Goal: Task Accomplishment & Management: Manage account settings

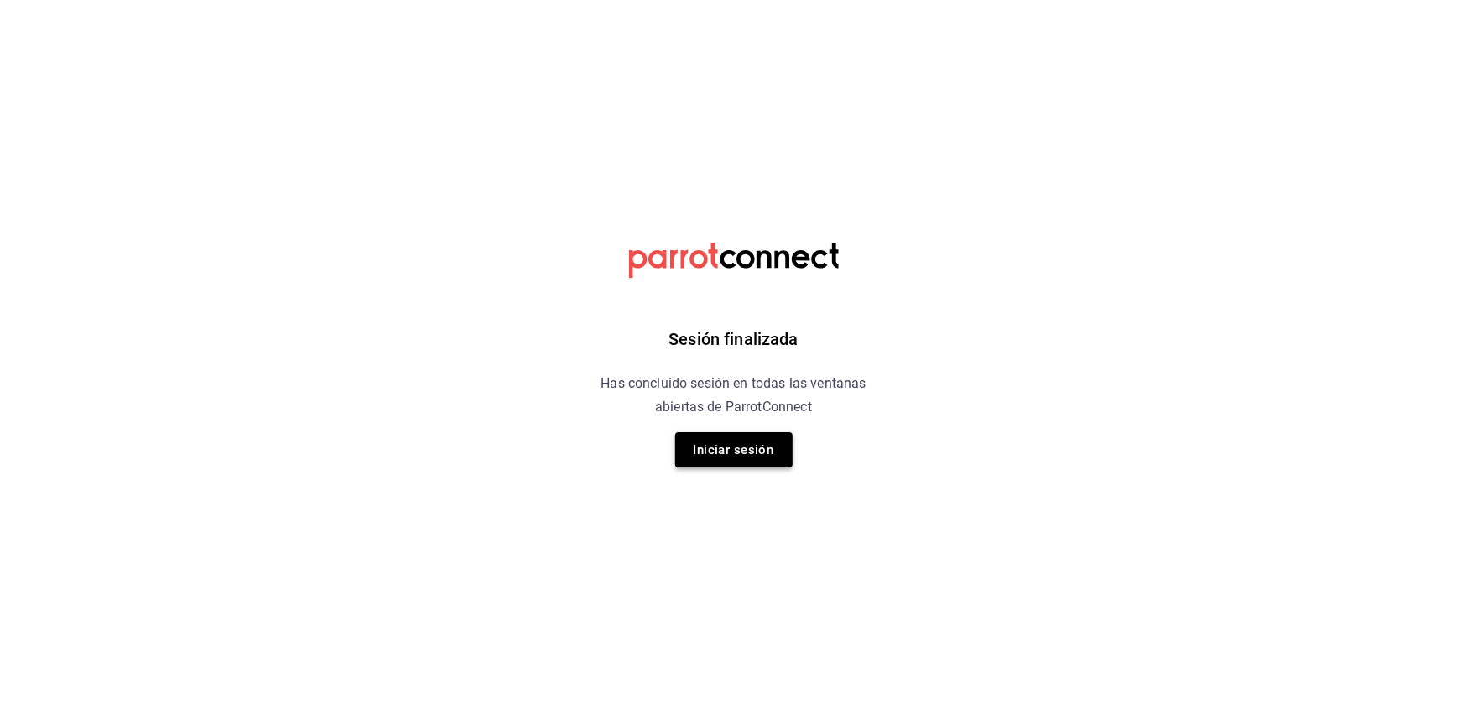
click at [743, 446] on button "Iniciar sesión" at bounding box center [733, 449] width 117 height 35
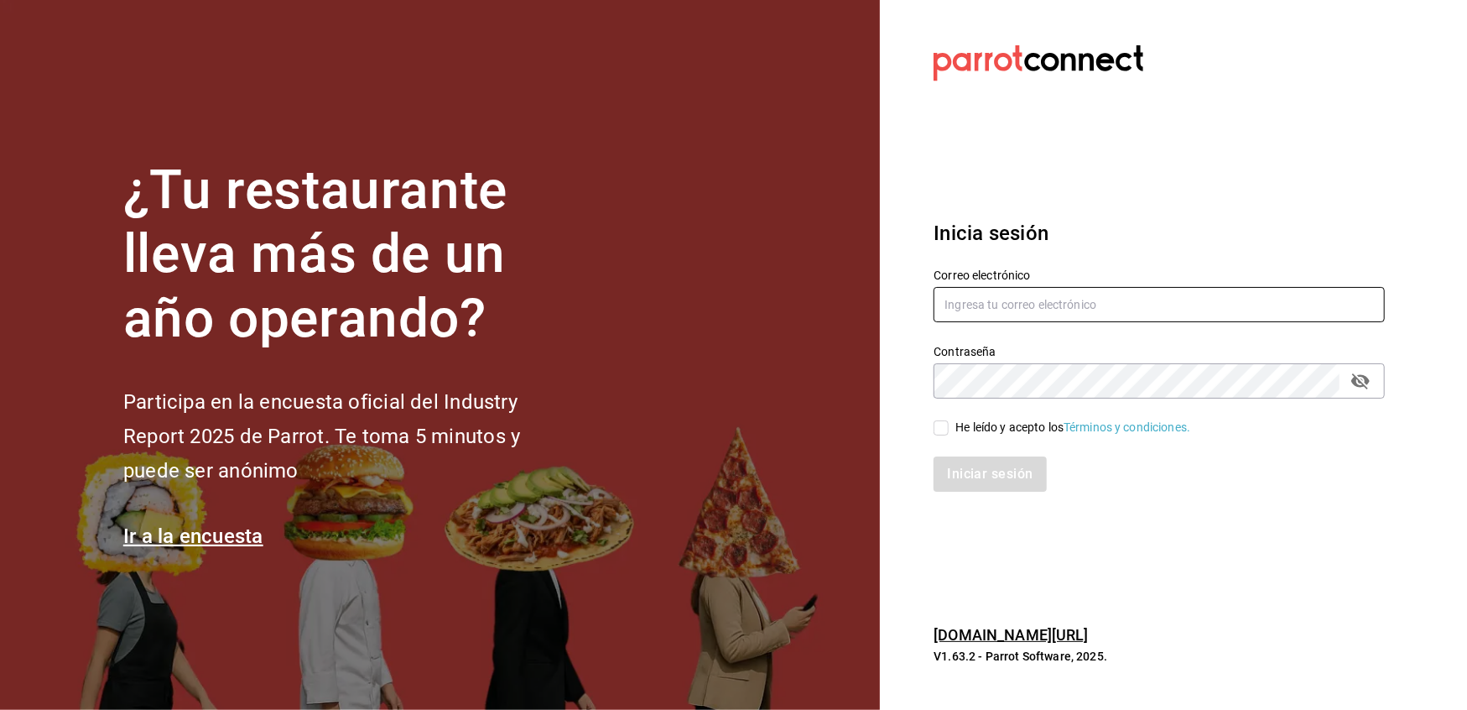
type input "[EMAIL_ADDRESS][DOMAIN_NAME]"
click at [943, 431] on input "He leído y acepto los Términos y condiciones." at bounding box center [941, 427] width 15 height 15
checkbox input "true"
click at [967, 475] on button "Iniciar sesión" at bounding box center [991, 473] width 114 height 35
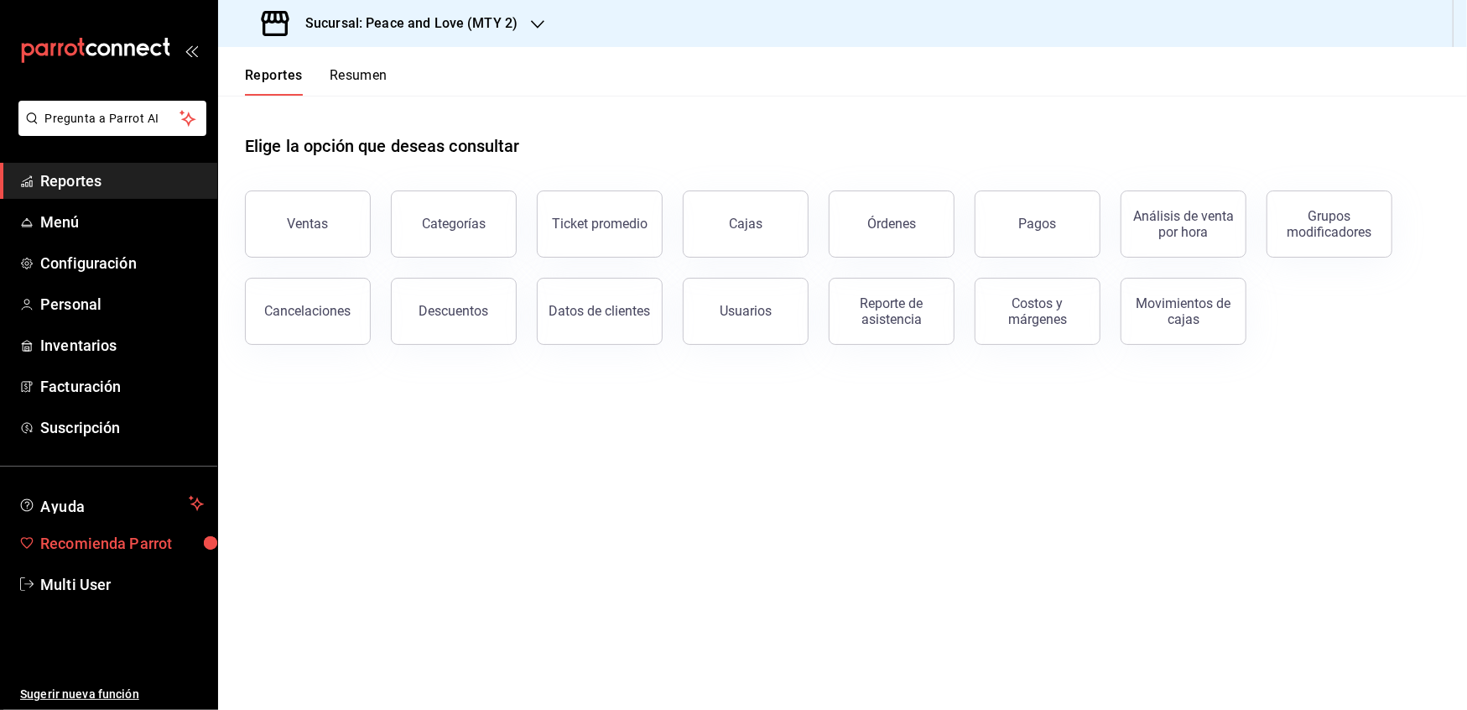
click at [91, 532] on span "Recomienda Parrot" at bounding box center [122, 543] width 164 height 23
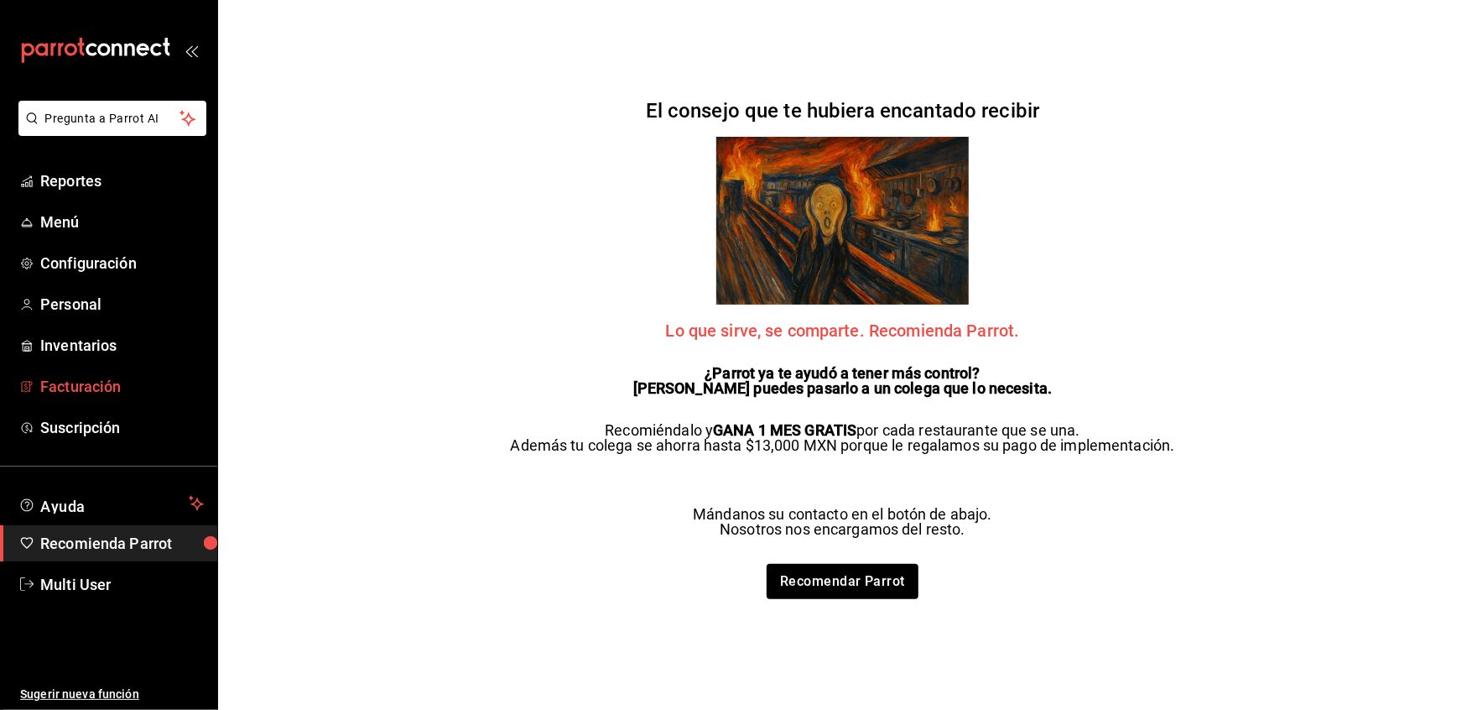
click at [68, 383] on span "Facturación" at bounding box center [122, 386] width 164 height 23
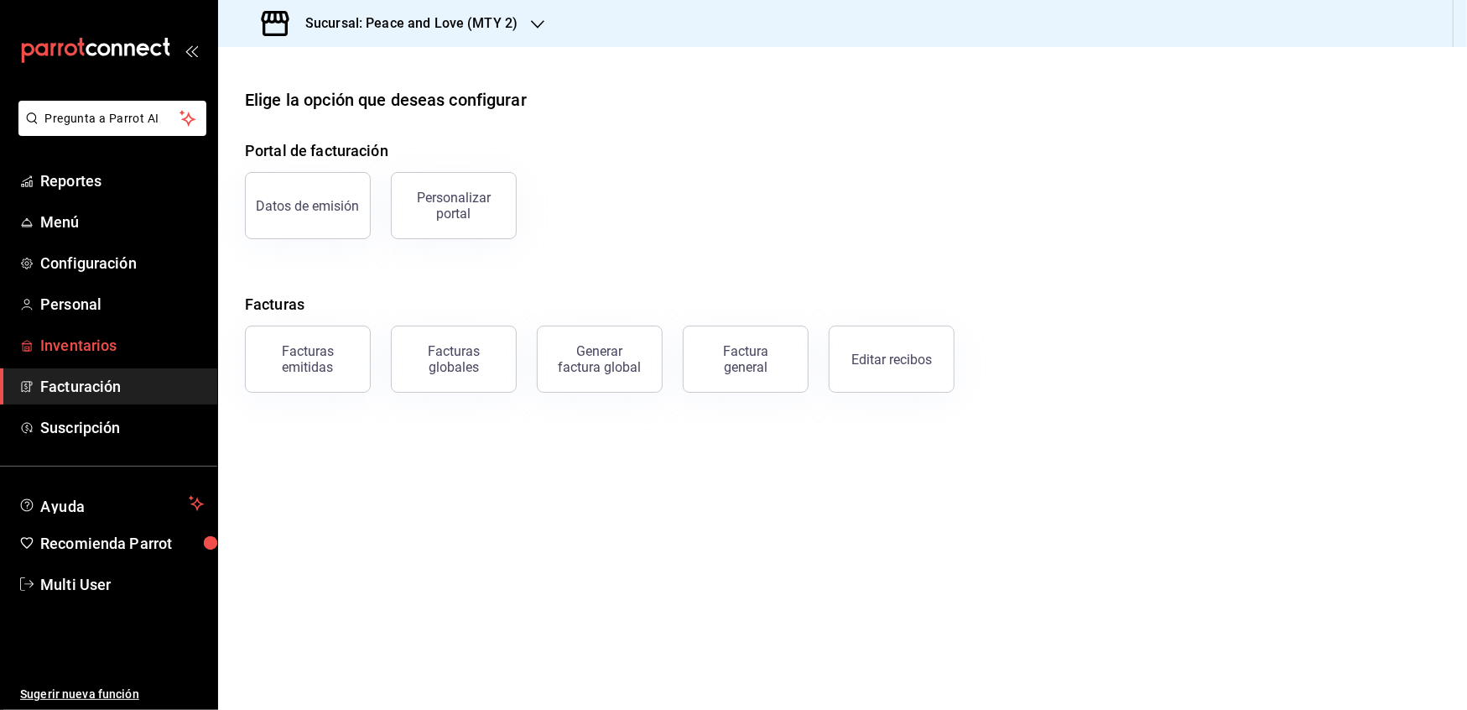
click at [102, 339] on span "Inventarios" at bounding box center [122, 345] width 164 height 23
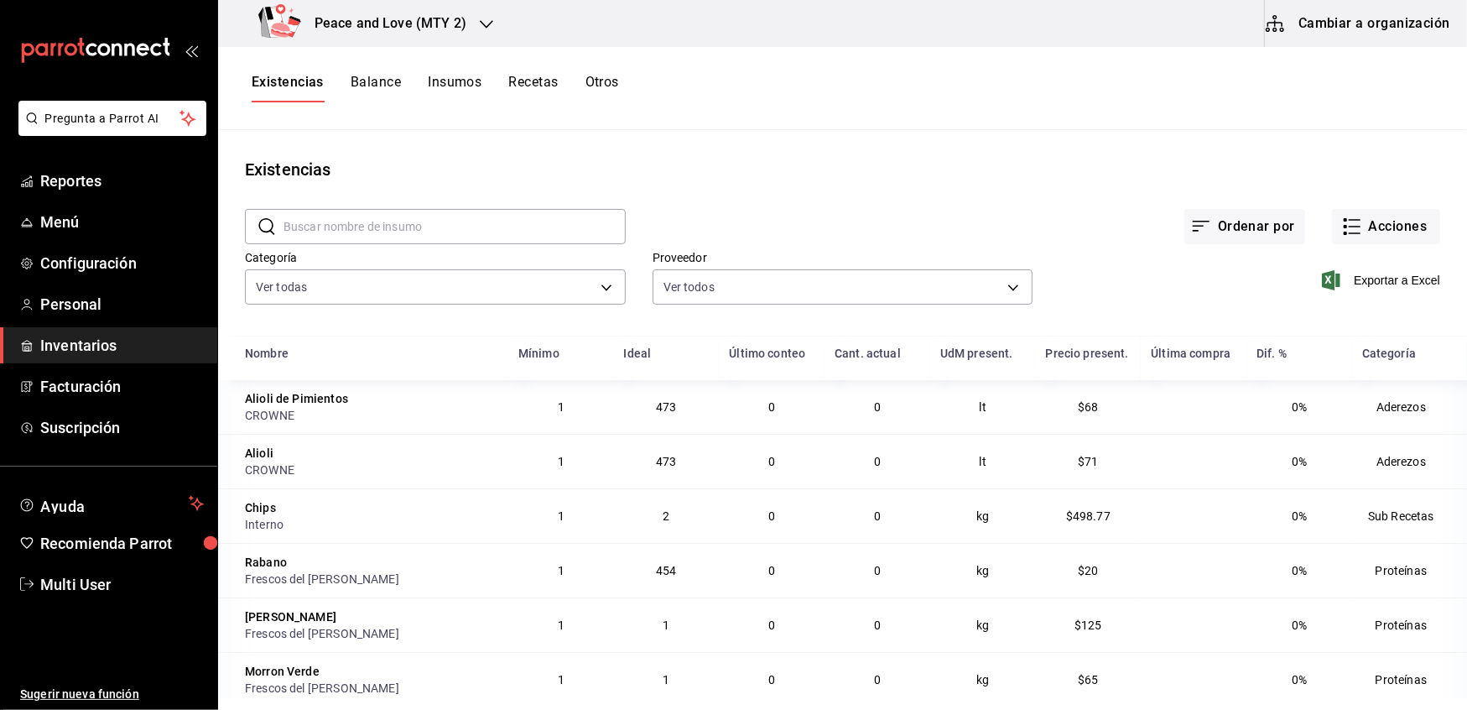
click at [444, 91] on button "Insumos" at bounding box center [455, 88] width 54 height 29
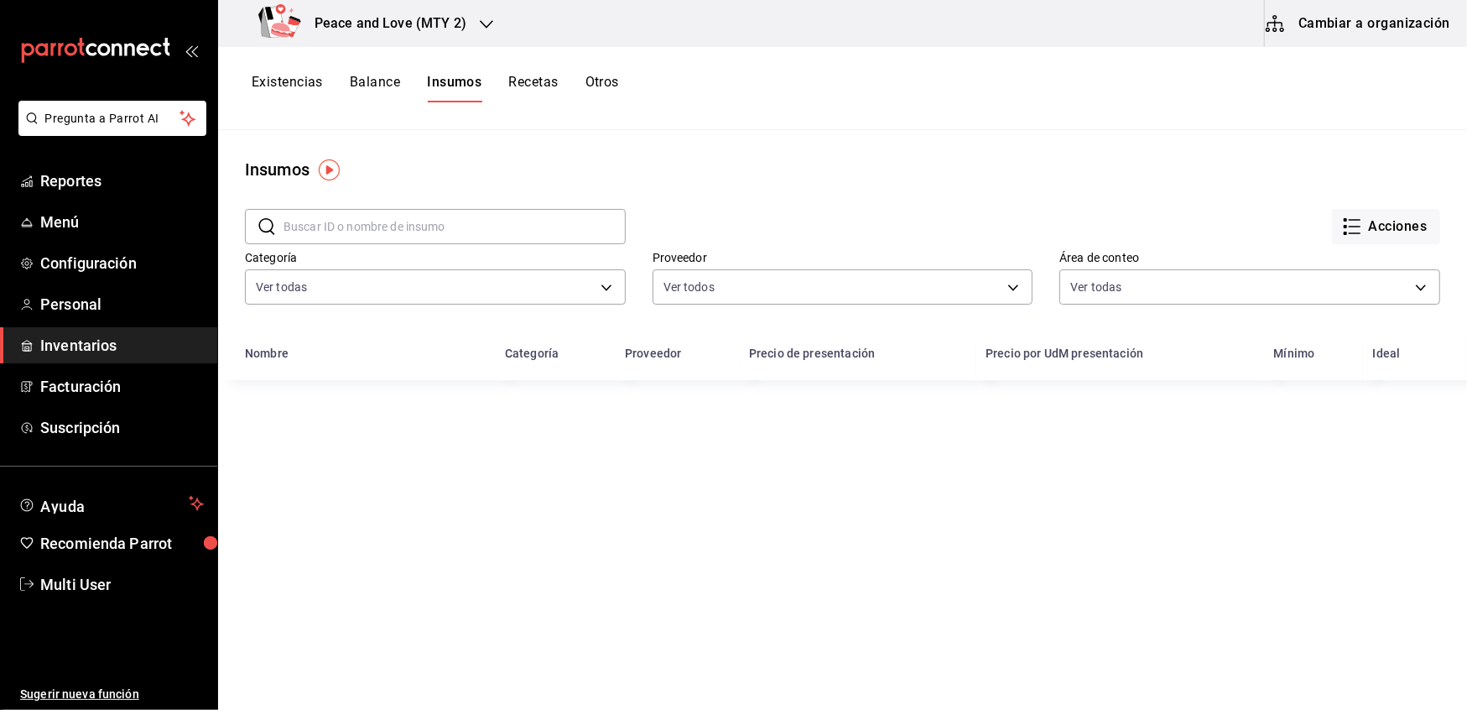
click at [538, 74] on button "Recetas" at bounding box center [533, 88] width 50 height 29
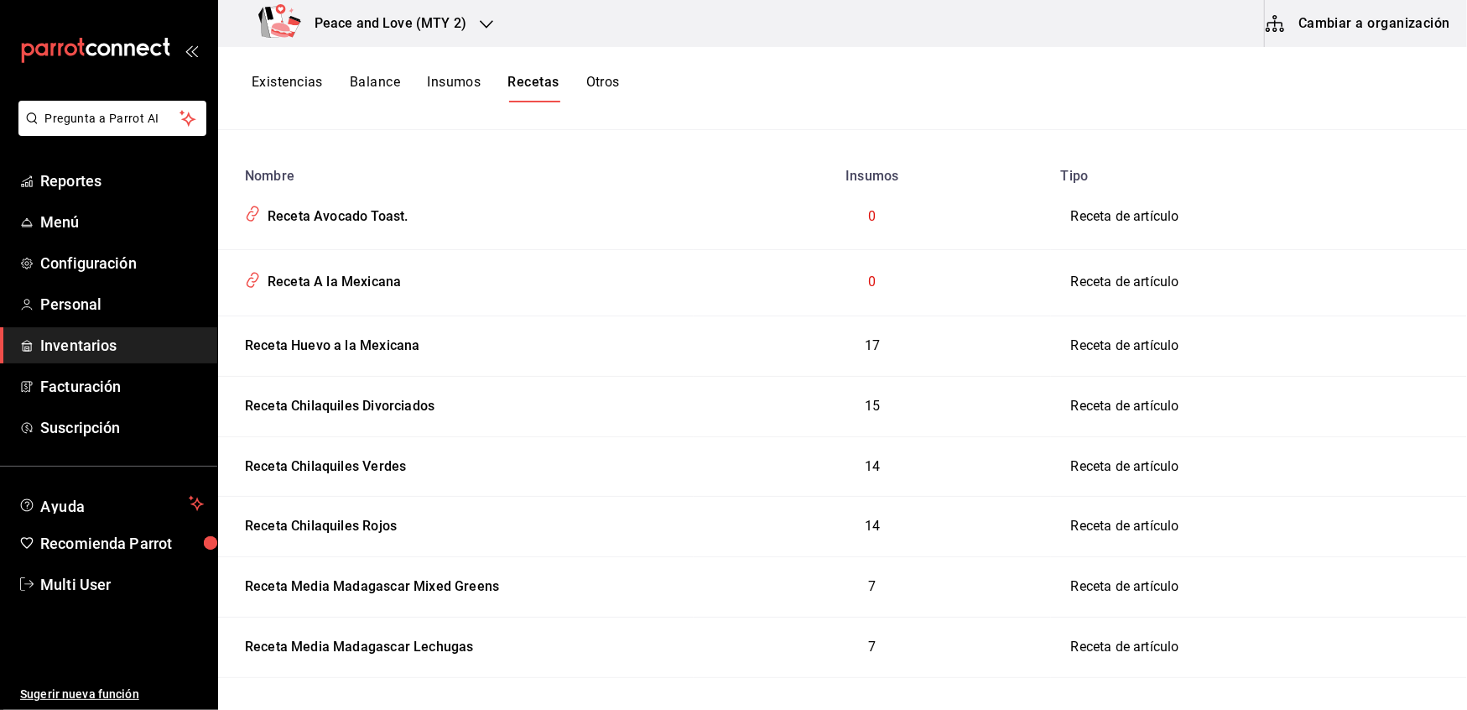
scroll to position [178, 0]
click at [87, 172] on span "Reportes" at bounding box center [122, 180] width 164 height 23
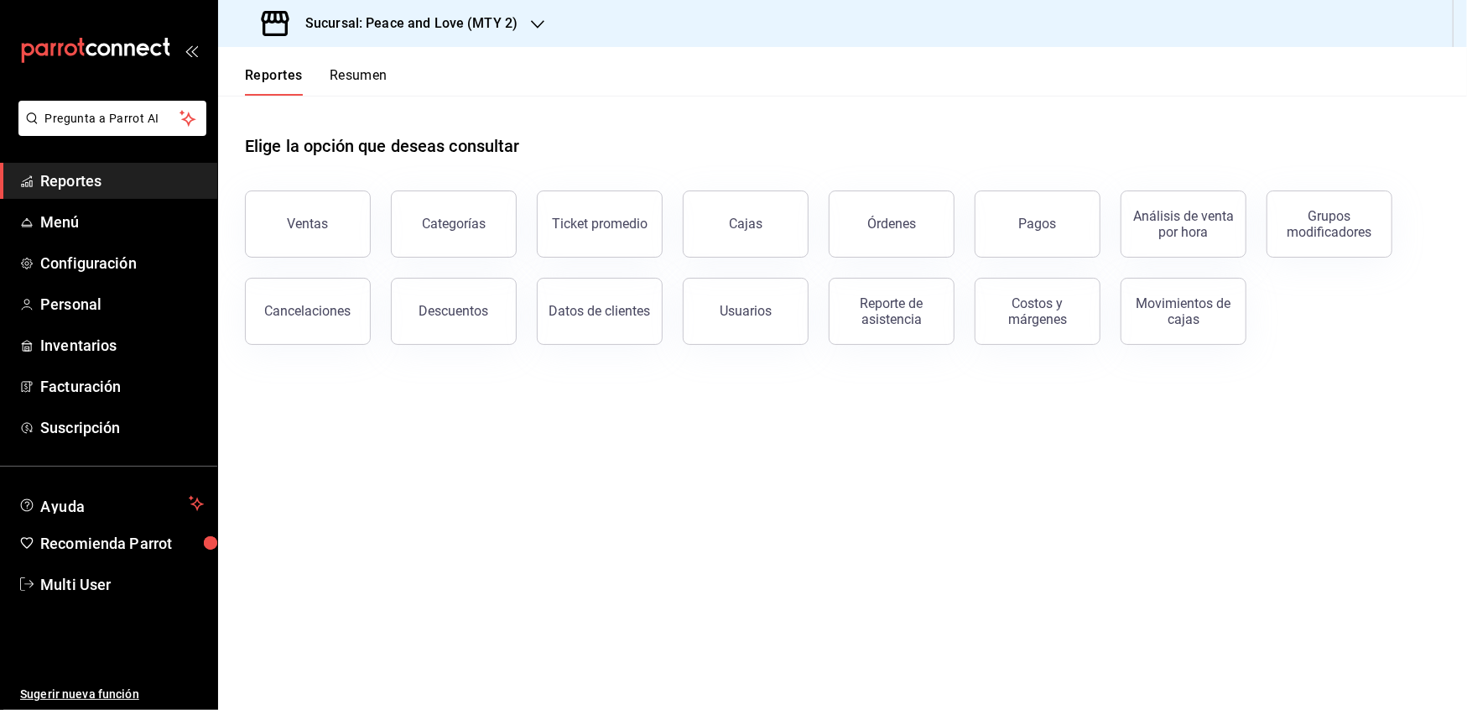
click at [534, 32] on div "Sucursal: Peace and Love (MTY 2)" at bounding box center [392, 23] width 320 height 47
click at [75, 223] on div at bounding box center [733, 355] width 1467 height 710
click at [75, 223] on span "Menú" at bounding box center [122, 222] width 164 height 23
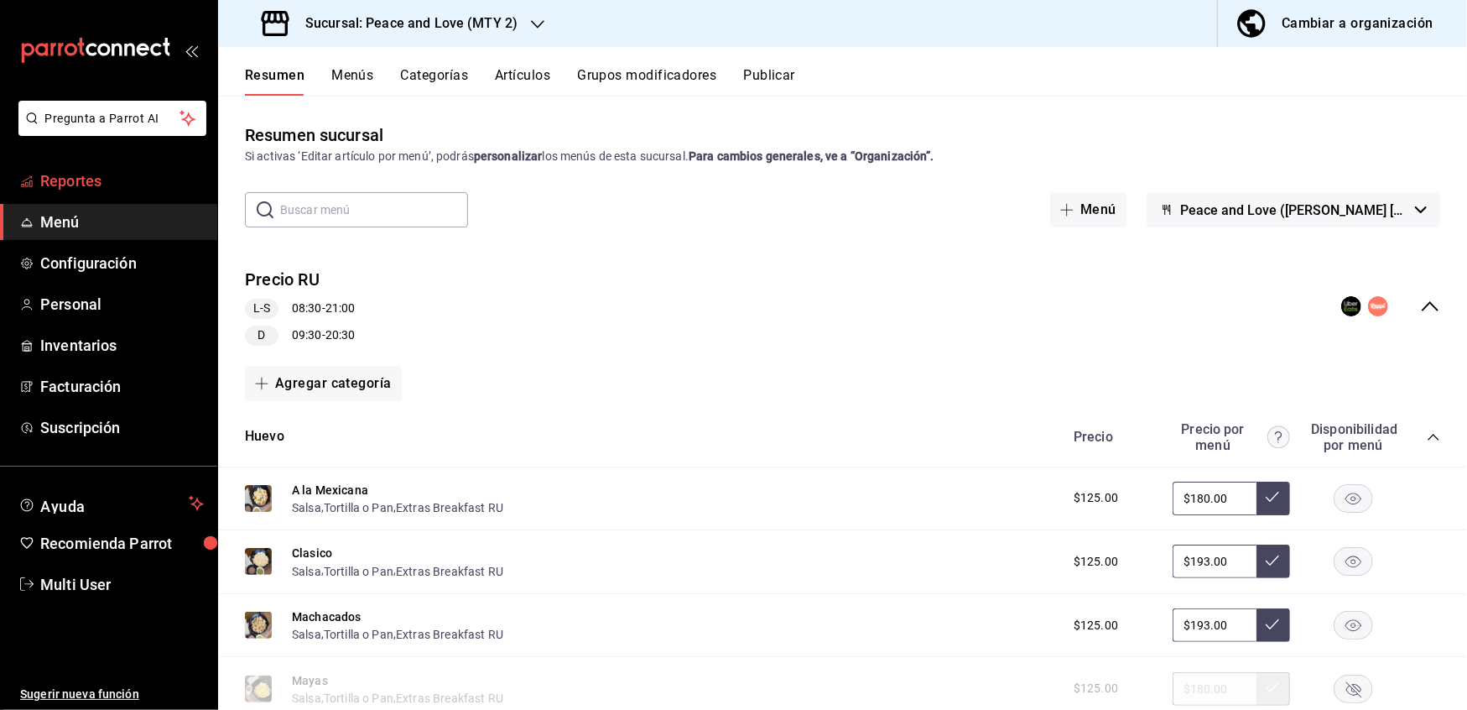
click at [72, 196] on link "Reportes" at bounding box center [108, 181] width 217 height 36
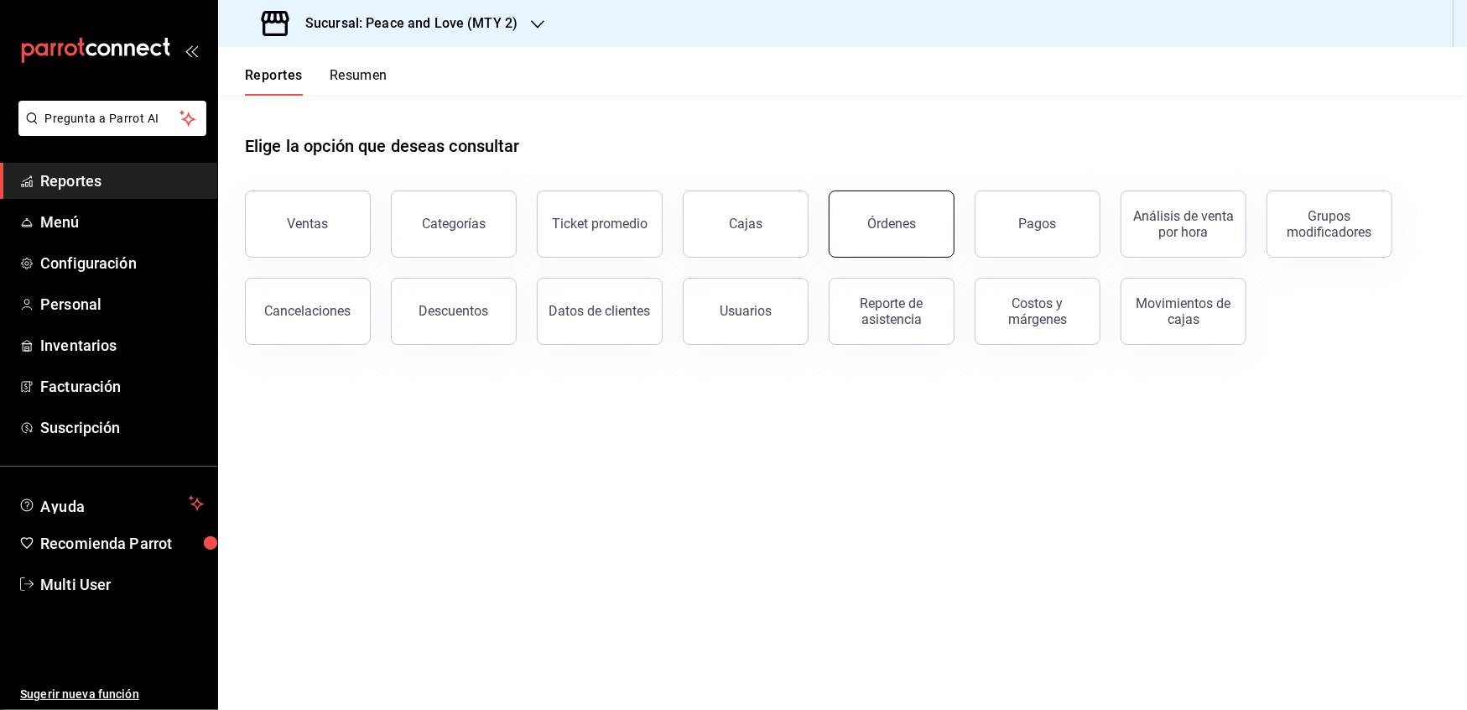
click at [850, 232] on button "Órdenes" at bounding box center [892, 223] width 126 height 67
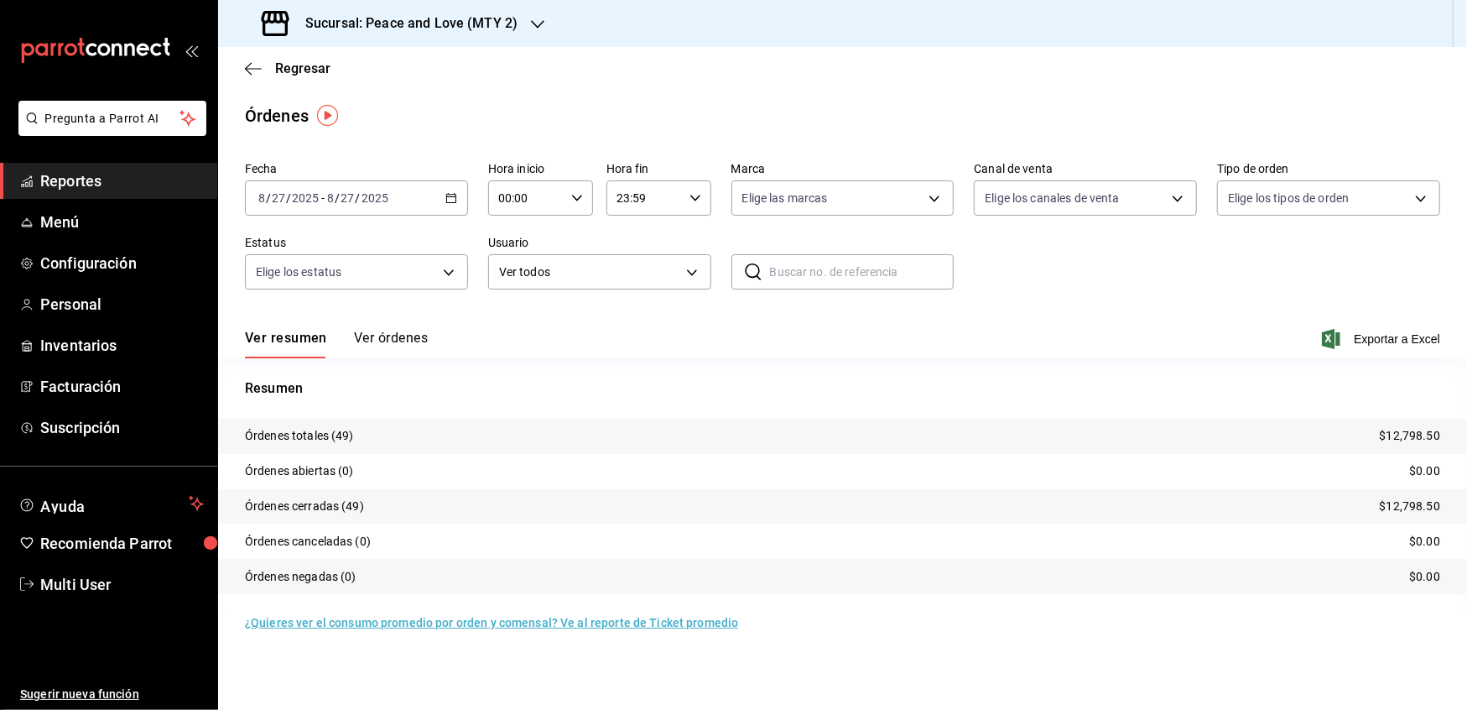
click at [383, 337] on button "Ver órdenes" at bounding box center [391, 344] width 74 height 29
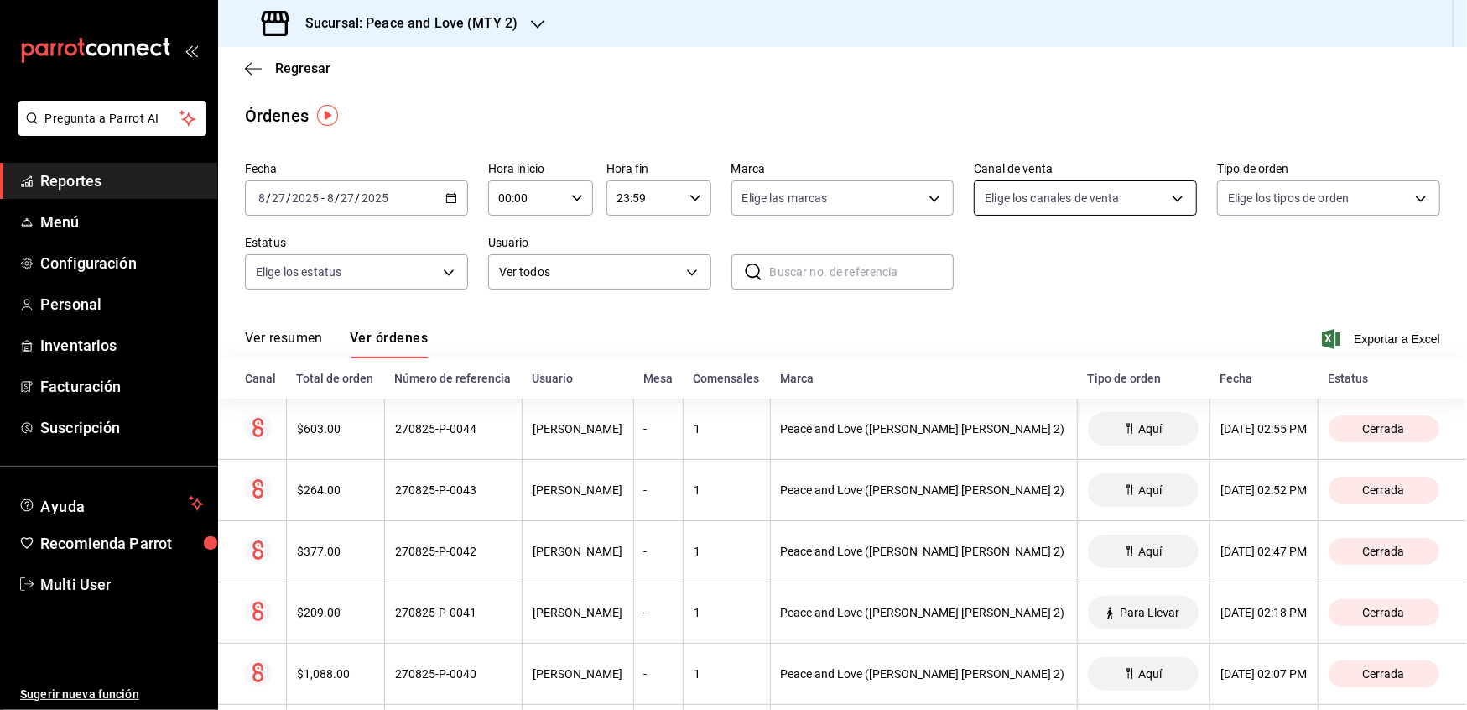
click at [1170, 198] on body "Pregunta a Parrot AI Reportes Menú Configuración Personal Inventarios Facturaci…" at bounding box center [733, 355] width 1467 height 710
click at [1170, 198] on div at bounding box center [733, 355] width 1467 height 710
click at [450, 199] on icon "button" at bounding box center [452, 198] width 12 height 12
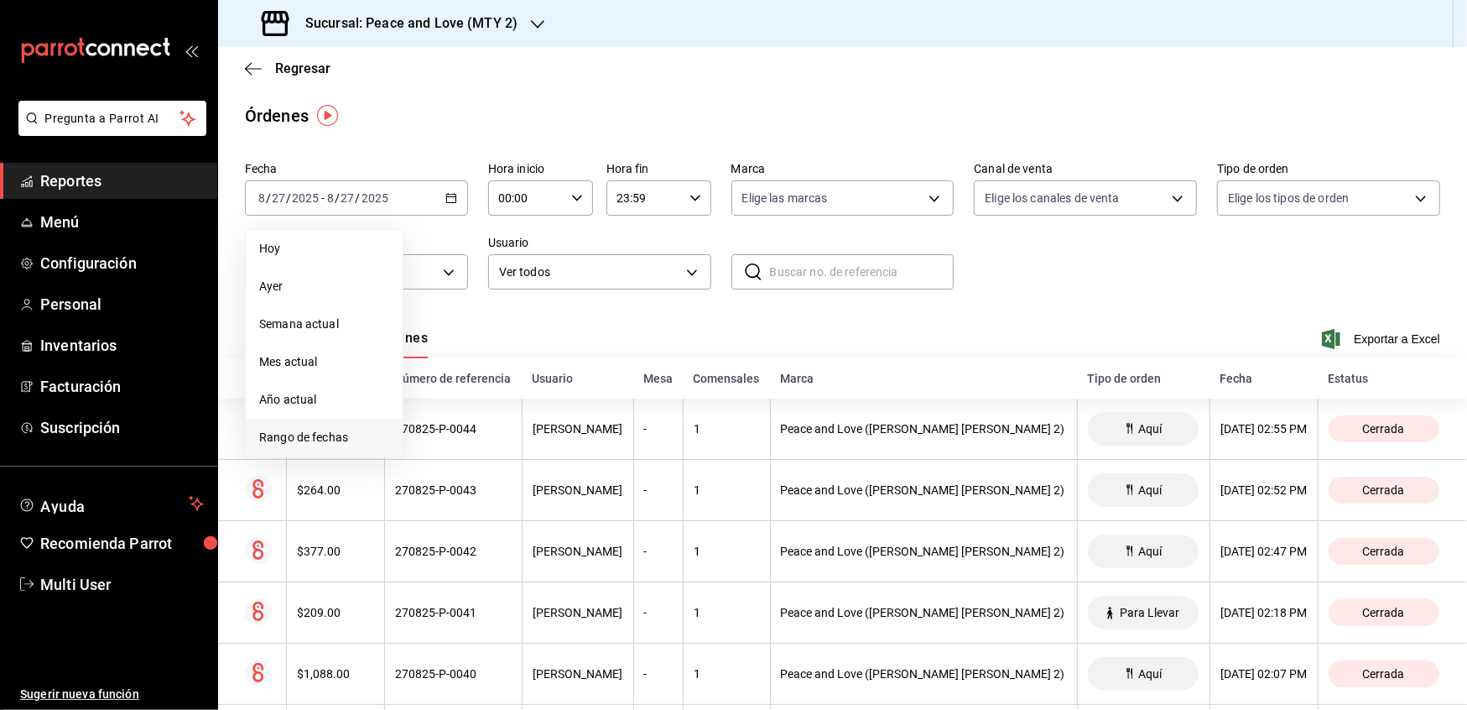
click at [289, 425] on li "Rango de fechas" at bounding box center [324, 438] width 157 height 38
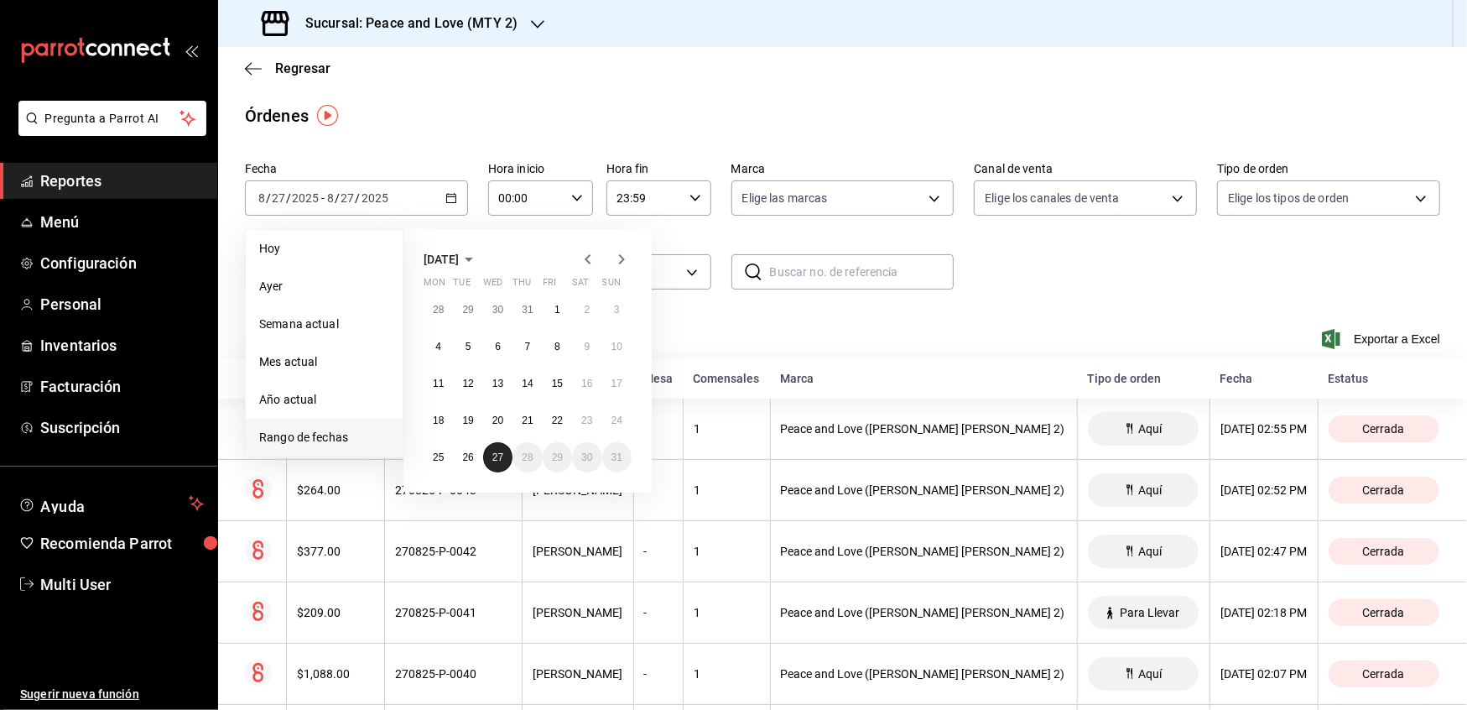
click at [495, 457] on abbr "27" at bounding box center [498, 457] width 11 height 12
click at [558, 309] on abbr "1" at bounding box center [558, 310] width 6 height 12
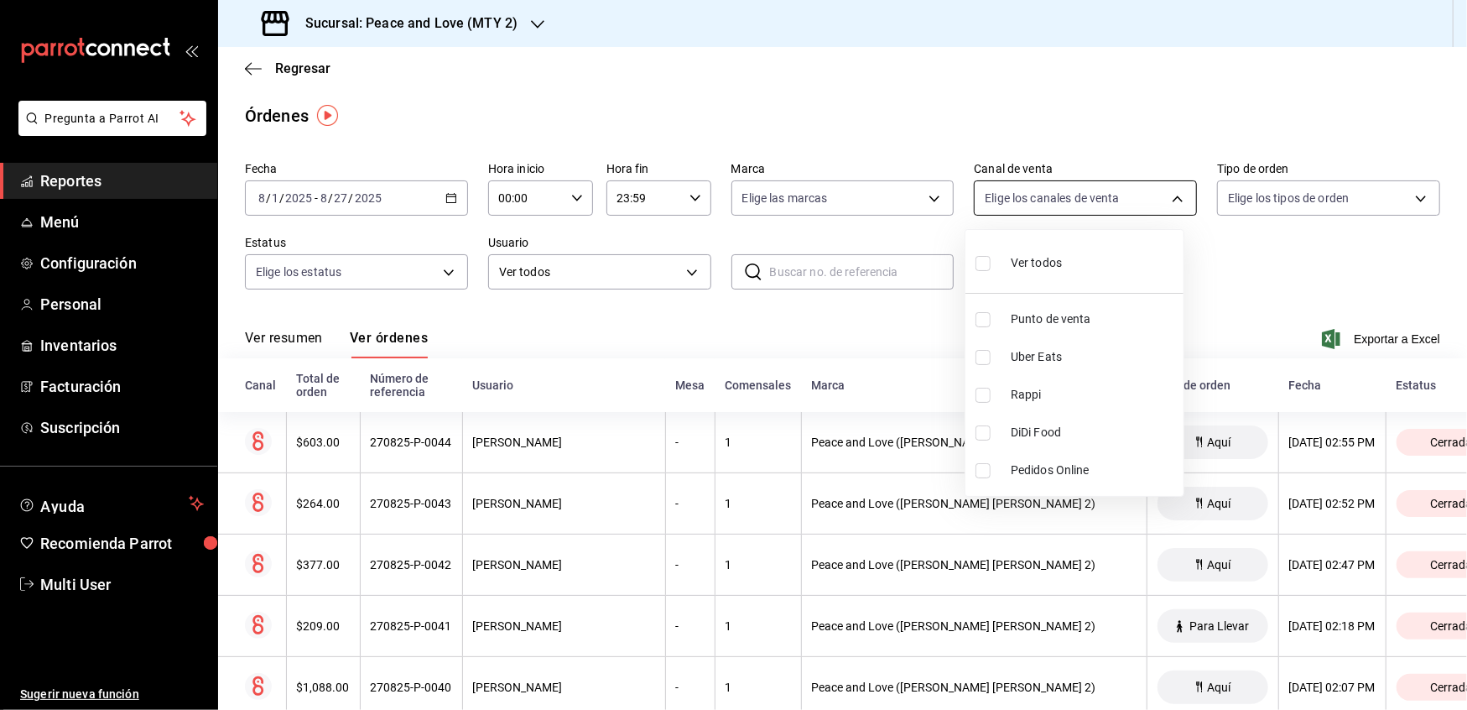
click at [1155, 202] on body "Pregunta a Parrot AI Reportes Menú Configuración Personal Inventarios Facturaci…" at bounding box center [733, 355] width 1467 height 710
click at [1028, 400] on span "Rappi" at bounding box center [1094, 395] width 166 height 18
type input "RAPPI"
checkbox input "true"
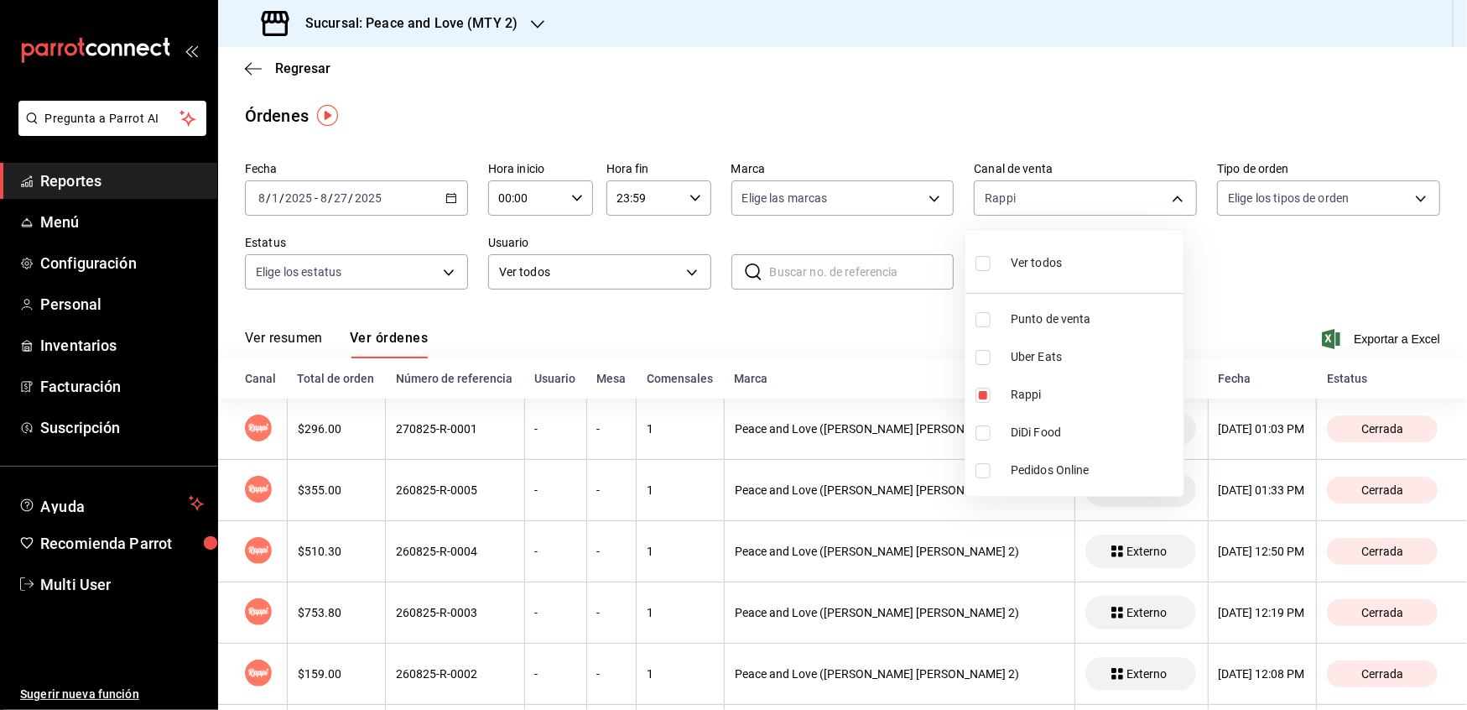
click at [916, 208] on div at bounding box center [733, 355] width 1467 height 710
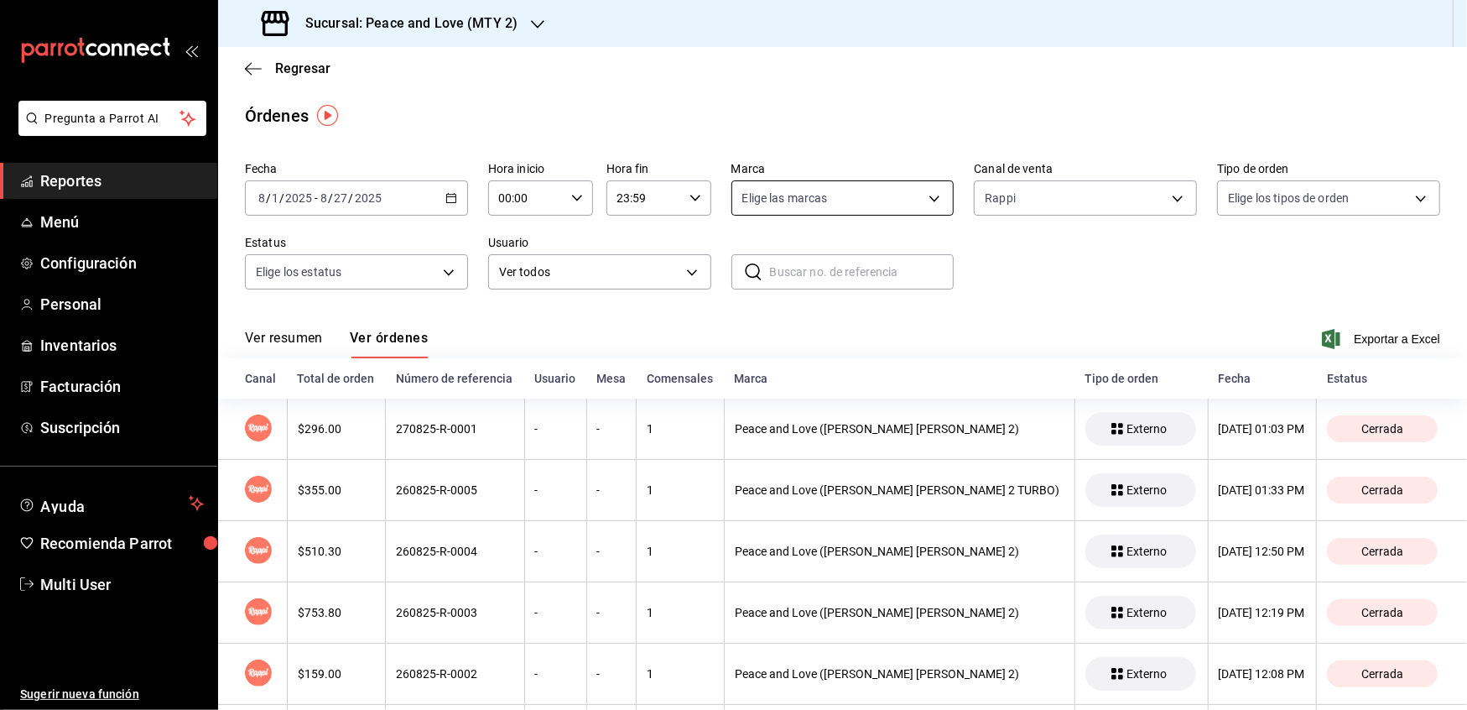
click at [925, 190] on body "Pregunta a Parrot AI Reportes Menú Configuración Personal Inventarios Facturaci…" at bounding box center [733, 355] width 1467 height 710
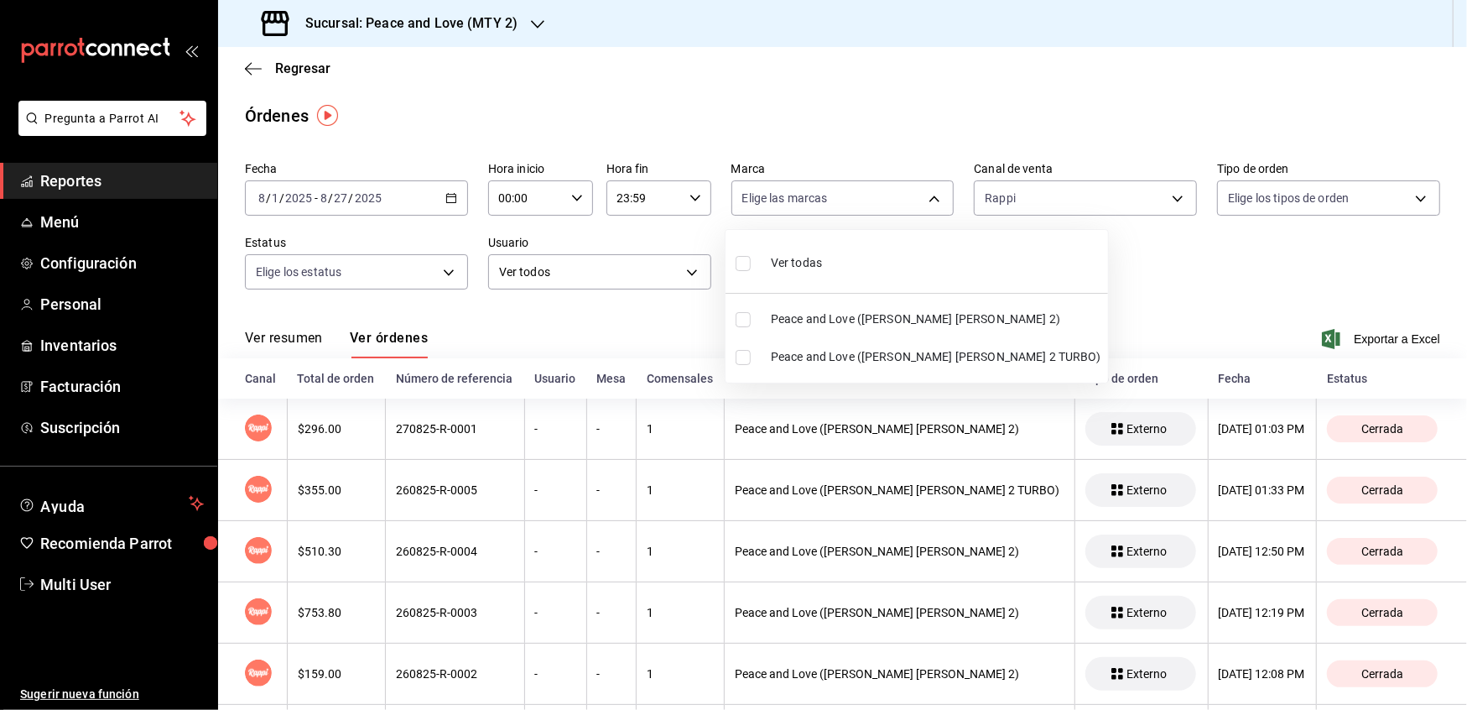
click at [743, 360] on input "checkbox" at bounding box center [743, 357] width 15 height 15
checkbox input "true"
type input "a8e6aca5-94b8-4ef3-83da-2ca230059d9d"
click at [1092, 306] on div at bounding box center [733, 355] width 1467 height 710
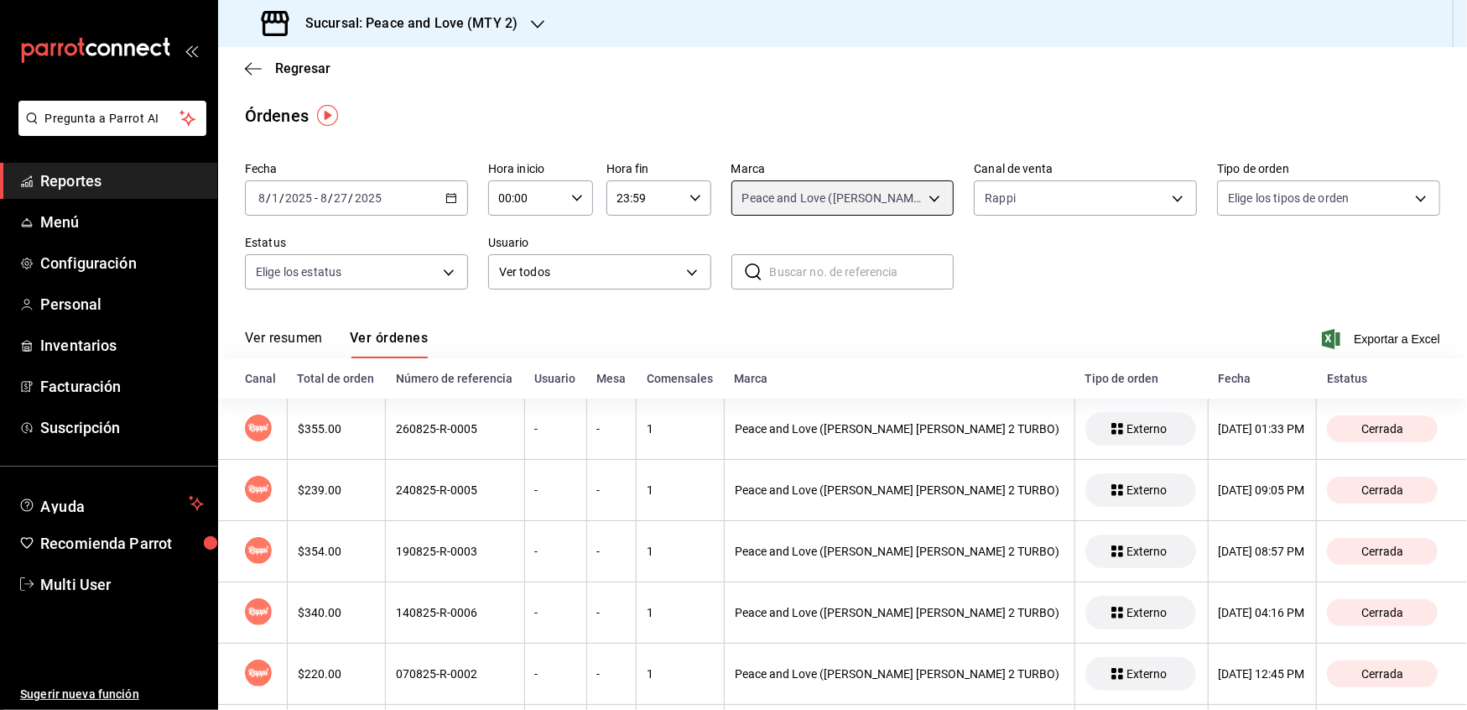
scroll to position [91, 0]
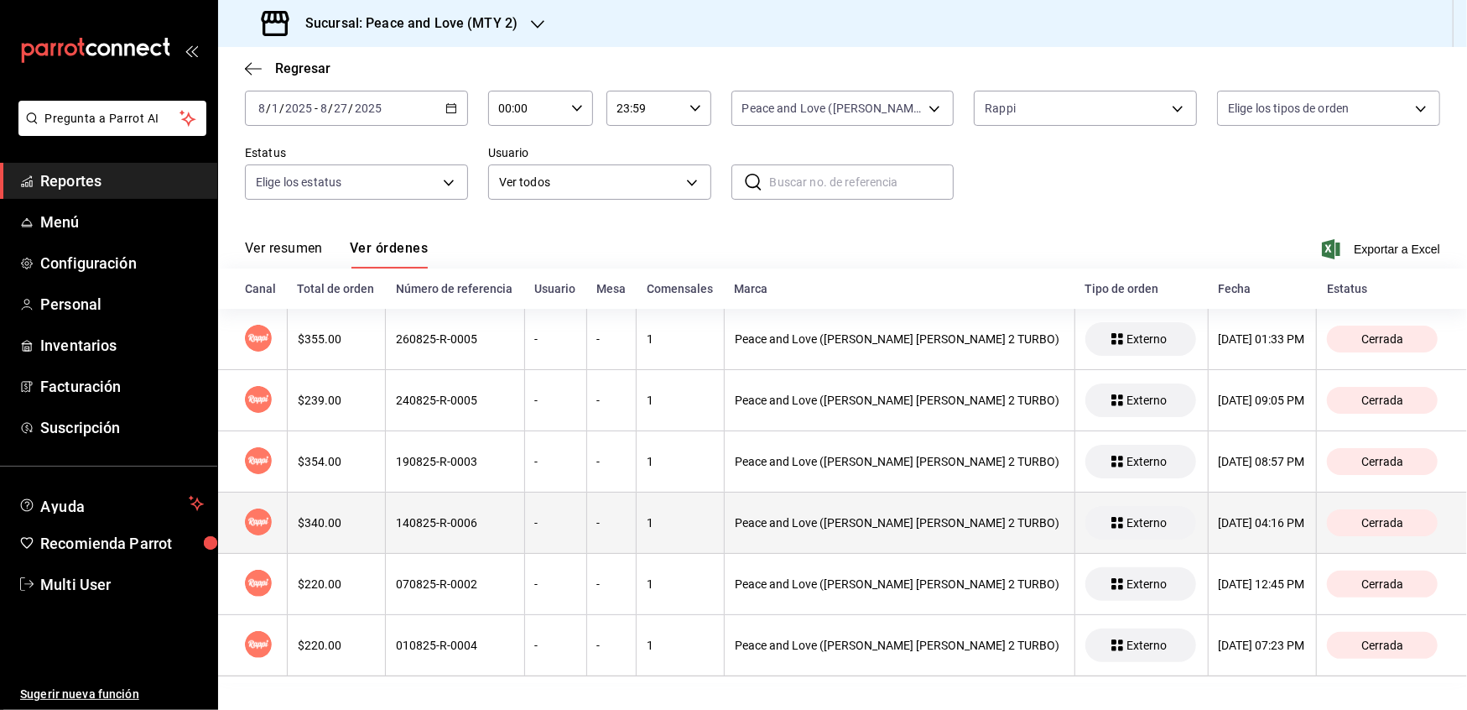
click at [460, 520] on div "140825-R-0006" at bounding box center [454, 522] width 117 height 13
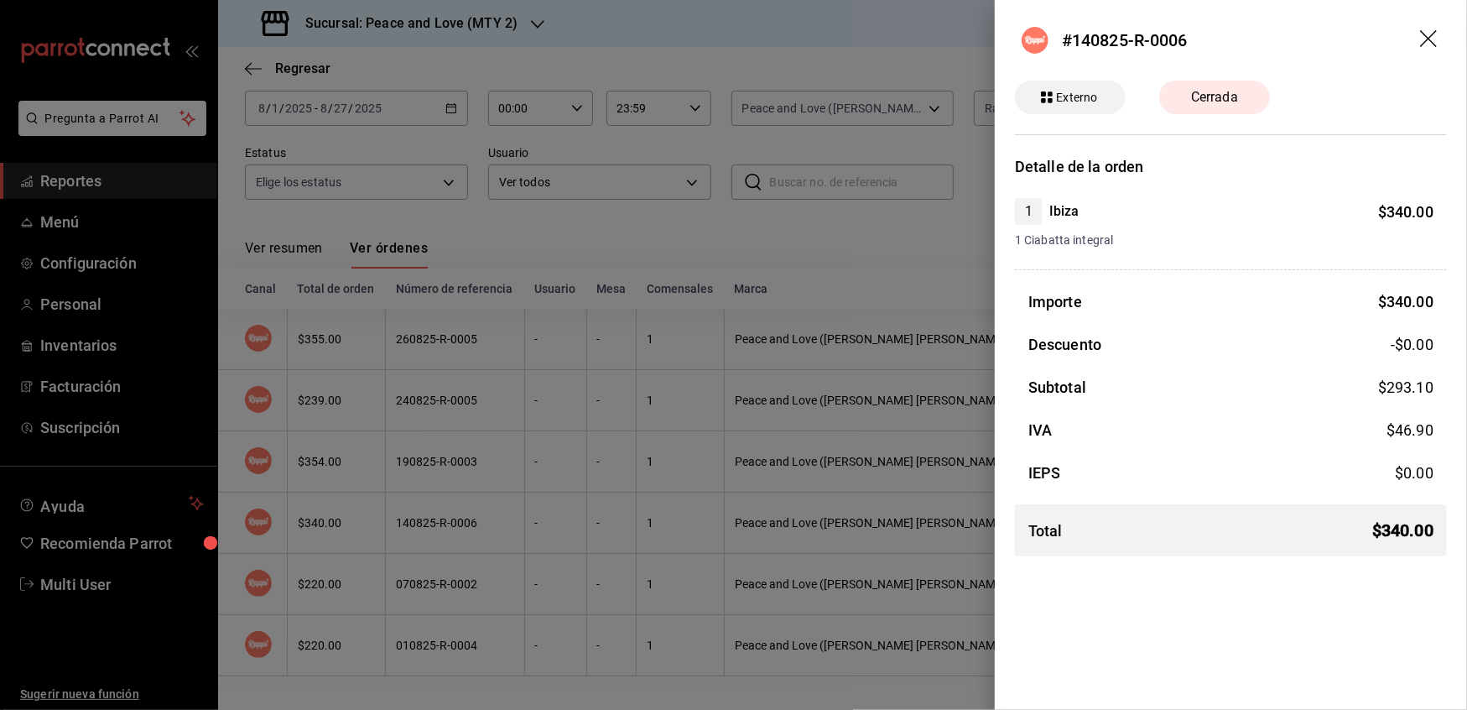
click at [1196, 106] on span "Cerrada" at bounding box center [1214, 97] width 67 height 20
click at [847, 242] on div at bounding box center [733, 355] width 1467 height 710
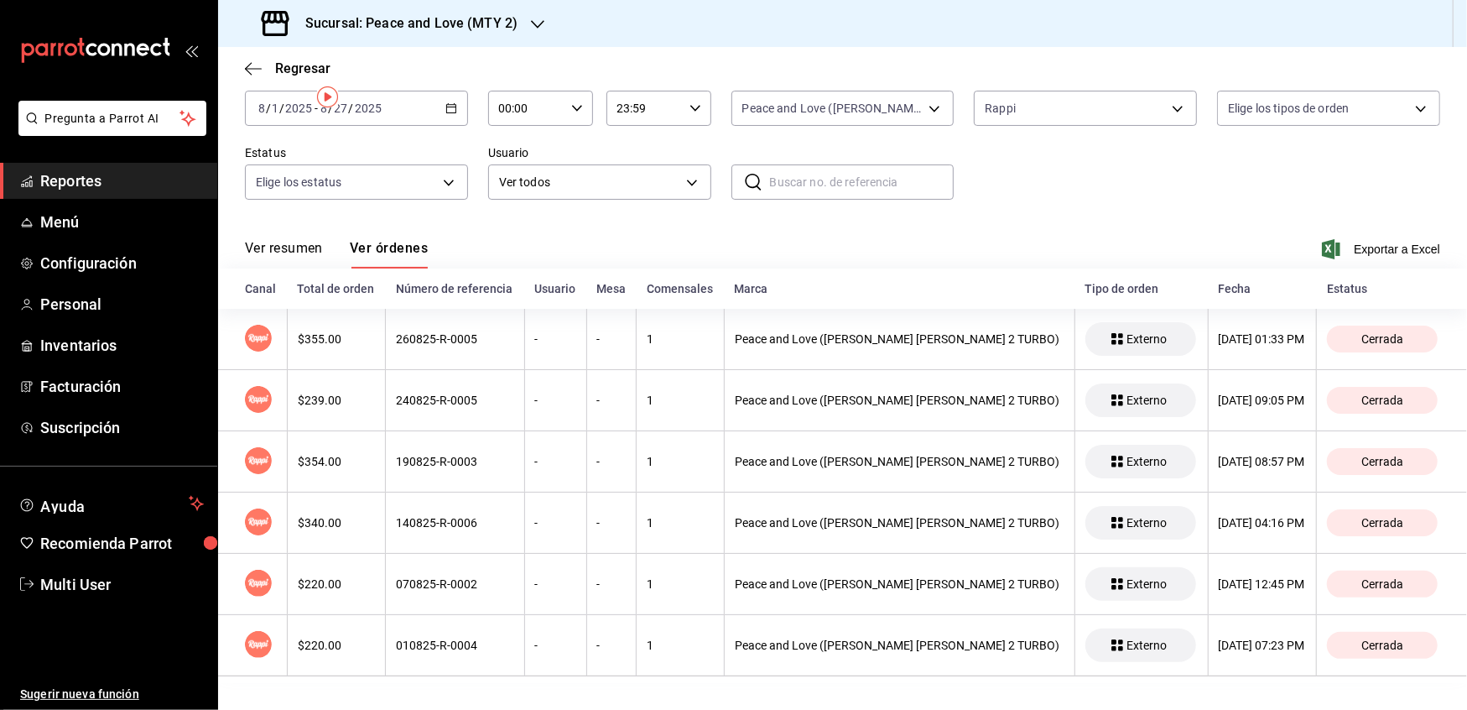
scroll to position [0, 0]
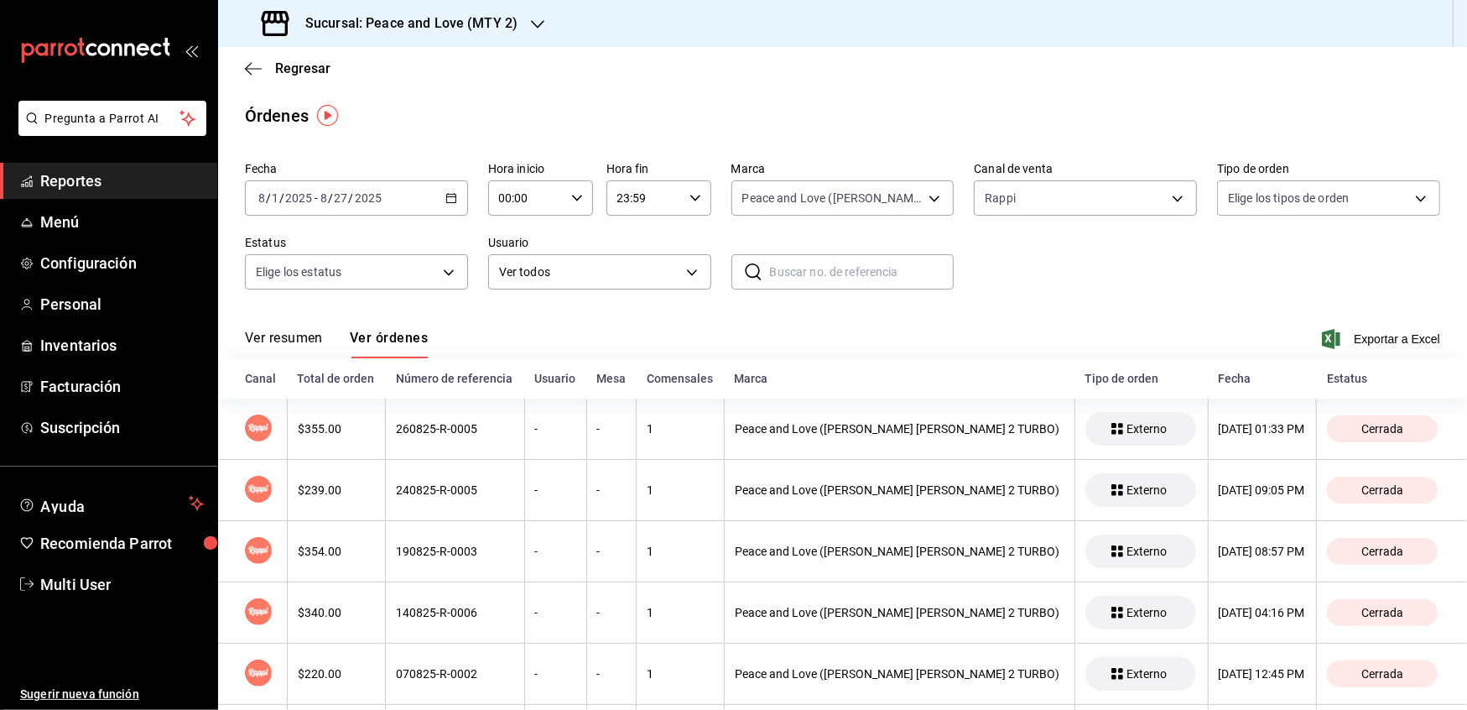
click at [437, 200] on div "2025-08-01 8 / 1 / 2025 - 2025-08-27 8 / 27 / 2025" at bounding box center [356, 197] width 223 height 35
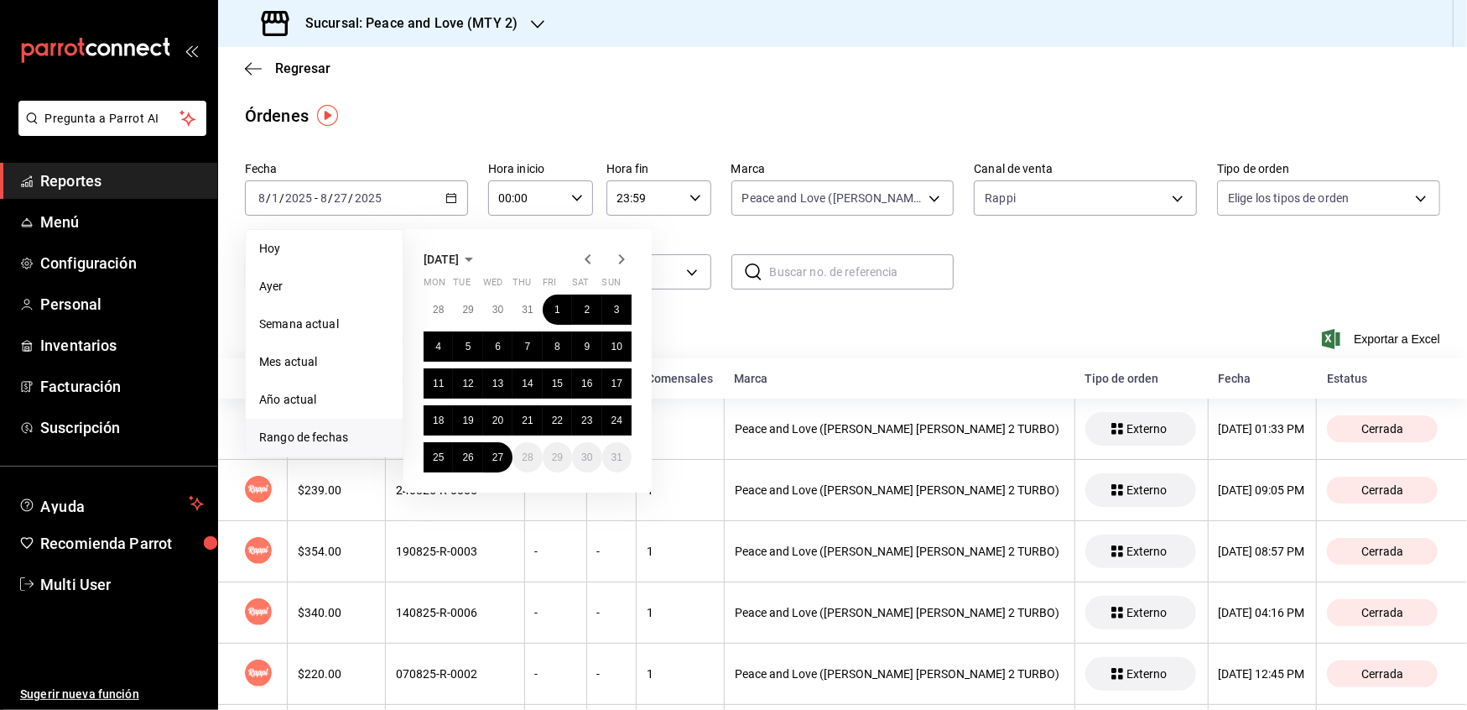
click at [588, 258] on icon "button" at bounding box center [588, 259] width 20 height 20
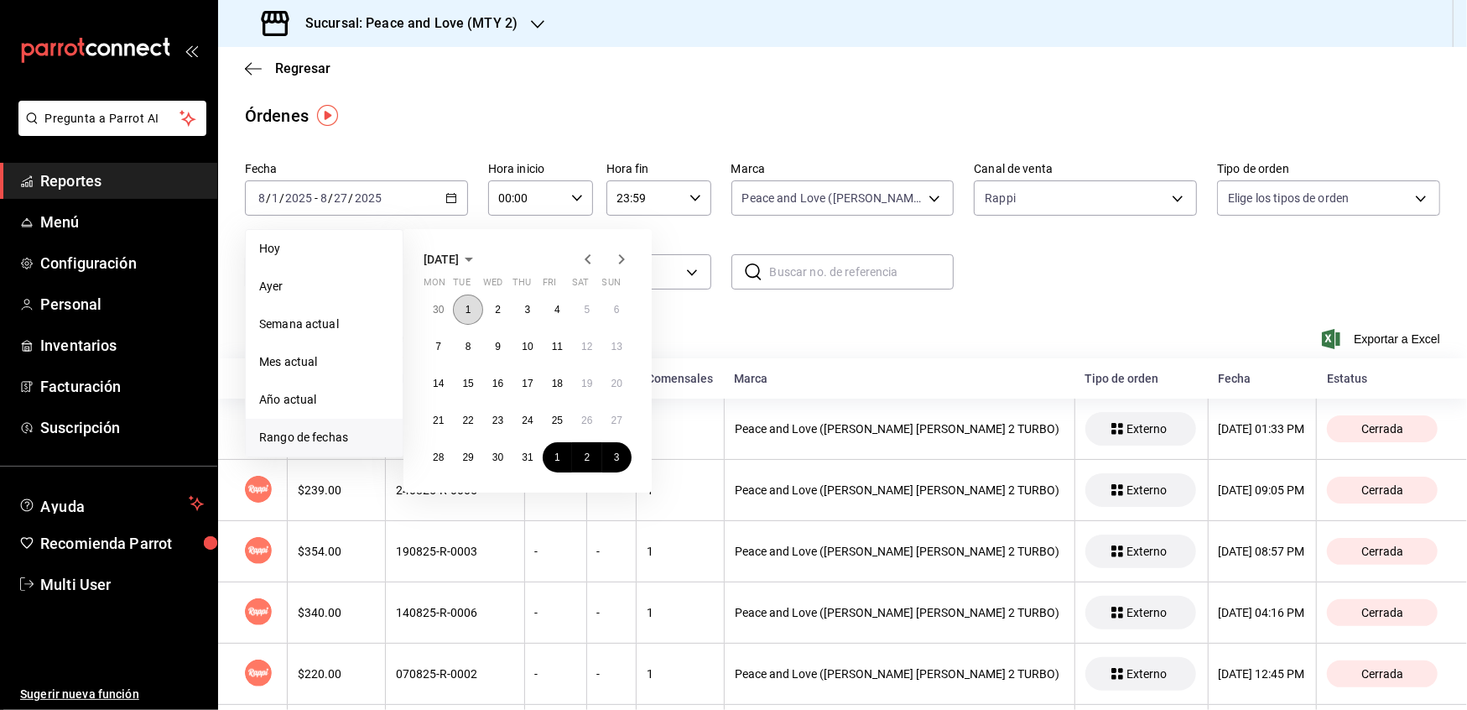
click at [472, 310] on button "1" at bounding box center [467, 310] width 29 height 30
click at [517, 458] on button "31" at bounding box center [527, 457] width 29 height 30
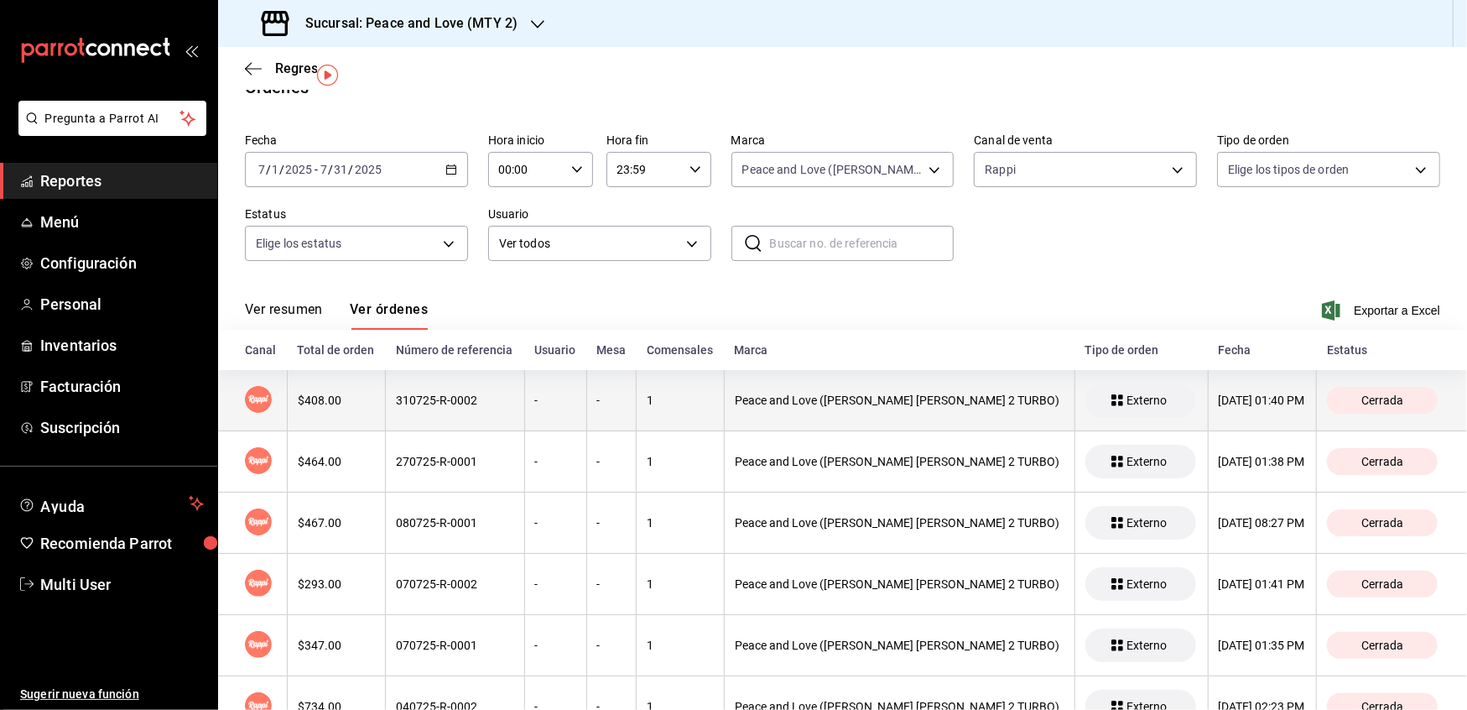
scroll to position [28, 0]
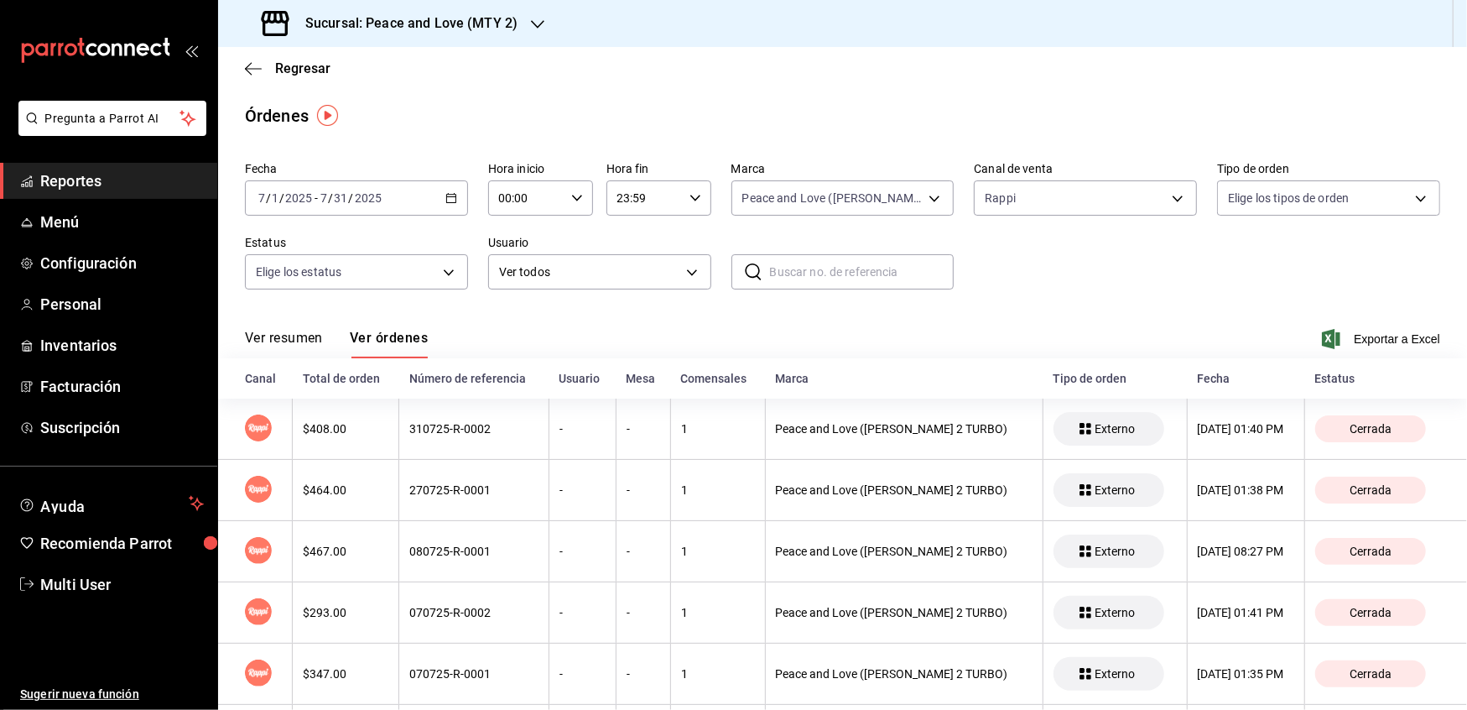
click at [446, 196] on \(Stroke\) "button" at bounding box center [450, 196] width 9 height 1
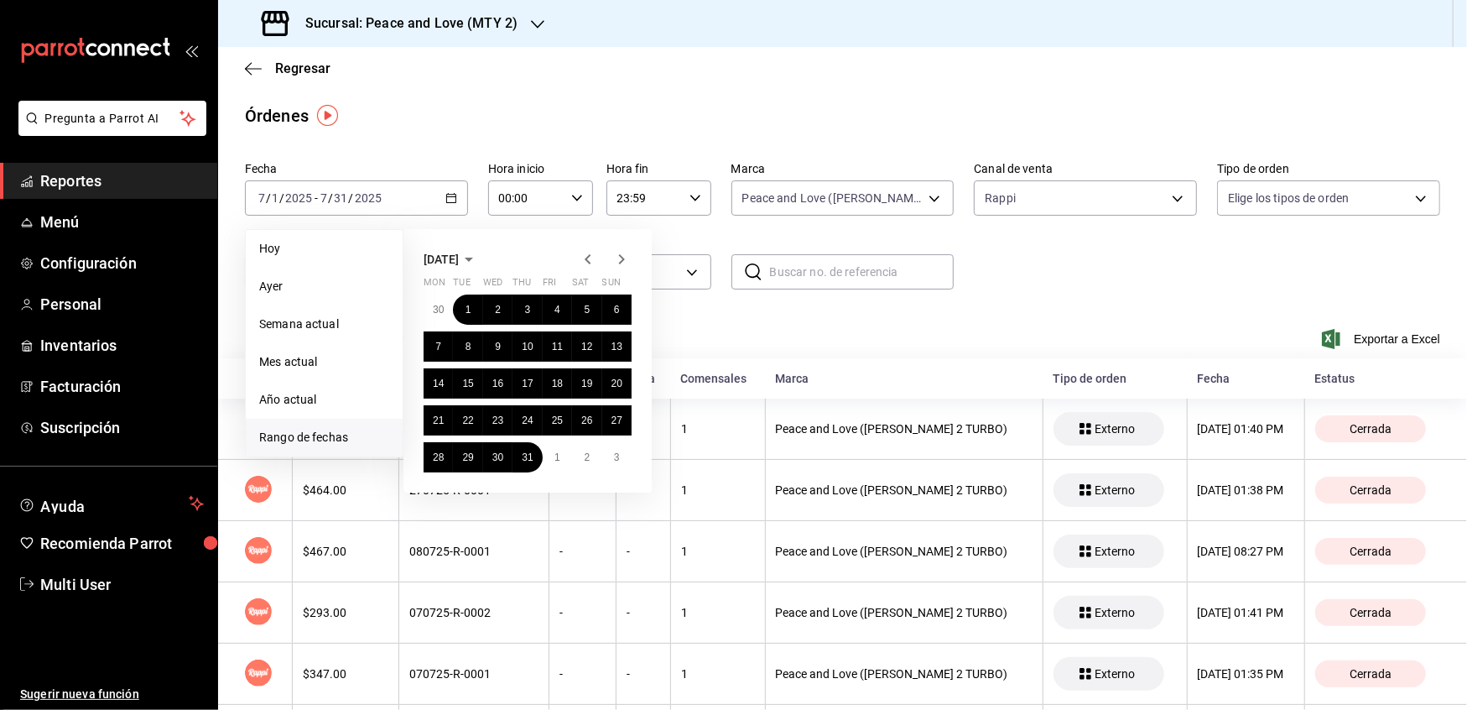
click at [585, 262] on icon "button" at bounding box center [588, 259] width 20 height 20
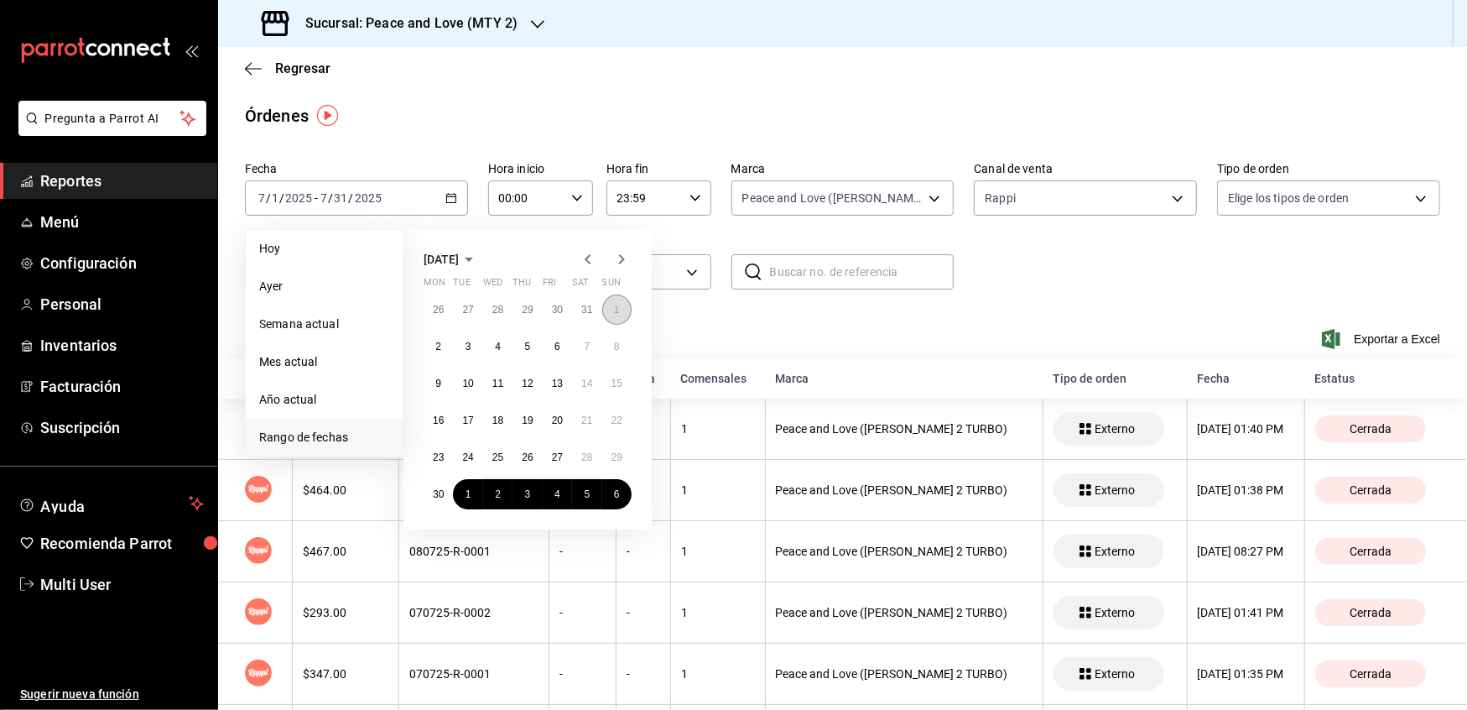
click at [609, 314] on button "1" at bounding box center [616, 310] width 29 height 30
click at [436, 503] on button "30" at bounding box center [438, 494] width 29 height 30
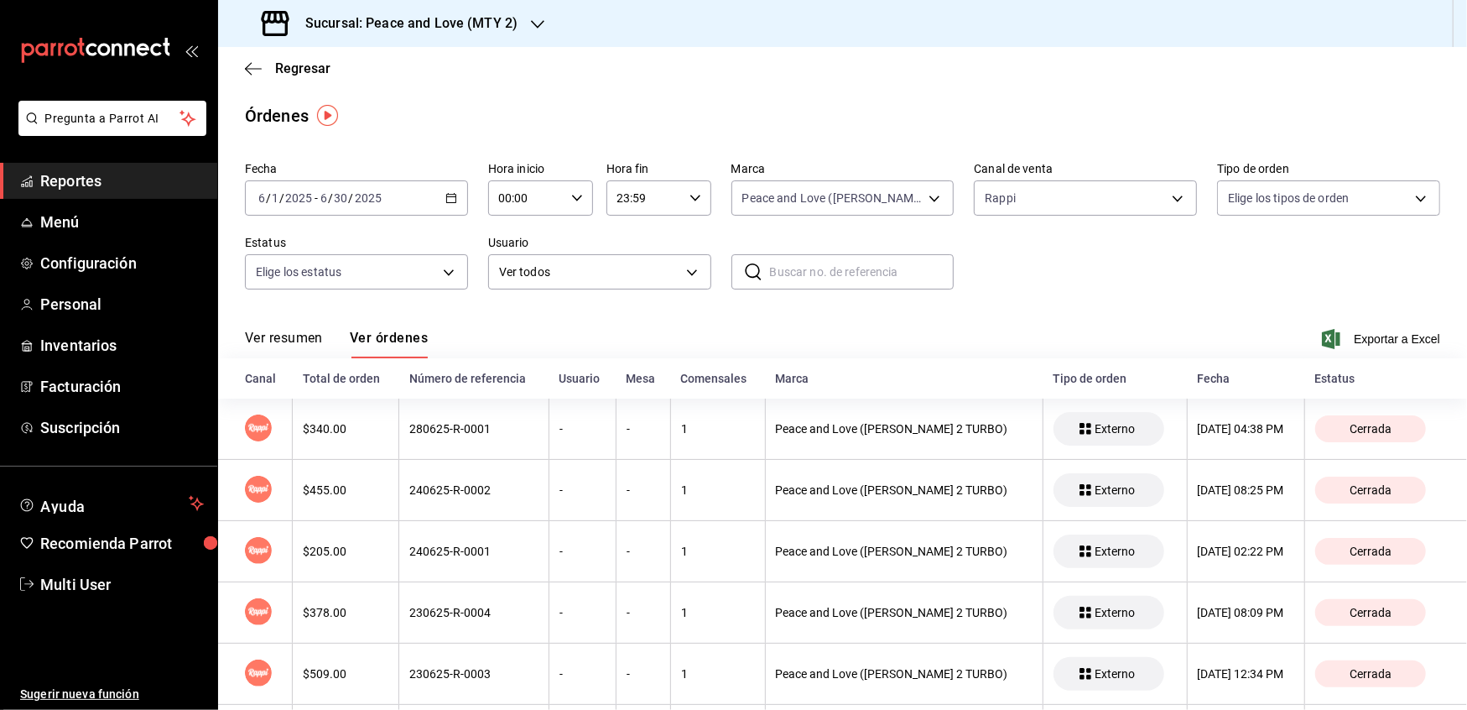
click at [451, 195] on \(Stroke\) "button" at bounding box center [451, 198] width 10 height 9
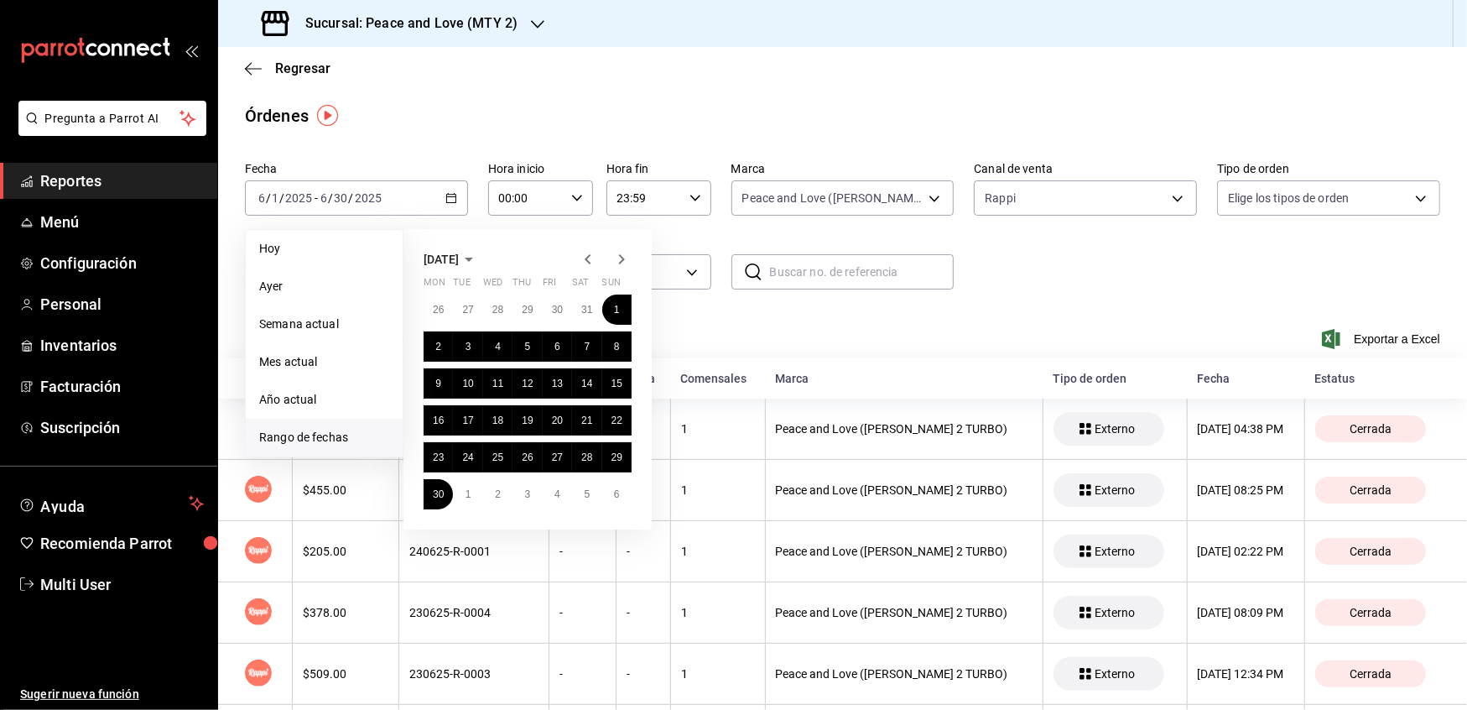
click at [588, 265] on icon "button" at bounding box center [588, 259] width 20 height 20
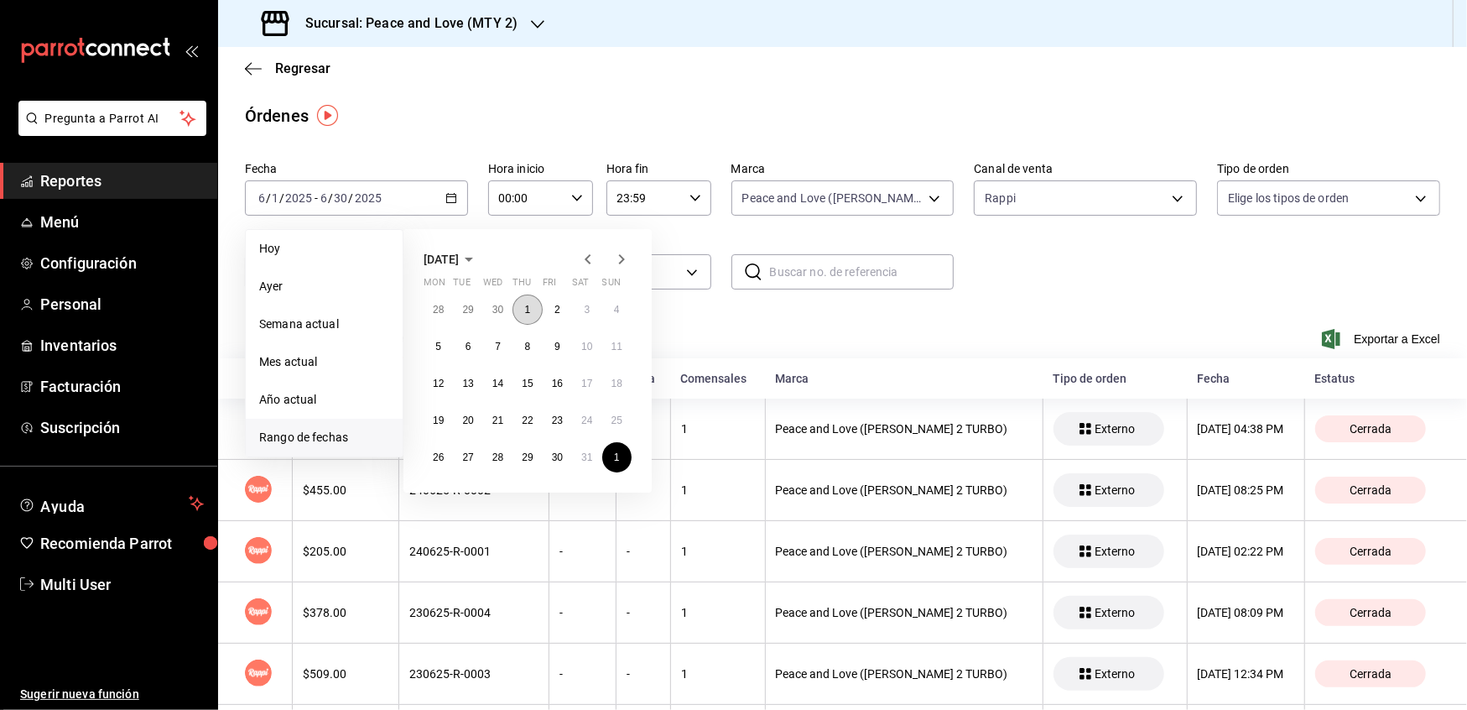
click at [528, 304] on abbr "1" at bounding box center [528, 310] width 6 height 12
click at [581, 461] on abbr "31" at bounding box center [586, 457] width 11 height 12
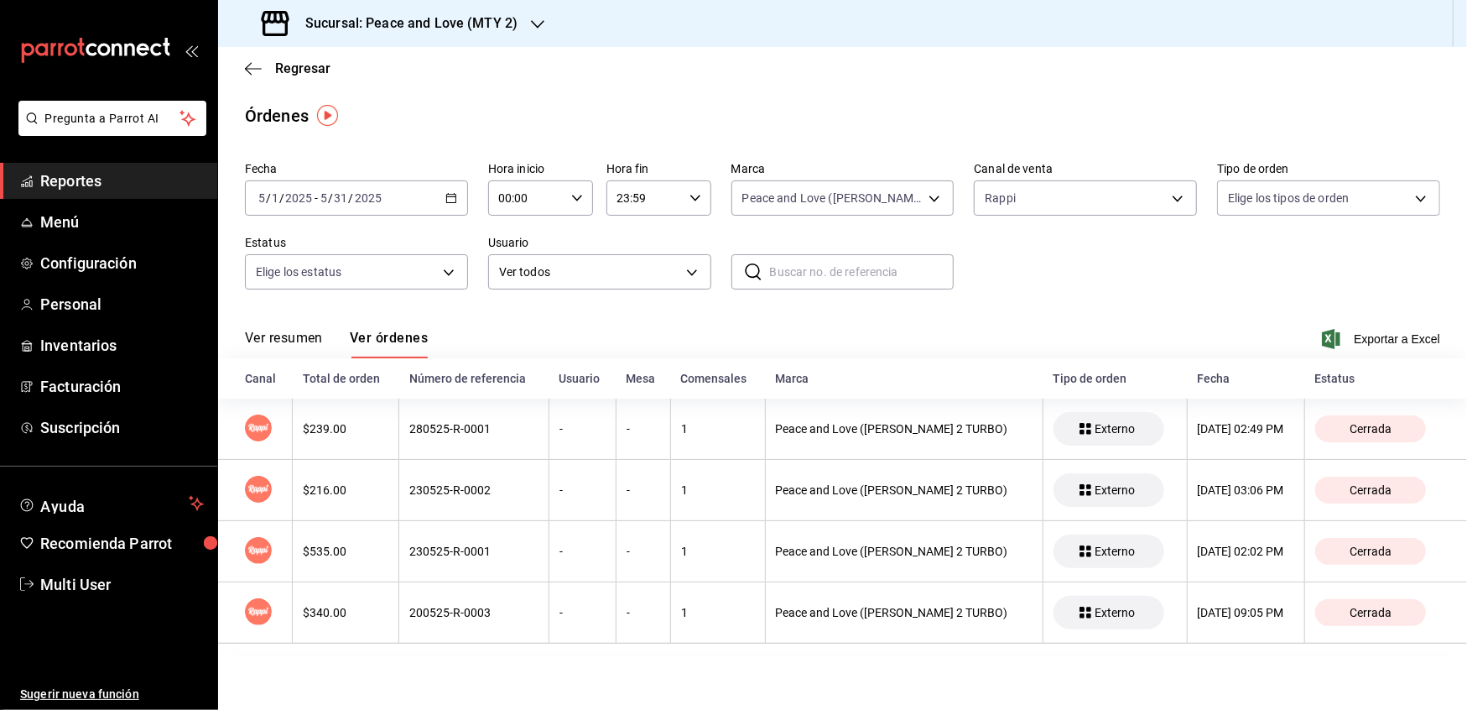
click at [535, 20] on icon "button" at bounding box center [537, 24] width 13 height 13
click at [367, 112] on div "Peace and Love (REGIA)" at bounding box center [344, 111] width 225 height 18
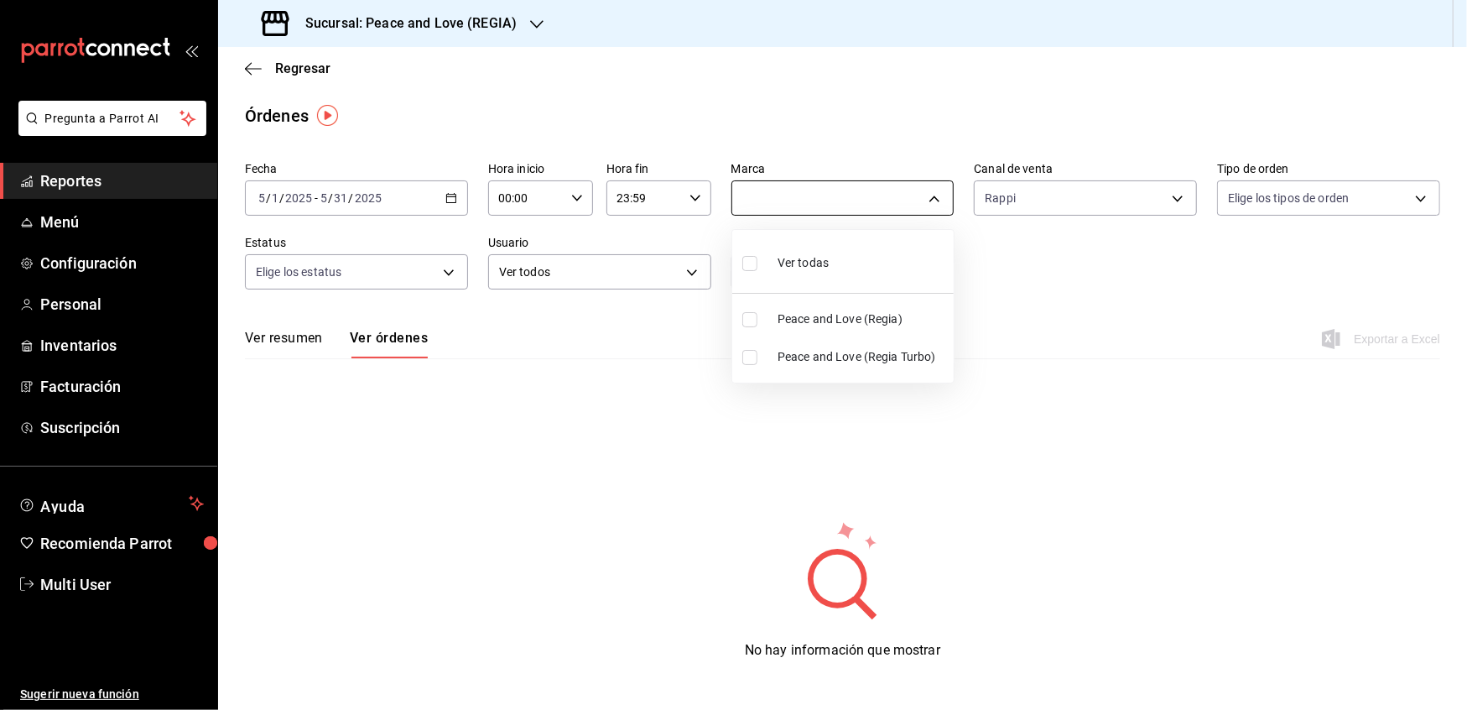
click at [927, 200] on body "Pregunta a Parrot AI Reportes Menú Configuración Personal Inventarios Facturaci…" at bounding box center [733, 355] width 1467 height 710
click at [786, 353] on span "Peace and Love (Regia Turbo)" at bounding box center [862, 357] width 169 height 18
type input "a8e6aca5-94b8-4ef3-83da-2ca230059d9d,b85f7ad2-7a39-4315-ad88-8037392a3341"
checkbox input "true"
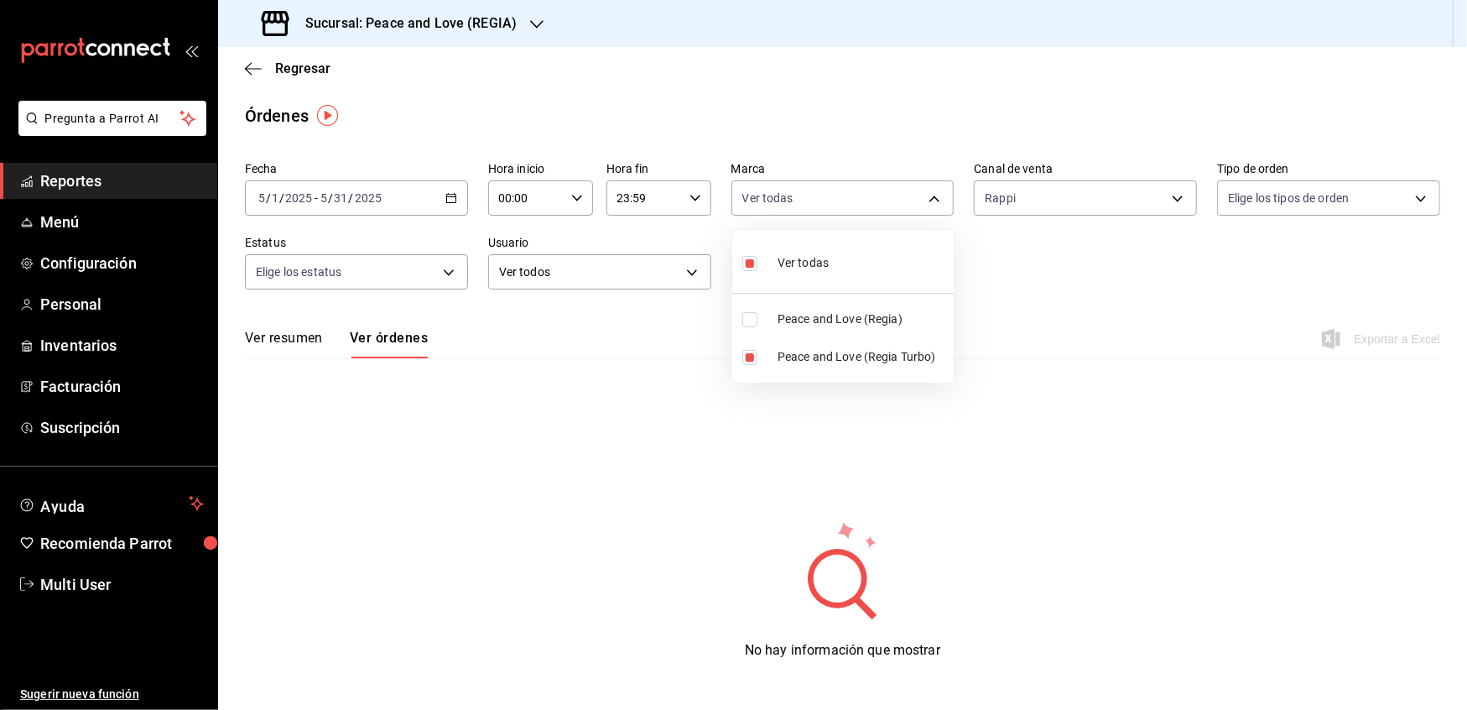
click at [606, 323] on div at bounding box center [733, 355] width 1467 height 710
click at [492, 25] on h3 "Sucursal: Peace and Love (REGIA)" at bounding box center [404, 23] width 225 height 20
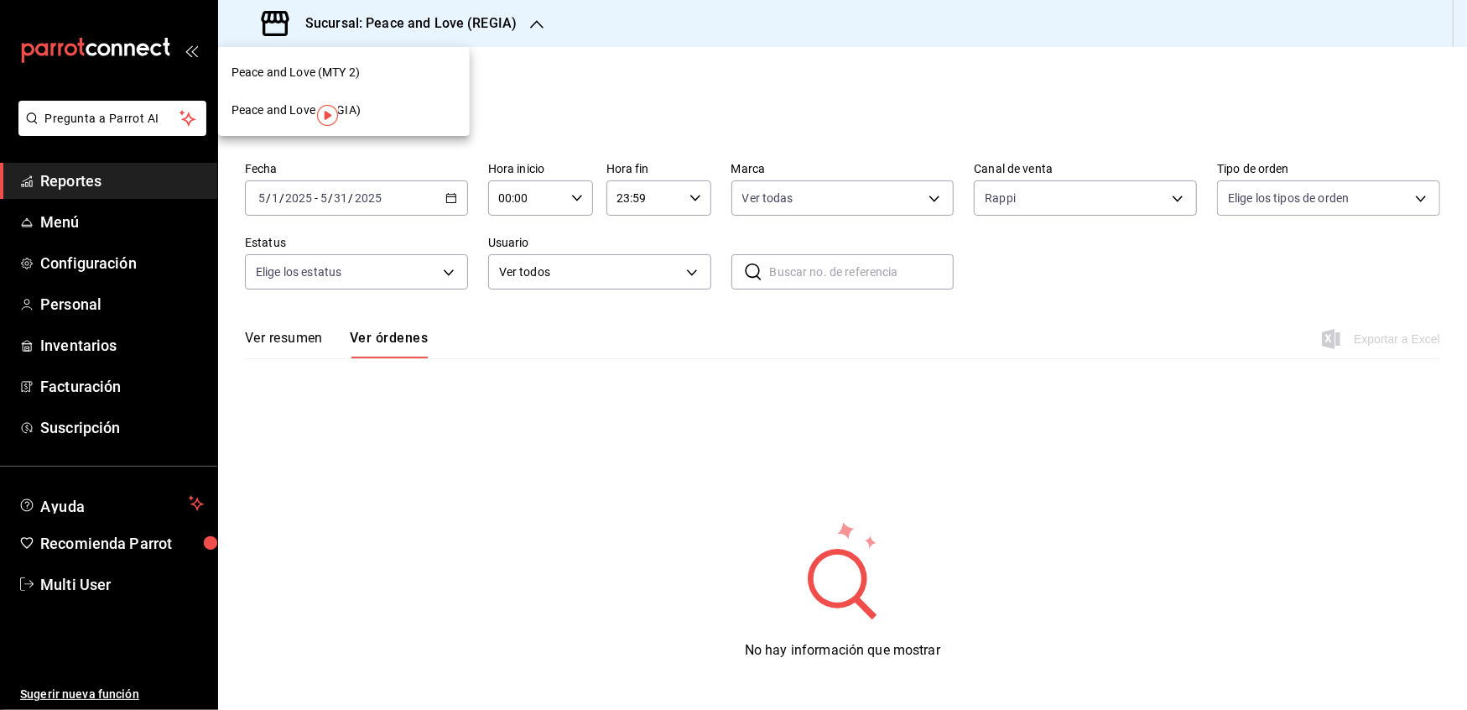
click at [350, 72] on span "Peace and Love (MTY 2)" at bounding box center [296, 73] width 128 height 18
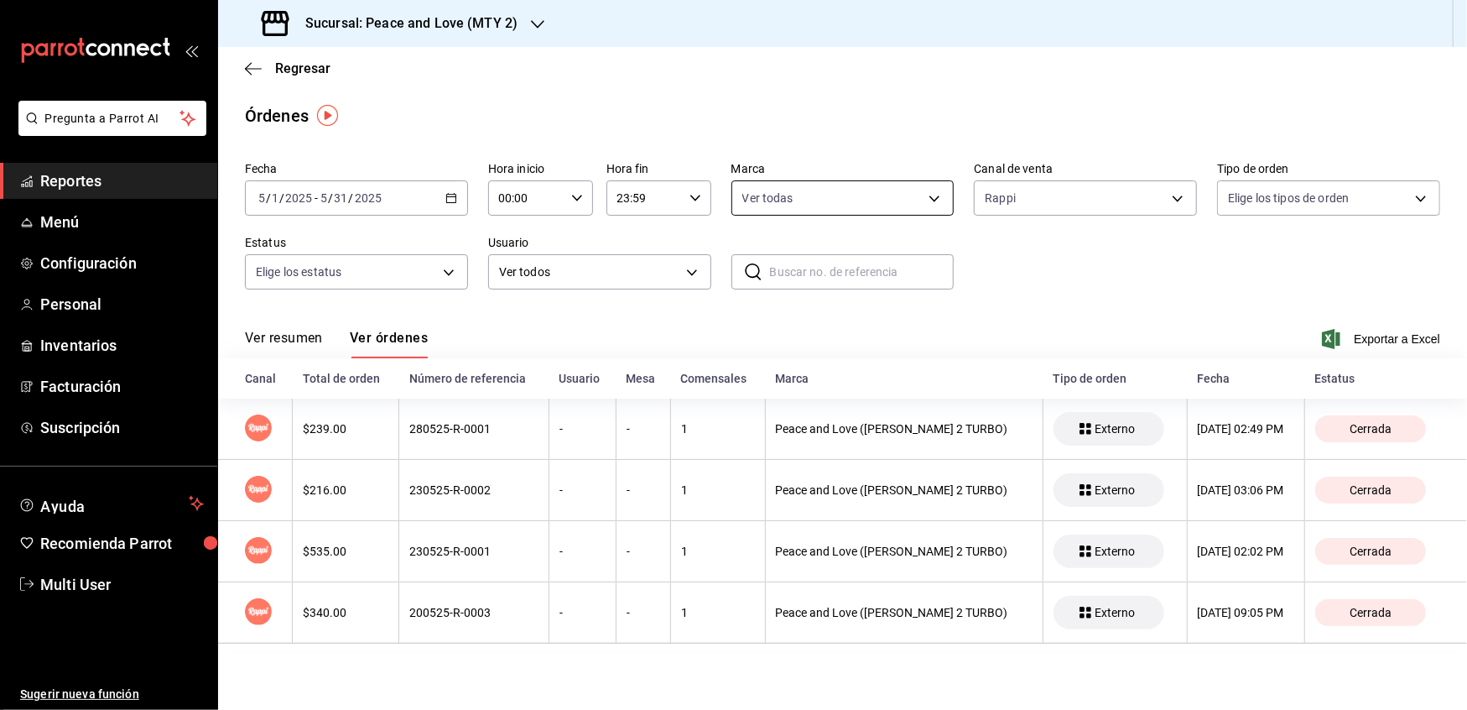
click at [797, 185] on body "Pregunta a Parrot AI Reportes Menú Configuración Personal Inventarios Facturaci…" at bounding box center [733, 355] width 1467 height 710
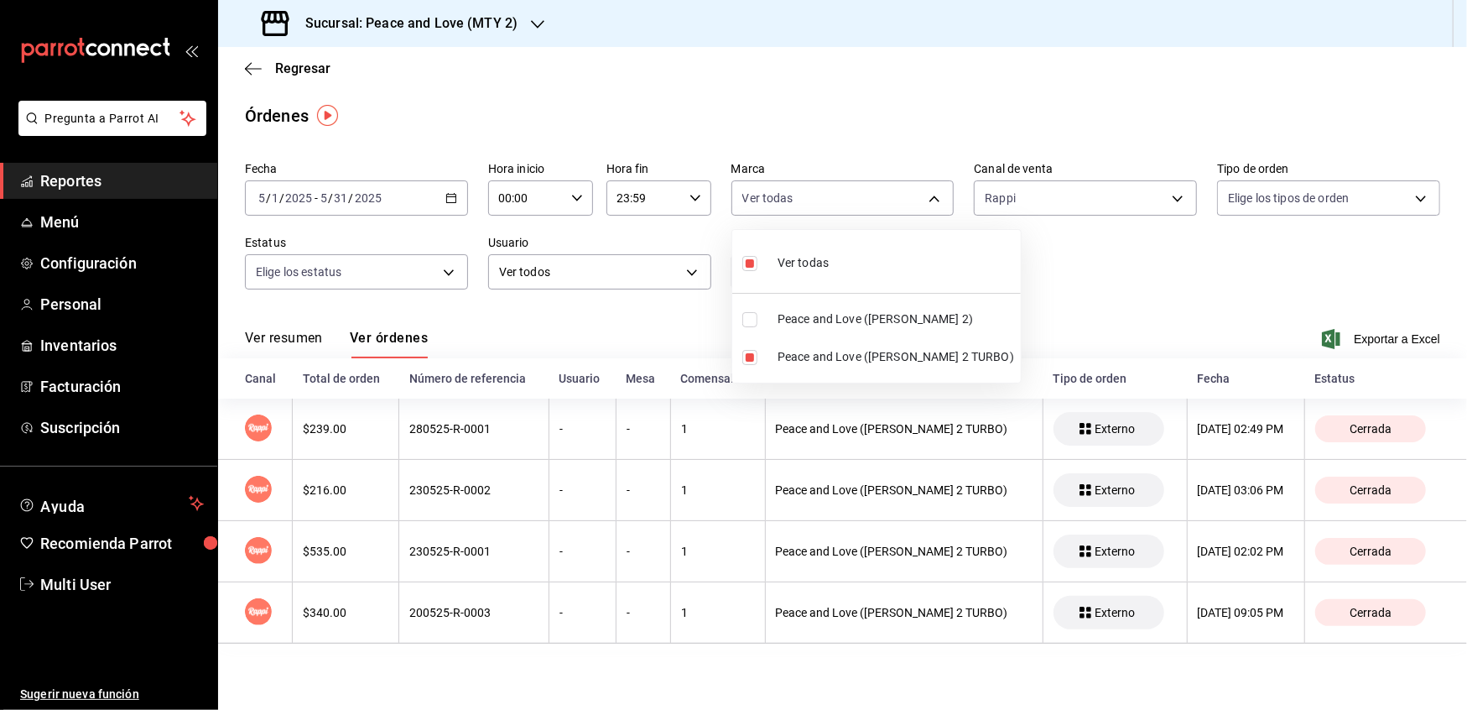
click at [675, 321] on div at bounding box center [733, 355] width 1467 height 710
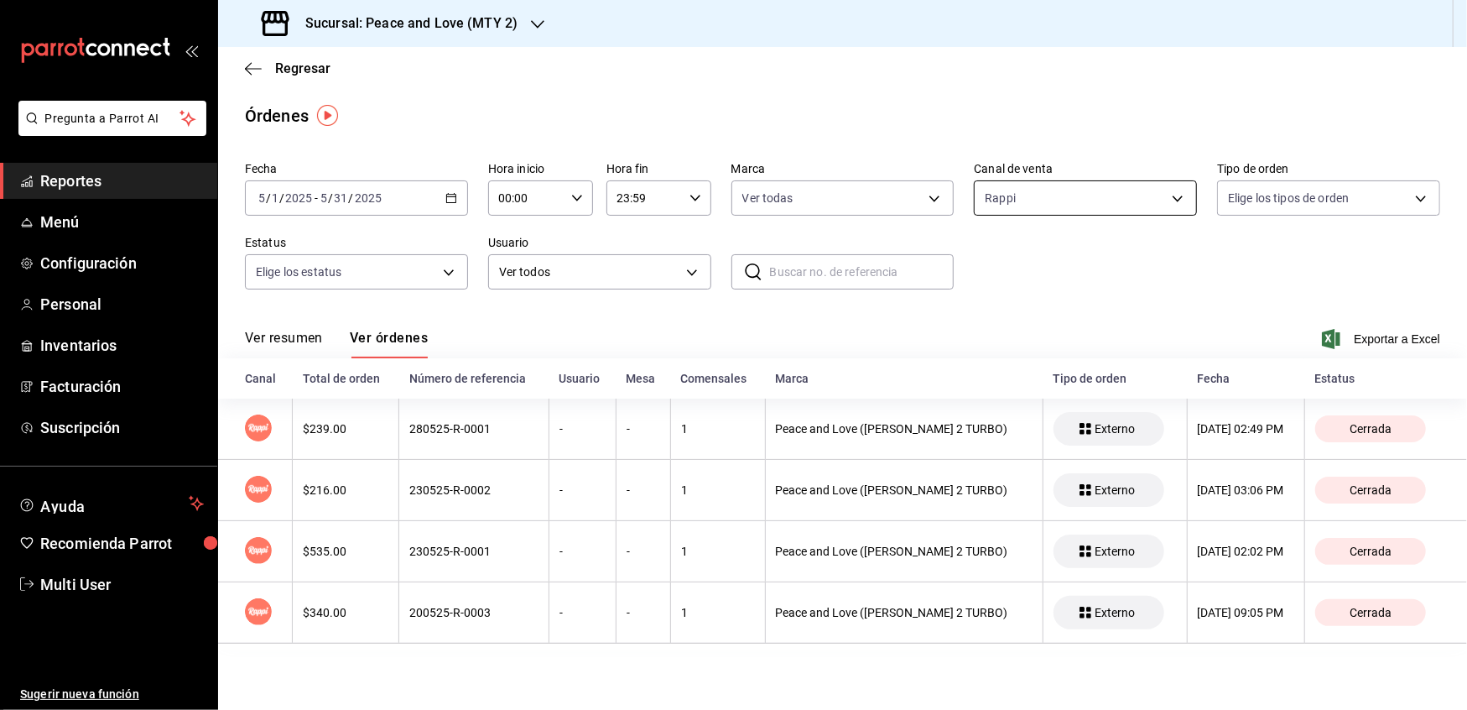
click at [1162, 193] on body "Pregunta a Parrot AI Reportes Menú Configuración Personal Inventarios Facturaci…" at bounding box center [733, 355] width 1467 height 710
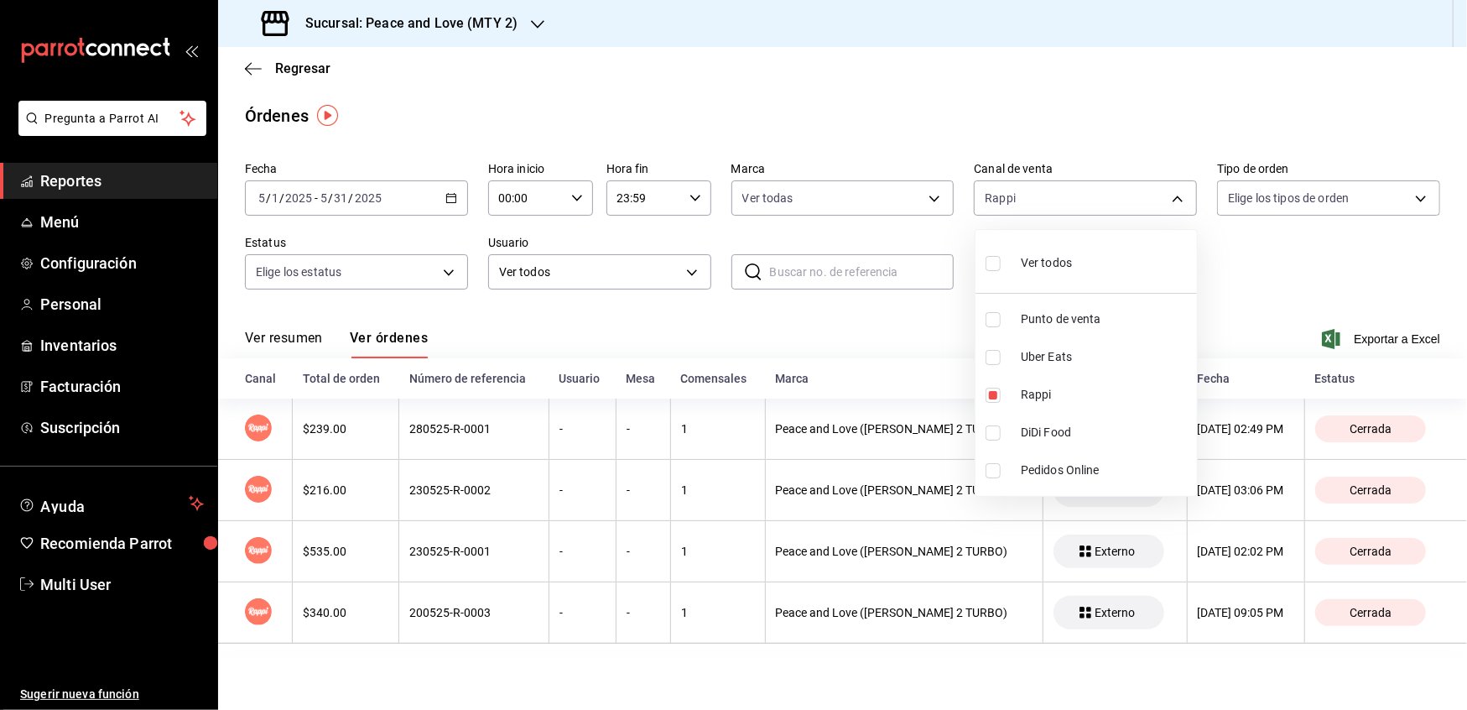
click at [988, 257] on input "checkbox" at bounding box center [993, 263] width 15 height 15
checkbox input "true"
type input "PARROT,UBER_EATS,RAPPI,DIDI_FOOD,ONLINE"
checkbox input "true"
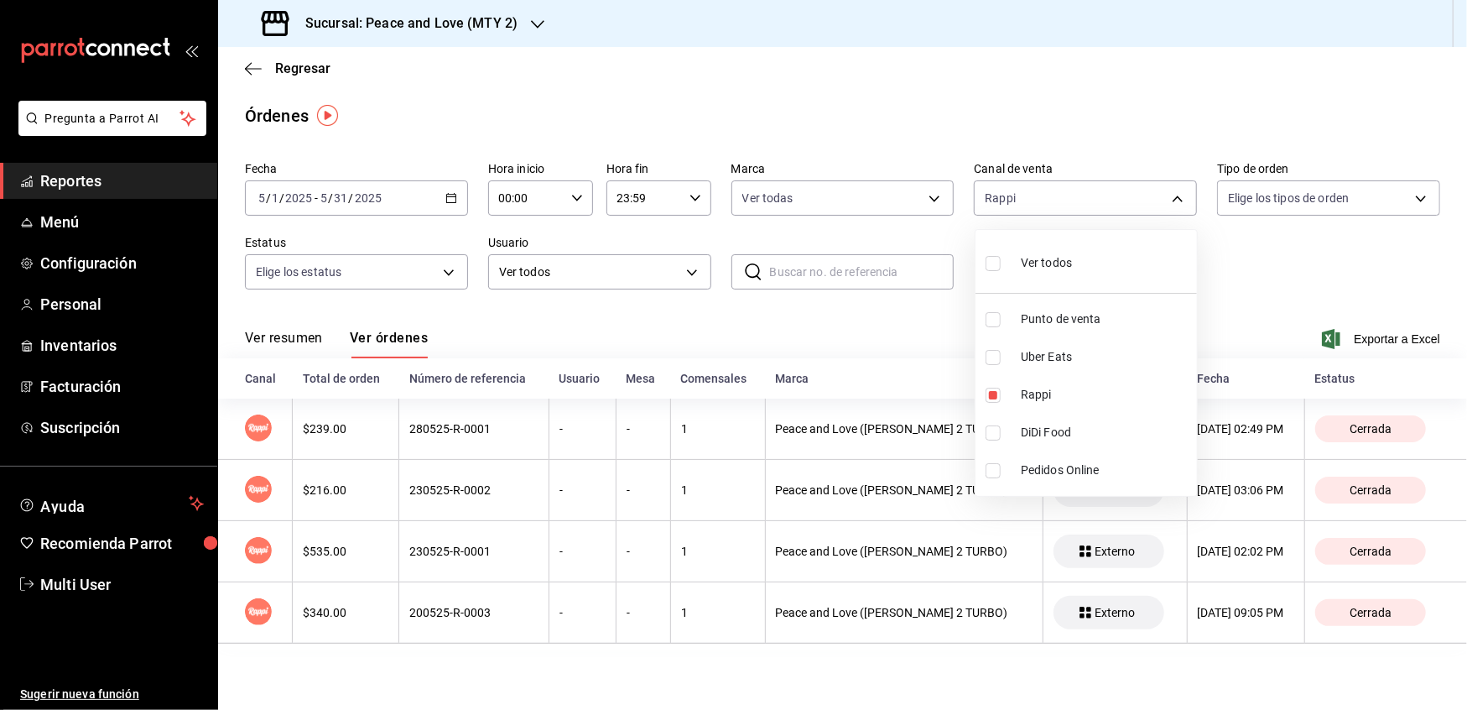
checkbox input "true"
click at [831, 330] on div at bounding box center [733, 355] width 1467 height 710
click at [446, 196] on icon "button" at bounding box center [452, 198] width 12 height 12
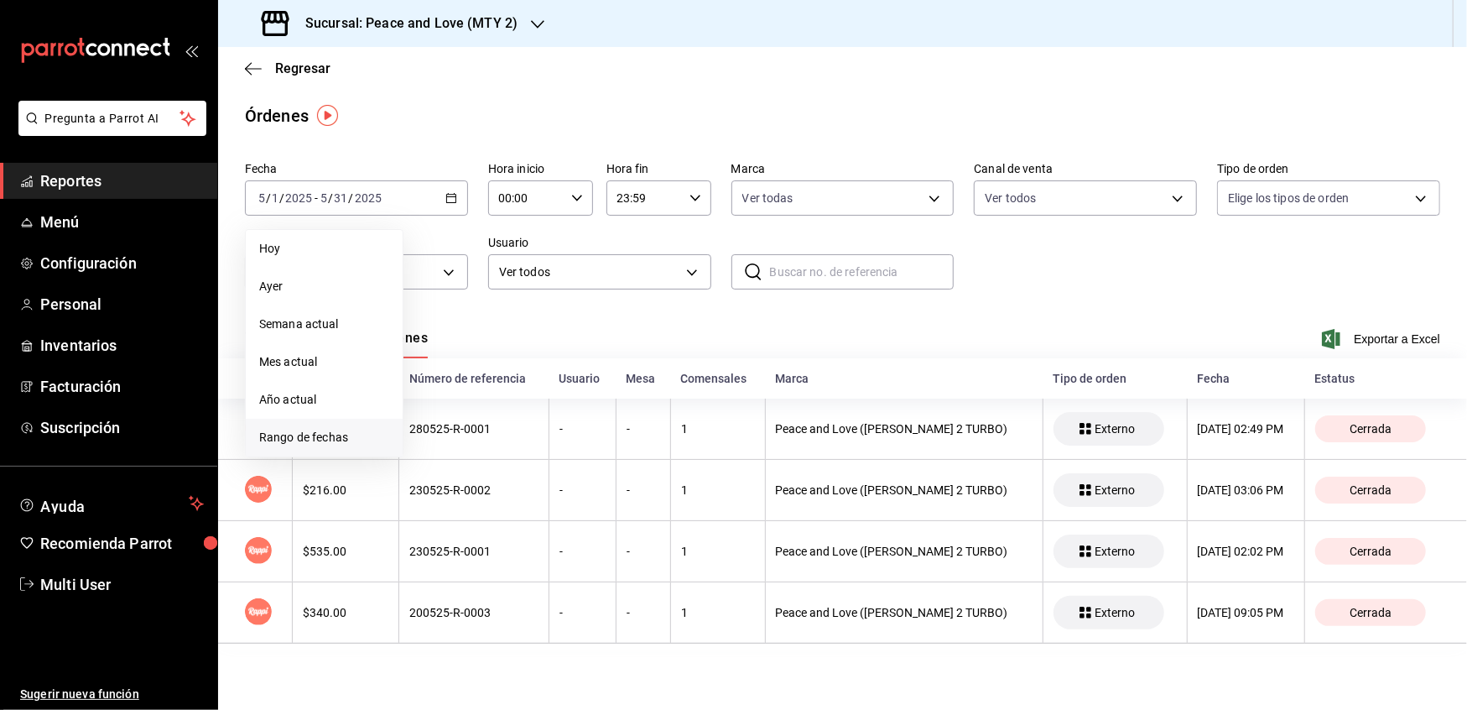
click at [303, 434] on span "Rango de fechas" at bounding box center [324, 438] width 130 height 18
click at [592, 255] on icon "button" at bounding box center [588, 259] width 20 height 20
click at [474, 320] on button "1" at bounding box center [467, 310] width 29 height 30
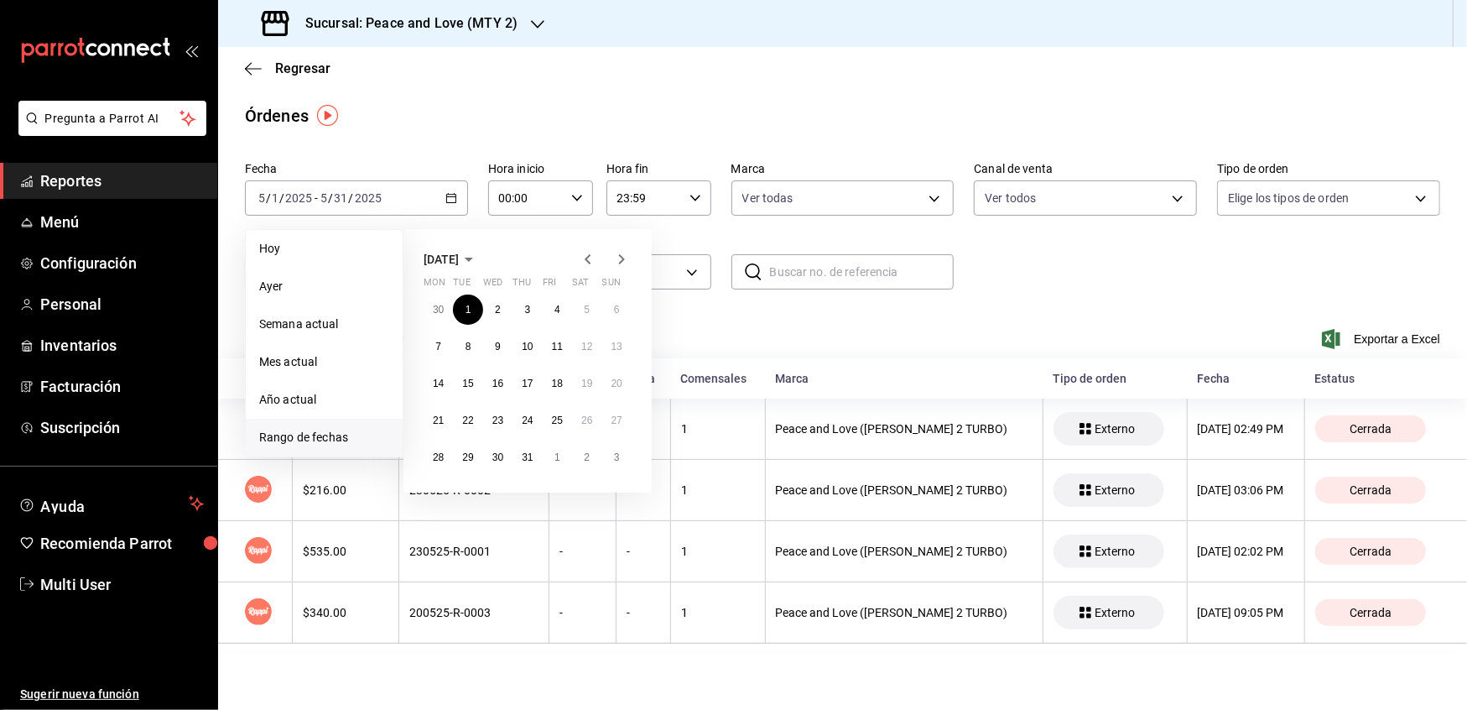
click at [625, 262] on icon "button" at bounding box center [622, 259] width 20 height 20
click at [501, 463] on button "27" at bounding box center [497, 457] width 29 height 30
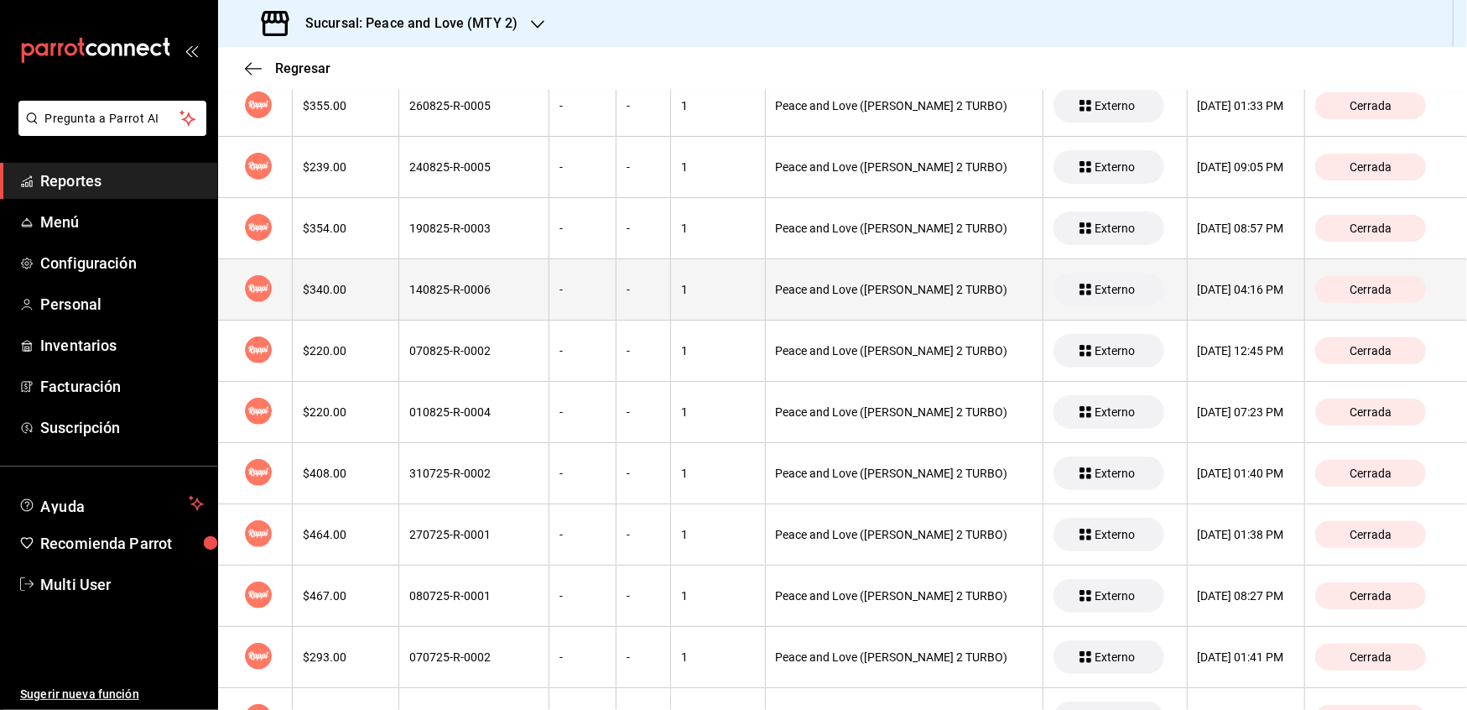
scroll to position [87, 0]
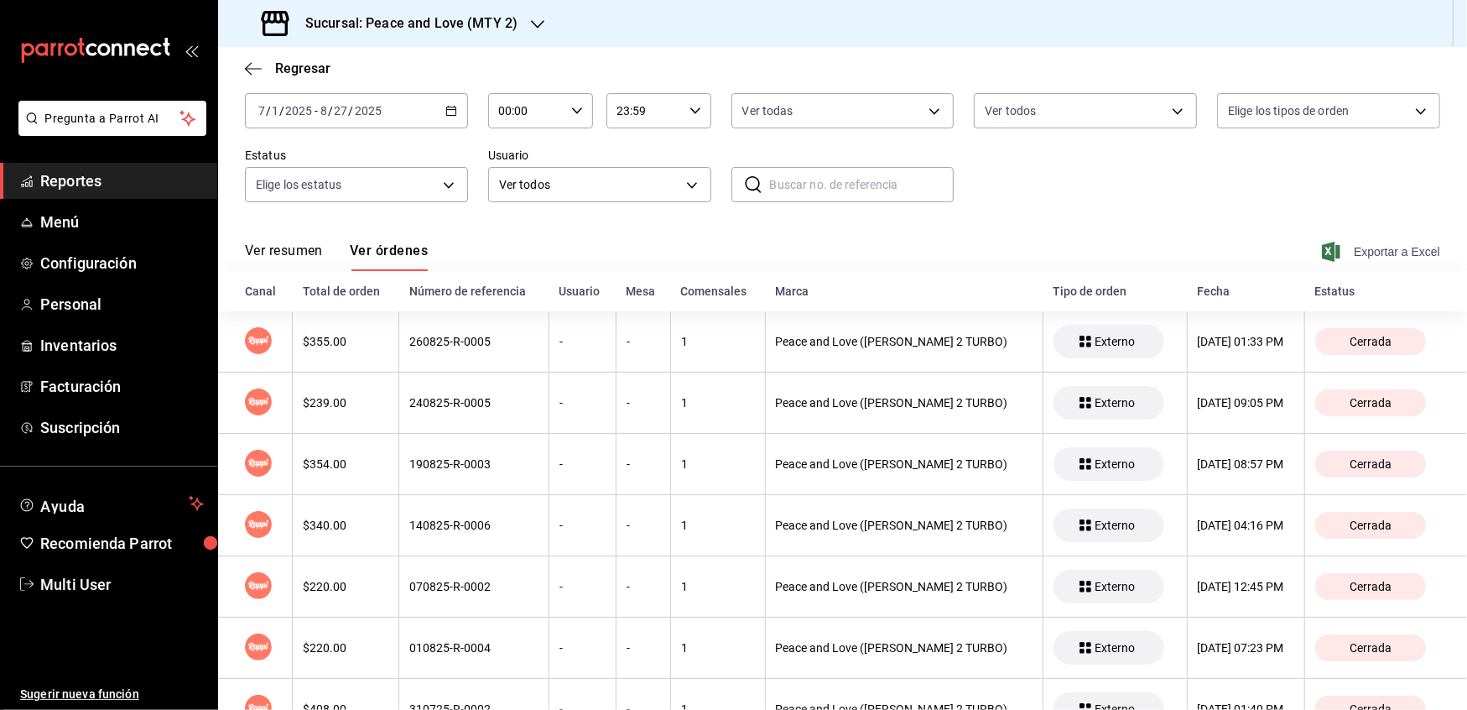
click at [1347, 250] on span "Exportar a Excel" at bounding box center [1383, 252] width 115 height 20
click at [446, 107] on \(Stroke\) "button" at bounding box center [451, 111] width 10 height 9
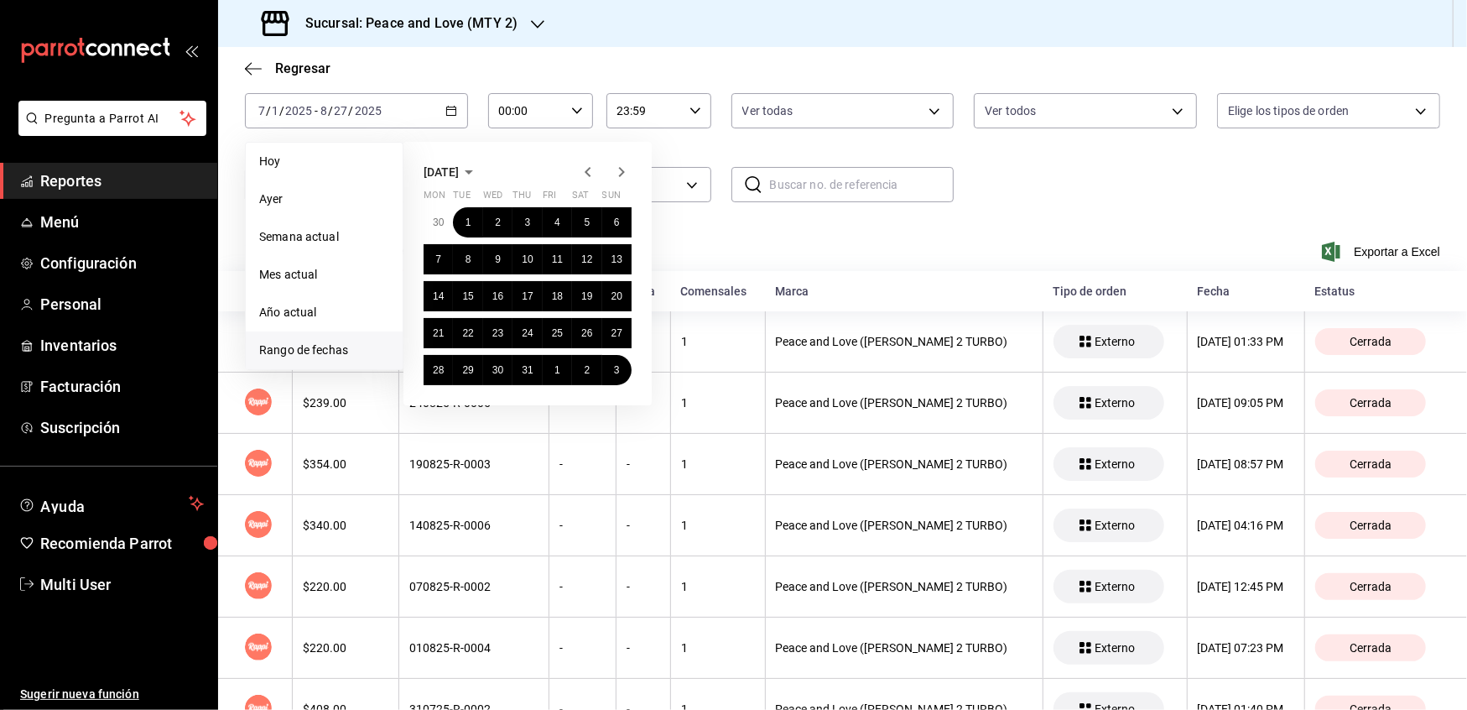
click at [592, 179] on icon "button" at bounding box center [588, 172] width 20 height 20
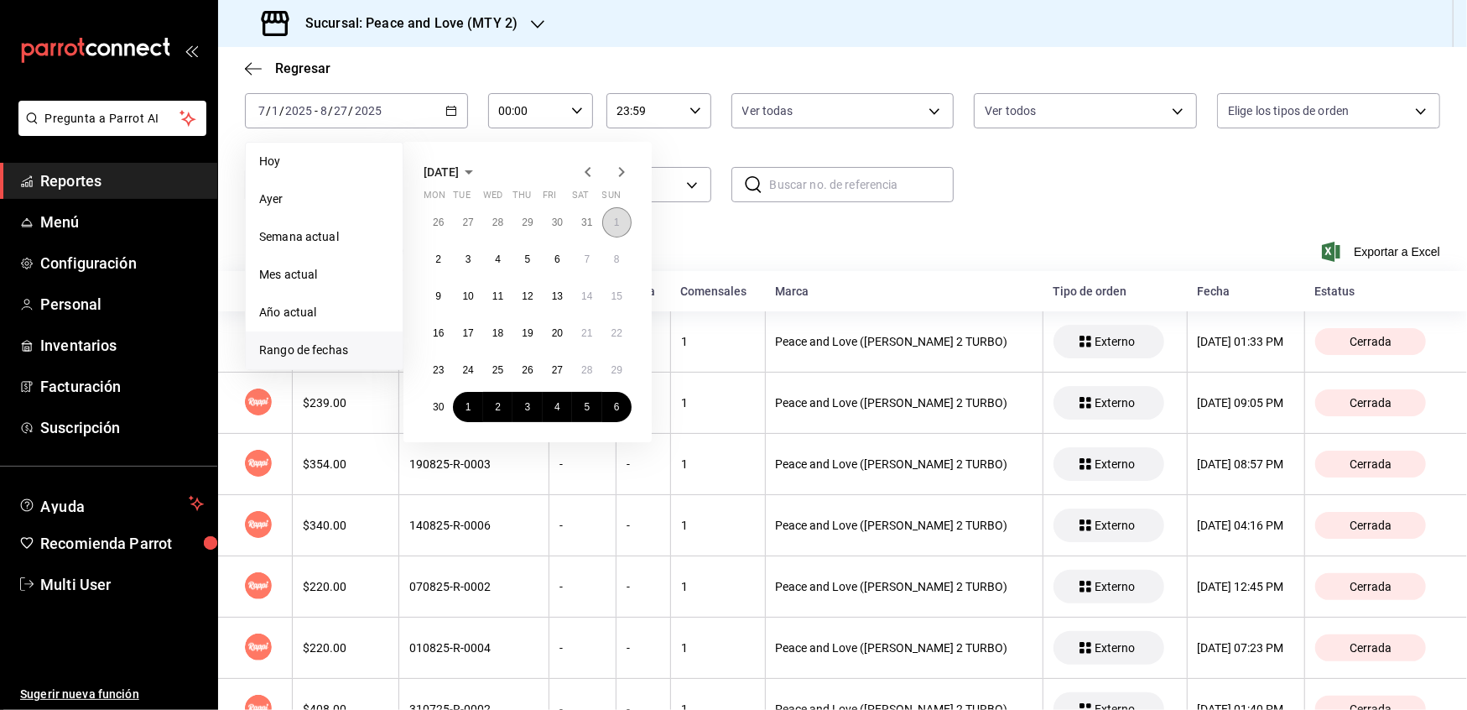
click at [618, 220] on abbr "1" at bounding box center [617, 222] width 6 height 12
click at [624, 165] on icon "button" at bounding box center [622, 172] width 20 height 20
click at [498, 370] on abbr "27" at bounding box center [498, 370] width 11 height 12
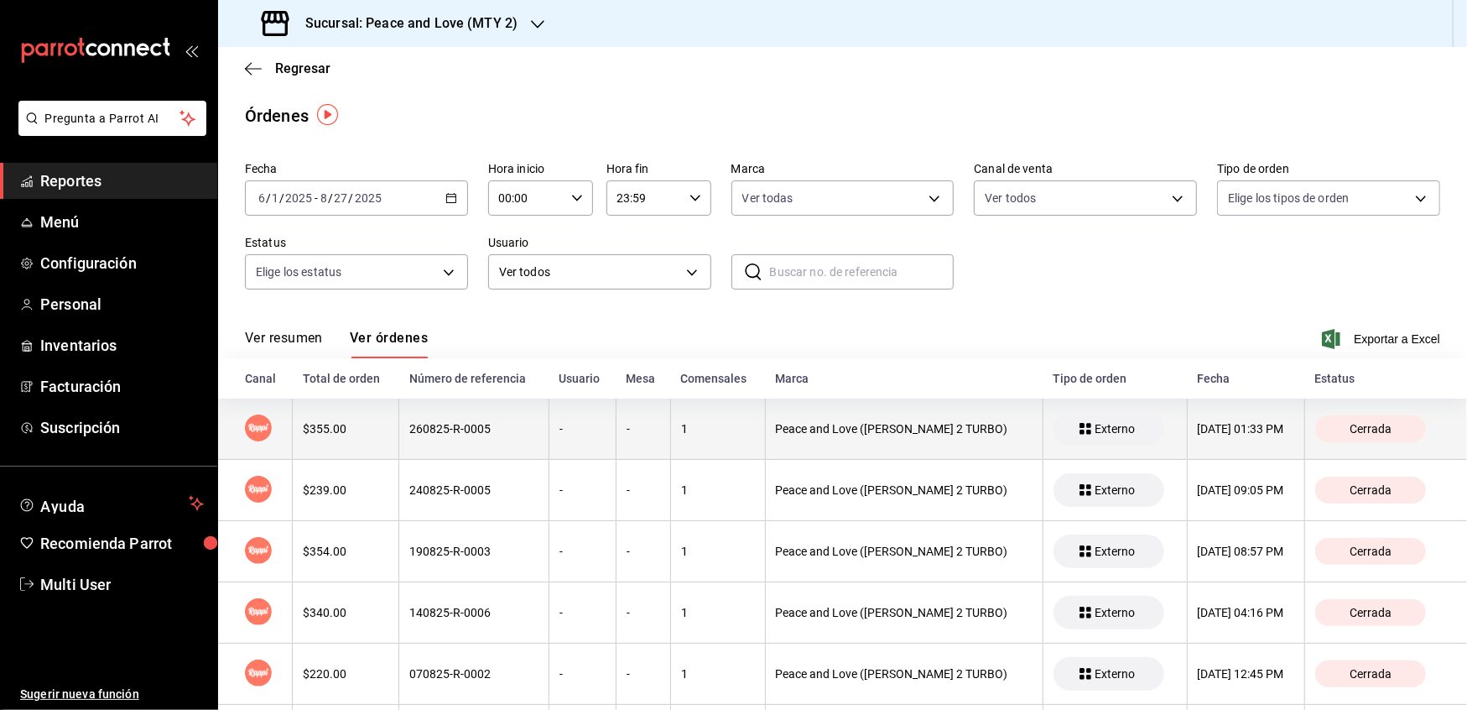
scroll to position [1, 0]
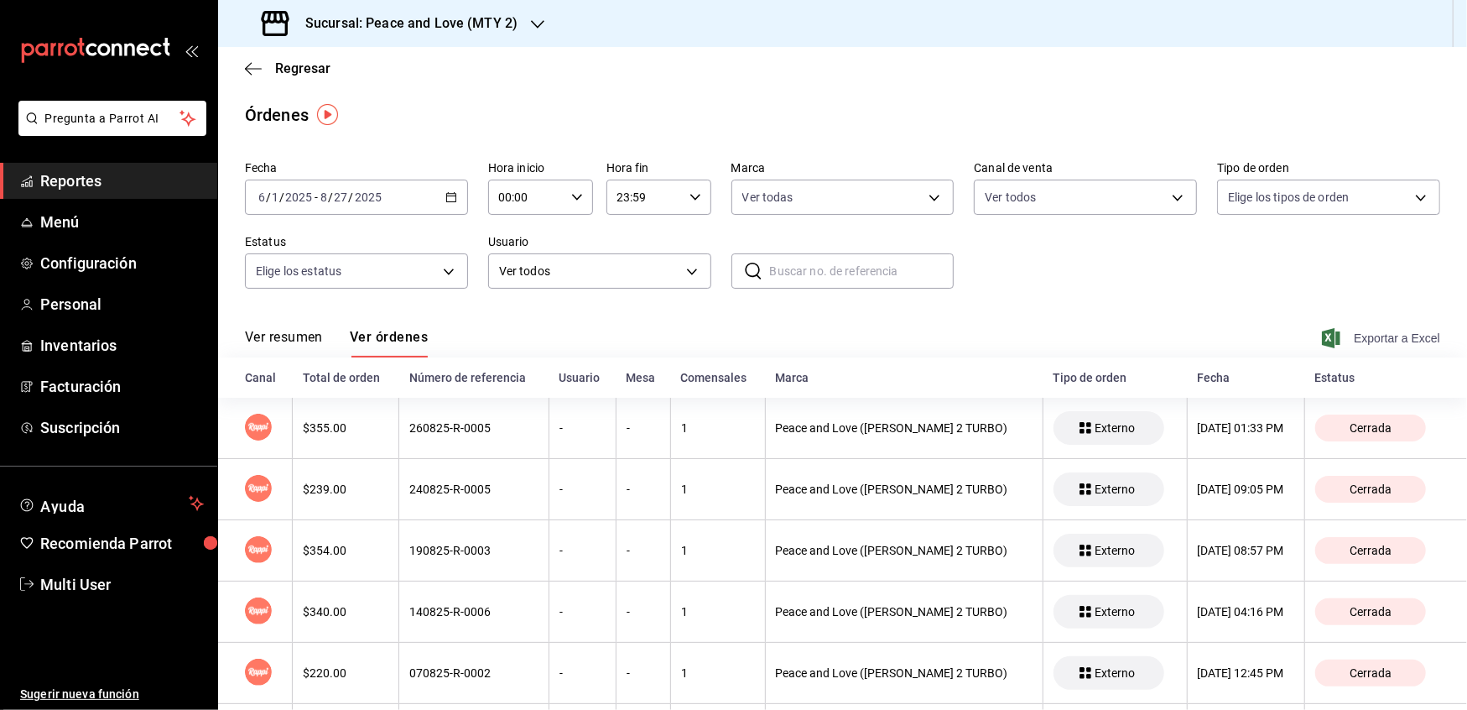
click at [1322, 346] on icon "button" at bounding box center [1331, 338] width 18 height 20
click at [84, 229] on span "Menú" at bounding box center [122, 222] width 164 height 23
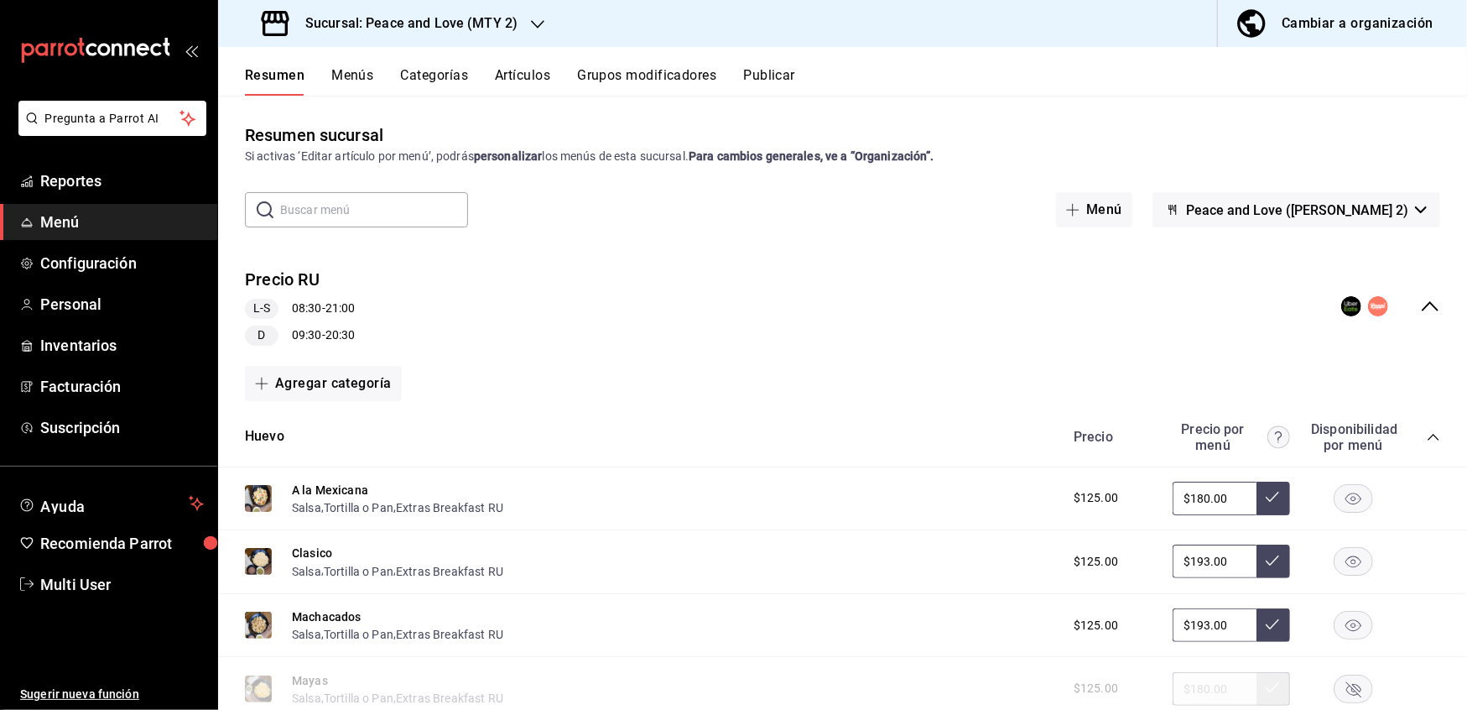
click at [342, 76] on button "Menús" at bounding box center [352, 81] width 42 height 29
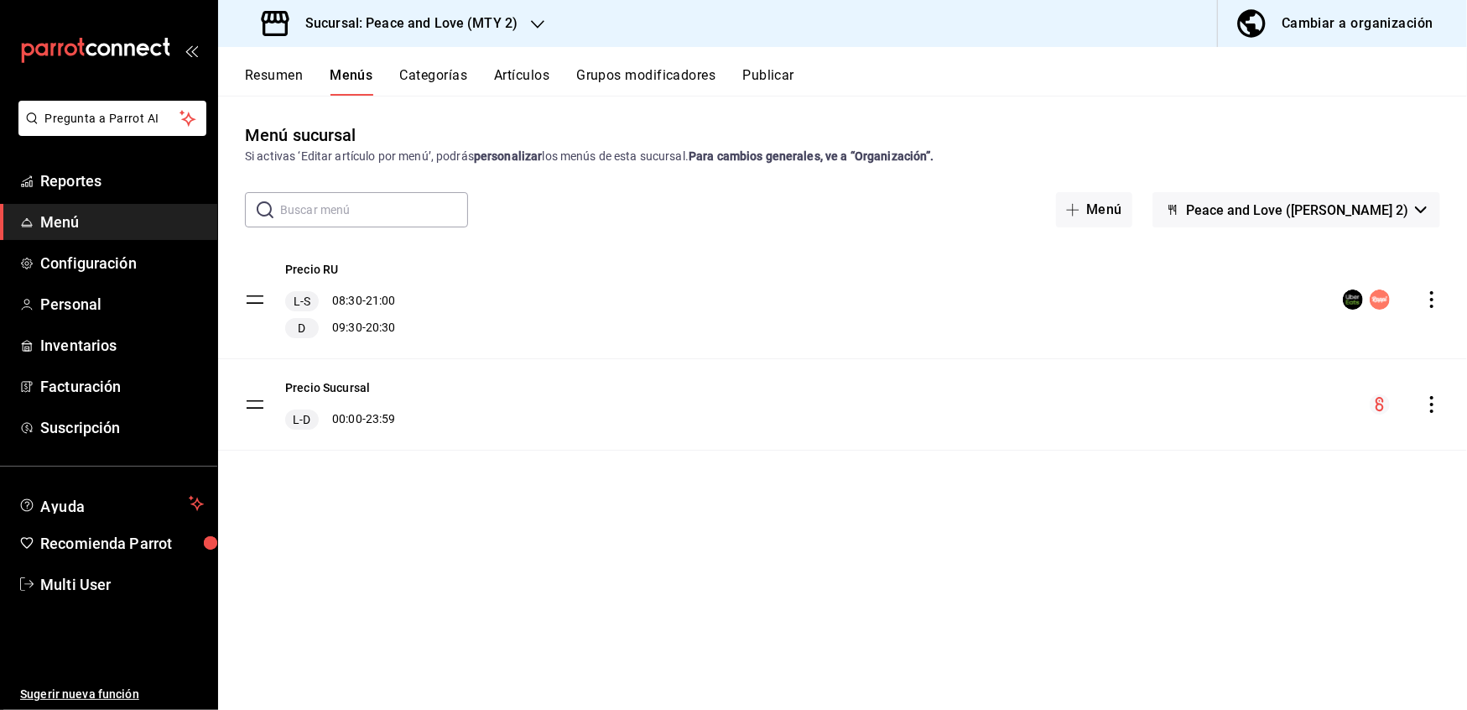
click at [1417, 202] on button "Peace and Love ([PERSON_NAME] 2)" at bounding box center [1297, 209] width 288 height 35
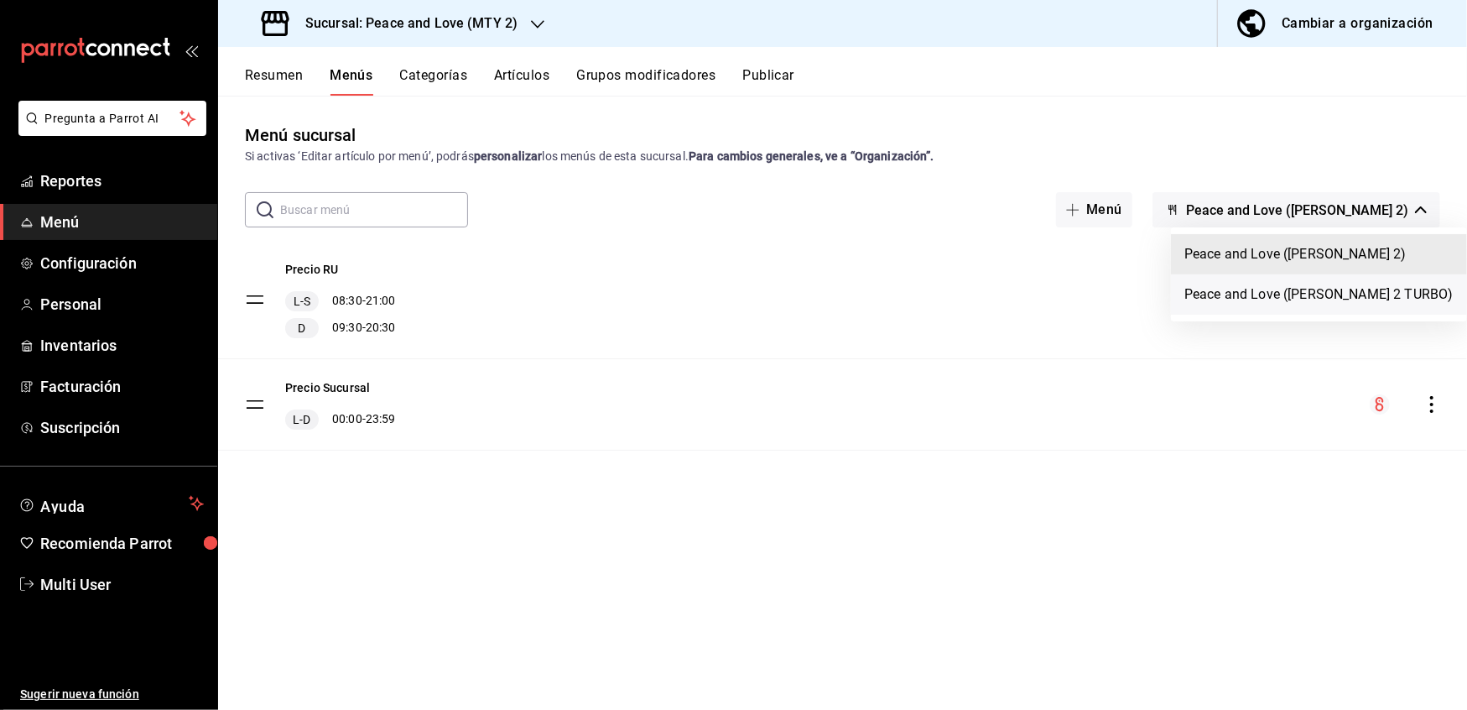
click at [1357, 289] on li "Peace and Love ([PERSON_NAME] 2 TURBO)" at bounding box center [1319, 294] width 296 height 40
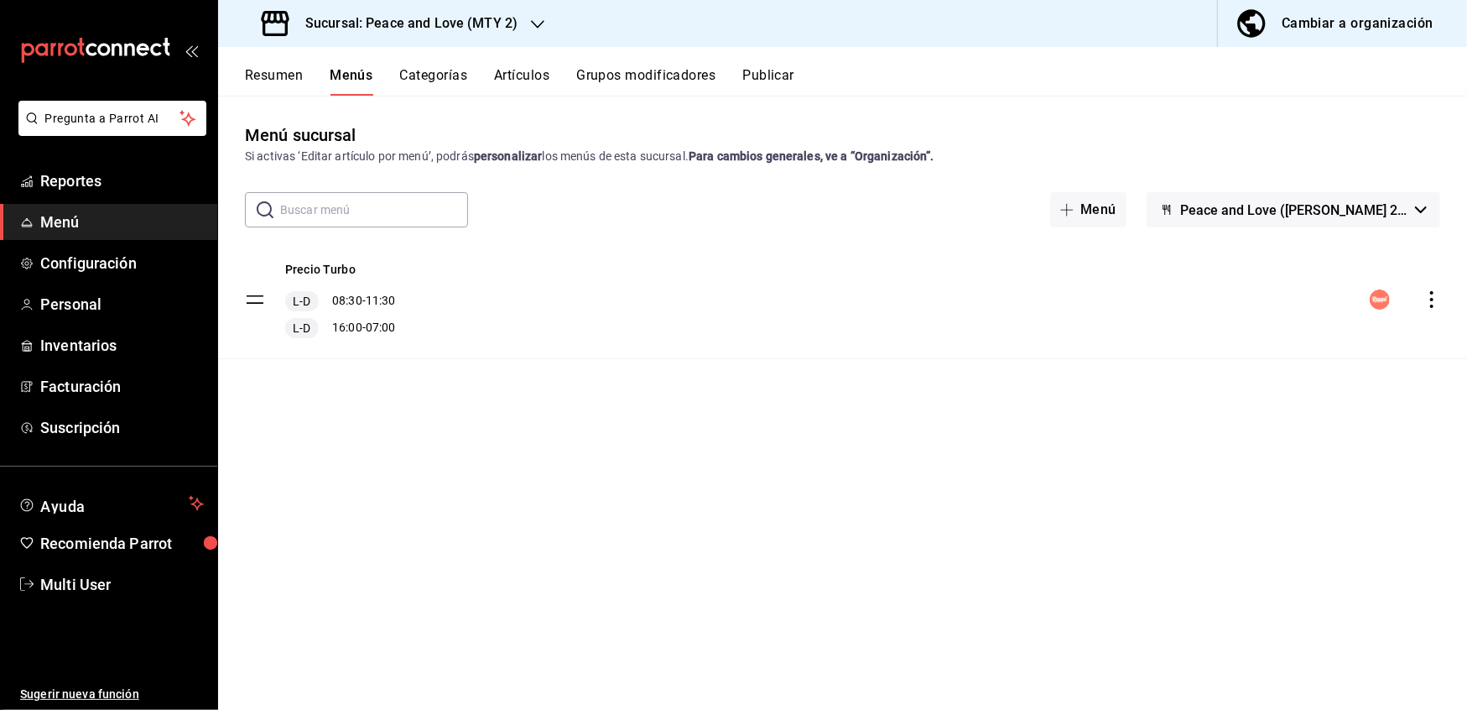
click at [1444, 306] on div "Precio Turbo L-D 08:30 - 11:30 L-D 16:00 - 07:00" at bounding box center [842, 299] width 1249 height 117
click at [1435, 307] on icon "actions" at bounding box center [1432, 299] width 17 height 17
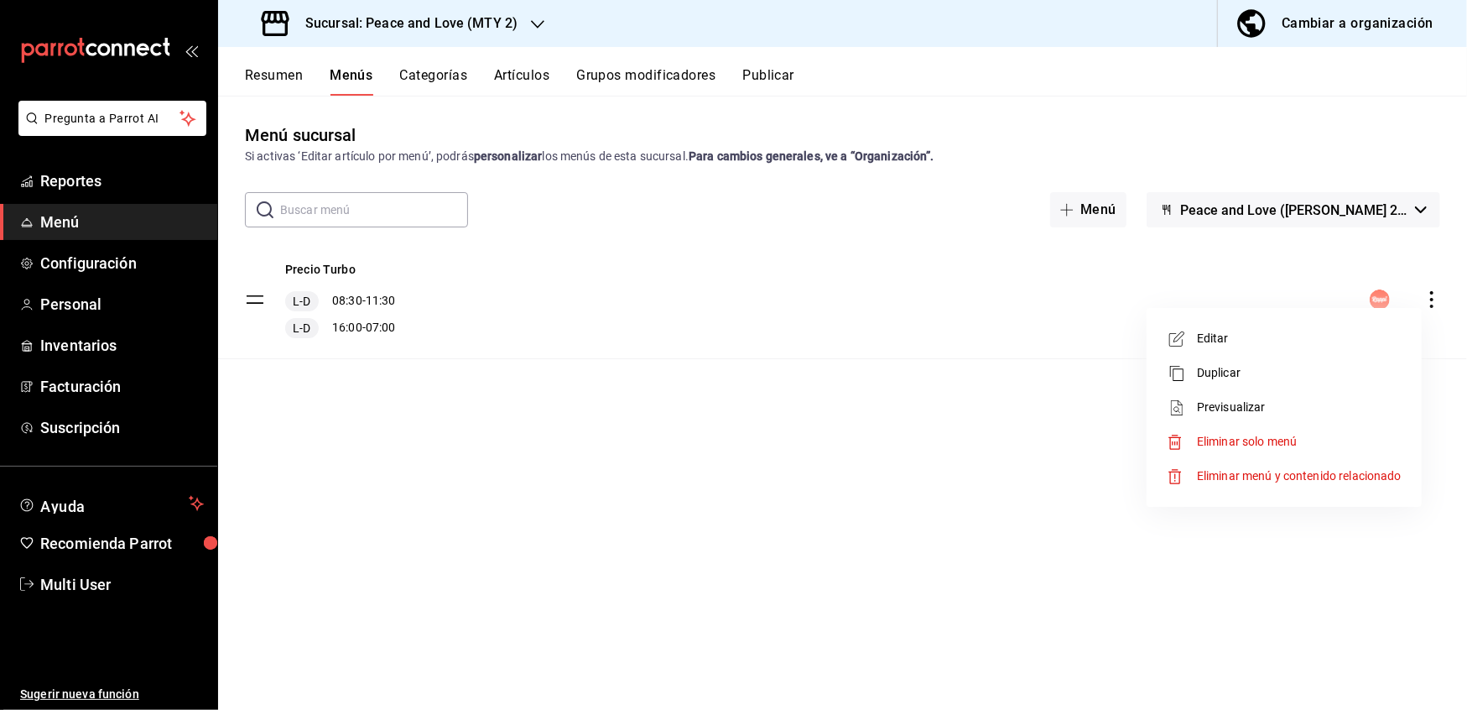
click at [1317, 342] on span "Editar" at bounding box center [1299, 339] width 205 height 18
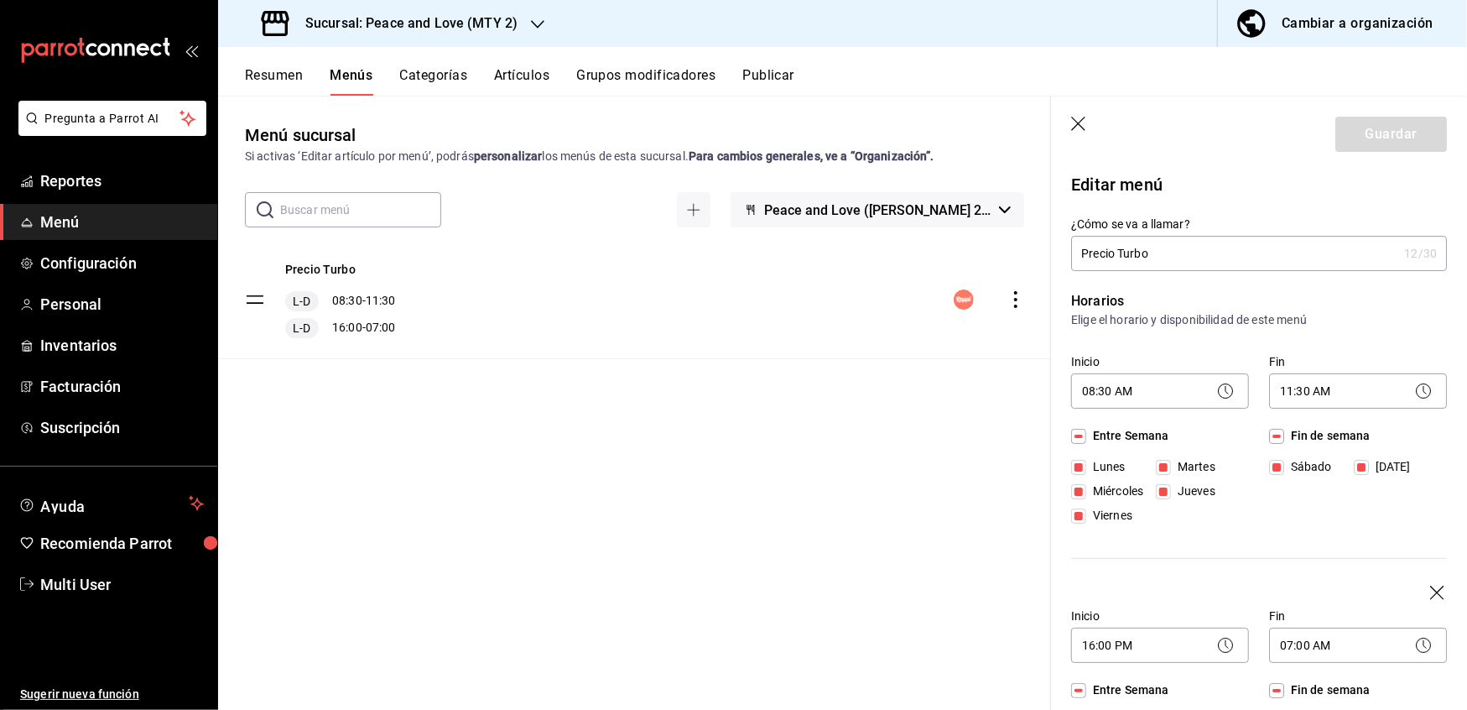
click at [1354, 475] on input "[DATE]" at bounding box center [1361, 467] width 15 height 15
checkbox input "false"
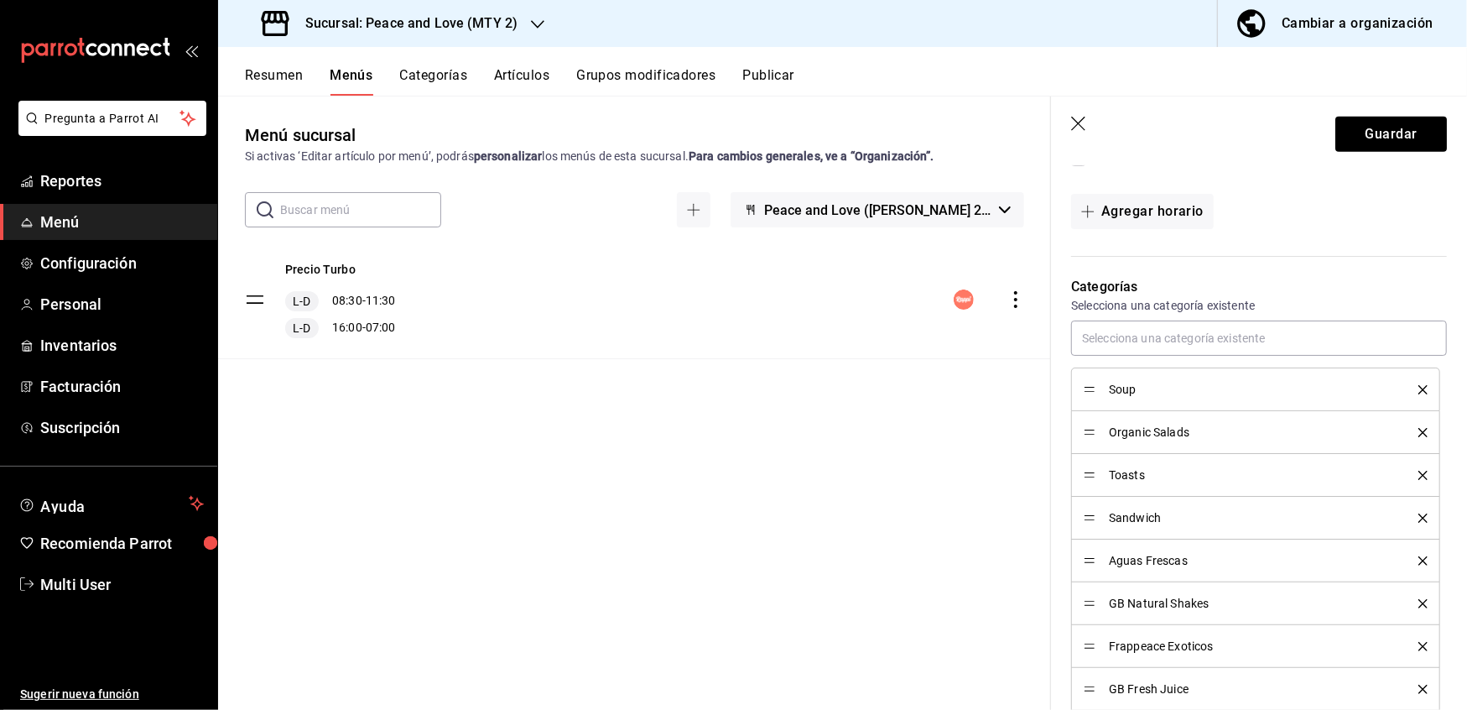
scroll to position [611, 0]
click at [1111, 230] on button "Agregar horario" at bounding box center [1142, 212] width 143 height 35
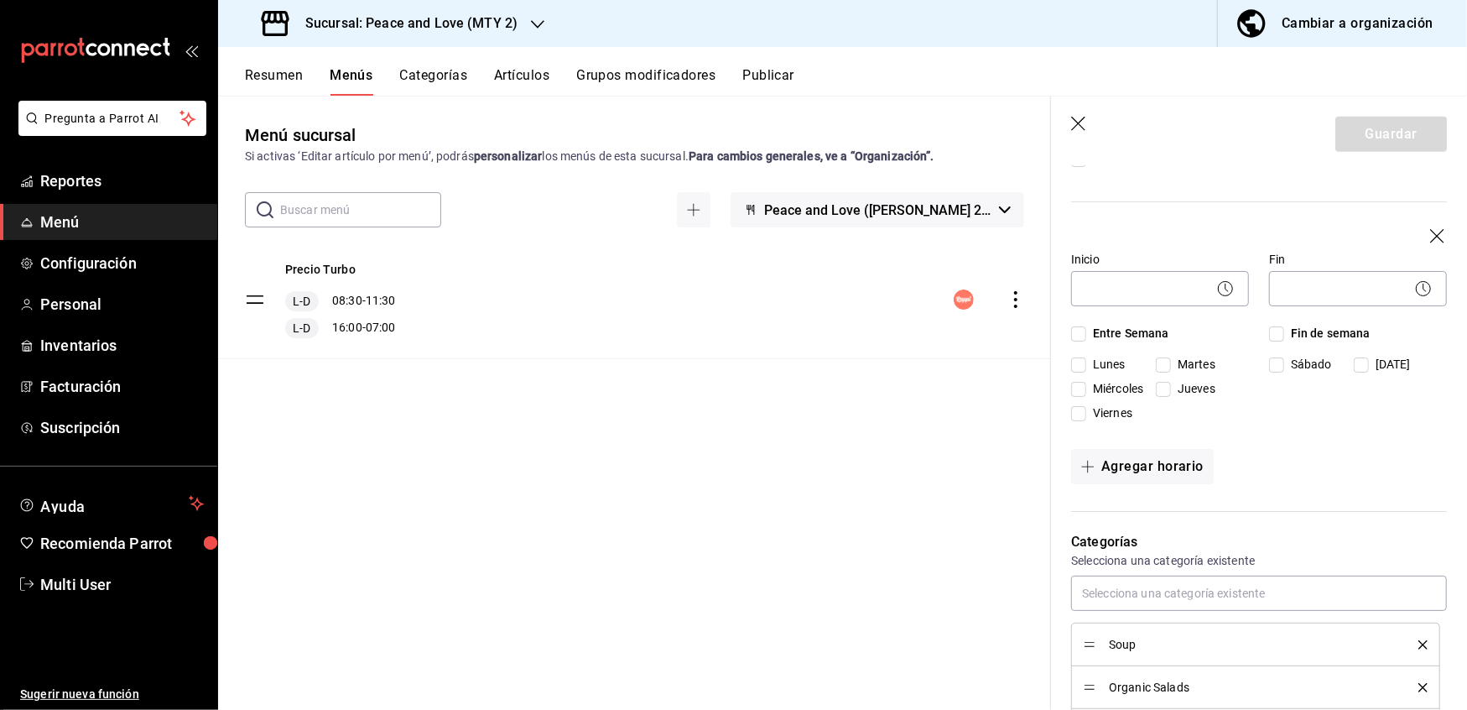
click at [1354, 373] on input "[DATE]" at bounding box center [1361, 364] width 15 height 15
checkbox input "true"
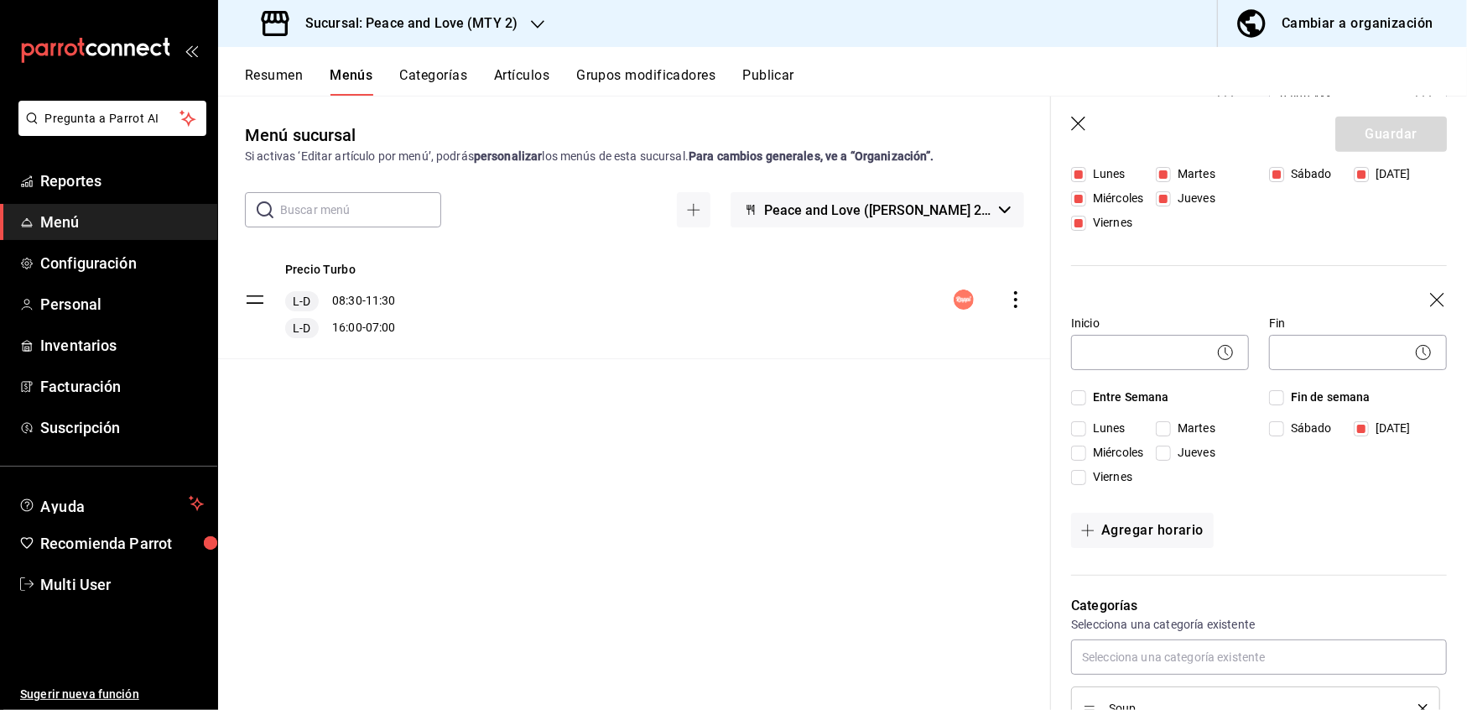
scroll to position [548, 0]
click at [1168, 445] on body "Pregunta a Parrot AI Reportes Menú Configuración Personal Inventarios Facturaci…" at bounding box center [733, 355] width 1467 height 710
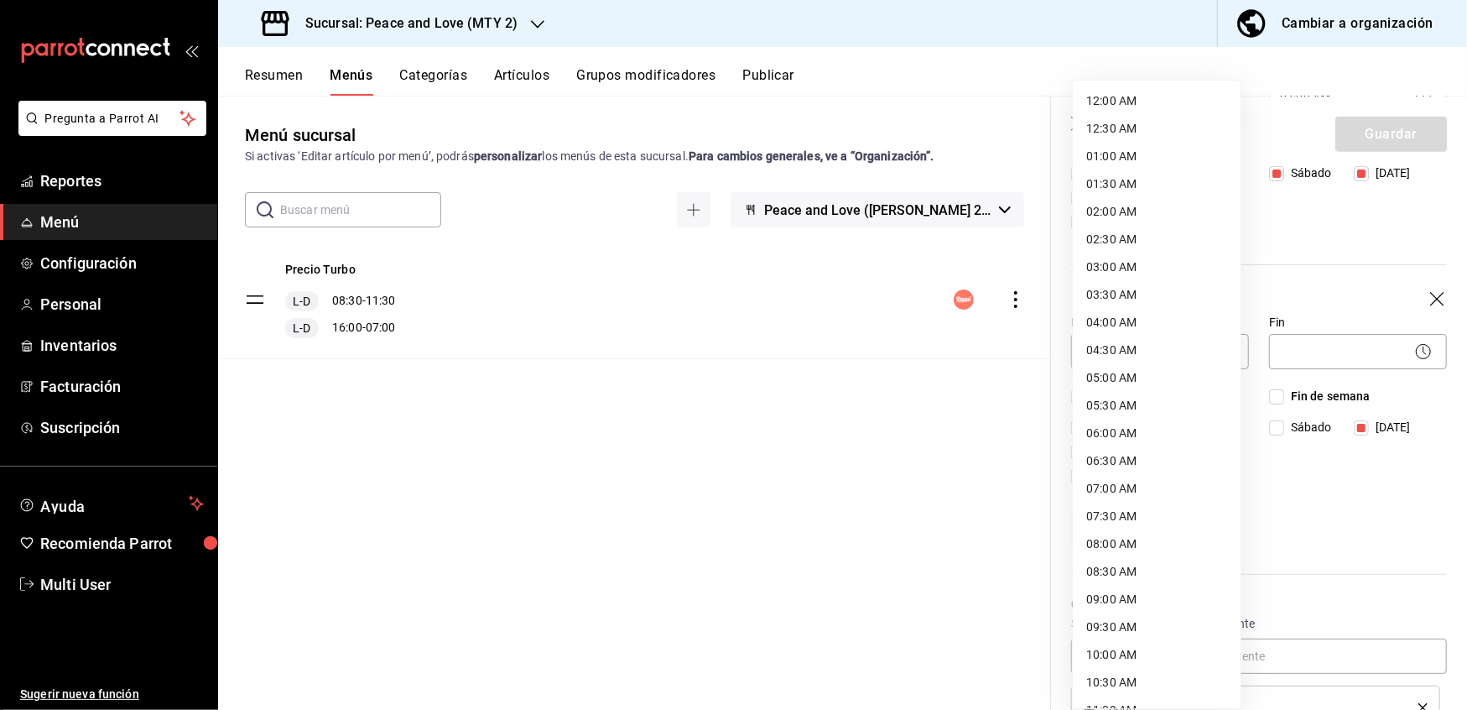
click at [1126, 591] on li "09:00 AM" at bounding box center [1157, 600] width 168 height 28
type input "09:00"
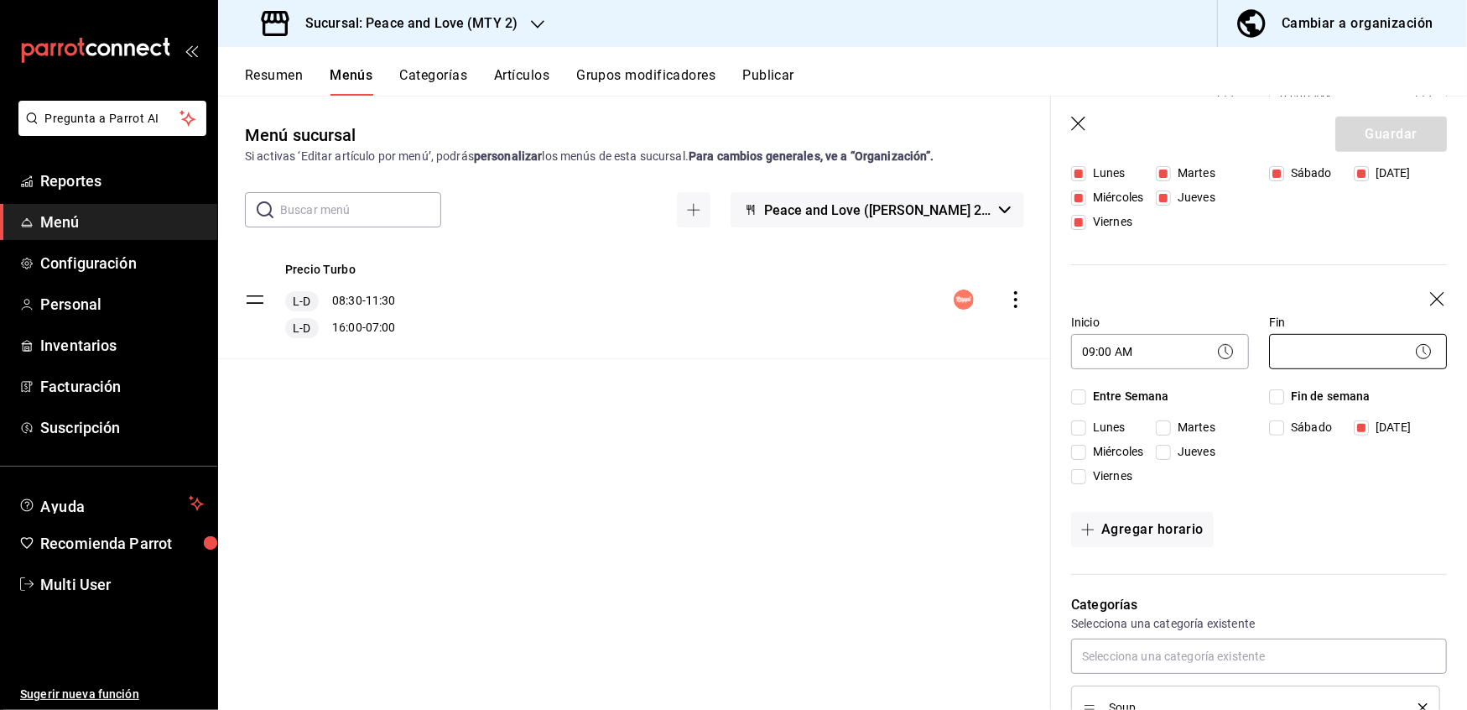
click at [1330, 444] on body "Pregunta a Parrot AI Reportes Menú Configuración Personal Inventarios Facturaci…" at bounding box center [733, 355] width 1467 height 710
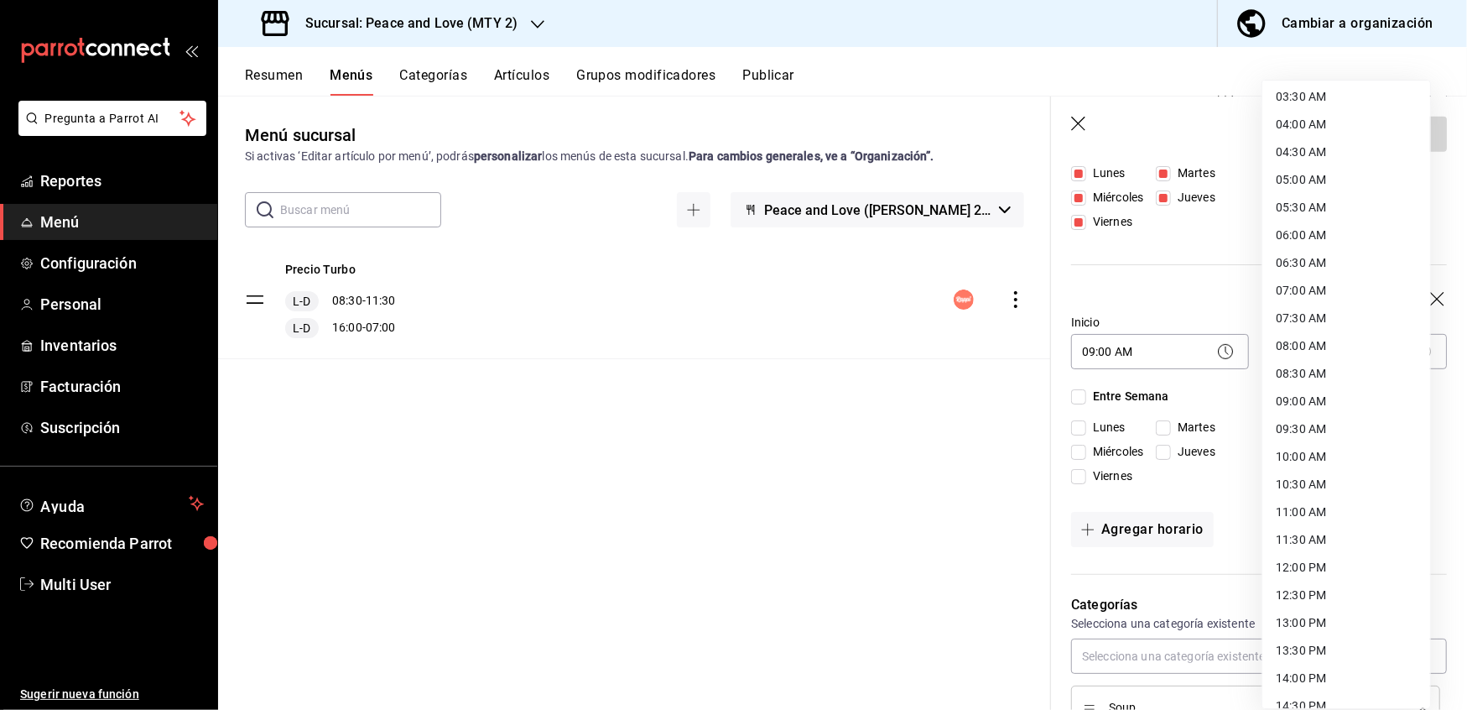
scroll to position [216, 0]
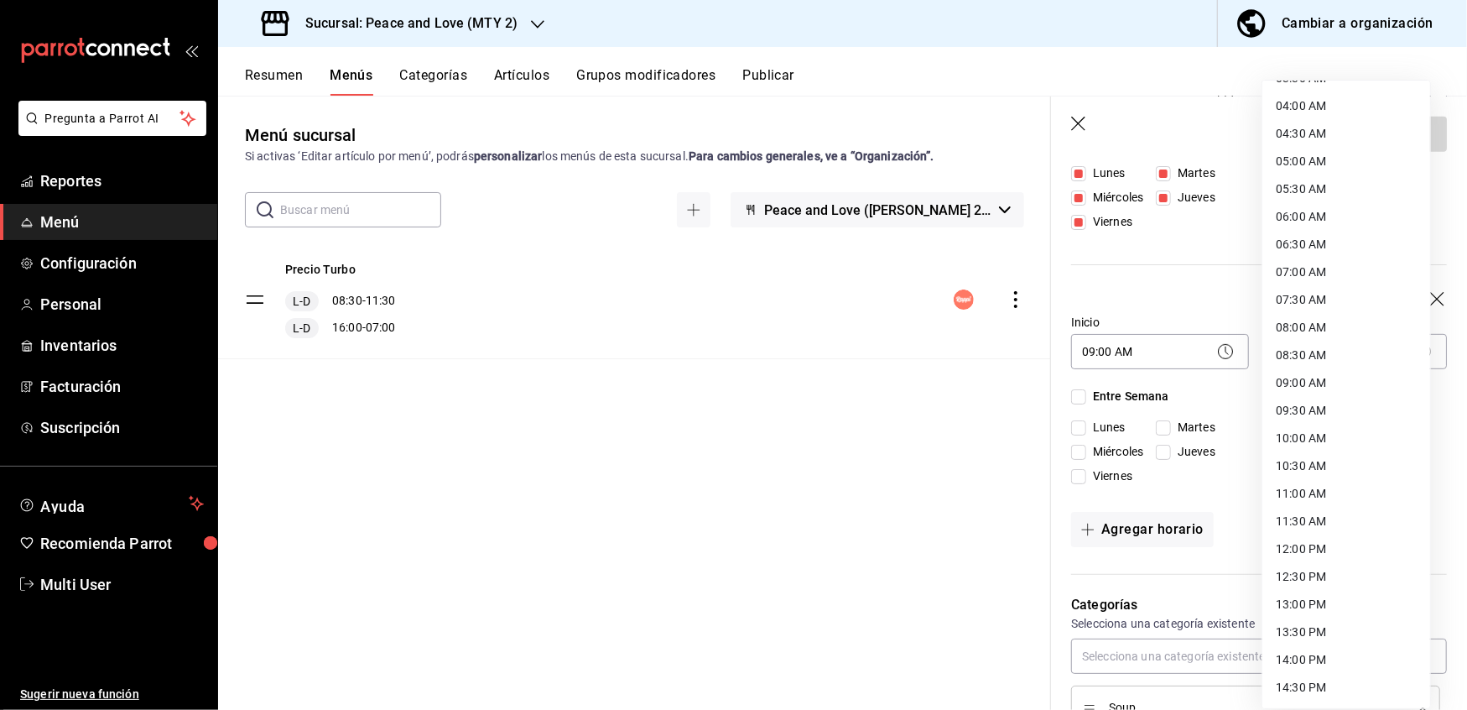
click at [1311, 512] on li "11:30 AM" at bounding box center [1347, 522] width 168 height 28
type input "11:30"
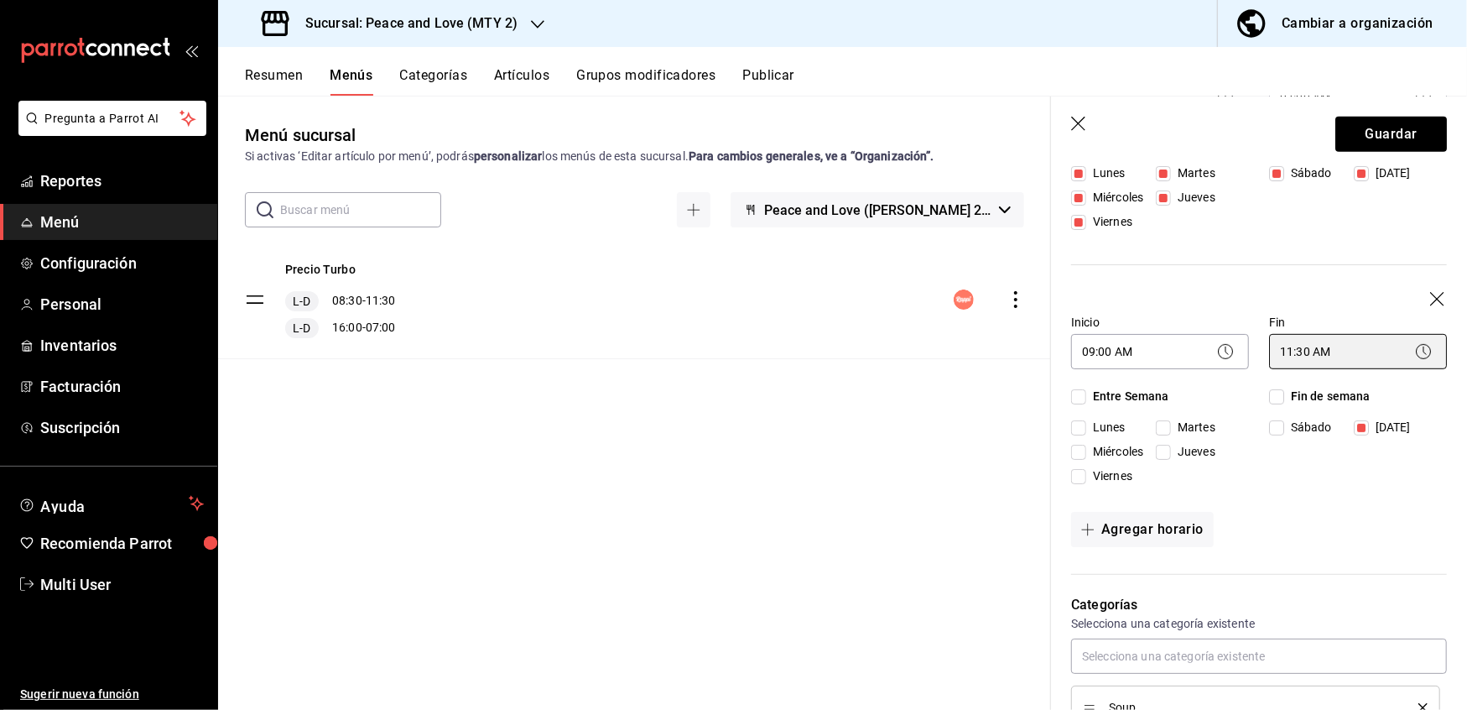
scroll to position [0, 0]
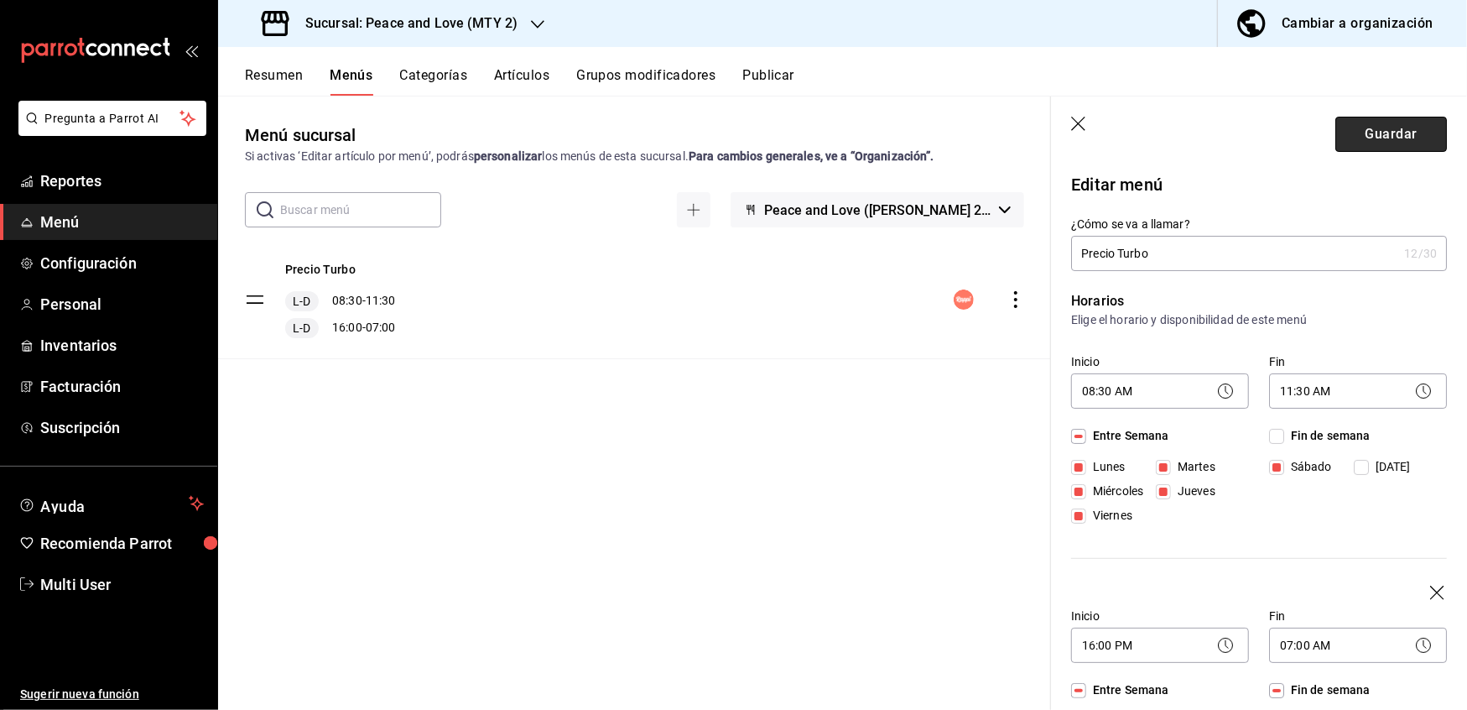
click at [1374, 126] on button "Guardar" at bounding box center [1392, 134] width 112 height 35
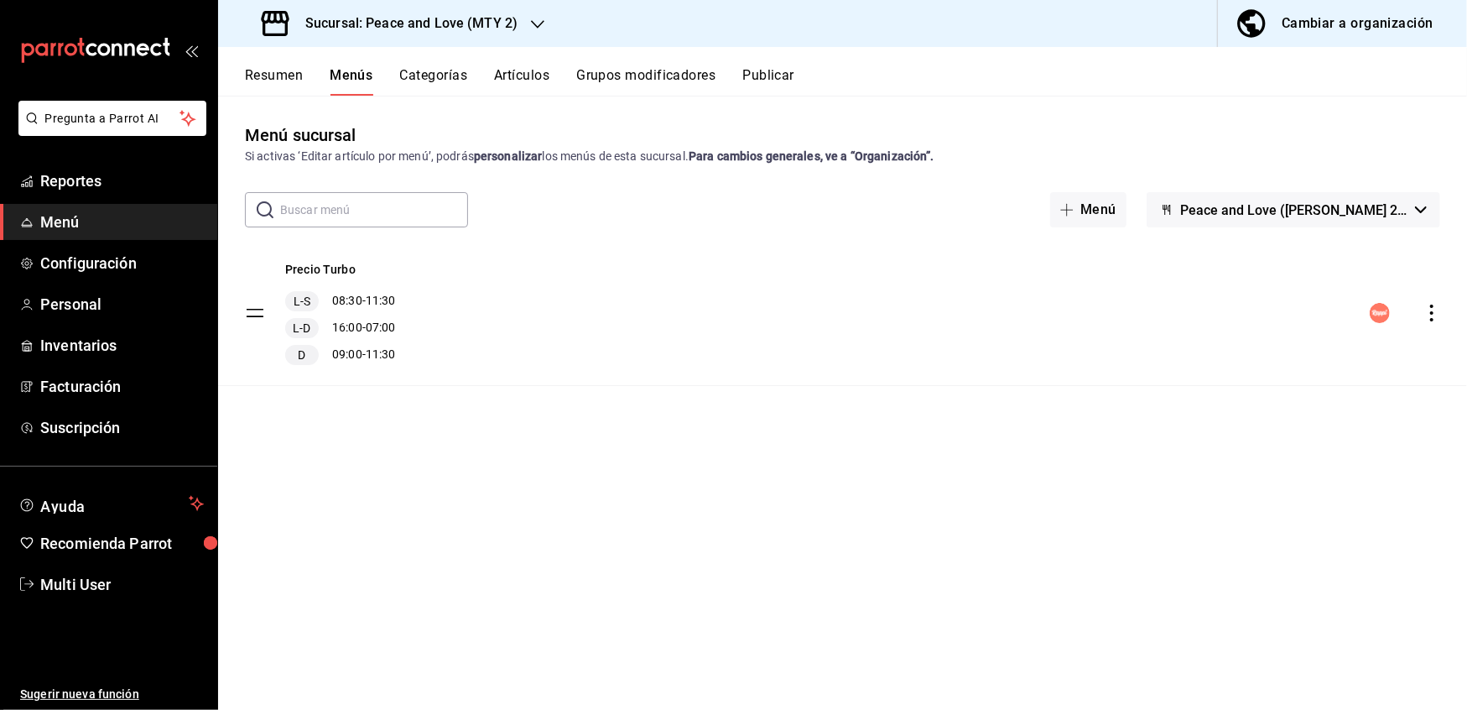
click at [753, 75] on button "Publicar" at bounding box center [769, 81] width 52 height 29
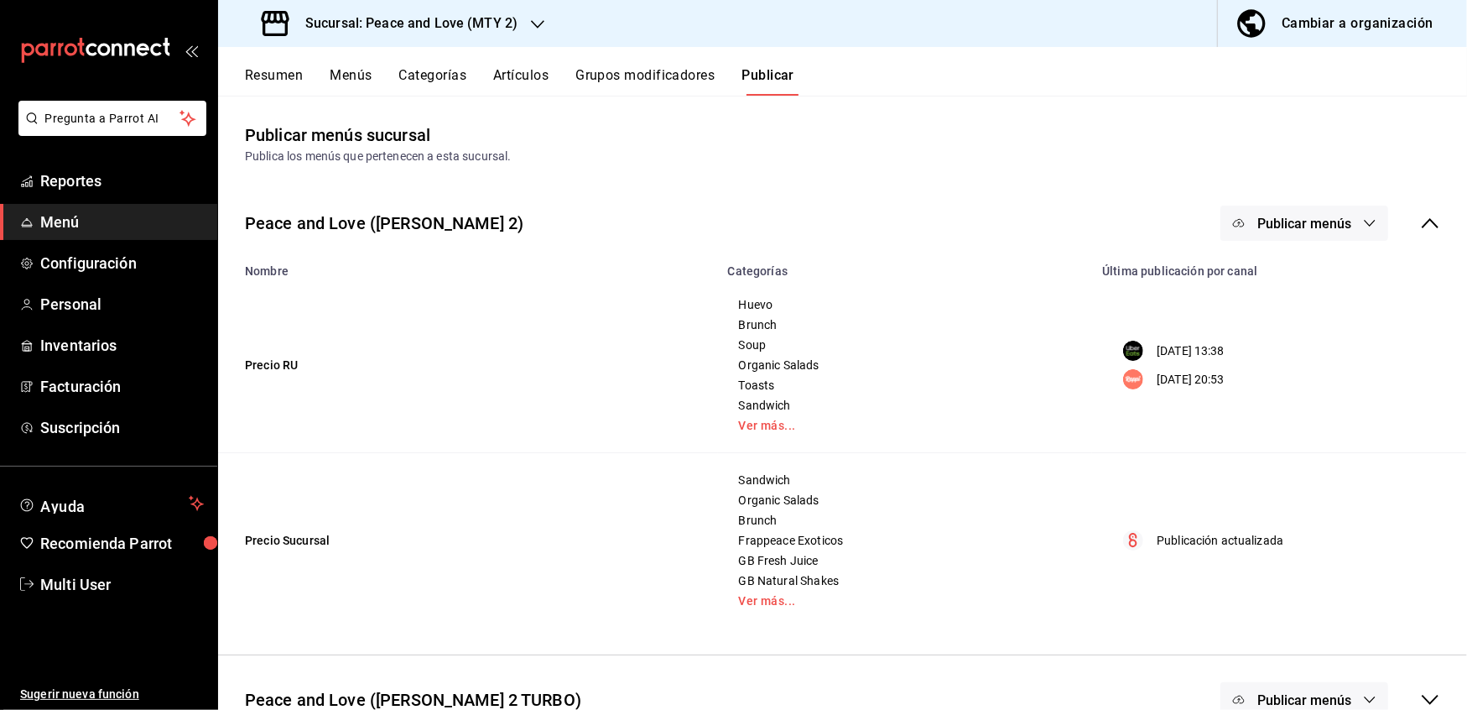
scroll to position [37, 0]
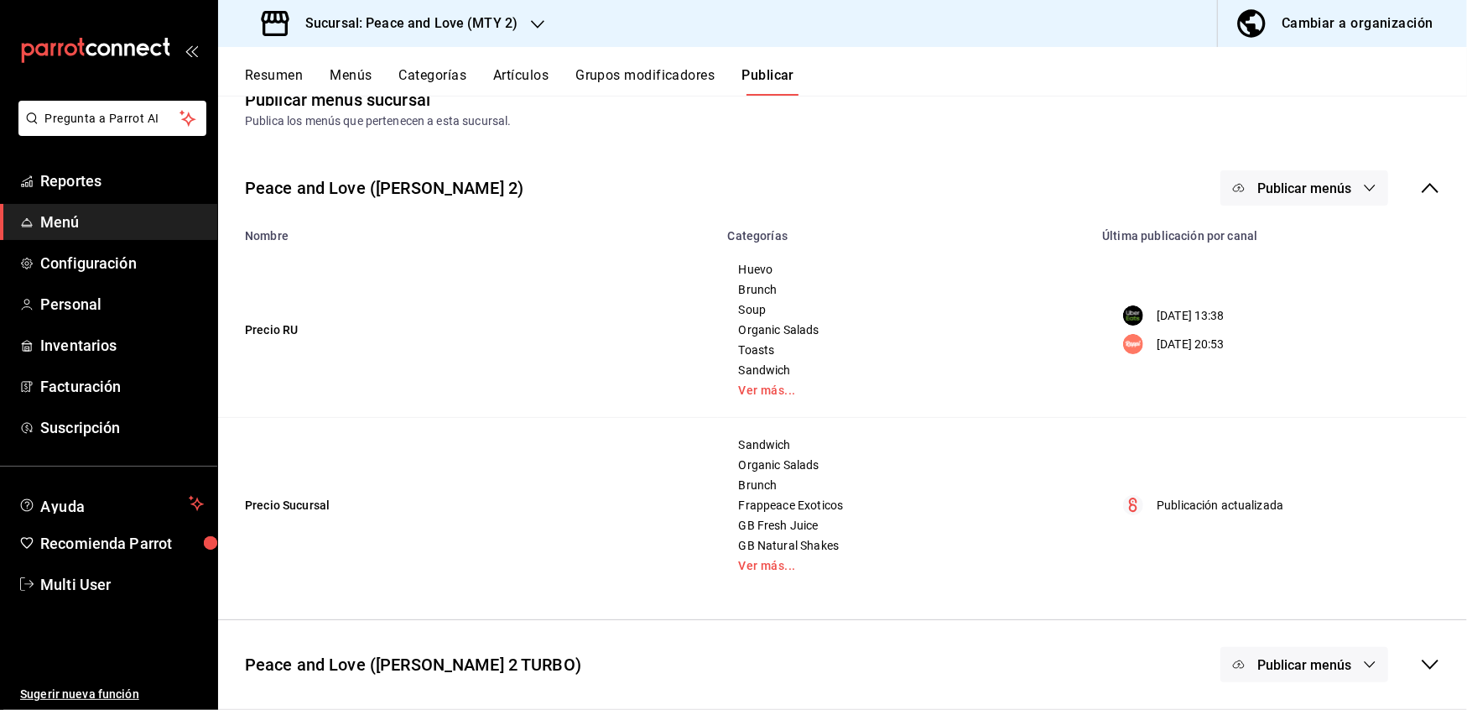
click at [1363, 666] on icon "button" at bounding box center [1369, 664] width 13 height 13
click at [1313, 675] on span "Rappi" at bounding box center [1312, 674] width 31 height 18
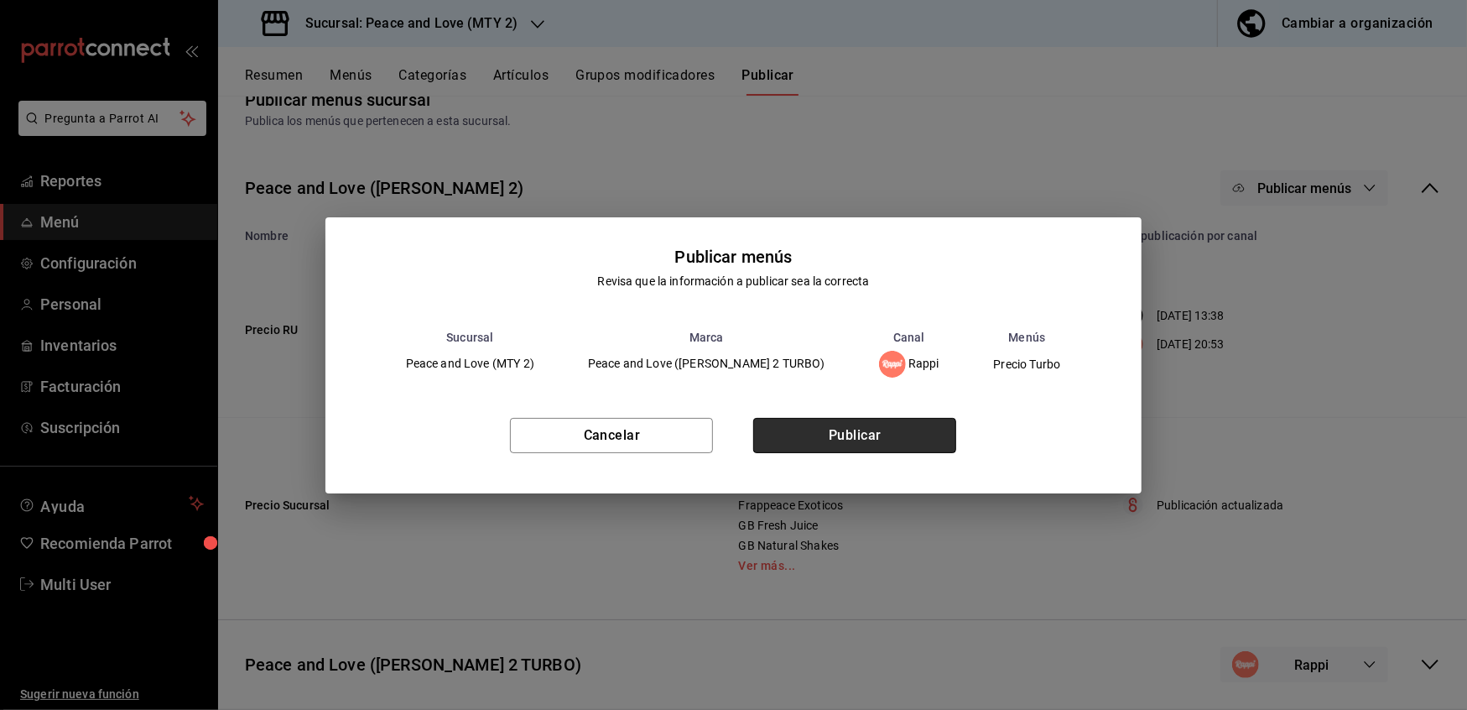
click at [886, 443] on button "Publicar" at bounding box center [854, 435] width 203 height 35
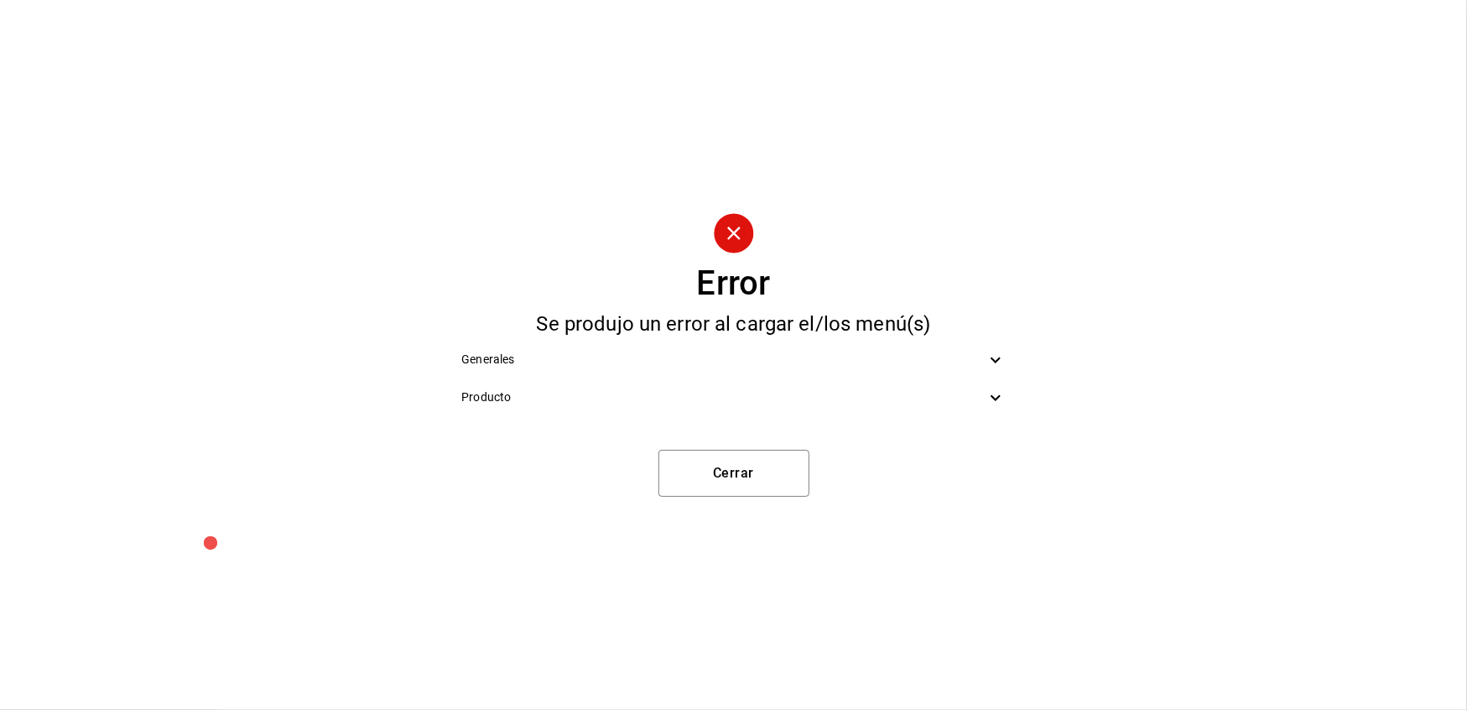
click at [998, 371] on div "Generales" at bounding box center [733, 360] width 571 height 38
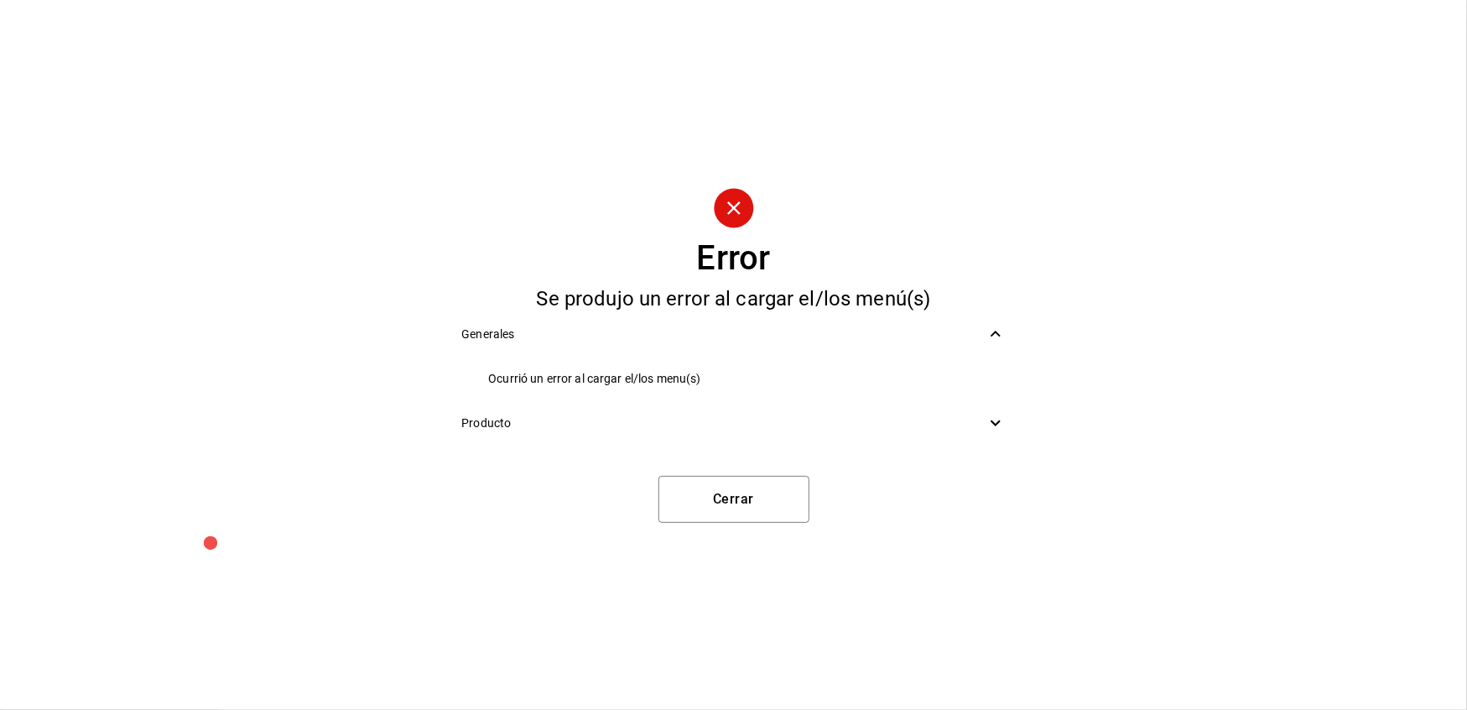
click at [987, 418] on icon at bounding box center [996, 423] width 20 height 20
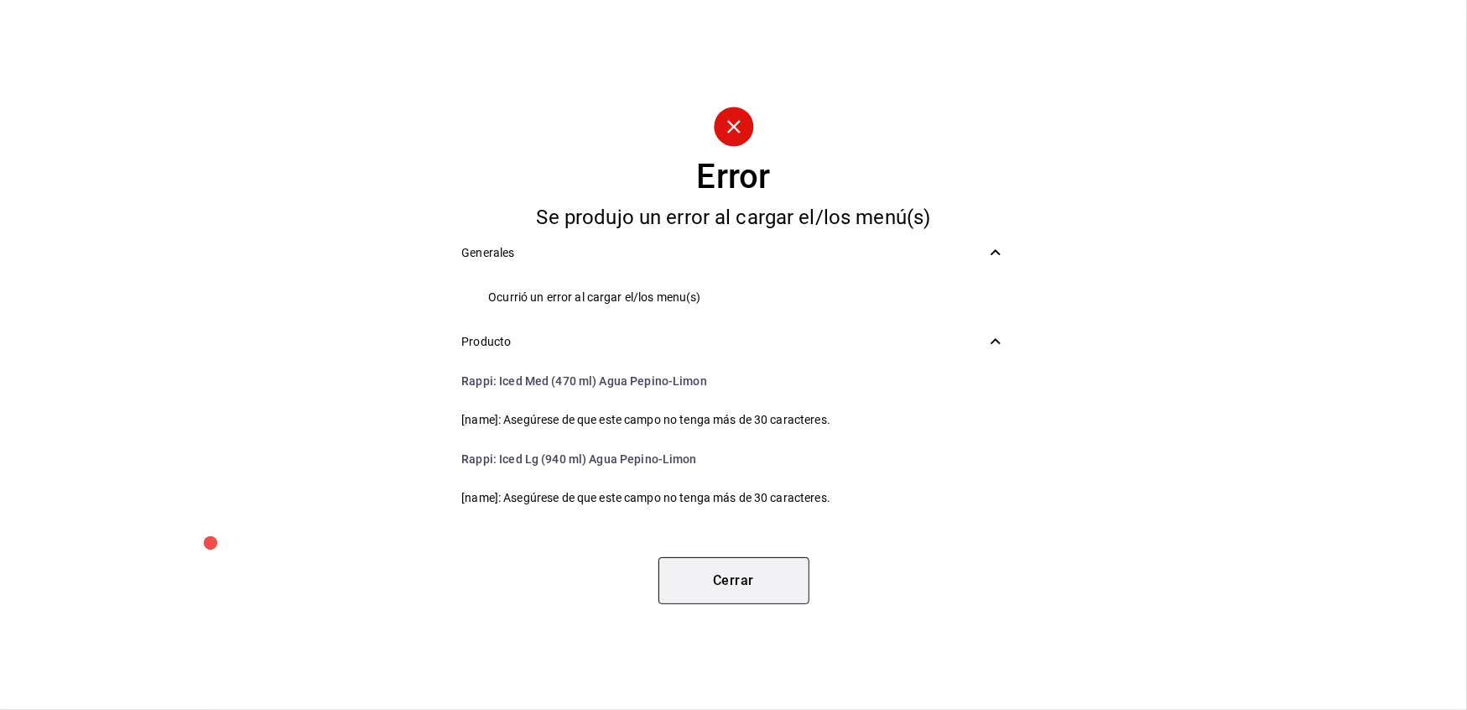
click at [749, 576] on button "Cerrar" at bounding box center [734, 580] width 151 height 47
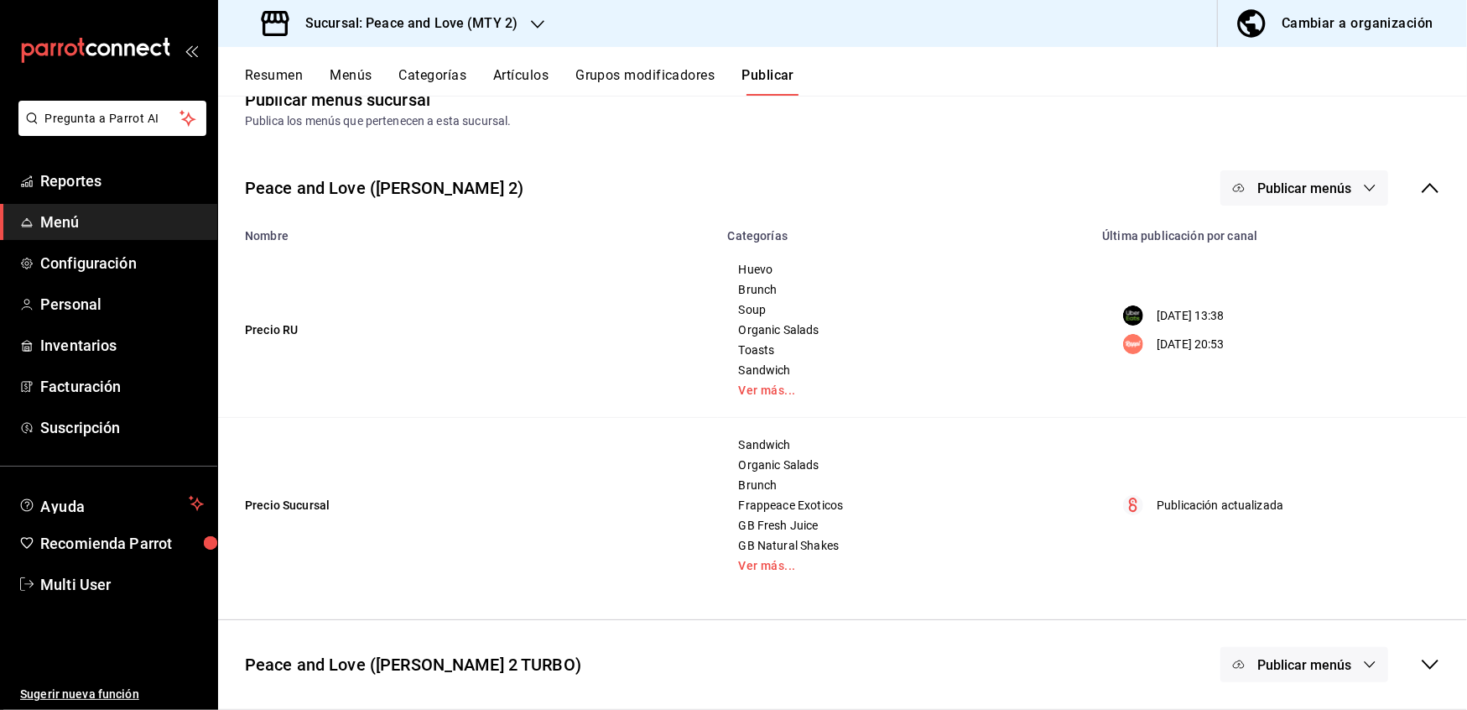
click at [344, 81] on button "Menús" at bounding box center [351, 81] width 42 height 29
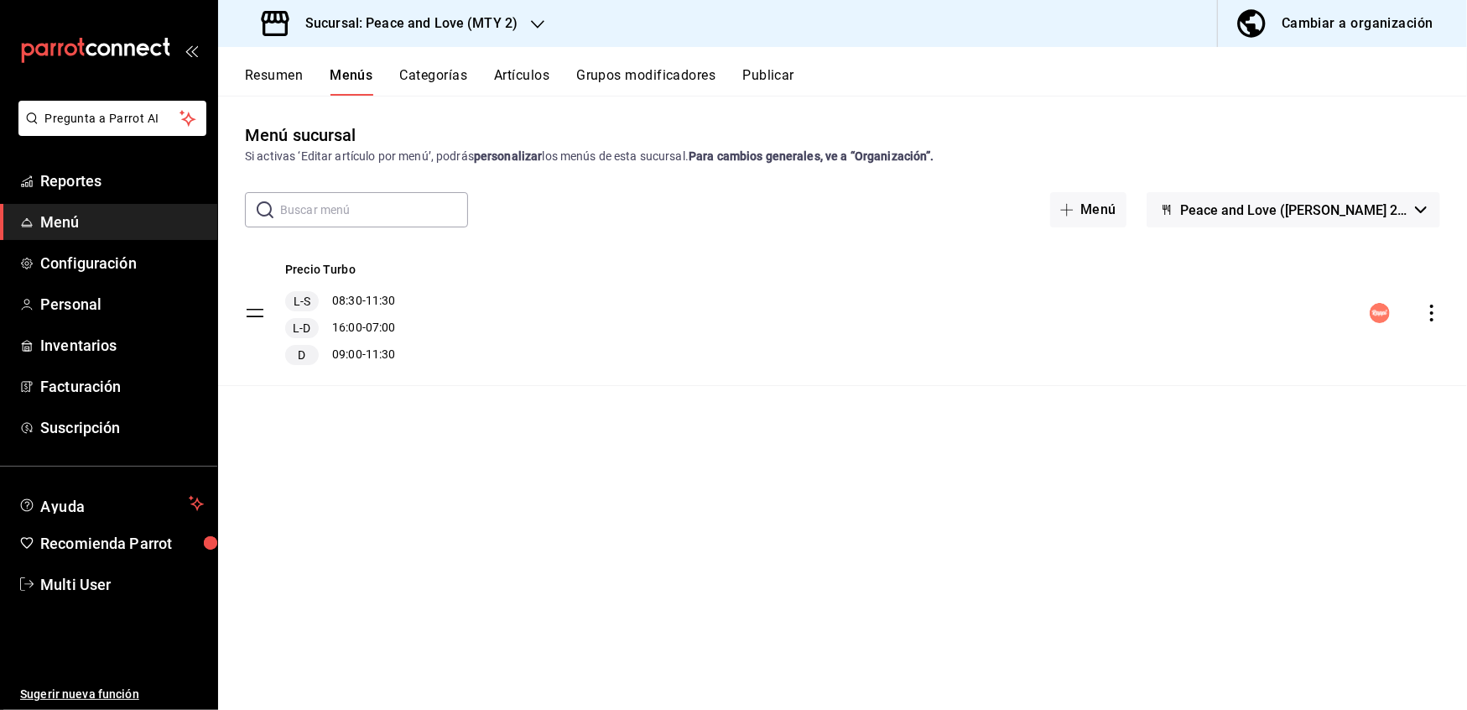
click at [1431, 312] on icon "actions" at bounding box center [1432, 313] width 3 height 17
click at [1256, 341] on li "Editar" at bounding box center [1285, 352] width 262 height 34
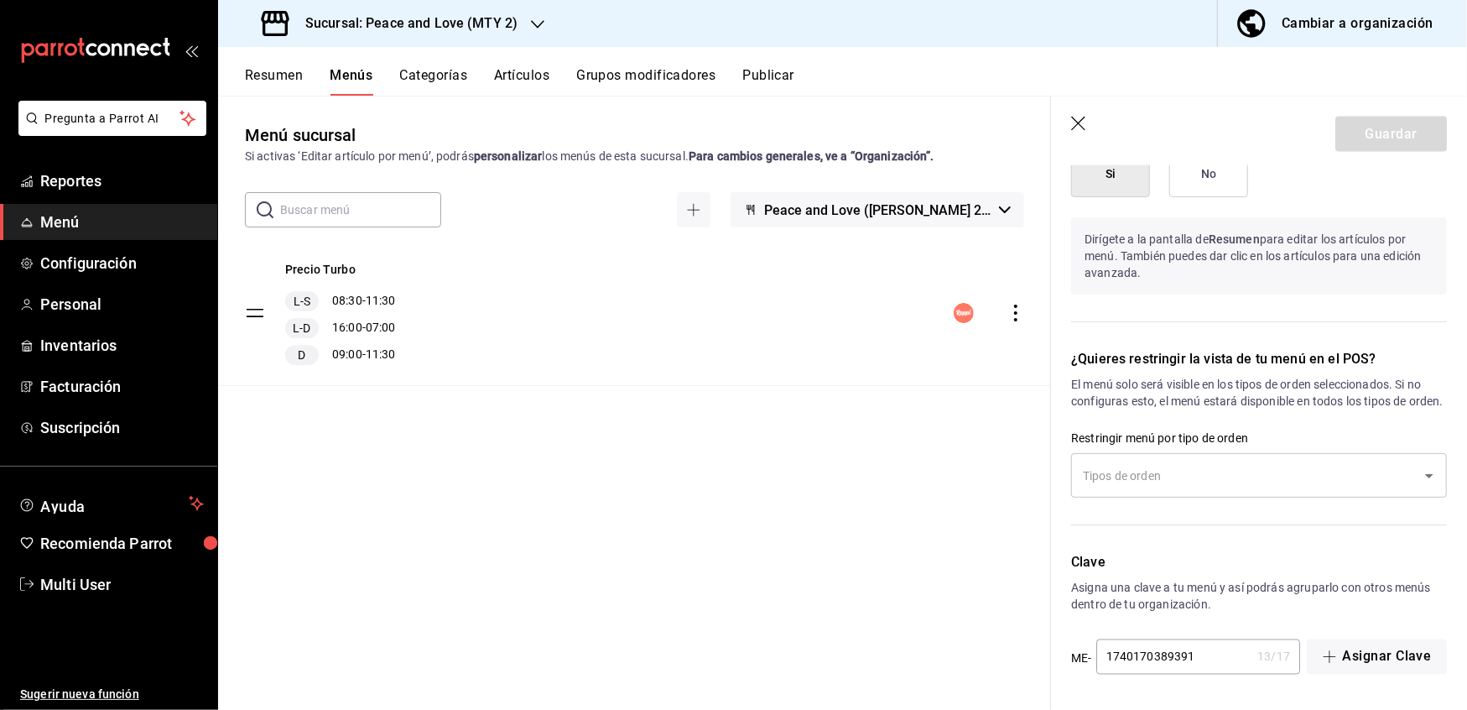
scroll to position [2014, 0]
click at [833, 537] on div "Menú sucursal Si activas ‘Editar artículo por menú’, podrás personalizar los me…" at bounding box center [634, 415] width 833 height 586
click at [270, 75] on button "Resumen" at bounding box center [274, 81] width 58 height 29
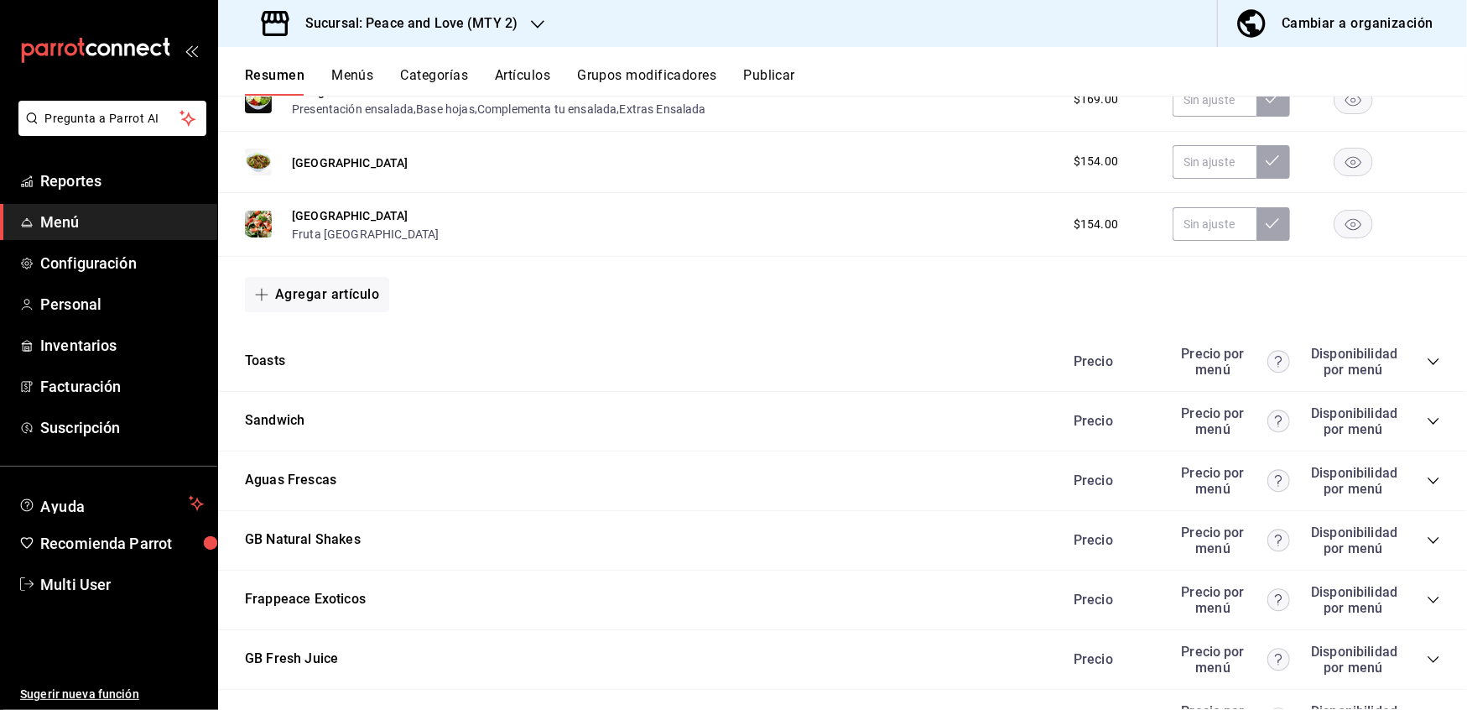
scroll to position [1151, 0]
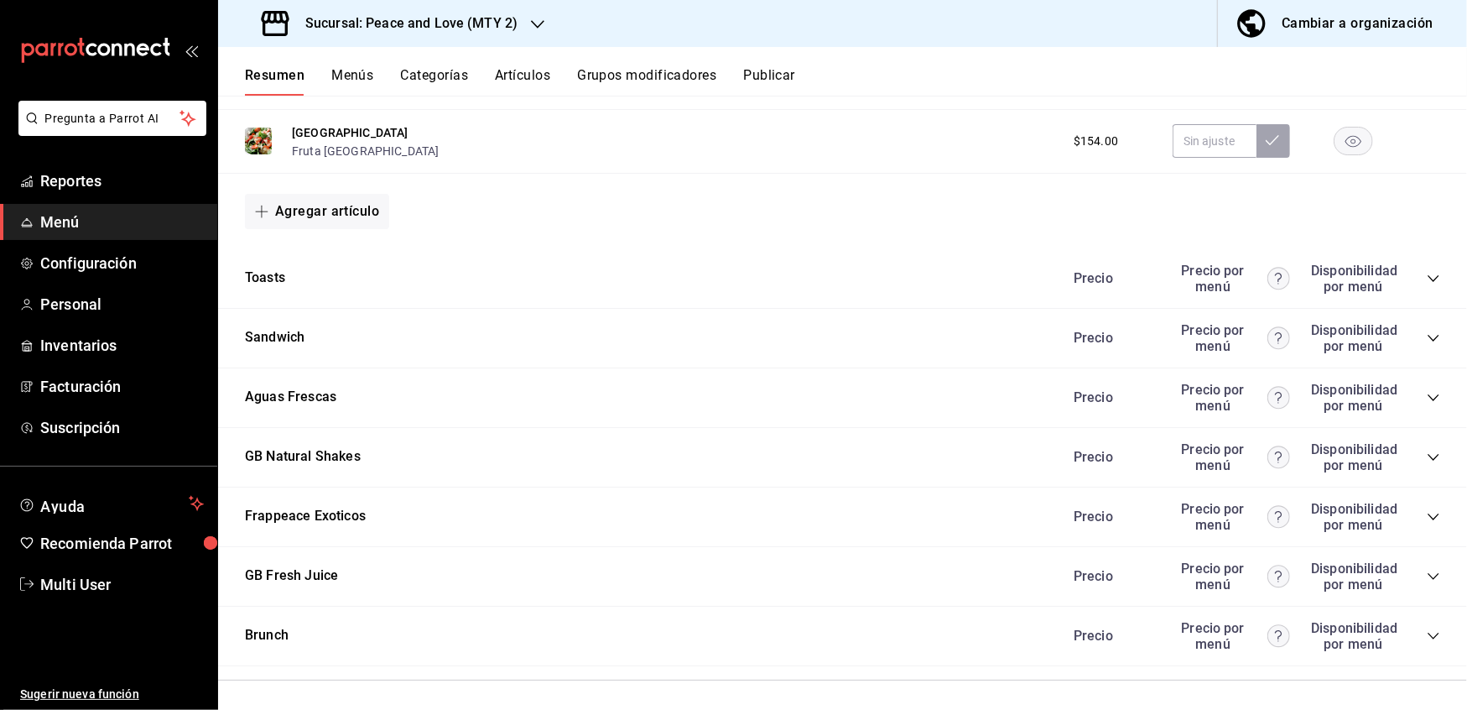
click at [1427, 396] on icon "collapse-category-row" at bounding box center [1433, 397] width 13 height 13
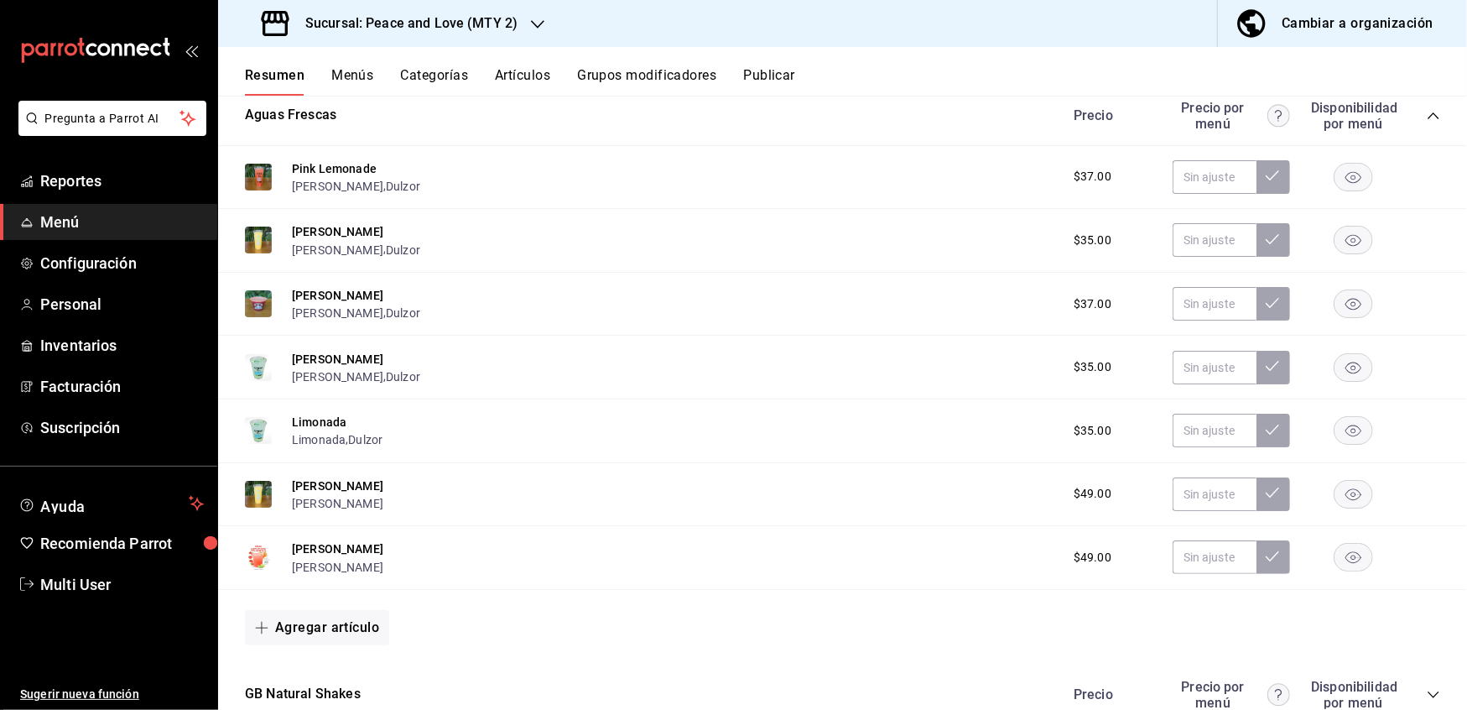
scroll to position [1434, 0]
click at [645, 72] on button "Grupos modificadores" at bounding box center [646, 81] width 139 height 29
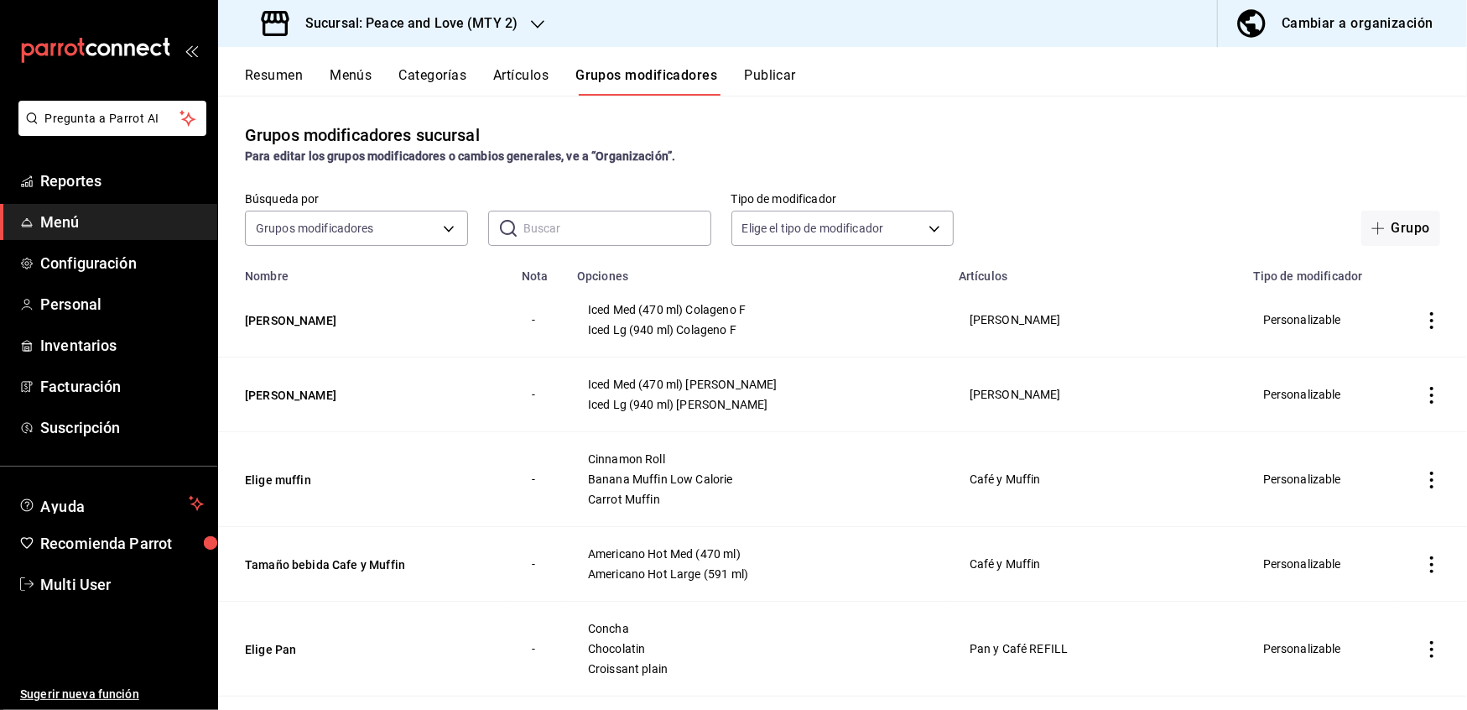
click at [528, 76] on button "Artículos" at bounding box center [520, 81] width 55 height 29
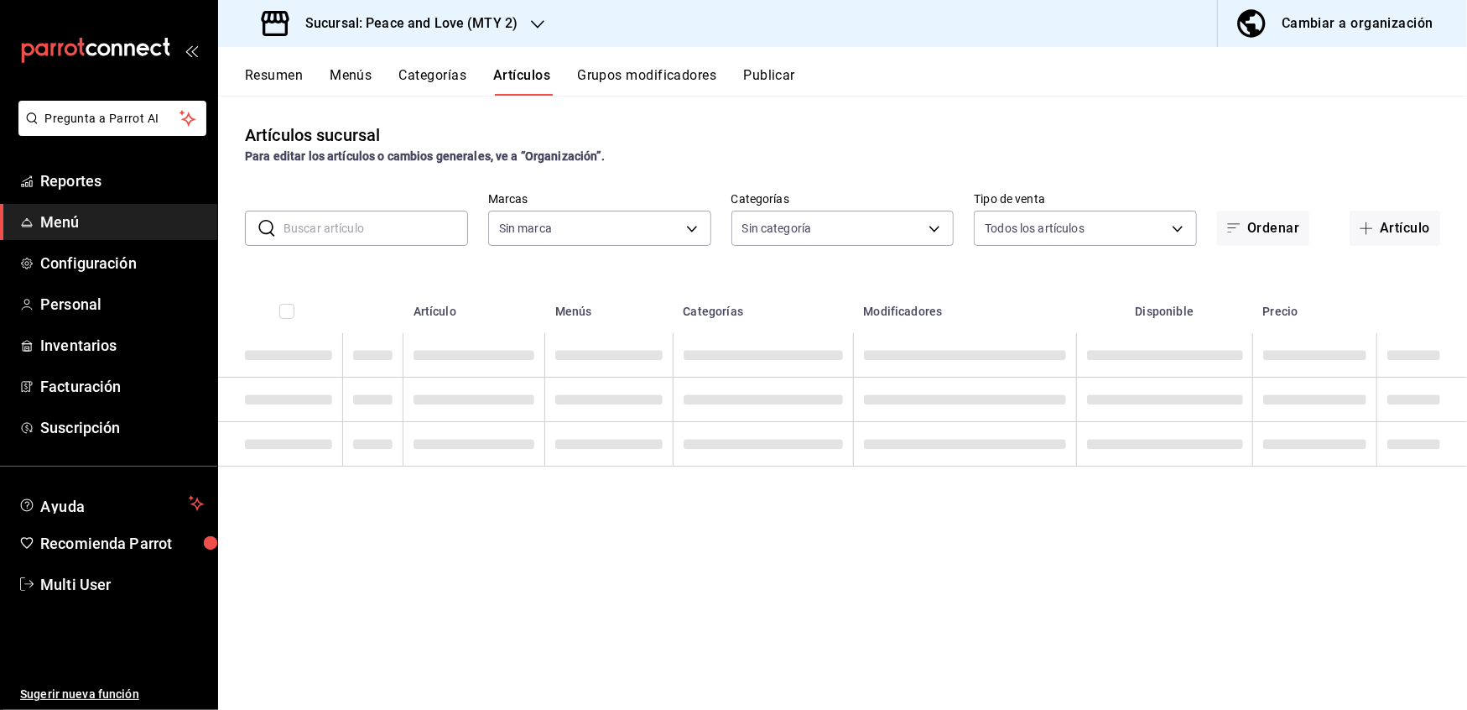
type input "6837998b-8ccc-43d5-82f4-1386e1615d3d,a8e6aca5-94b8-4ef3-83da-2ca230059d9d"
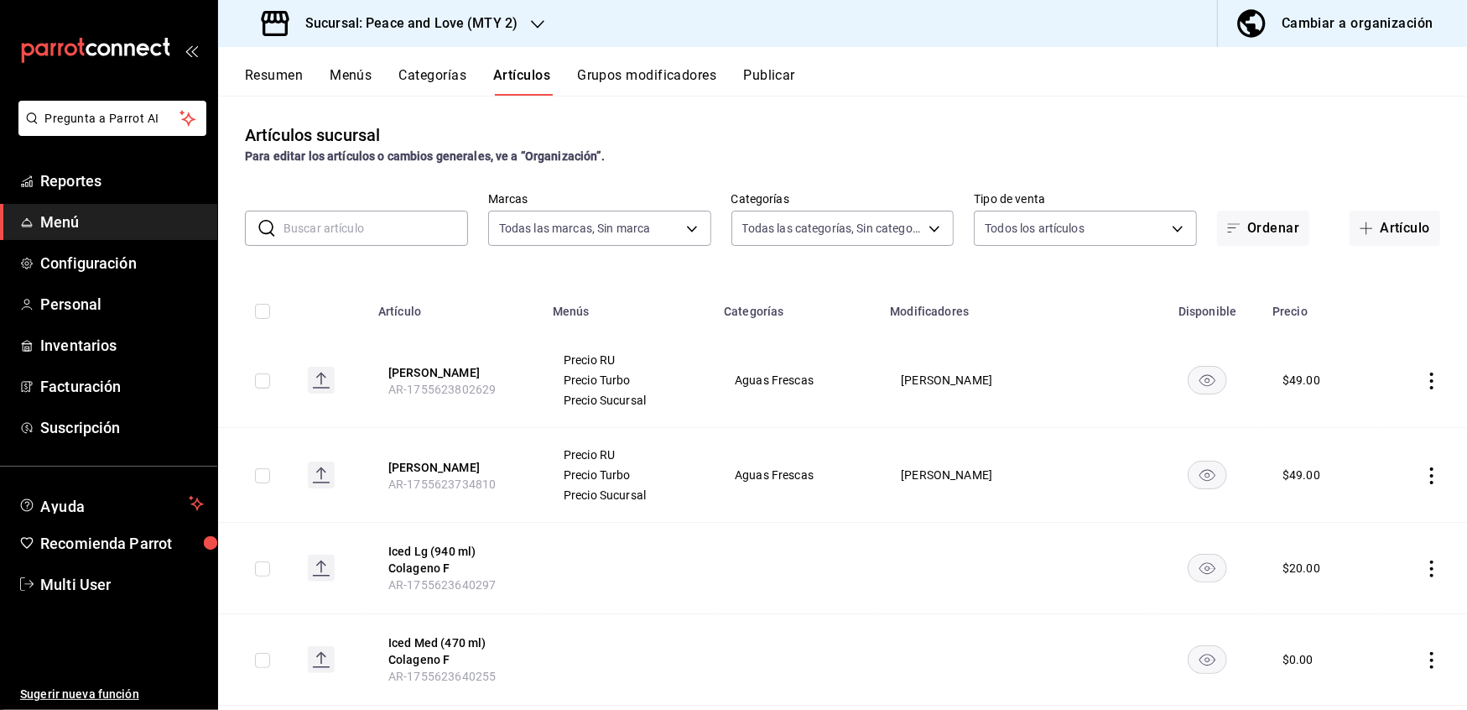
type input "559a98f6-431c-49d4-9864-ba1d0da74e50,31f855c5-a1ae-46d2-b090-02d3eaa8bd4e,ea143…"
click at [397, 228] on input "text" at bounding box center [376, 228] width 185 height 34
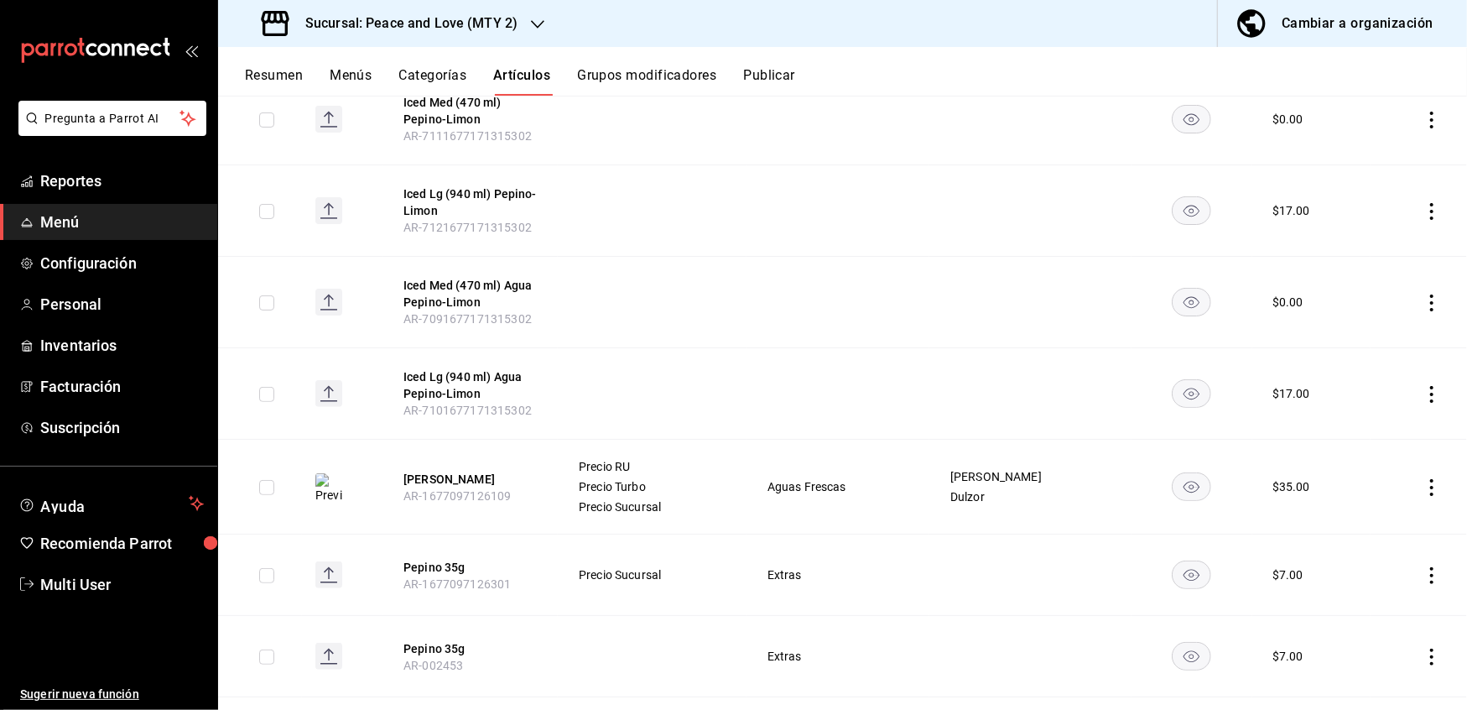
scroll to position [369, 0]
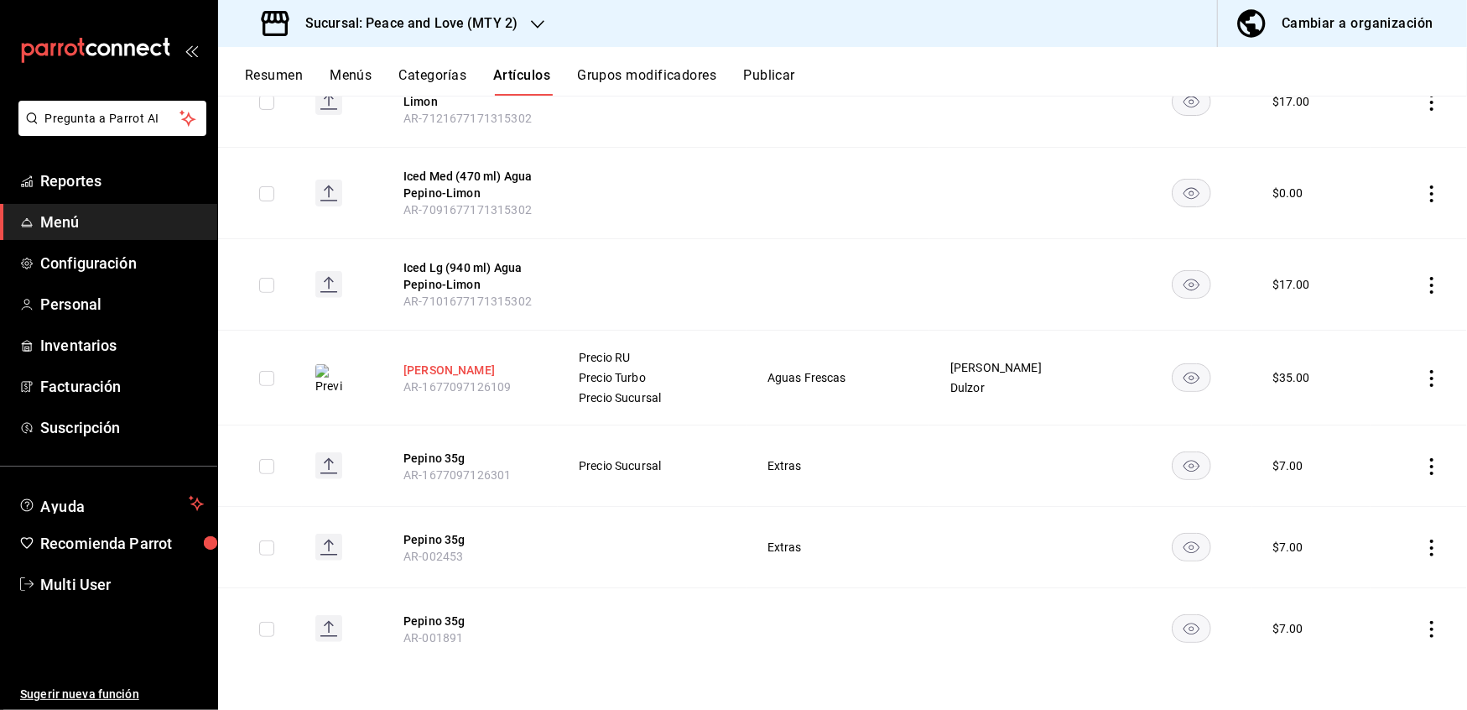
type input "pepin"
click at [447, 364] on button "[PERSON_NAME]" at bounding box center [471, 370] width 134 height 17
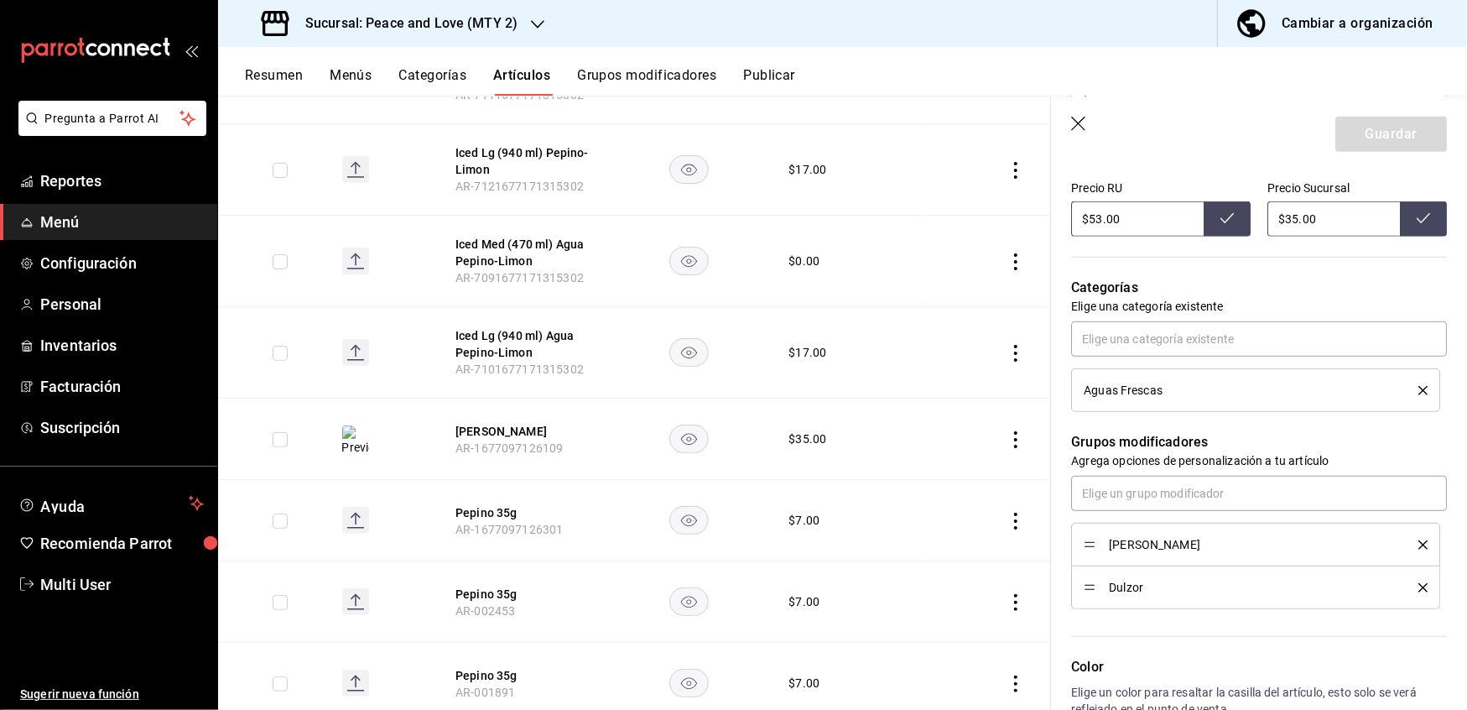
scroll to position [582, 0]
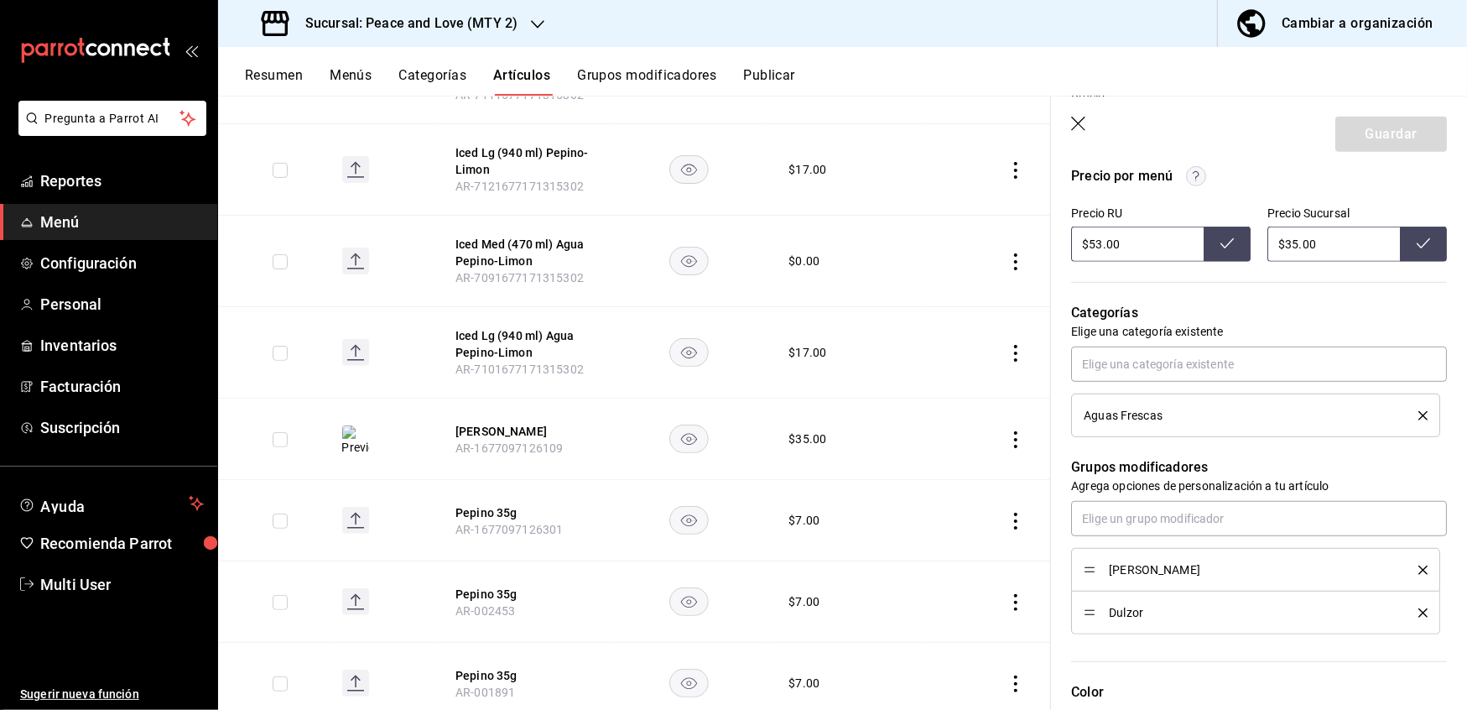
click at [1081, 124] on icon "button" at bounding box center [1079, 125] width 17 height 17
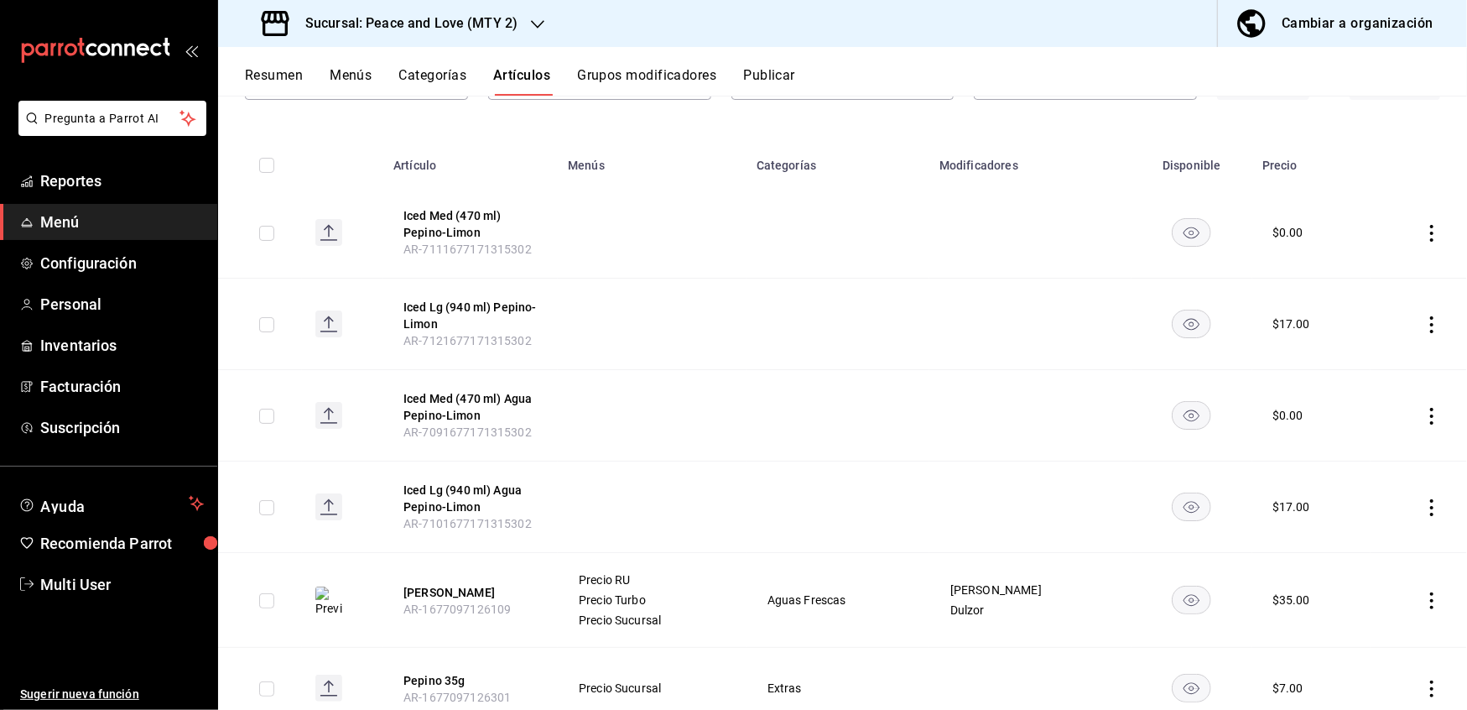
scroll to position [138, 0]
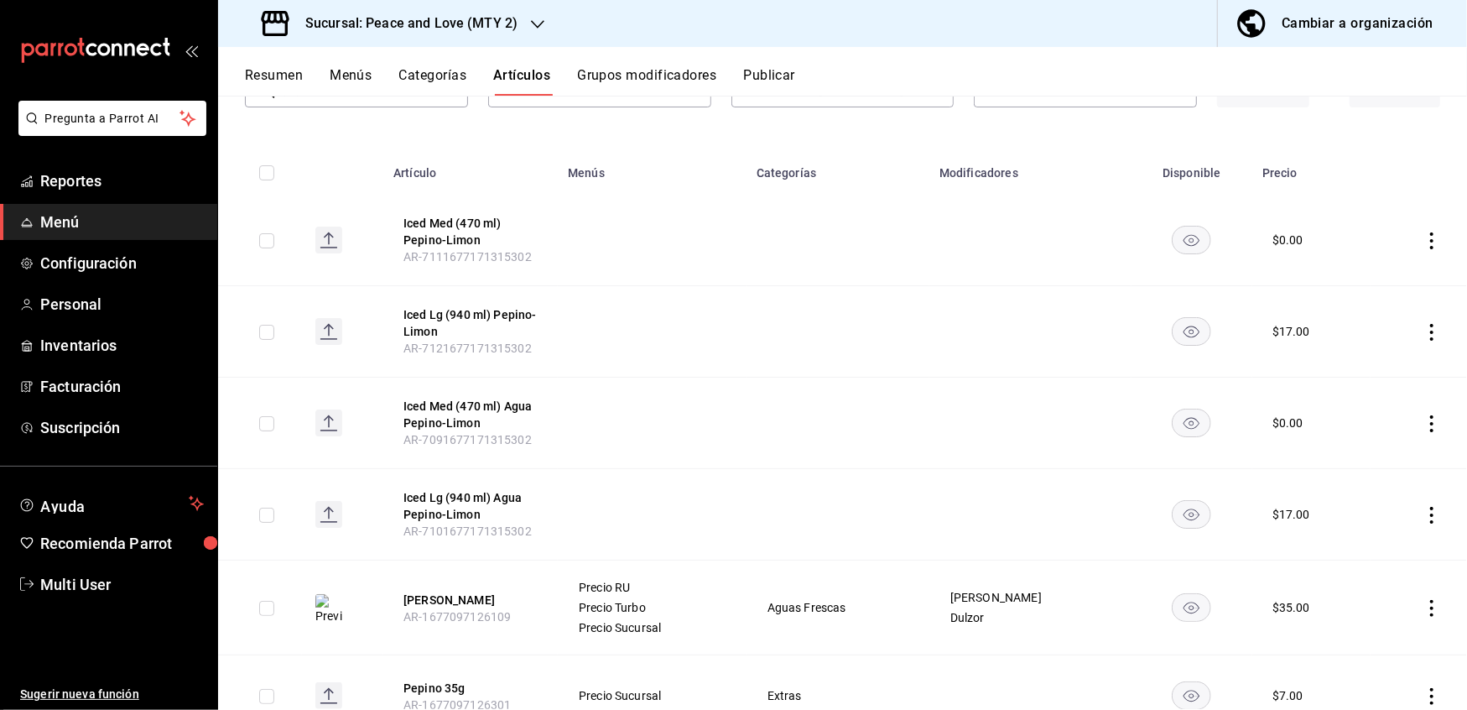
click at [670, 71] on button "Grupos modificadores" at bounding box center [646, 81] width 139 height 29
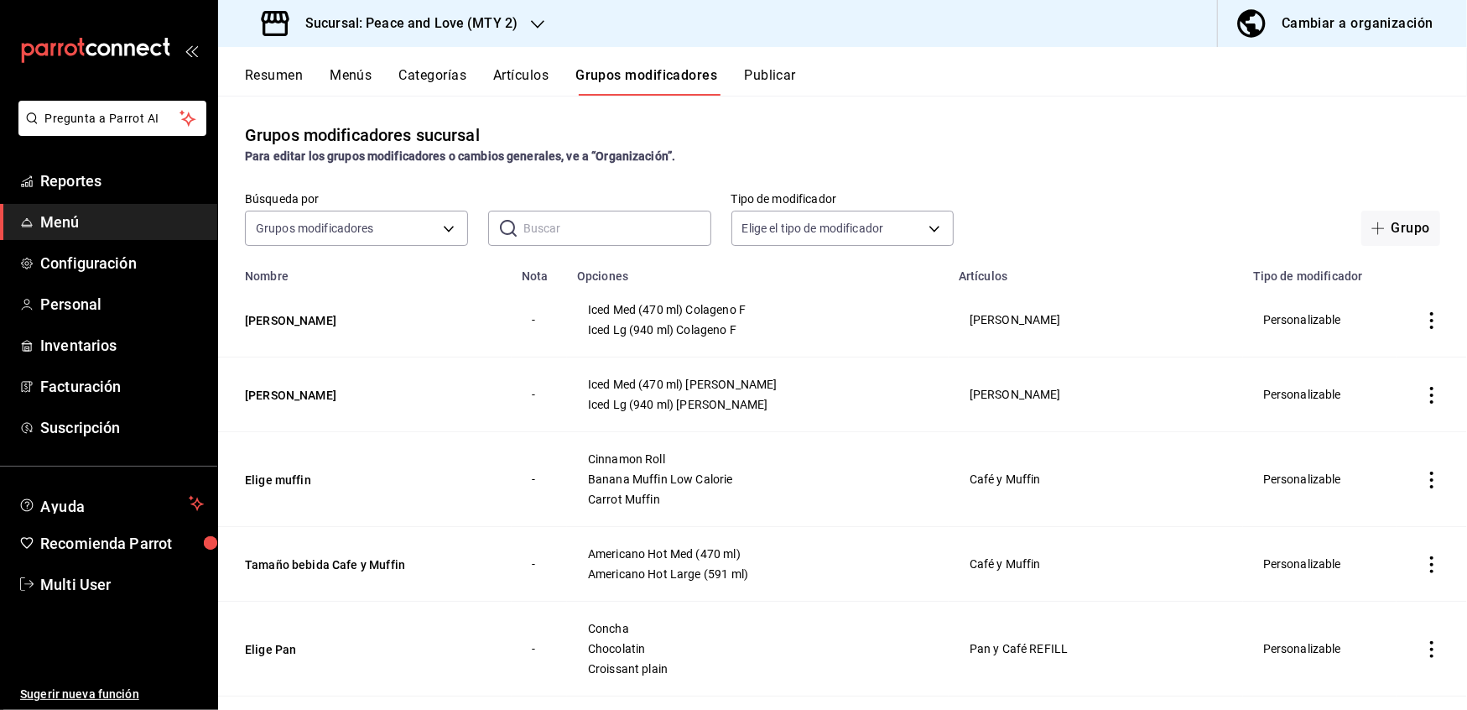
drag, startPoint x: 1405, startPoint y: 230, endPoint x: 1172, endPoint y: 149, distance: 246.0
click at [1172, 149] on div "Grupos modificadores sucursal Para editar los grupos modificadores o cambios ge…" at bounding box center [842, 402] width 1249 height 613
click at [275, 72] on button "Resumen" at bounding box center [274, 81] width 58 height 29
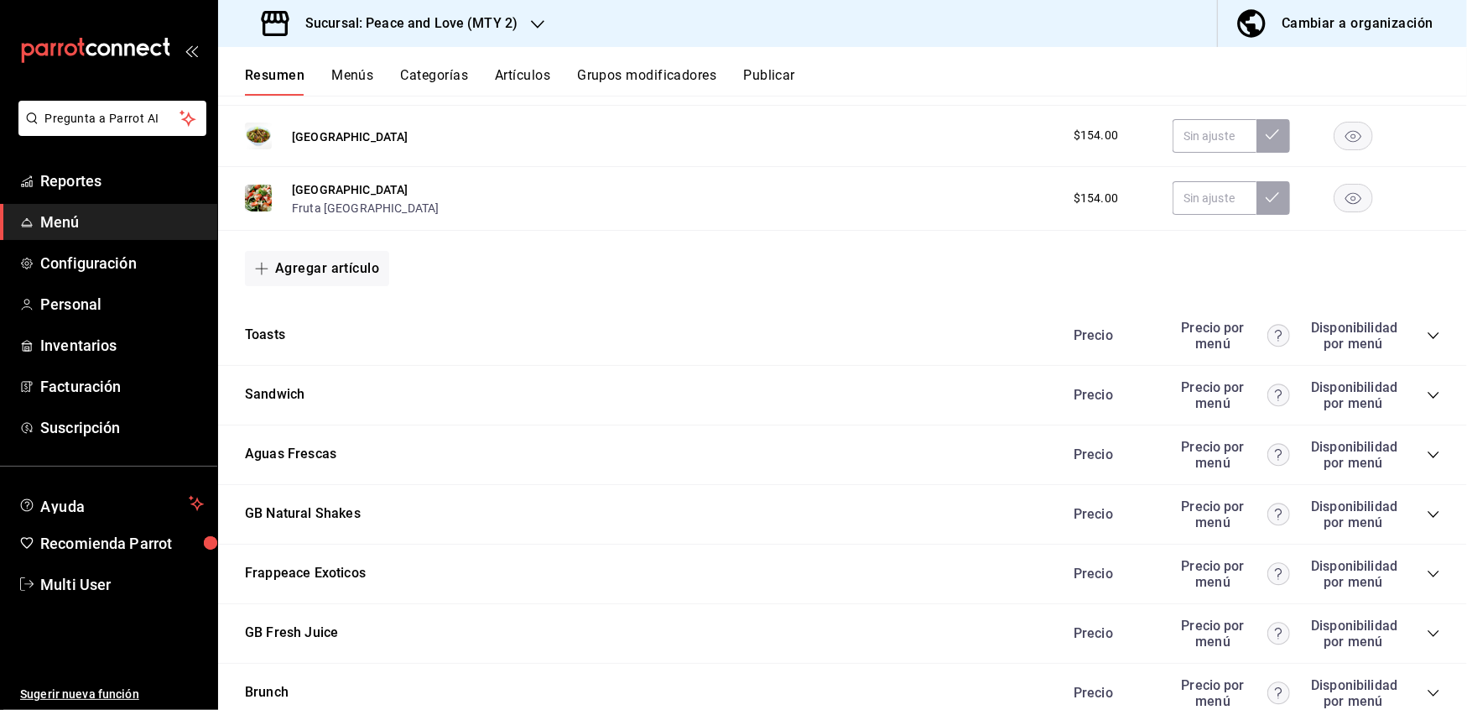
scroll to position [1096, 0]
click at [1427, 447] on icon "collapse-category-row" at bounding box center [1433, 452] width 13 height 13
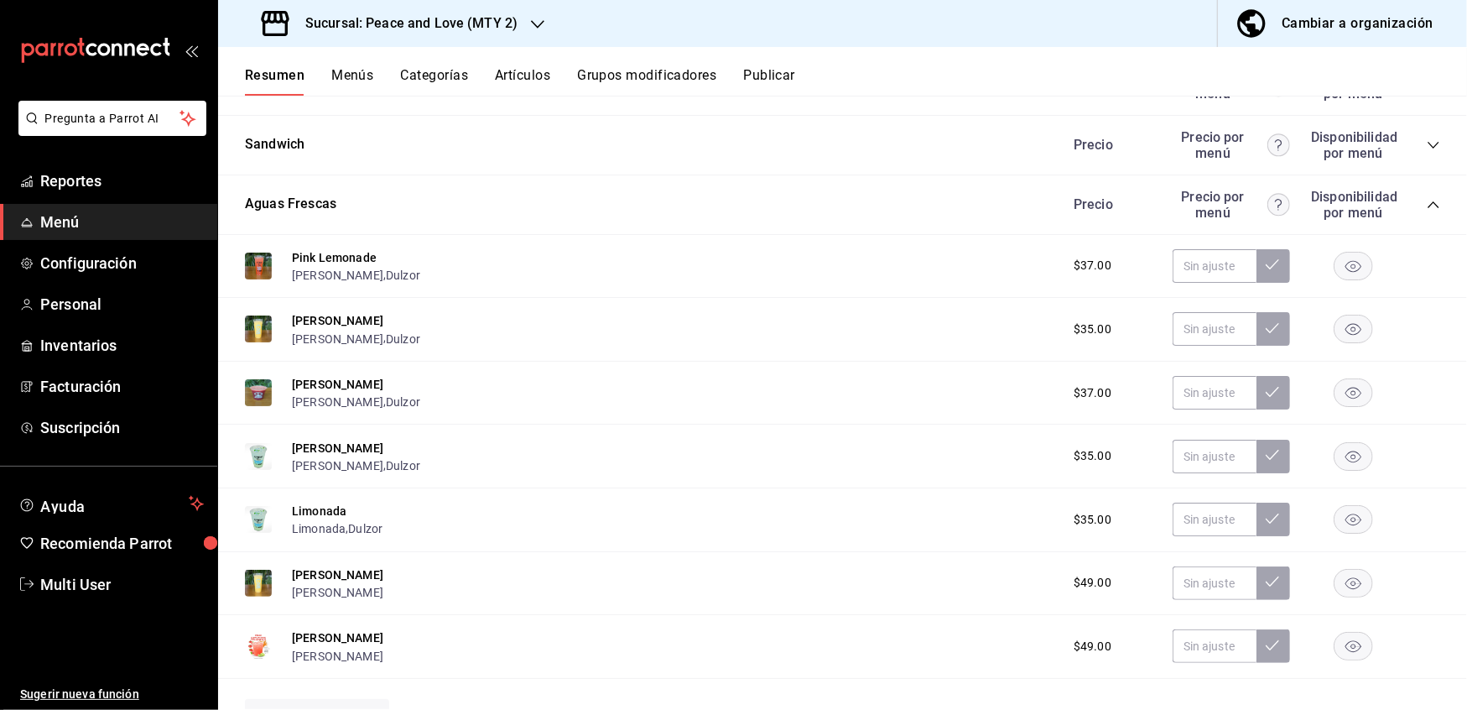
scroll to position [1346, 0]
click at [314, 463] on button "[PERSON_NAME]" at bounding box center [337, 464] width 91 height 17
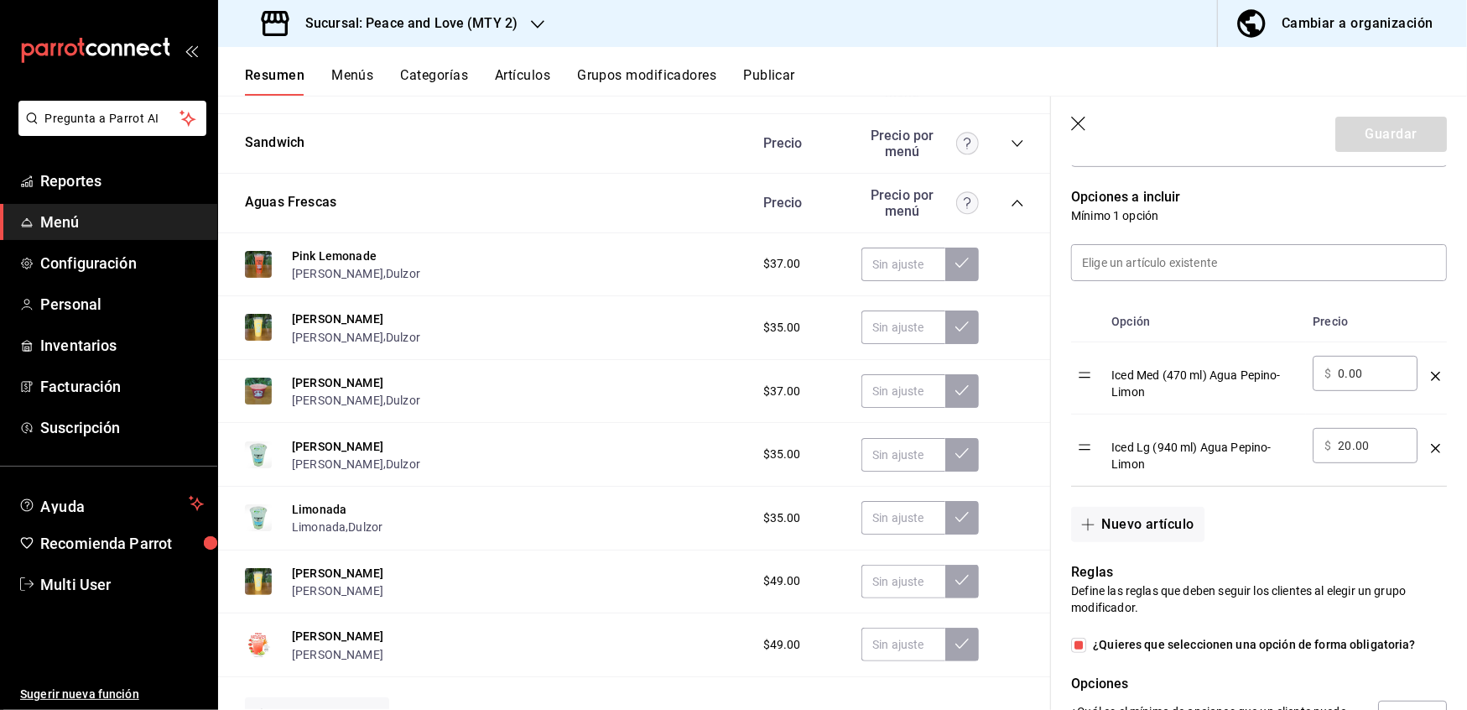
scroll to position [418, 0]
click at [1202, 383] on div "Iced Med (470 ml) Agua Pepino-Limon" at bounding box center [1206, 376] width 188 height 44
click at [1170, 380] on div "Iced Med (470 ml) Agua Pepino-Limon" at bounding box center [1206, 376] width 188 height 44
click at [1145, 387] on div "Iced Med (470 ml) Agua Pepino-Limon" at bounding box center [1206, 376] width 188 height 44
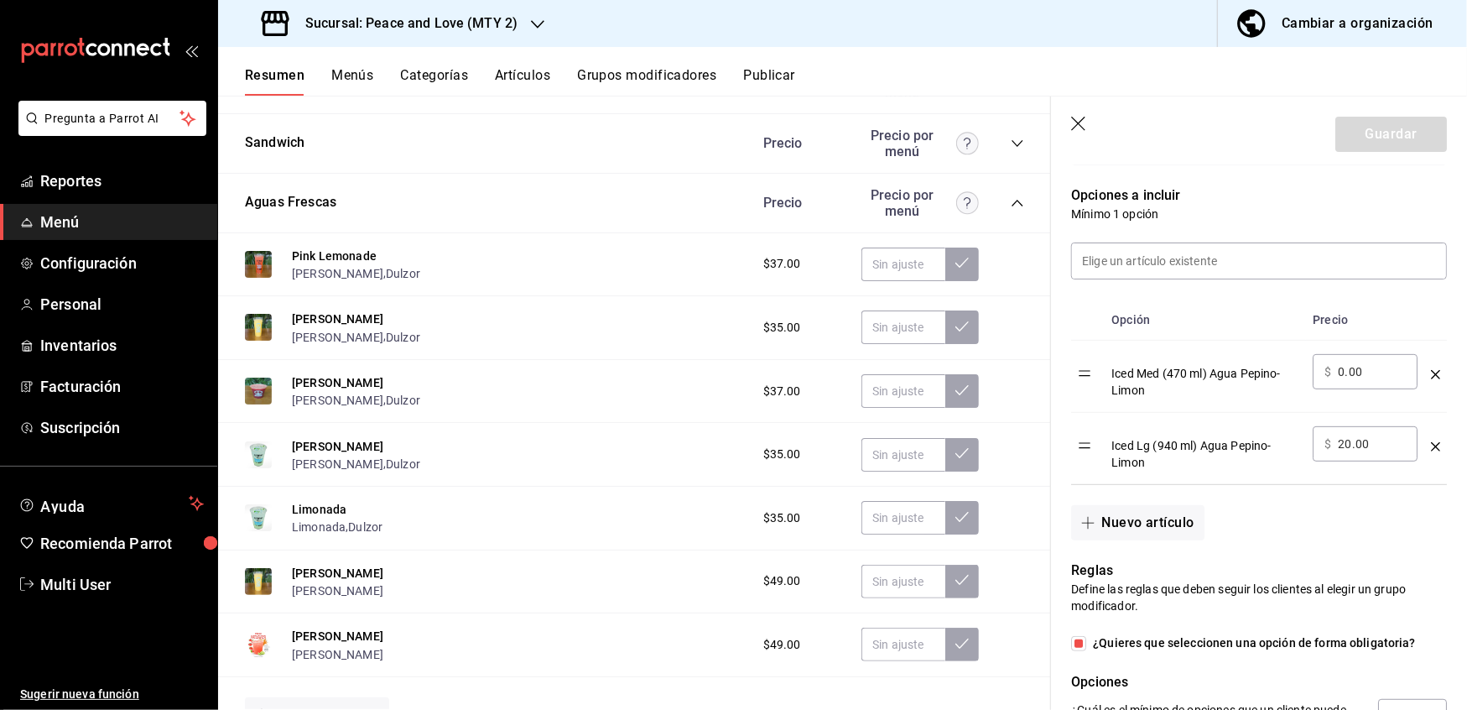
click at [1138, 386] on div "Iced Med (470 ml) Agua Pepino-Limon" at bounding box center [1206, 376] width 188 height 44
click at [1165, 391] on div "Iced Med (470 ml) Agua Pepino-Limon" at bounding box center [1206, 376] width 188 height 44
click at [1151, 390] on div "Iced Med (470 ml) Agua Pepino-Limon" at bounding box center [1206, 376] width 188 height 44
drag, startPoint x: 1146, startPoint y: 396, endPoint x: 1111, endPoint y: 383, distance: 37.7
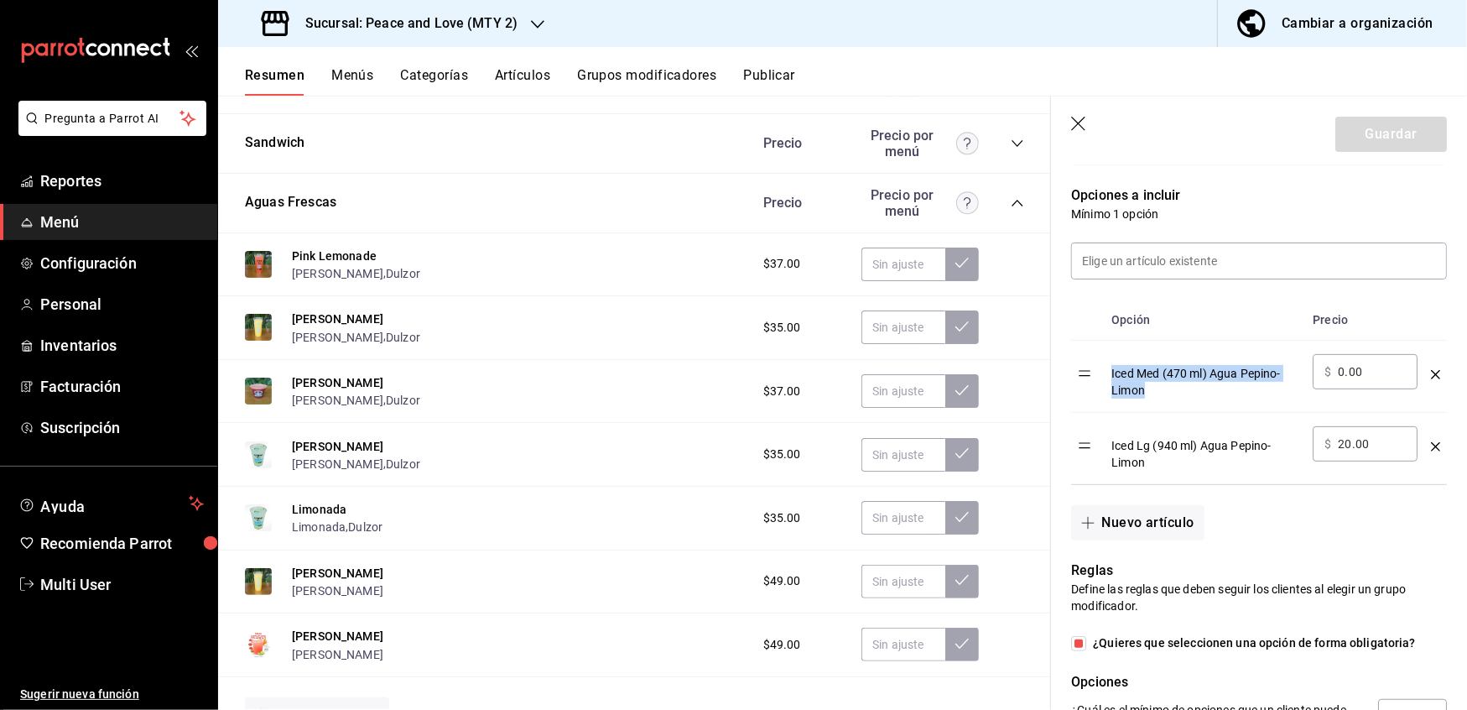
click at [1111, 383] on td "Iced Med (470 ml) Agua Pepino-Limon" at bounding box center [1205, 377] width 201 height 72
copy div "Iced Med (470 ml) Agua Pepino-Limon"
click at [759, 76] on button "Publicar" at bounding box center [769, 81] width 52 height 29
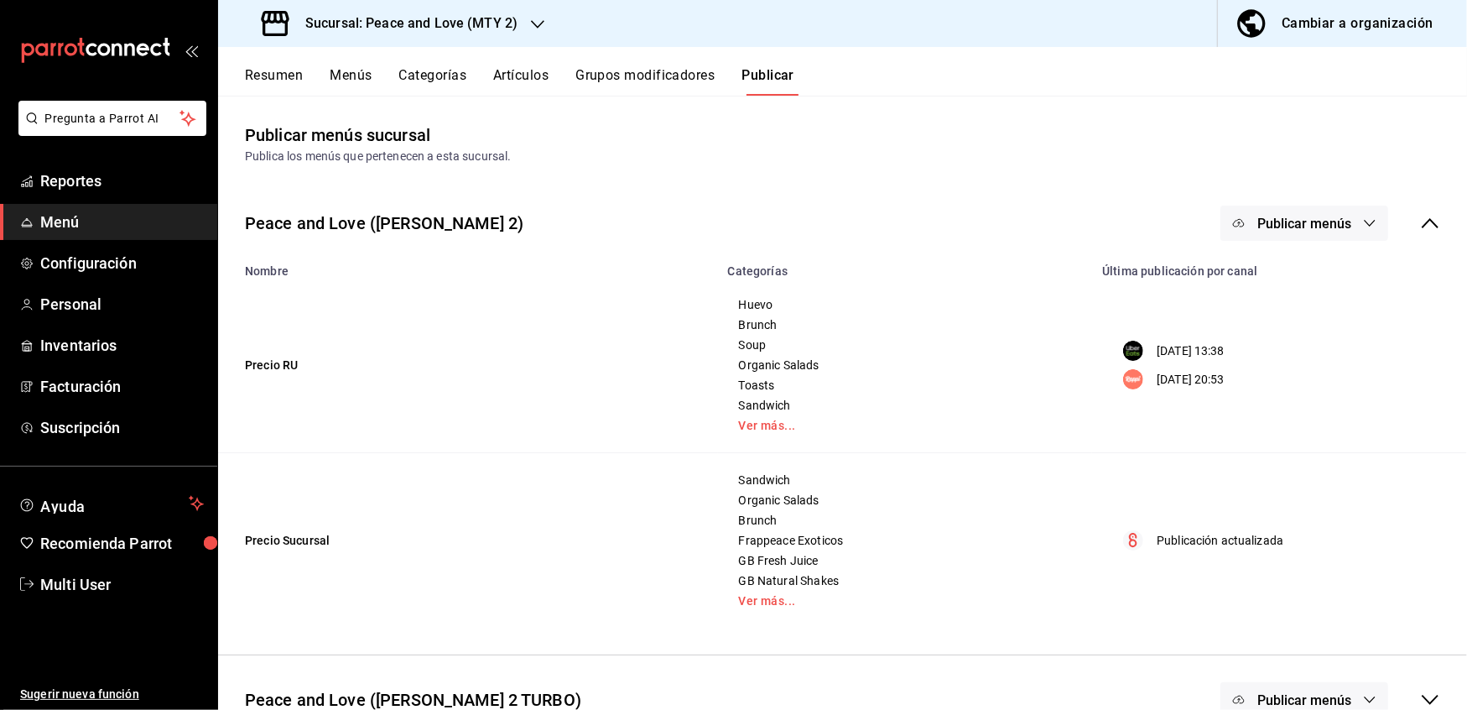
scroll to position [37, 0]
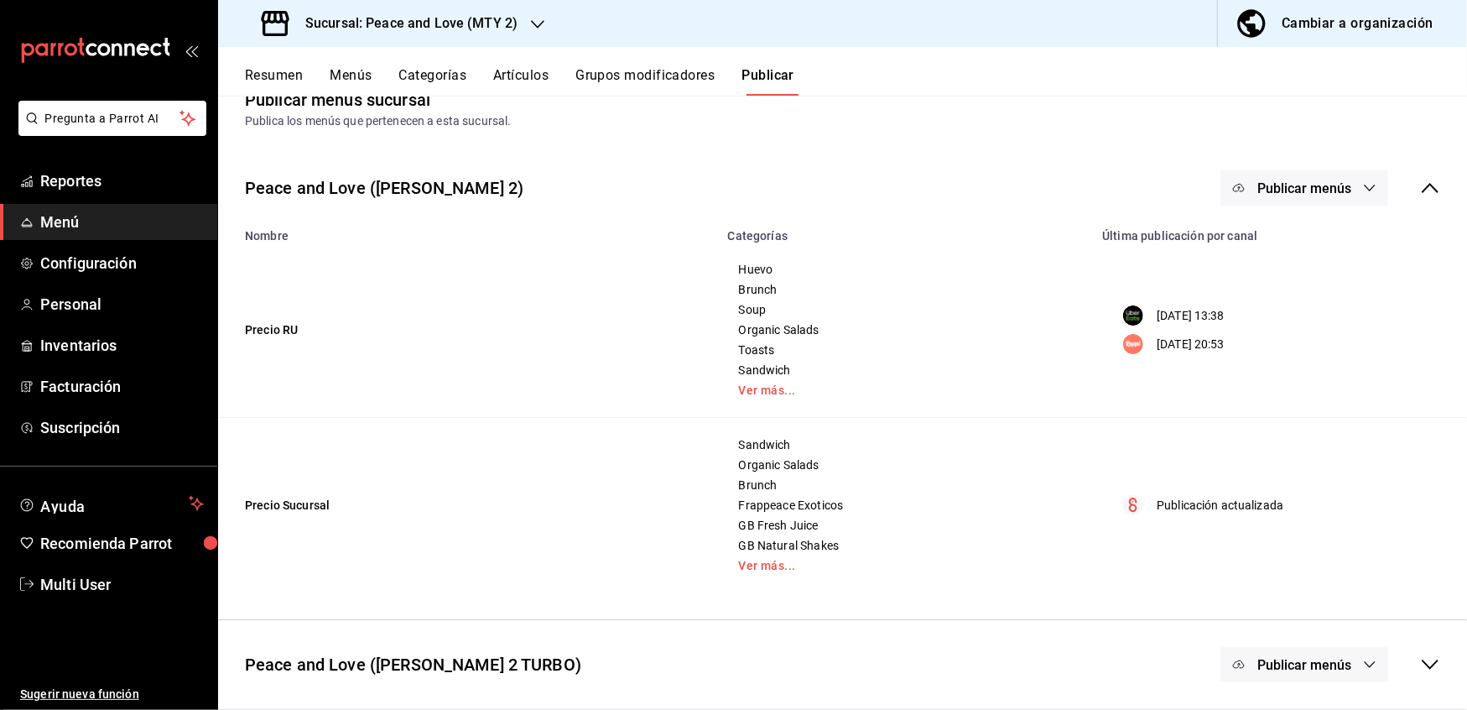
click at [1363, 663] on icon "button" at bounding box center [1369, 664] width 13 height 13
click at [1294, 678] on div at bounding box center [1273, 672] width 47 height 27
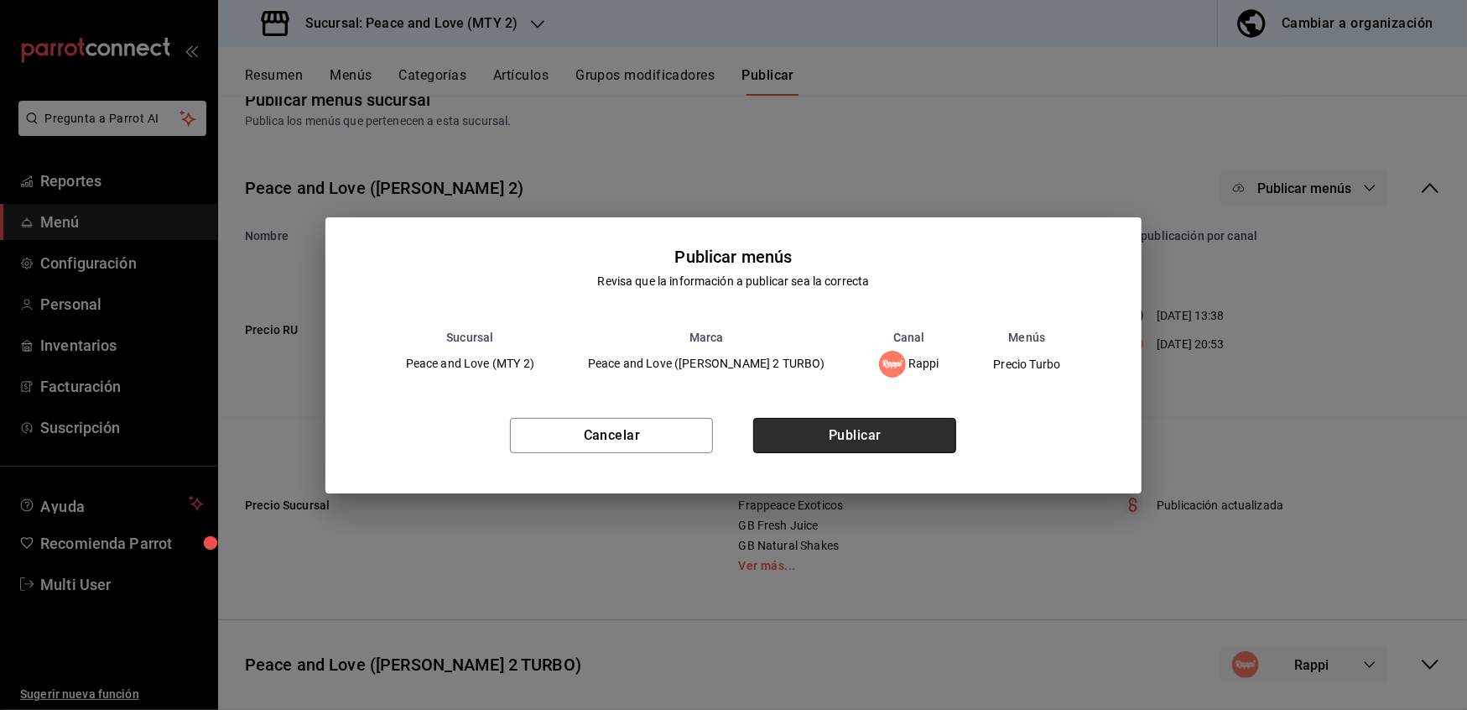
click at [873, 430] on button "Publicar" at bounding box center [854, 435] width 203 height 35
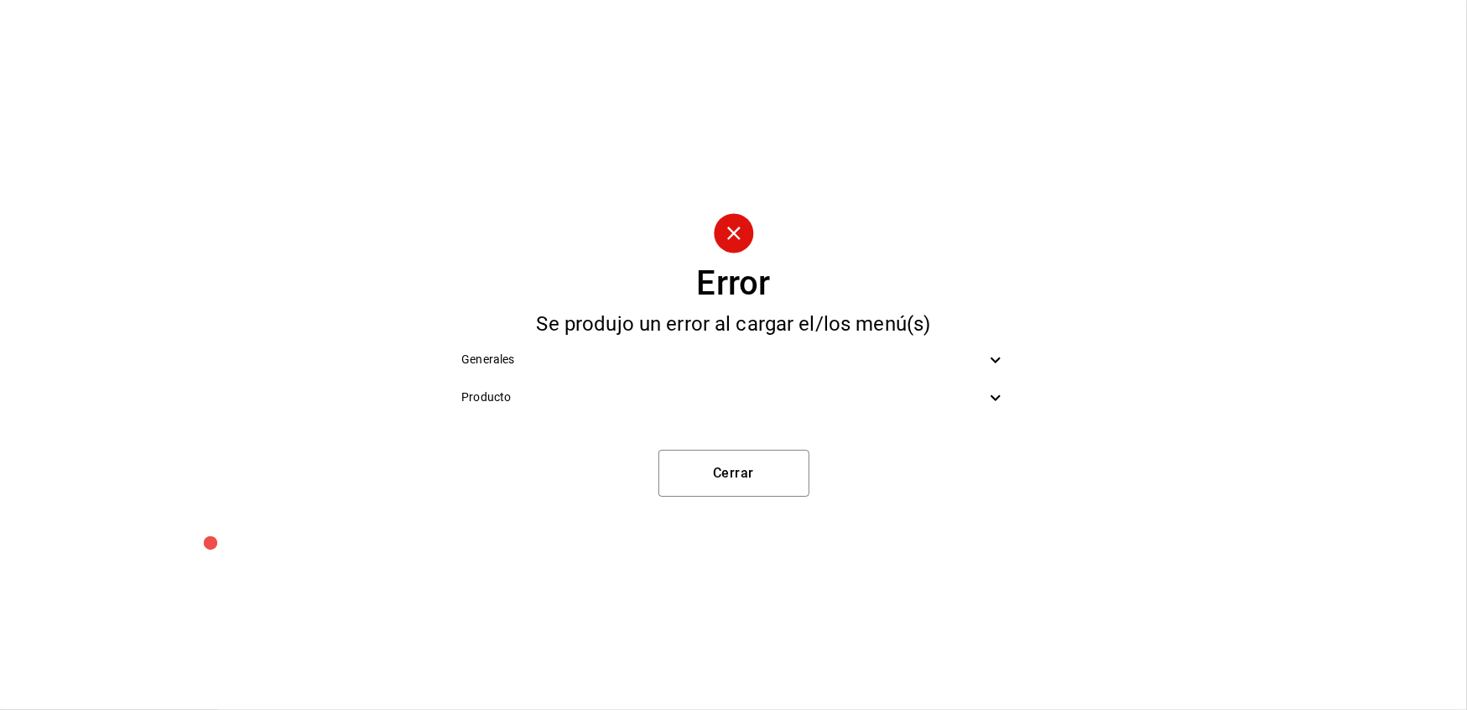
click at [998, 393] on icon at bounding box center [996, 398] width 20 height 20
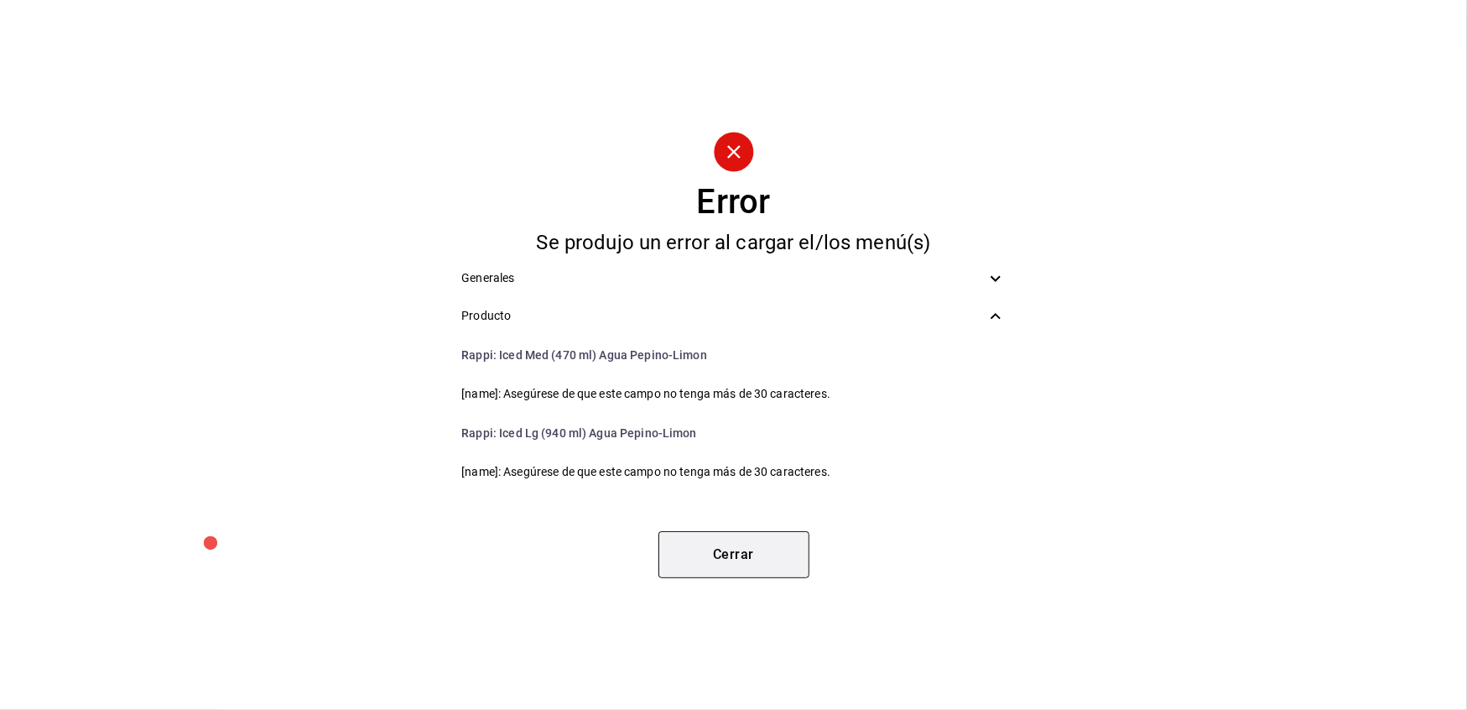
click at [733, 551] on button "Cerrar" at bounding box center [734, 554] width 151 height 47
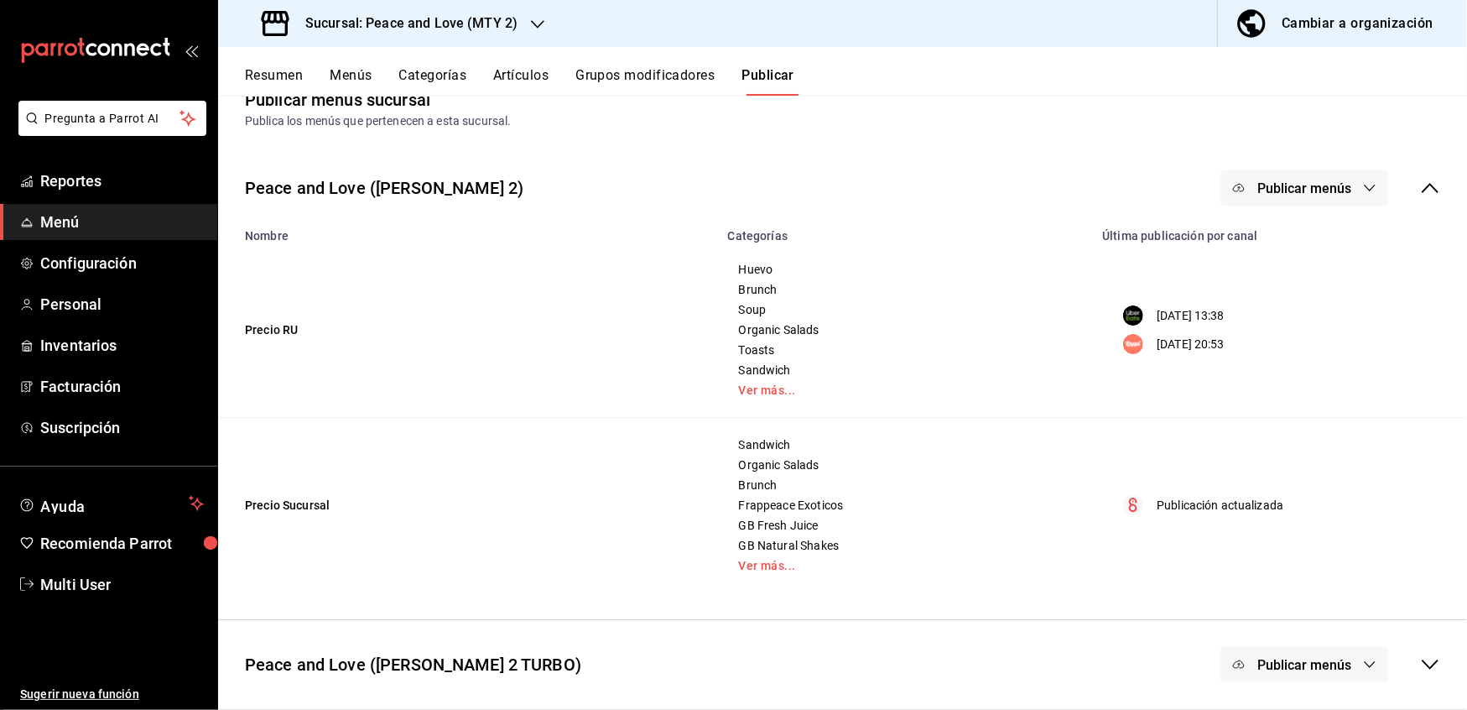
click at [284, 72] on button "Resumen" at bounding box center [274, 81] width 58 height 29
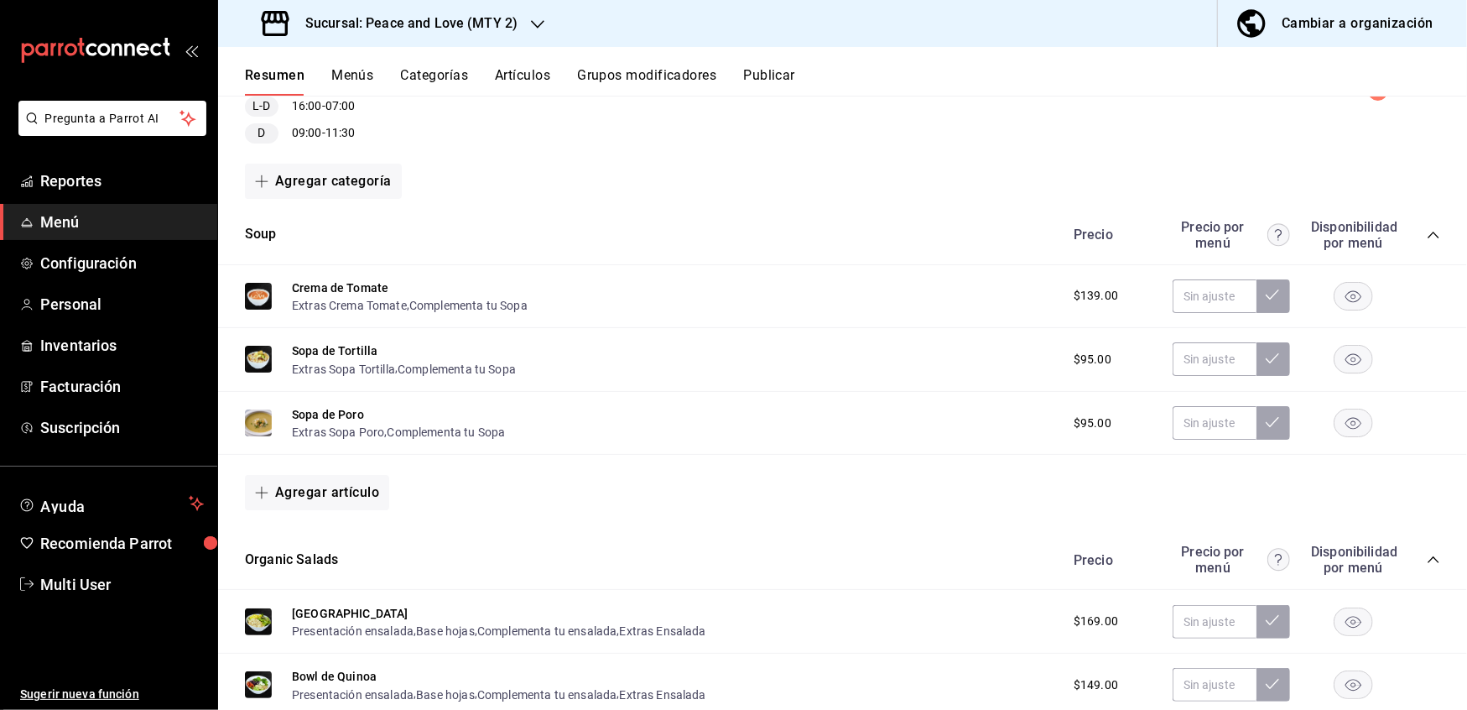
scroll to position [228, 0]
click at [1346, 425] on icon "button" at bounding box center [1354, 425] width 16 height 12
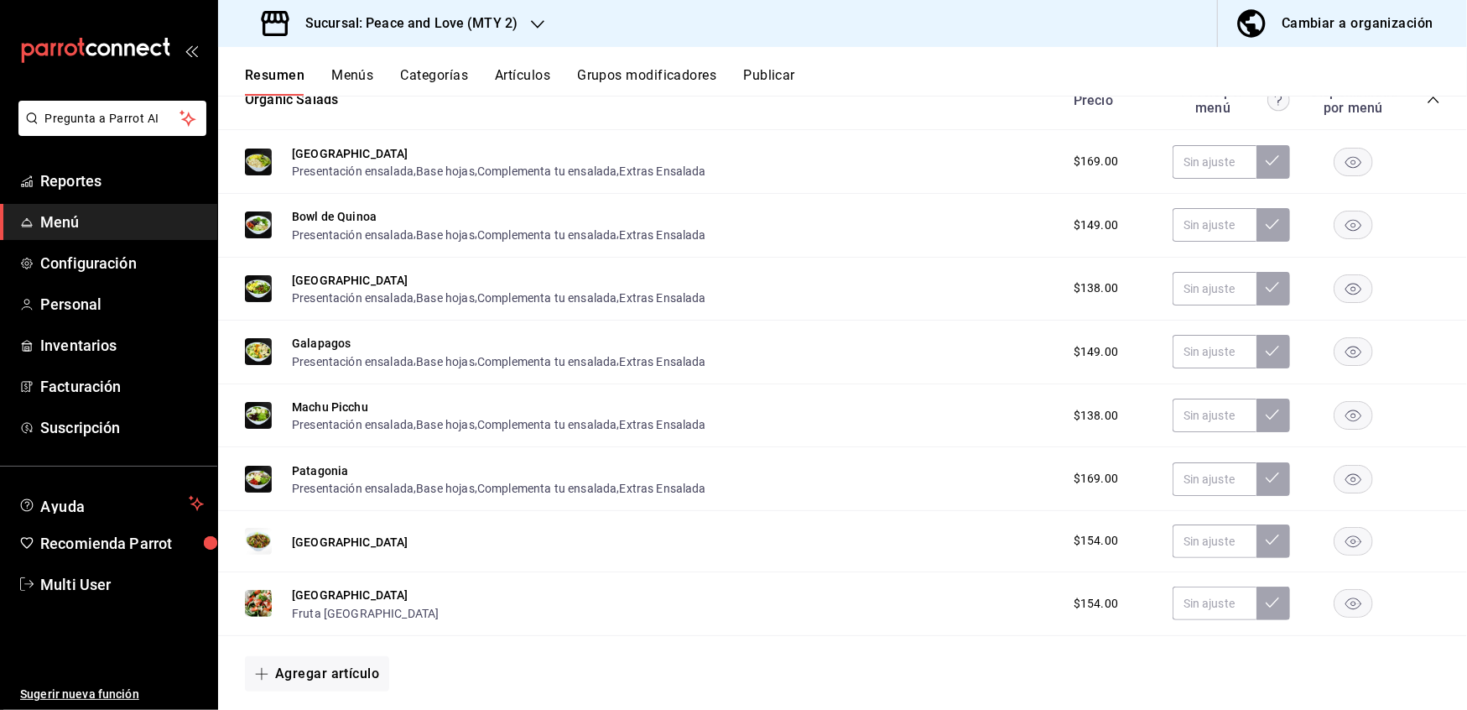
scroll to position [690, 0]
click at [1346, 225] on icon "button" at bounding box center [1354, 225] width 16 height 12
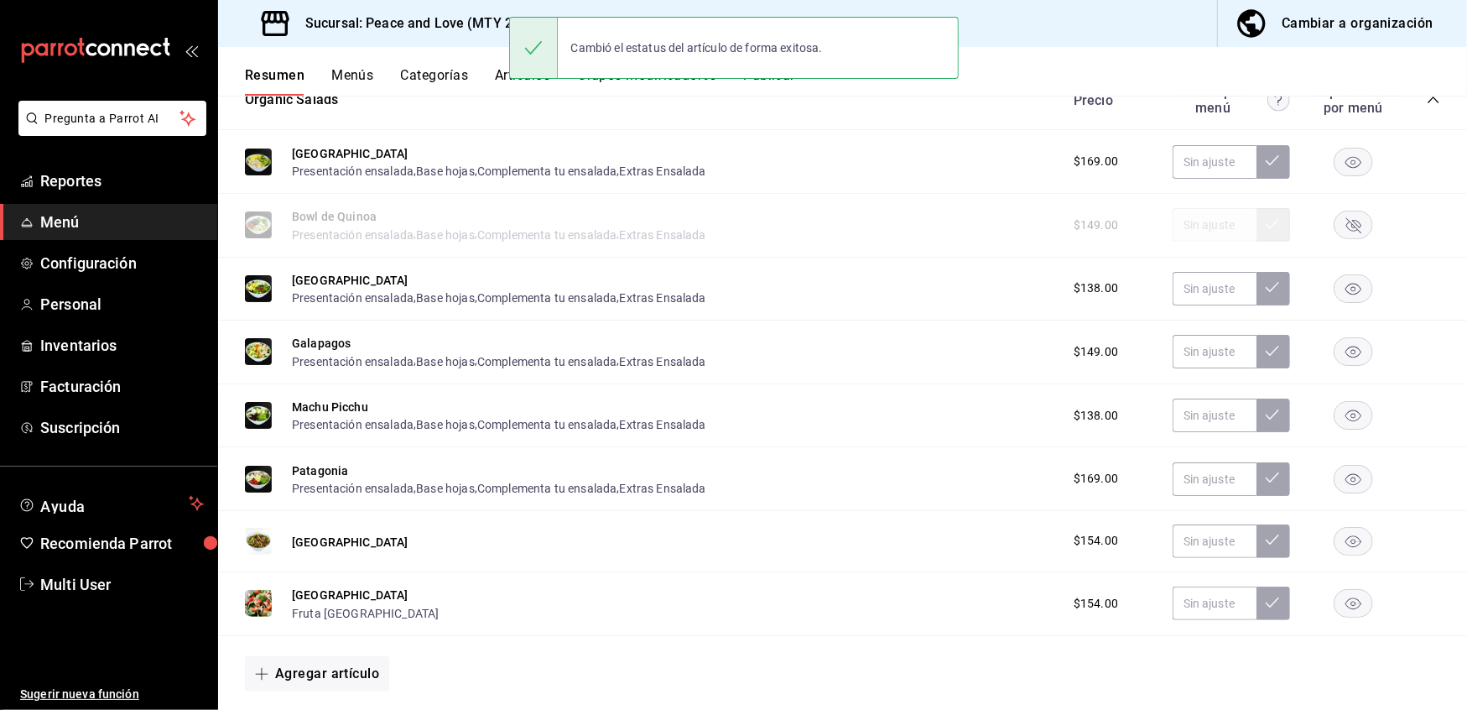
scroll to position [689, 0]
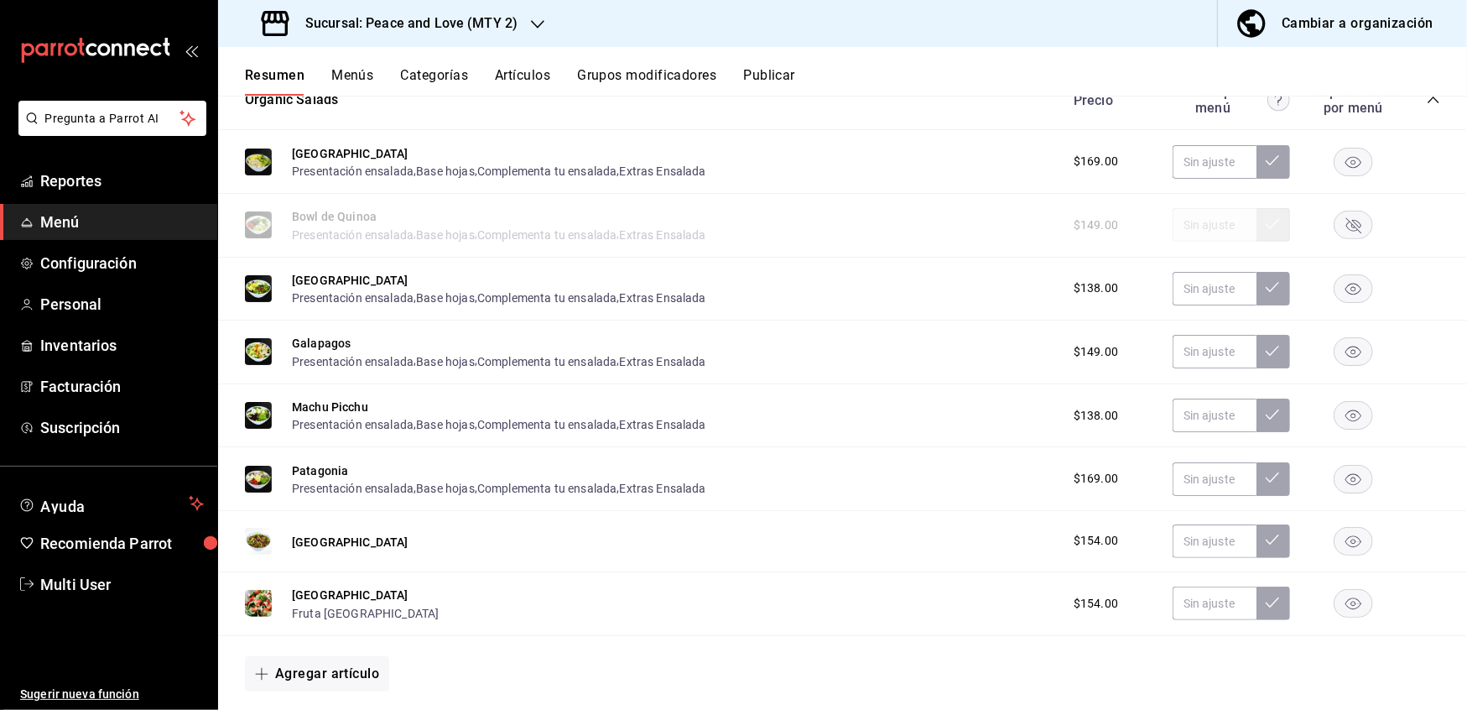
click at [1335, 538] on rect "button" at bounding box center [1354, 541] width 39 height 28
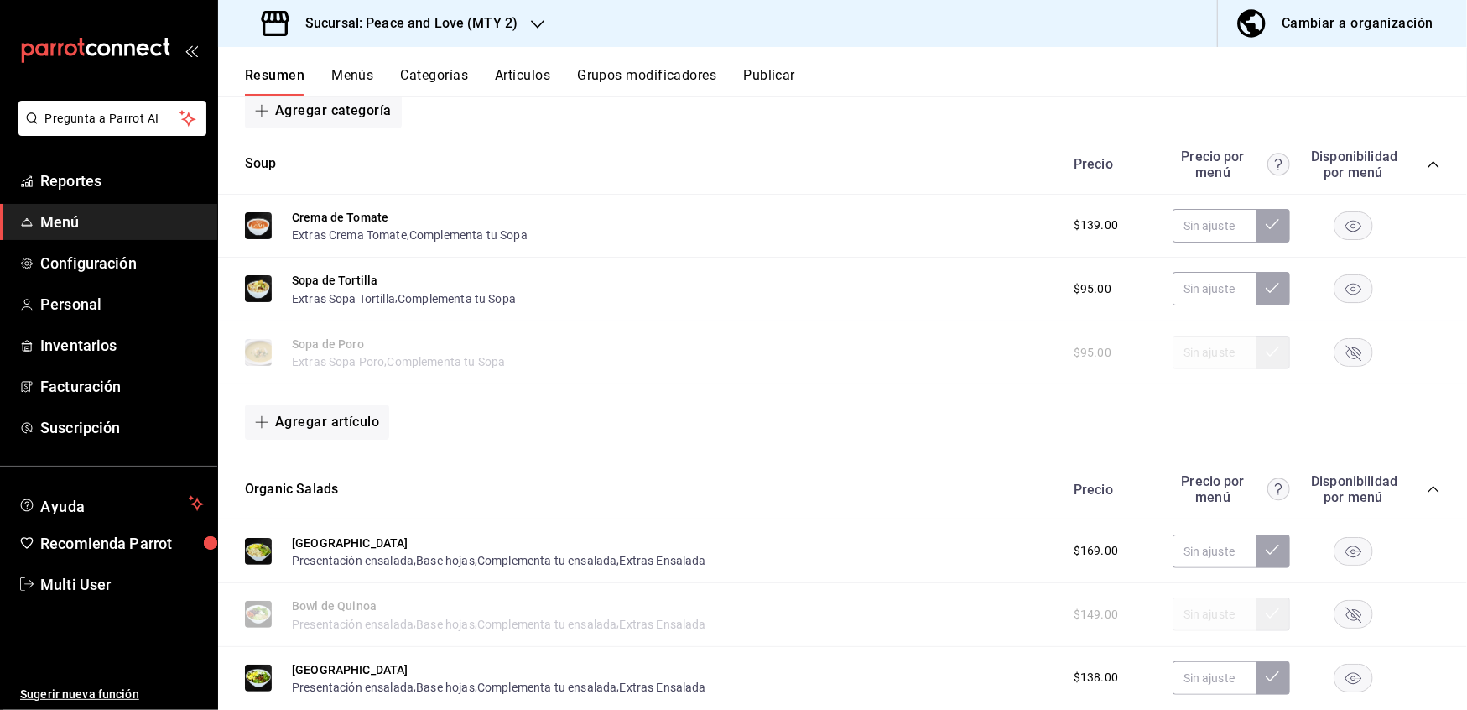
scroll to position [299, 0]
click at [305, 211] on button "Crema de Tomate" at bounding box center [340, 218] width 96 height 17
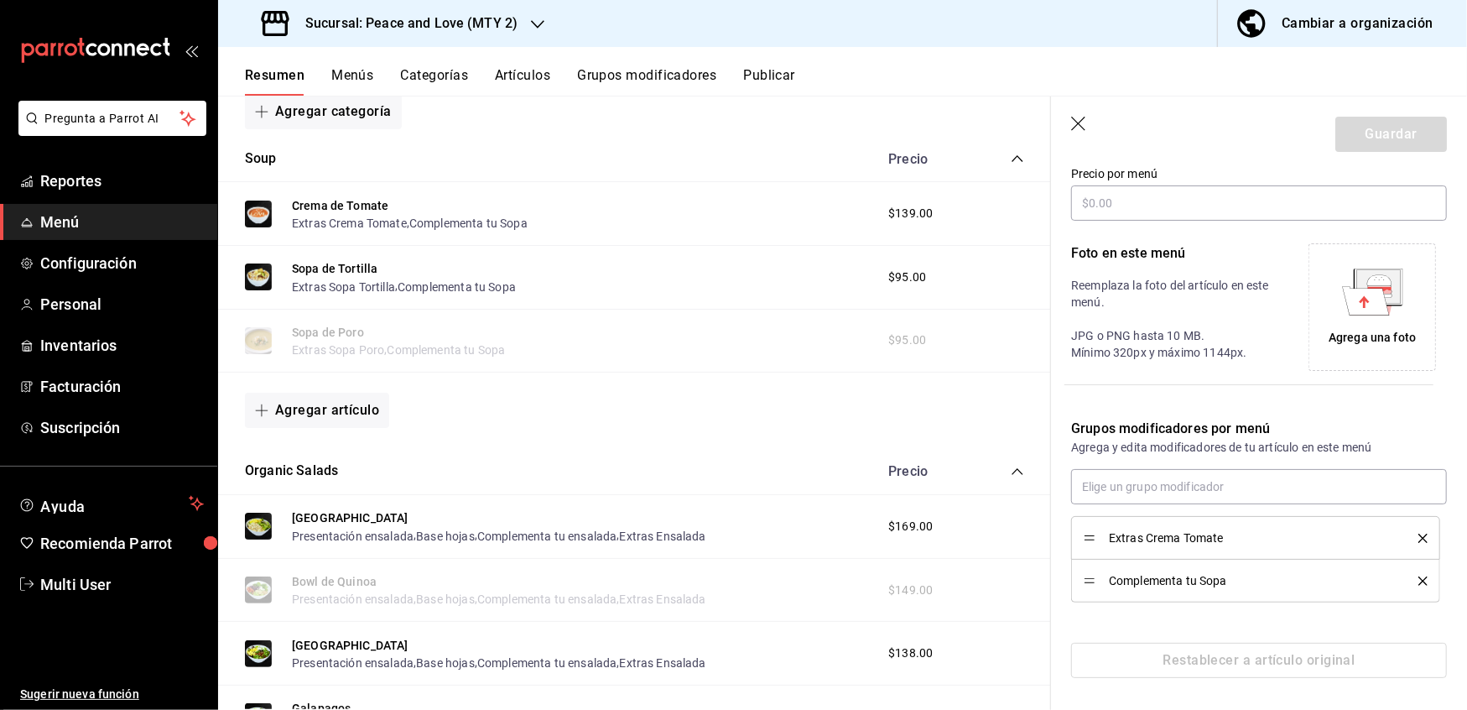
scroll to position [299, 0]
click at [1419, 582] on icon "delete" at bounding box center [1423, 579] width 9 height 9
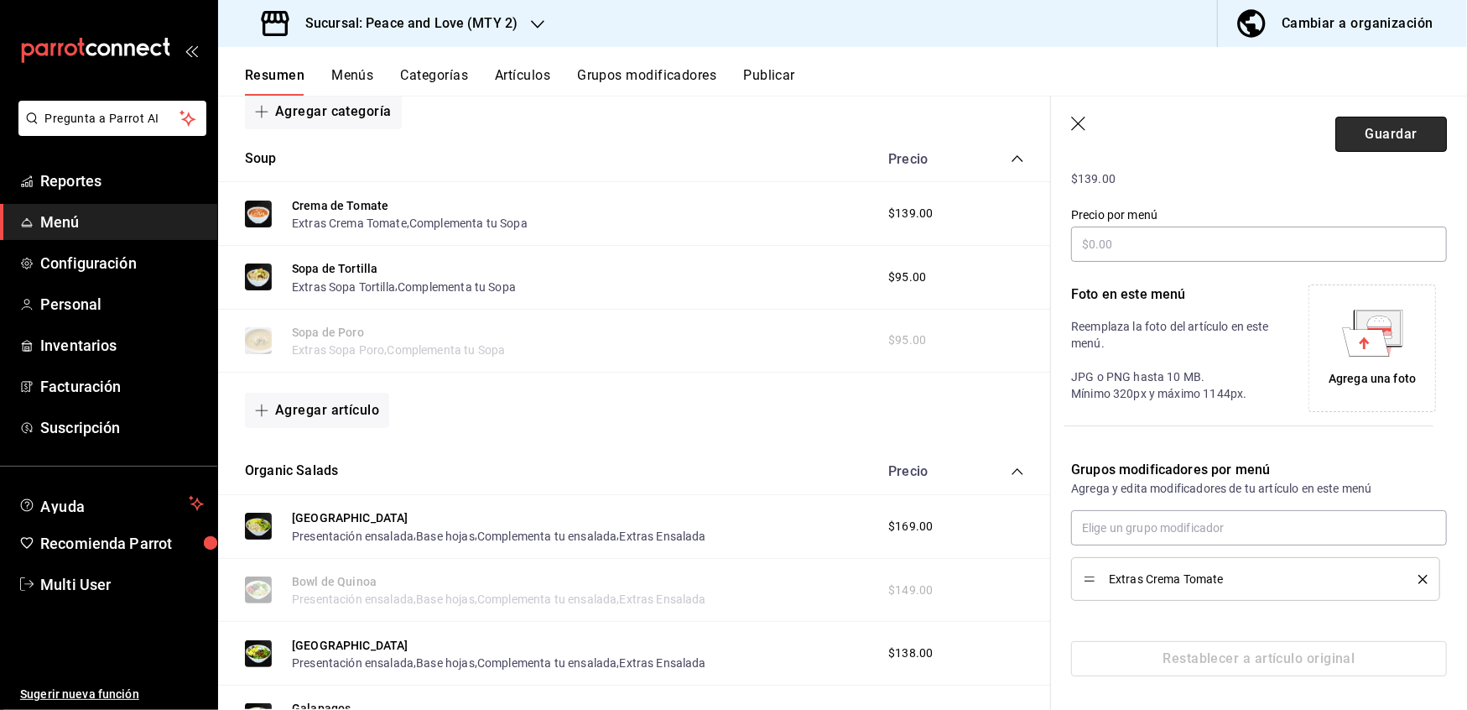
click at [1357, 131] on button "Guardar" at bounding box center [1392, 134] width 112 height 35
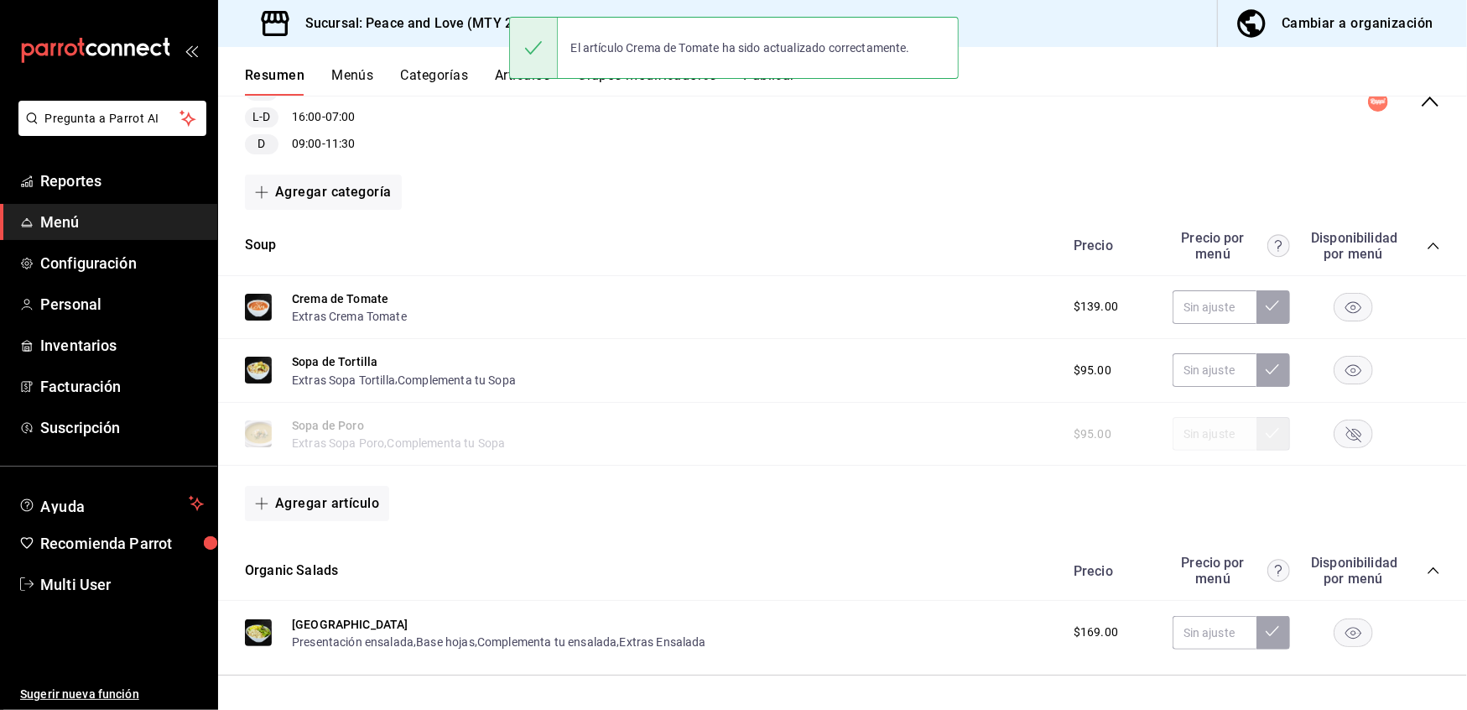
scroll to position [235, 0]
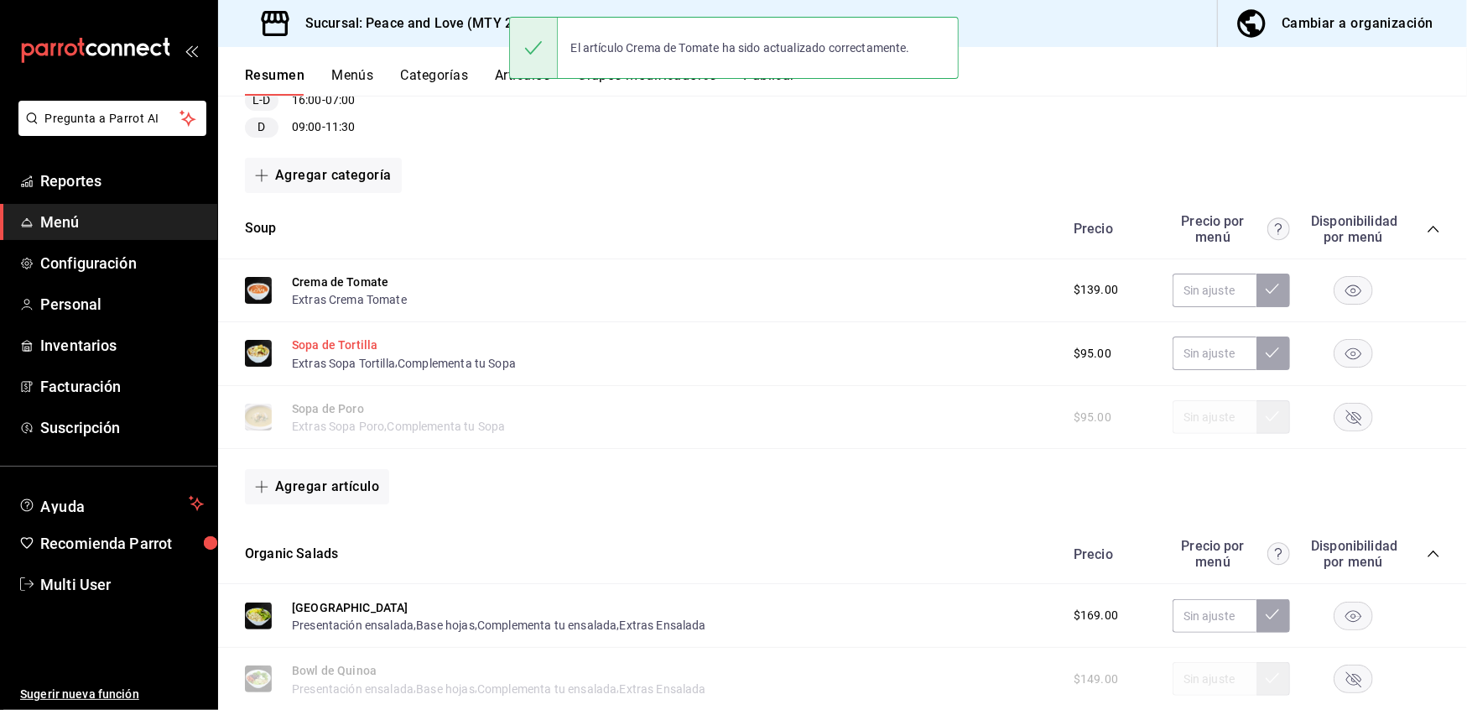
click at [357, 346] on button "Sopa de Tortilla" at bounding box center [335, 344] width 86 height 17
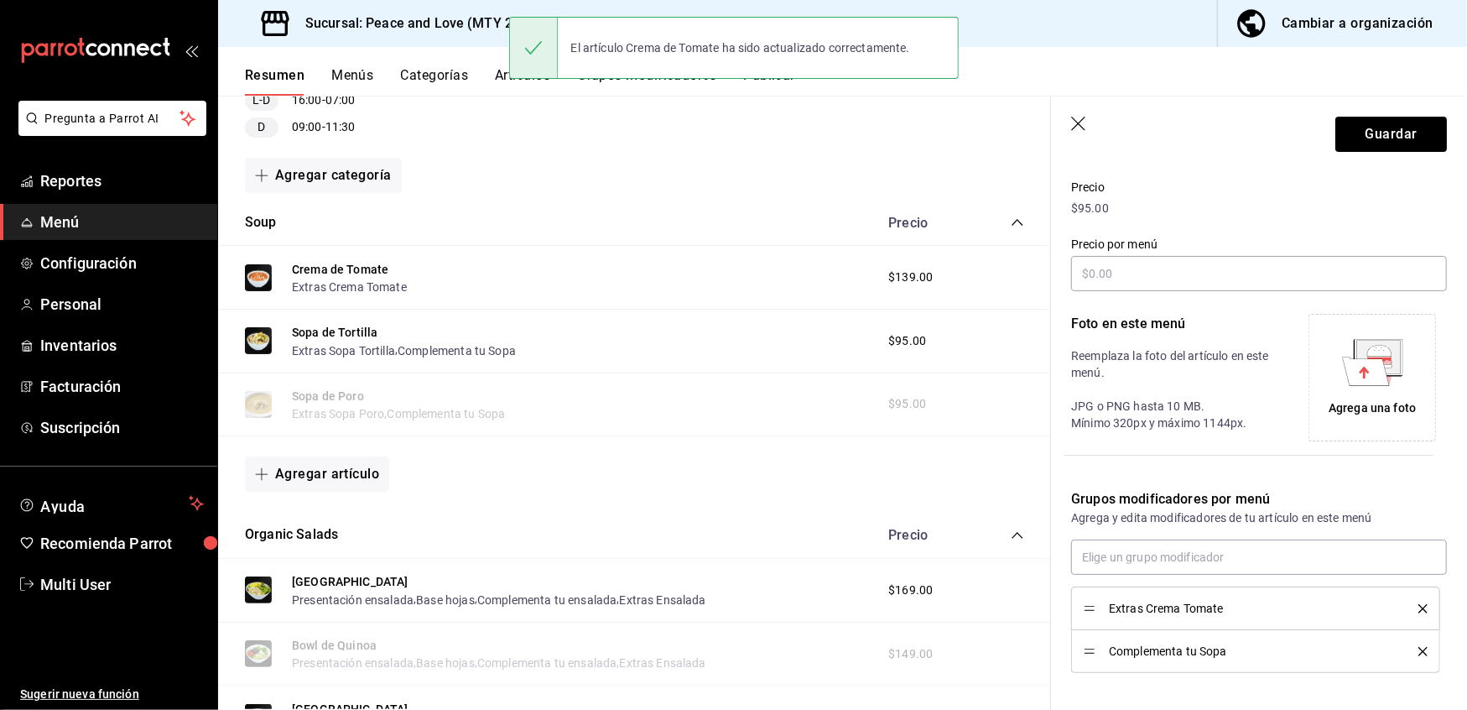
scroll to position [307, 0]
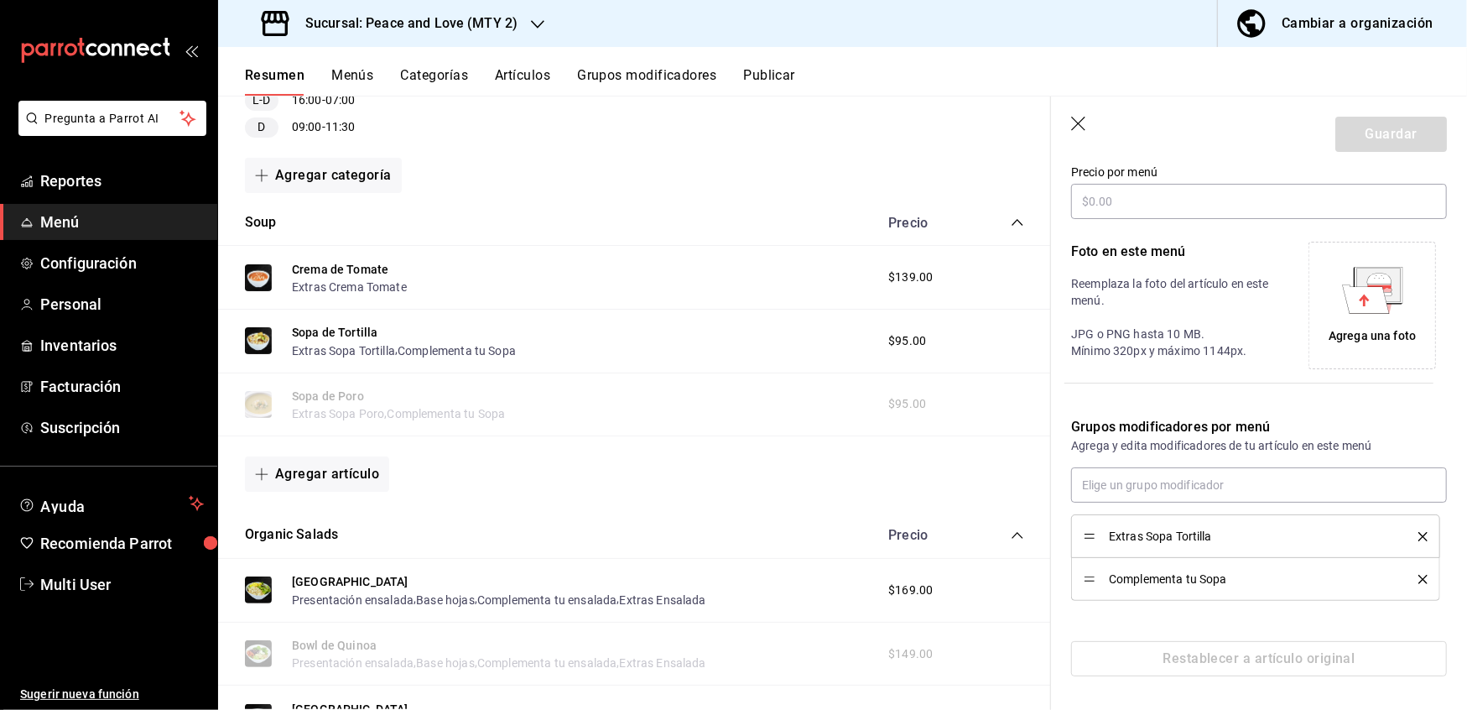
click at [1407, 578] on button "delete" at bounding box center [1417, 579] width 21 height 9
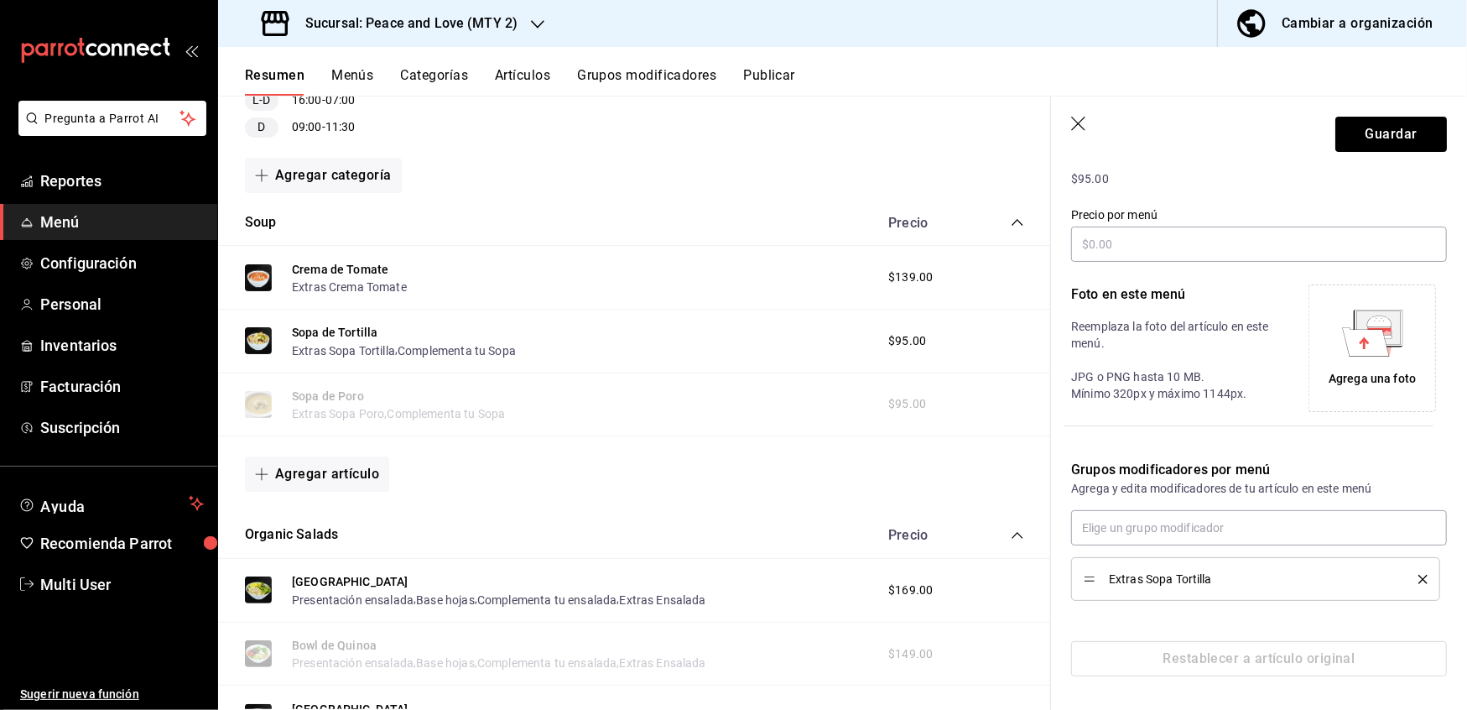
scroll to position [263, 0]
click at [1388, 124] on button "Guardar" at bounding box center [1392, 134] width 112 height 35
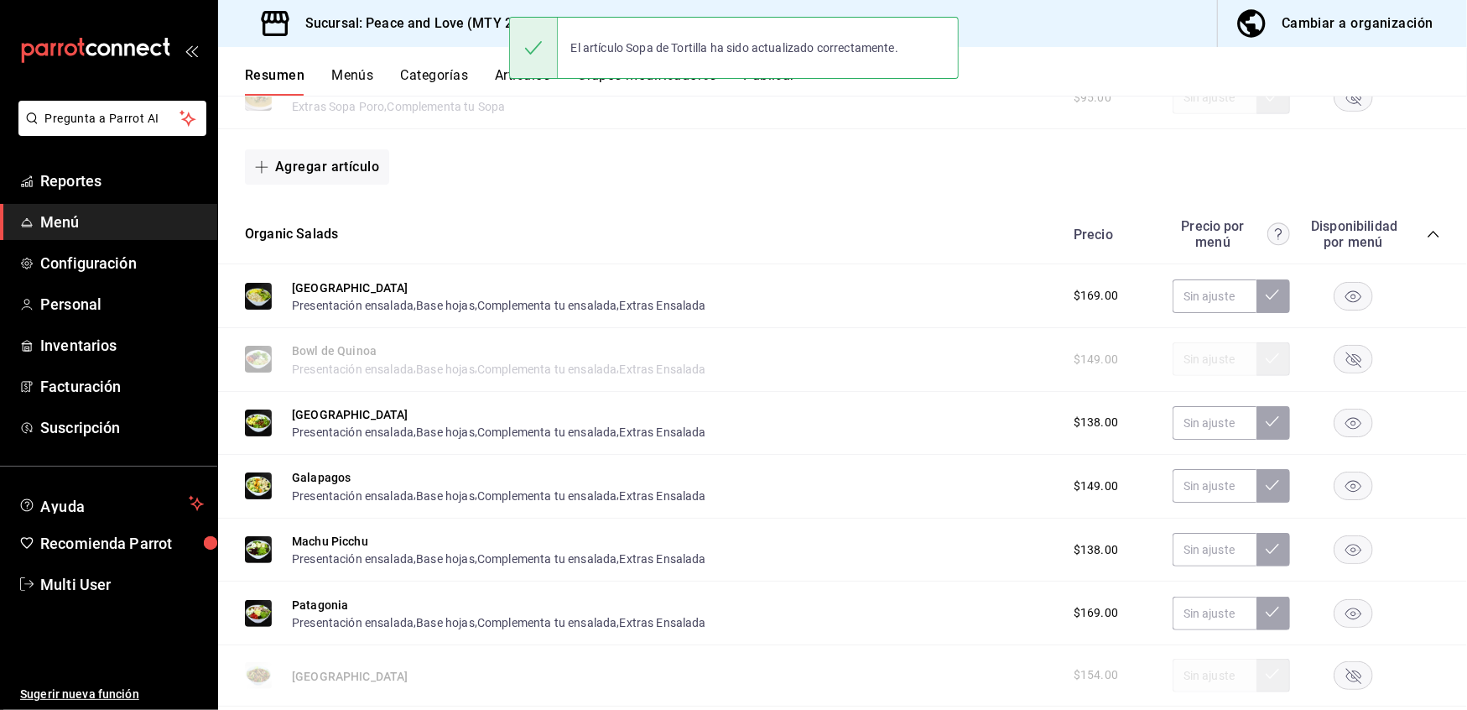
scroll to position [555, 0]
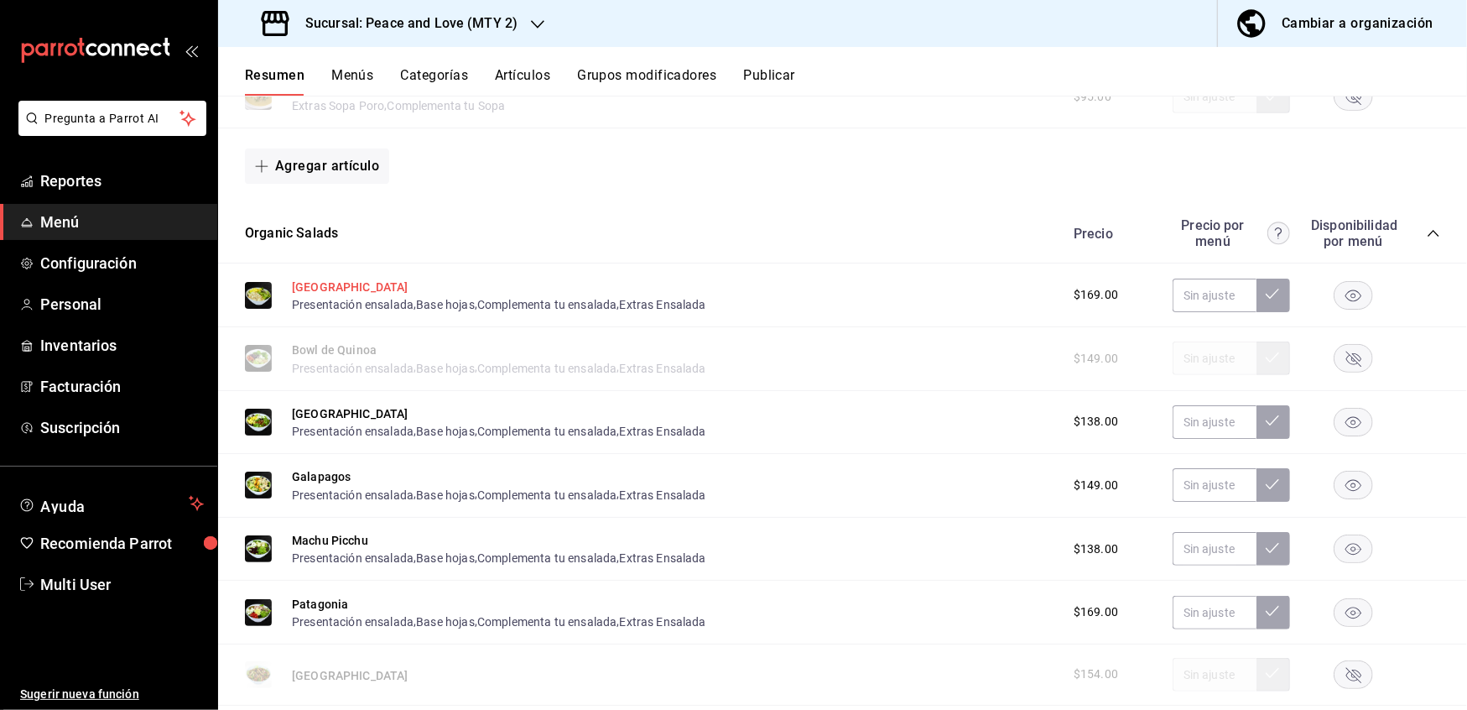
click at [326, 279] on button "[GEOGRAPHIC_DATA]" at bounding box center [350, 287] width 117 height 17
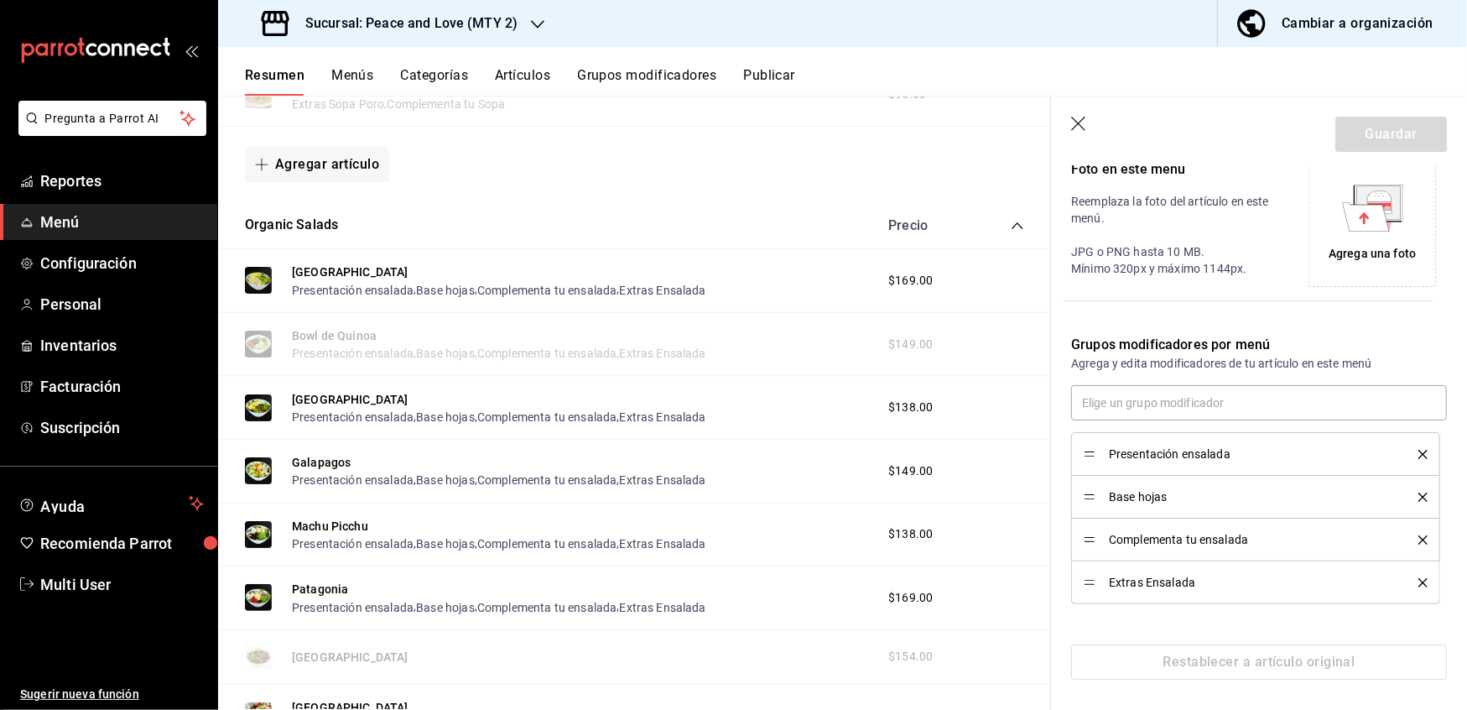
scroll to position [384, 0]
click at [1419, 450] on icon "delete" at bounding box center [1423, 450] width 9 height 9
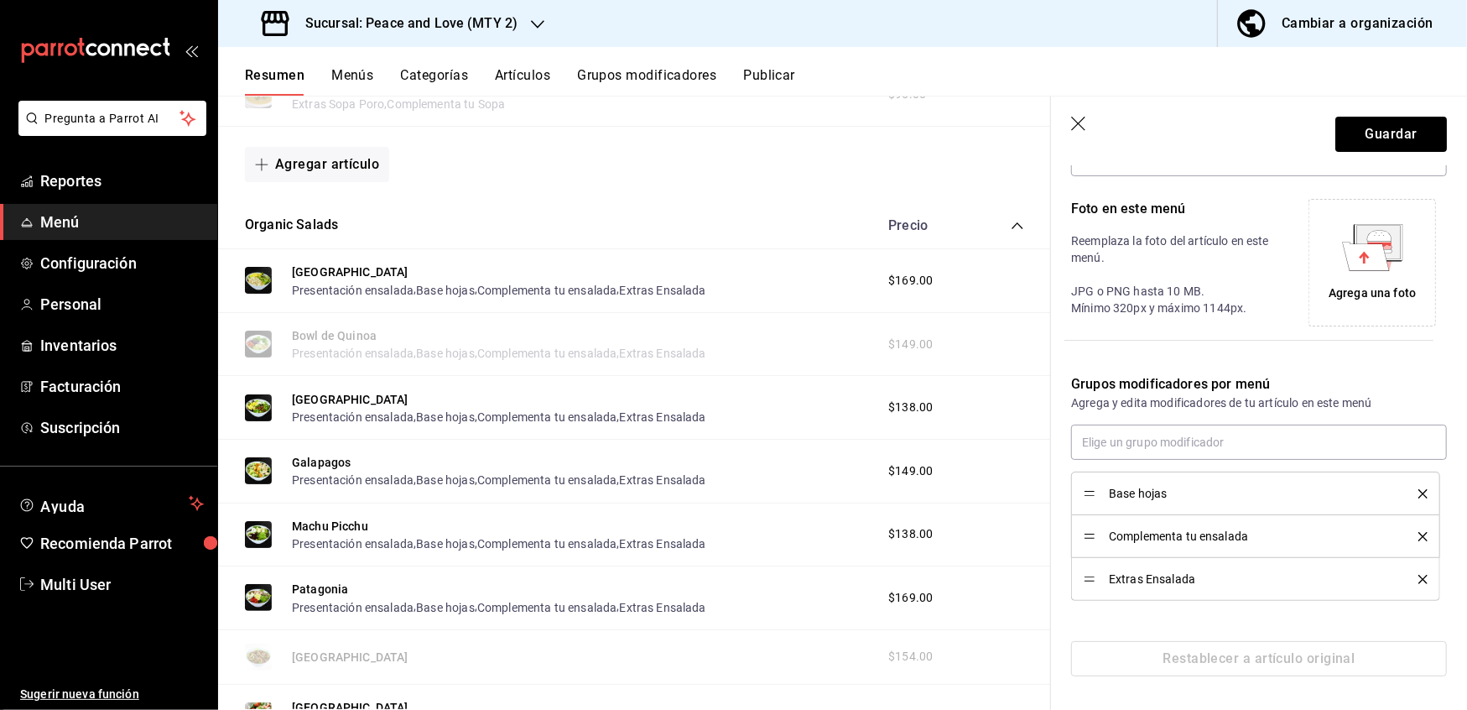
scroll to position [341, 0]
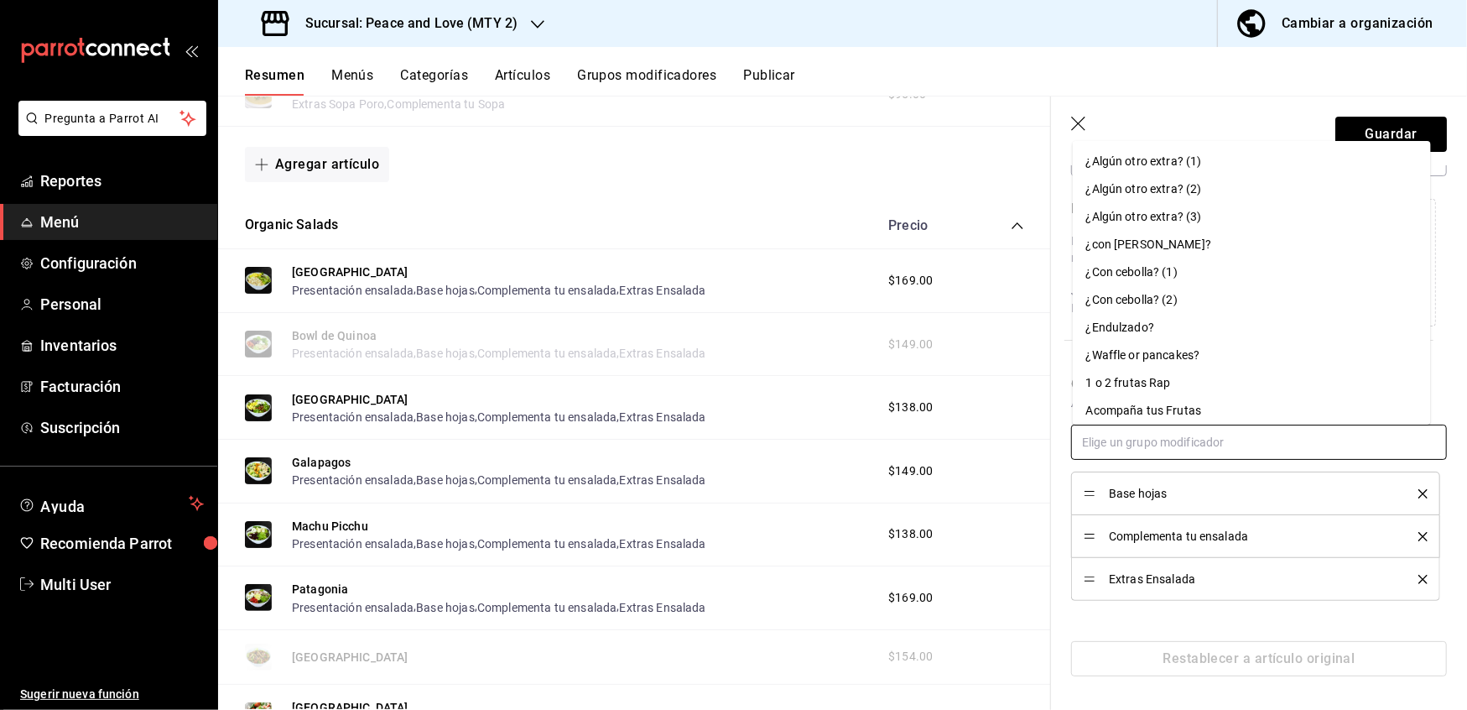
drag, startPoint x: 1406, startPoint y: 450, endPoint x: 1408, endPoint y: 485, distance: 35.3
click at [1408, 485] on div "Base hojas Complementa tu ensalada Extras Ensalada" at bounding box center [1259, 513] width 376 height 176
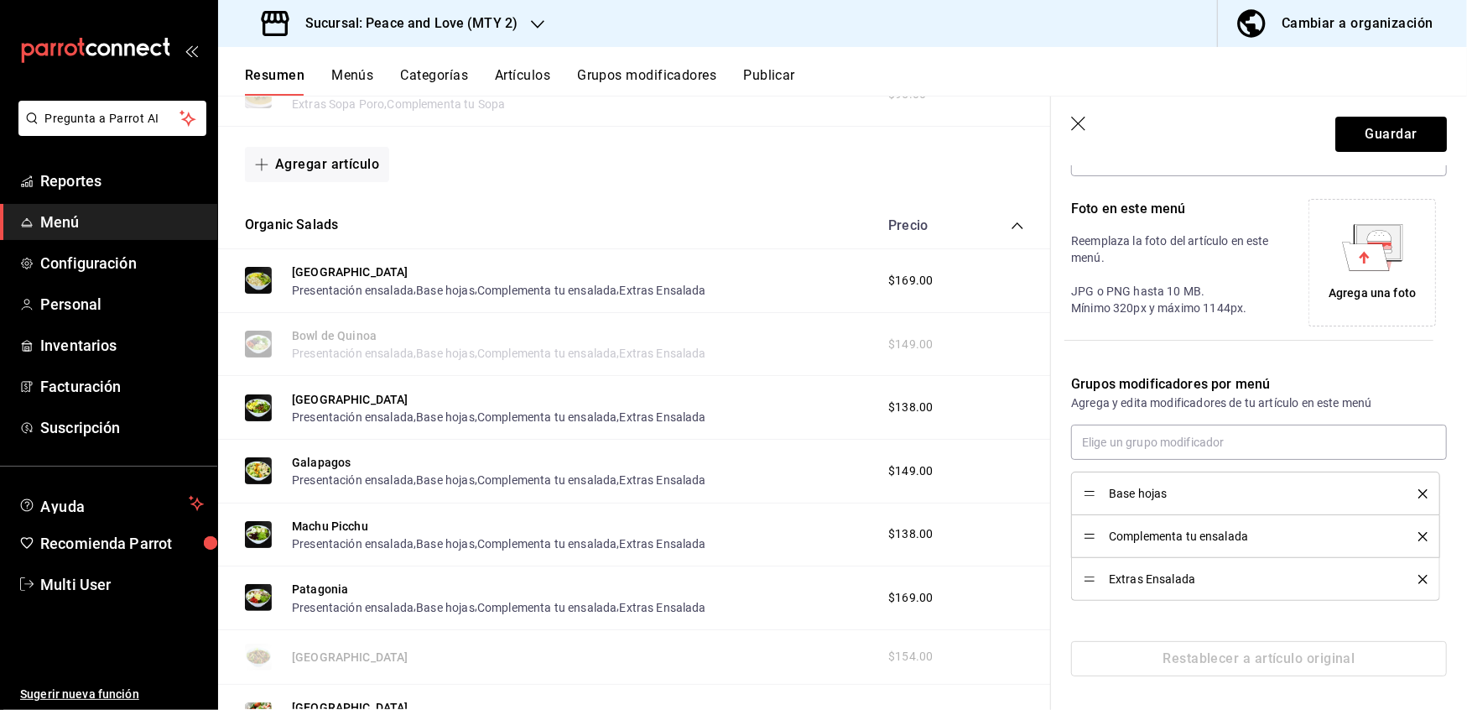
click at [1408, 498] on div "Base hojas" at bounding box center [1256, 493] width 344 height 18
click at [1419, 492] on icon "delete" at bounding box center [1423, 493] width 9 height 9
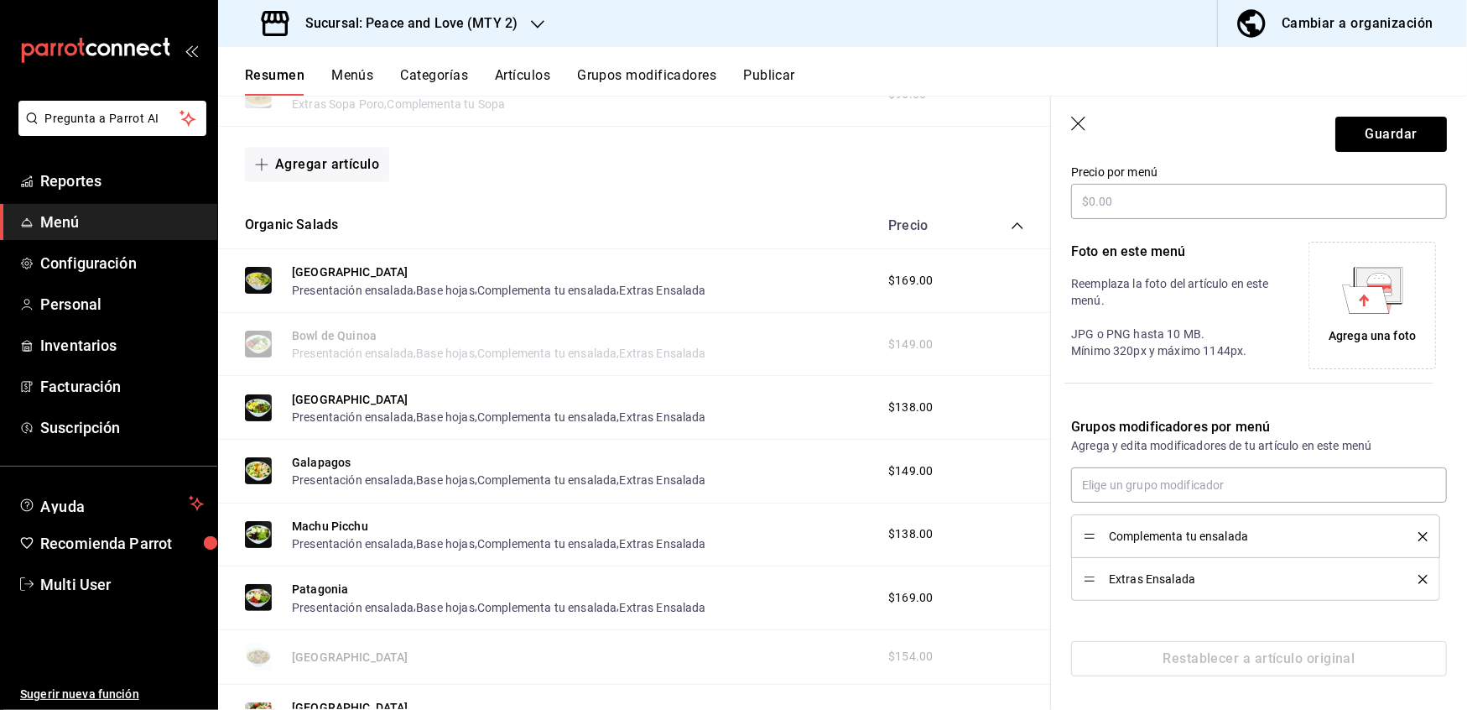
click at [1419, 537] on icon "delete" at bounding box center [1423, 536] width 9 height 9
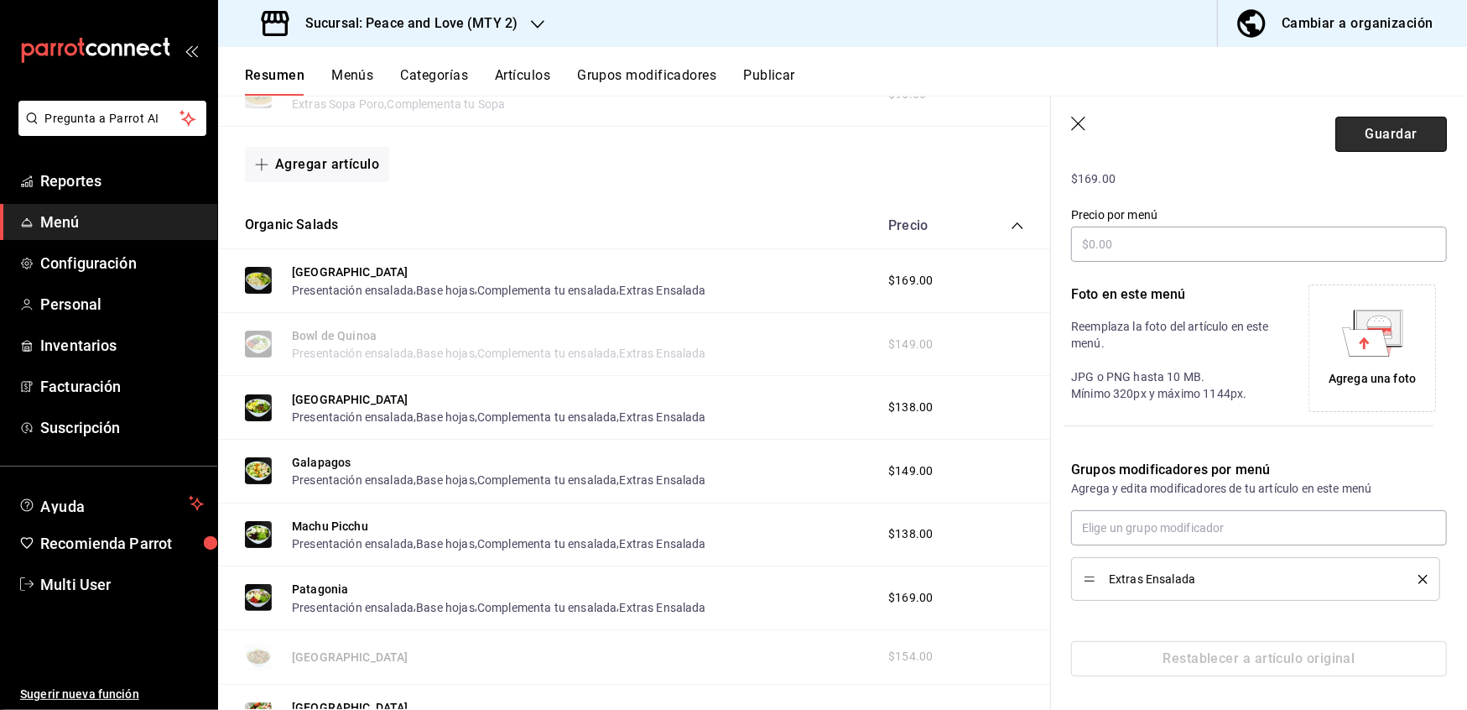
click at [1363, 144] on button "Guardar" at bounding box center [1392, 134] width 112 height 35
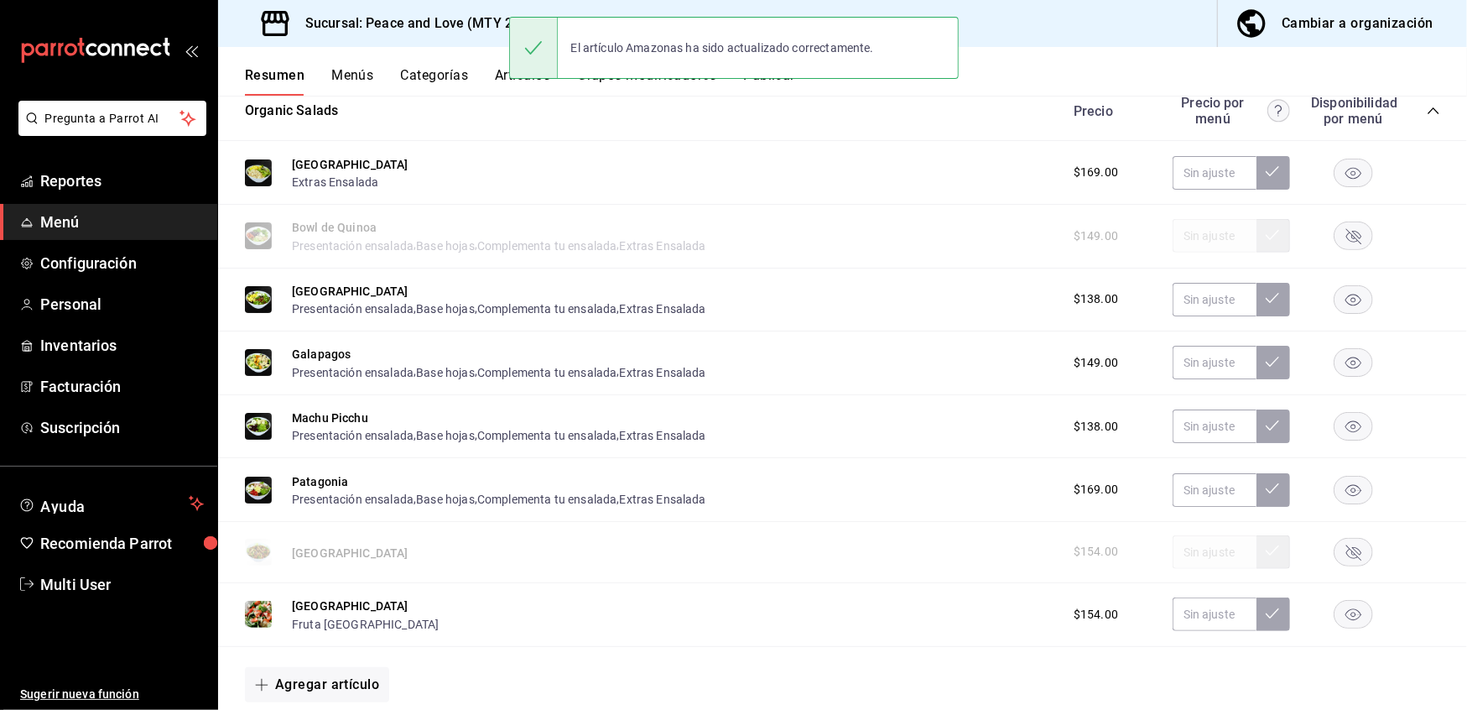
scroll to position [680, 0]
click at [306, 287] on button "[GEOGRAPHIC_DATA]" at bounding box center [350, 289] width 117 height 17
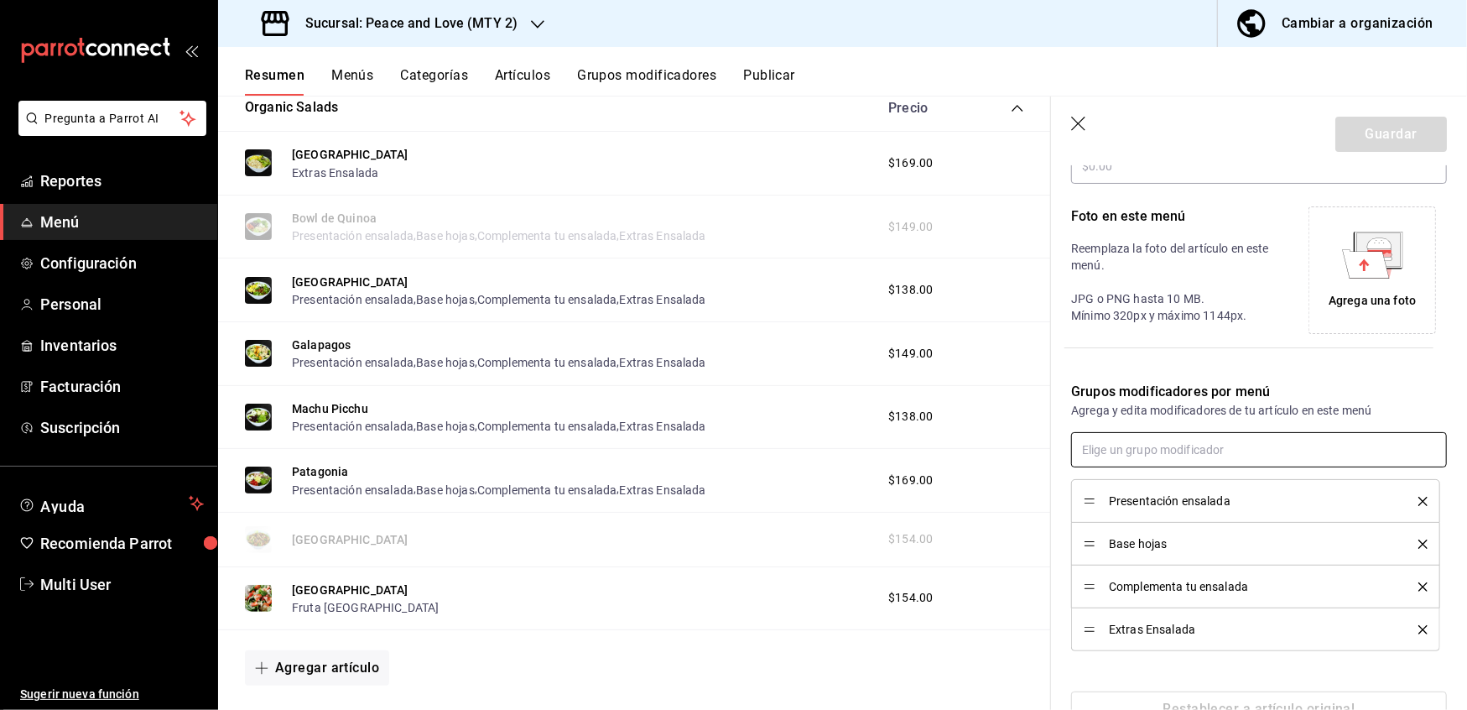
scroll to position [336, 0]
click at [1419, 497] on icon "delete" at bounding box center [1423, 498] width 9 height 9
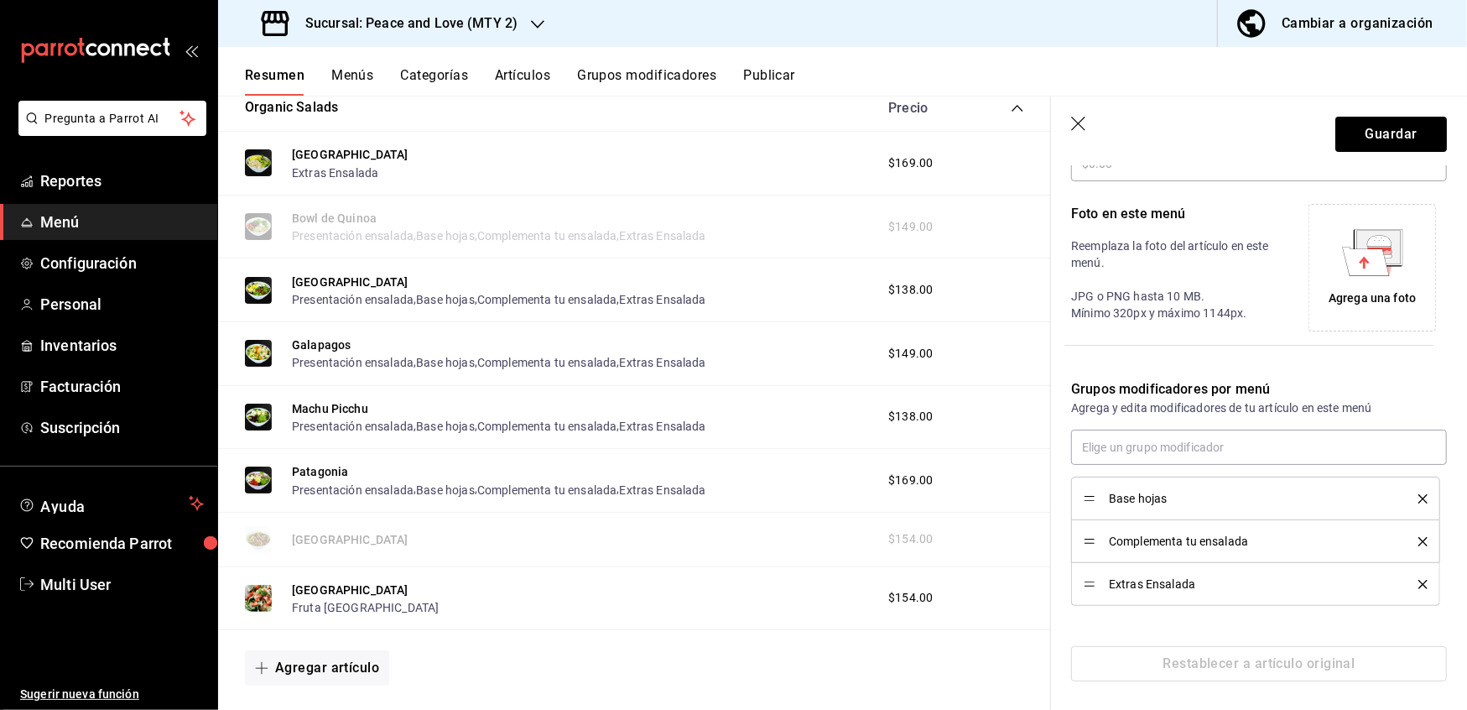
click at [1419, 497] on icon "delete" at bounding box center [1423, 498] width 9 height 9
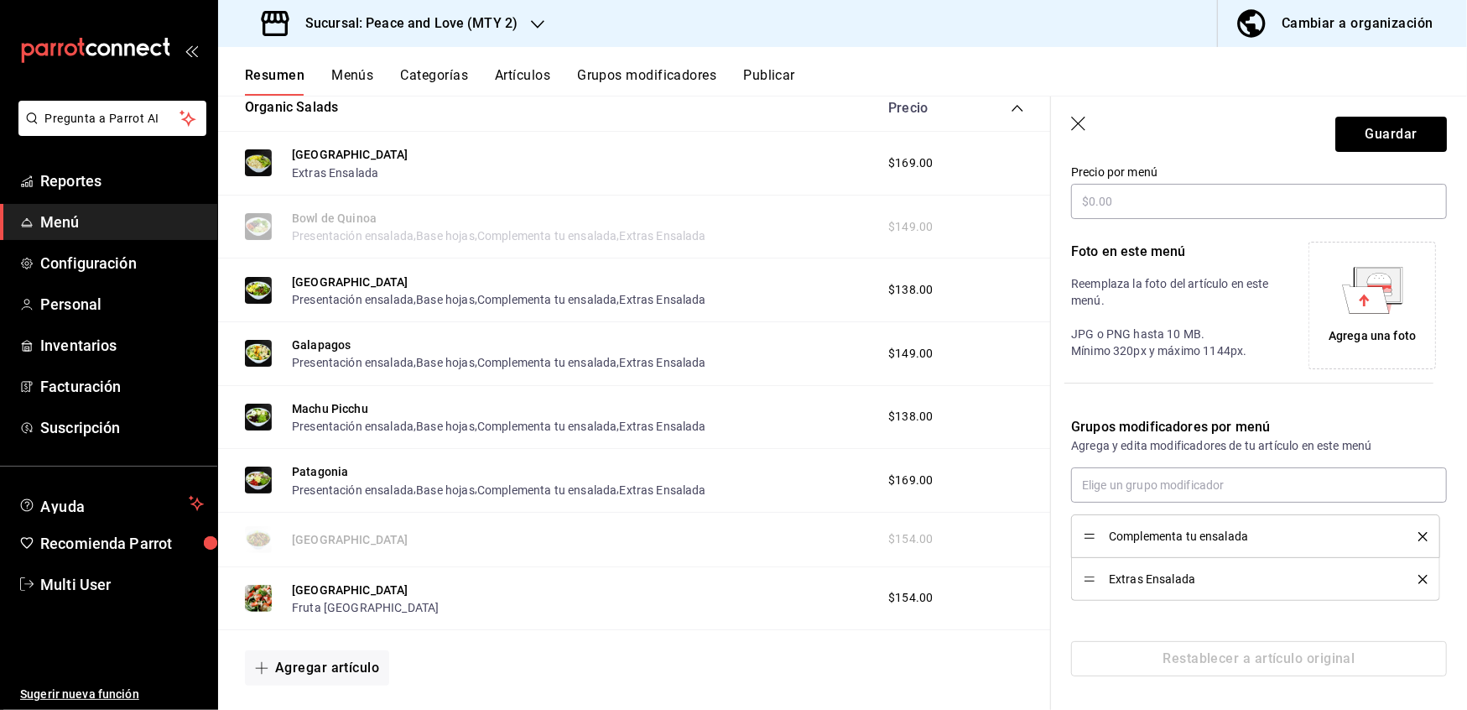
scroll to position [299, 0]
click at [1419, 534] on icon "delete" at bounding box center [1423, 536] width 9 height 9
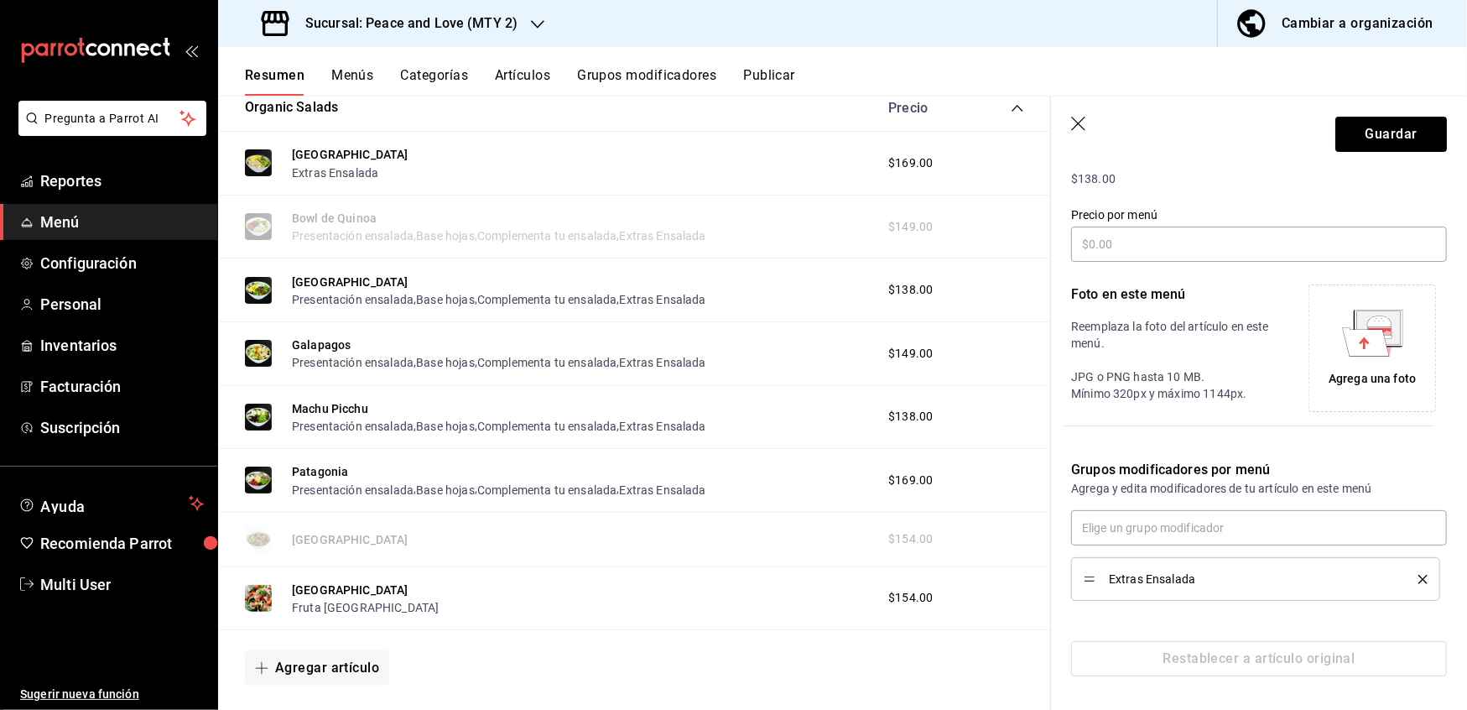
click at [1419, 581] on icon "delete" at bounding box center [1423, 579] width 9 height 9
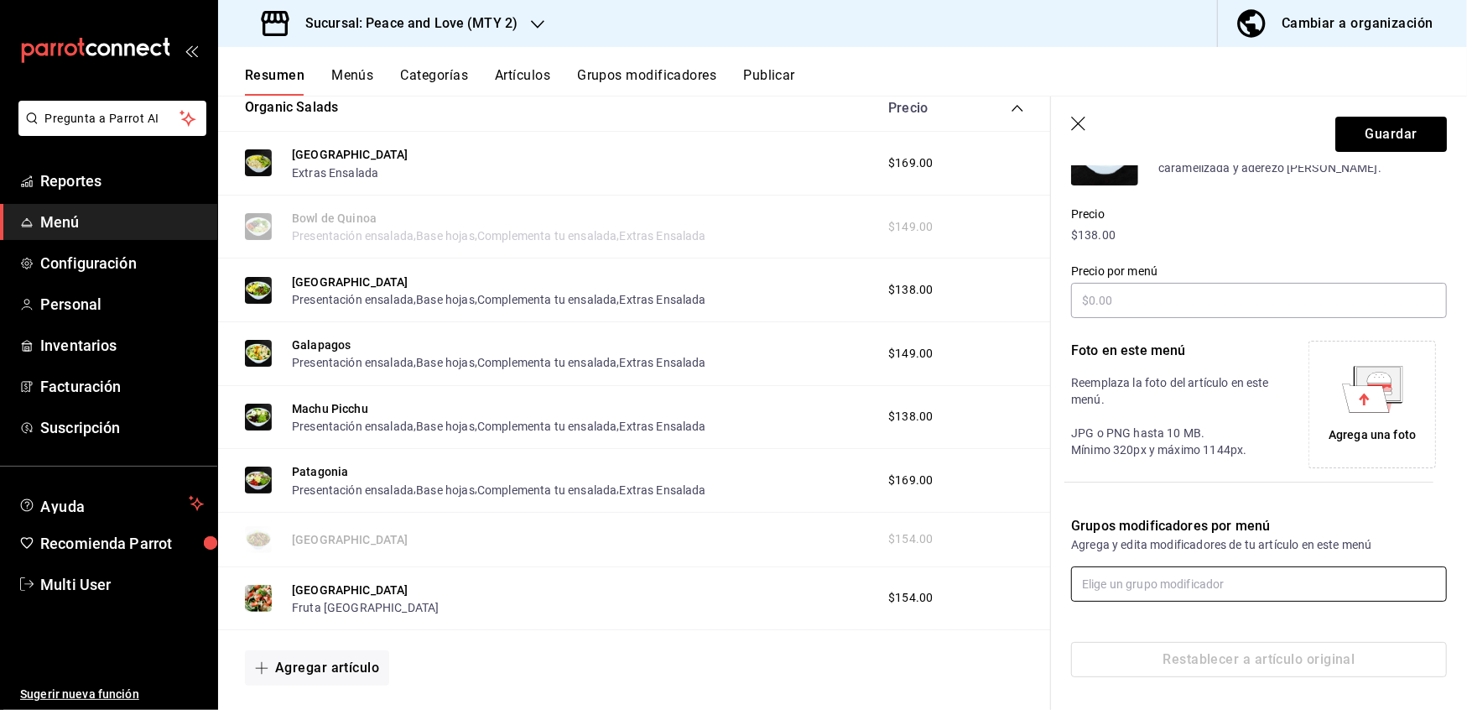
click at [1155, 595] on input "text" at bounding box center [1259, 583] width 376 height 35
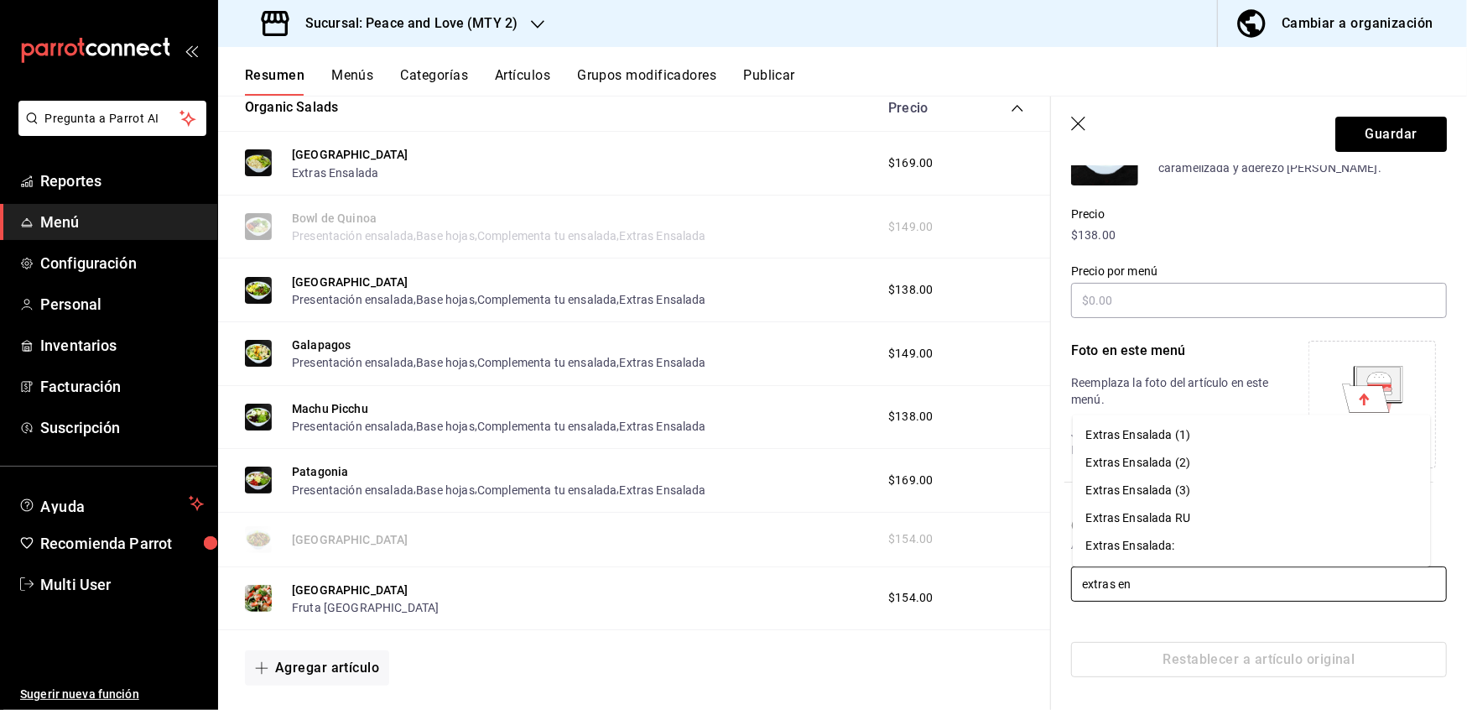
type input "extras ens"
click at [1099, 520] on div "Extras Ensalada RU" at bounding box center [1139, 518] width 104 height 18
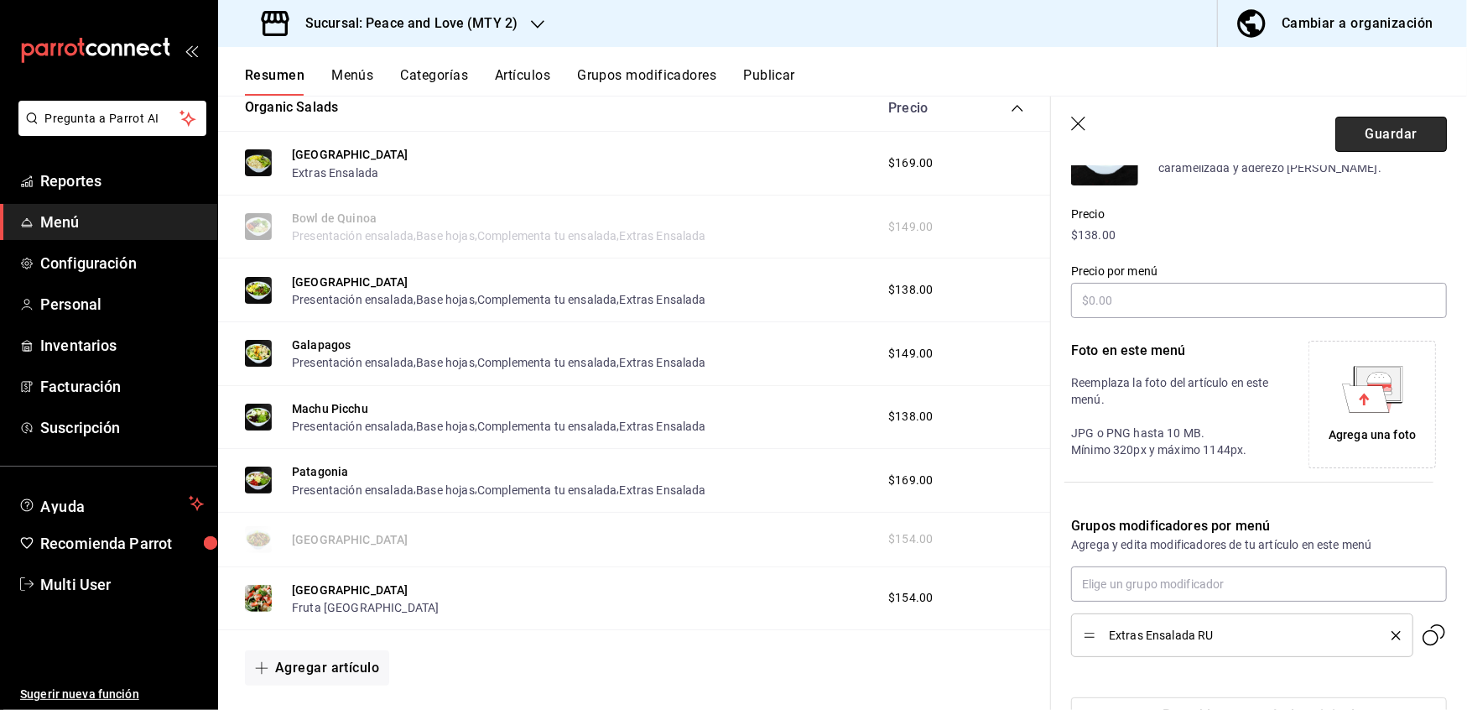
click at [1368, 144] on button "Guardar" at bounding box center [1392, 134] width 112 height 35
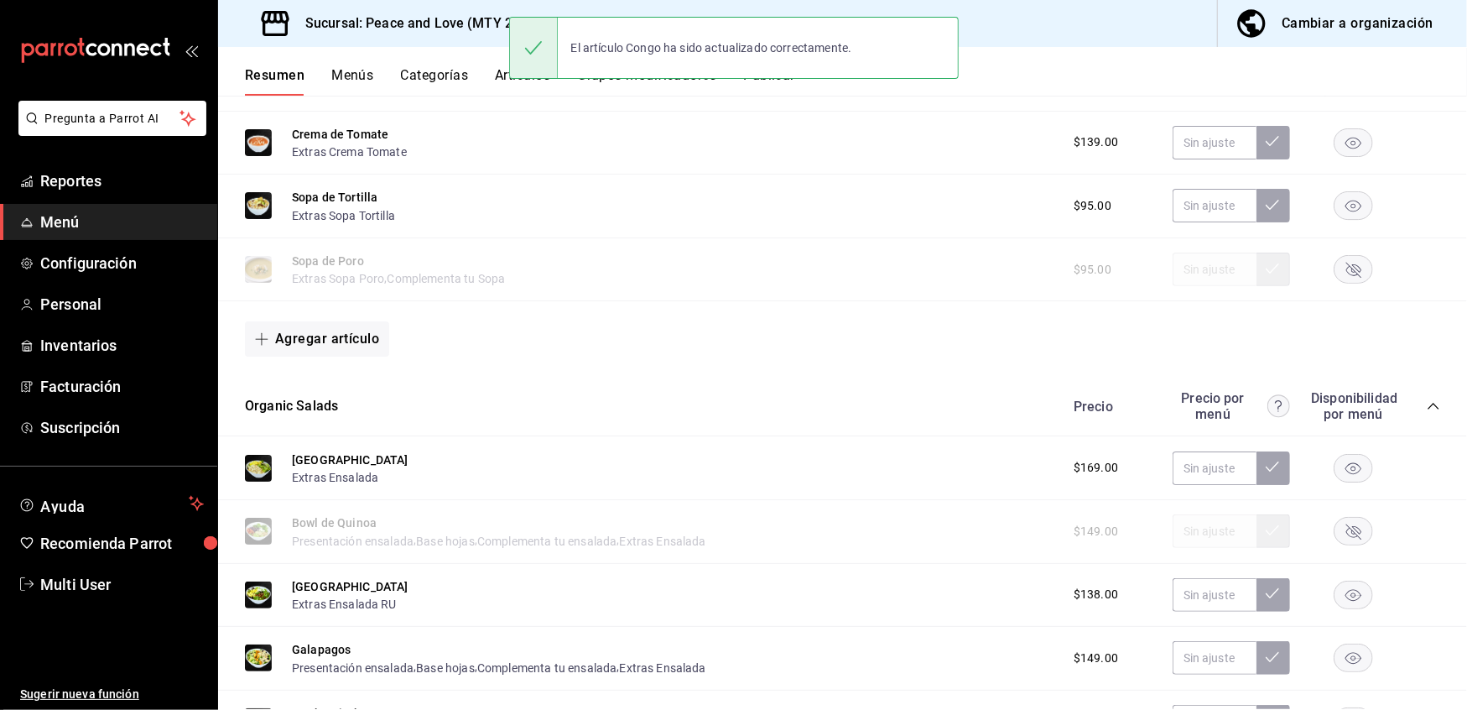
scroll to position [384, 0]
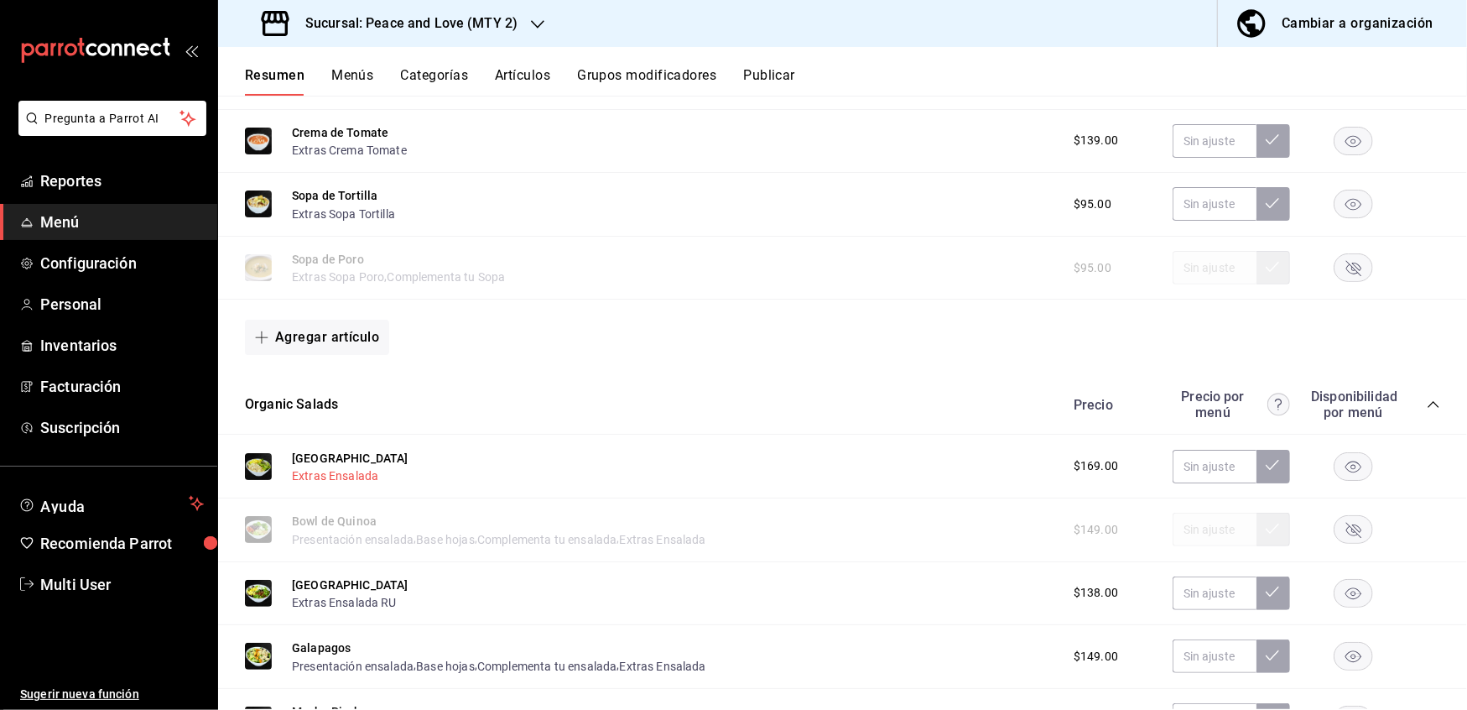
click at [352, 471] on button "Extras Ensalada" at bounding box center [335, 475] width 86 height 17
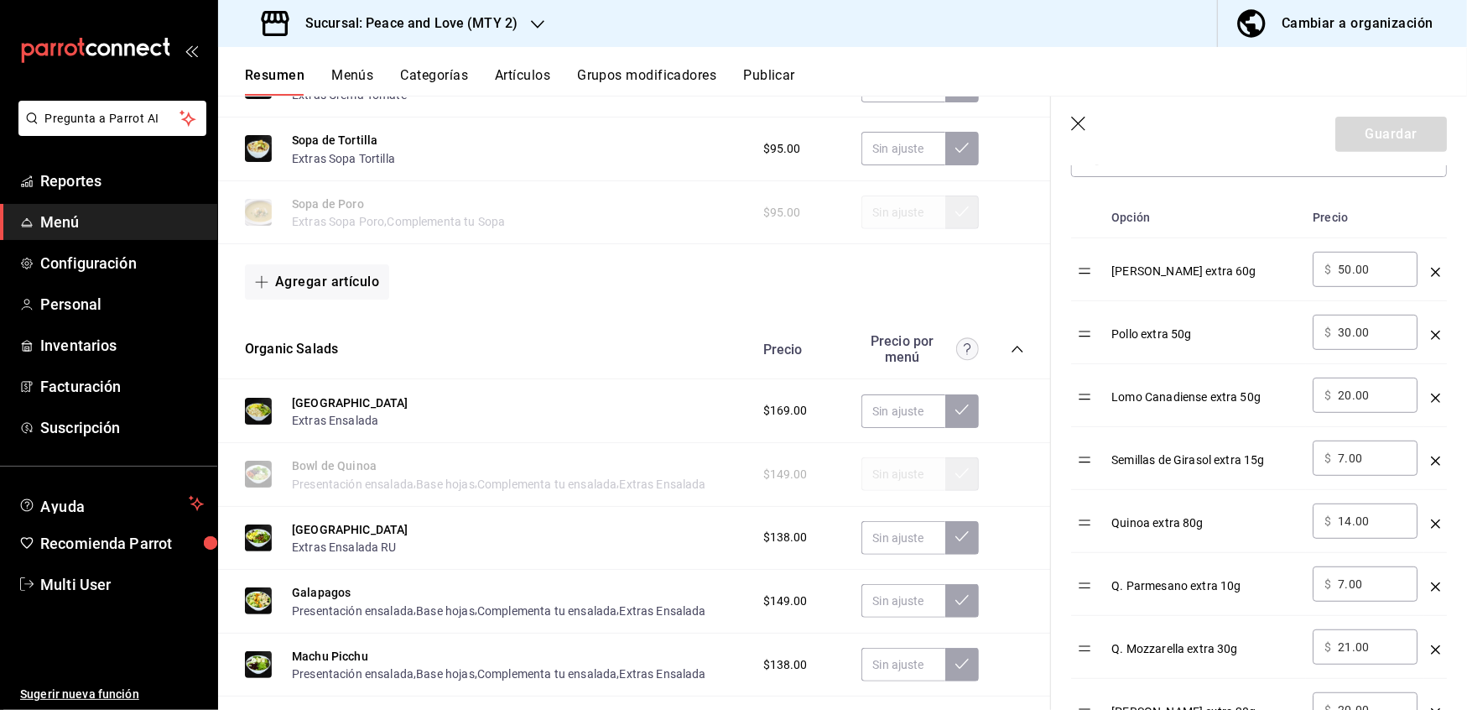
scroll to position [440, 0]
click at [322, 398] on button "[GEOGRAPHIC_DATA]" at bounding box center [350, 402] width 117 height 17
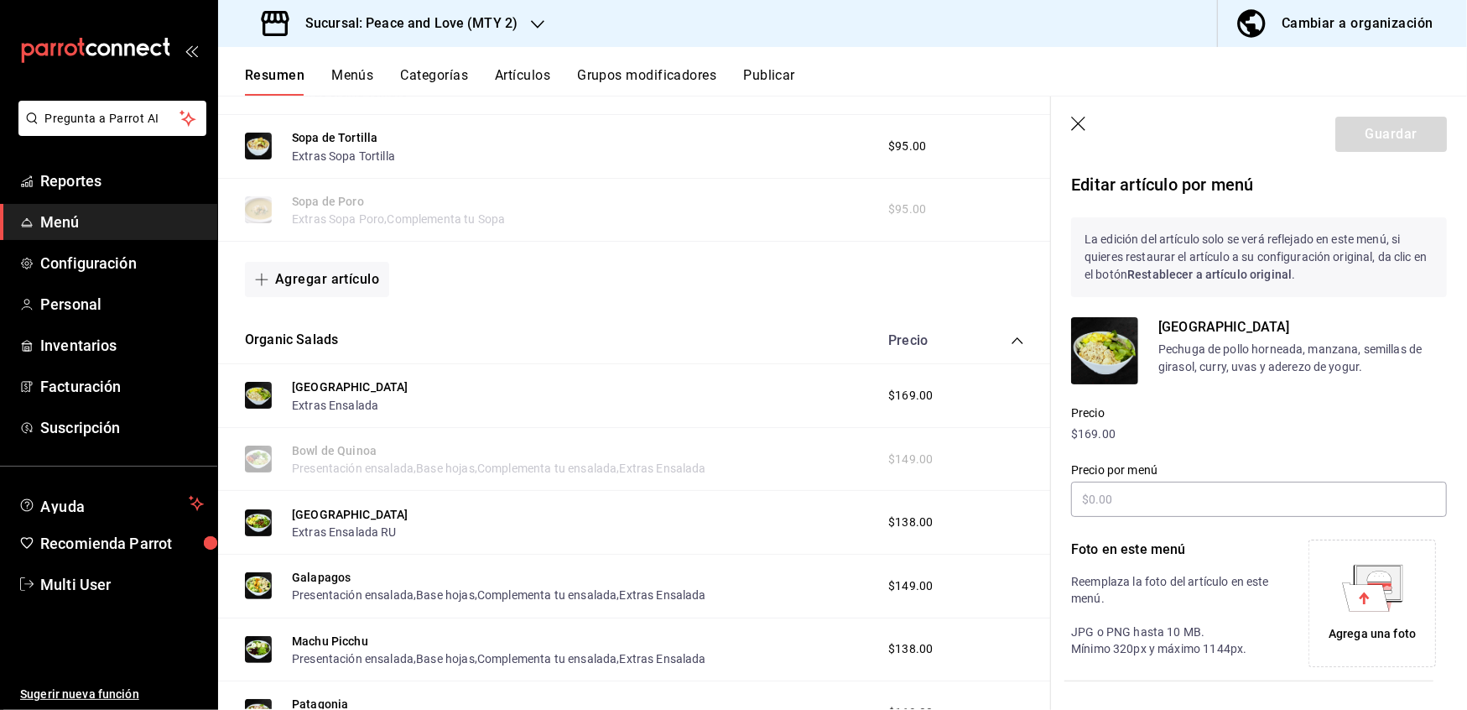
scroll to position [255, 0]
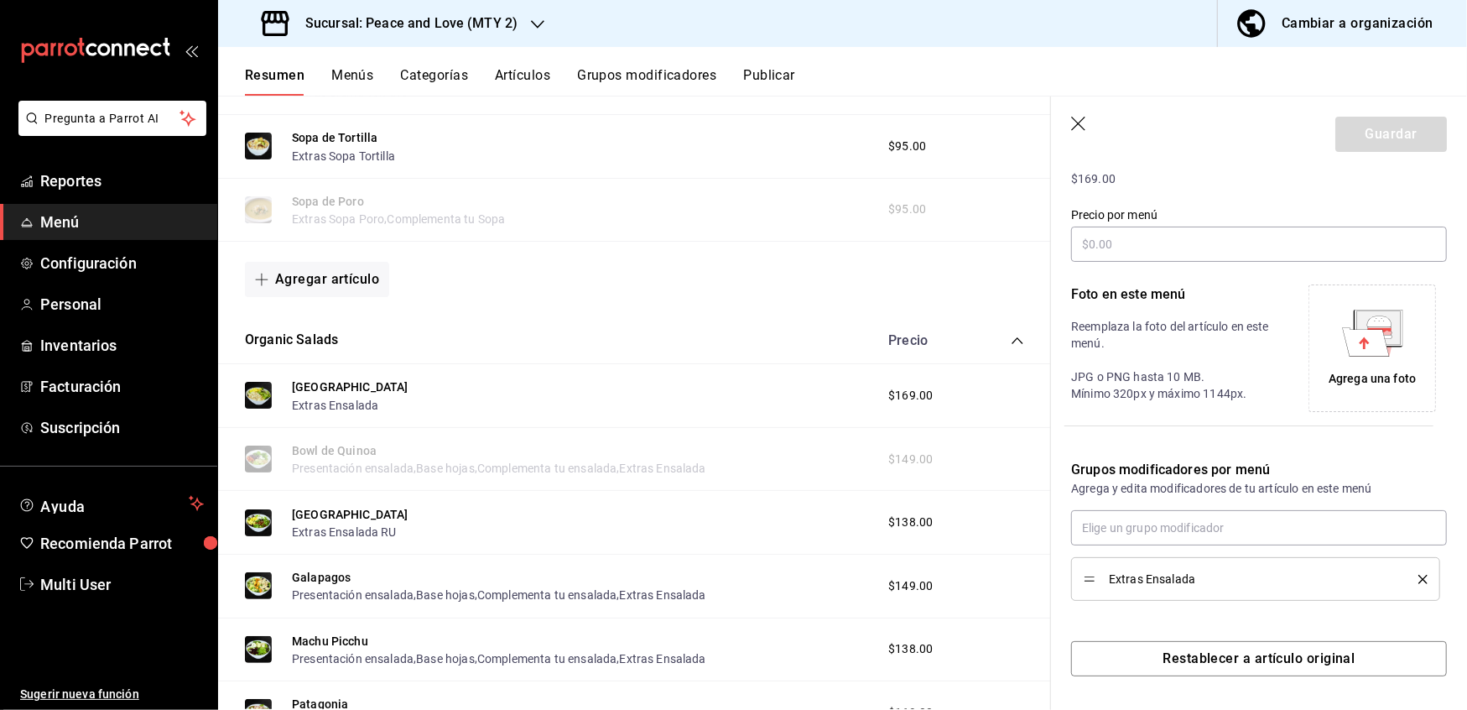
click at [1419, 584] on icon "delete" at bounding box center [1423, 579] width 9 height 9
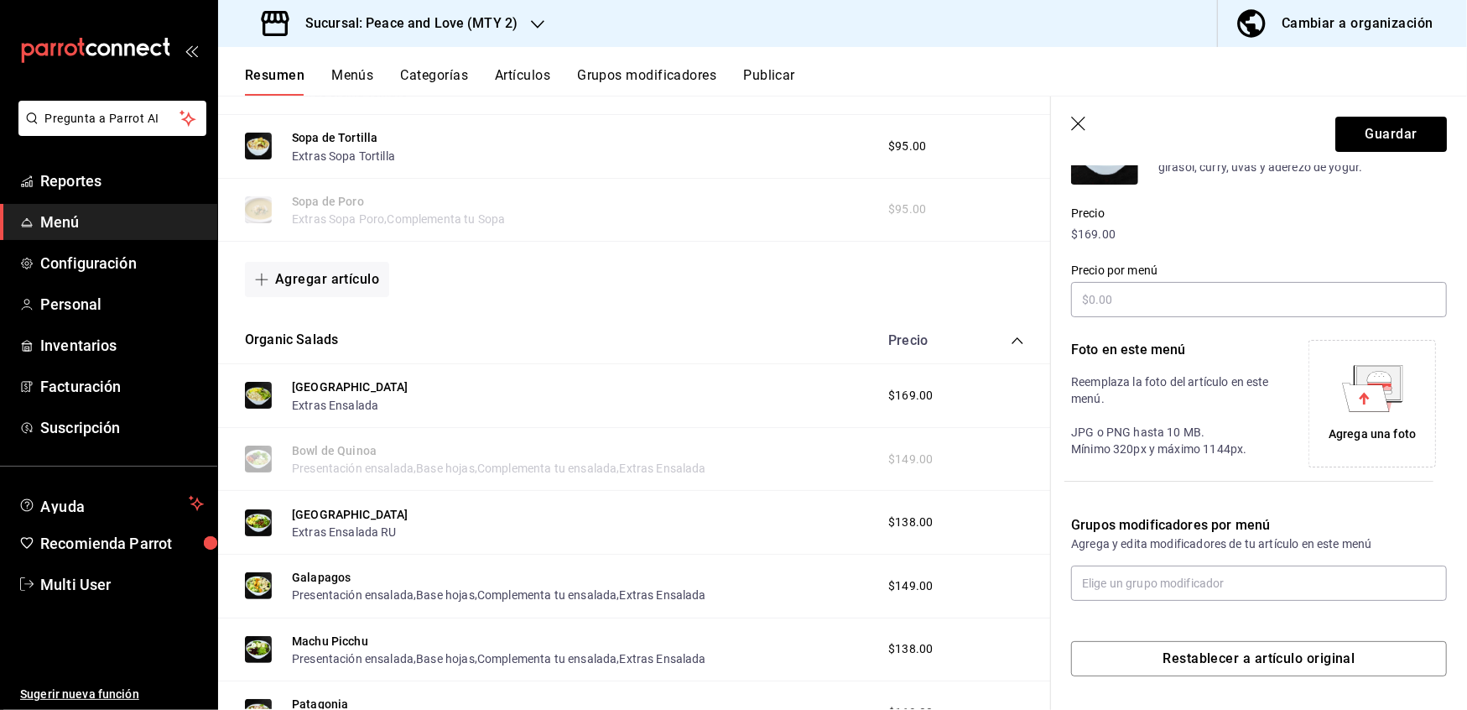
scroll to position [199, 0]
click at [1287, 579] on input "text" at bounding box center [1259, 583] width 376 height 35
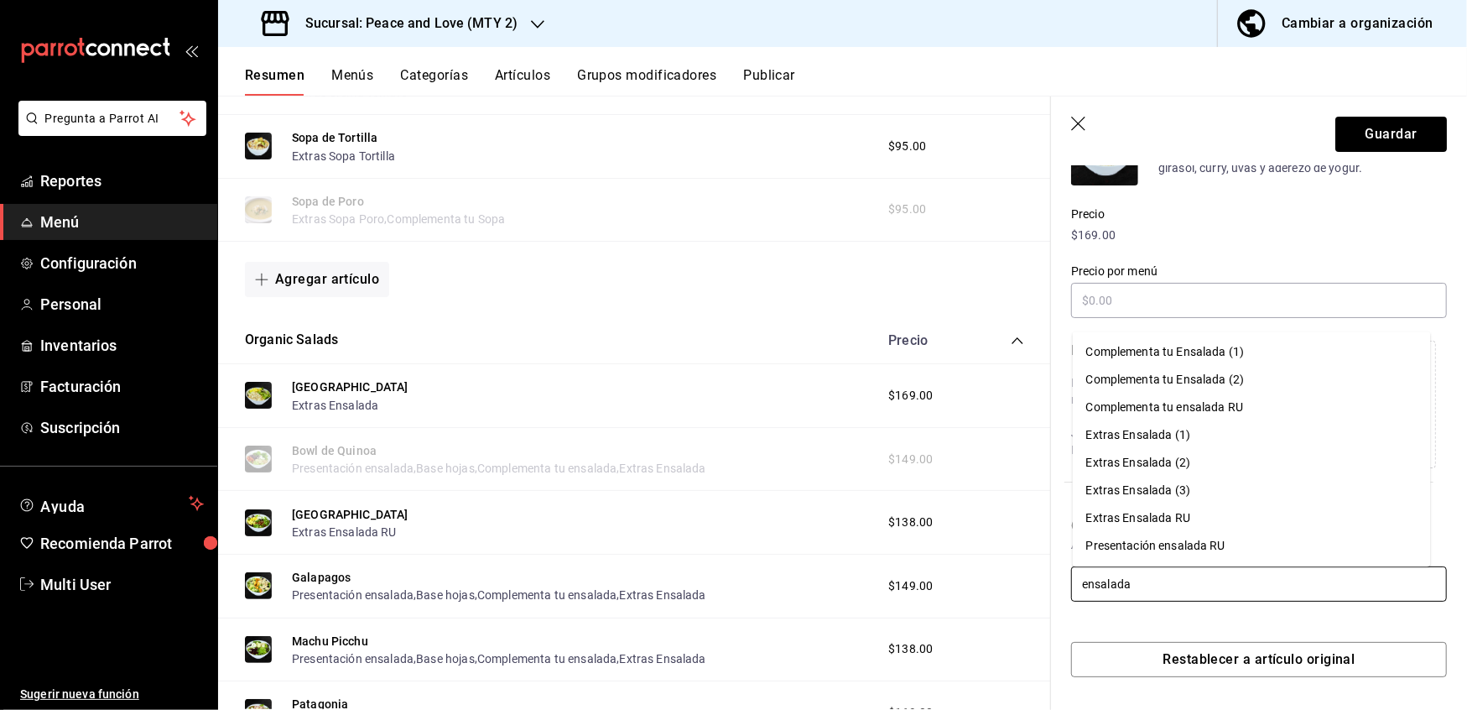
type input "ensalada r"
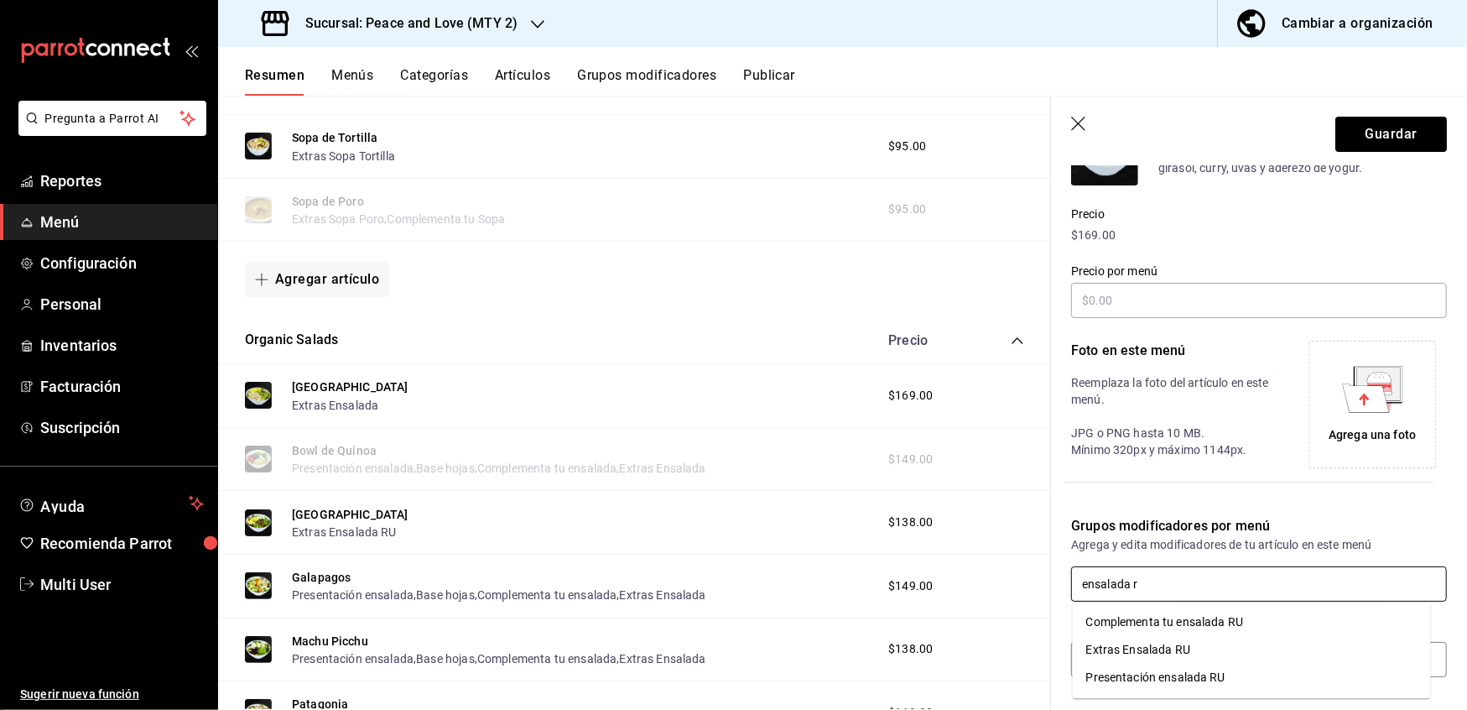
click at [1188, 643] on div "Extras Ensalada RU" at bounding box center [1139, 650] width 104 height 18
click at [1114, 577] on input "text" at bounding box center [1259, 583] width 376 height 35
type input "extras ensalada ru"
click at [1152, 116] on header "Guardar" at bounding box center [1259, 130] width 416 height 69
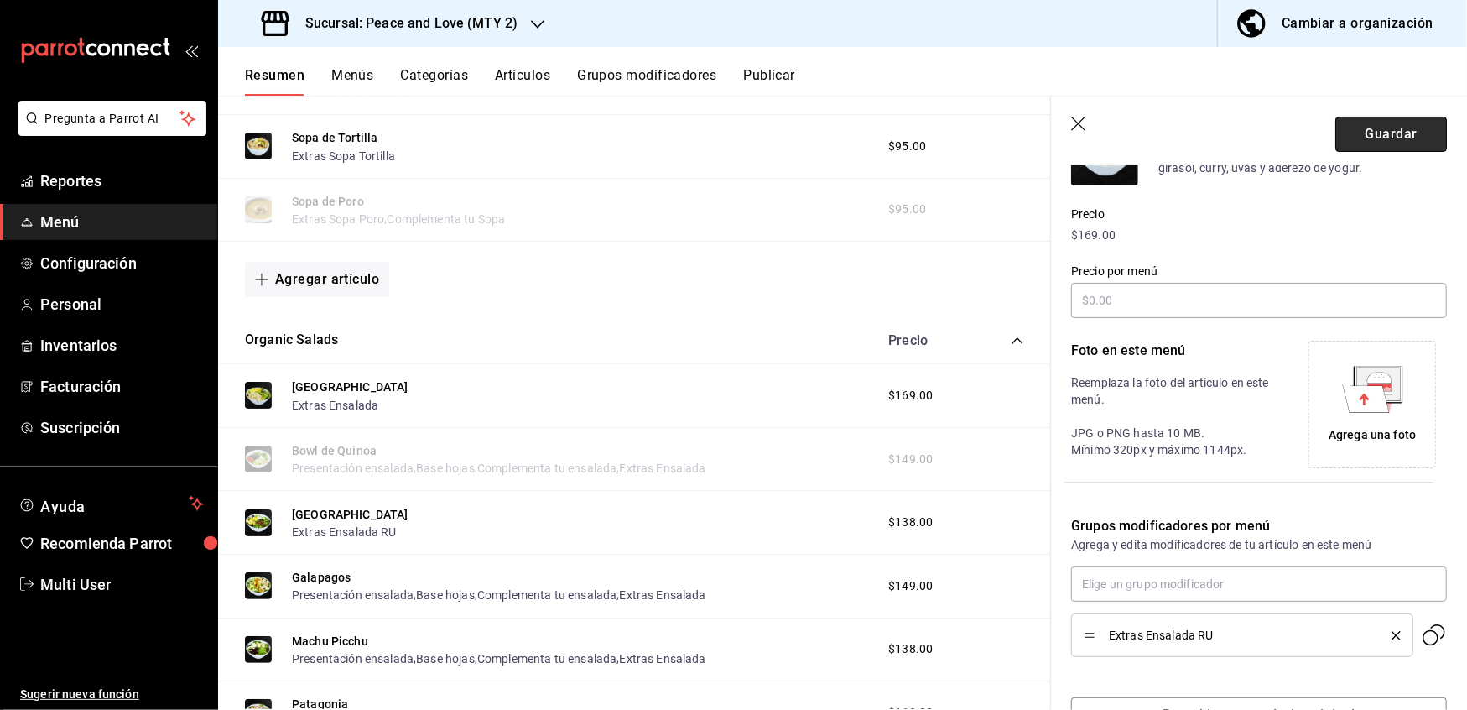
click at [1349, 128] on button "Guardar" at bounding box center [1392, 134] width 112 height 35
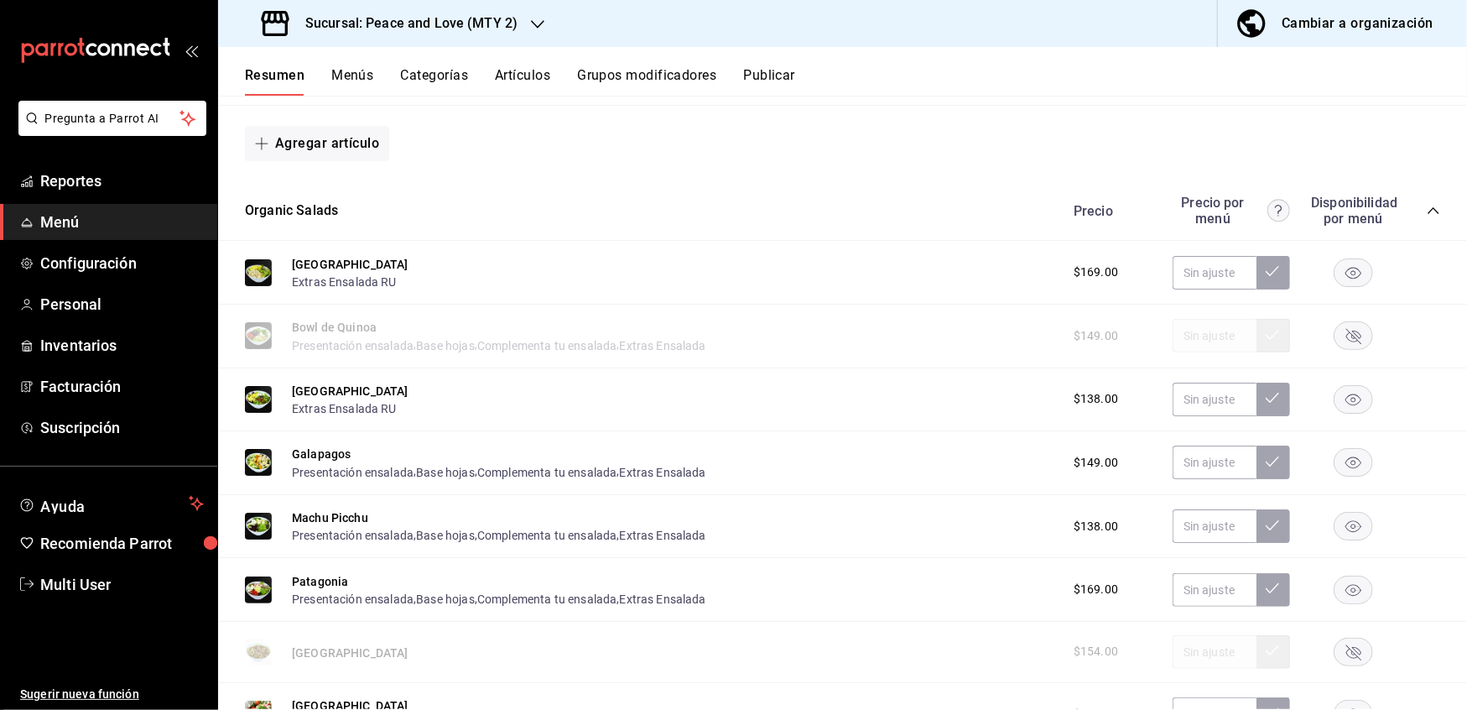
scroll to position [579, 0]
click at [306, 448] on button "Galapagos" at bounding box center [321, 453] width 59 height 17
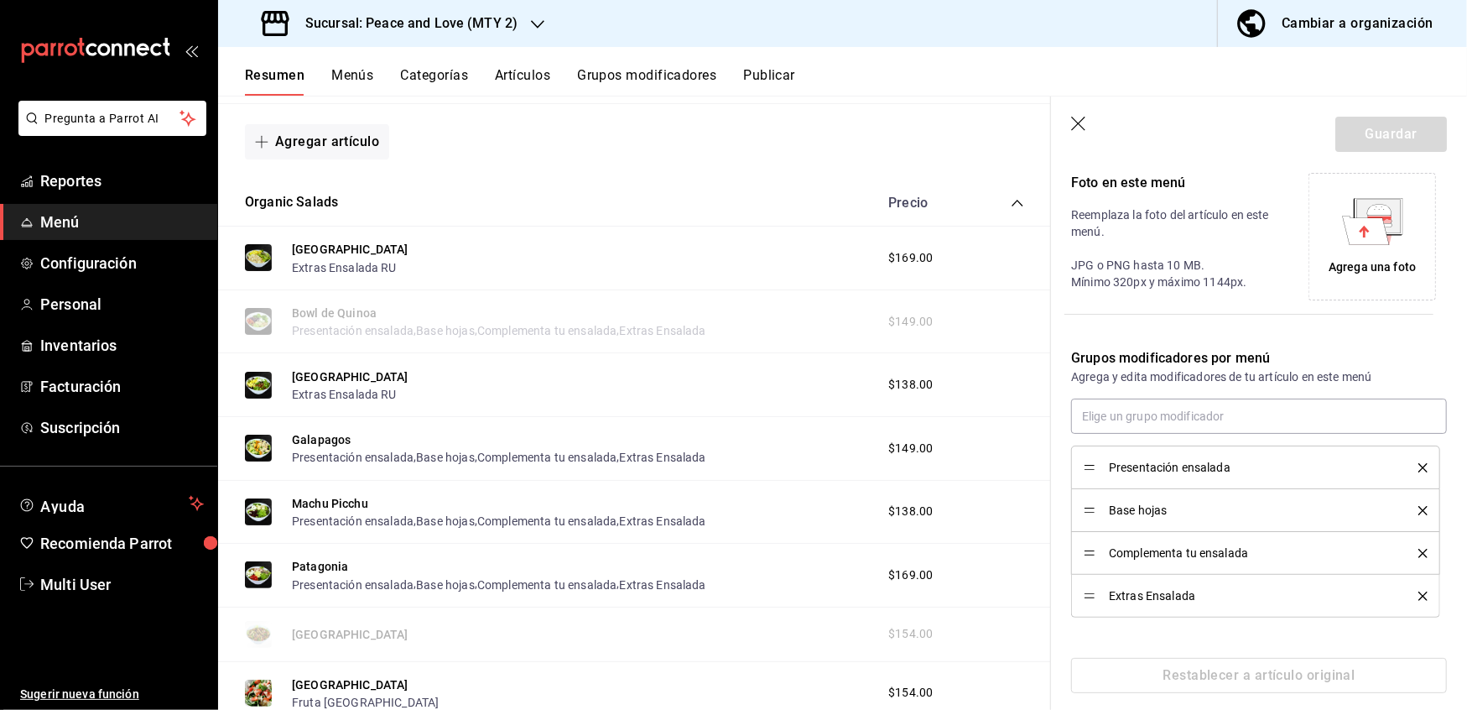
scroll to position [384, 0]
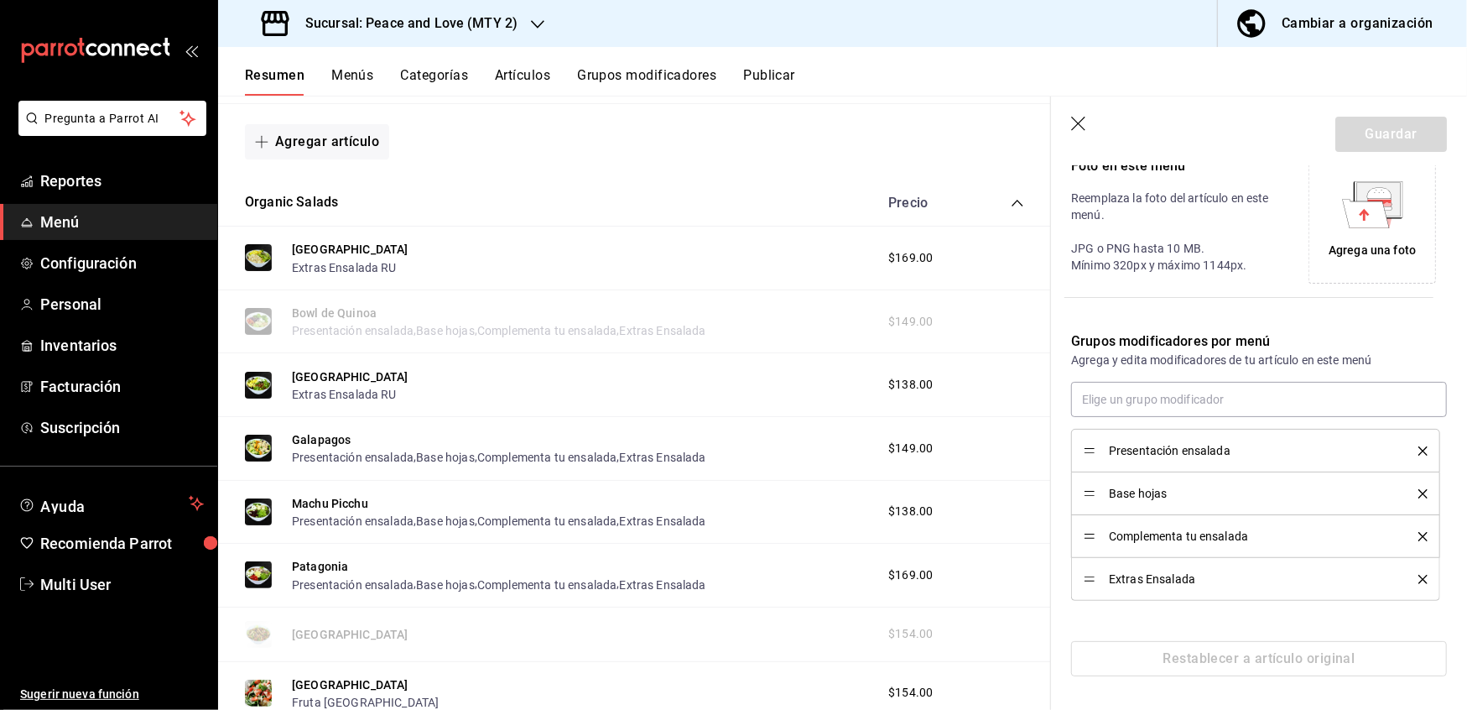
click at [1419, 446] on icon "delete" at bounding box center [1423, 450] width 9 height 9
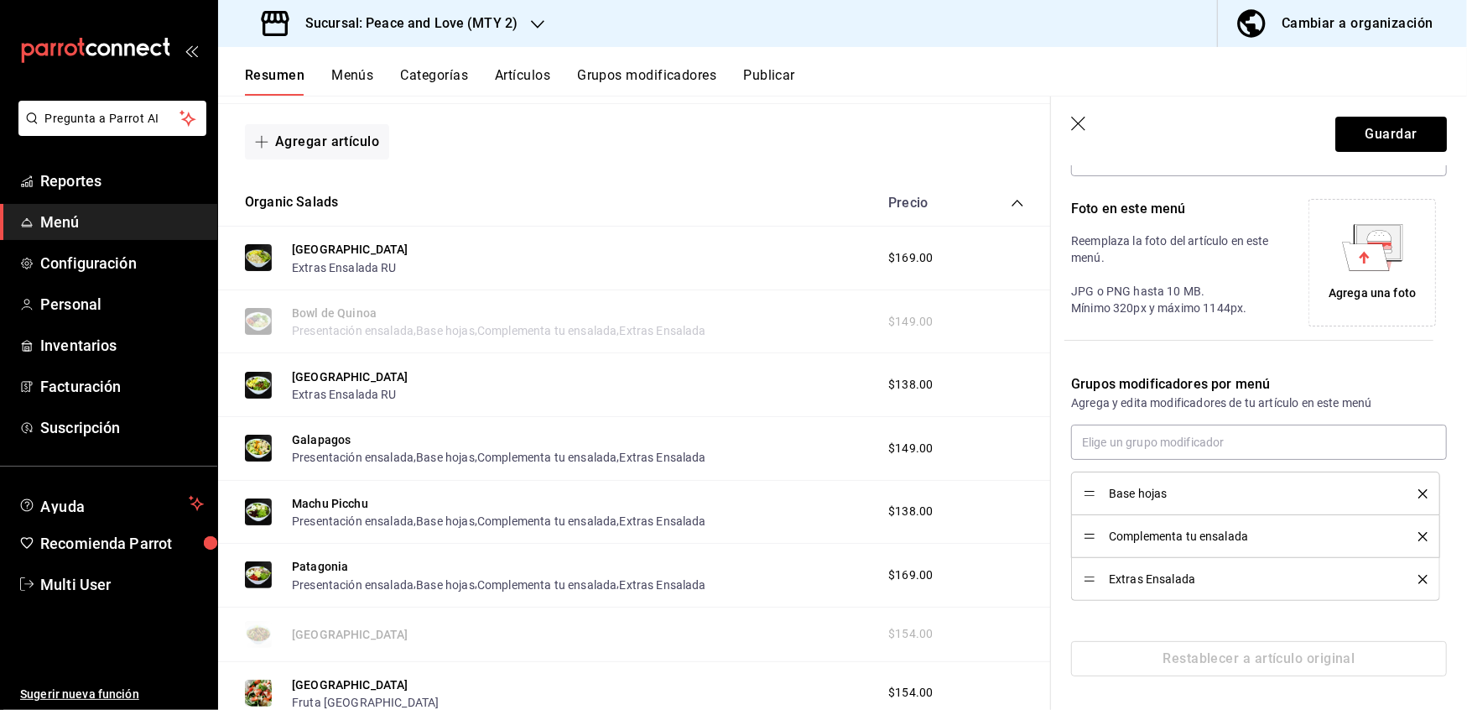
scroll to position [341, 0]
click at [1404, 502] on div "Base hojas" at bounding box center [1256, 493] width 344 height 18
click at [1419, 492] on icon "delete" at bounding box center [1423, 493] width 9 height 9
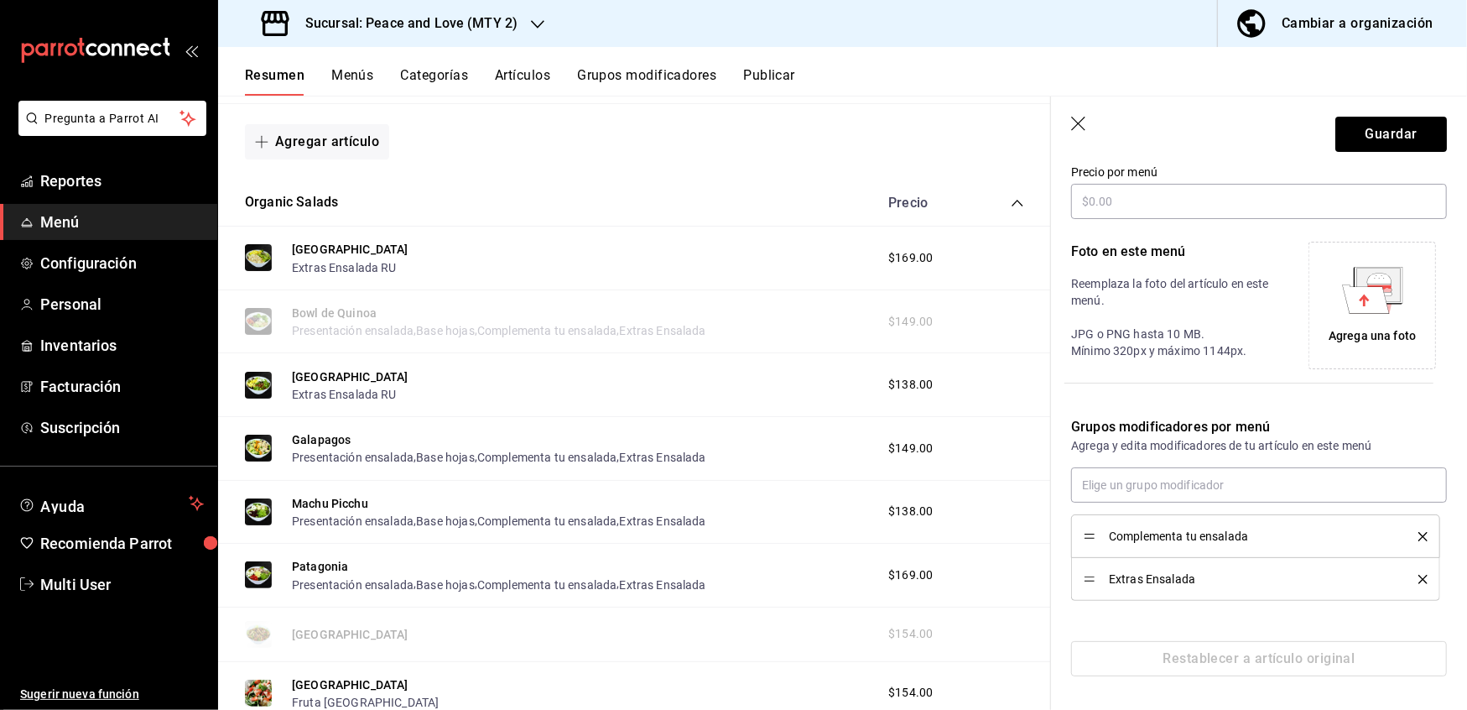
click at [1407, 534] on button "delete" at bounding box center [1417, 536] width 21 height 9
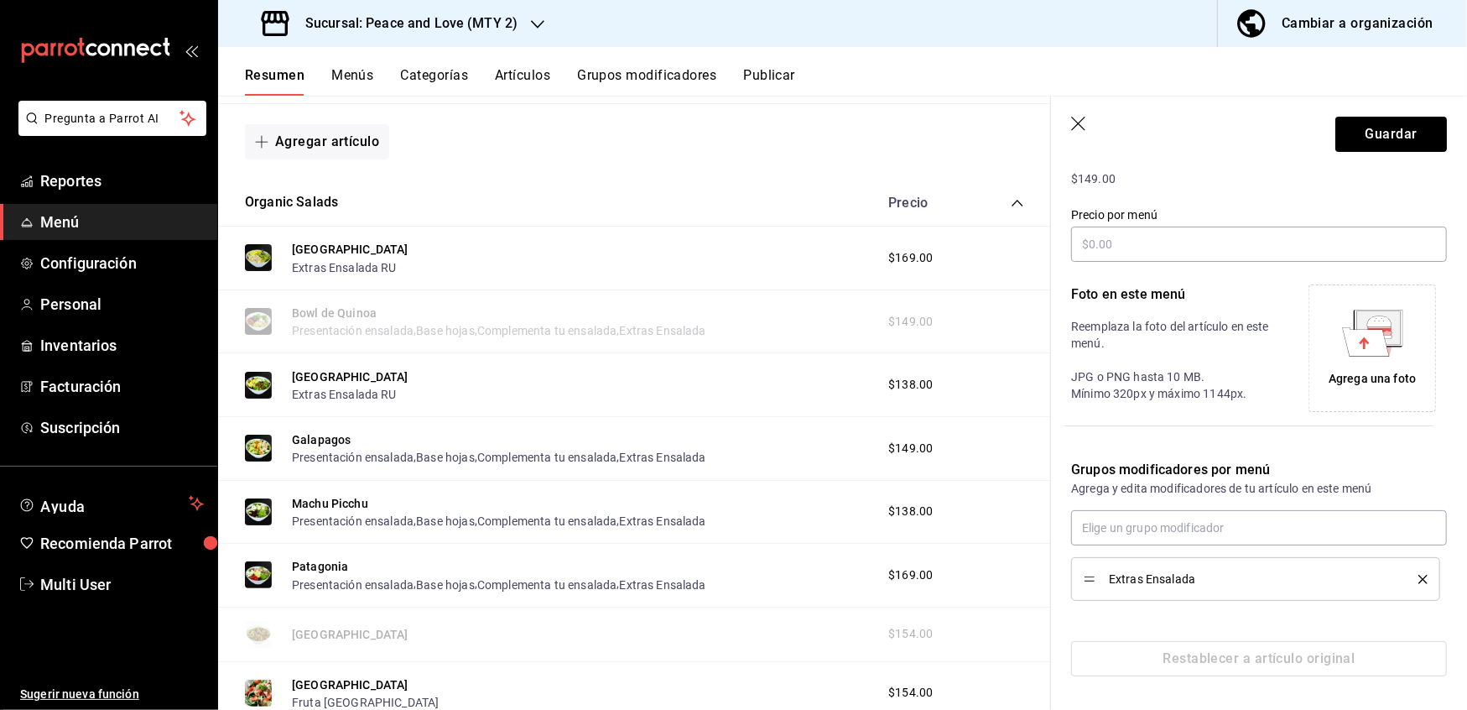
scroll to position [255, 0]
click at [1403, 585] on div "Extras Ensalada" at bounding box center [1256, 579] width 344 height 18
click at [1419, 577] on icon "delete" at bounding box center [1423, 579] width 9 height 9
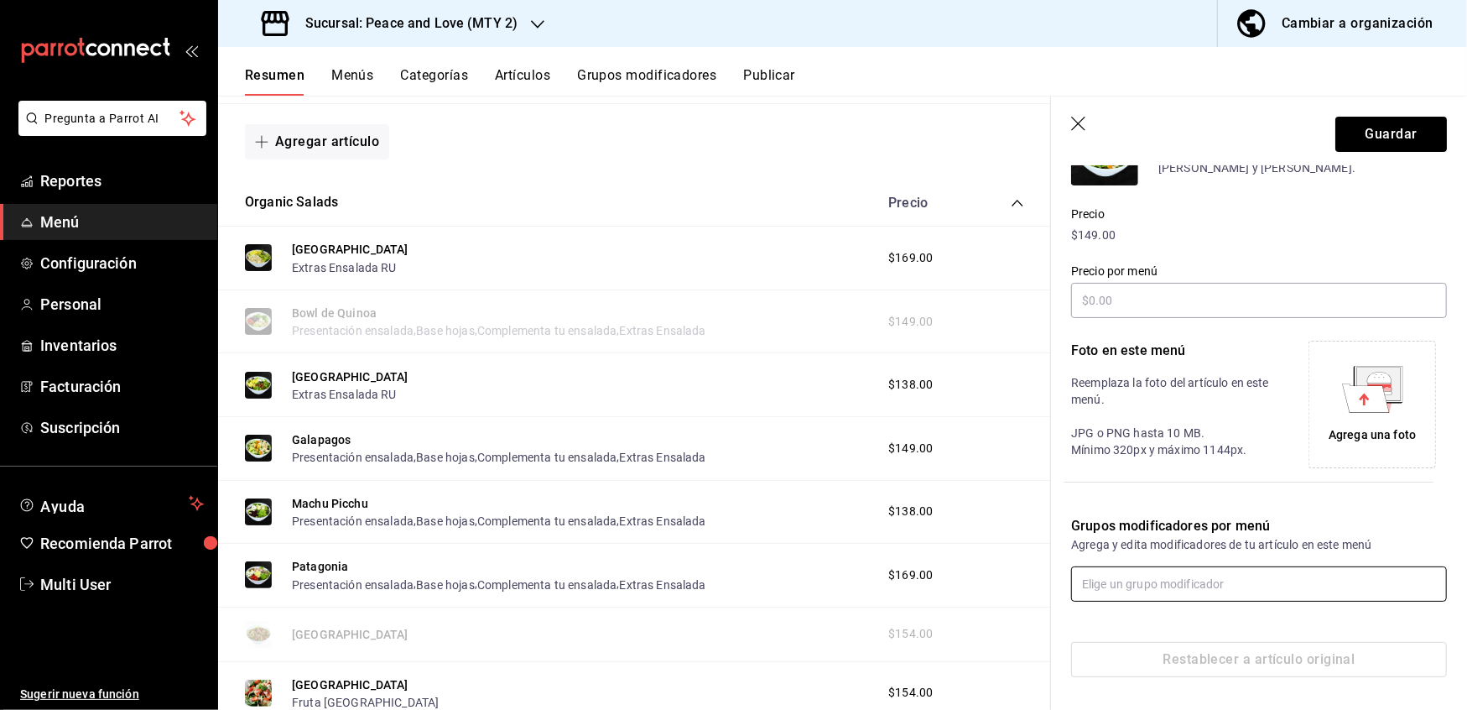
click at [1269, 587] on input "text" at bounding box center [1259, 583] width 376 height 35
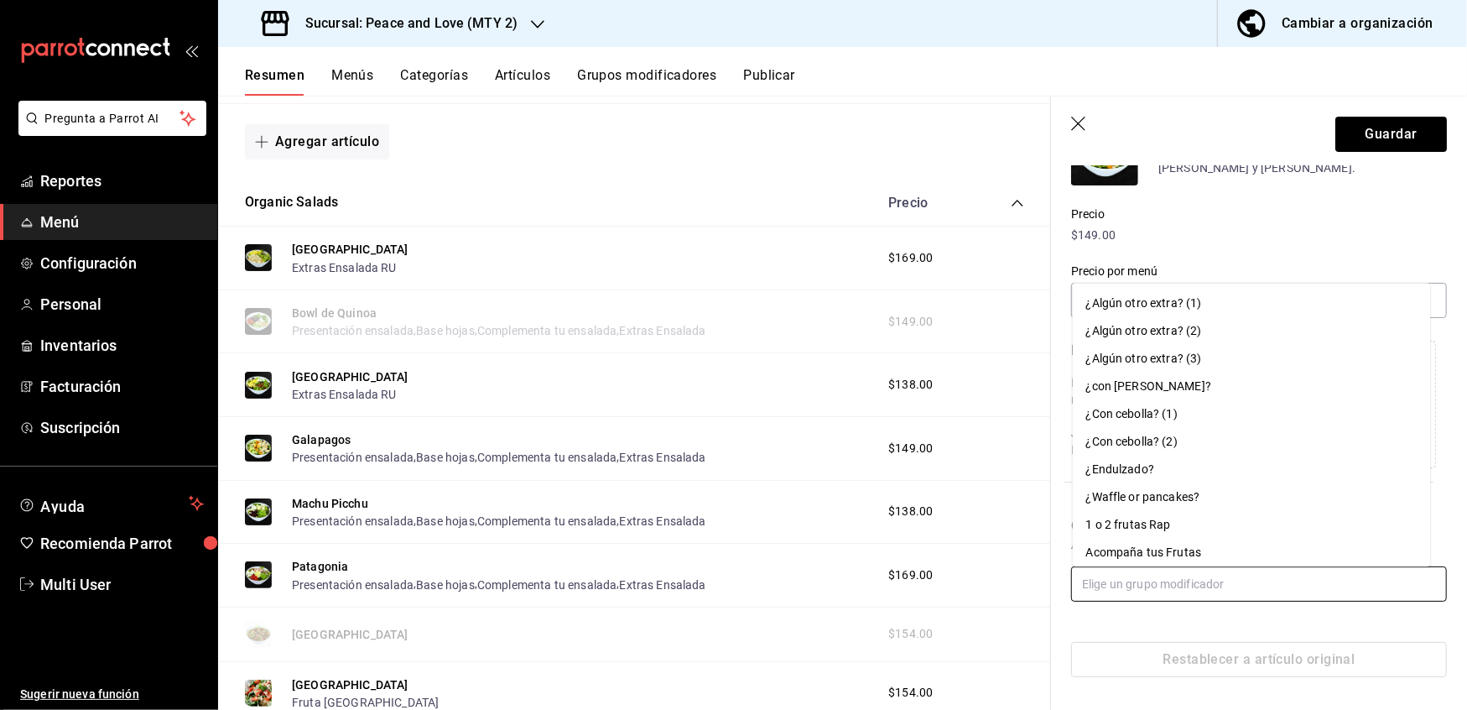
paste input "extras ensalada ru"
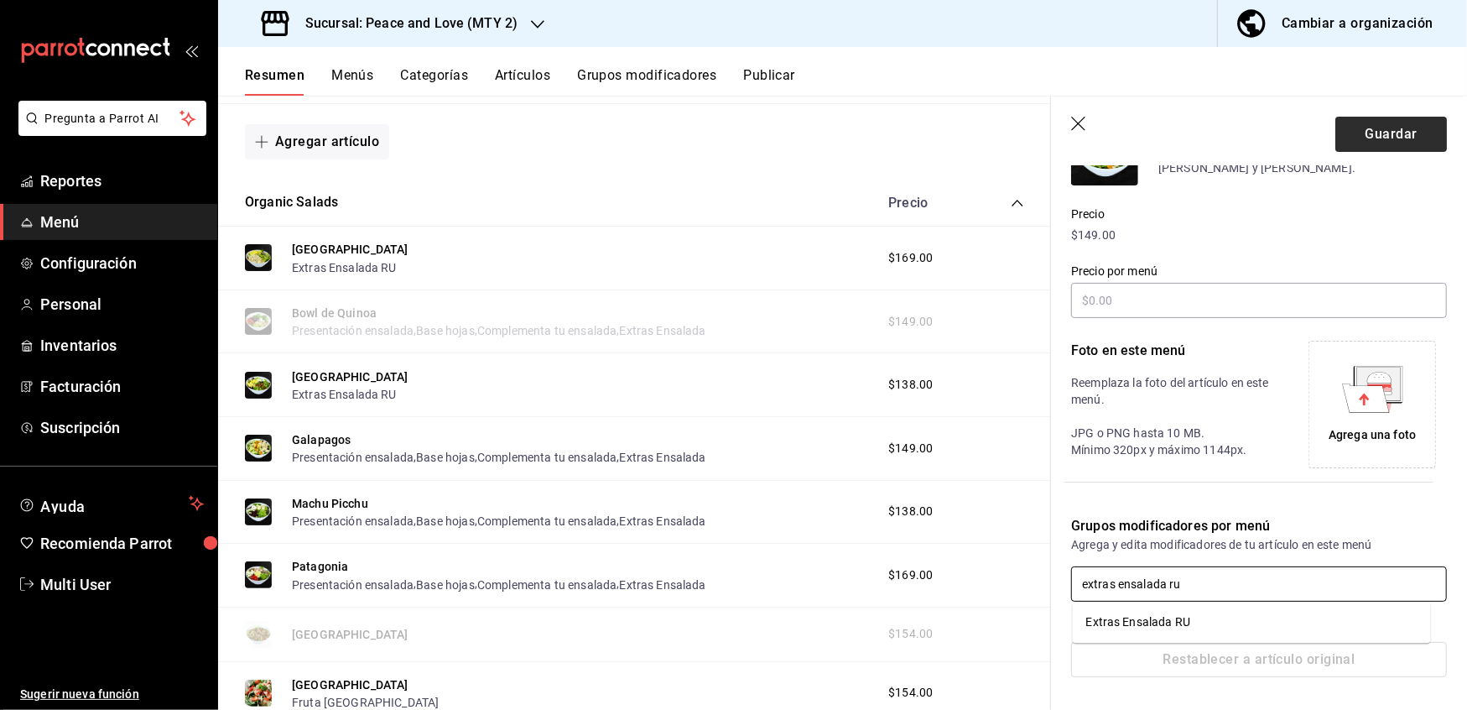
type input "extras ensalada ru"
click at [1361, 133] on button "Guardar" at bounding box center [1392, 134] width 112 height 35
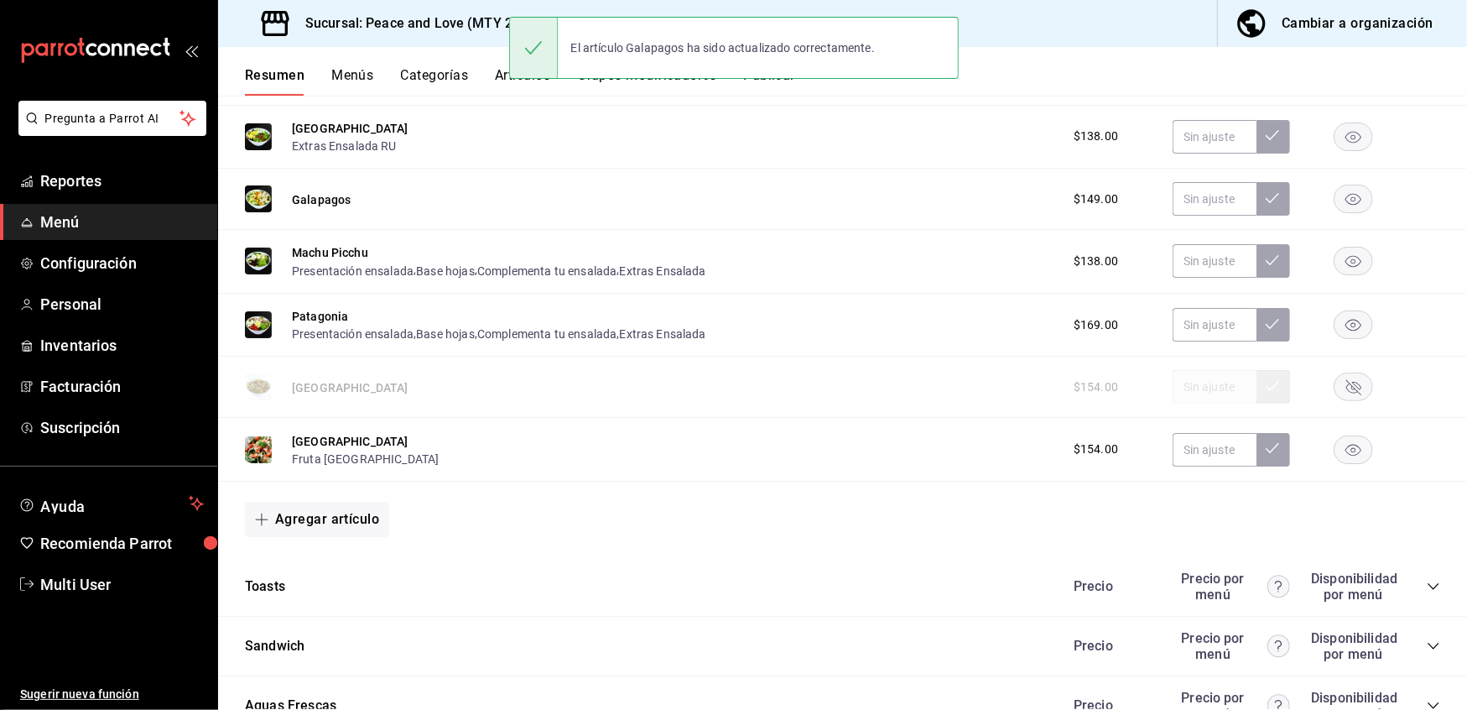
scroll to position [842, 0]
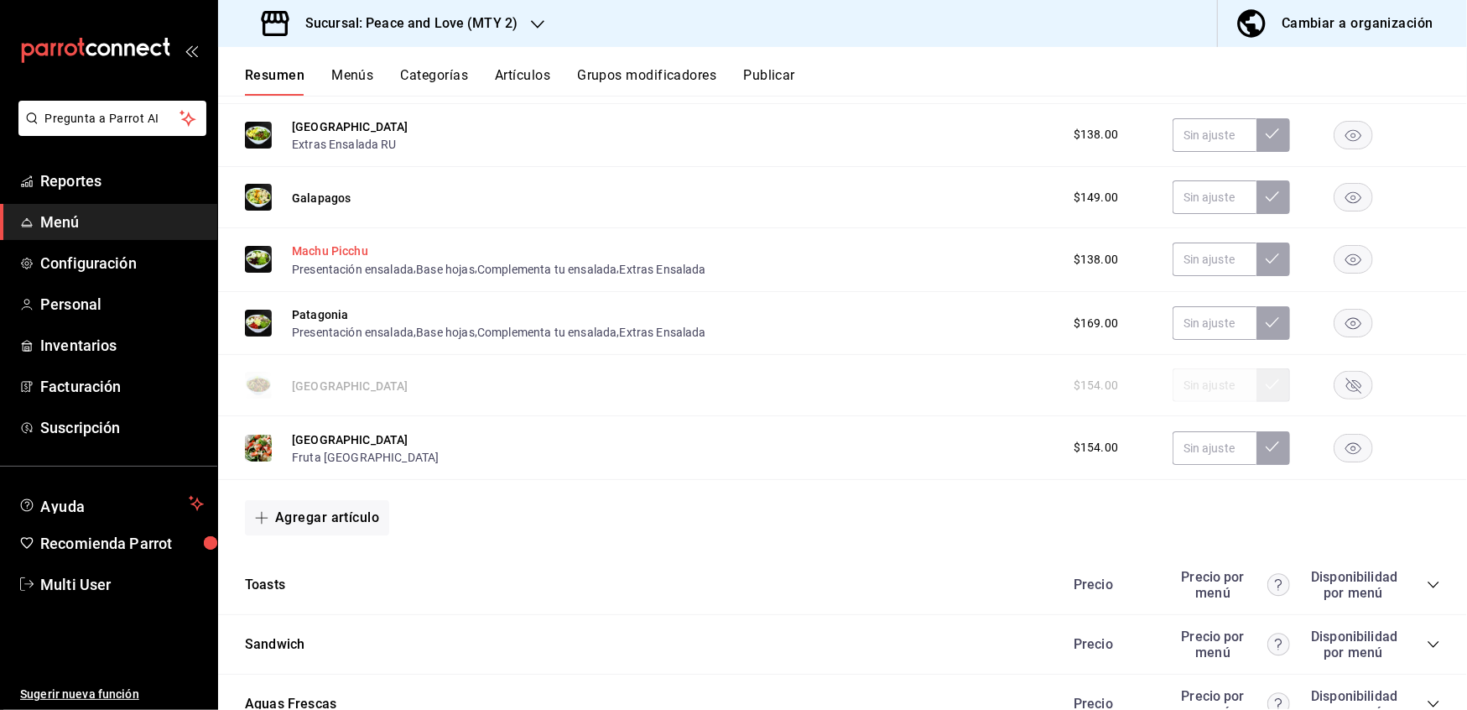
click at [326, 250] on button "Machu Picchu" at bounding box center [330, 250] width 76 height 17
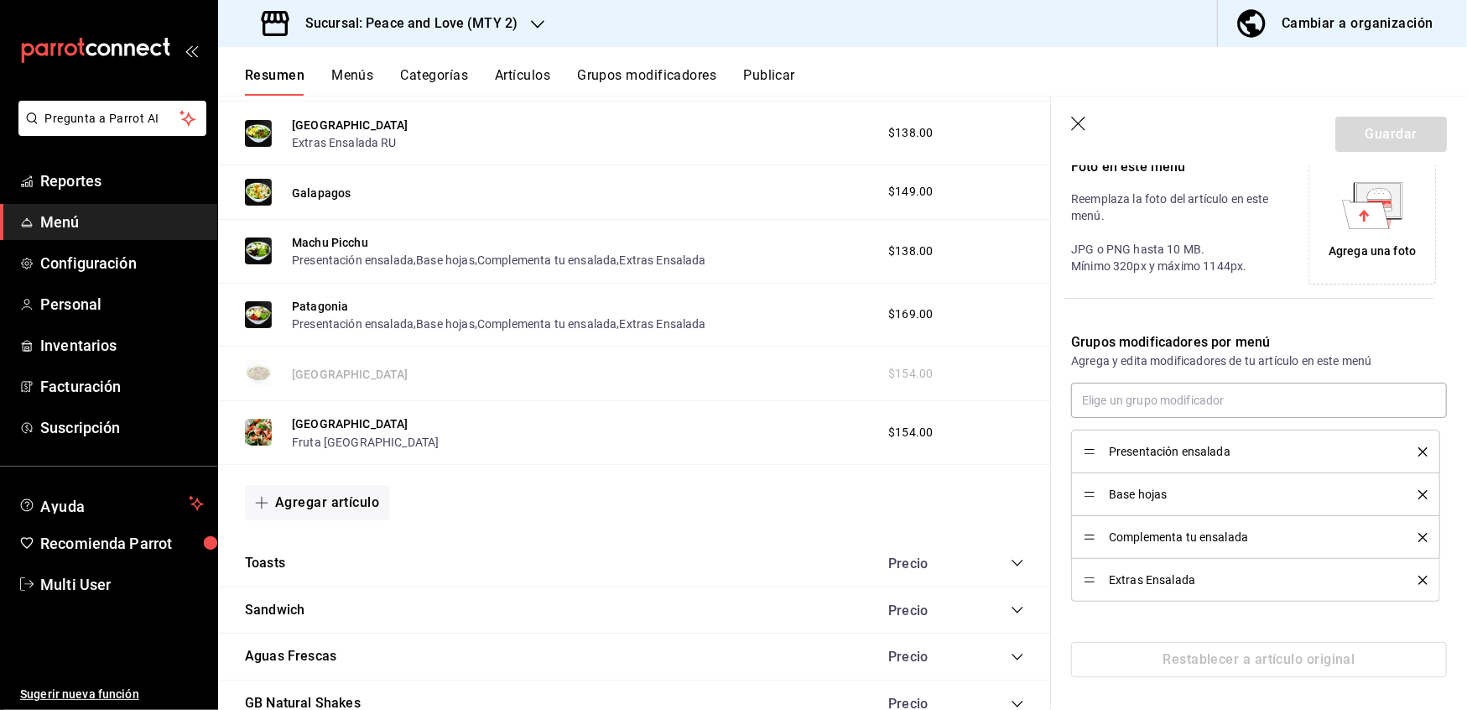
scroll to position [384, 0]
click at [1407, 446] on button "delete" at bounding box center [1417, 450] width 21 height 9
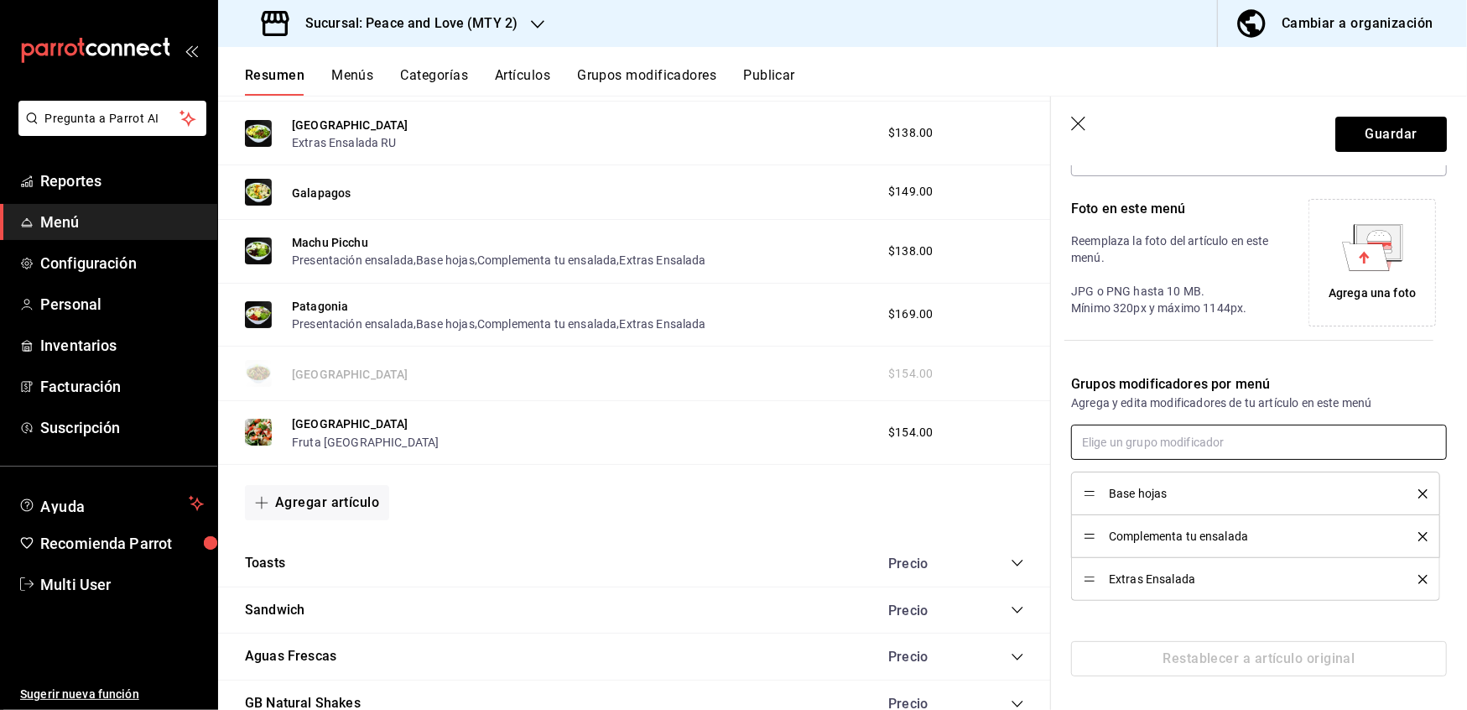
scroll to position [341, 0]
click at [1400, 446] on input "text" at bounding box center [1259, 442] width 376 height 35
click at [1404, 502] on div "Base hojas" at bounding box center [1256, 493] width 344 height 18
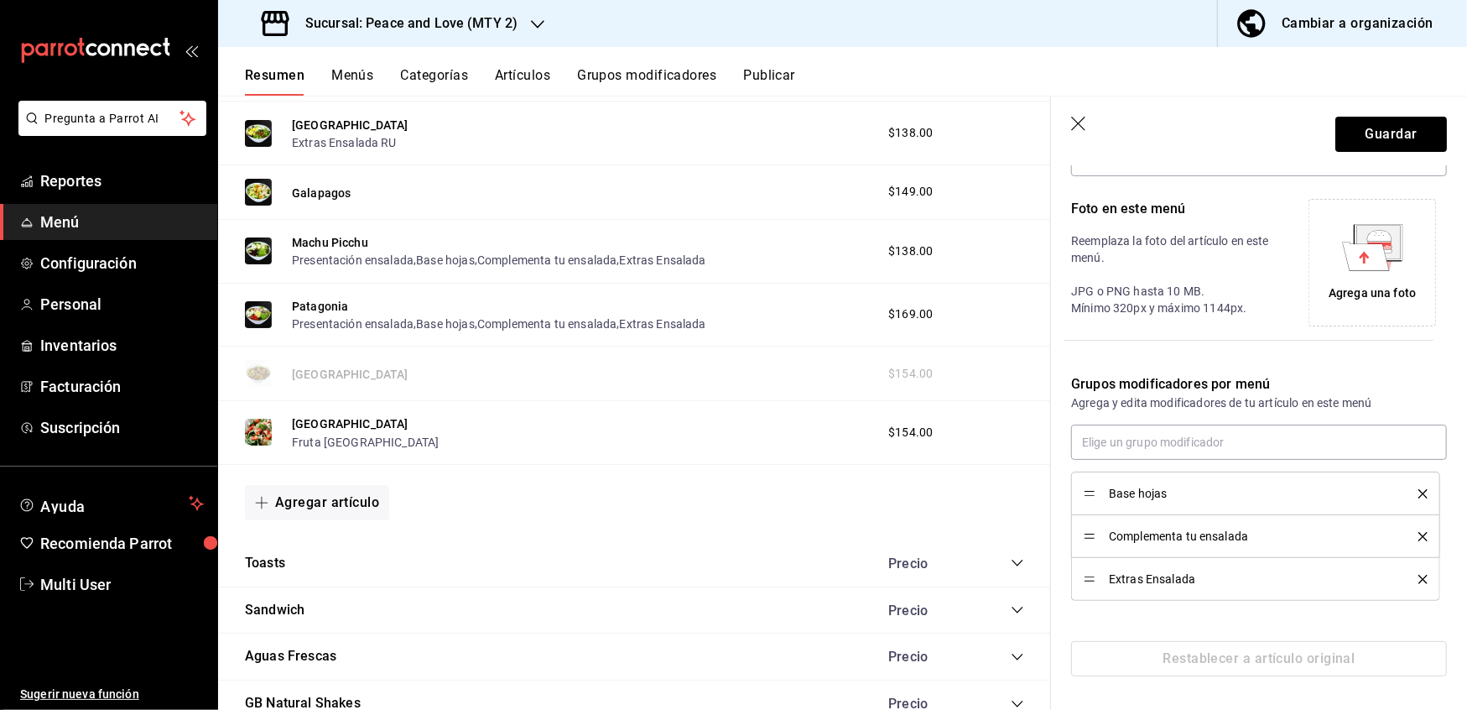
click at [1407, 492] on button "delete" at bounding box center [1417, 493] width 21 height 9
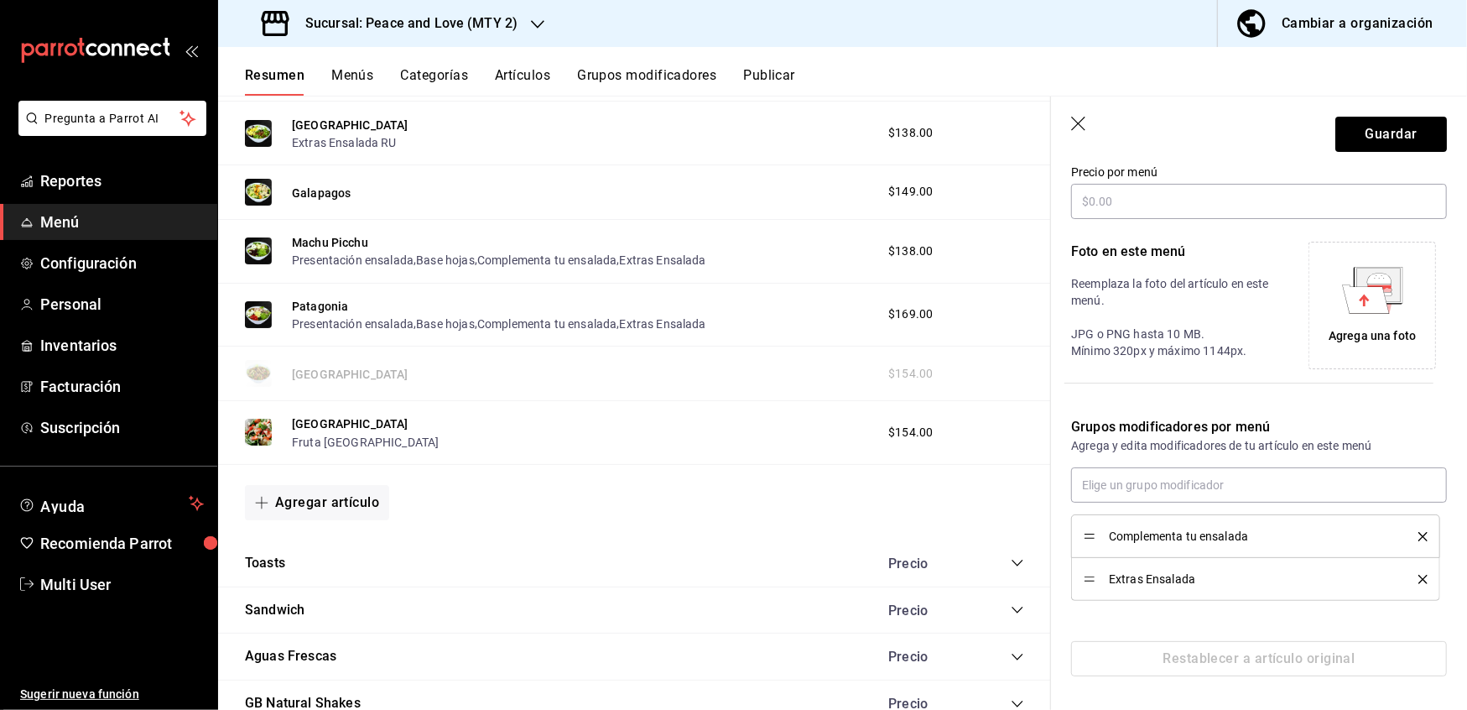
click at [1404, 544] on div "Complementa tu ensalada" at bounding box center [1256, 536] width 344 height 18
click at [1419, 581] on icon "delete" at bounding box center [1423, 579] width 9 height 9
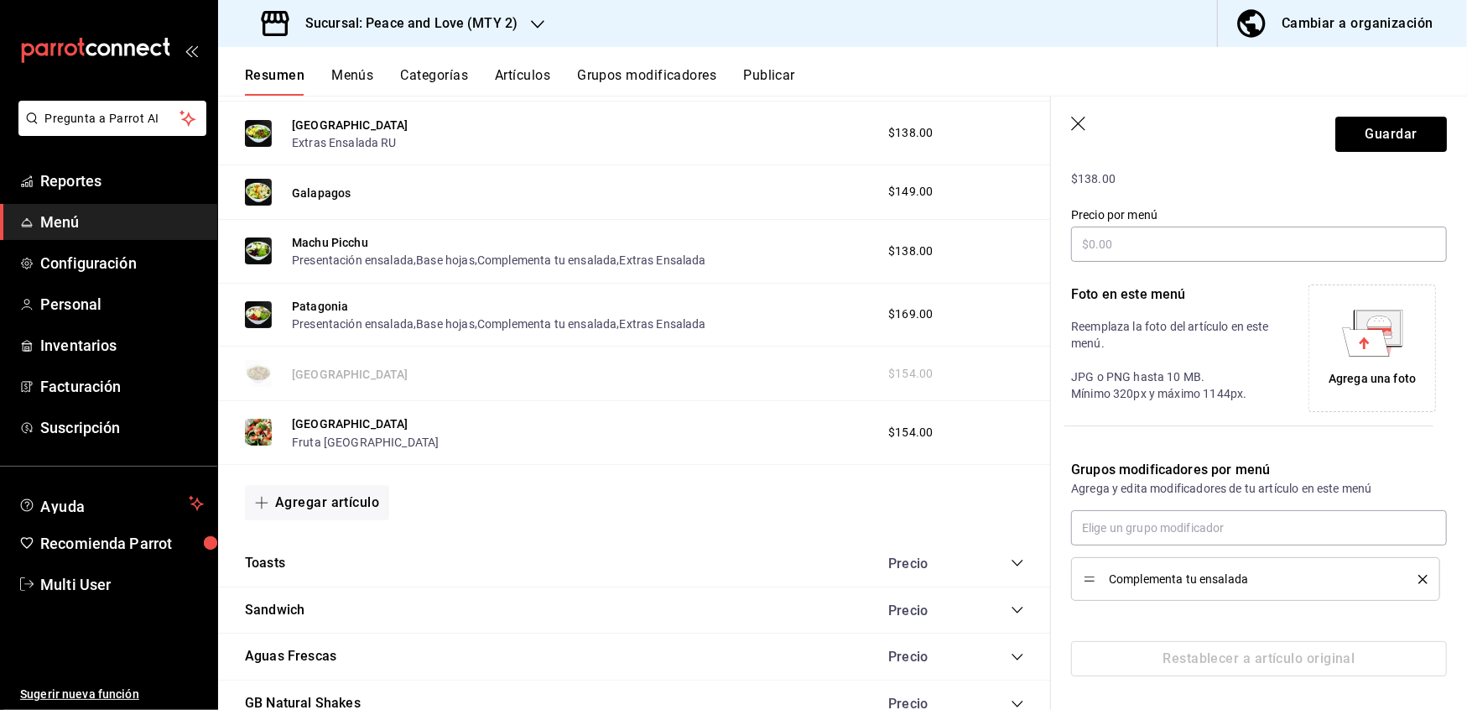
click at [1419, 581] on icon "delete" at bounding box center [1423, 579] width 9 height 9
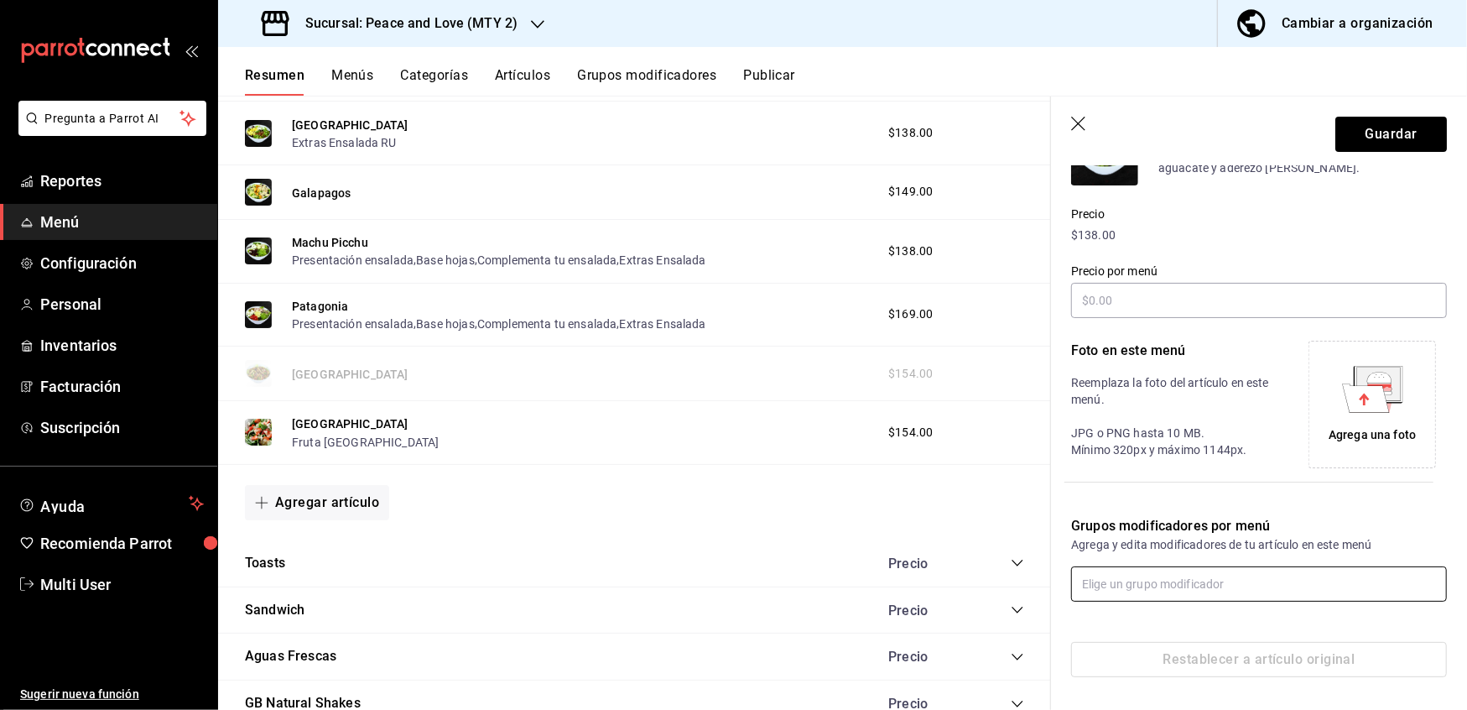
click at [1378, 592] on input "text" at bounding box center [1259, 583] width 376 height 35
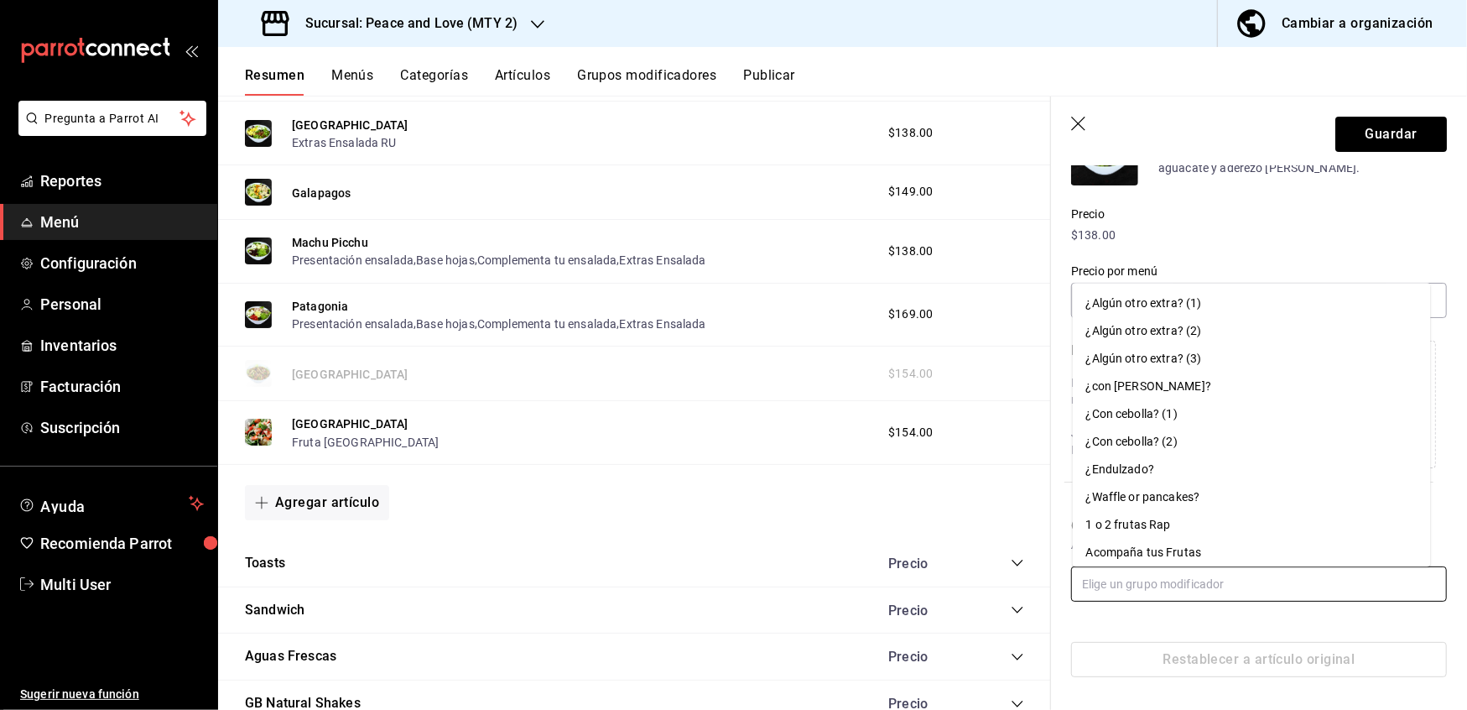
paste input "extras ensalada ru"
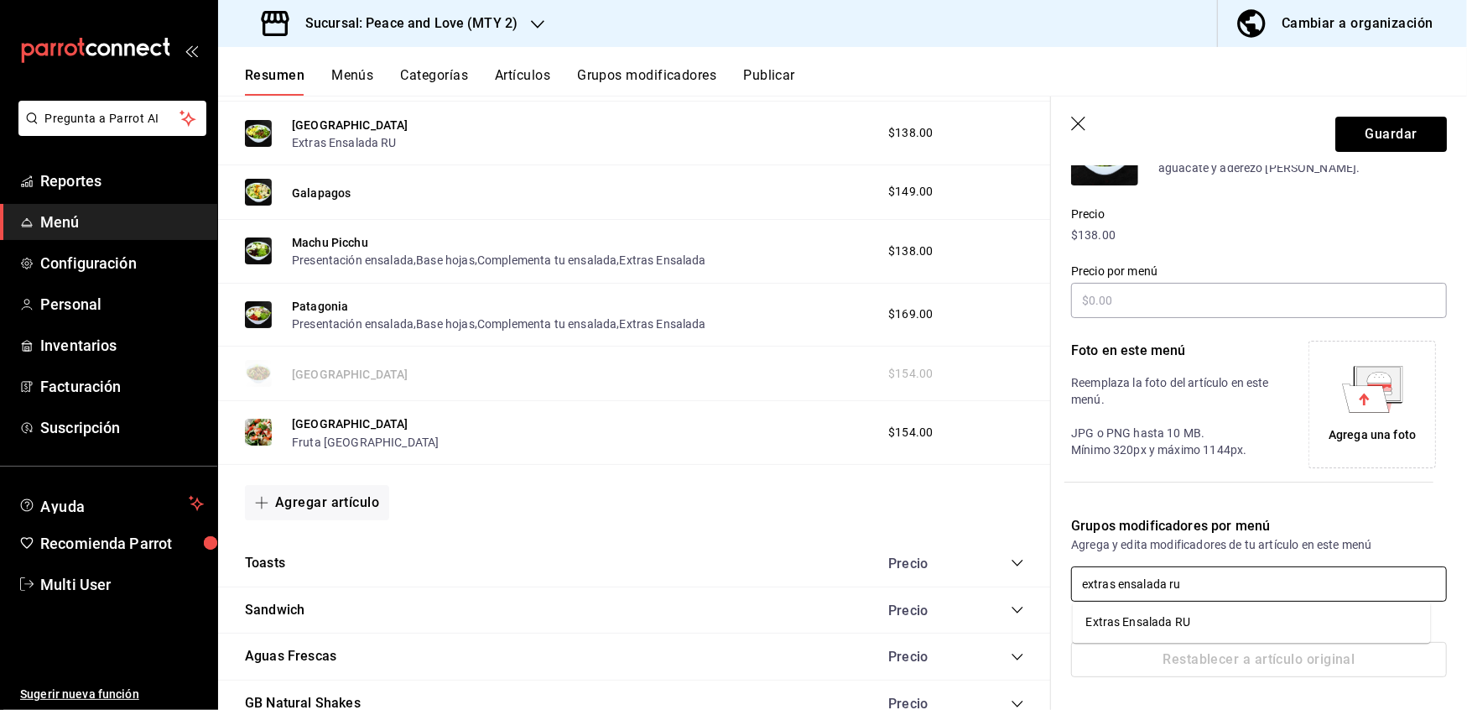
type input "extras ensalada ru"
click at [1317, 619] on li "Extras Ensalada RU" at bounding box center [1252, 622] width 358 height 28
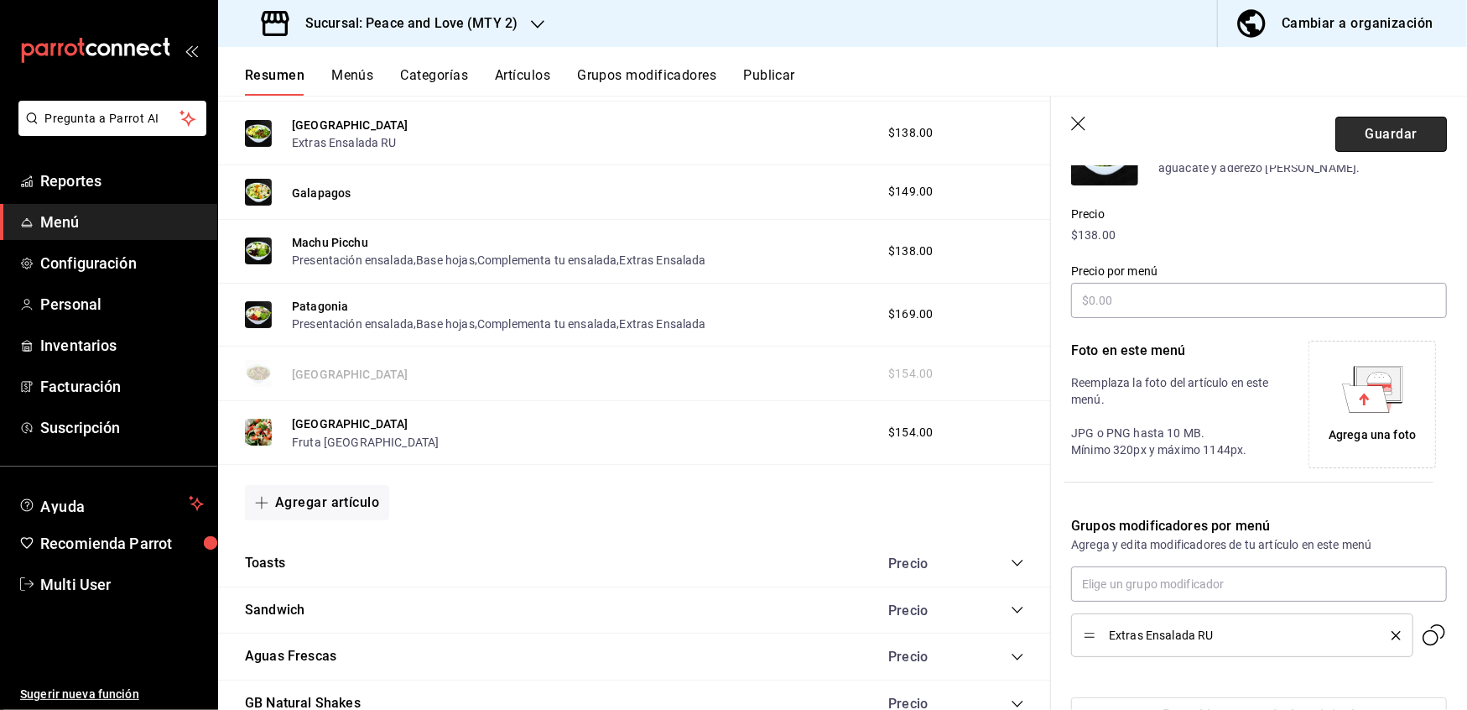
click at [1384, 134] on button "Guardar" at bounding box center [1392, 134] width 112 height 35
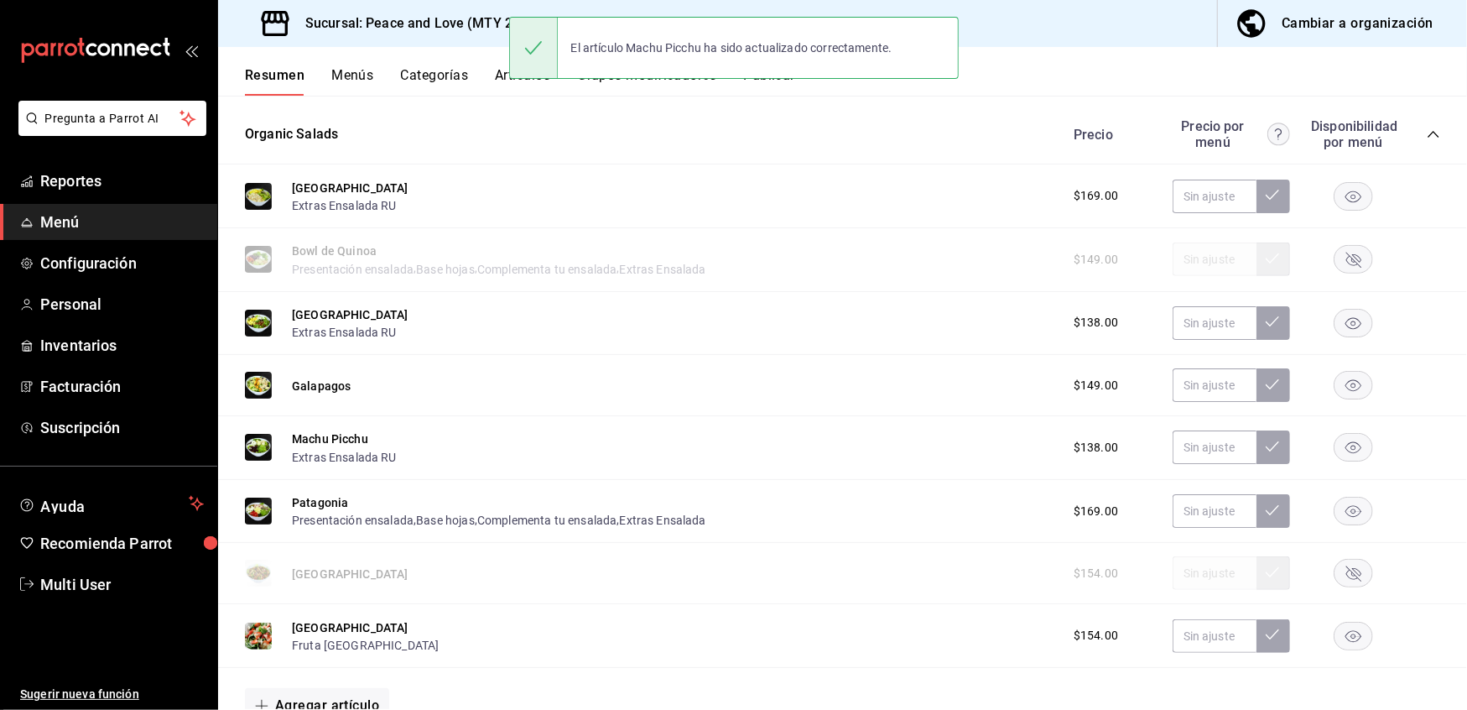
scroll to position [662, 0]
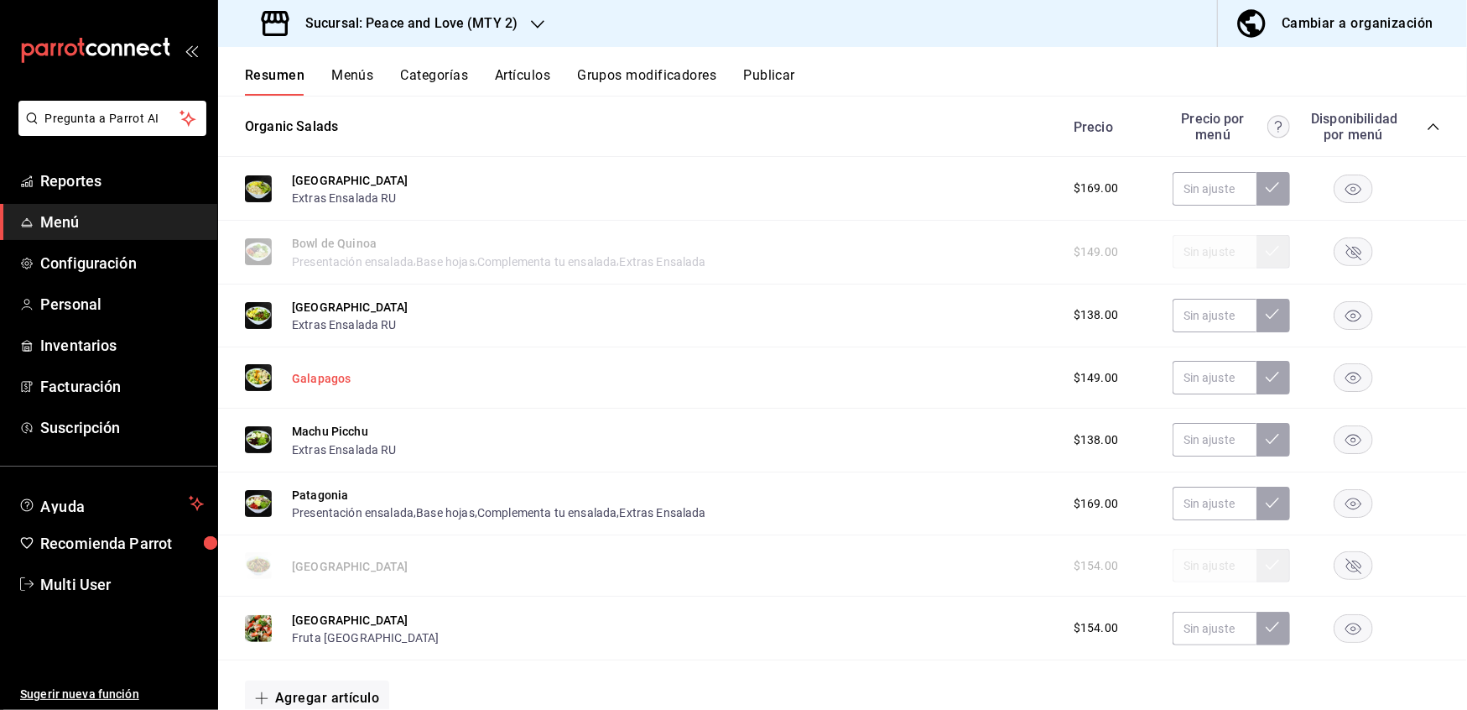
click at [315, 376] on button "Galapagos" at bounding box center [321, 378] width 59 height 17
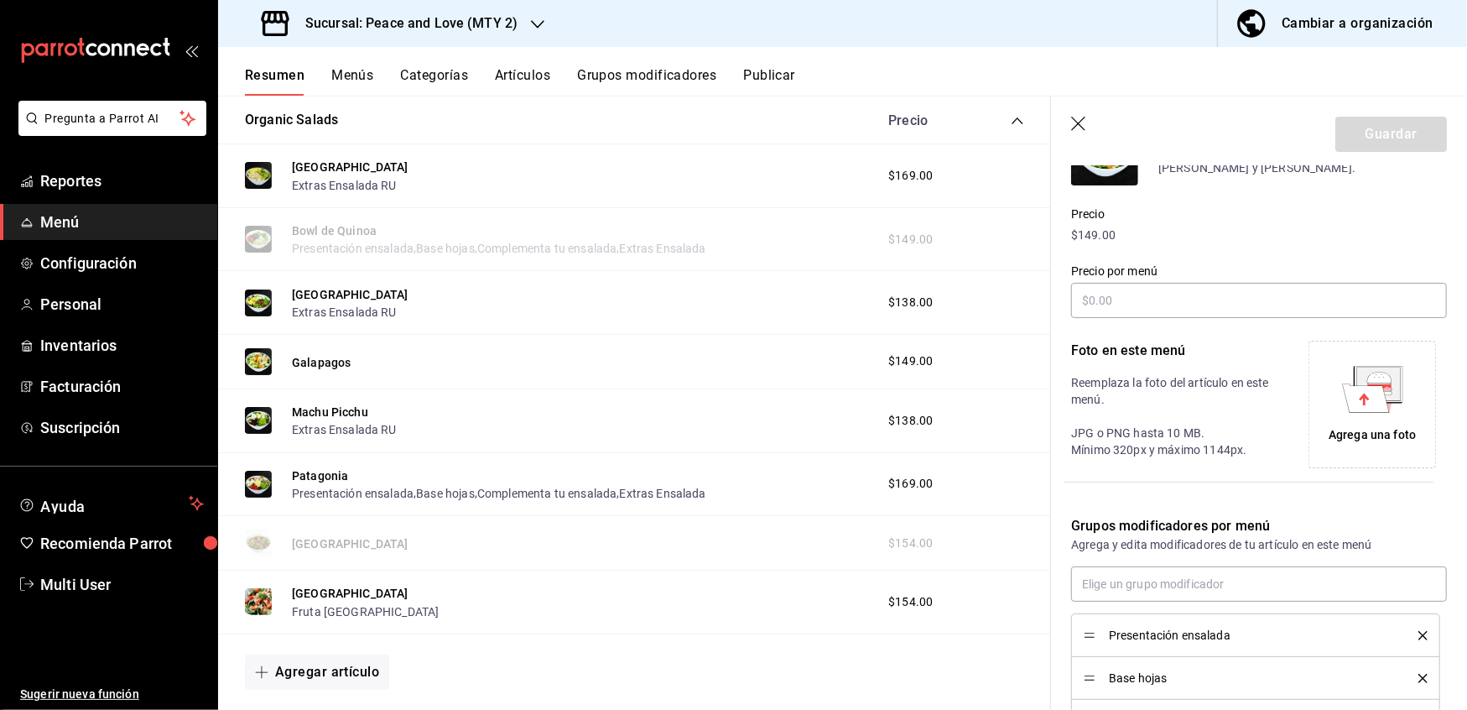
scroll to position [199, 0]
click at [1176, 588] on input "text" at bounding box center [1259, 583] width 376 height 35
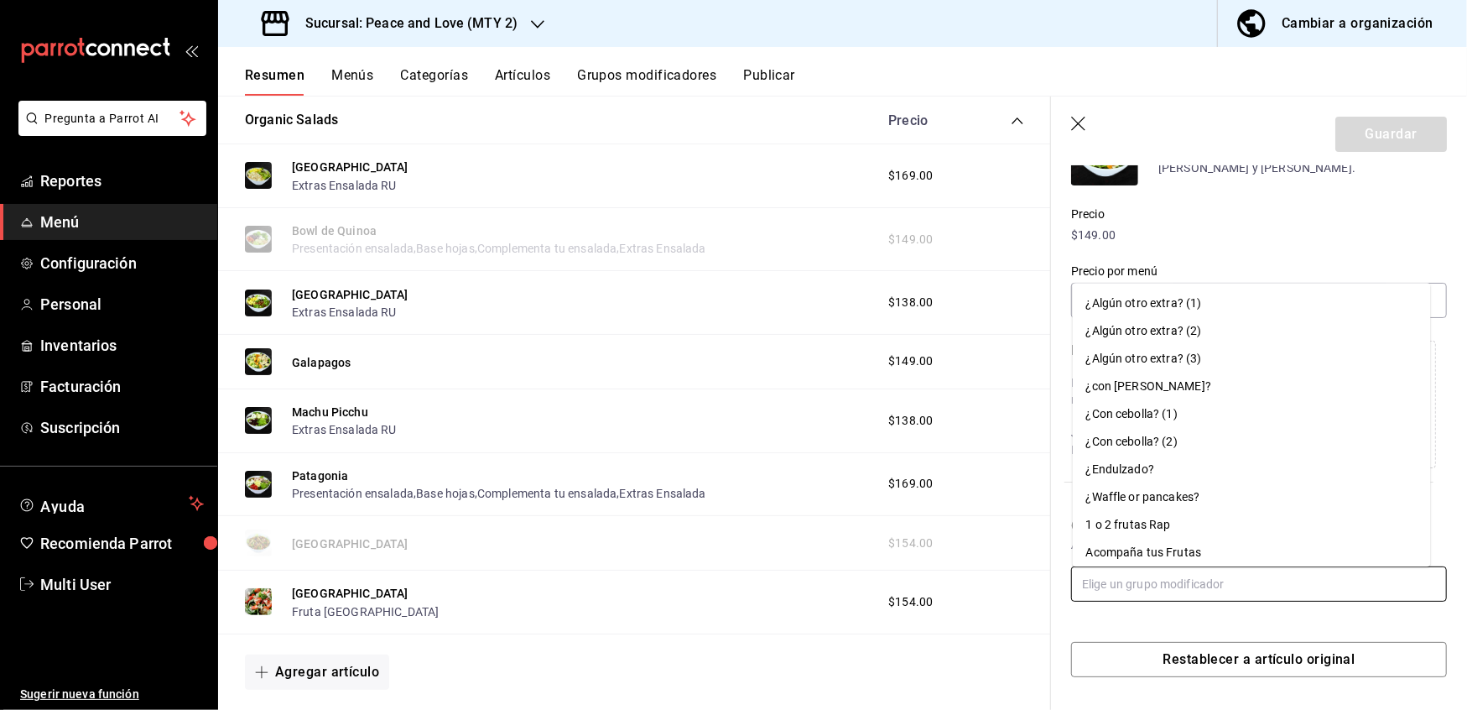
paste input "extras ensalada ru"
type input "extras ensalada ru"
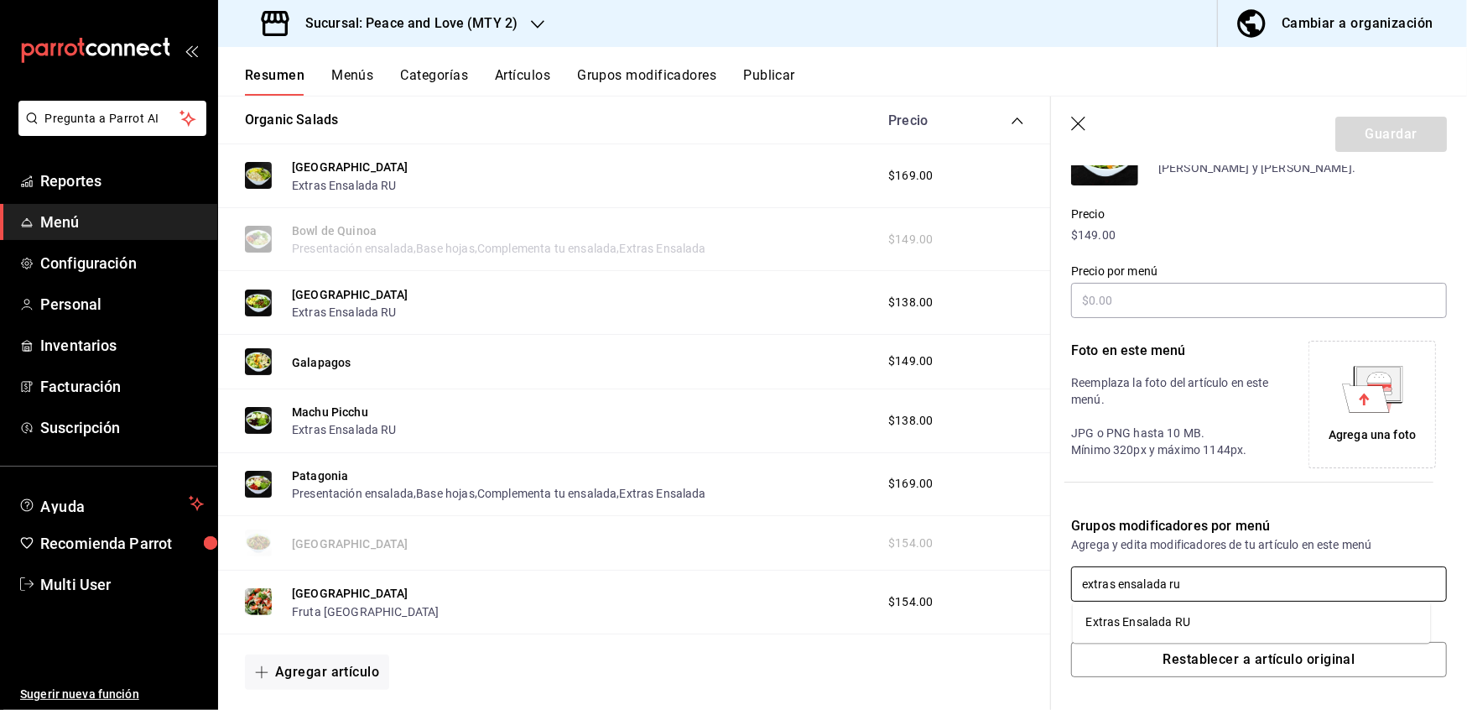
click at [1148, 641] on ul "Extras Ensalada RU" at bounding box center [1252, 622] width 358 height 41
click at [1148, 626] on div "Extras Ensalada RU" at bounding box center [1139, 622] width 104 height 18
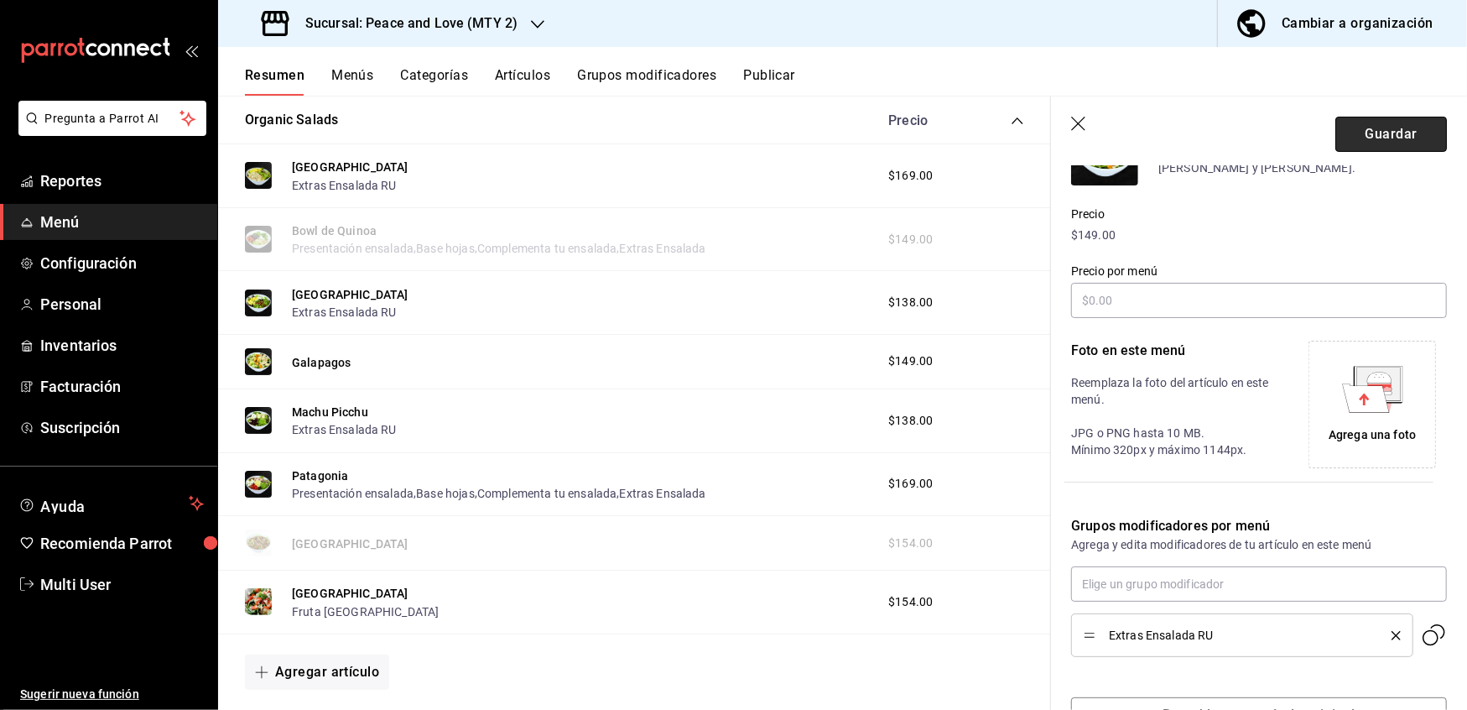
click at [1368, 119] on button "Guardar" at bounding box center [1392, 134] width 112 height 35
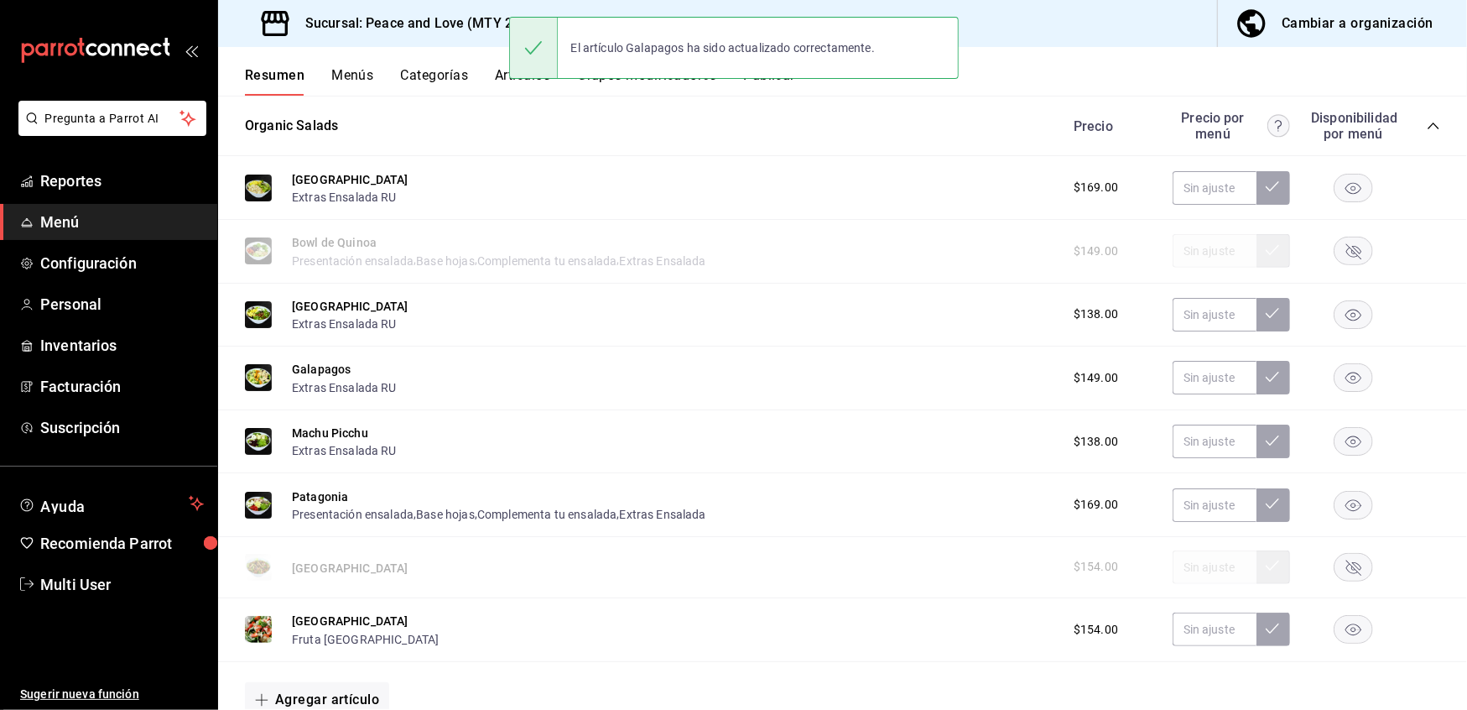
scroll to position [665, 0]
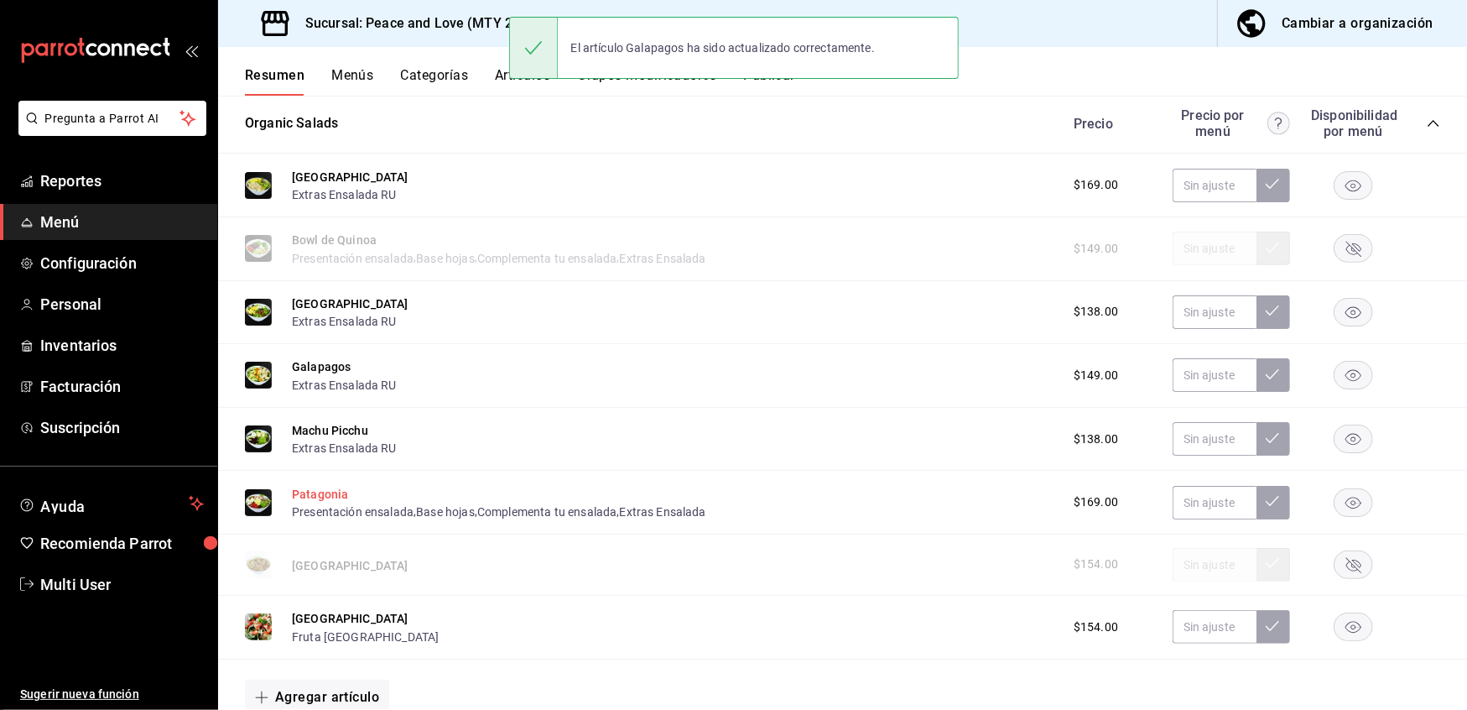
click at [316, 491] on button "Patagonia" at bounding box center [320, 494] width 56 height 17
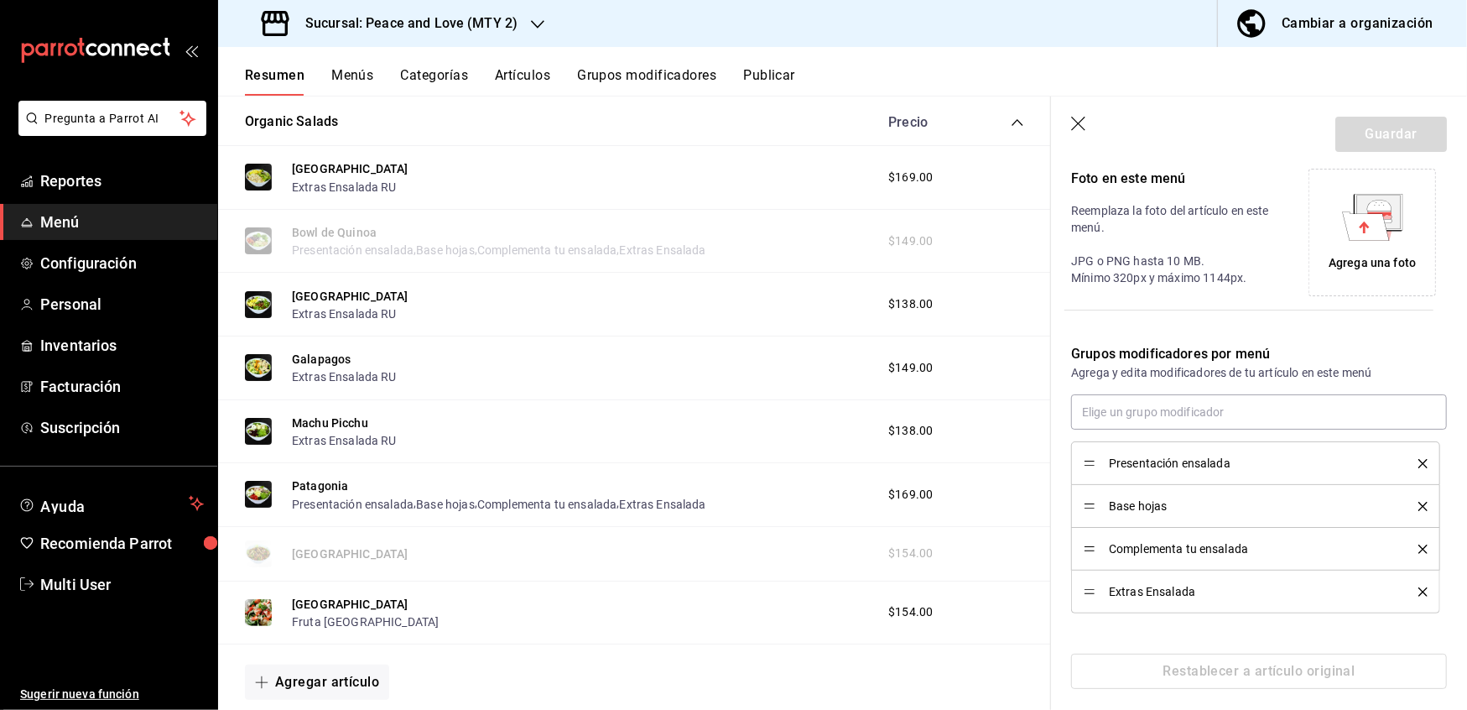
scroll to position [383, 0]
click at [1405, 595] on div "Extras Ensalada" at bounding box center [1256, 589] width 344 height 18
click at [1419, 589] on icon "delete" at bounding box center [1423, 589] width 9 height 9
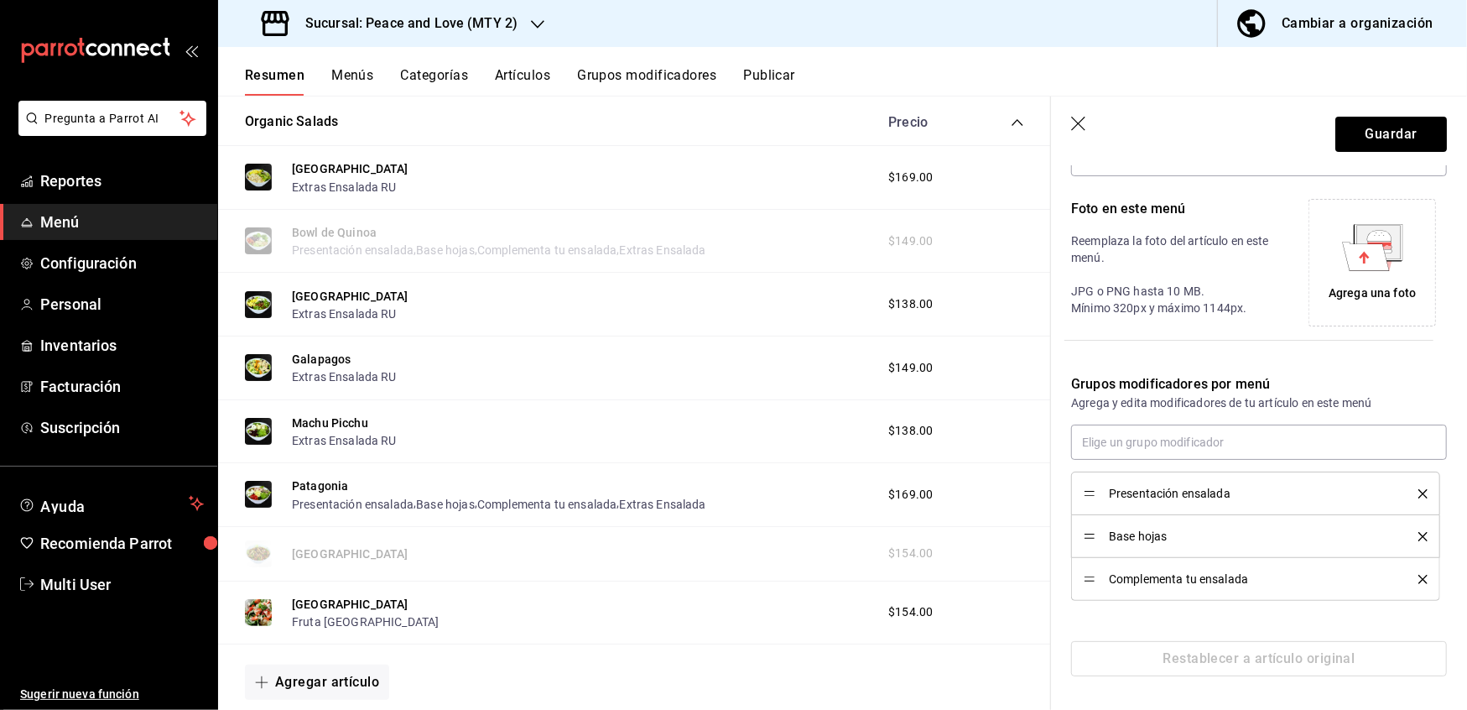
scroll to position [350, 0]
click at [1405, 589] on li "Complementa tu ensalada" at bounding box center [1255, 579] width 369 height 43
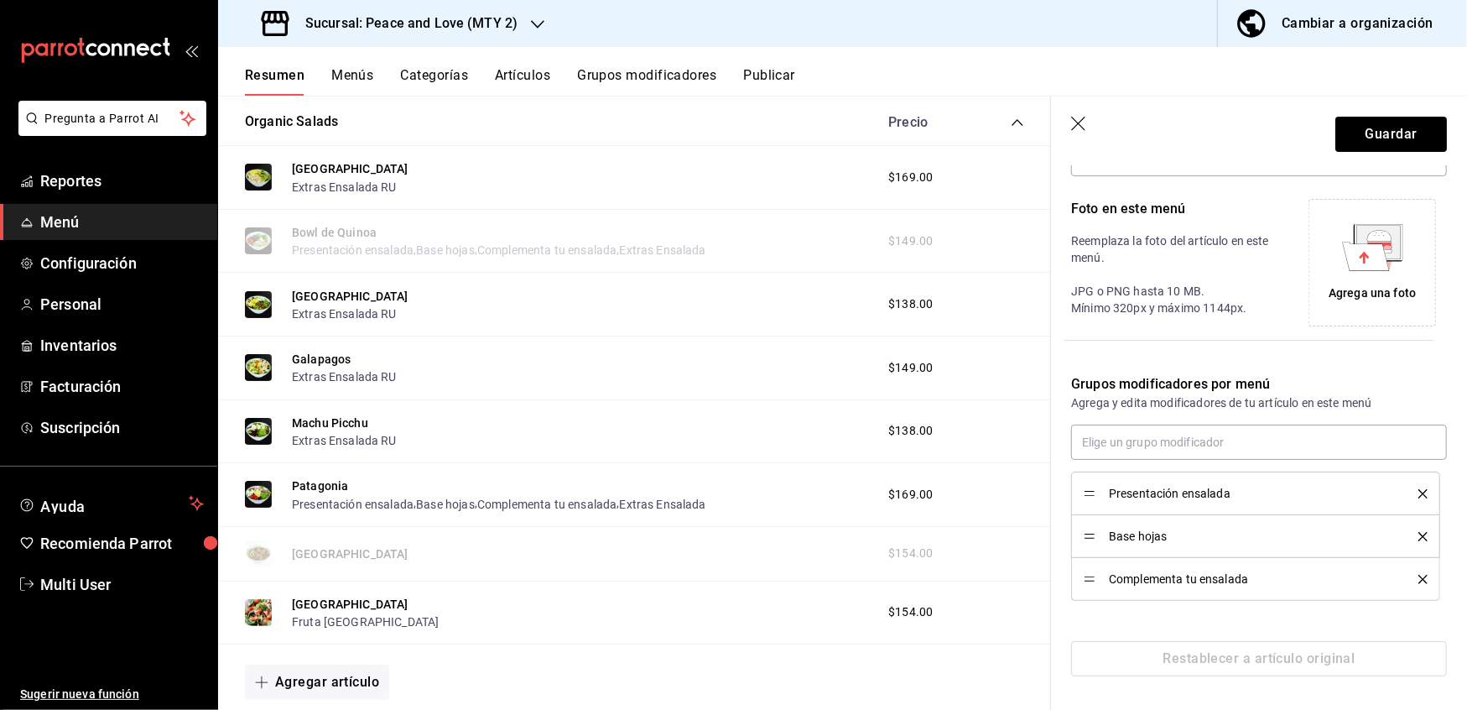
click at [1419, 575] on icon "delete" at bounding box center [1423, 579] width 9 height 9
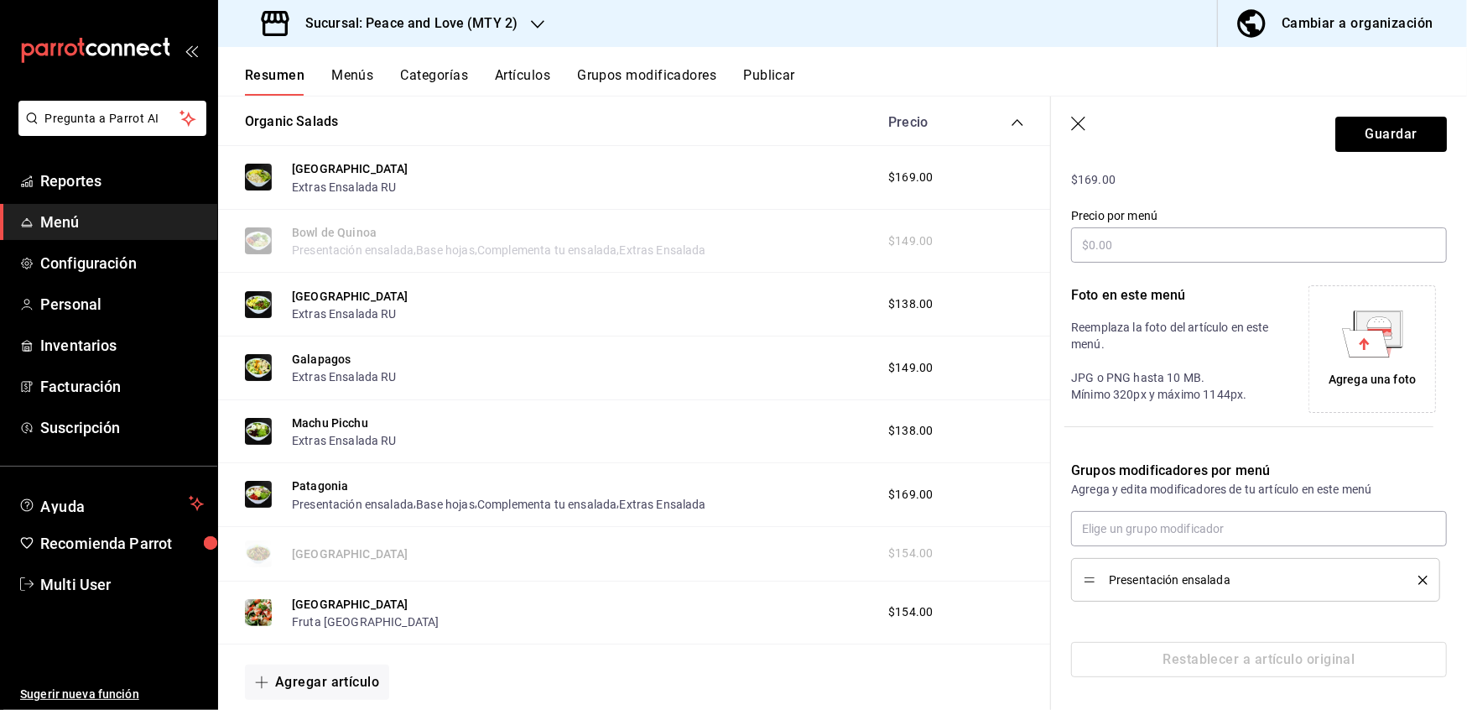
click at [1419, 579] on icon "delete" at bounding box center [1423, 580] width 9 height 9
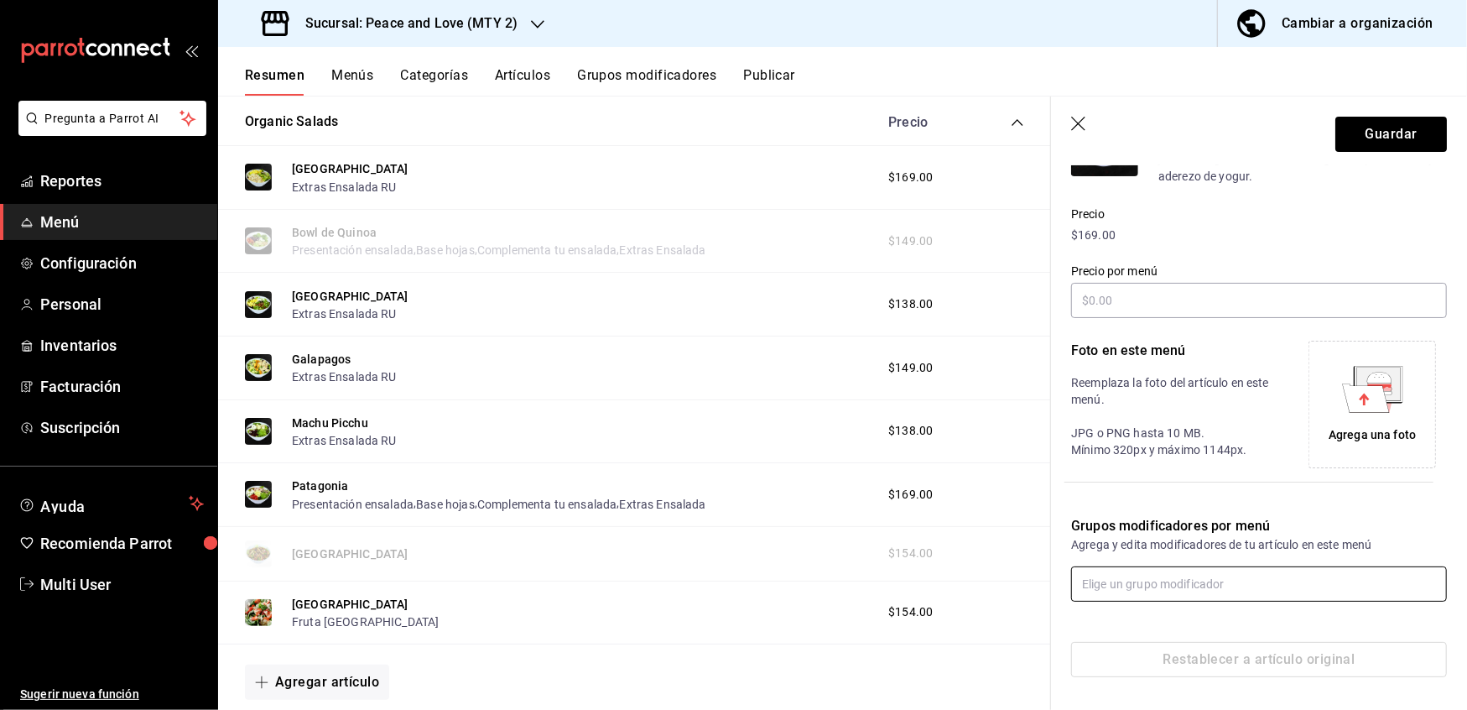
click at [1248, 587] on input "text" at bounding box center [1259, 583] width 376 height 35
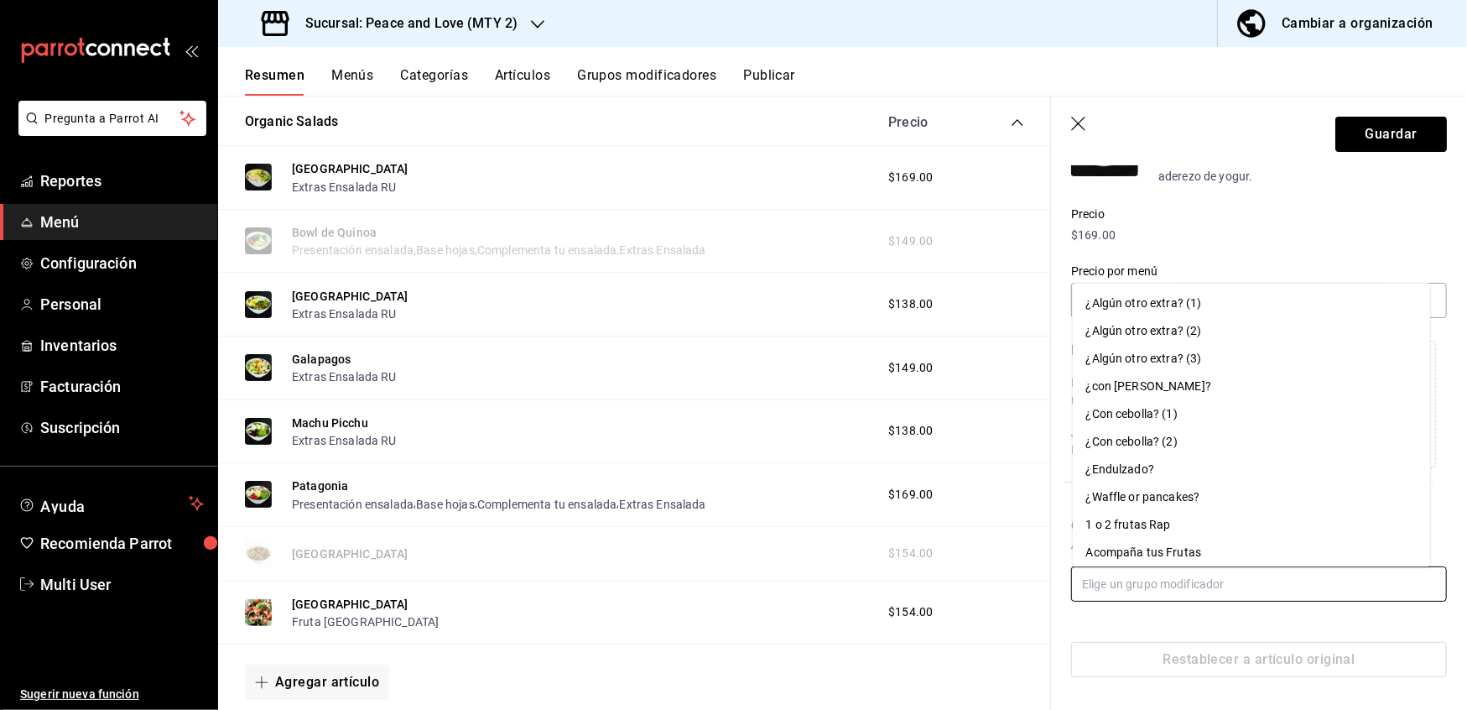
paste input "extras ensalada ru"
type input "extras ensalada ru"
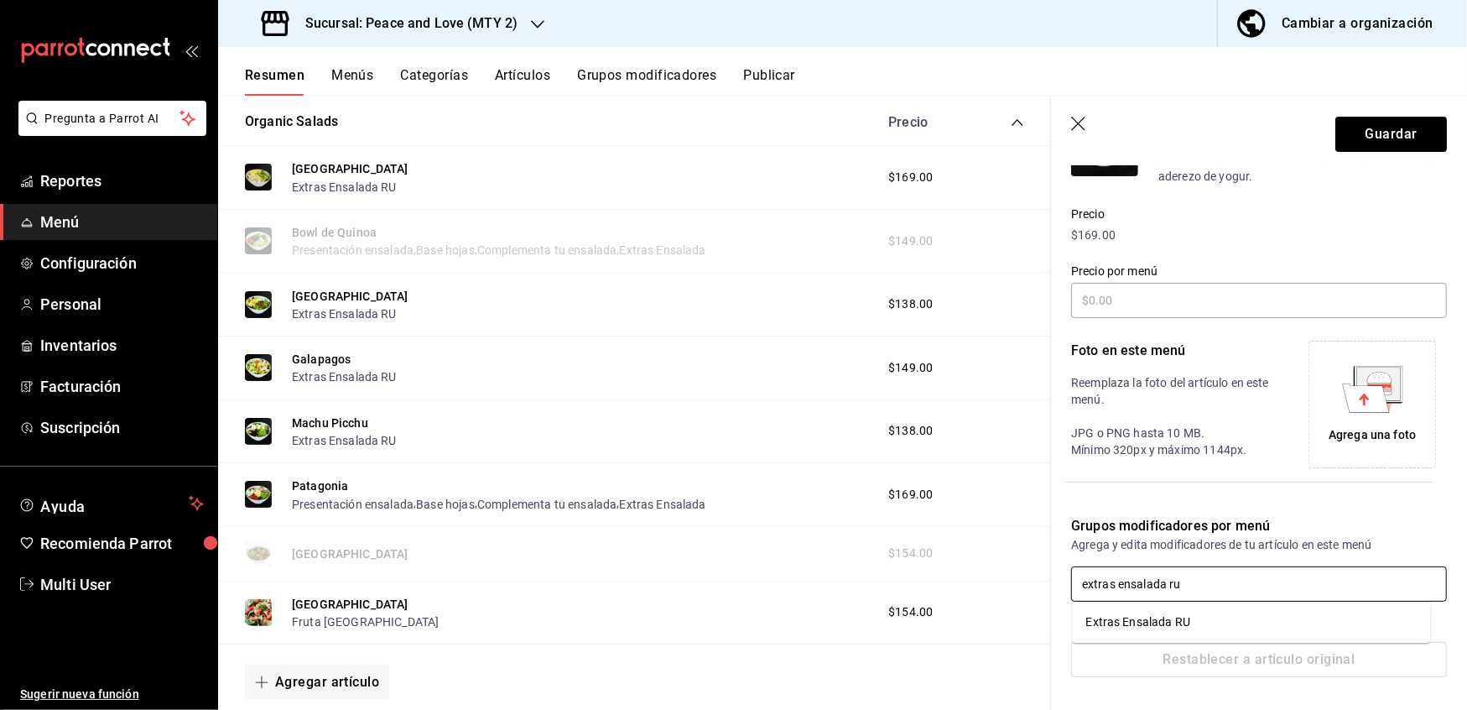
click at [1165, 625] on div "Extras Ensalada RU" at bounding box center [1139, 622] width 104 height 18
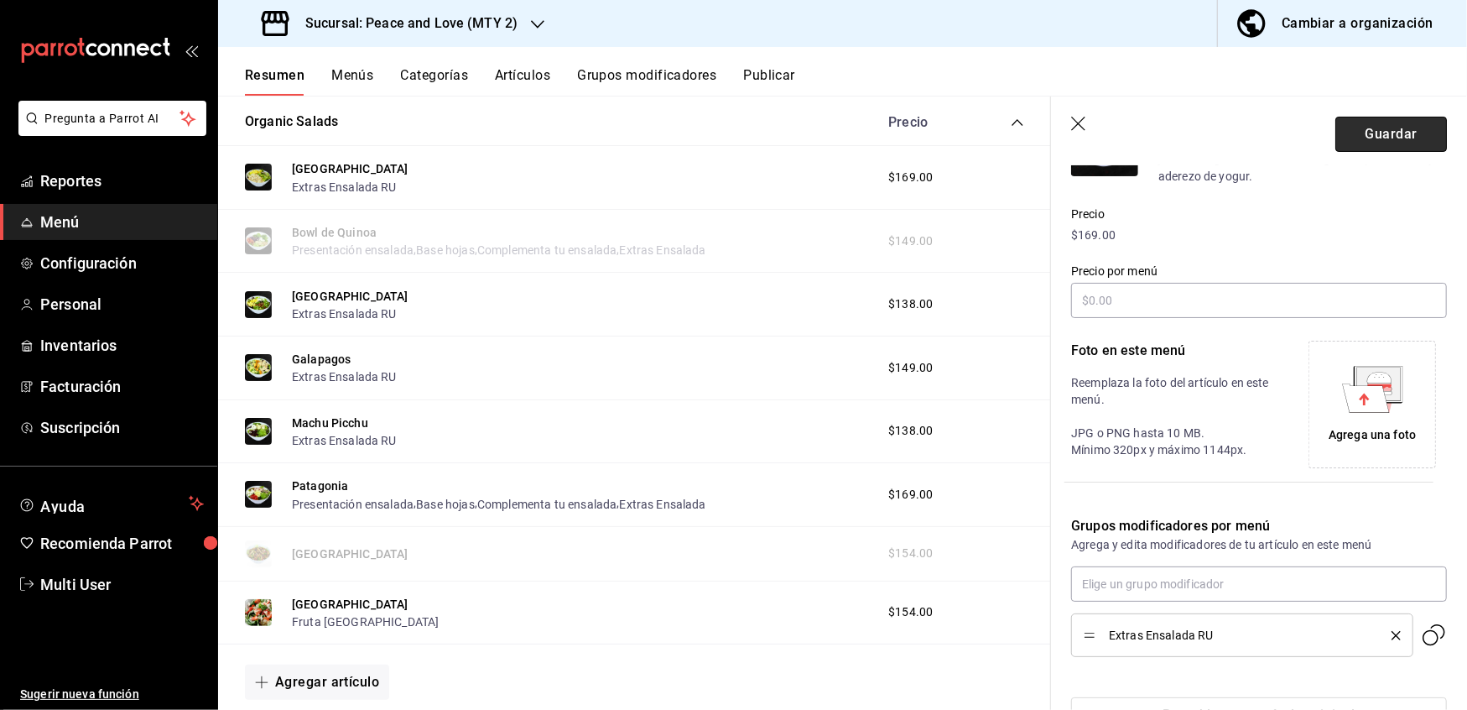
click at [1384, 138] on button "Guardar" at bounding box center [1392, 134] width 112 height 35
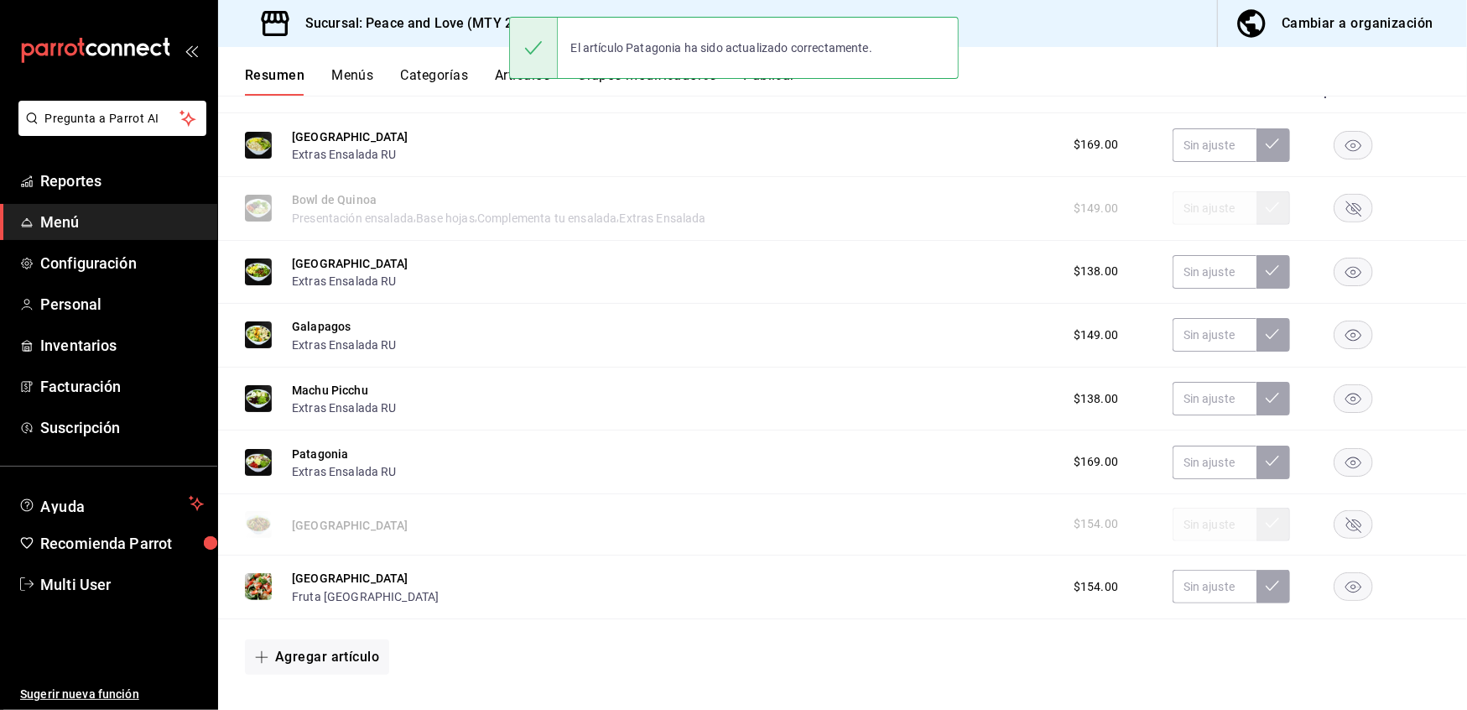
scroll to position [706, 0]
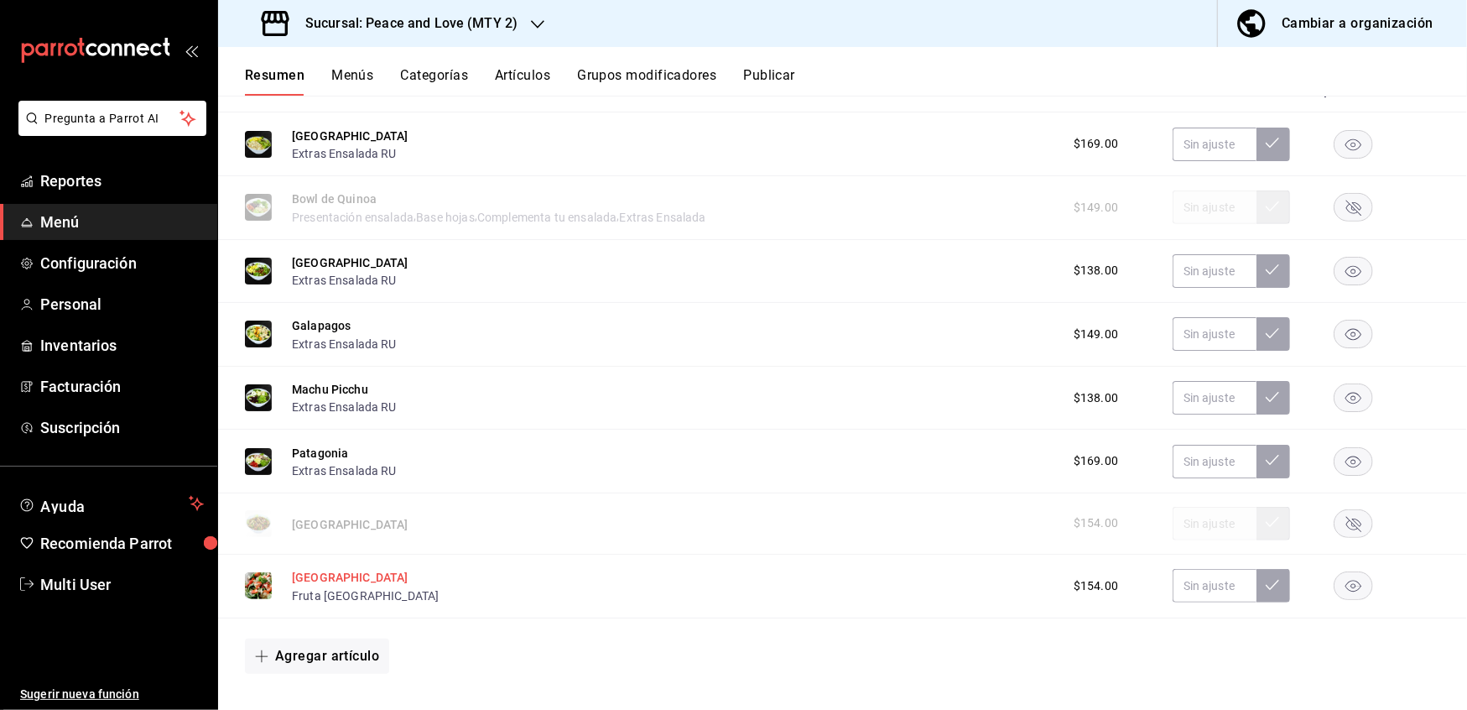
click at [339, 569] on button "[GEOGRAPHIC_DATA]" at bounding box center [350, 577] width 117 height 17
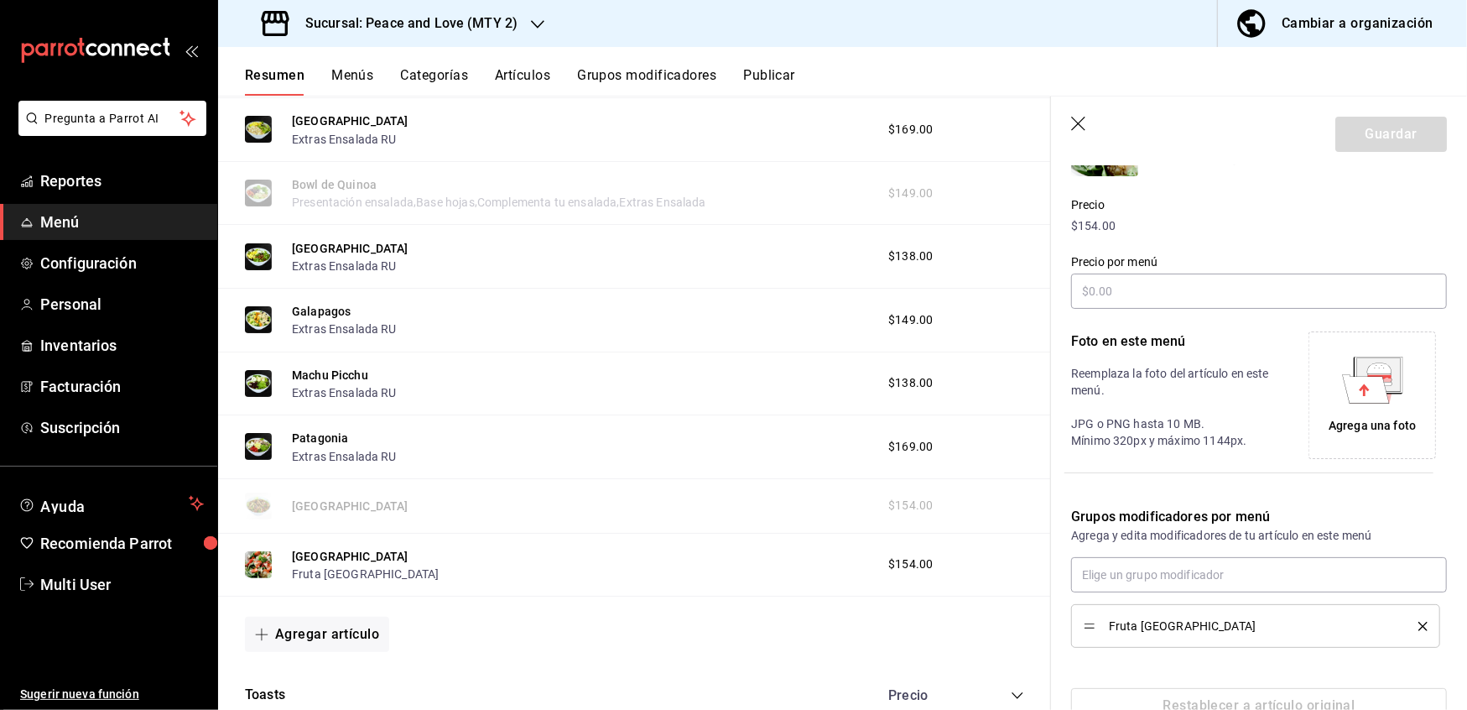
scroll to position [255, 0]
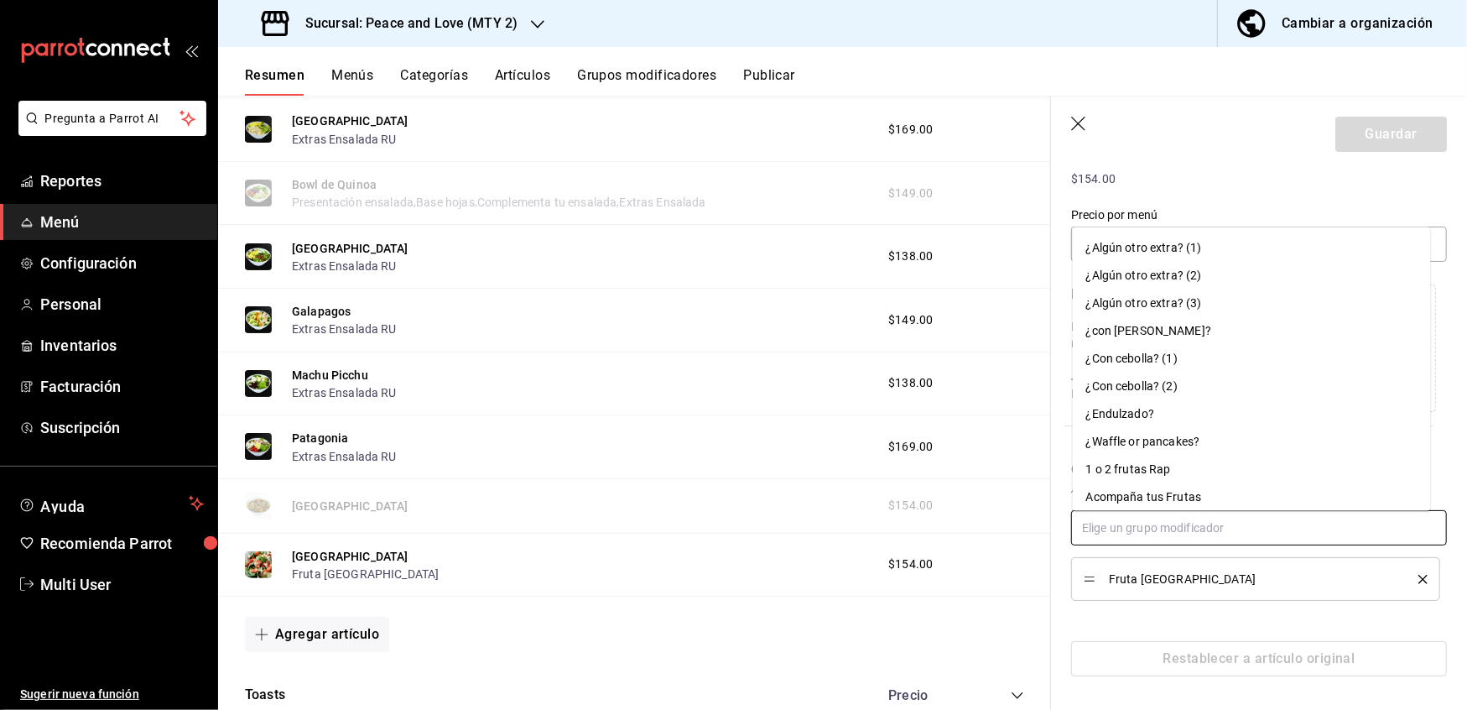
click at [1237, 522] on input "text" at bounding box center [1259, 527] width 376 height 35
paste input "extras ensalada ru"
type input "extras ensalada ru"
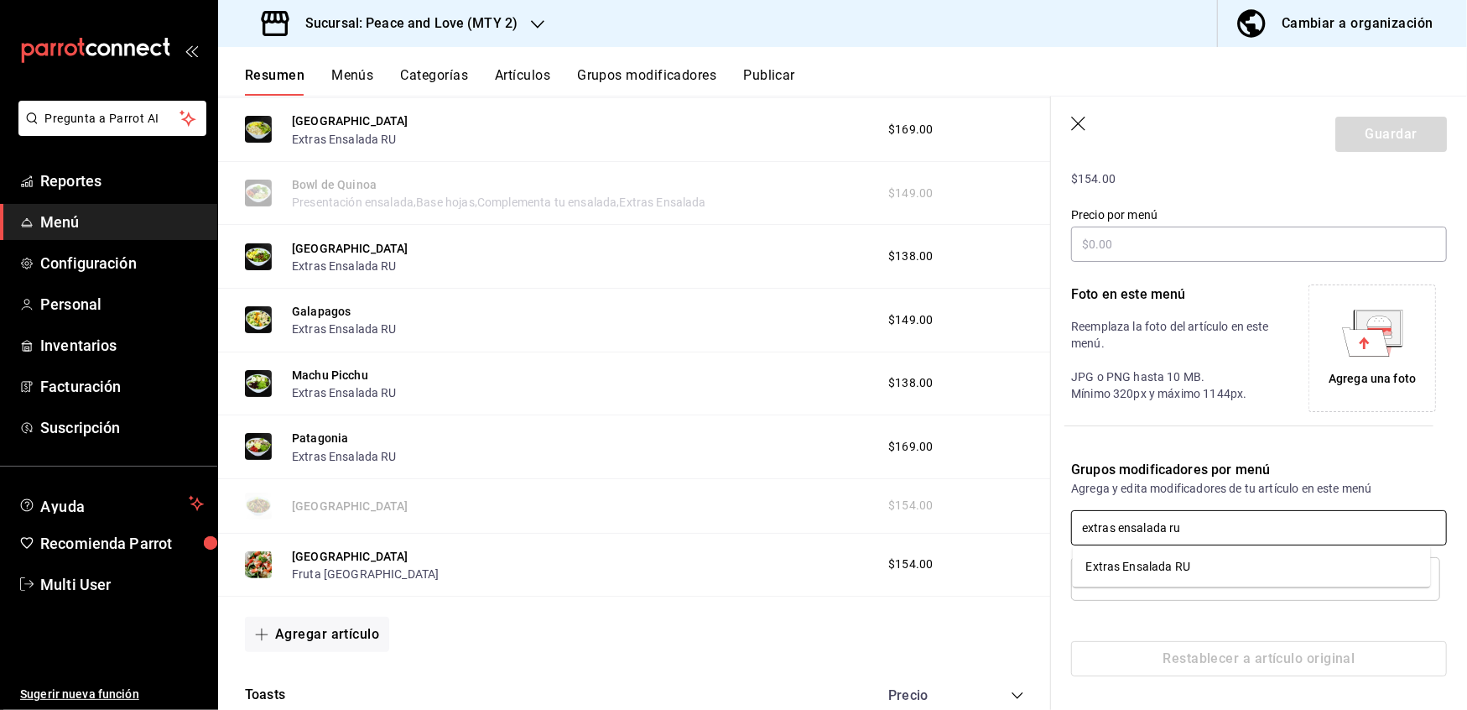
click at [1207, 566] on li "Extras Ensalada RU" at bounding box center [1252, 567] width 358 height 28
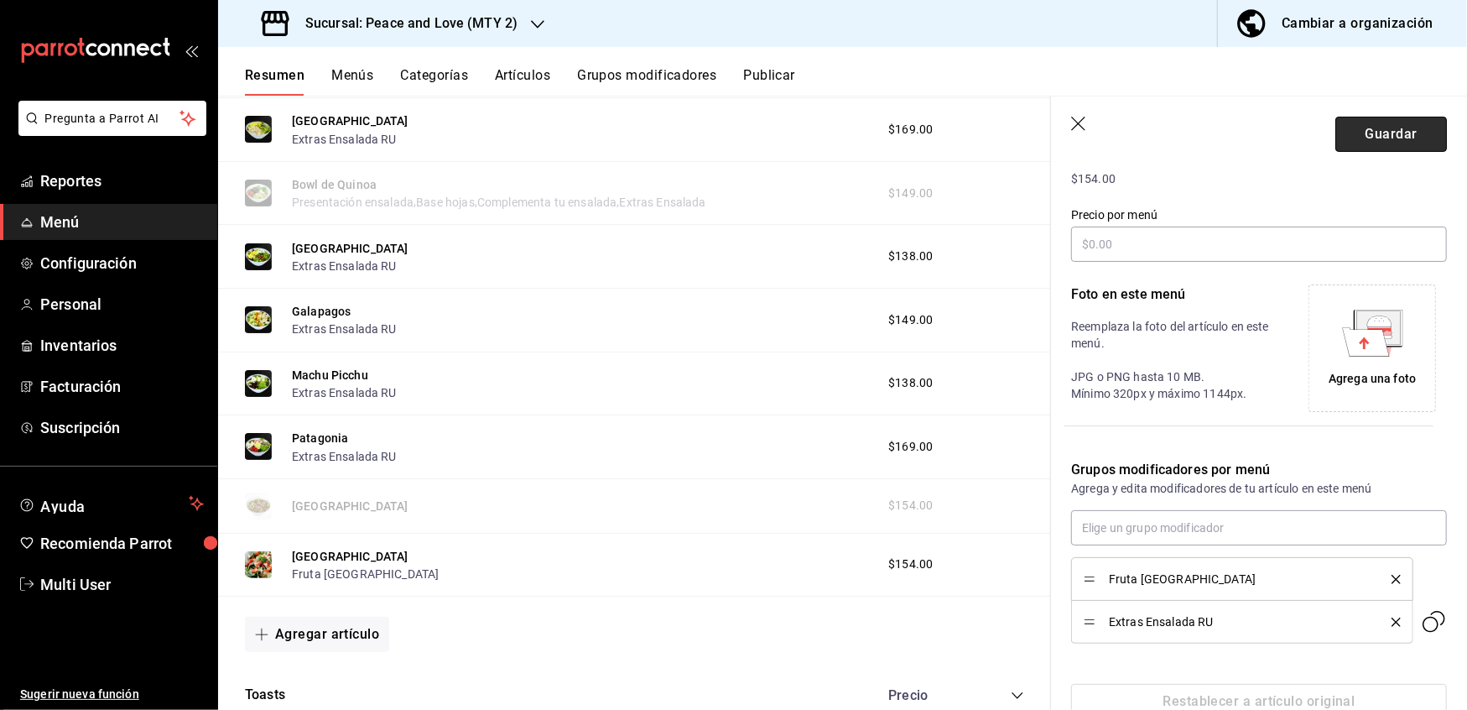
click at [1358, 125] on button "Guardar" at bounding box center [1392, 134] width 112 height 35
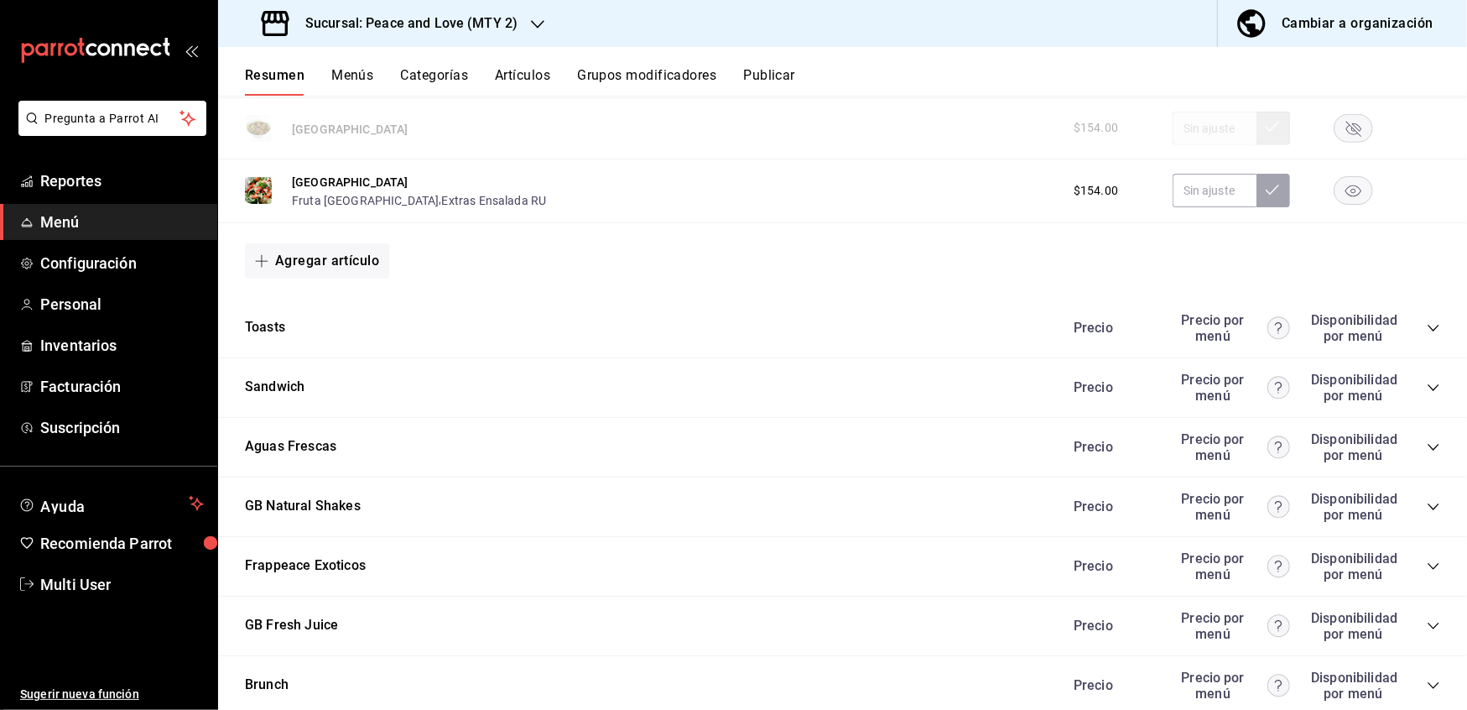
scroll to position [1102, 0]
click at [1427, 322] on icon "collapse-category-row" at bounding box center [1433, 327] width 13 height 13
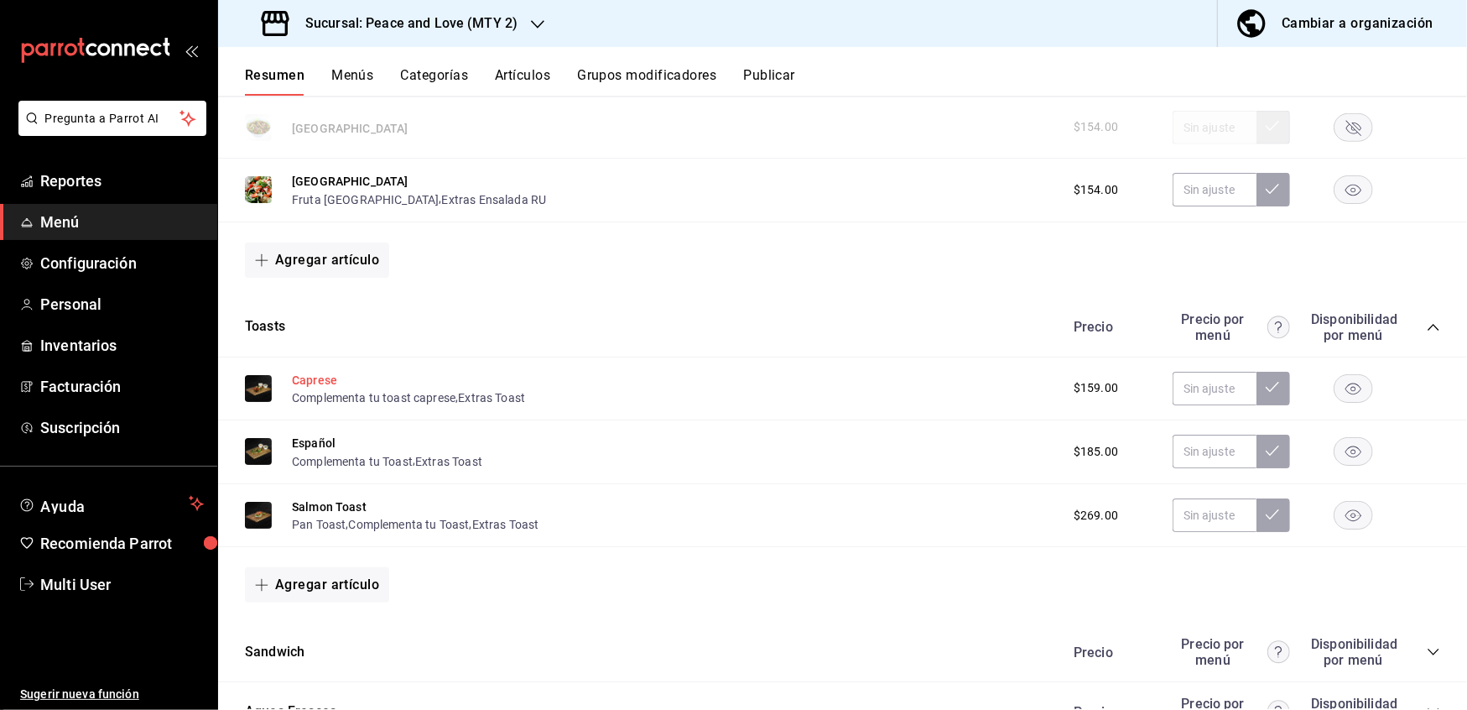
click at [326, 374] on button "Caprese" at bounding box center [314, 380] width 45 height 17
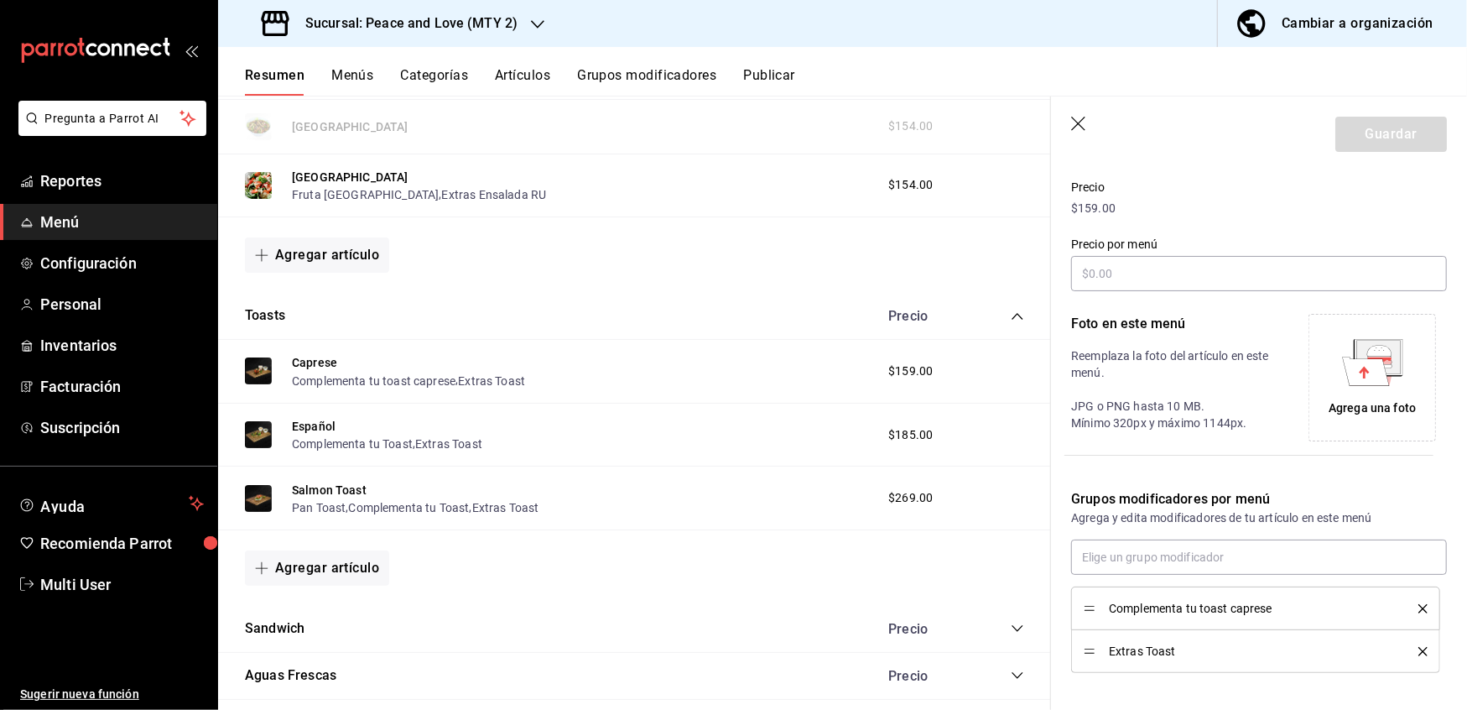
scroll to position [307, 0]
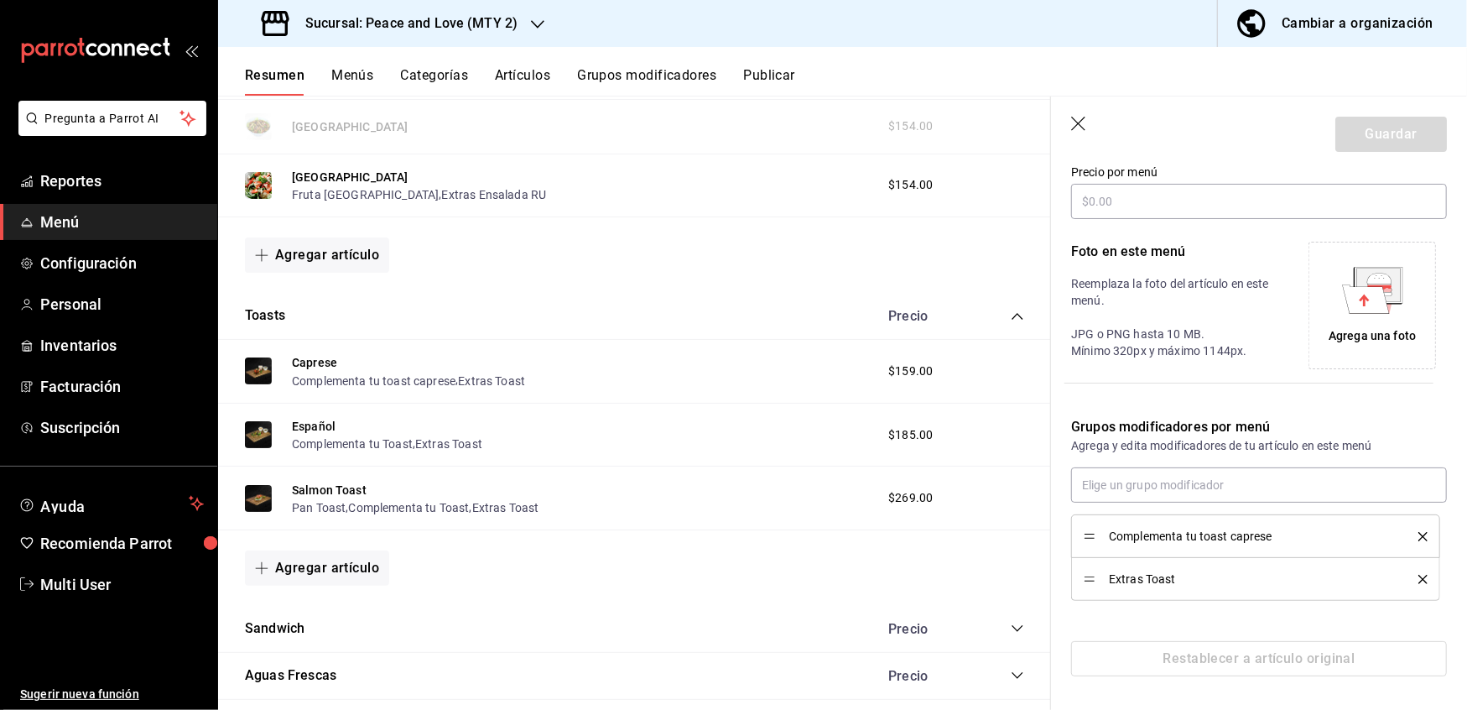
click at [1419, 538] on icon "delete" at bounding box center [1423, 536] width 9 height 9
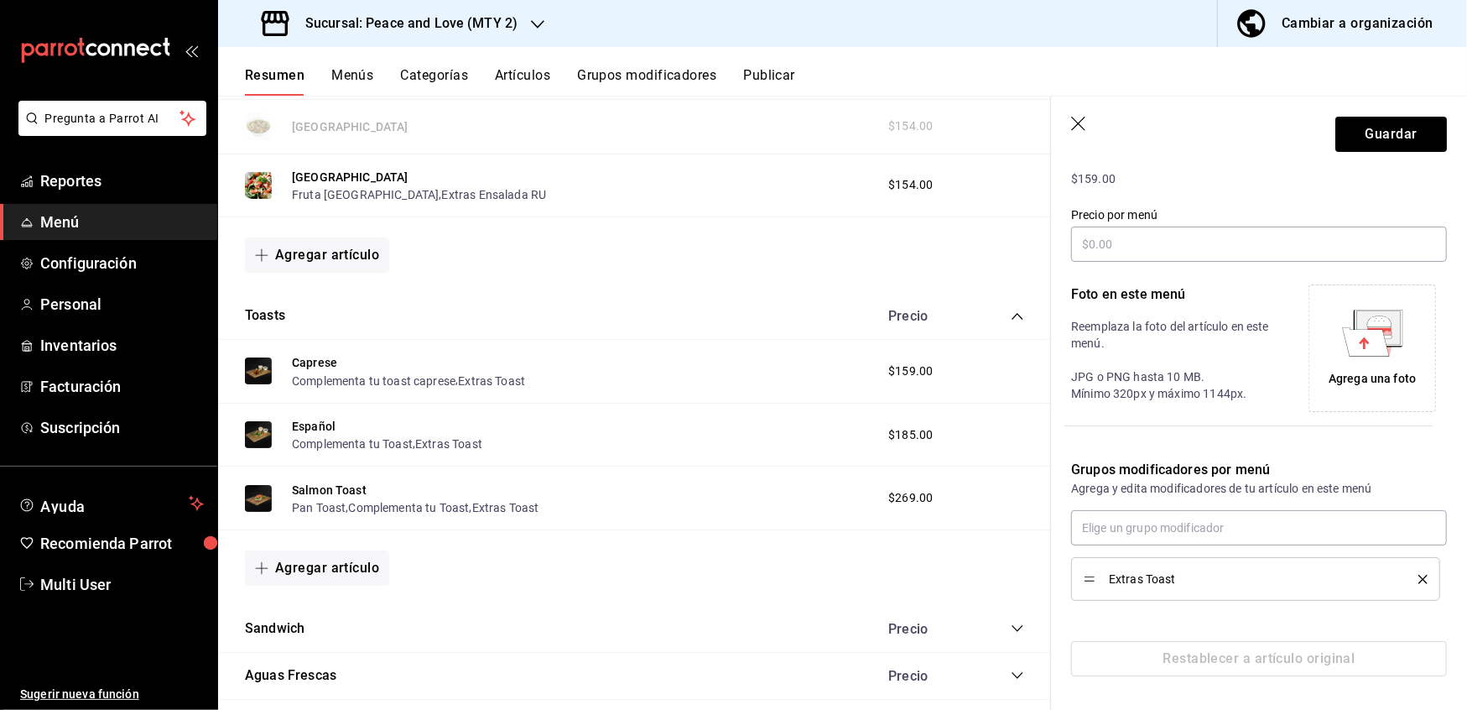
scroll to position [263, 0]
click at [1419, 582] on icon "delete" at bounding box center [1423, 580] width 9 height 9
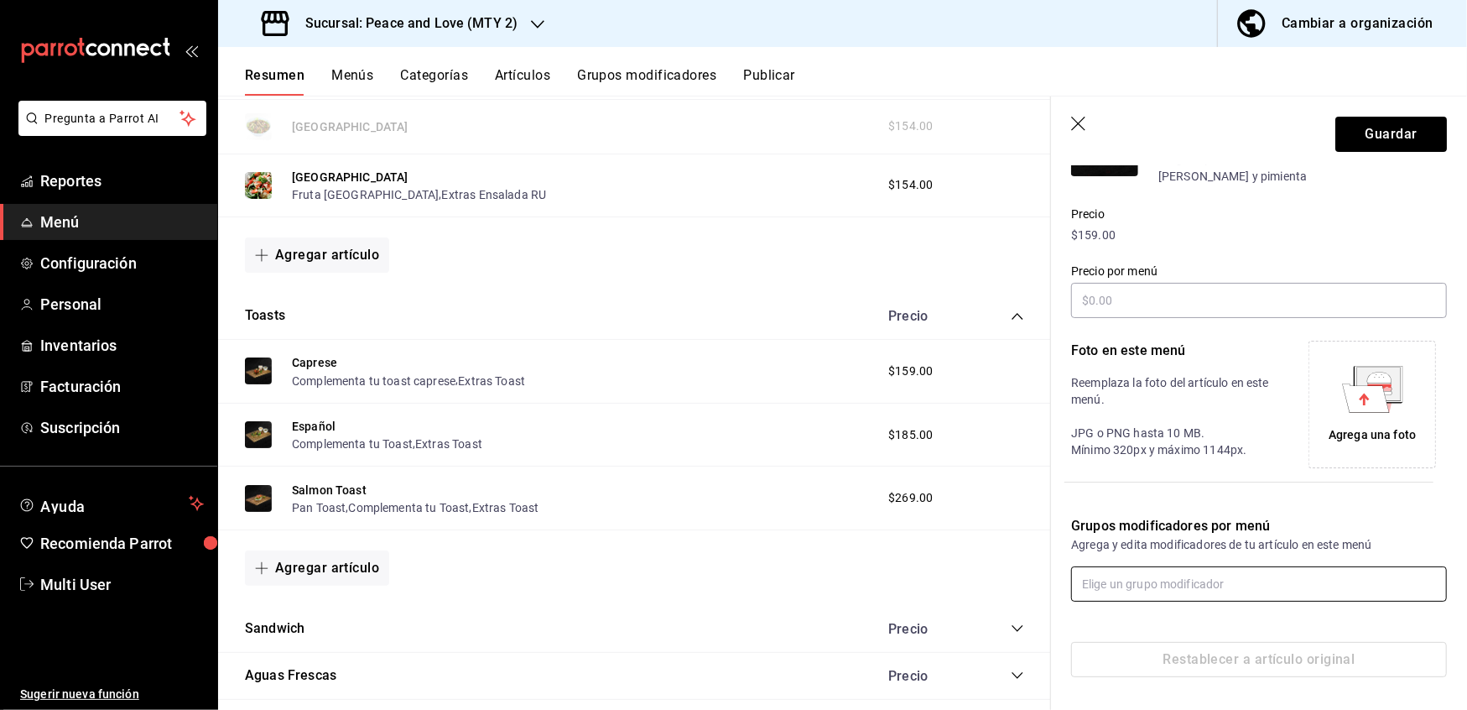
click at [1286, 544] on body "Pregunta a Parrot AI Reportes Menú Configuración Personal Inventarios Facturaci…" at bounding box center [733, 355] width 1467 height 710
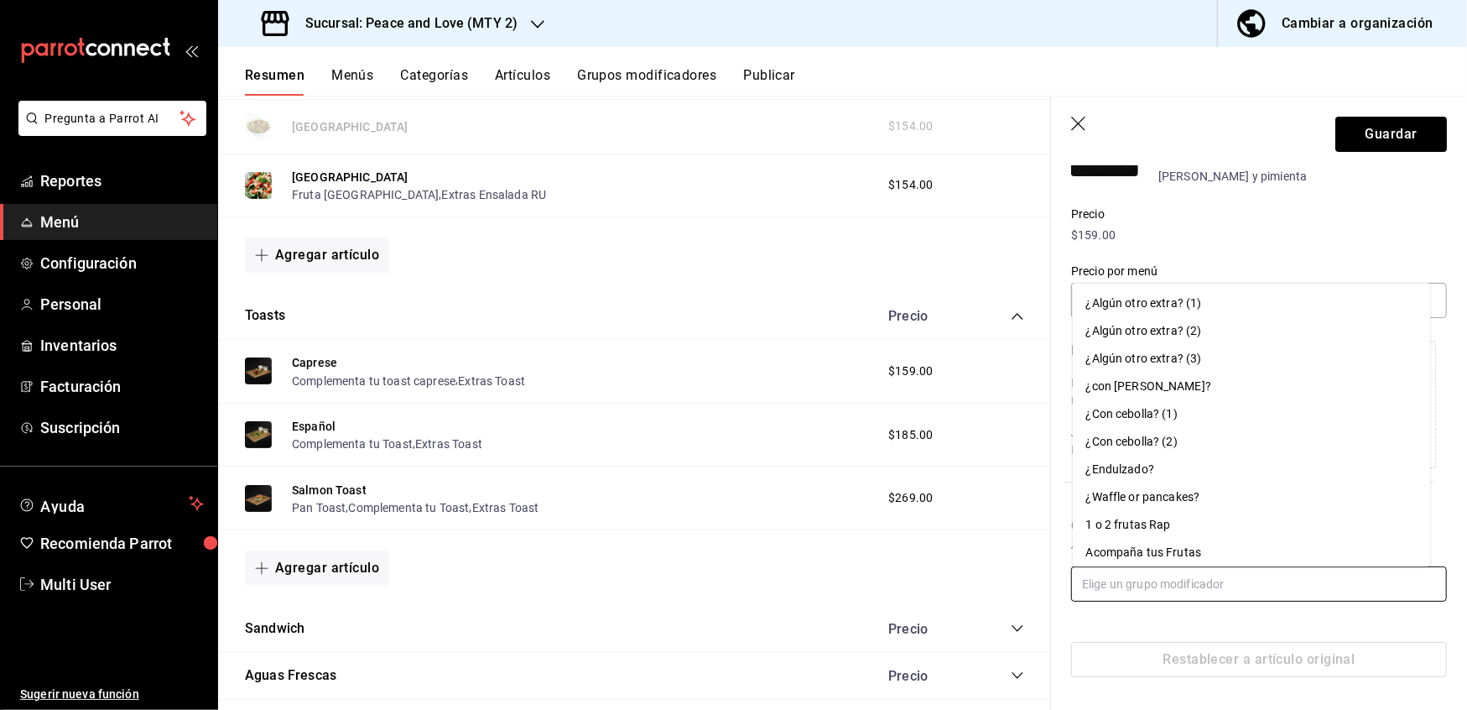
click at [1286, 544] on li "Acompaña tus Frutas" at bounding box center [1252, 553] width 358 height 28
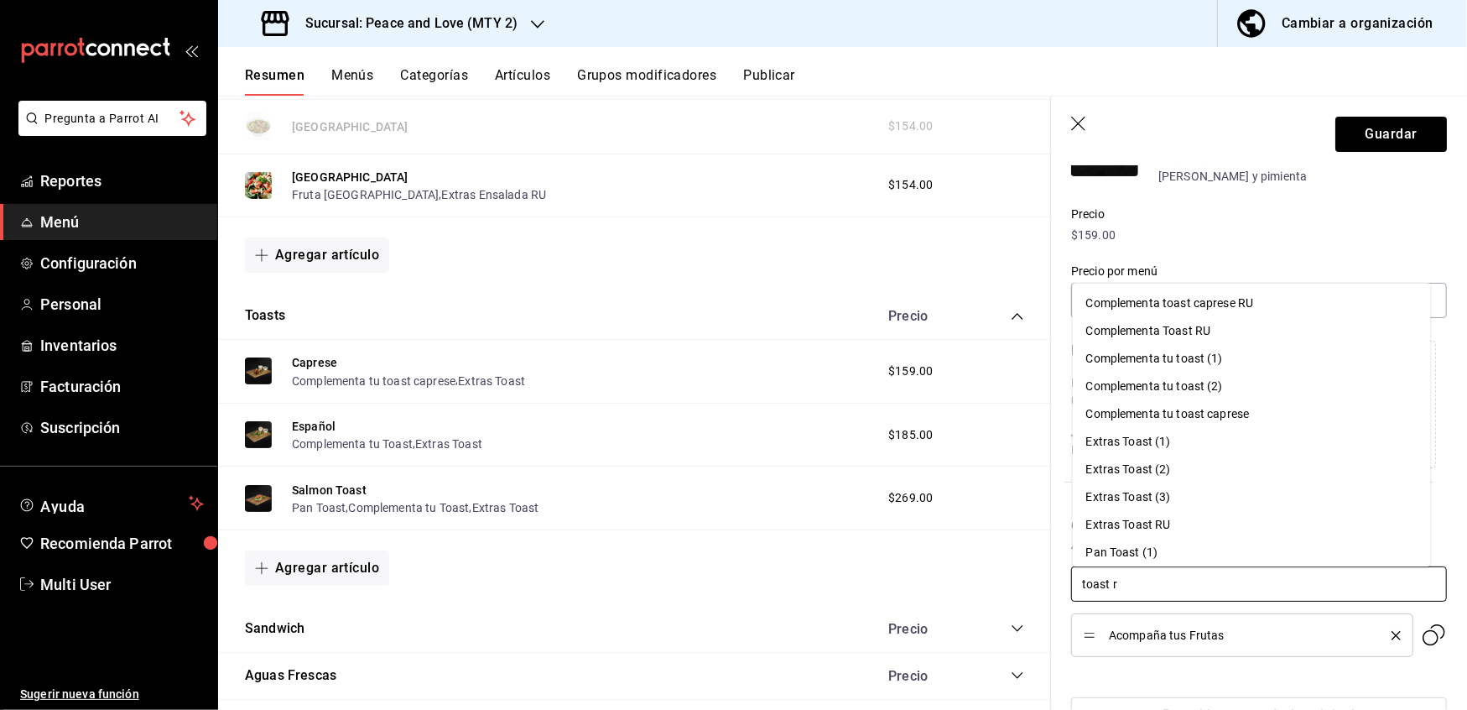
type input "toast ru"
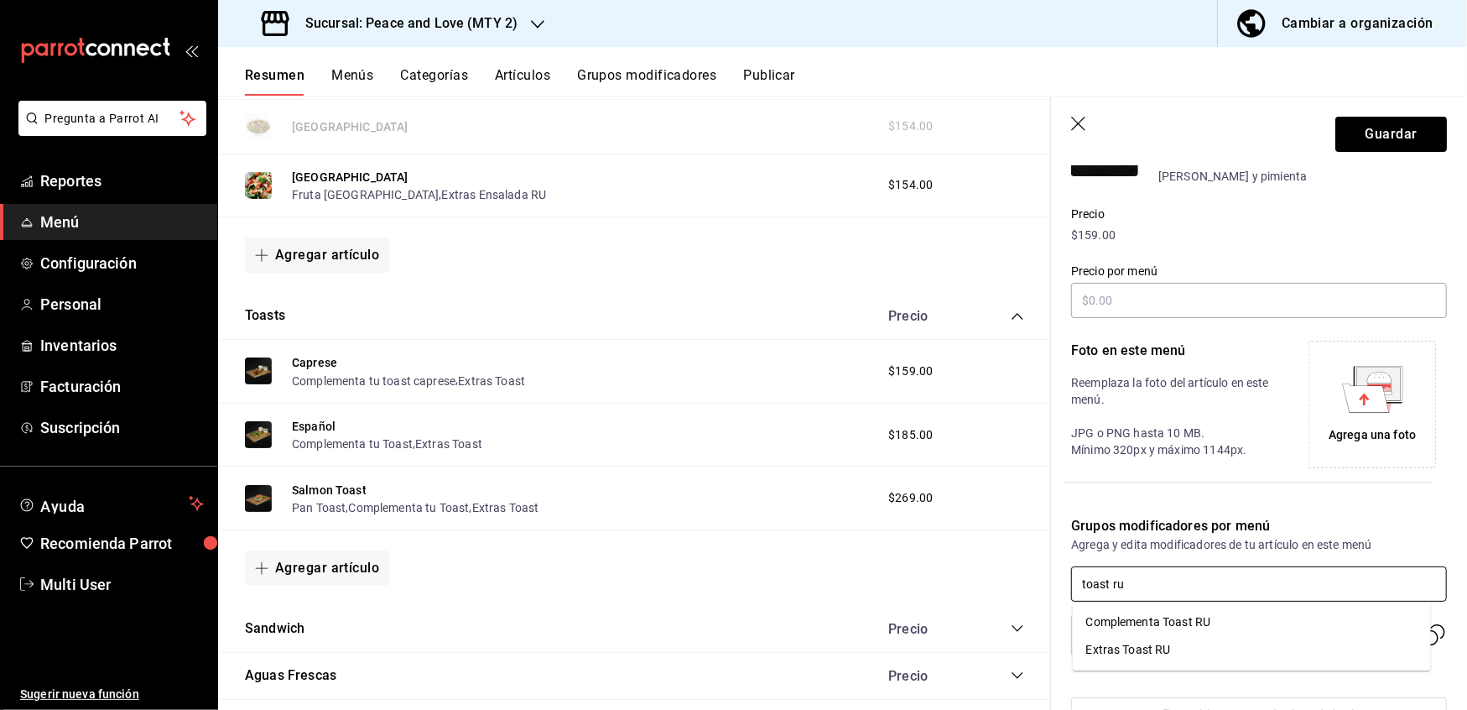
click at [1166, 646] on div "Extras Toast RU" at bounding box center [1129, 650] width 85 height 18
click at [1392, 631] on icon "delete" at bounding box center [1396, 635] width 9 height 9
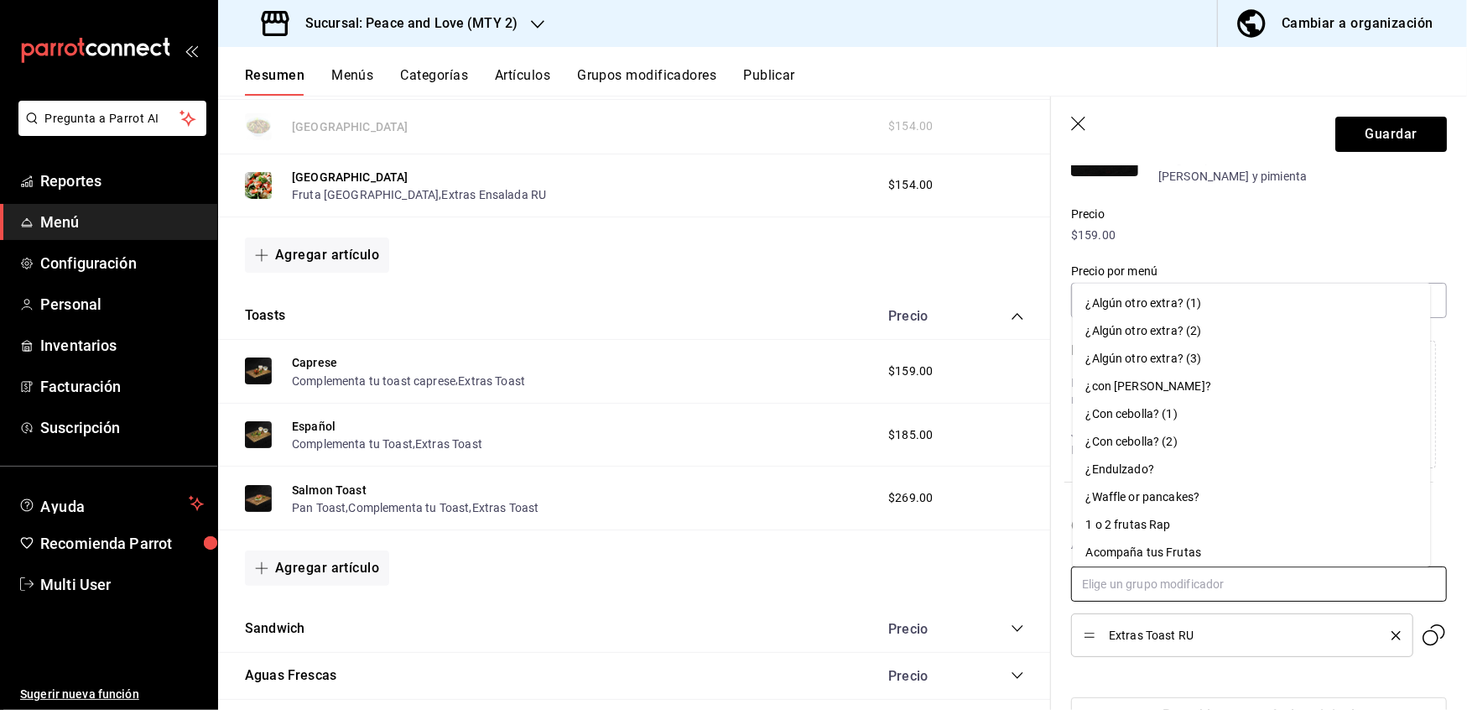
click at [1156, 585] on input "text" at bounding box center [1259, 583] width 376 height 35
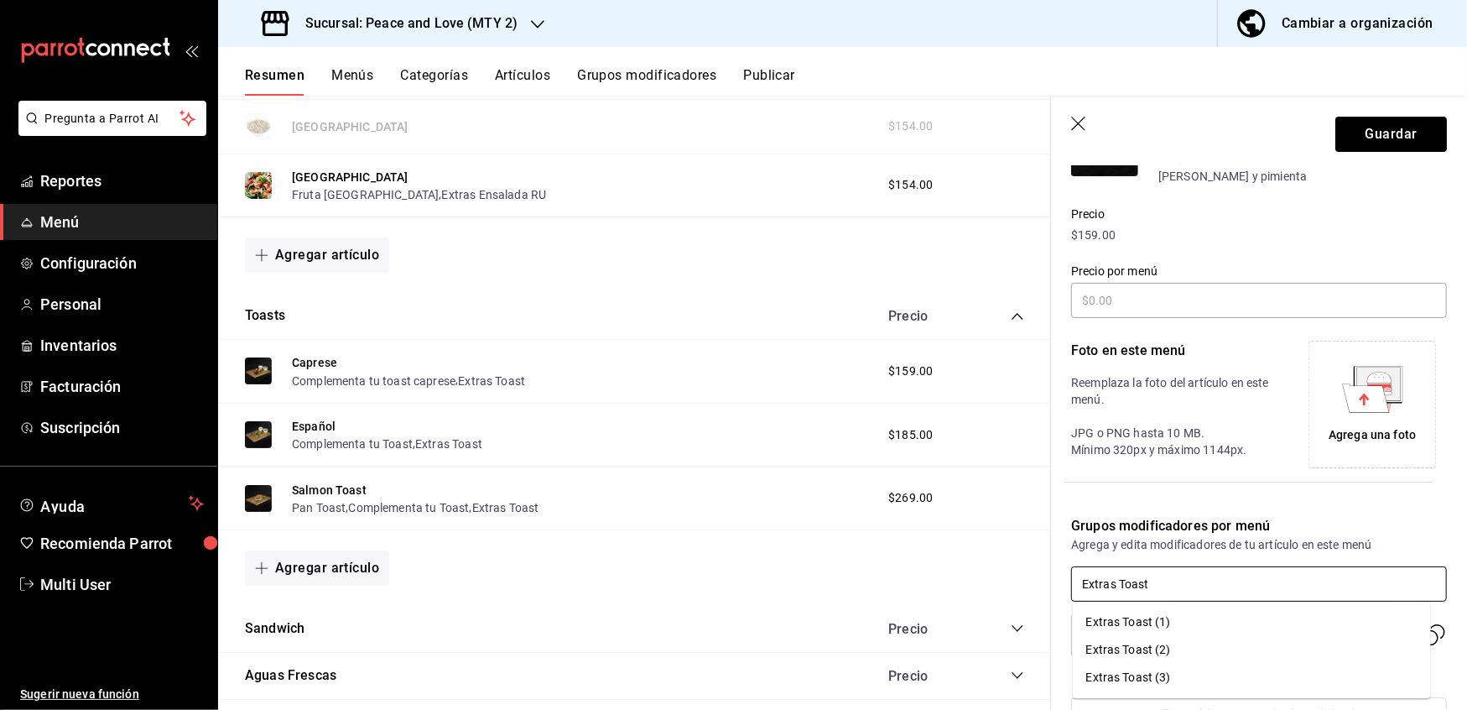
type input "Extras Toast R"
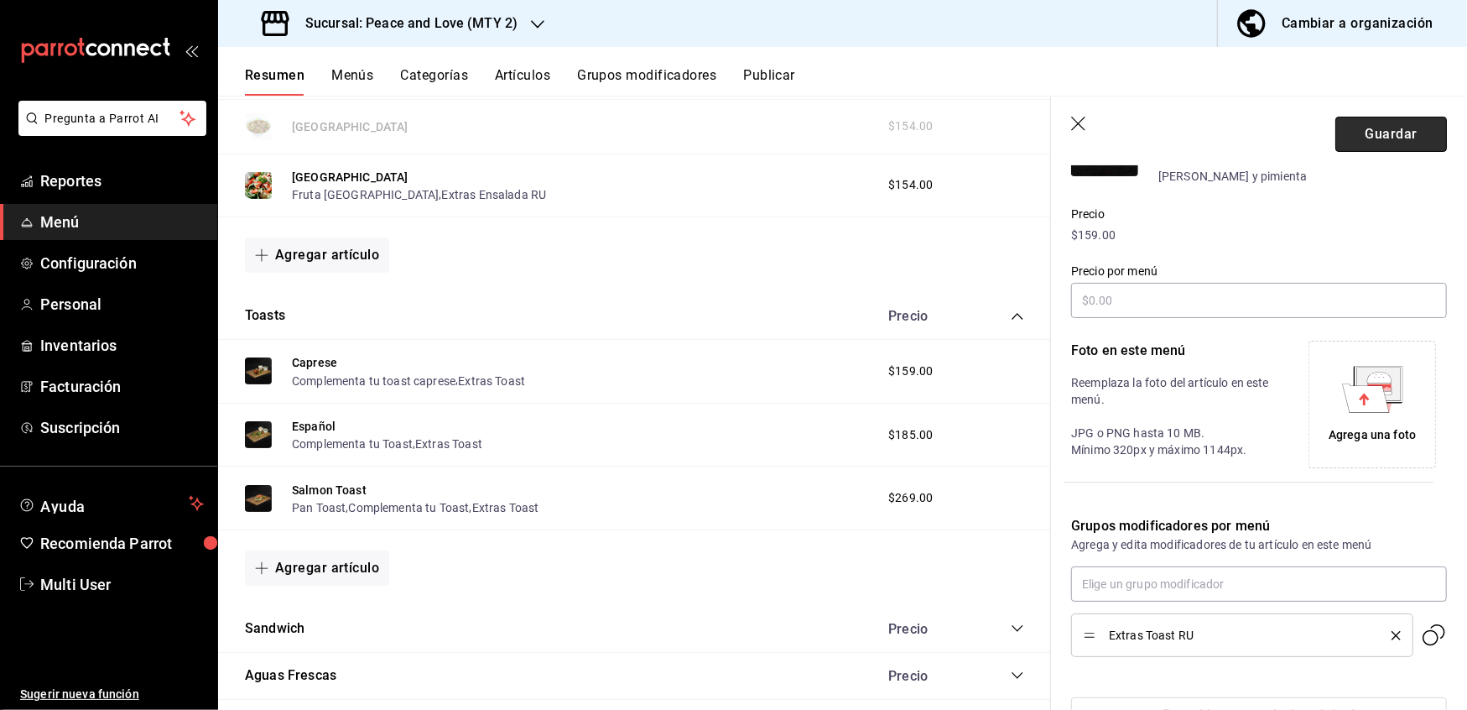
click at [1378, 122] on button "Guardar" at bounding box center [1392, 134] width 112 height 35
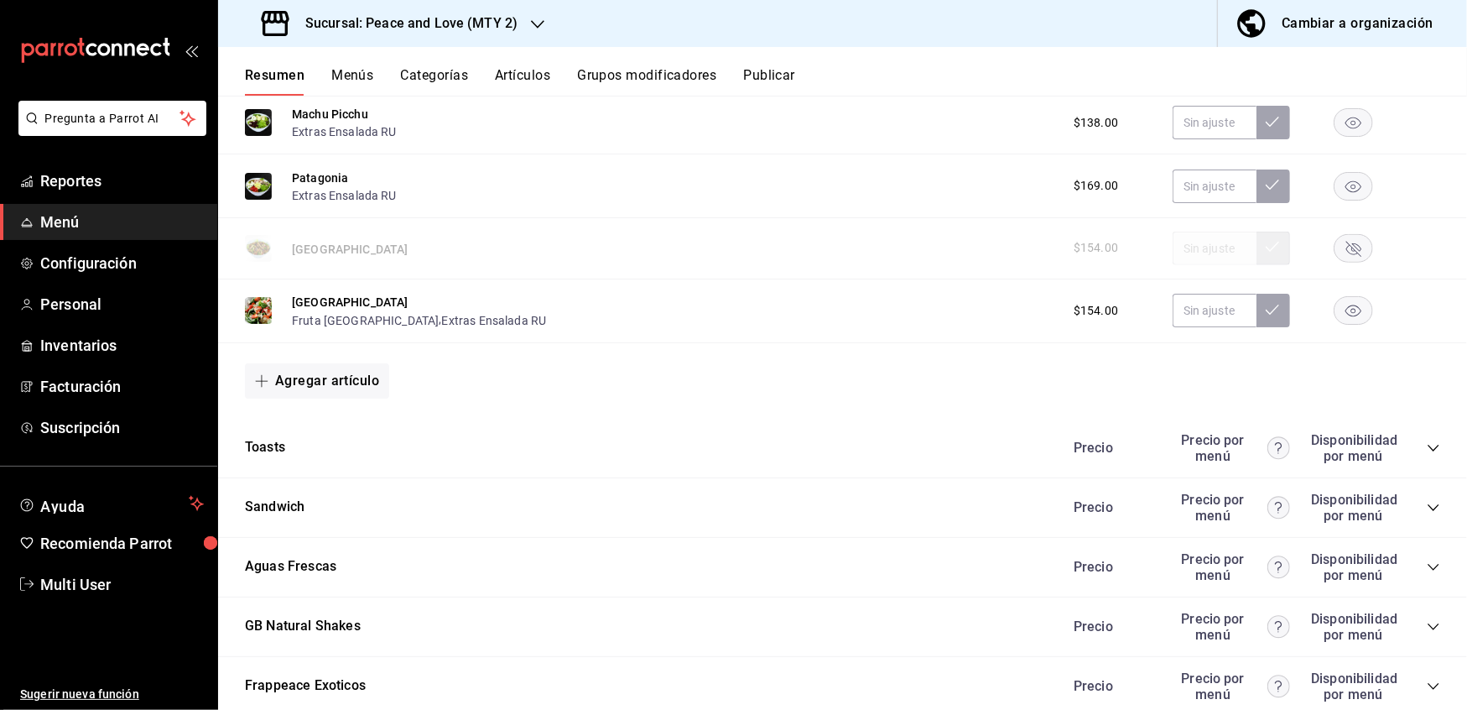
scroll to position [1012, 0]
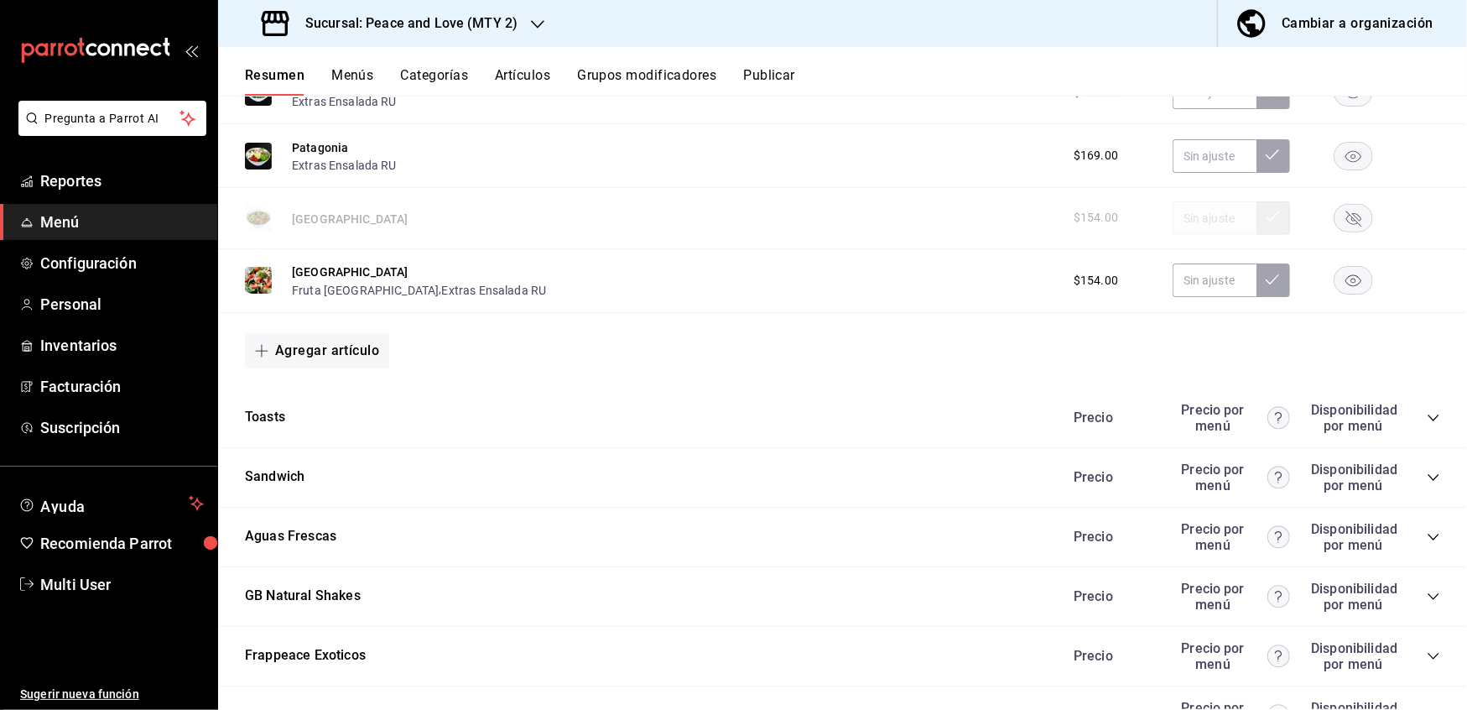
click at [1428, 414] on icon "collapse-category-row" at bounding box center [1433, 417] width 11 height 7
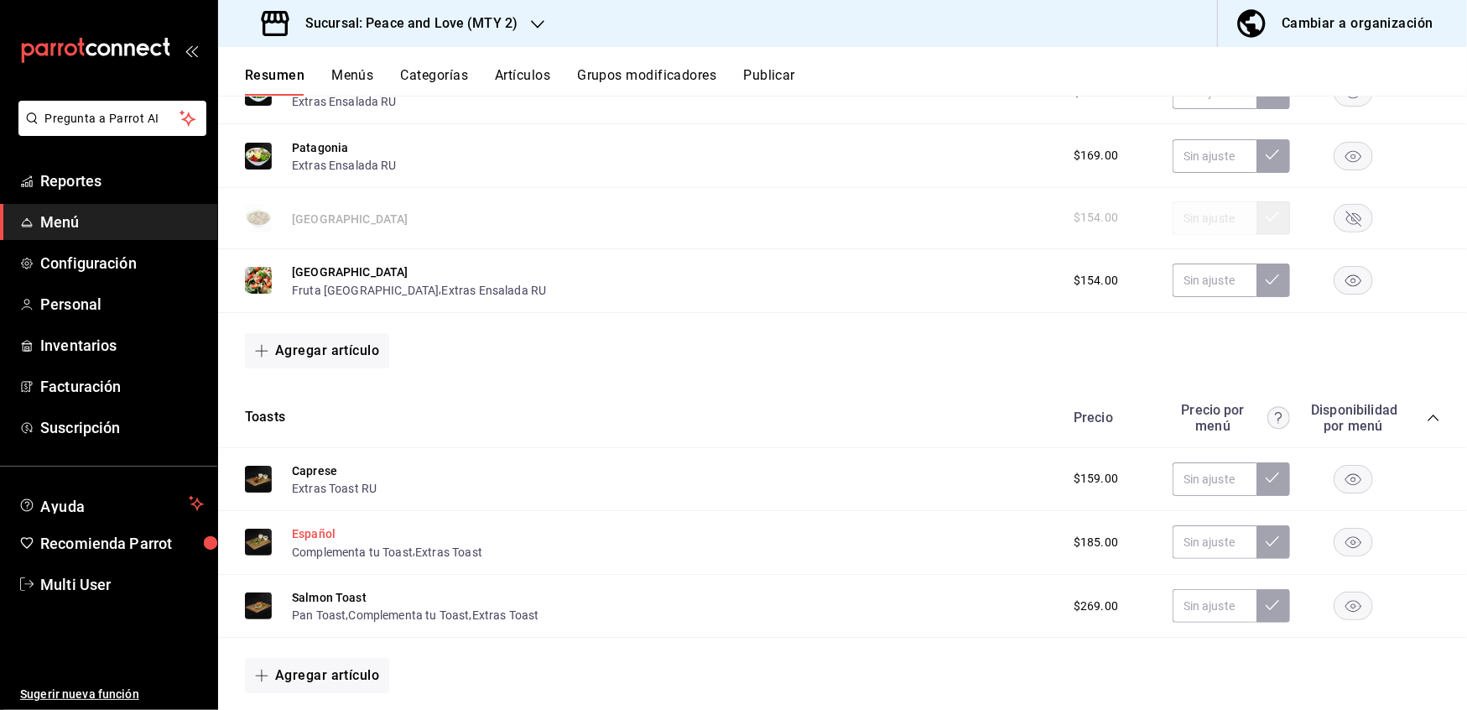
click at [306, 527] on button "Español" at bounding box center [314, 533] width 44 height 17
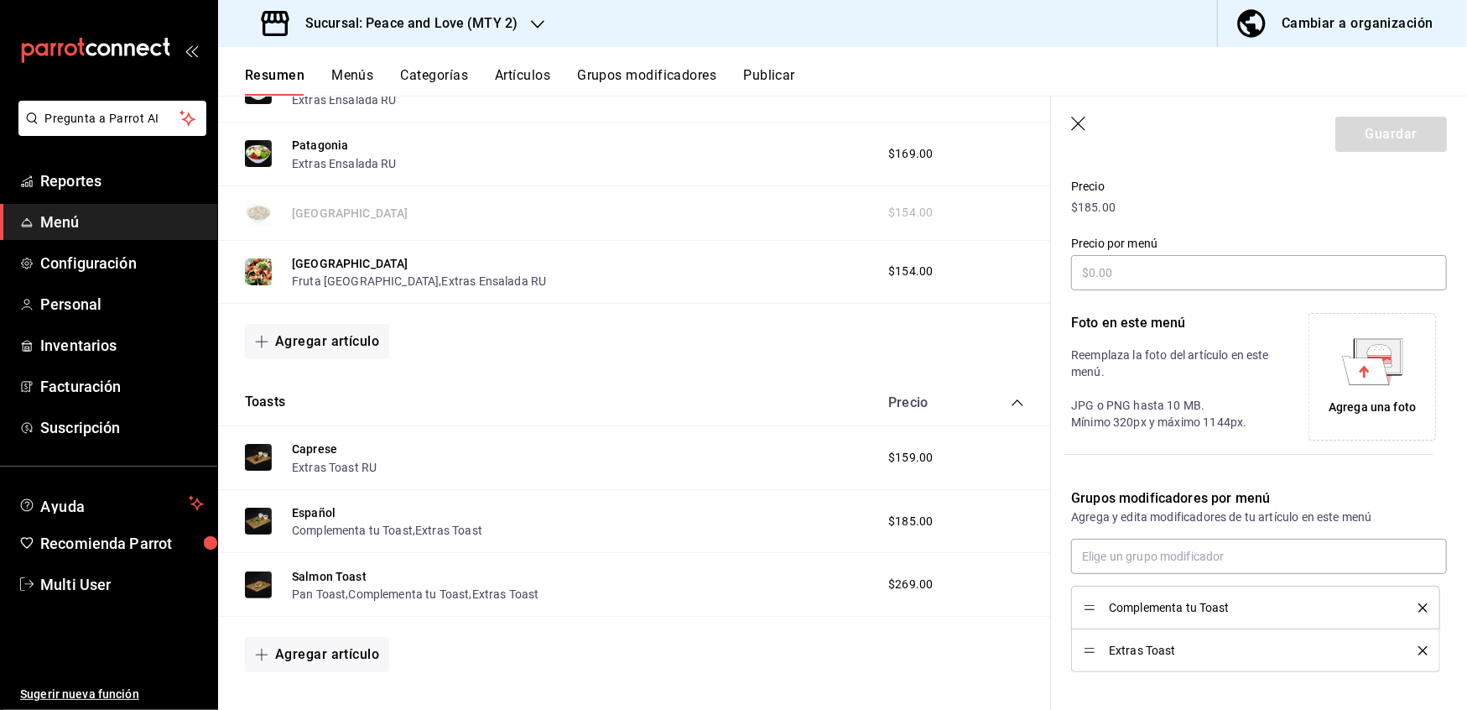
scroll to position [239, 0]
click at [1419, 602] on icon "delete" at bounding box center [1423, 604] width 9 height 9
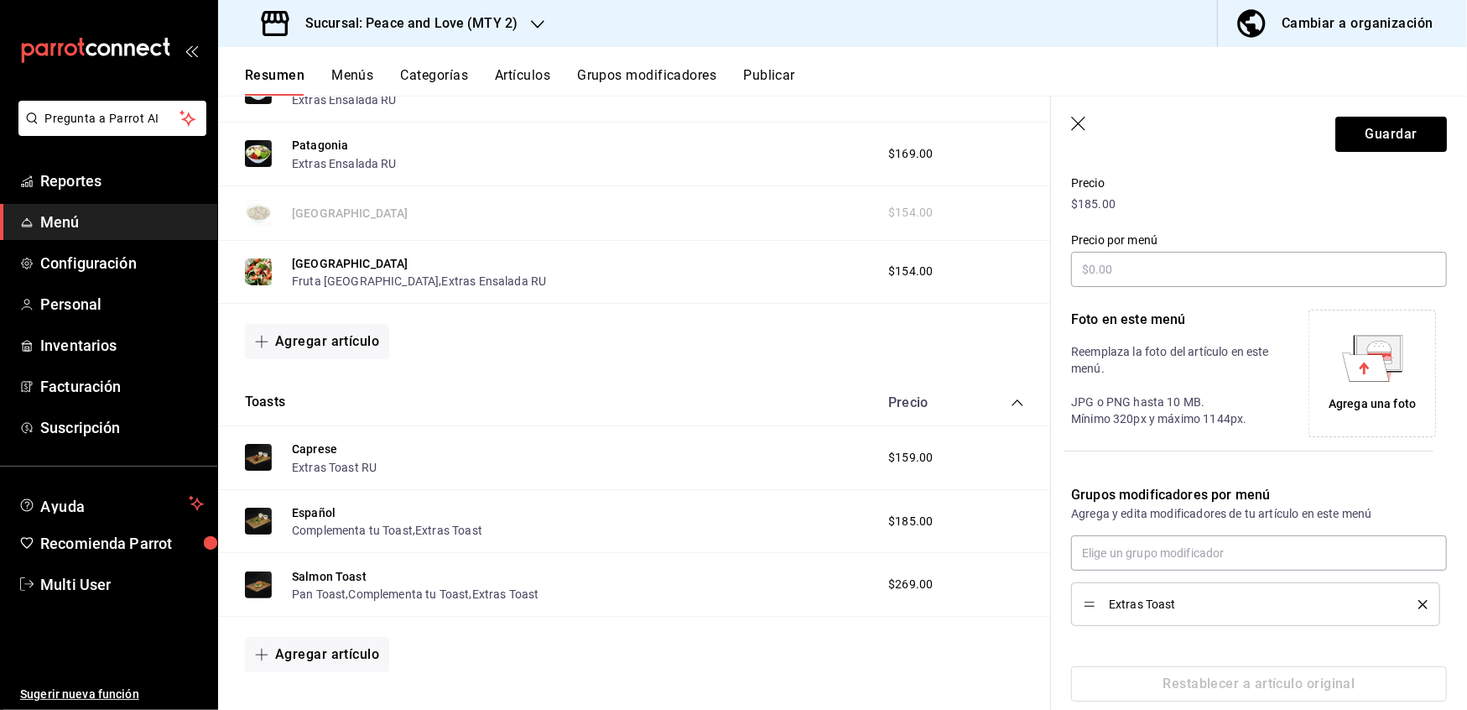
click at [1401, 614] on li "Extras Toast" at bounding box center [1255, 604] width 369 height 44
click at [1419, 604] on icon "delete" at bounding box center [1423, 604] width 9 height 9
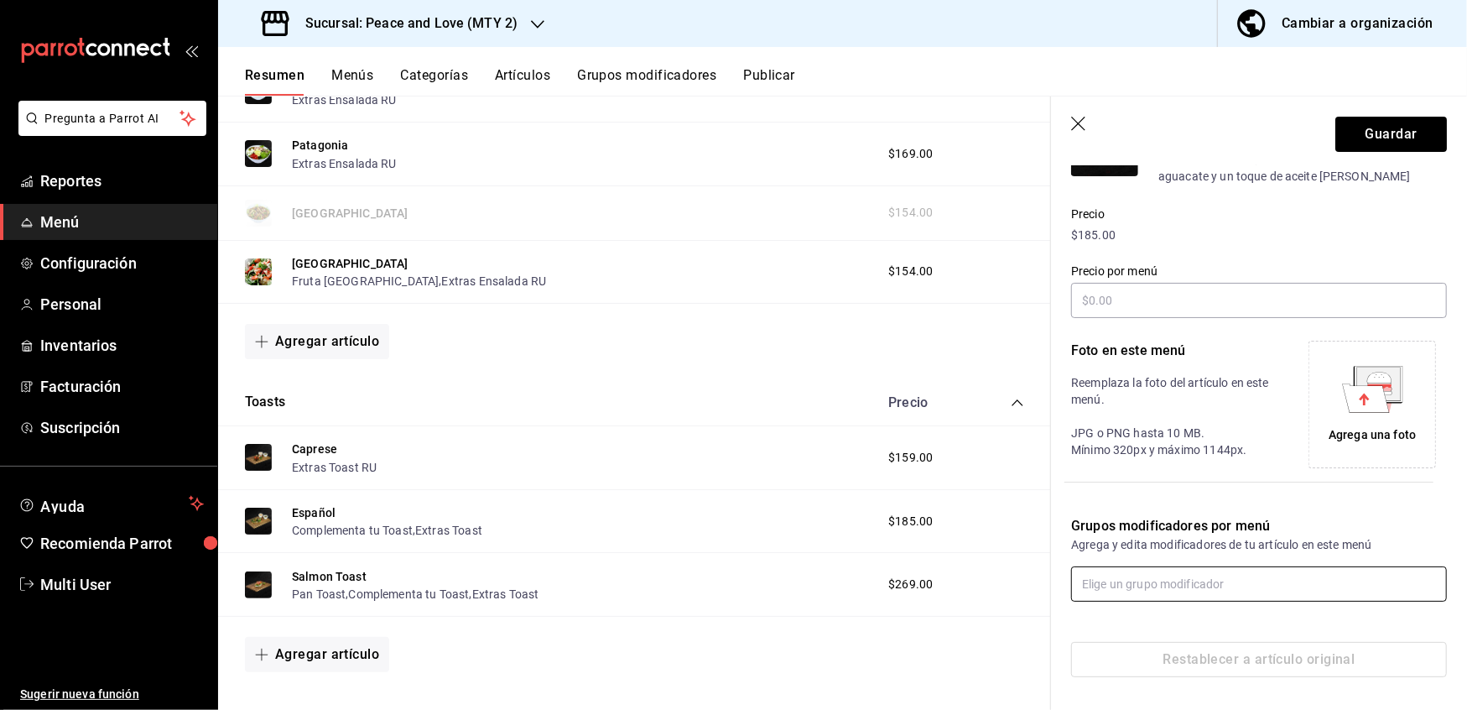
click at [1256, 592] on input "text" at bounding box center [1259, 583] width 376 height 35
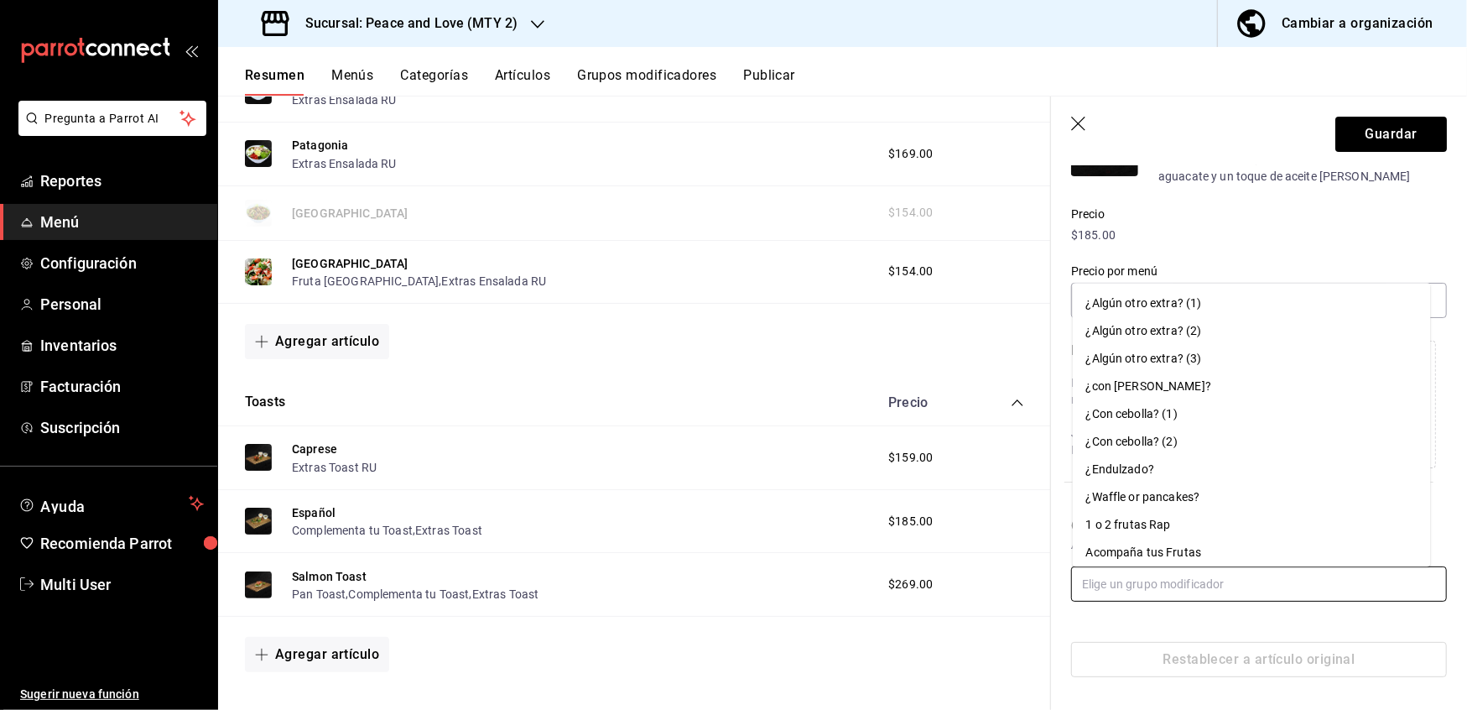
paste input "Extras Toast R"
type input "Extras Toast R"
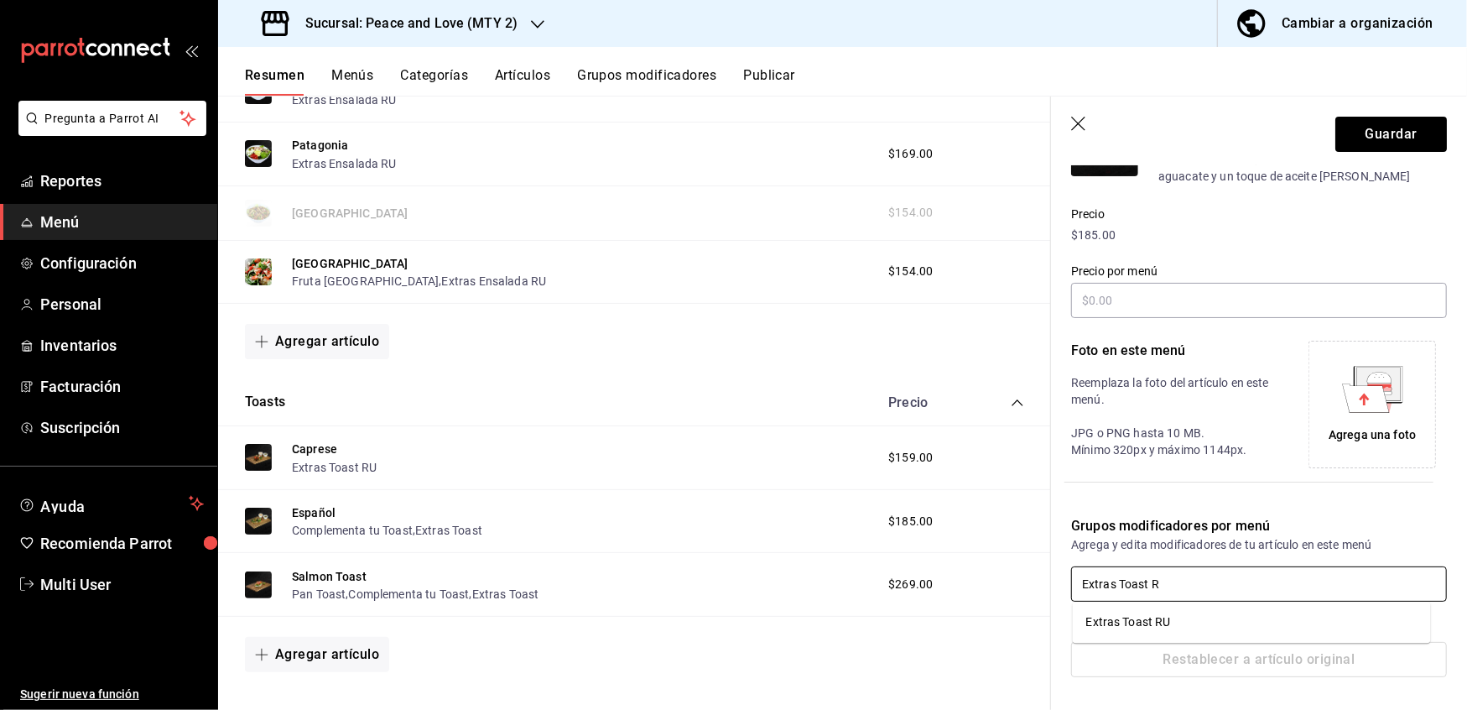
click at [1198, 638] on ul "Extras Toast RU" at bounding box center [1252, 622] width 358 height 41
click at [1198, 618] on li "Extras Toast RU" at bounding box center [1252, 622] width 358 height 28
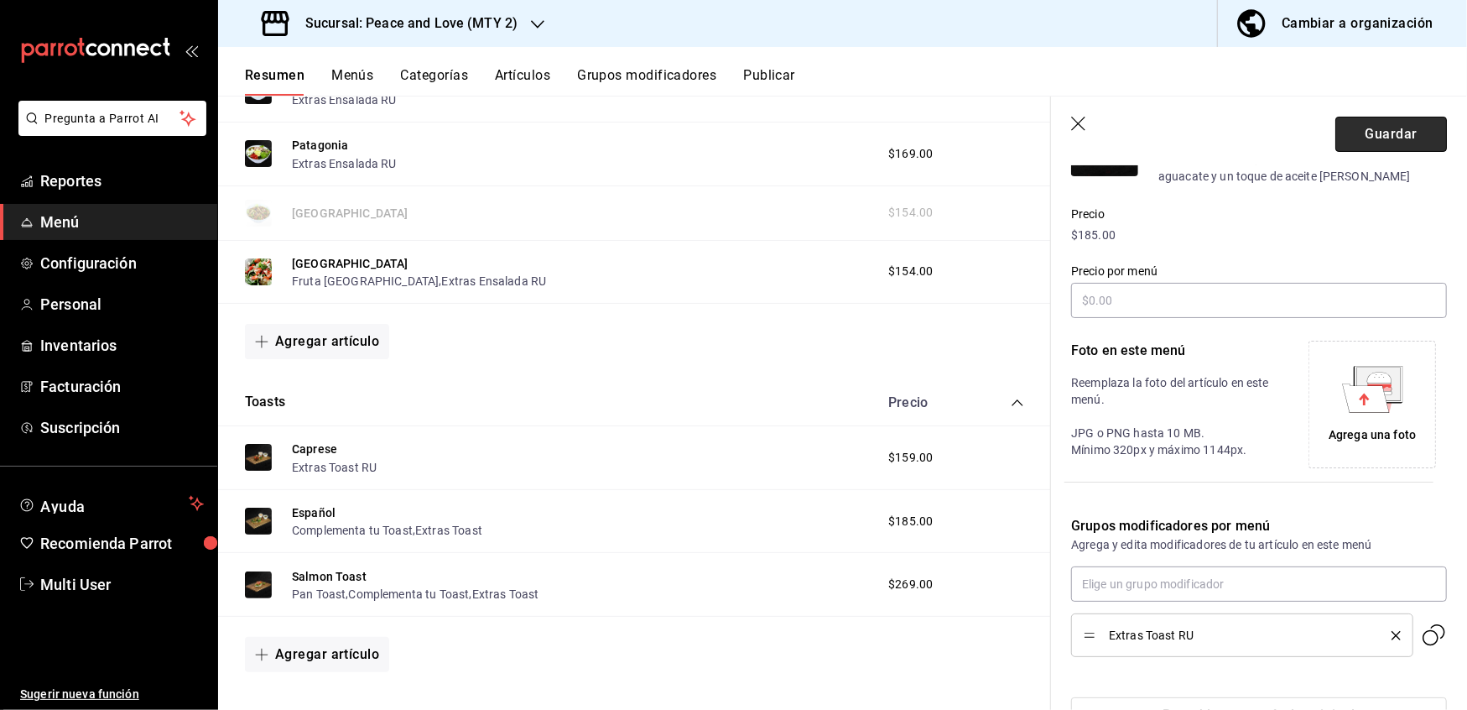
click at [1386, 143] on button "Guardar" at bounding box center [1392, 134] width 112 height 35
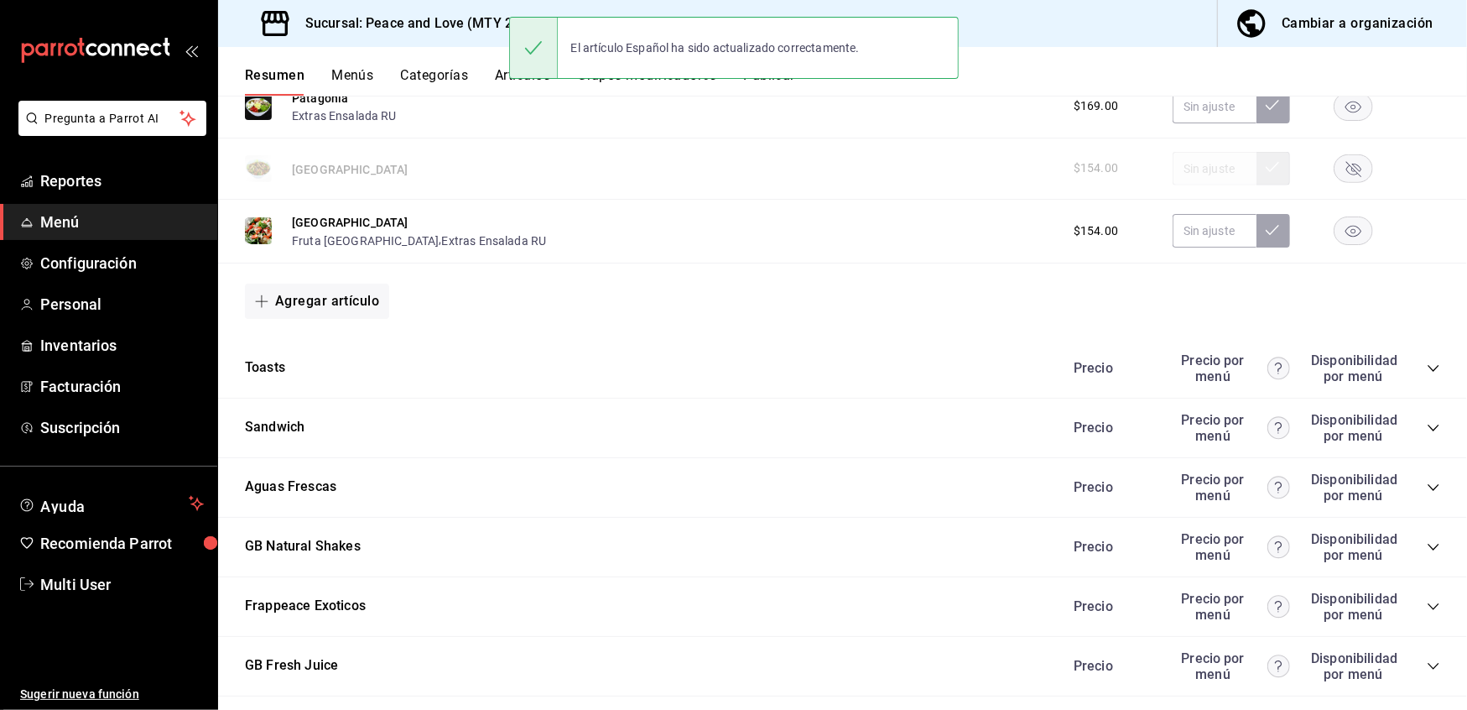
scroll to position [1151, 0]
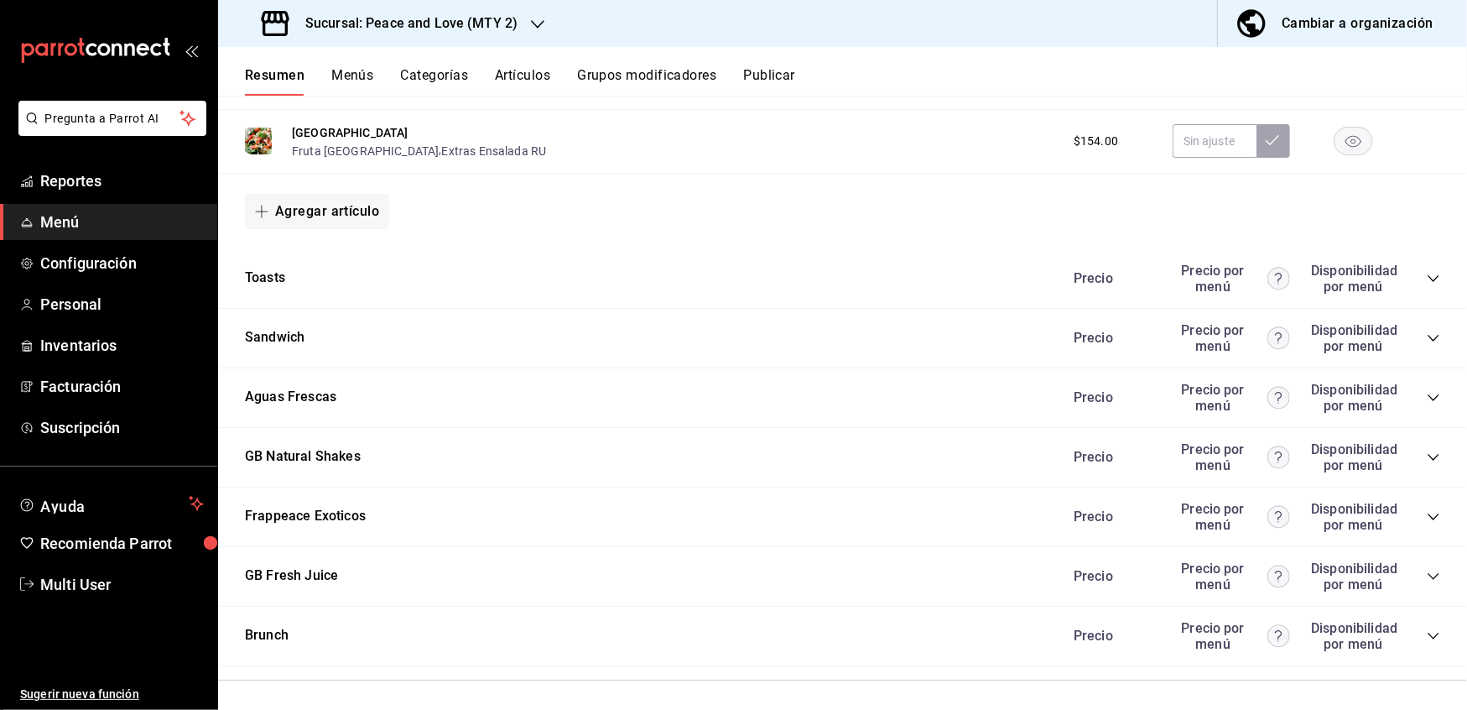
click at [1427, 274] on icon "collapse-category-row" at bounding box center [1433, 278] width 13 height 13
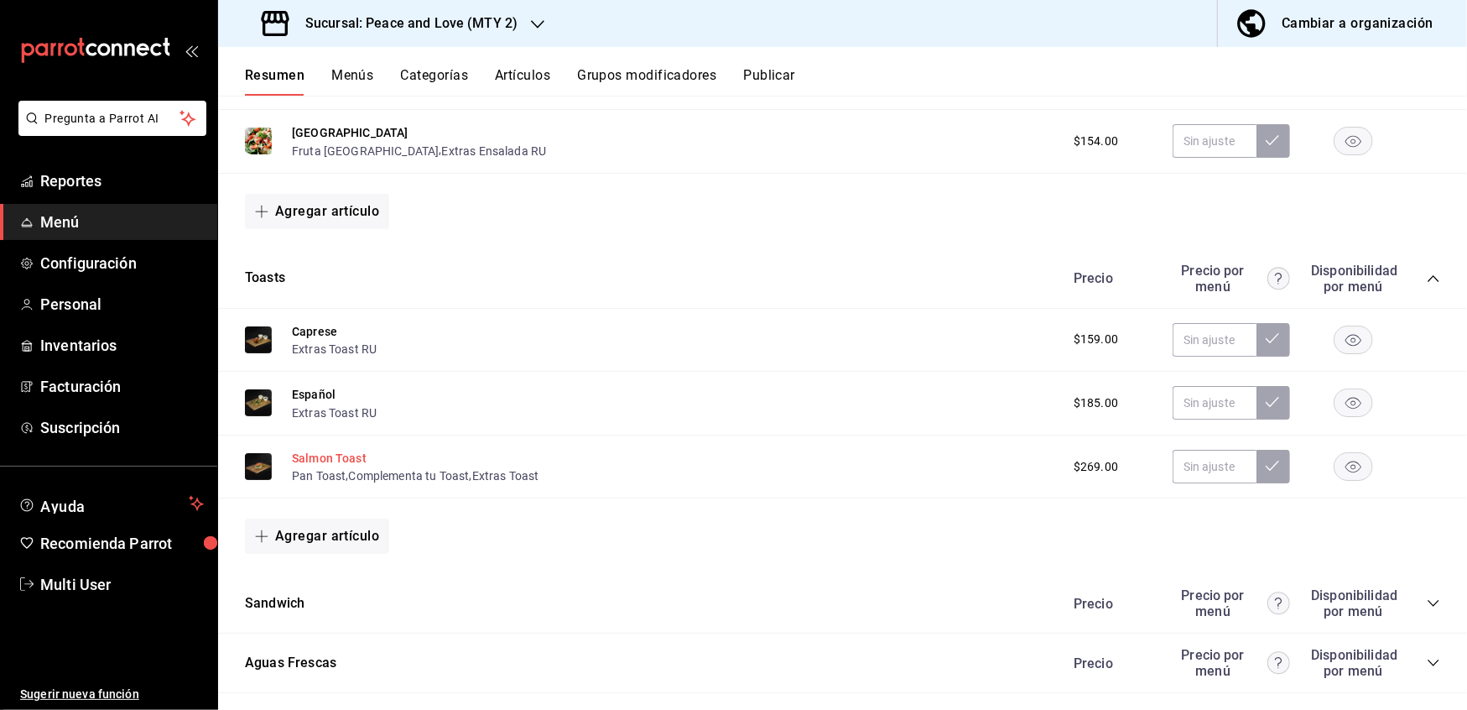
click at [322, 455] on button "Salmon Toast" at bounding box center [329, 458] width 75 height 17
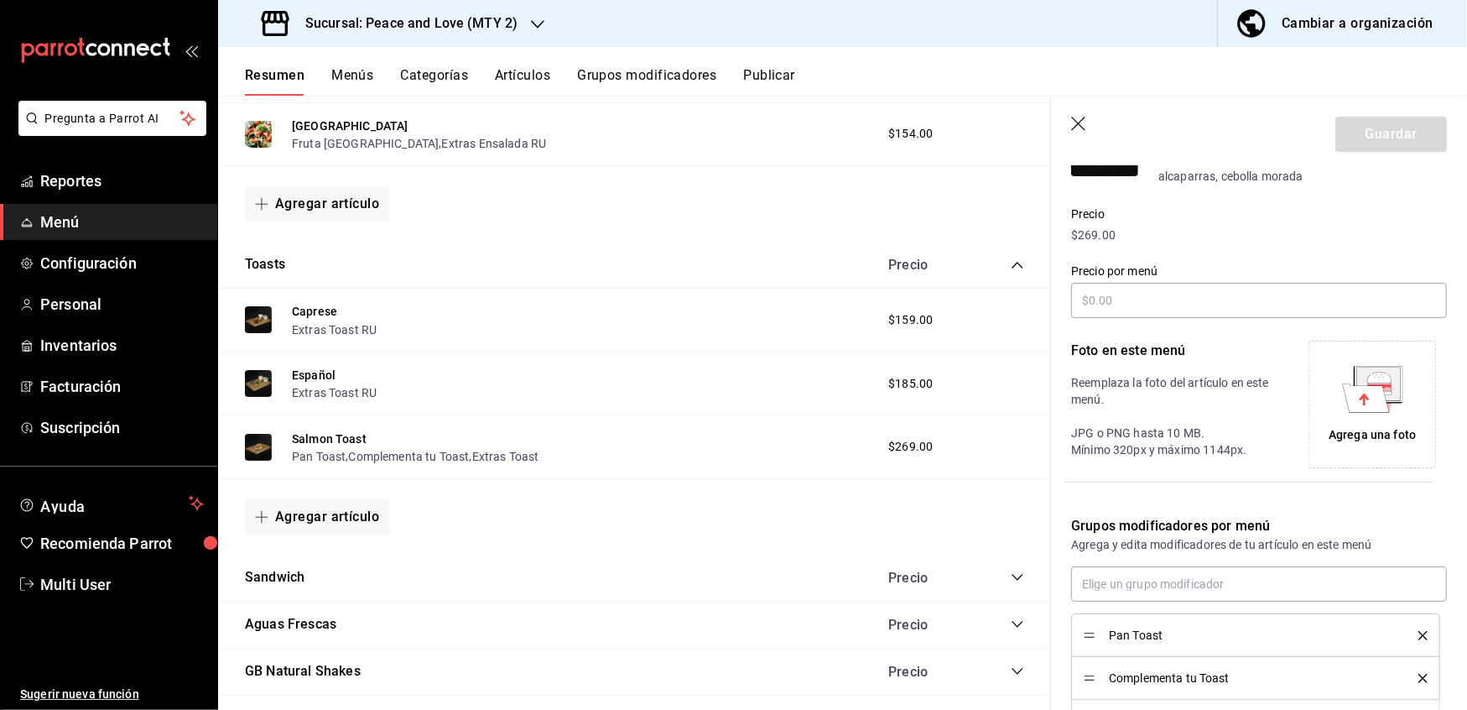
scroll to position [350, 0]
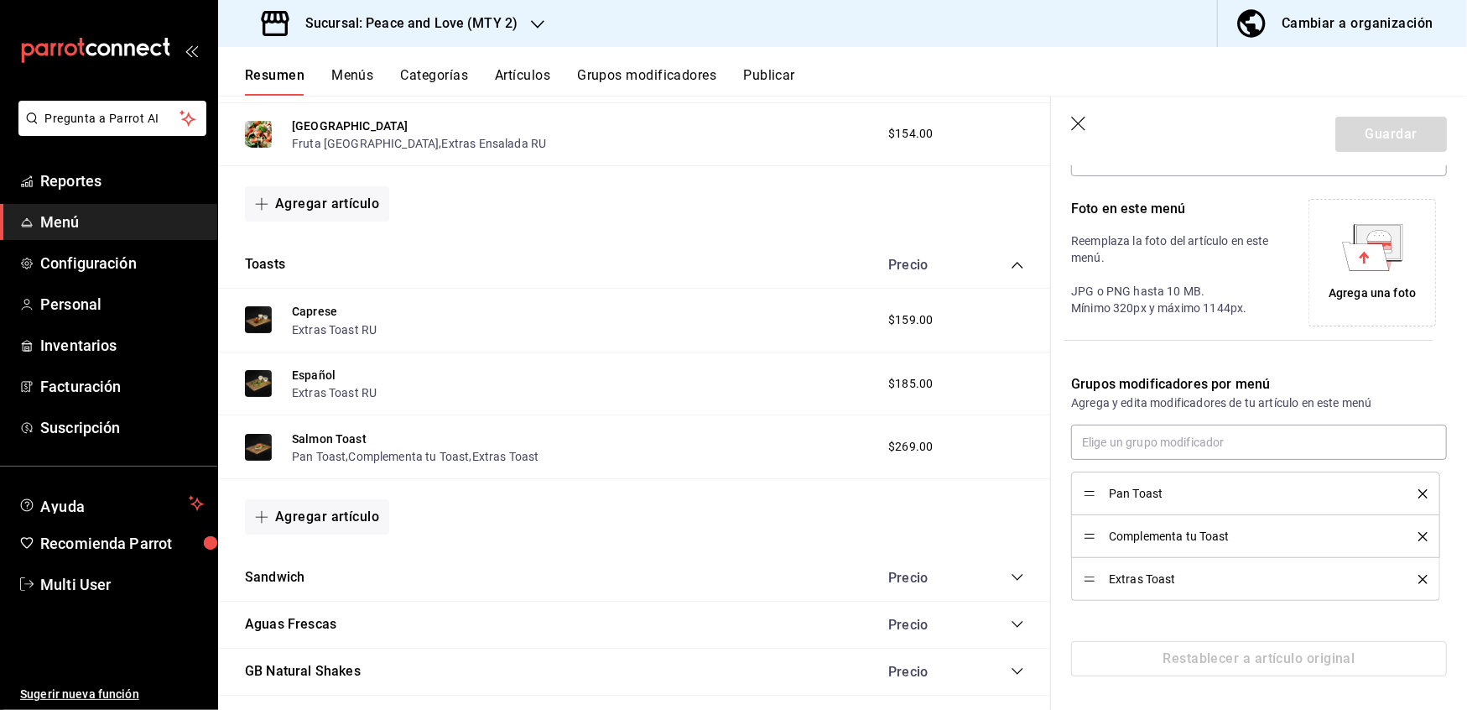
click at [1407, 497] on button "delete" at bounding box center [1417, 493] width 21 height 9
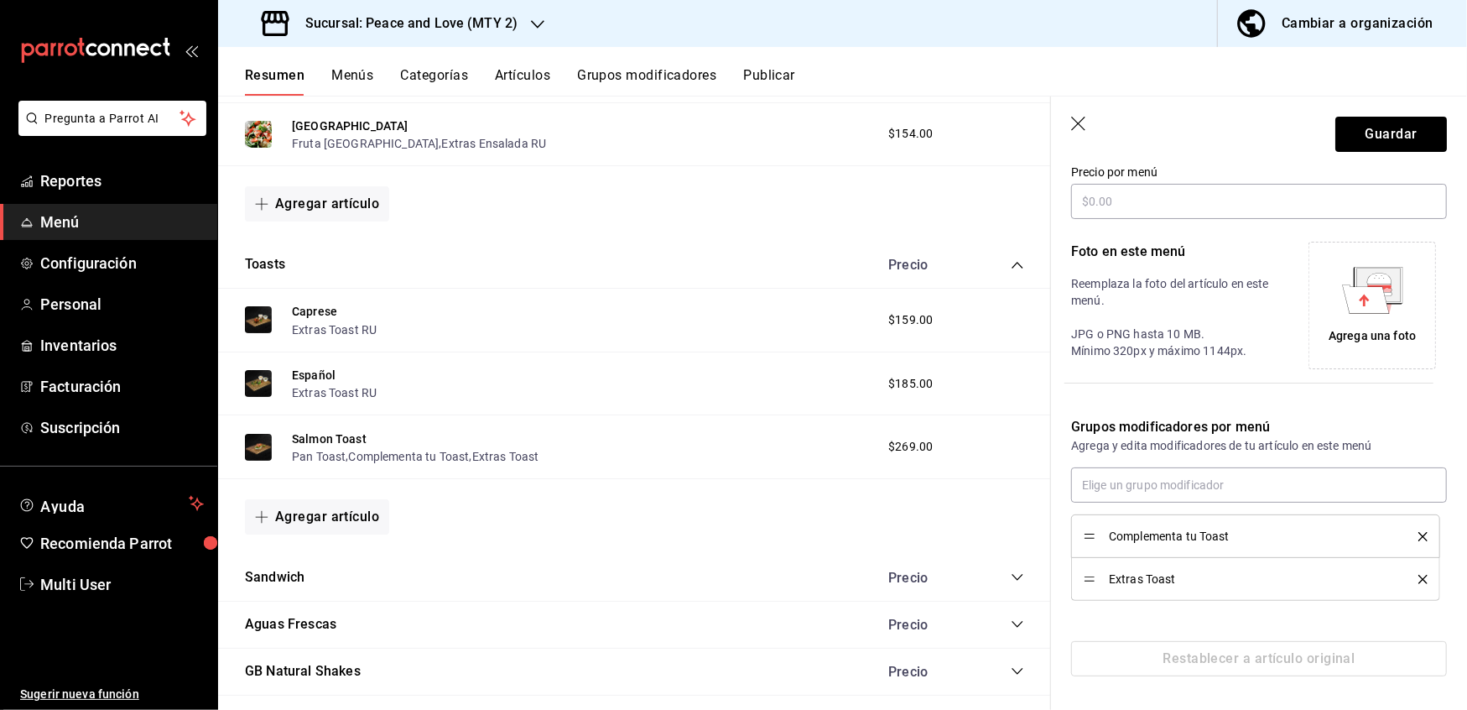
click at [1419, 540] on icon "delete" at bounding box center [1423, 536] width 9 height 9
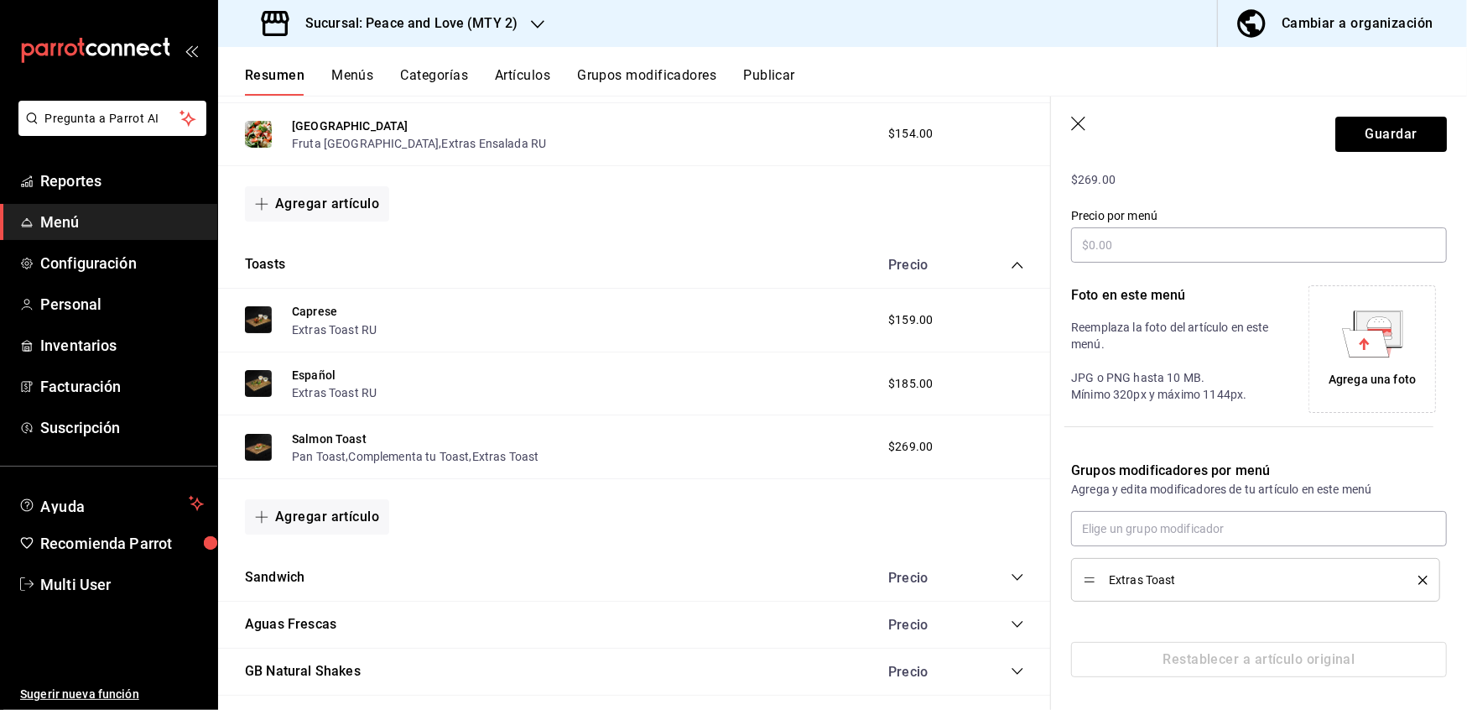
click at [1419, 582] on icon "delete" at bounding box center [1423, 580] width 9 height 9
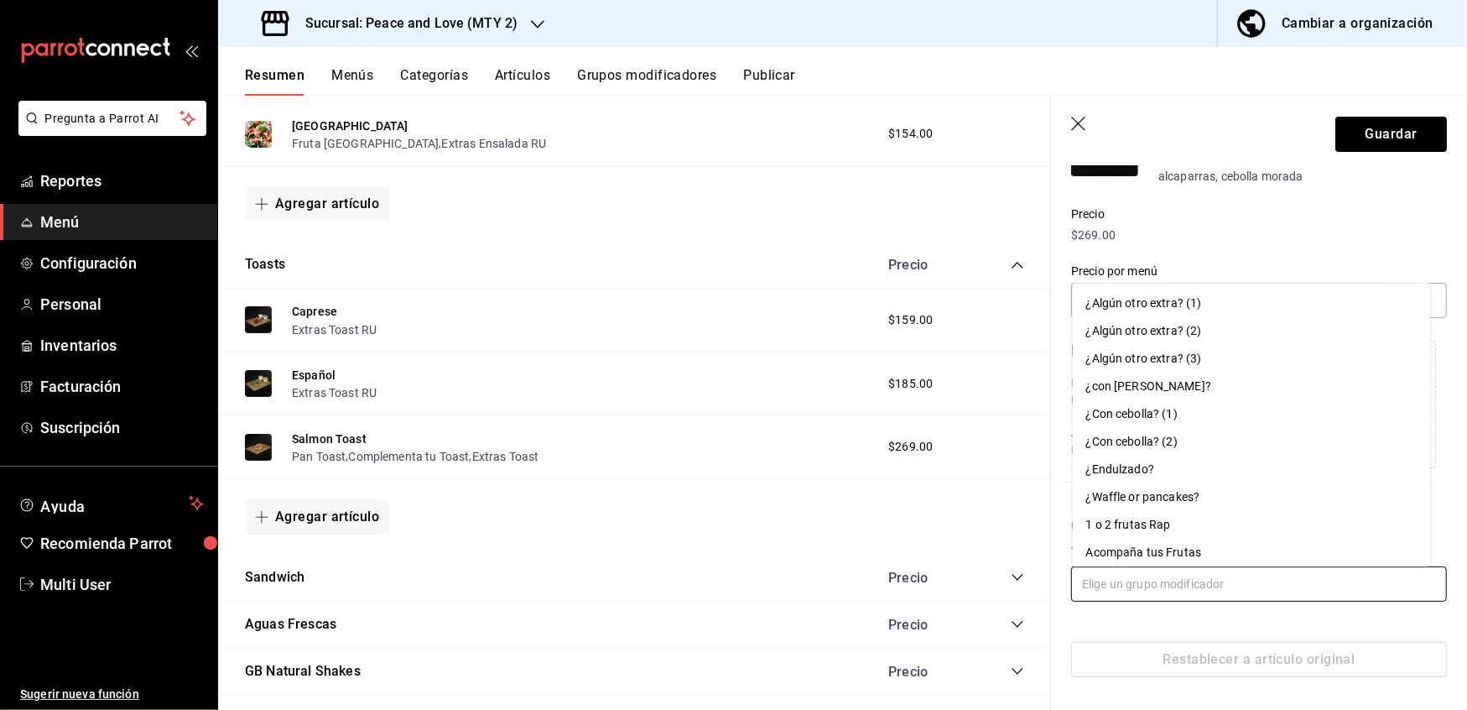
click at [1257, 594] on input "text" at bounding box center [1259, 583] width 376 height 35
paste input "Extras Toast R"
type input "Extras Toast R"
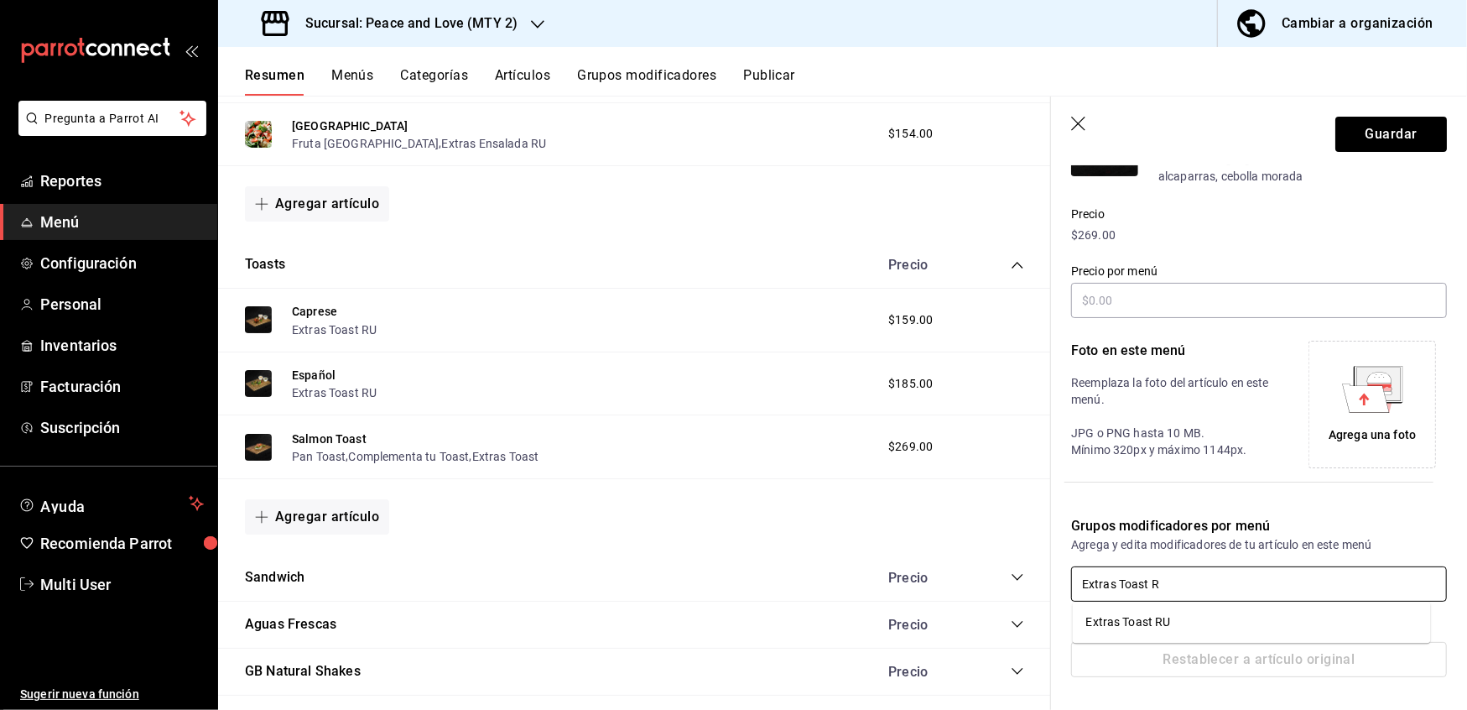
click at [1168, 631] on div "Extras Toast RU" at bounding box center [1129, 622] width 85 height 18
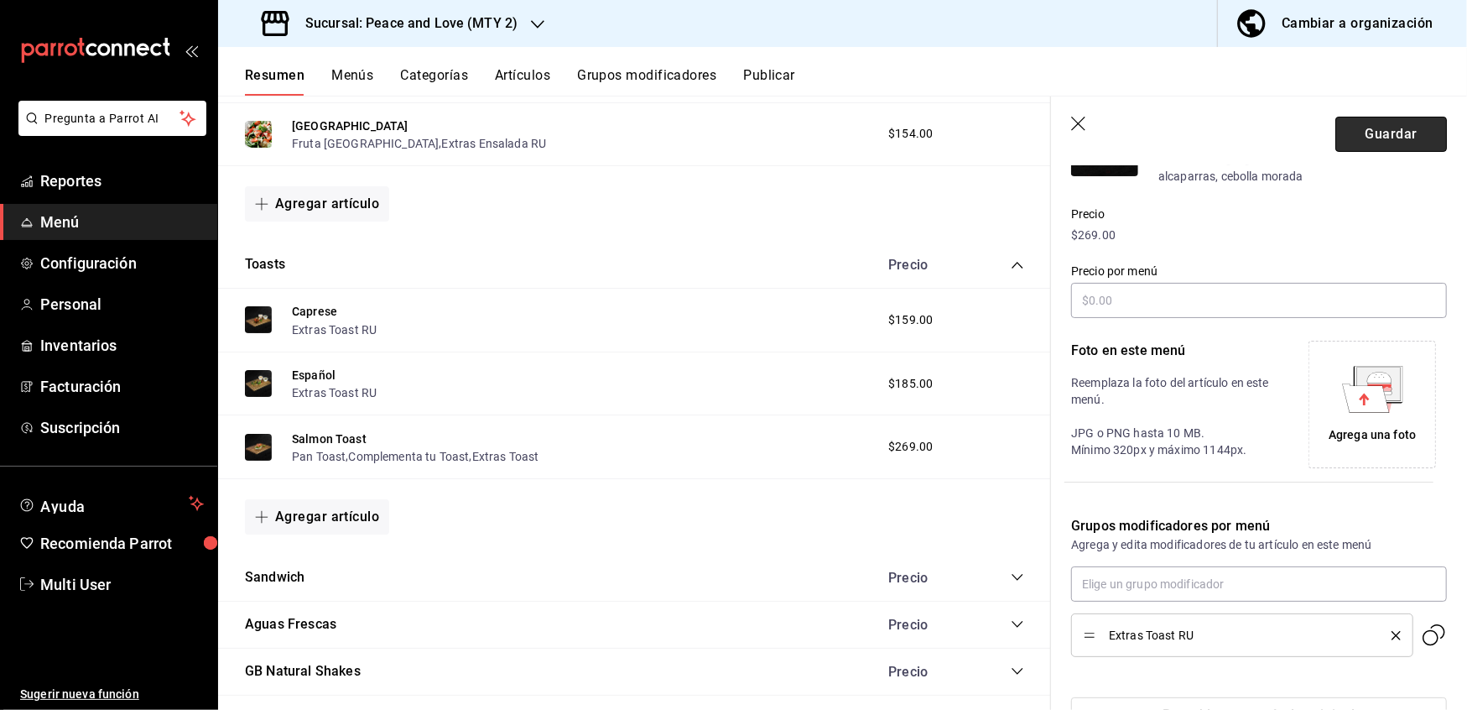
click at [1381, 139] on button "Guardar" at bounding box center [1392, 134] width 112 height 35
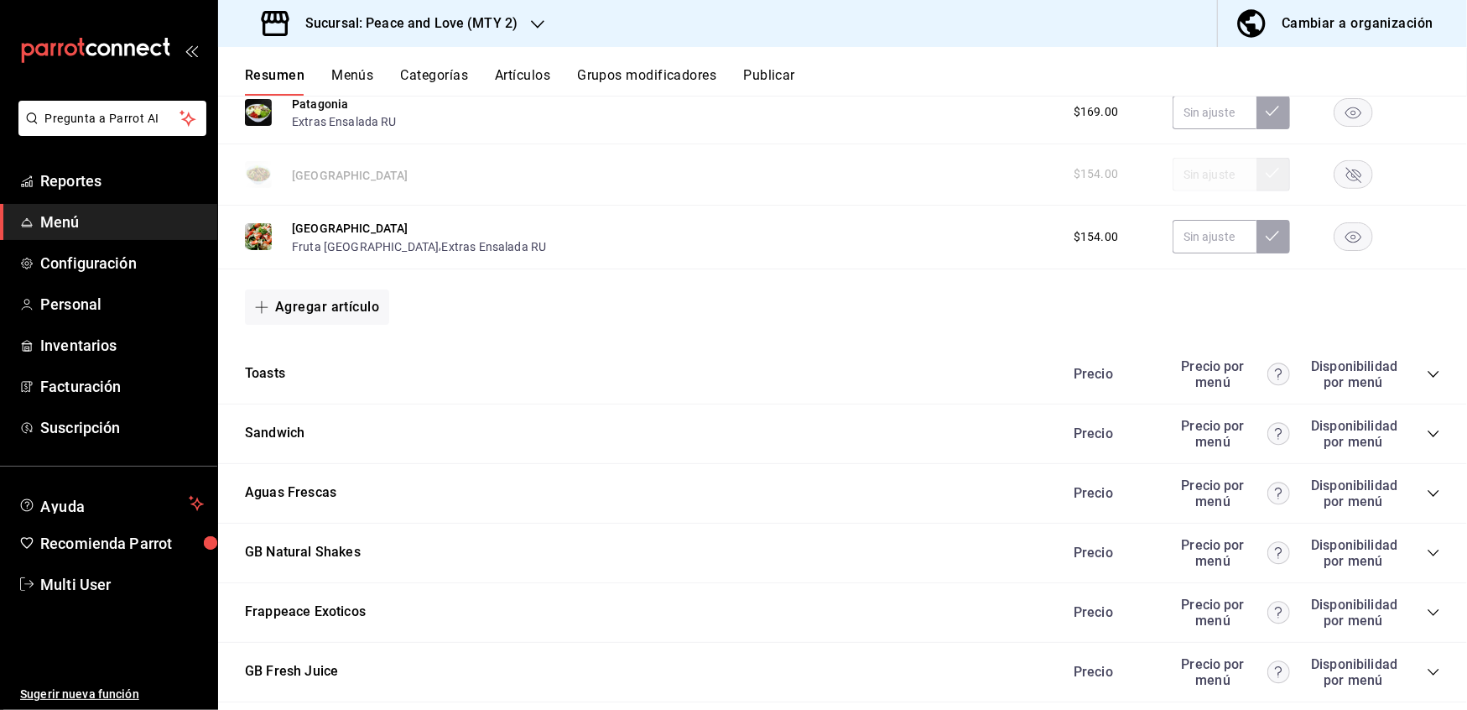
scroll to position [1057, 0]
click at [1424, 377] on div "Toasts Precio Precio por menú Disponibilidad por menú" at bounding box center [842, 373] width 1249 height 60
click at [1427, 367] on icon "collapse-category-row" at bounding box center [1433, 372] width 13 height 13
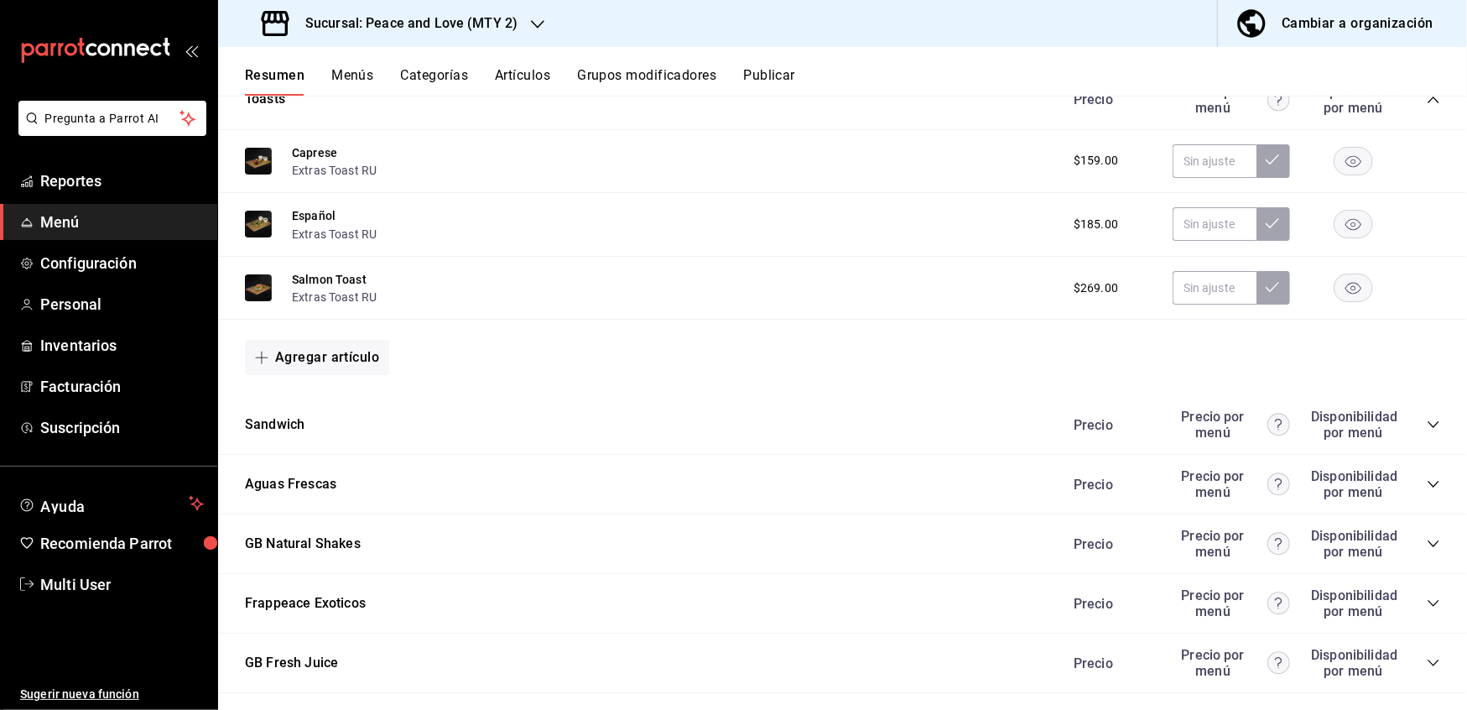
scroll to position [1332, 0]
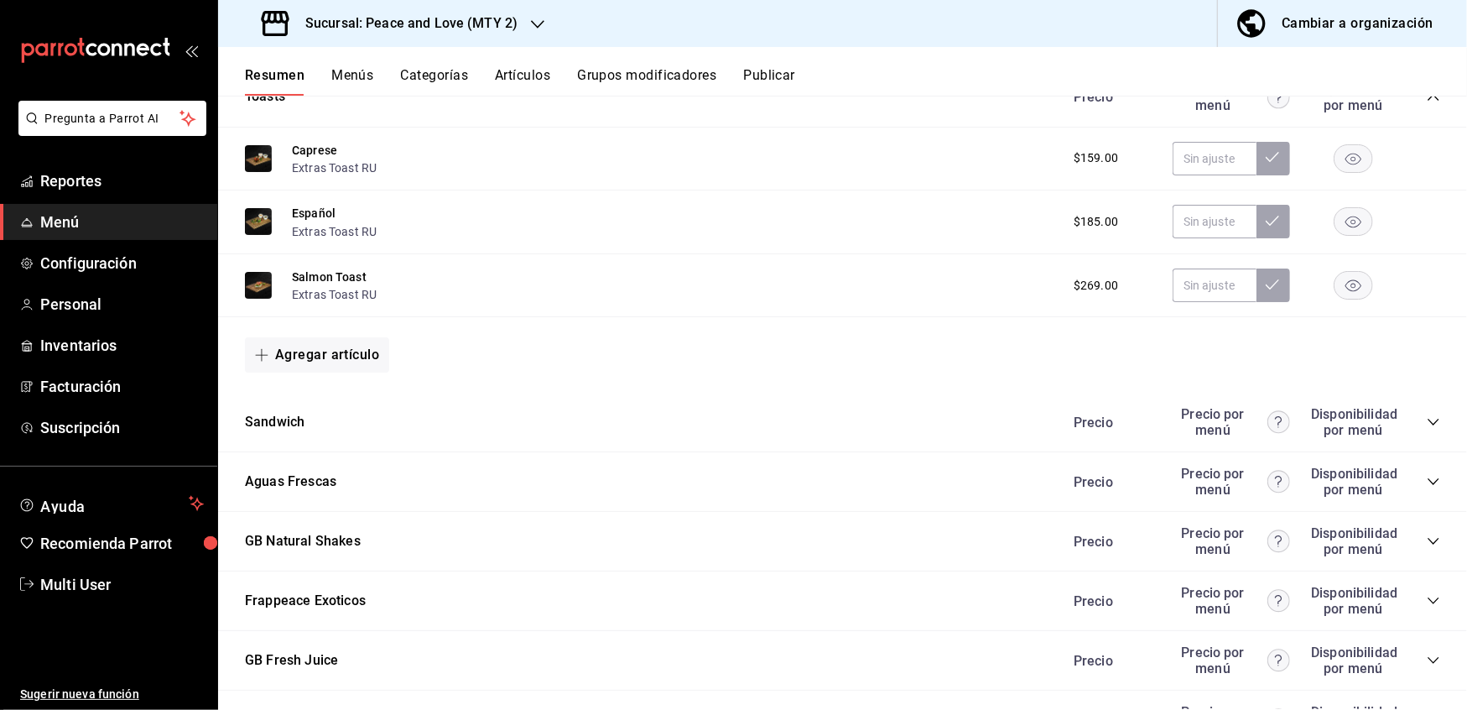
click at [1427, 415] on icon "collapse-category-row" at bounding box center [1433, 421] width 13 height 13
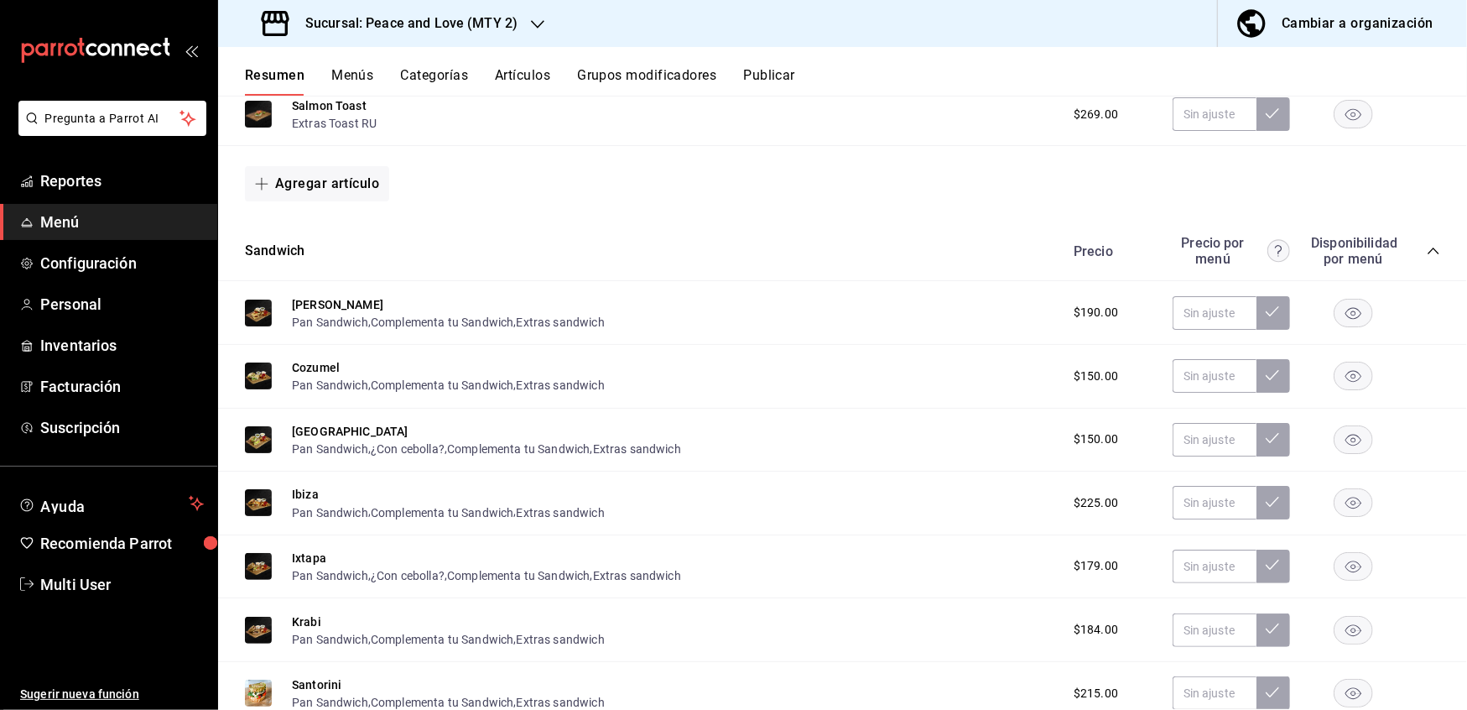
scroll to position [1561, 0]
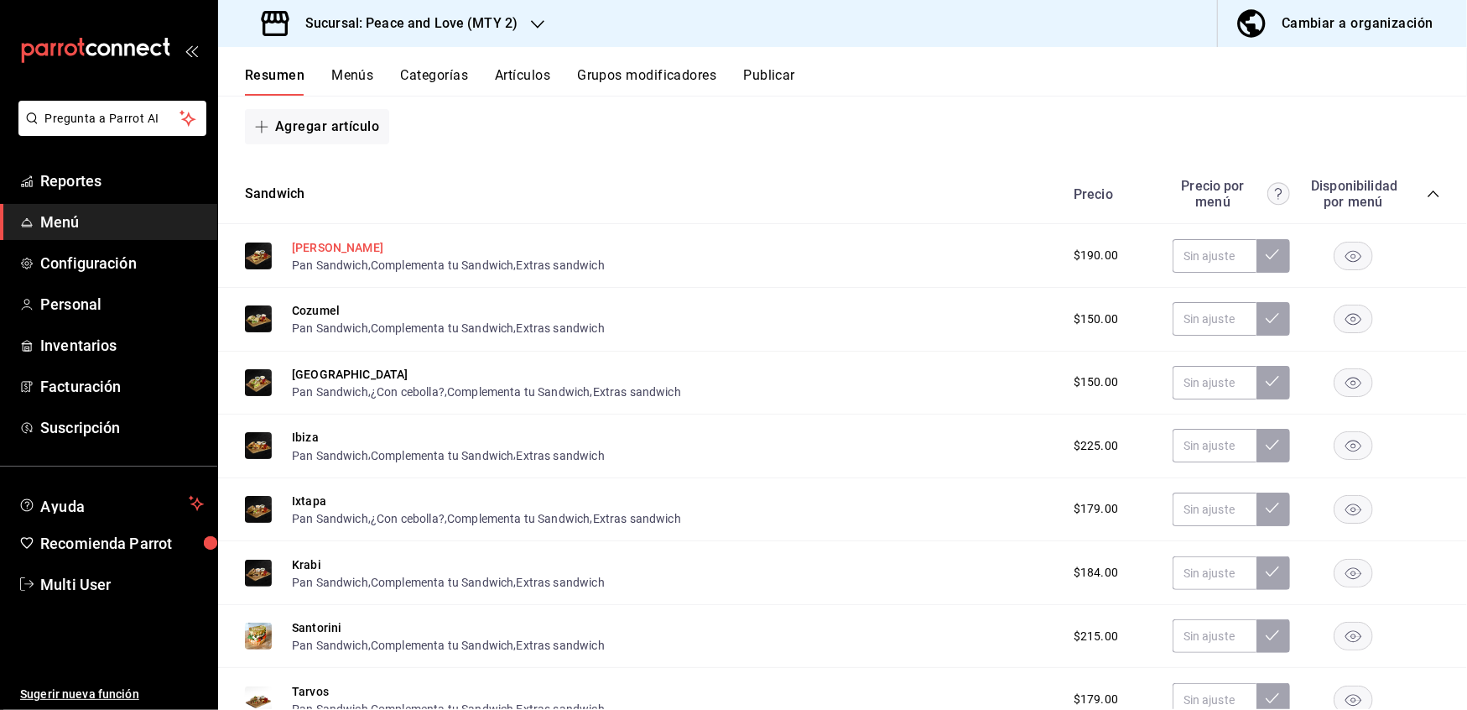
click at [310, 240] on button "[PERSON_NAME]" at bounding box center [337, 247] width 91 height 17
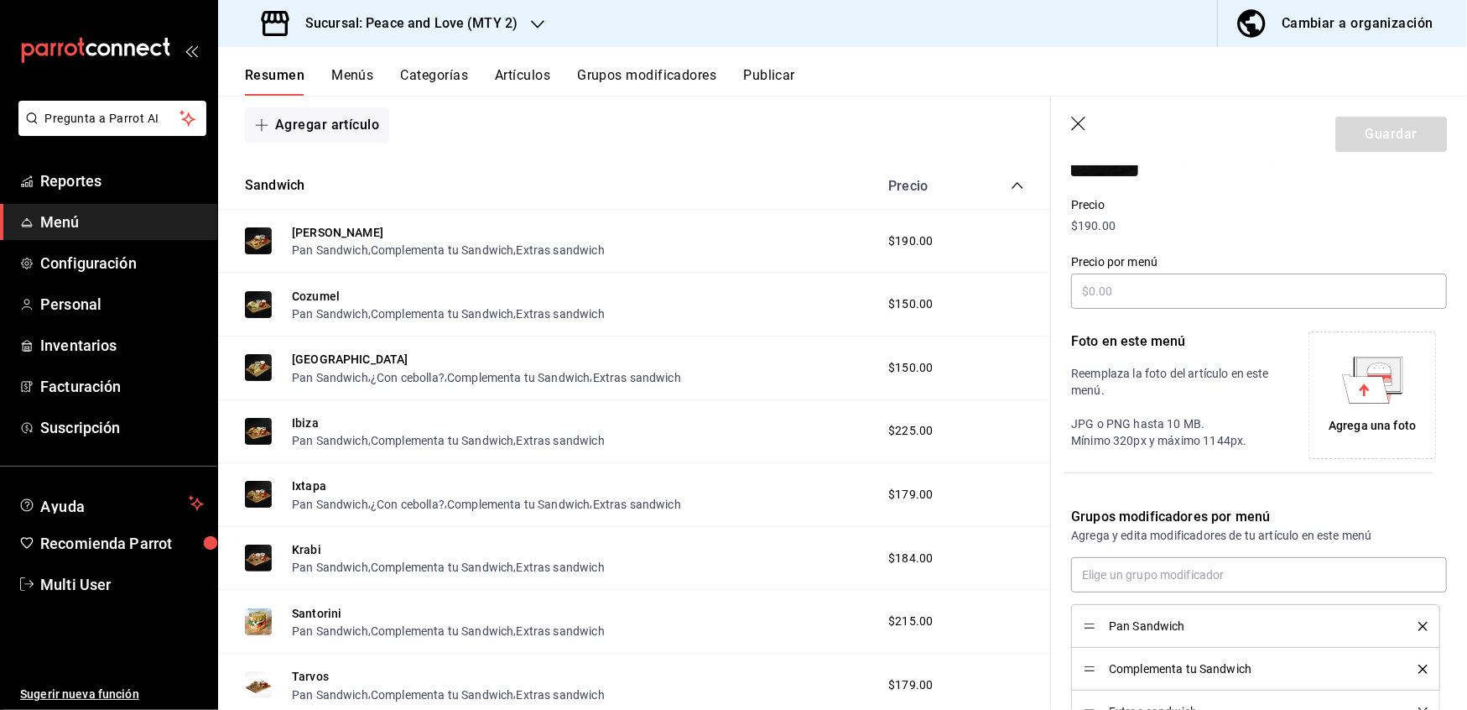
scroll to position [350, 0]
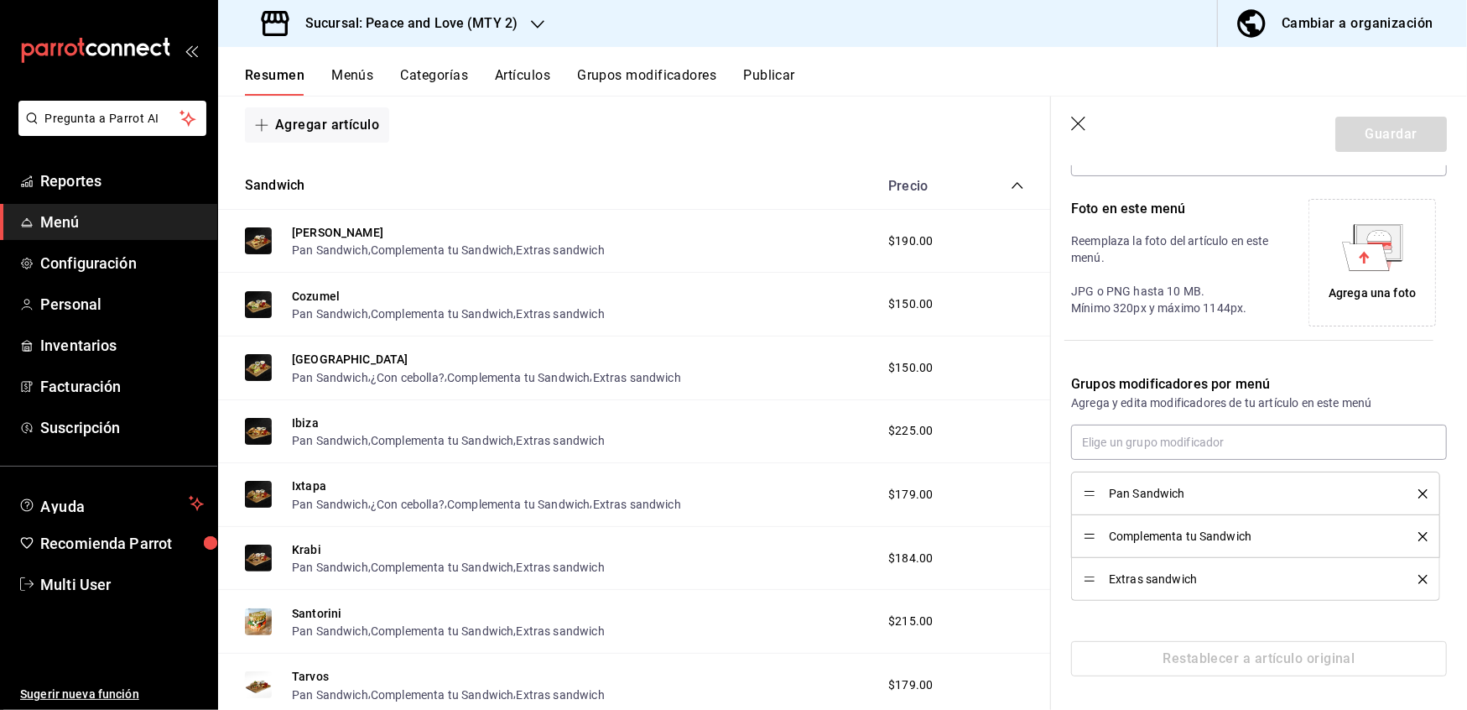
click at [1404, 498] on div "Pan Sandwich" at bounding box center [1256, 493] width 344 height 18
click at [1419, 493] on icon "delete" at bounding box center [1423, 493] width 9 height 9
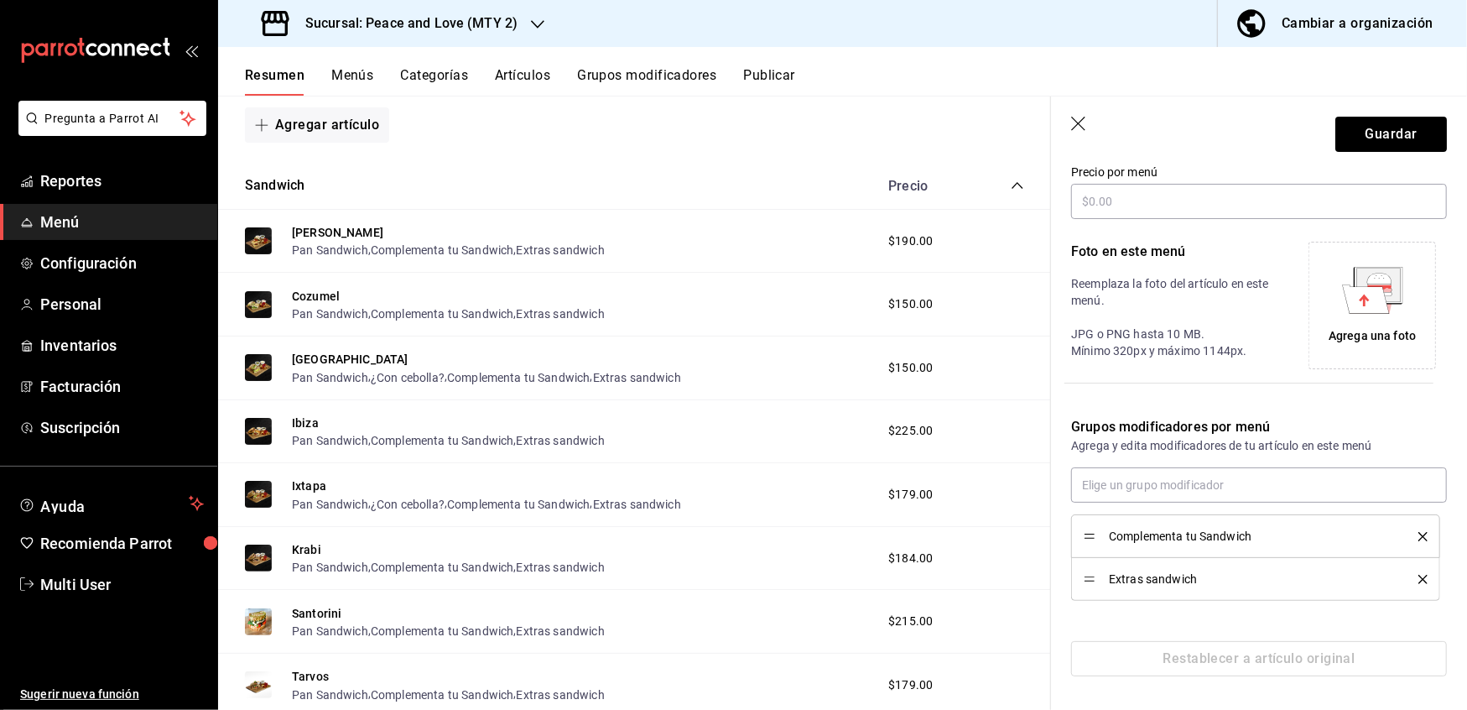
click at [1419, 539] on icon "delete" at bounding box center [1423, 536] width 9 height 9
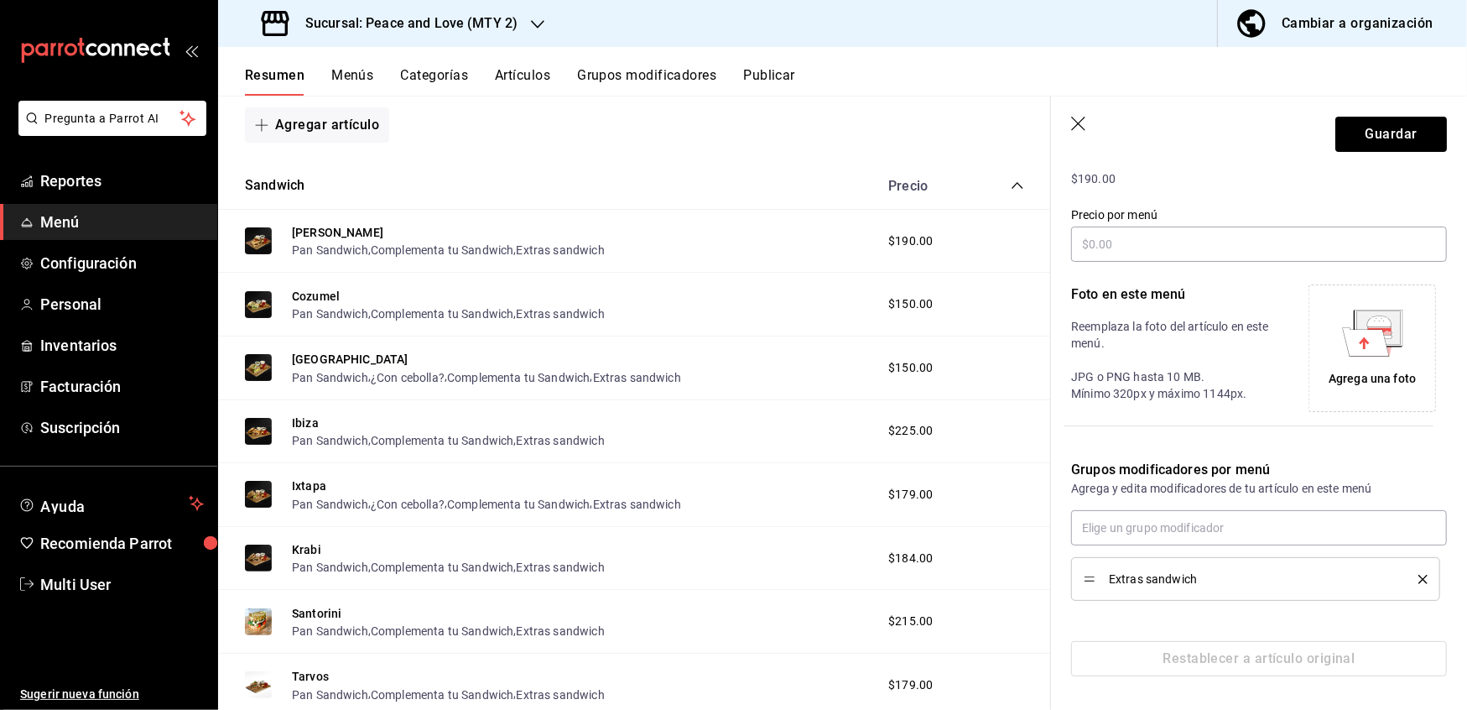
click at [1419, 578] on icon "delete" at bounding box center [1423, 579] width 9 height 9
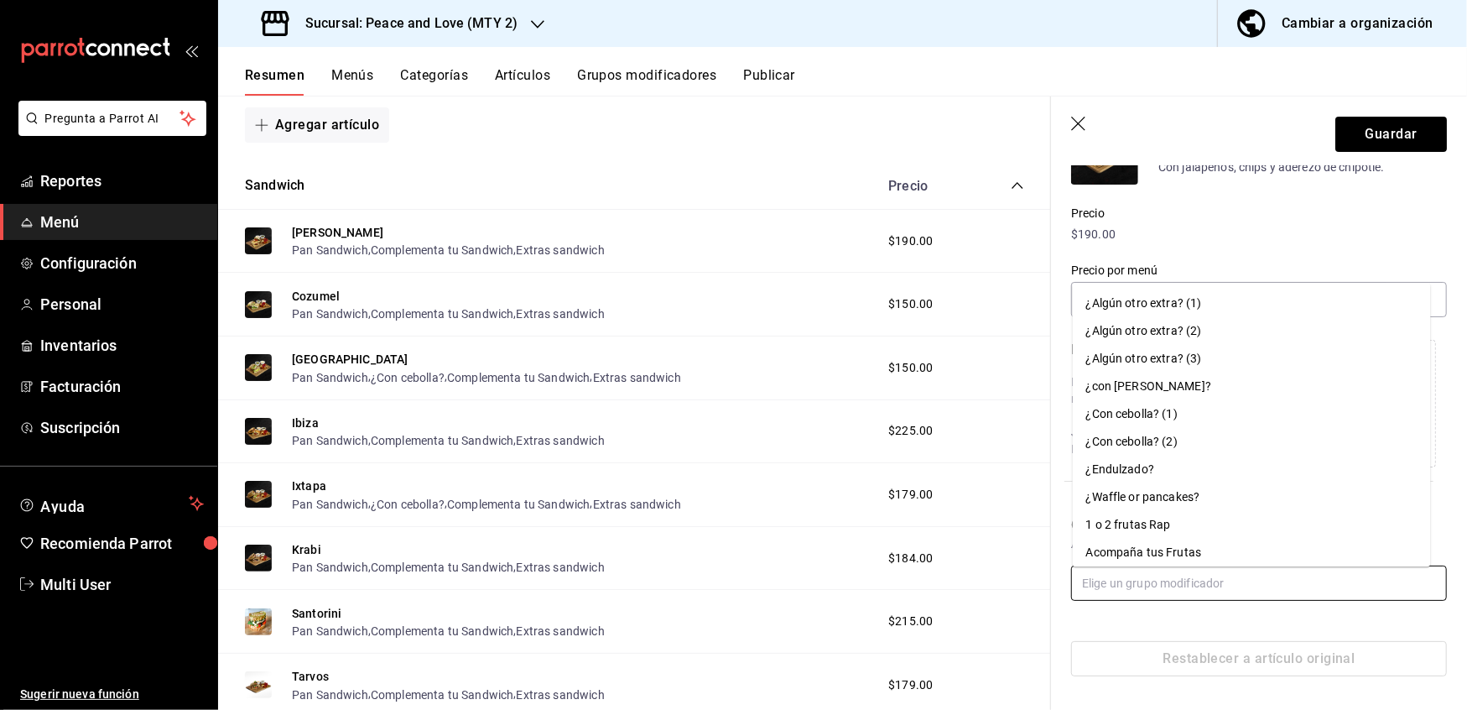
click at [1279, 591] on input "text" at bounding box center [1259, 583] width 376 height 35
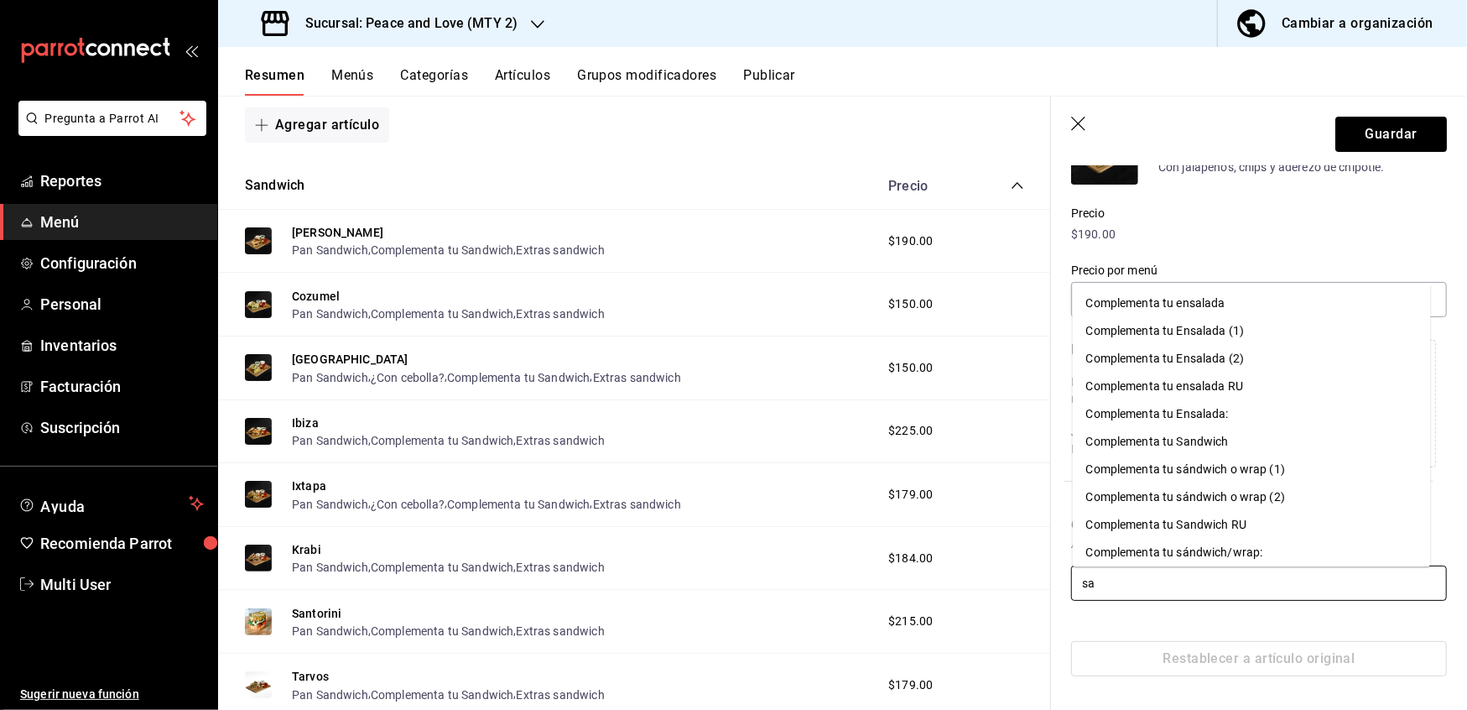
type input "s"
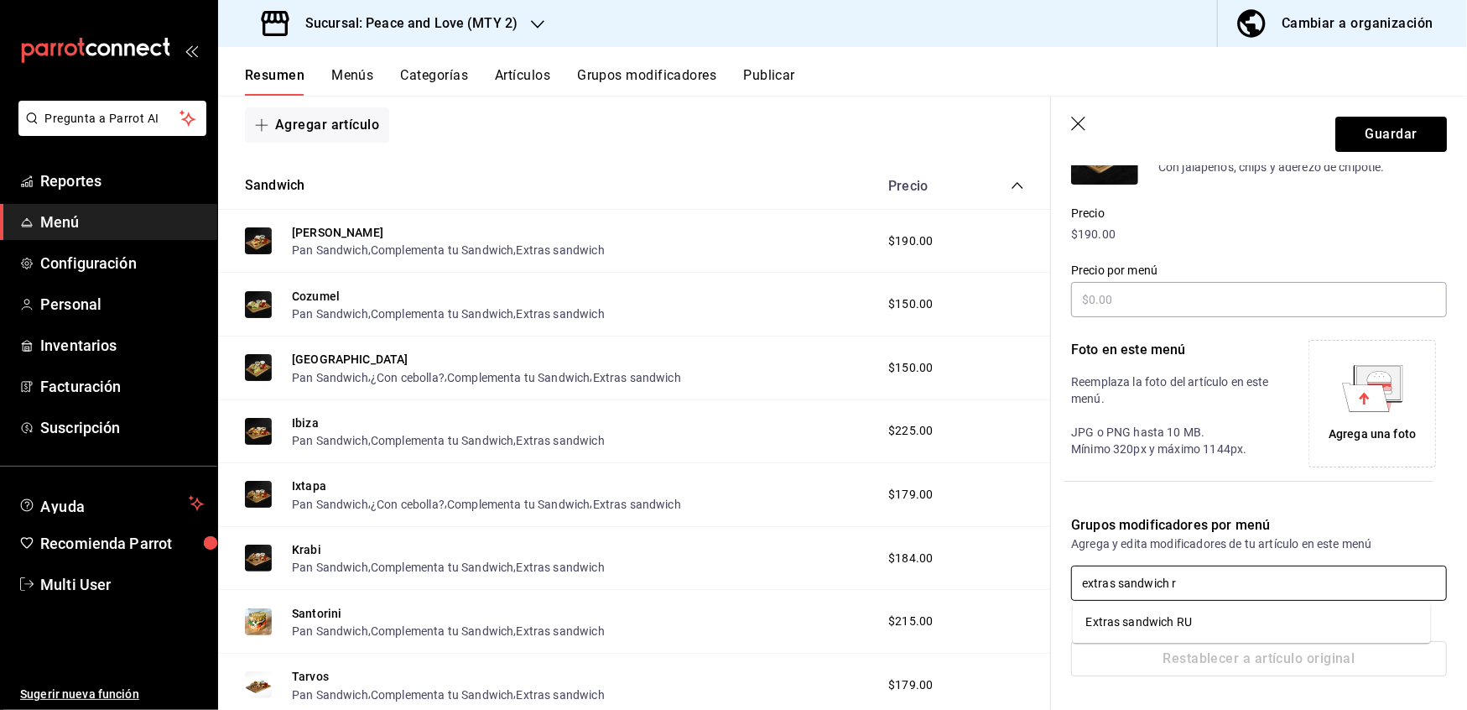
type input "extras sandwich ru"
click at [1190, 619] on div "Extras sandwich RU" at bounding box center [1140, 622] width 106 height 18
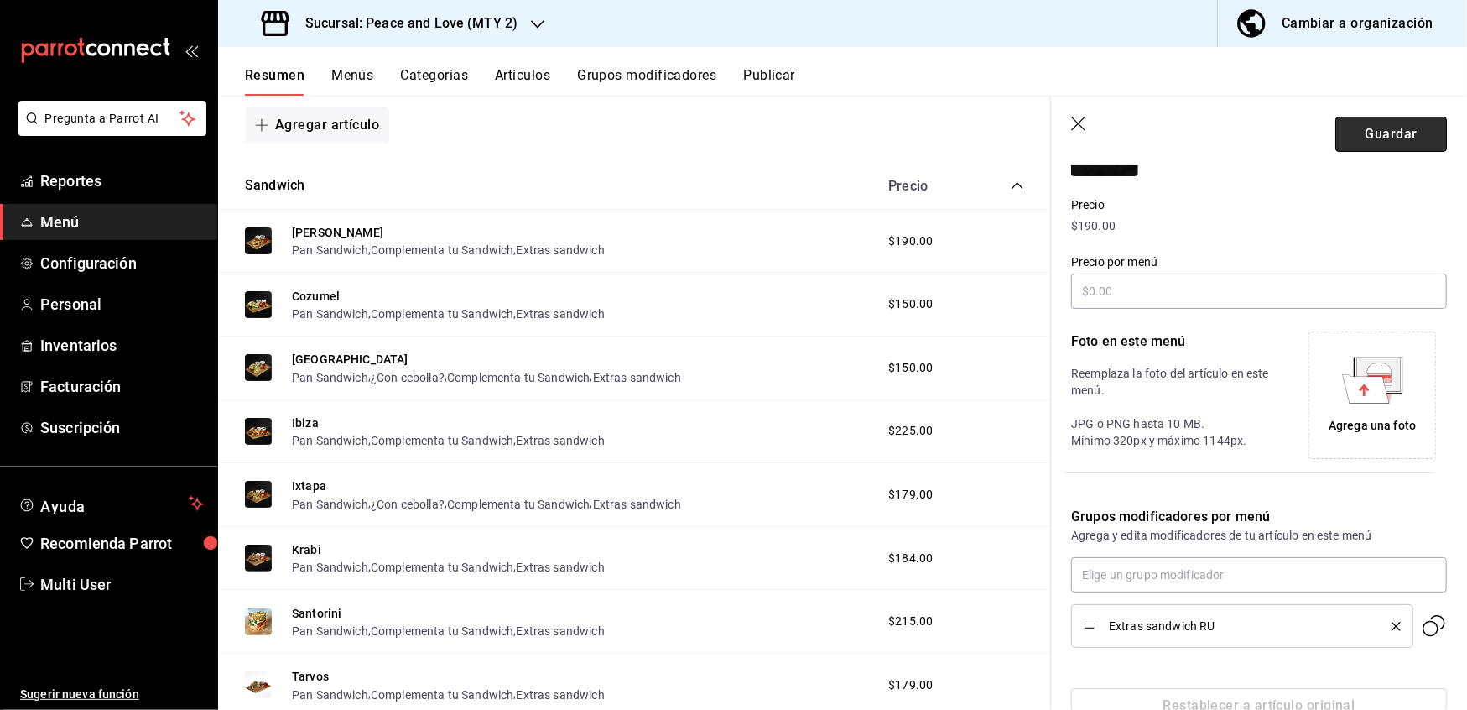
click at [1353, 122] on button "Guardar" at bounding box center [1392, 134] width 112 height 35
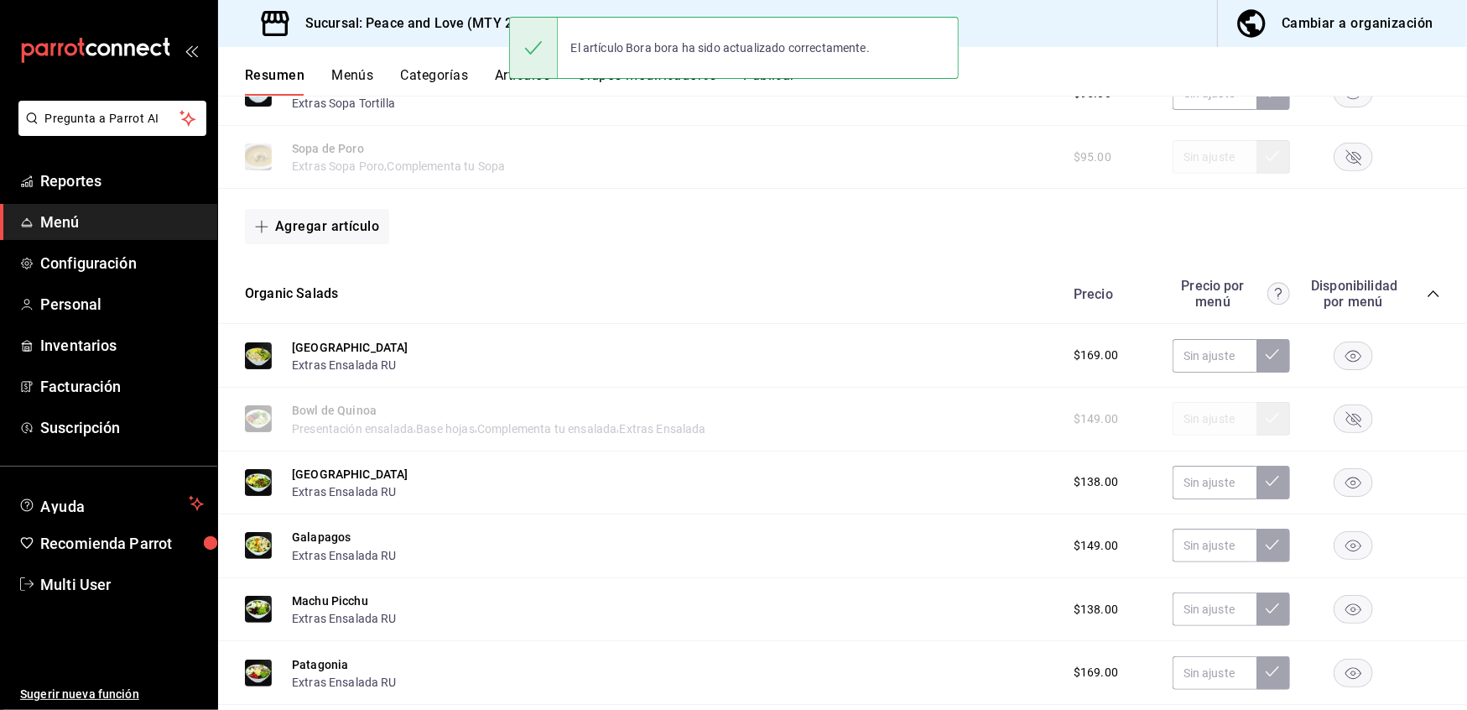
scroll to position [1151, 0]
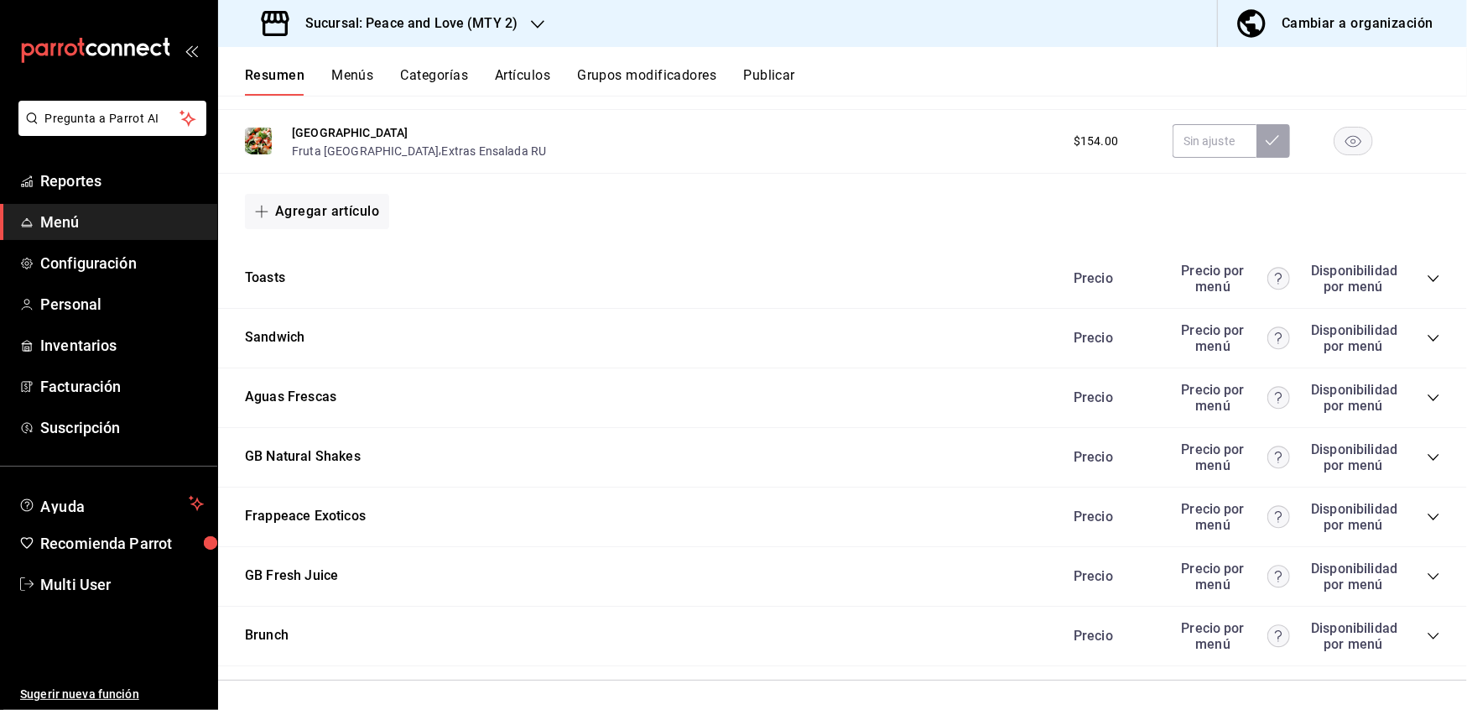
click at [1428, 336] on icon "collapse-category-row" at bounding box center [1433, 338] width 11 height 7
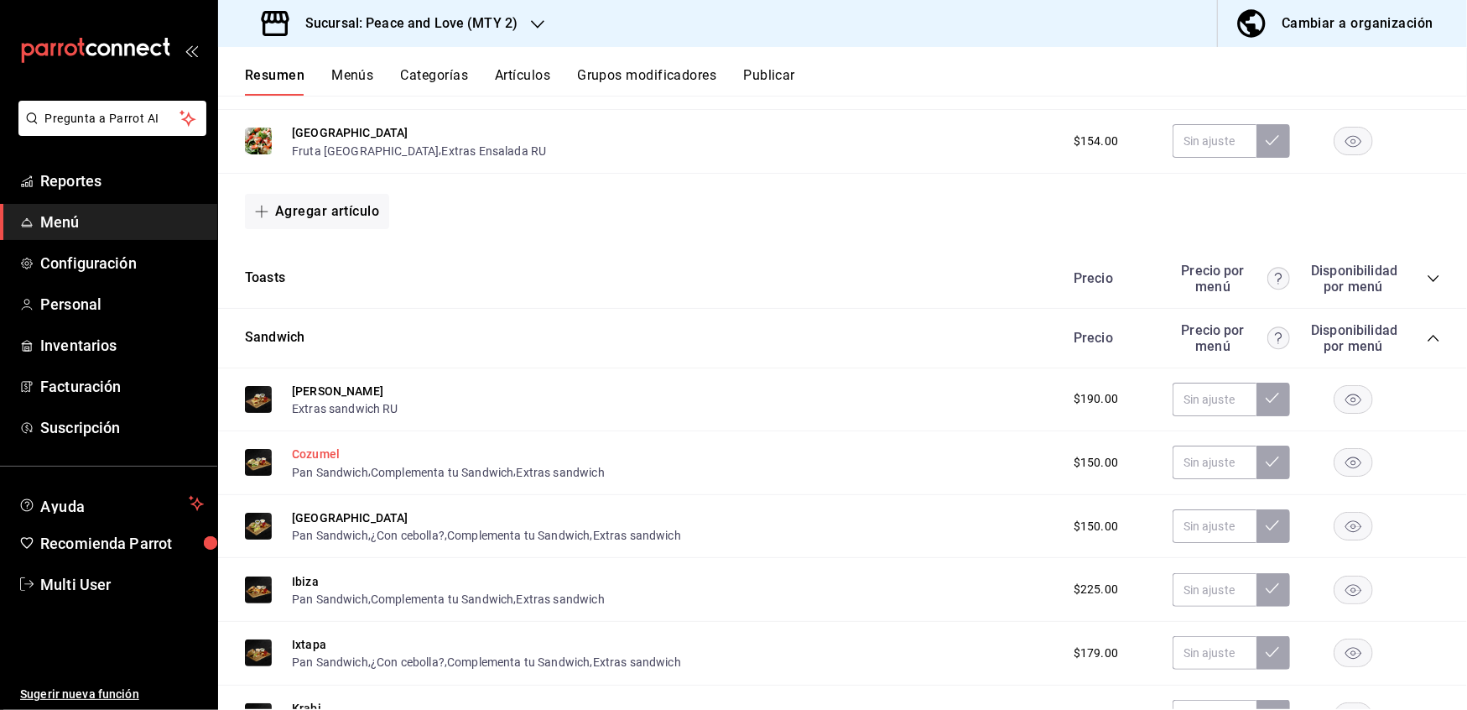
click at [319, 451] on button "Cozumel" at bounding box center [316, 454] width 48 height 17
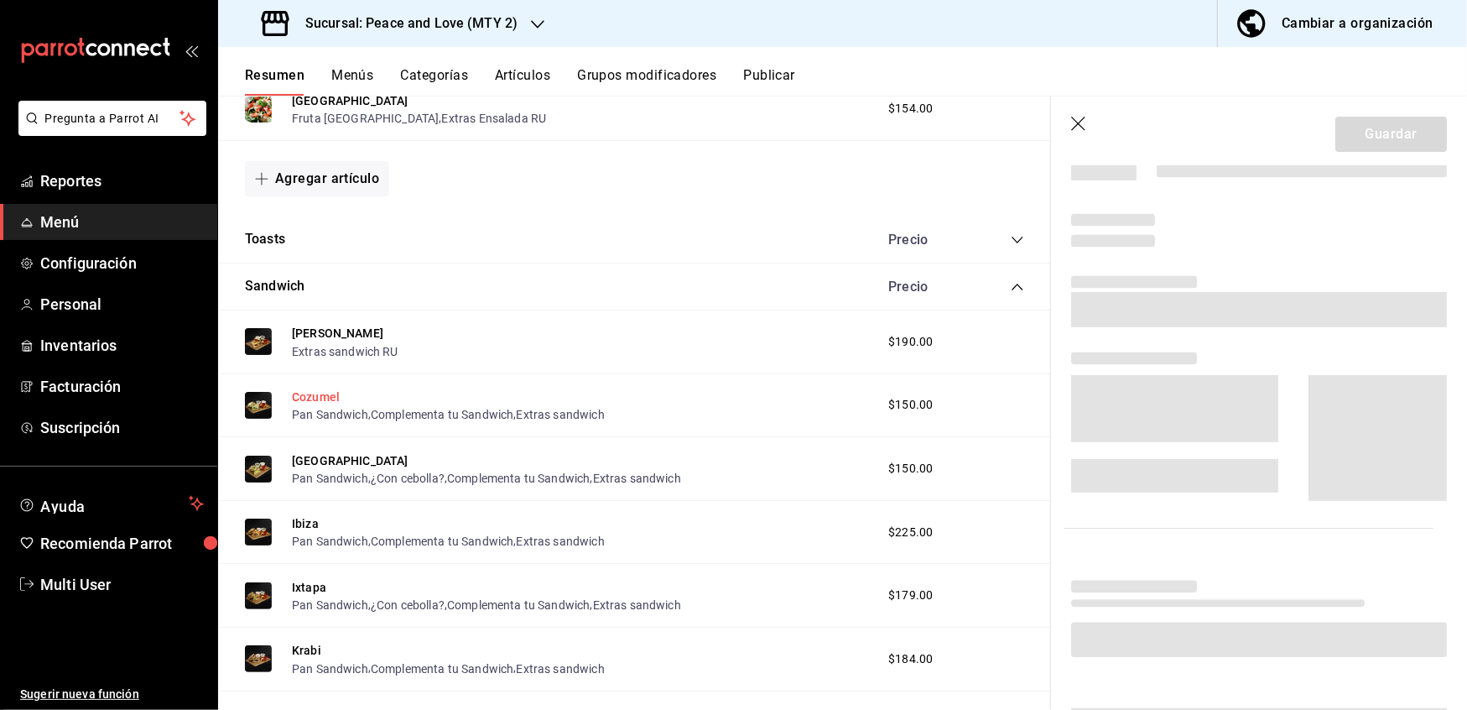
scroll to position [1126, 0]
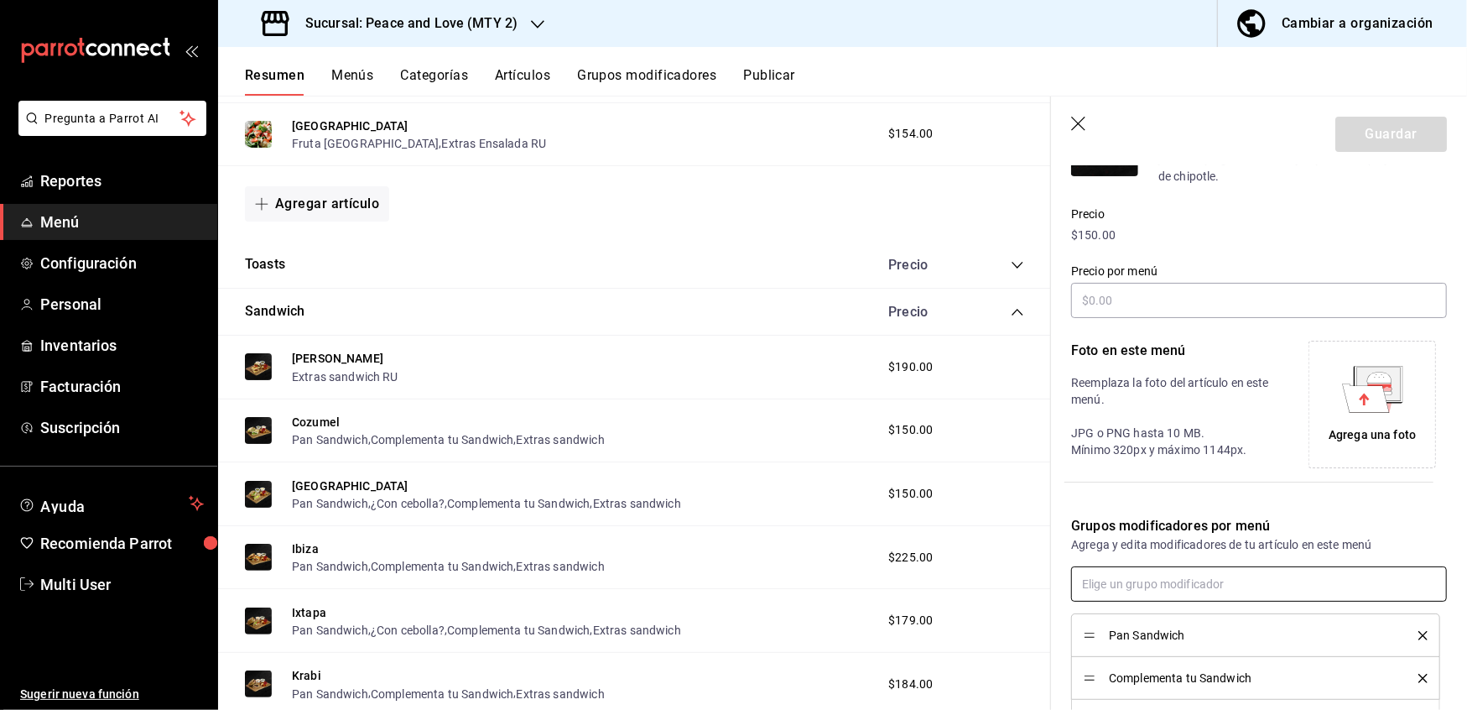
click at [1129, 588] on input "text" at bounding box center [1259, 583] width 376 height 35
click at [1419, 633] on icon "delete" at bounding box center [1423, 635] width 9 height 9
click at [1403, 657] on div "Restablecer a artículo original" at bounding box center [1249, 695] width 396 height 76
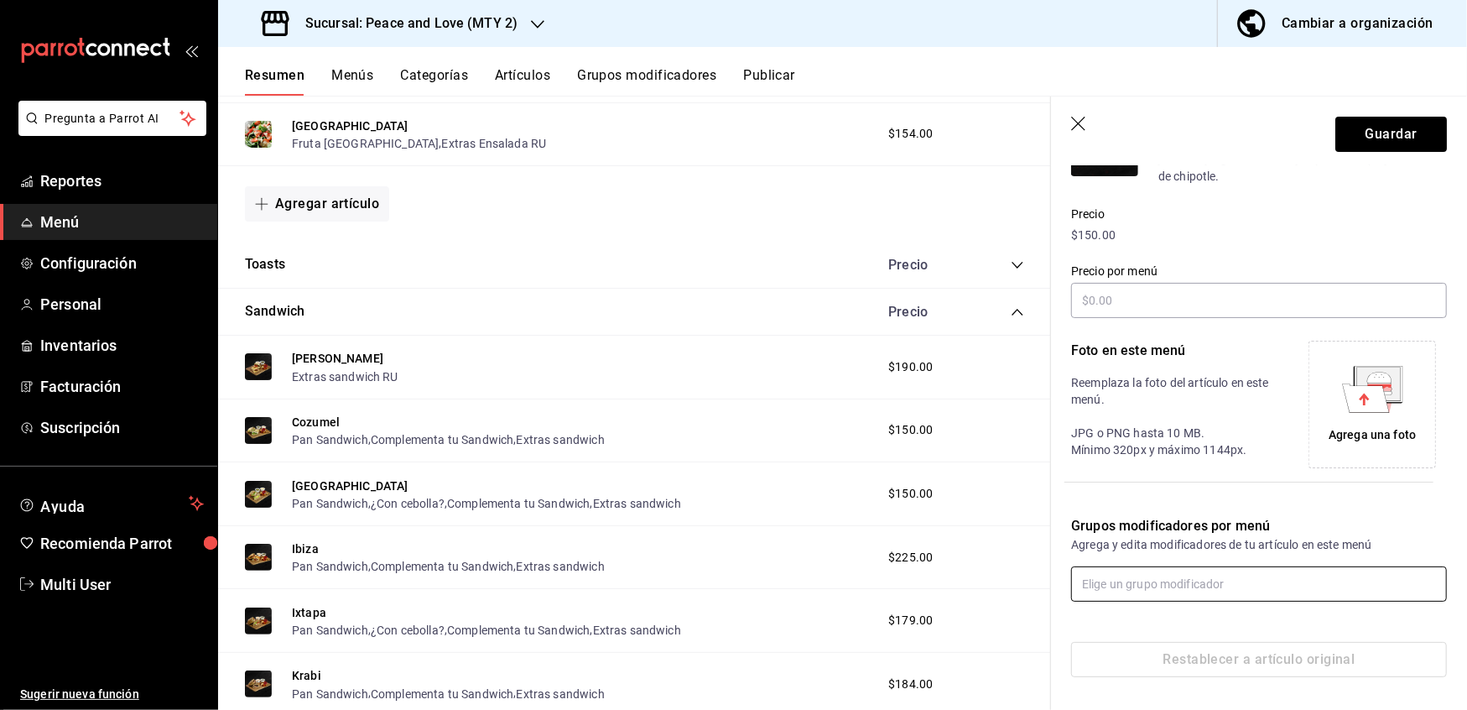
click at [1233, 595] on input "text" at bounding box center [1259, 583] width 376 height 35
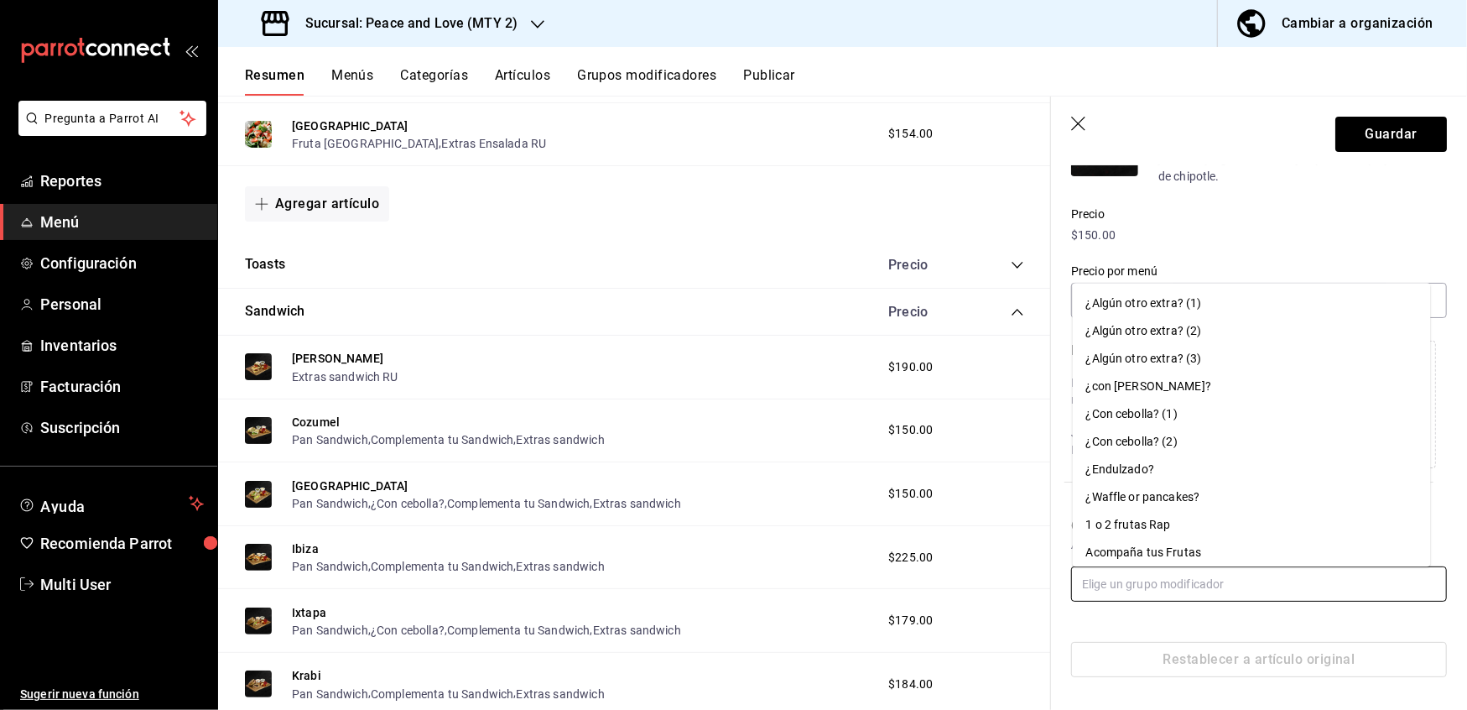
paste input "extras sandwich ru"
type input "extras sandwich ru"
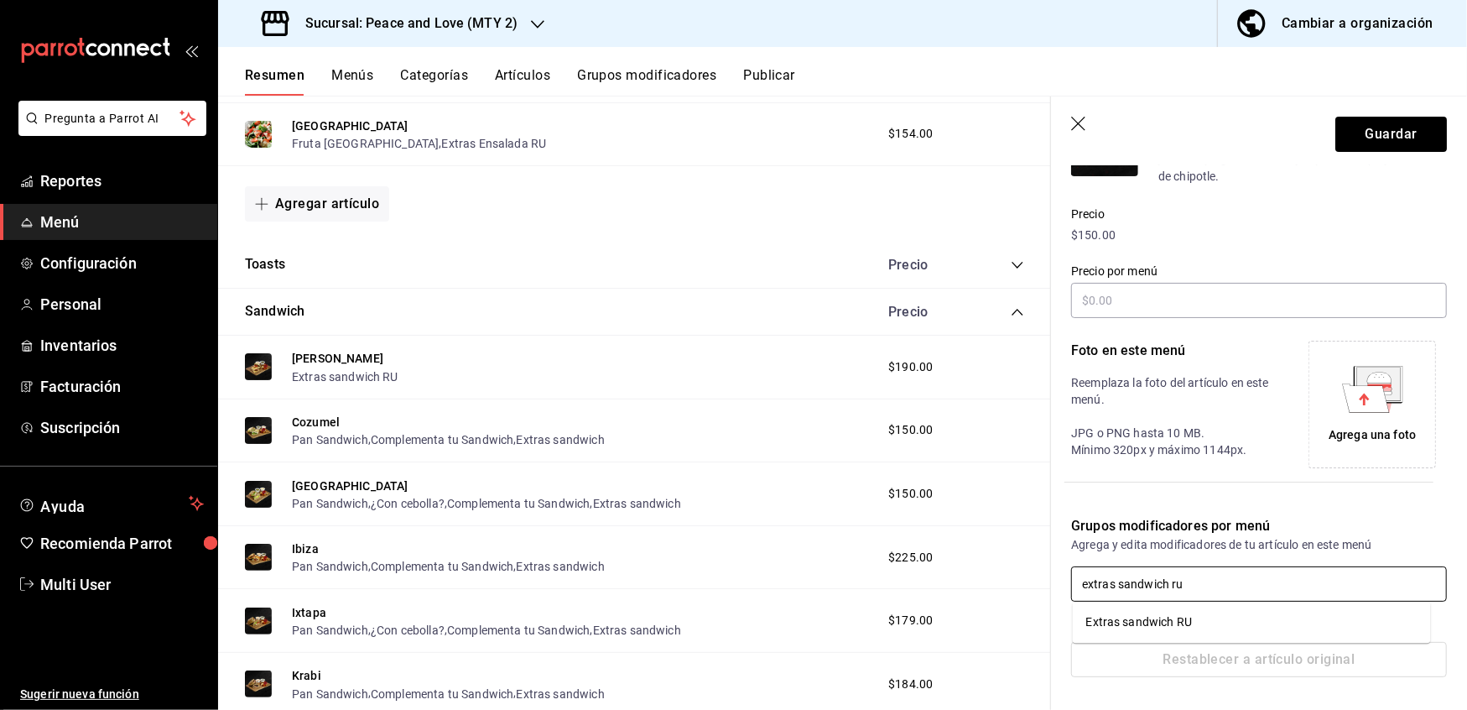
click at [1237, 618] on li "Extras sandwich RU" at bounding box center [1252, 622] width 358 height 28
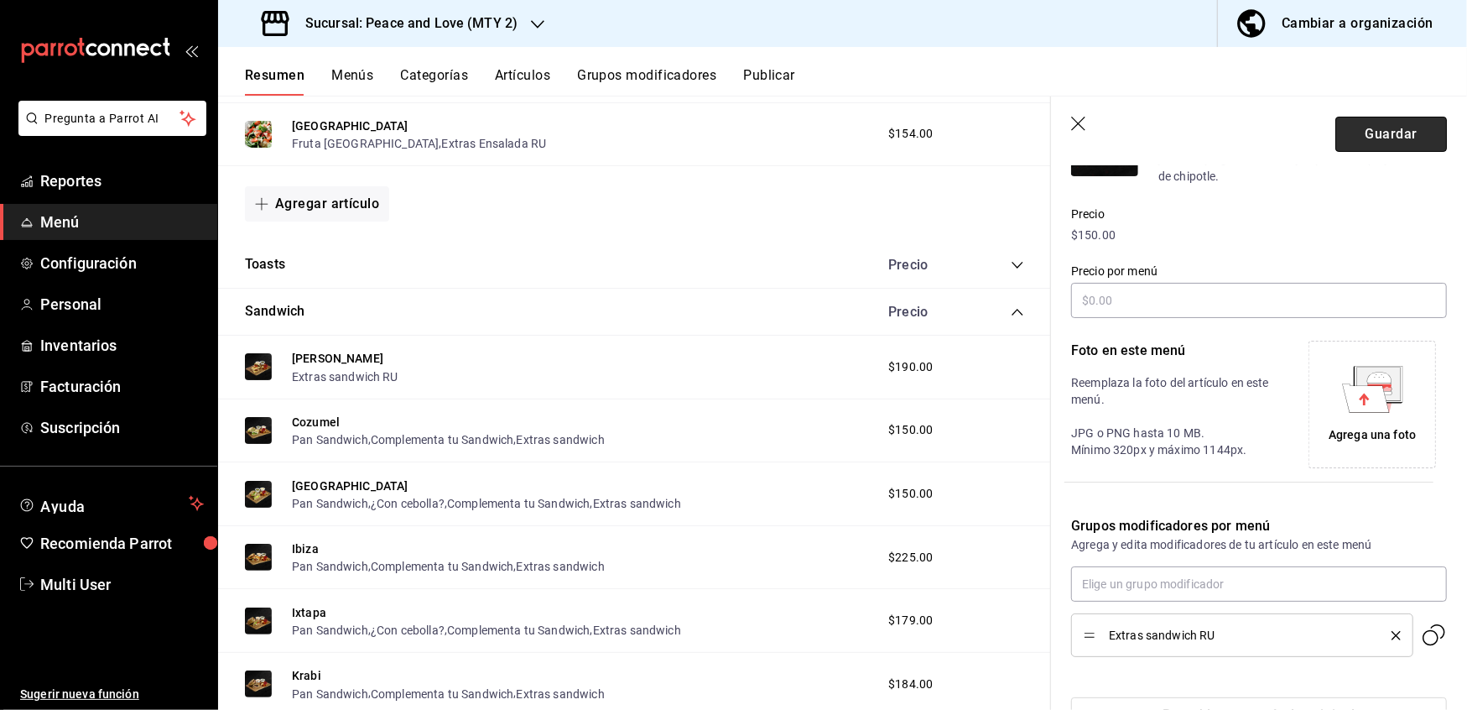
click at [1373, 139] on button "Guardar" at bounding box center [1392, 134] width 112 height 35
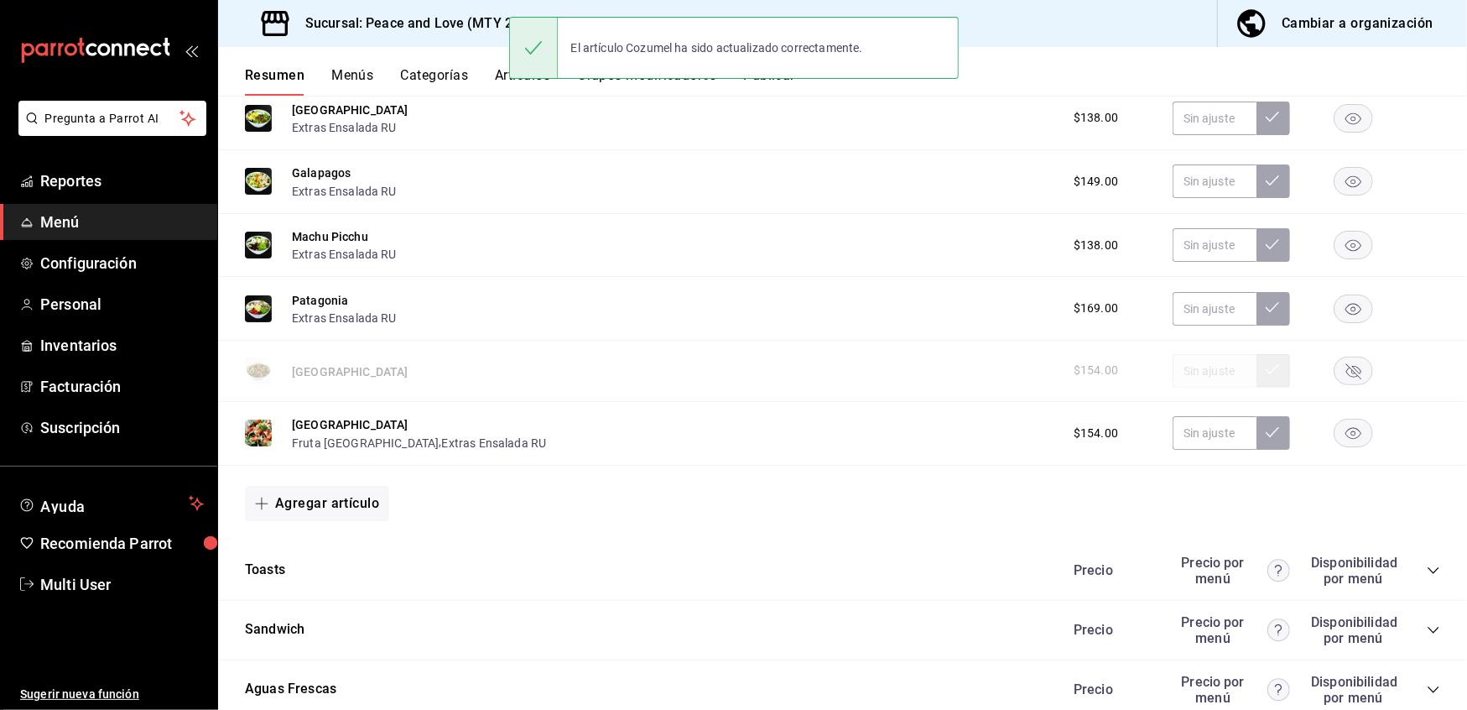
scroll to position [1151, 0]
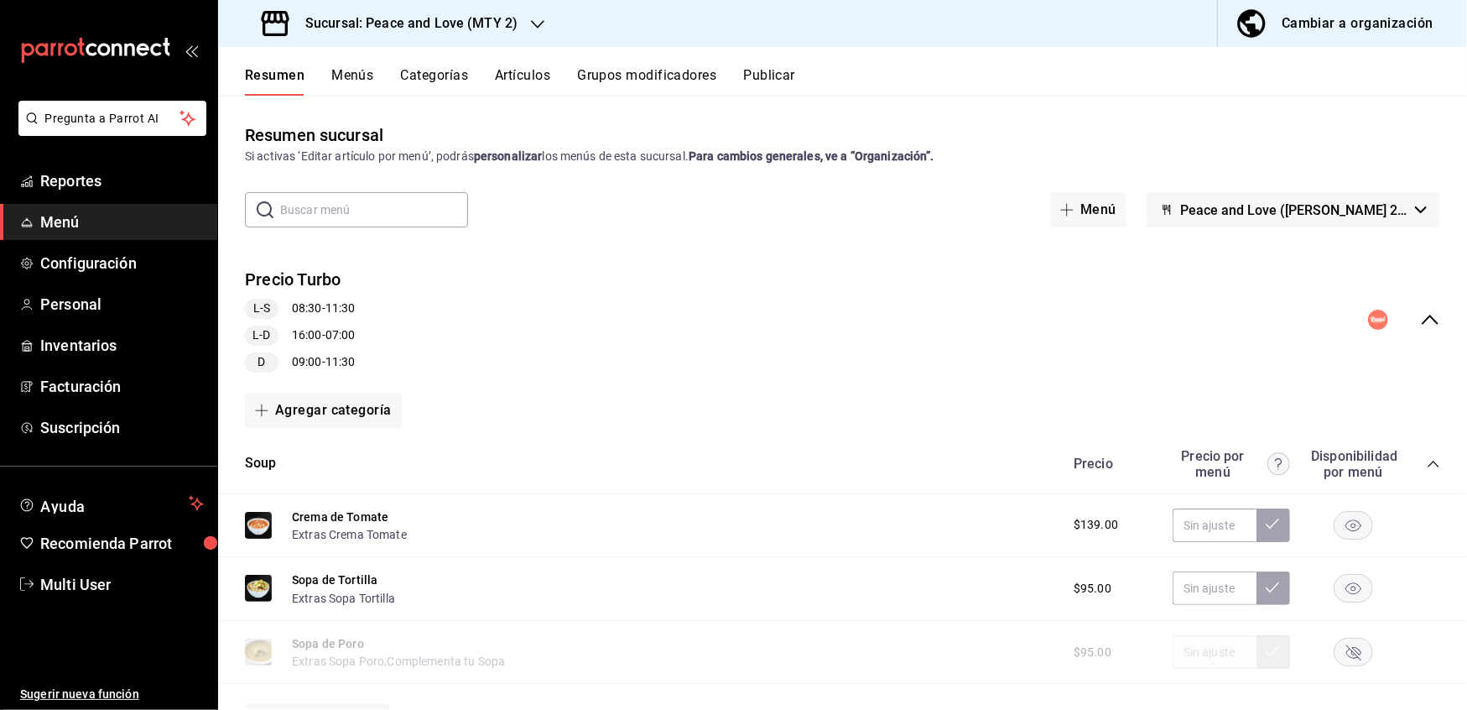
scroll to position [208, 0]
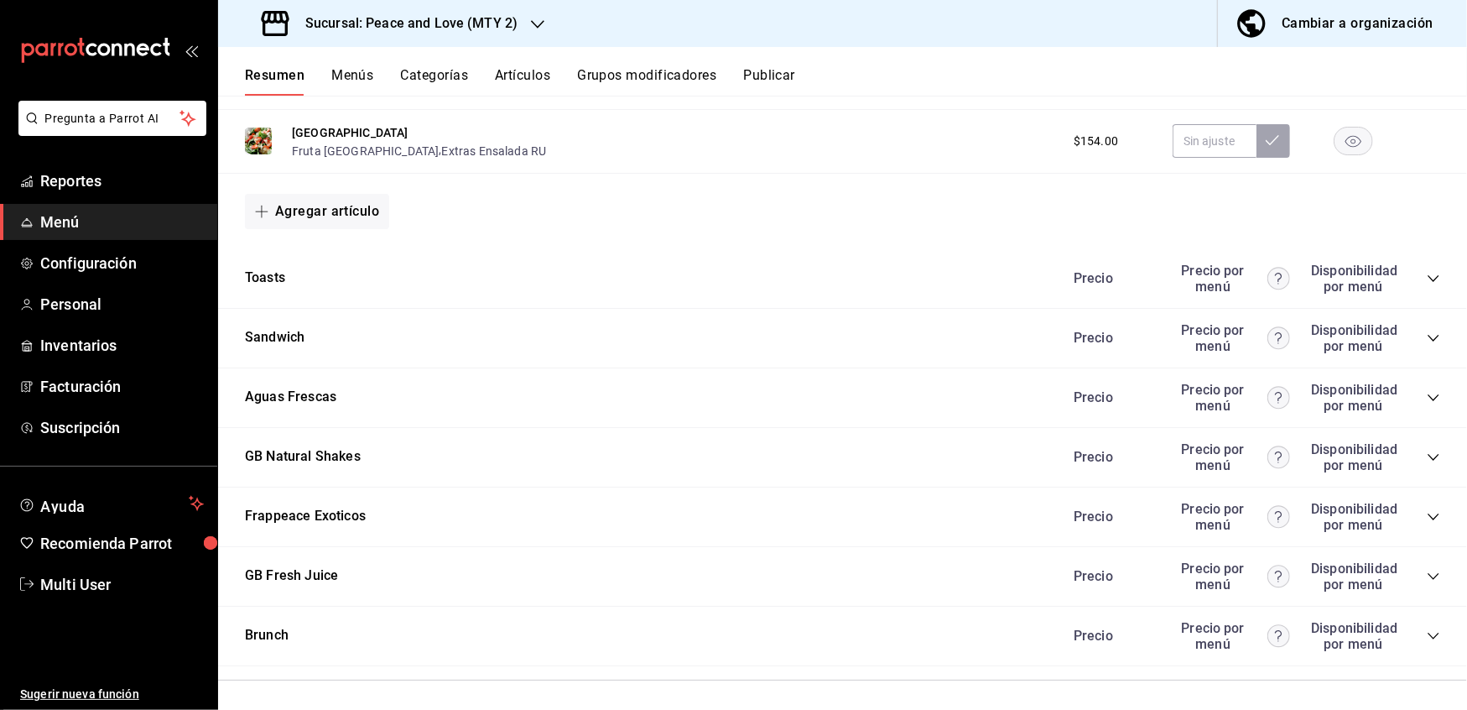
click at [1427, 279] on icon "collapse-category-row" at bounding box center [1433, 278] width 13 height 13
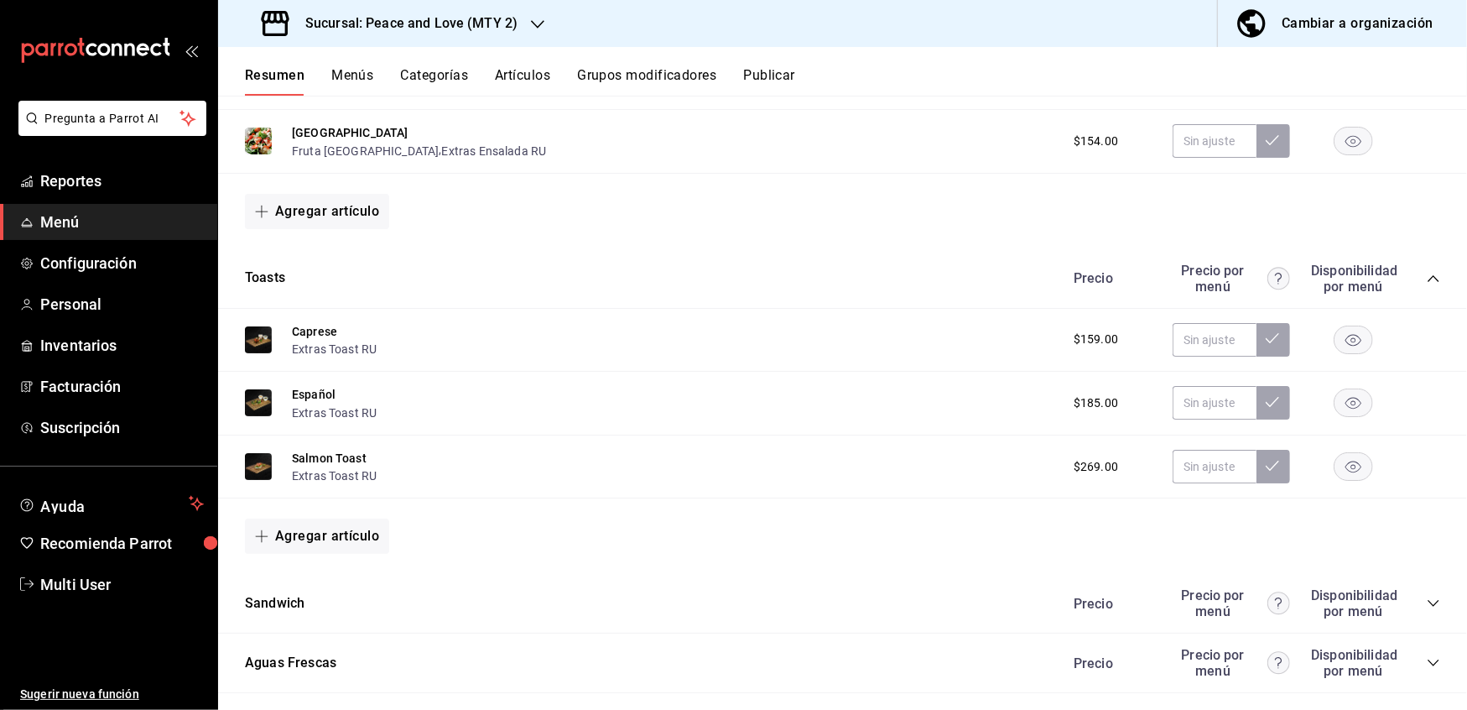
click at [1408, 596] on div "Precio Precio por menú Disponibilidad por menú" at bounding box center [1248, 603] width 383 height 32
click at [1427, 604] on icon "collapse-category-row" at bounding box center [1433, 603] width 13 height 13
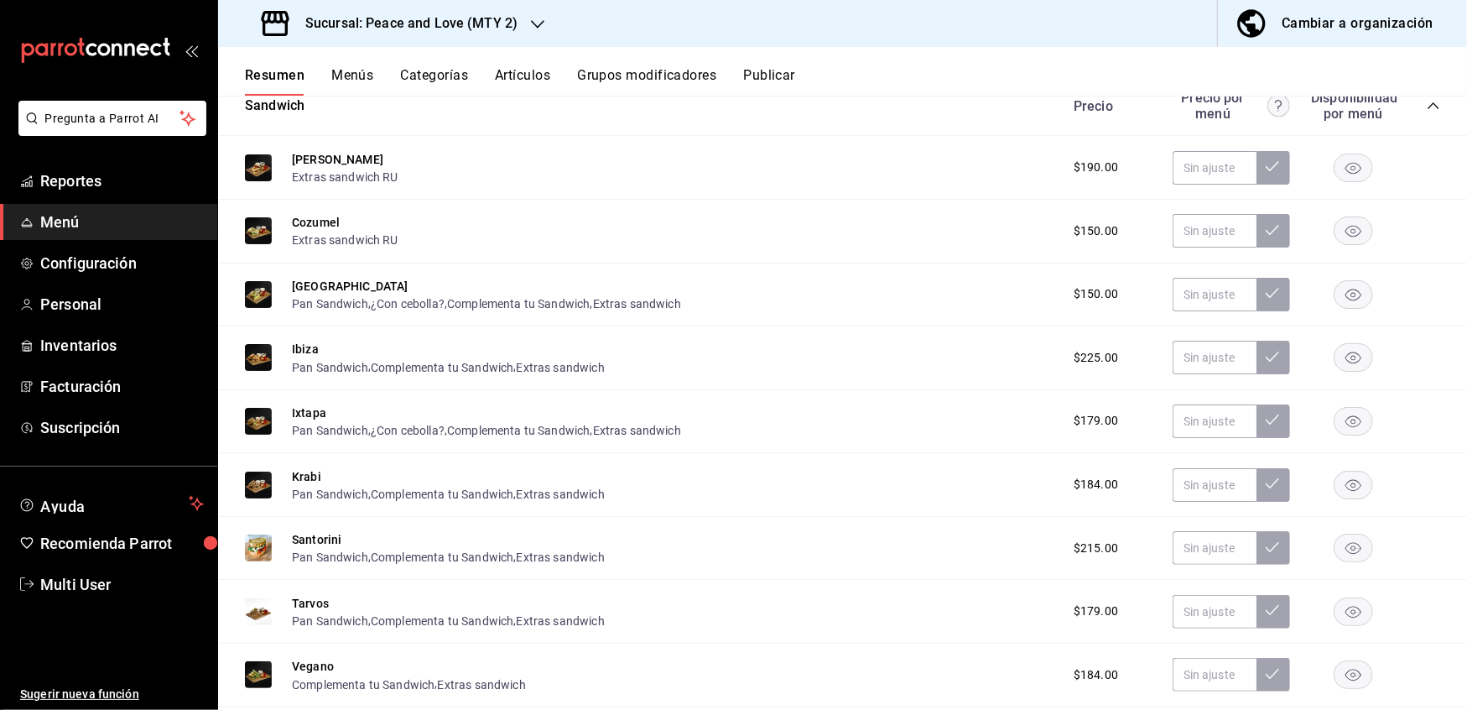
scroll to position [1650, 0]
click at [321, 282] on button "[GEOGRAPHIC_DATA]" at bounding box center [350, 285] width 117 height 17
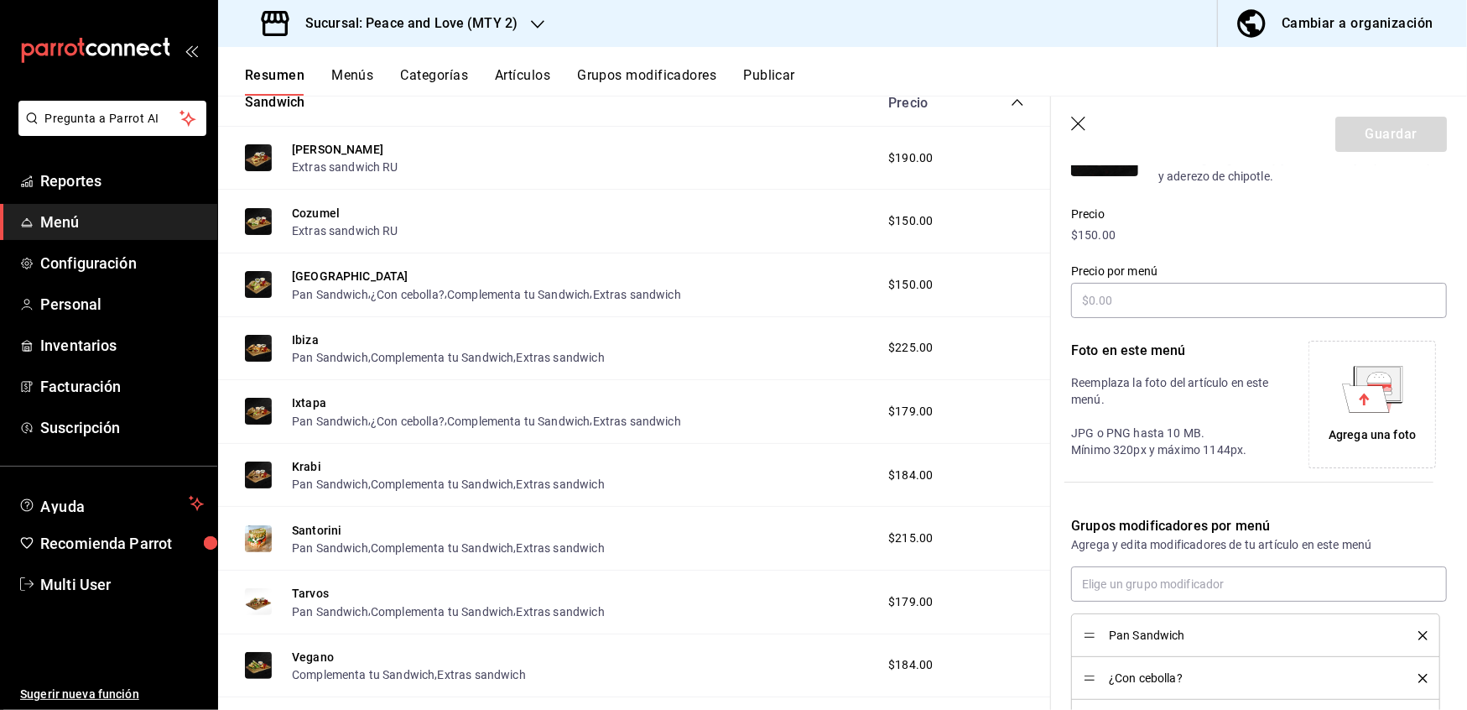
scroll to position [394, 0]
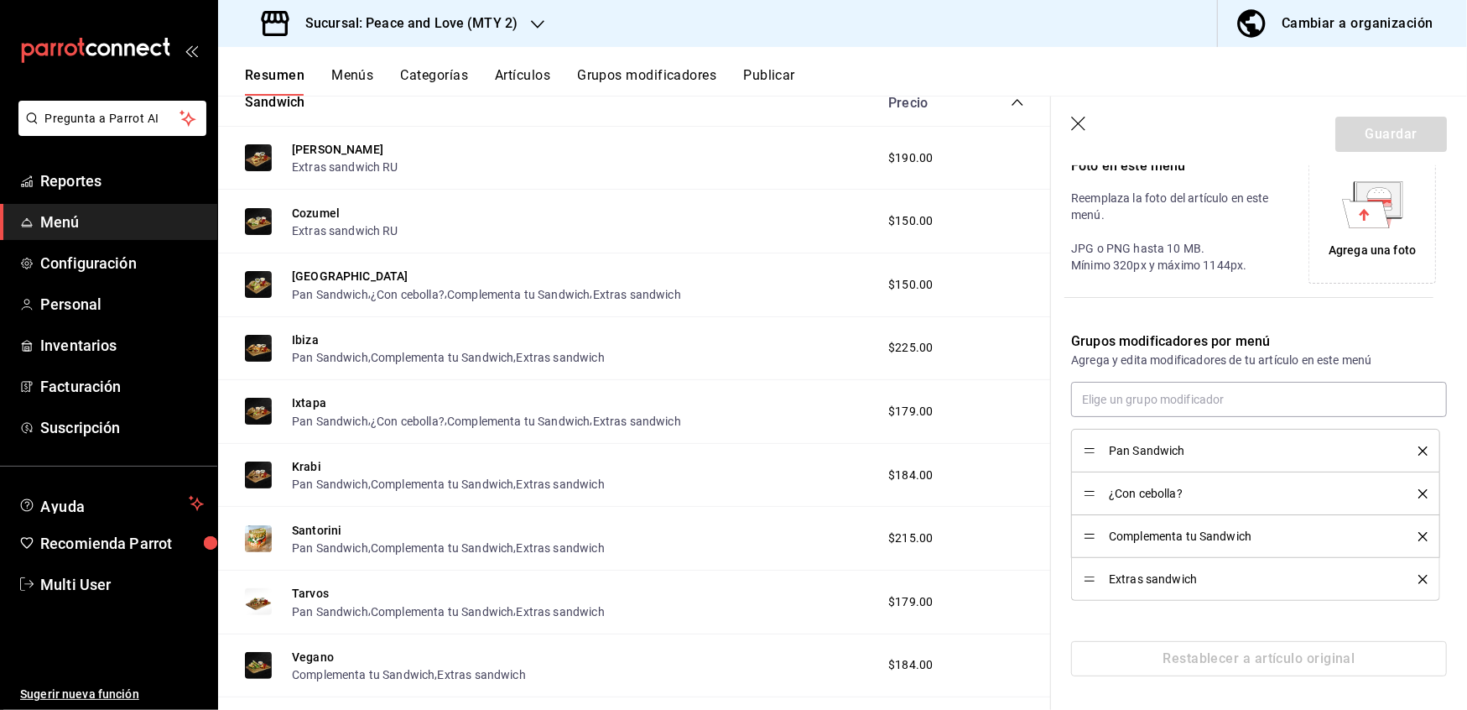
click at [1419, 446] on icon "delete" at bounding box center [1423, 450] width 9 height 9
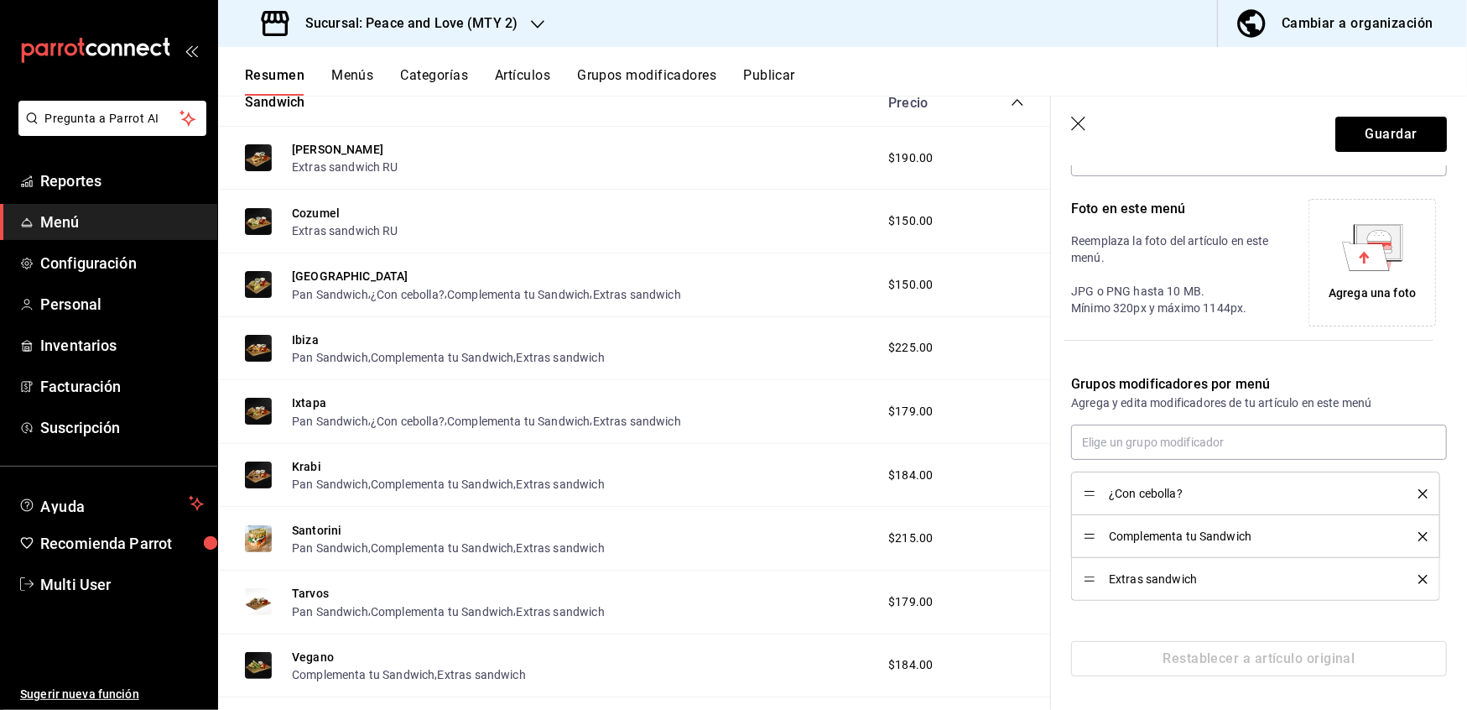
scroll to position [350, 0]
click at [1419, 539] on icon "delete" at bounding box center [1423, 536] width 9 height 9
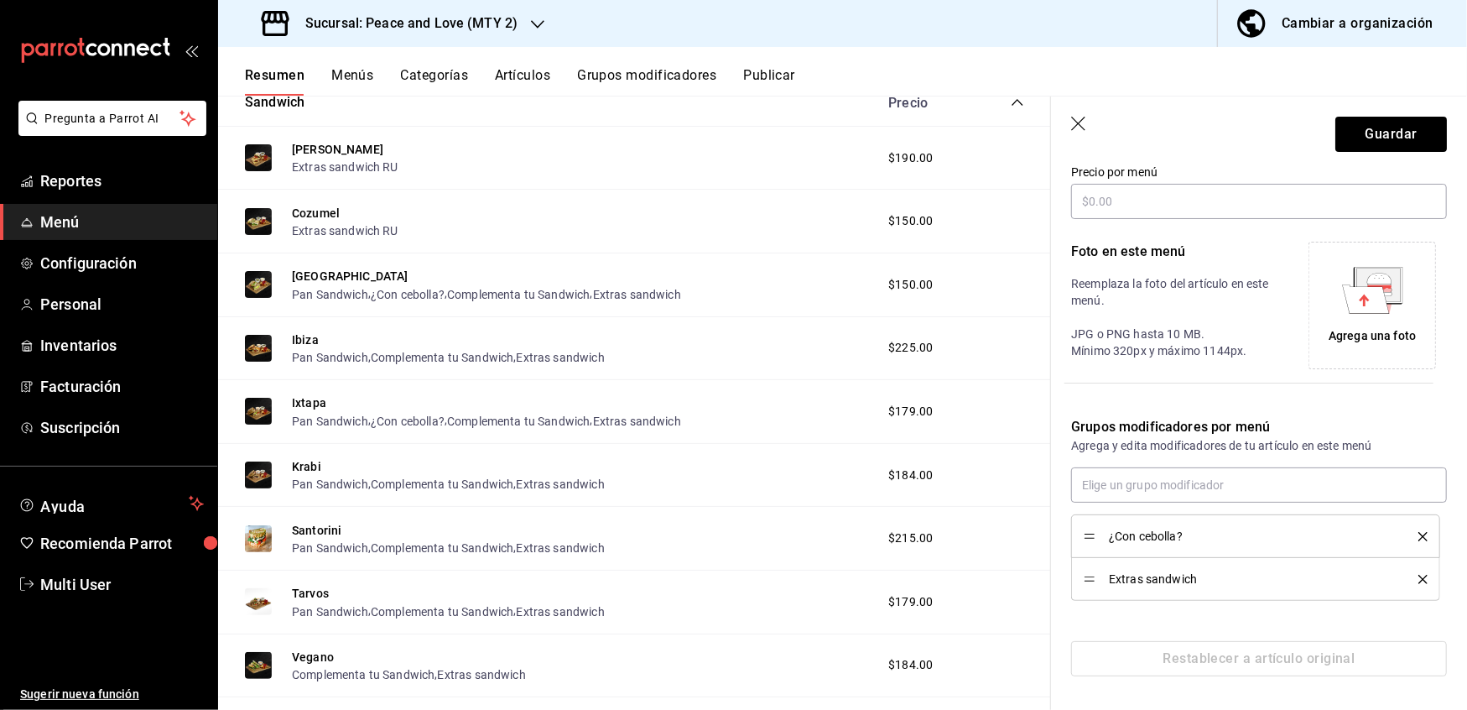
scroll to position [307, 0]
click at [1419, 575] on icon "delete" at bounding box center [1423, 579] width 9 height 9
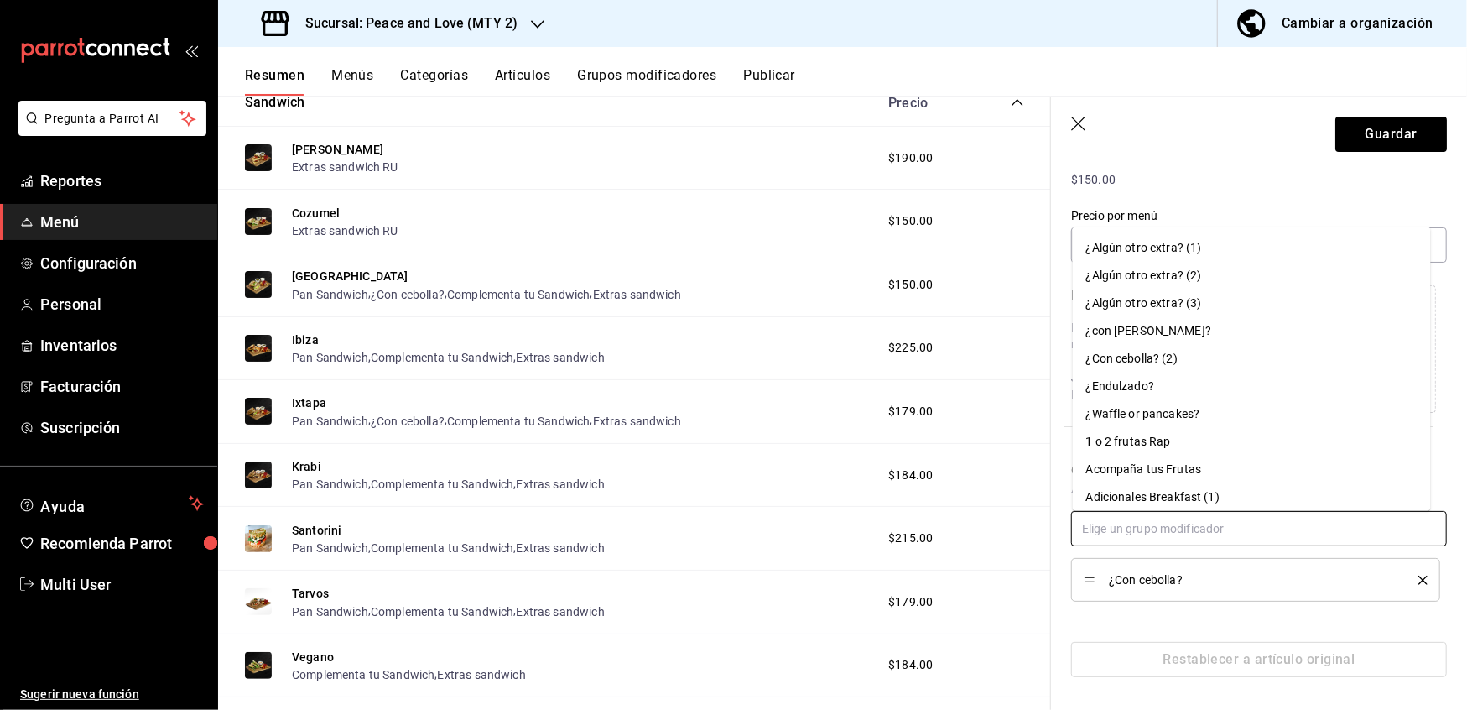
click at [1273, 530] on input "text" at bounding box center [1259, 528] width 376 height 35
paste input "extras sandwich ru"
type input "extras sandwich ru"
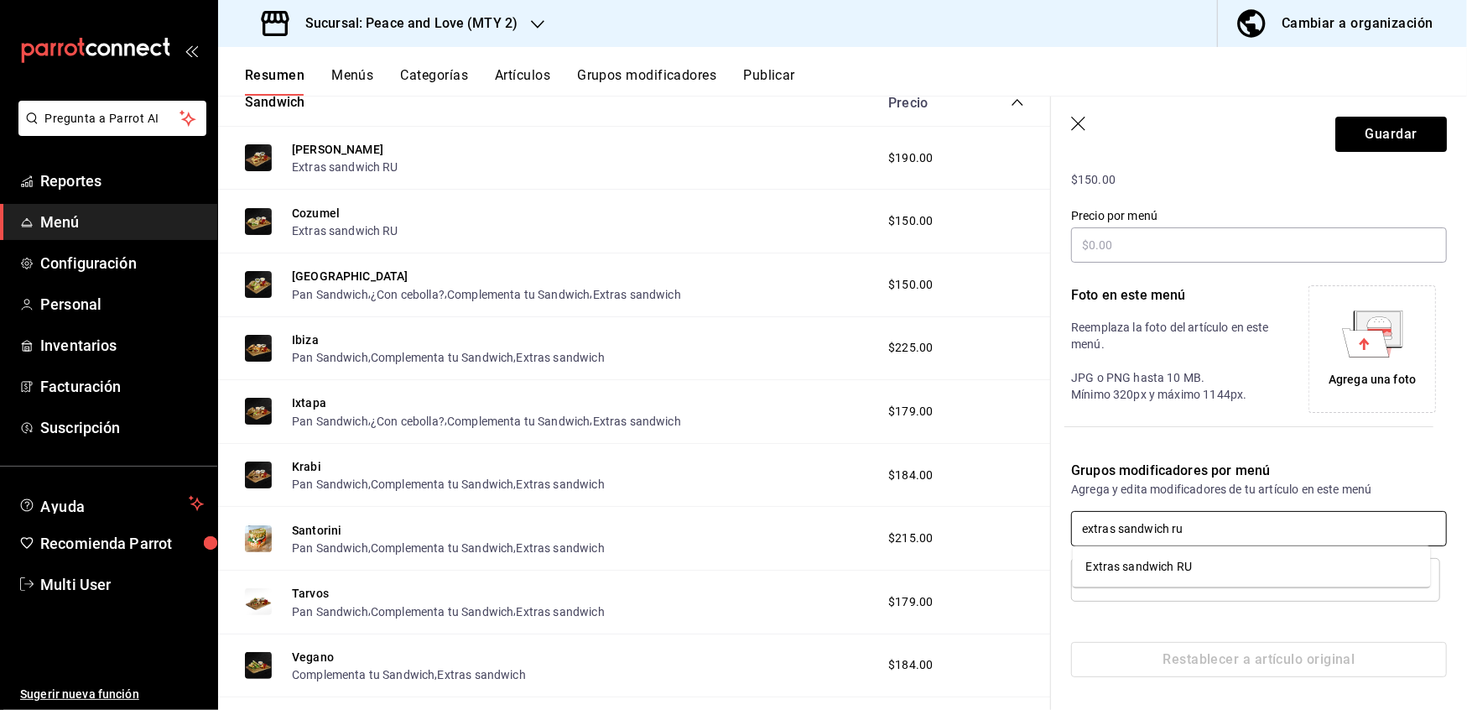
click at [1207, 568] on li "Extras sandwich RU" at bounding box center [1252, 567] width 358 height 28
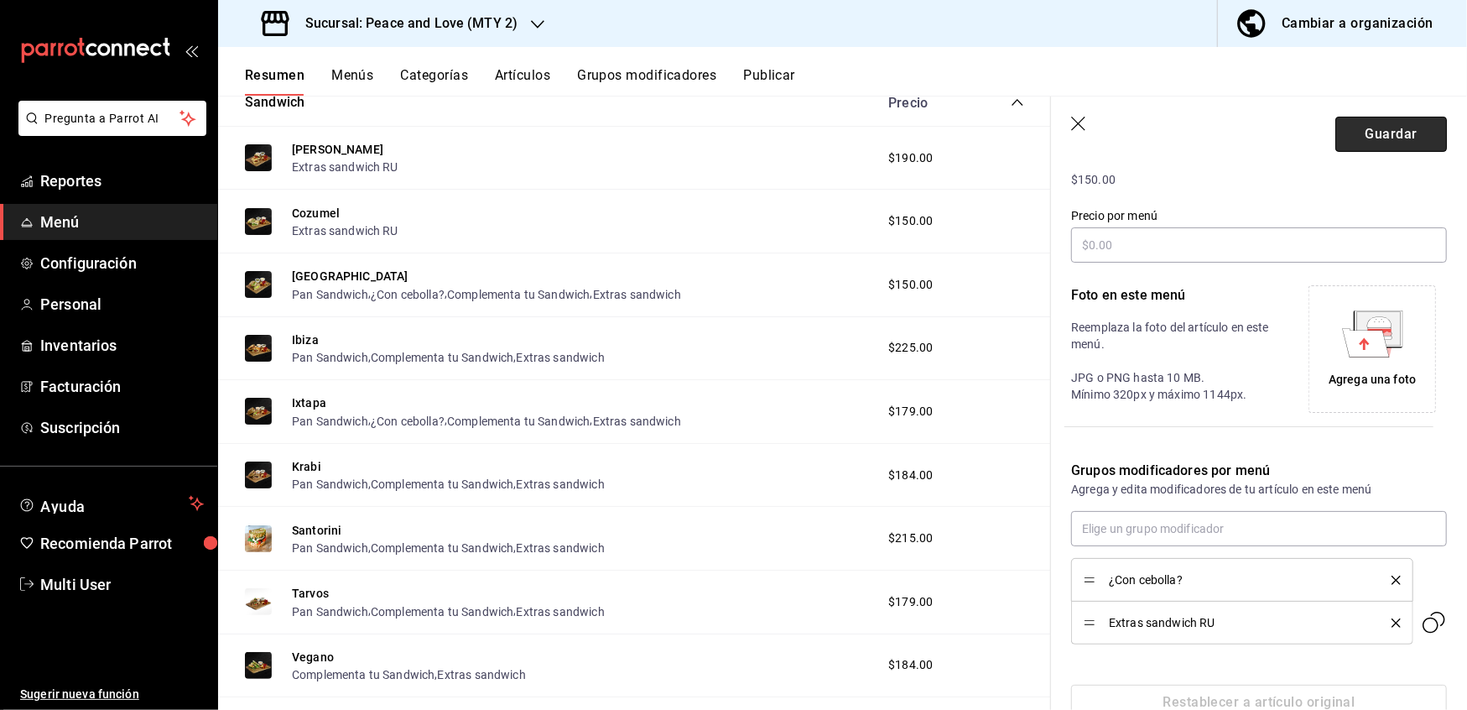
click at [1378, 128] on button "Guardar" at bounding box center [1392, 134] width 112 height 35
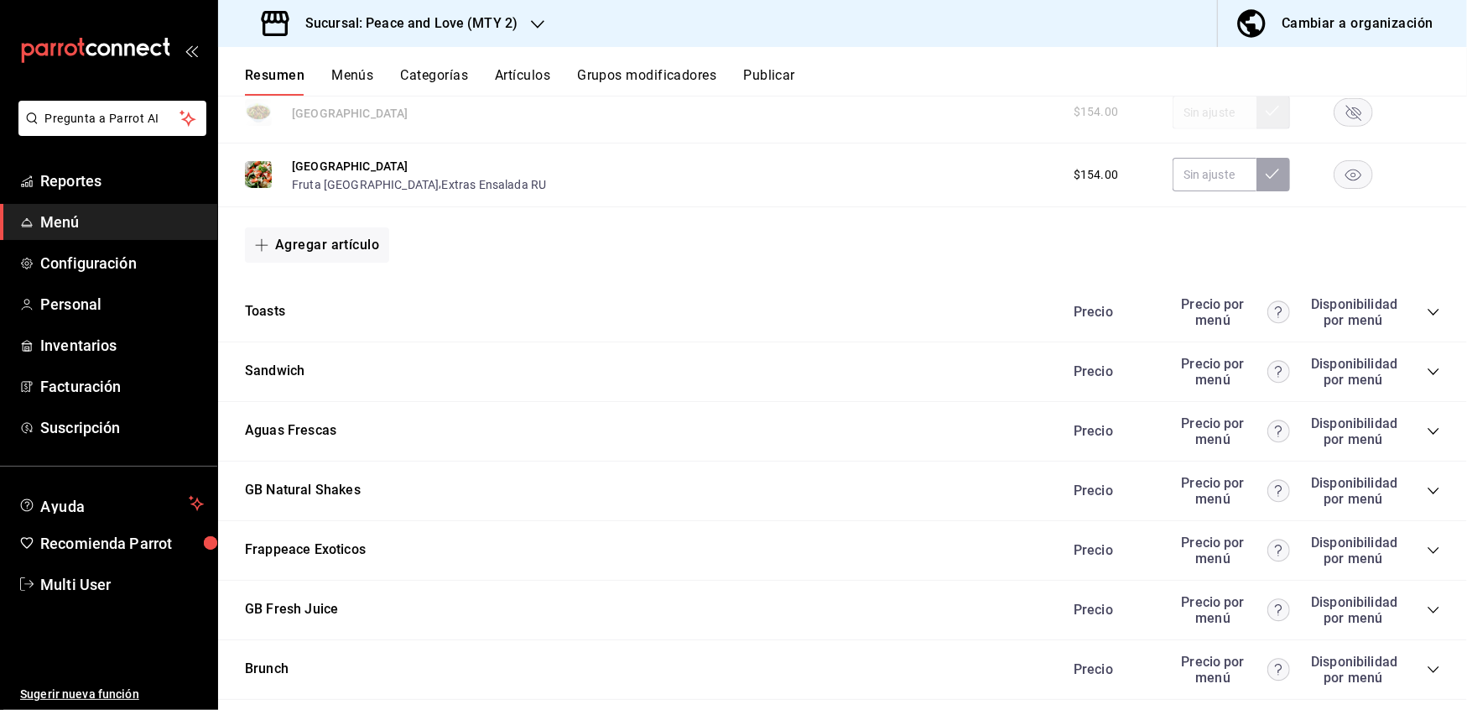
scroll to position [1116, 0]
click at [1427, 373] on icon "collapse-category-row" at bounding box center [1433, 373] width 13 height 13
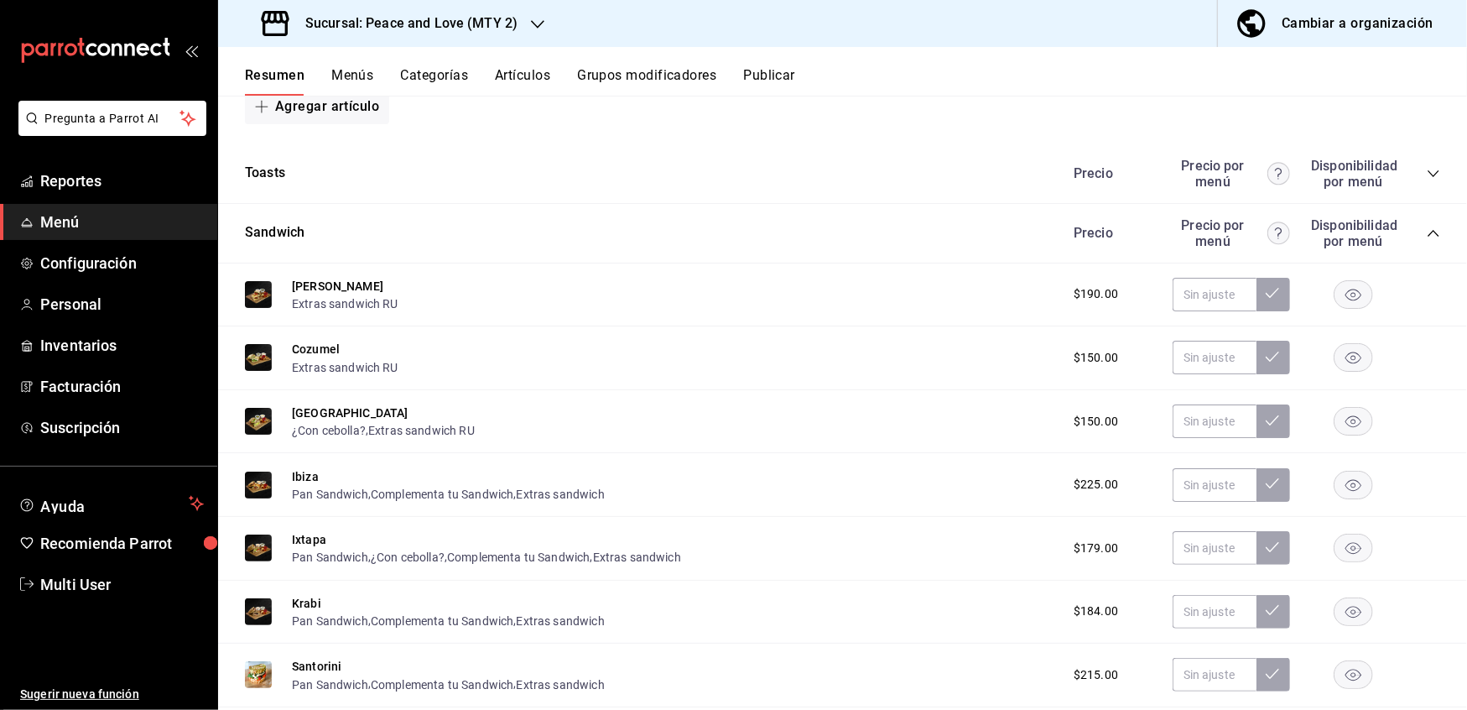
scroll to position [1262, 0]
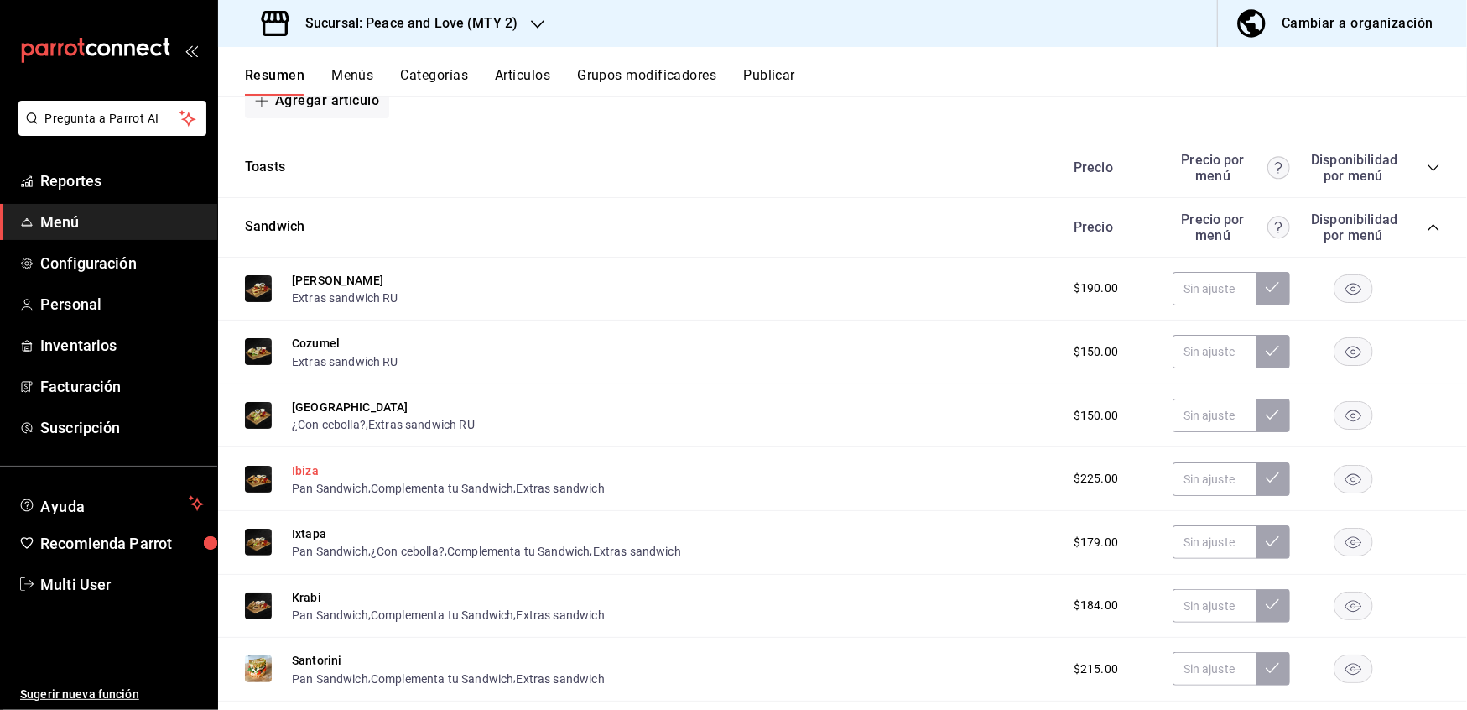
click at [306, 463] on button "Ibiza" at bounding box center [305, 470] width 27 height 17
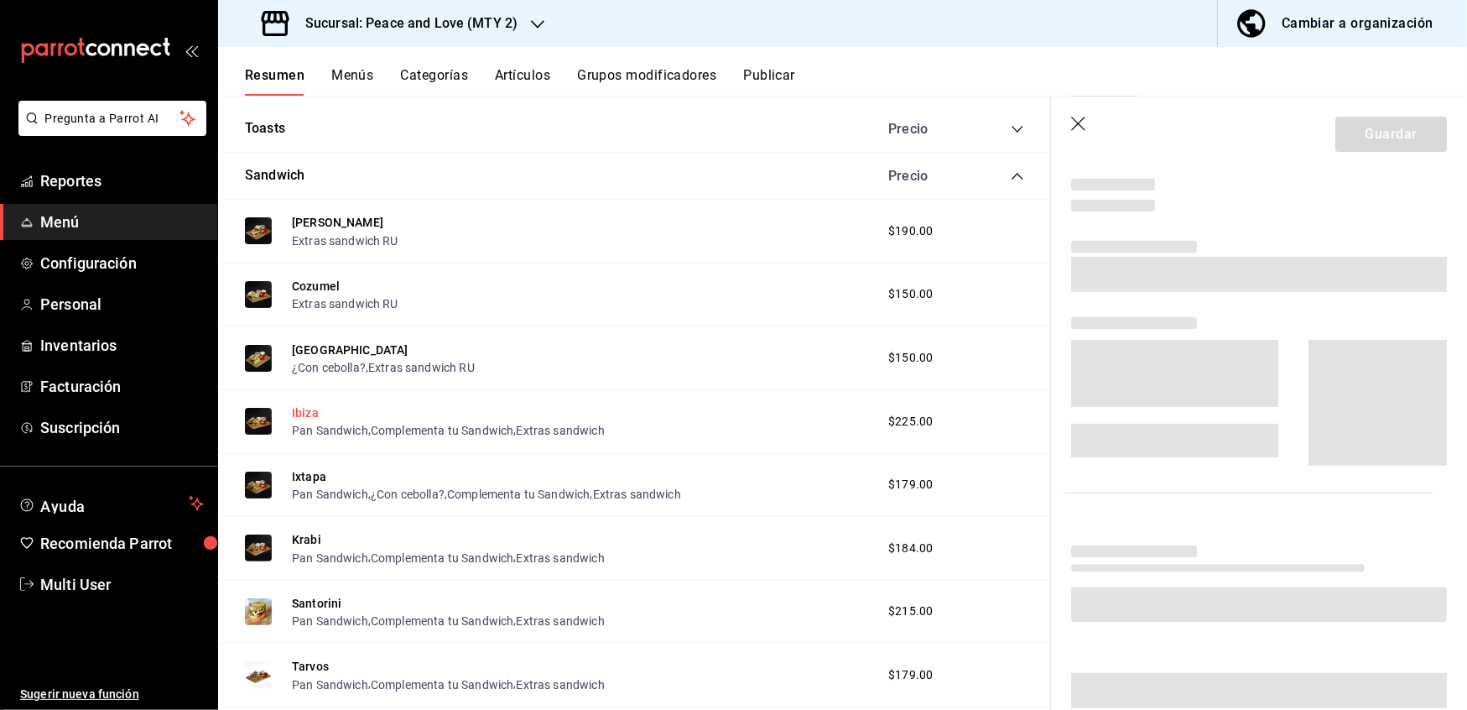
scroll to position [1230, 0]
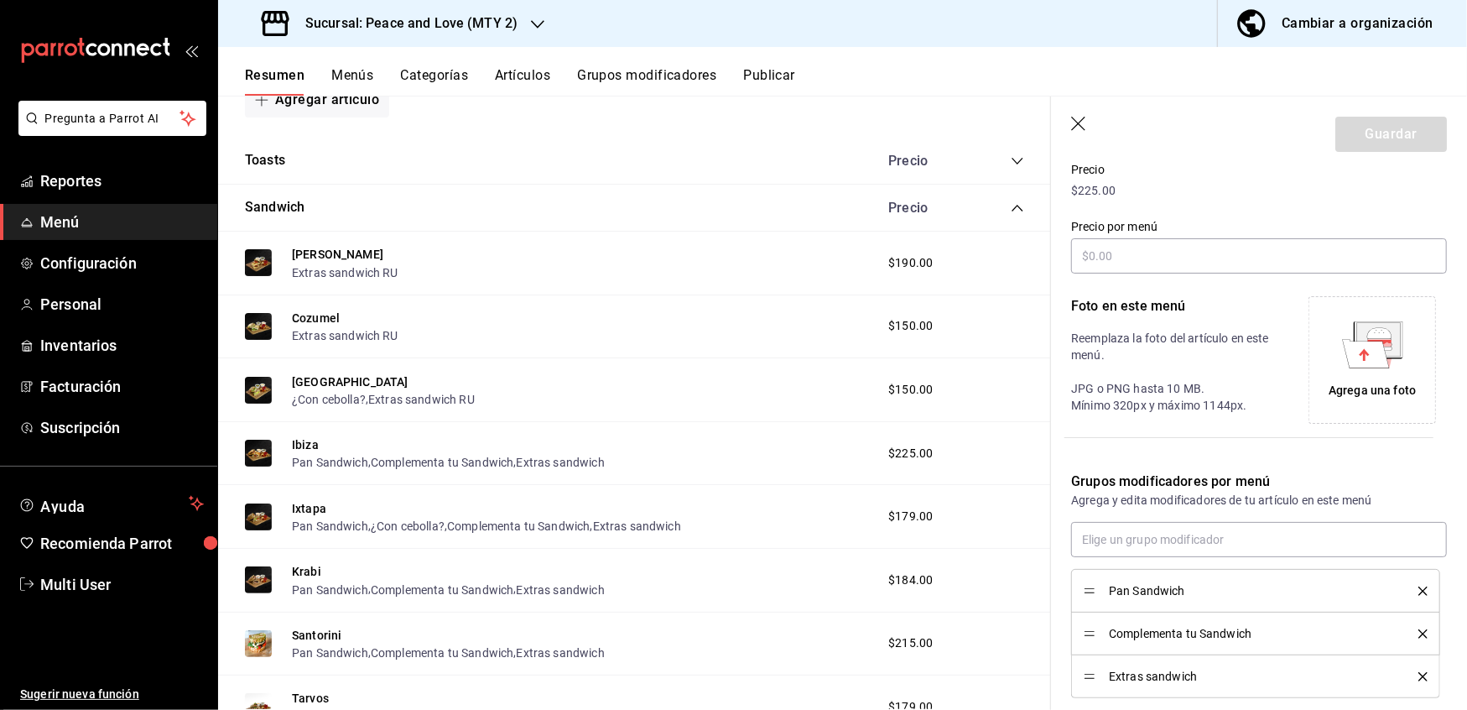
click at [1419, 592] on icon "delete" at bounding box center [1423, 590] width 9 height 9
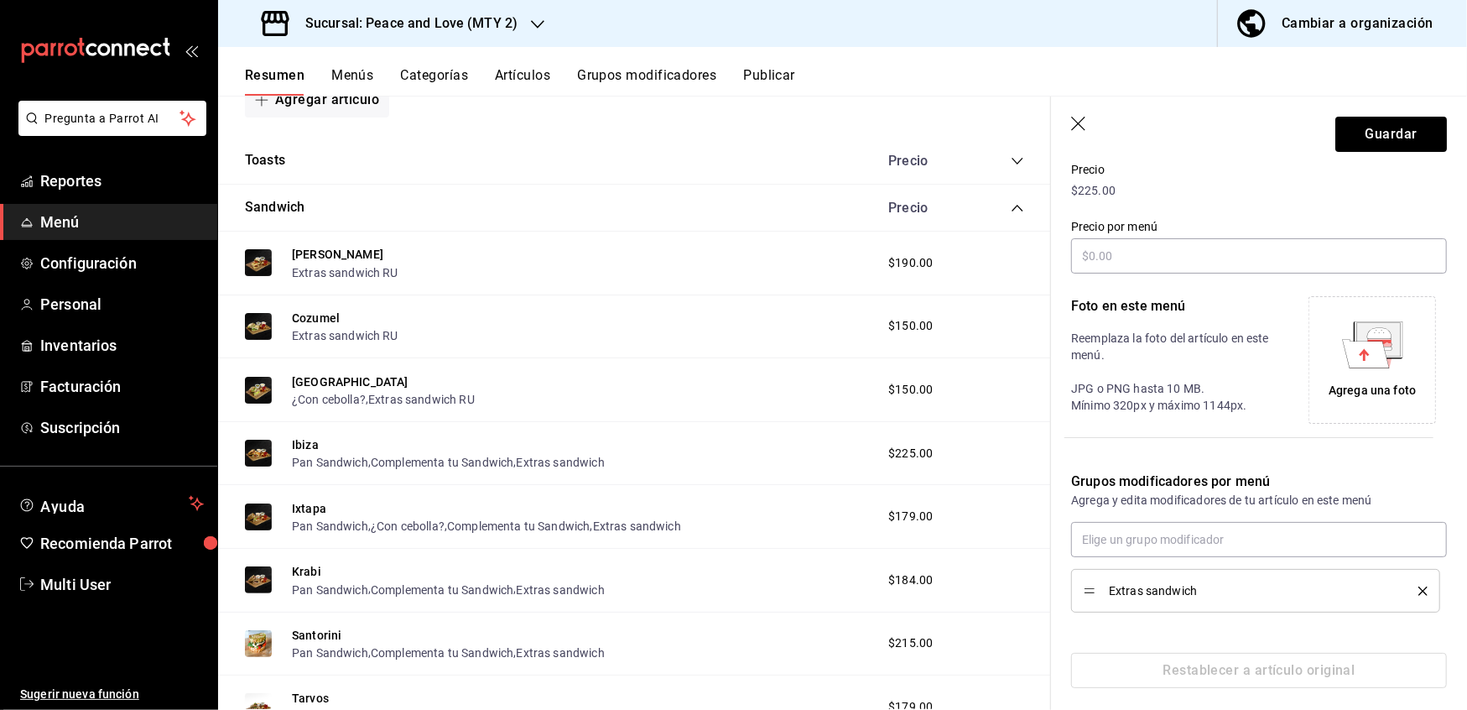
click at [1419, 592] on icon "delete" at bounding box center [1423, 590] width 9 height 9
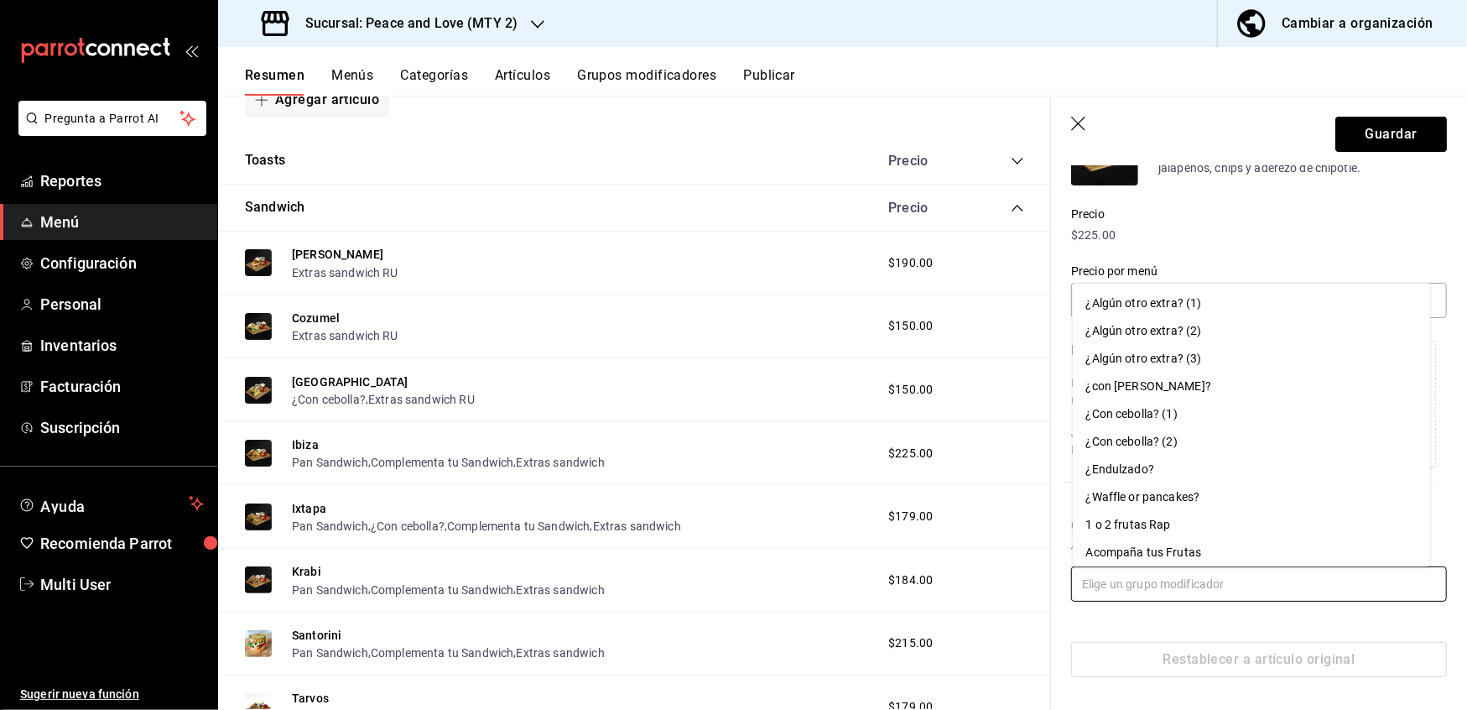
click at [1329, 581] on input "text" at bounding box center [1259, 583] width 376 height 35
paste input "extras sandwich ru"
type input "extras sandwich ru"
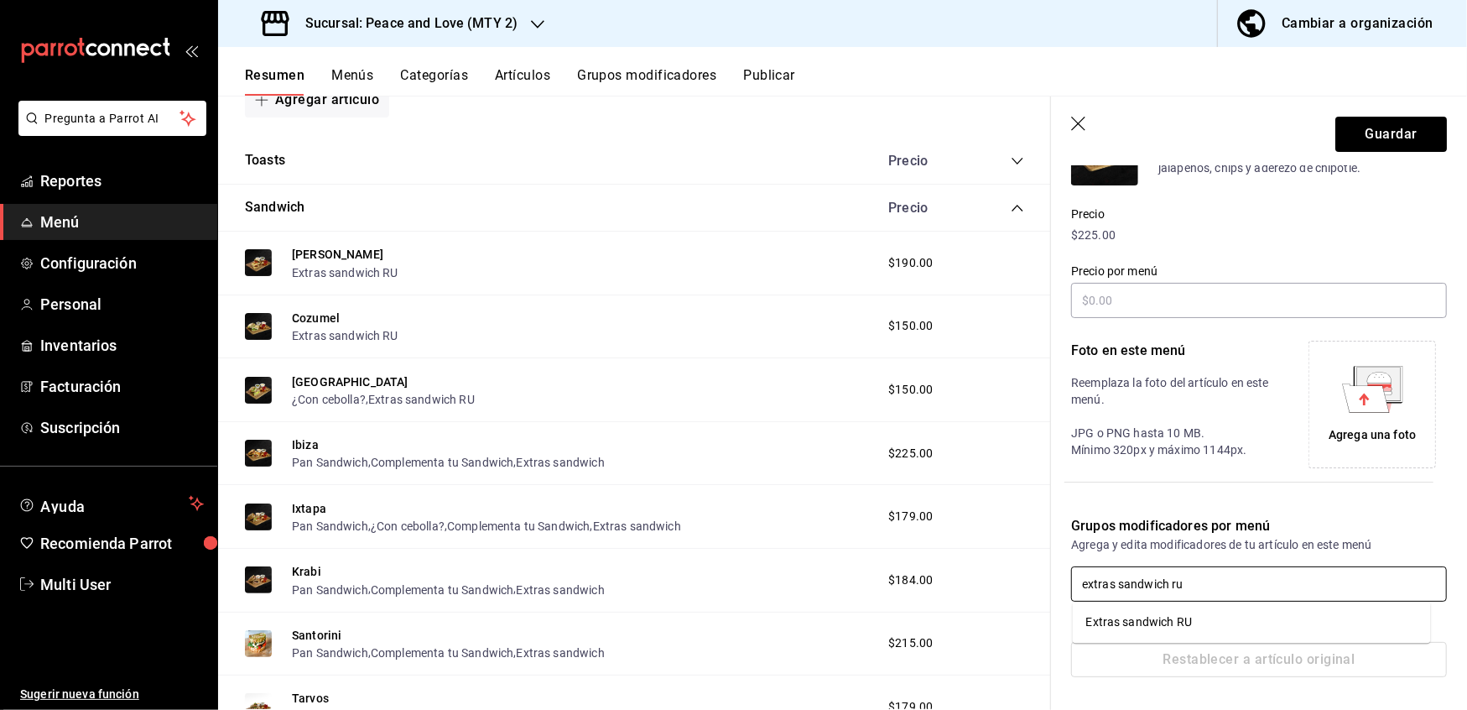
click at [1151, 618] on div "Extras sandwich RU" at bounding box center [1140, 622] width 106 height 18
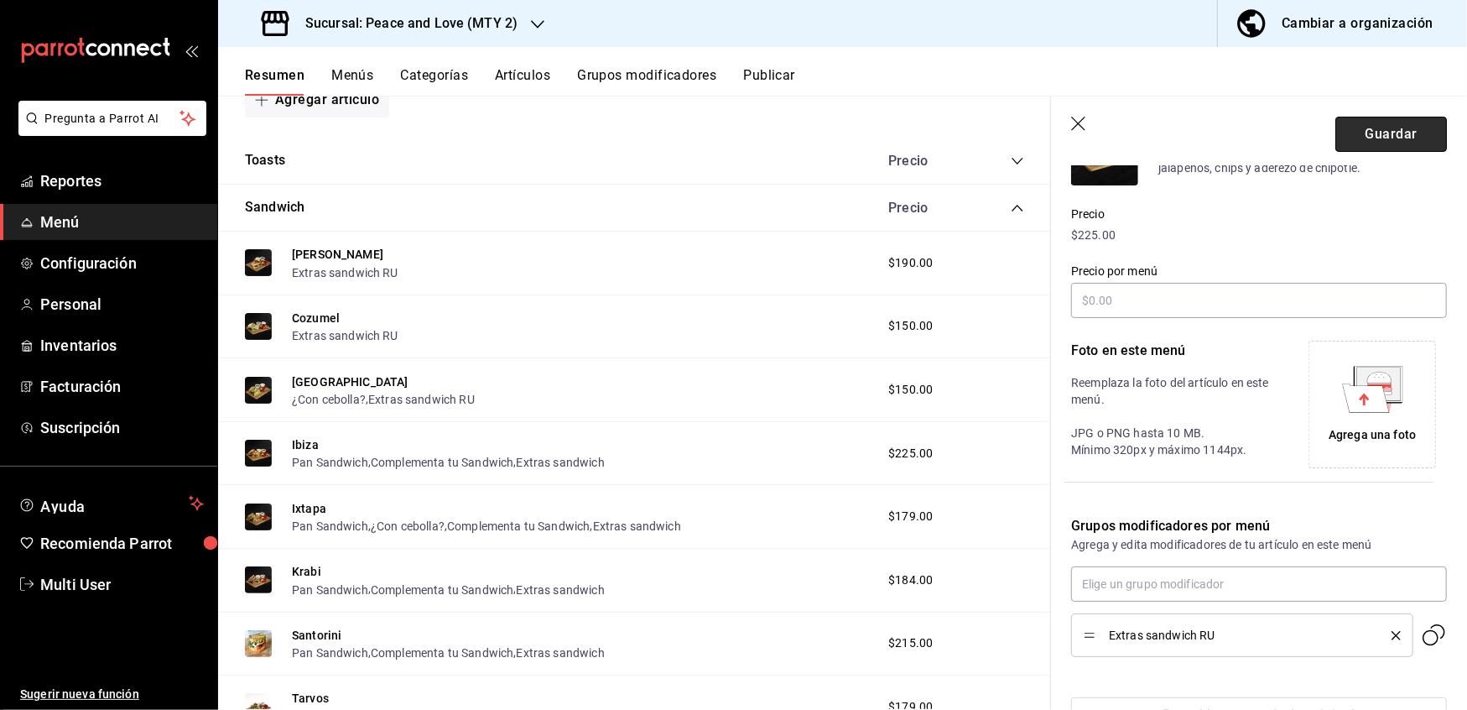
click at [1384, 135] on button "Guardar" at bounding box center [1392, 134] width 112 height 35
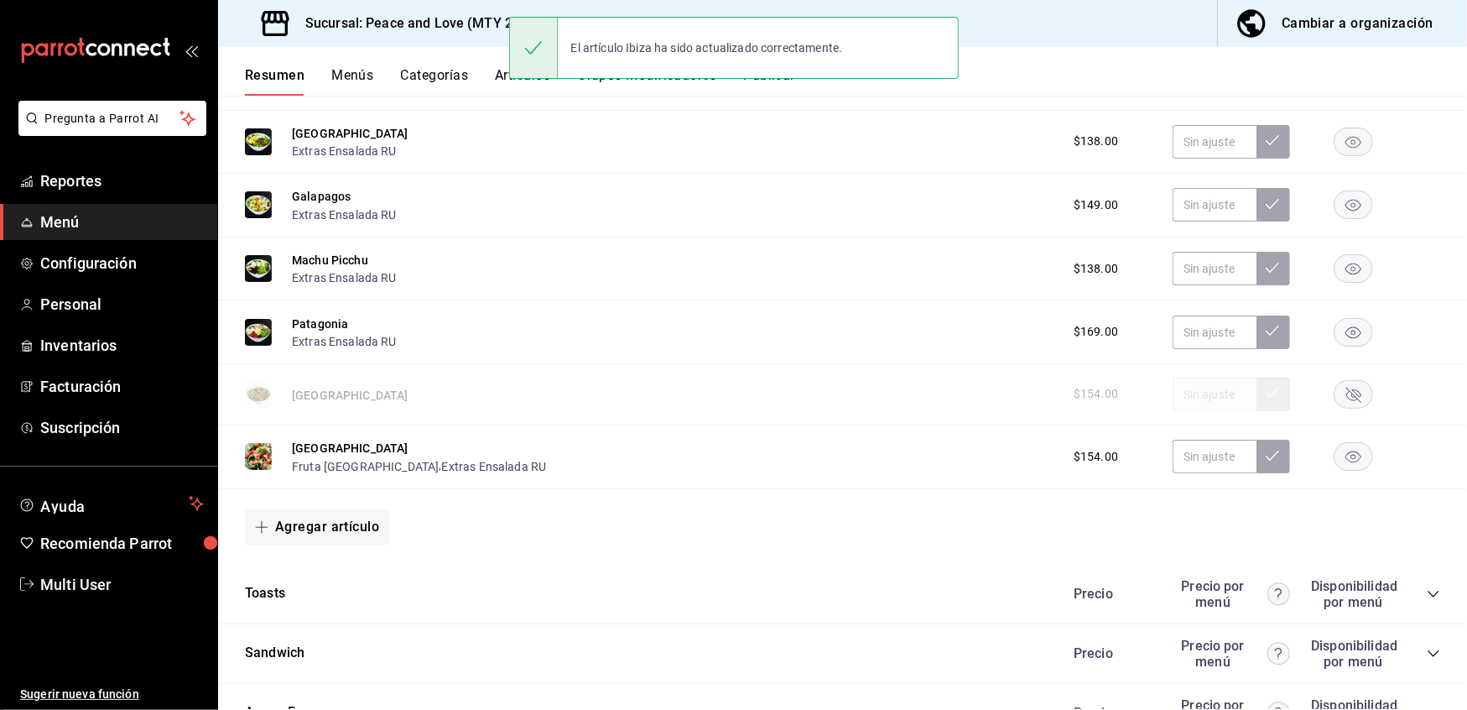
scroll to position [1151, 0]
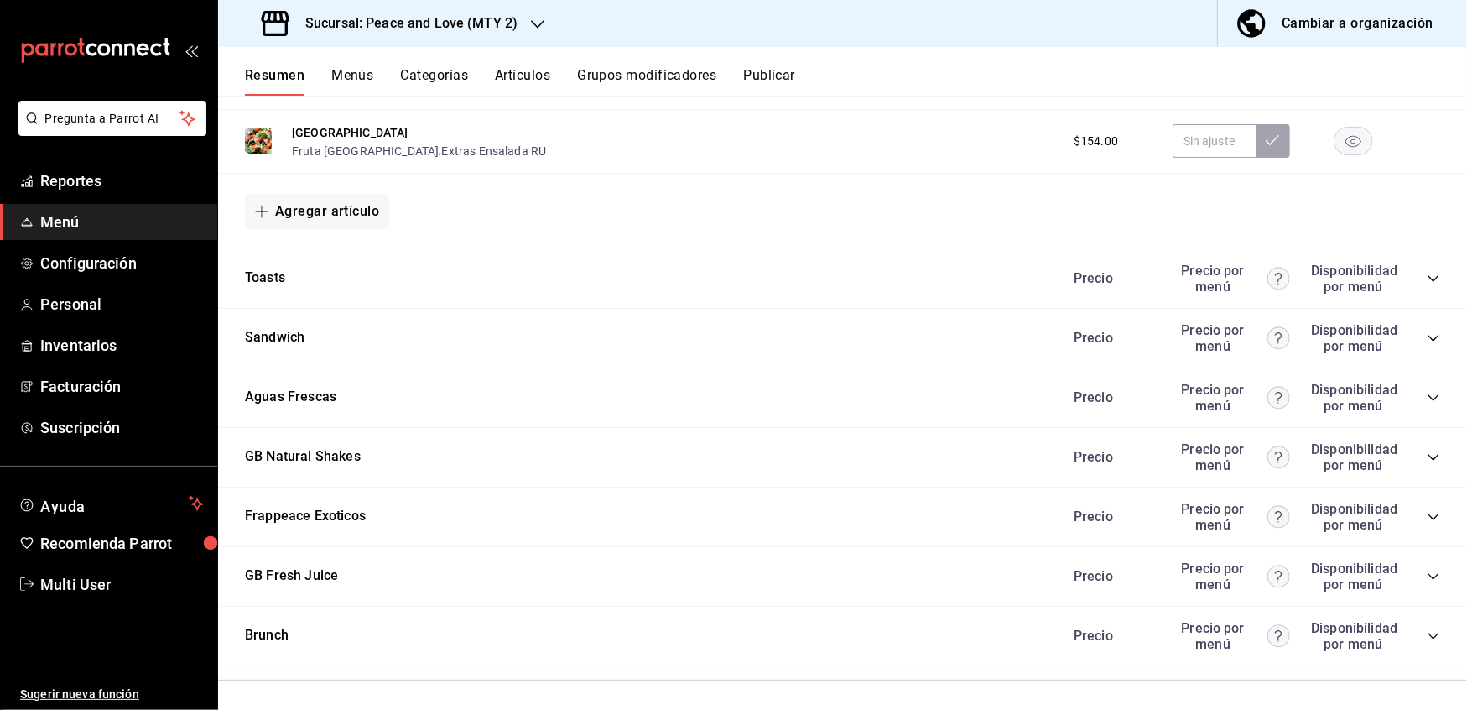
click at [1427, 336] on icon "collapse-category-row" at bounding box center [1433, 337] width 13 height 13
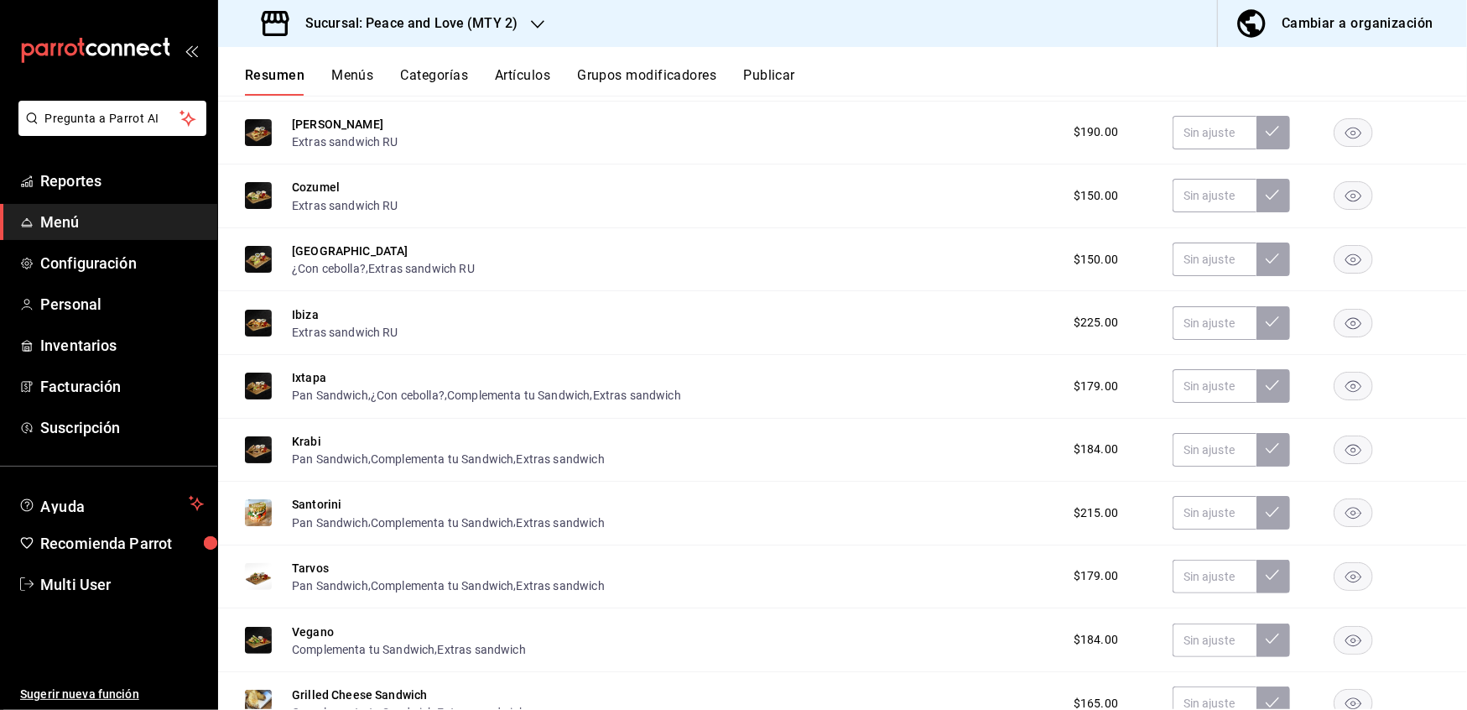
scroll to position [1420, 0]
click at [300, 369] on button "Ixtapa" at bounding box center [309, 375] width 34 height 17
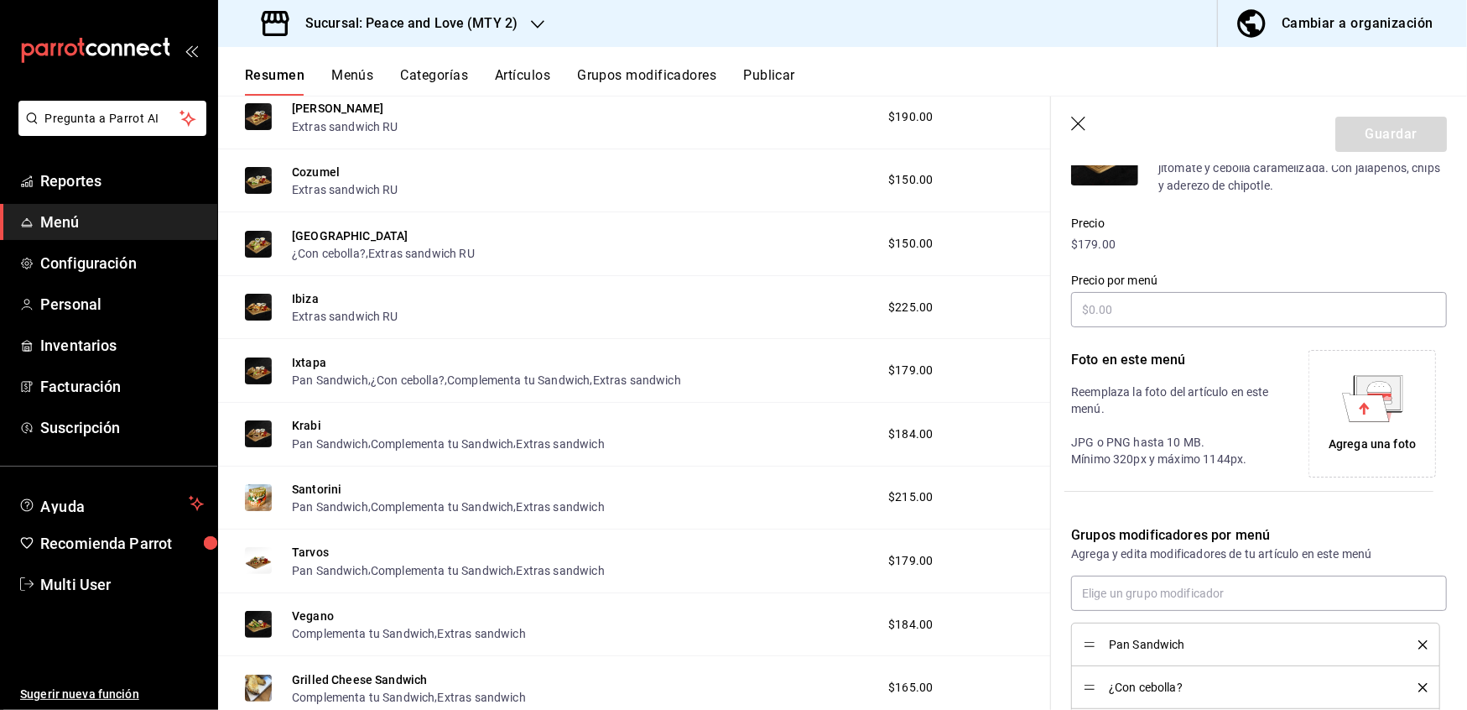
scroll to position [394, 0]
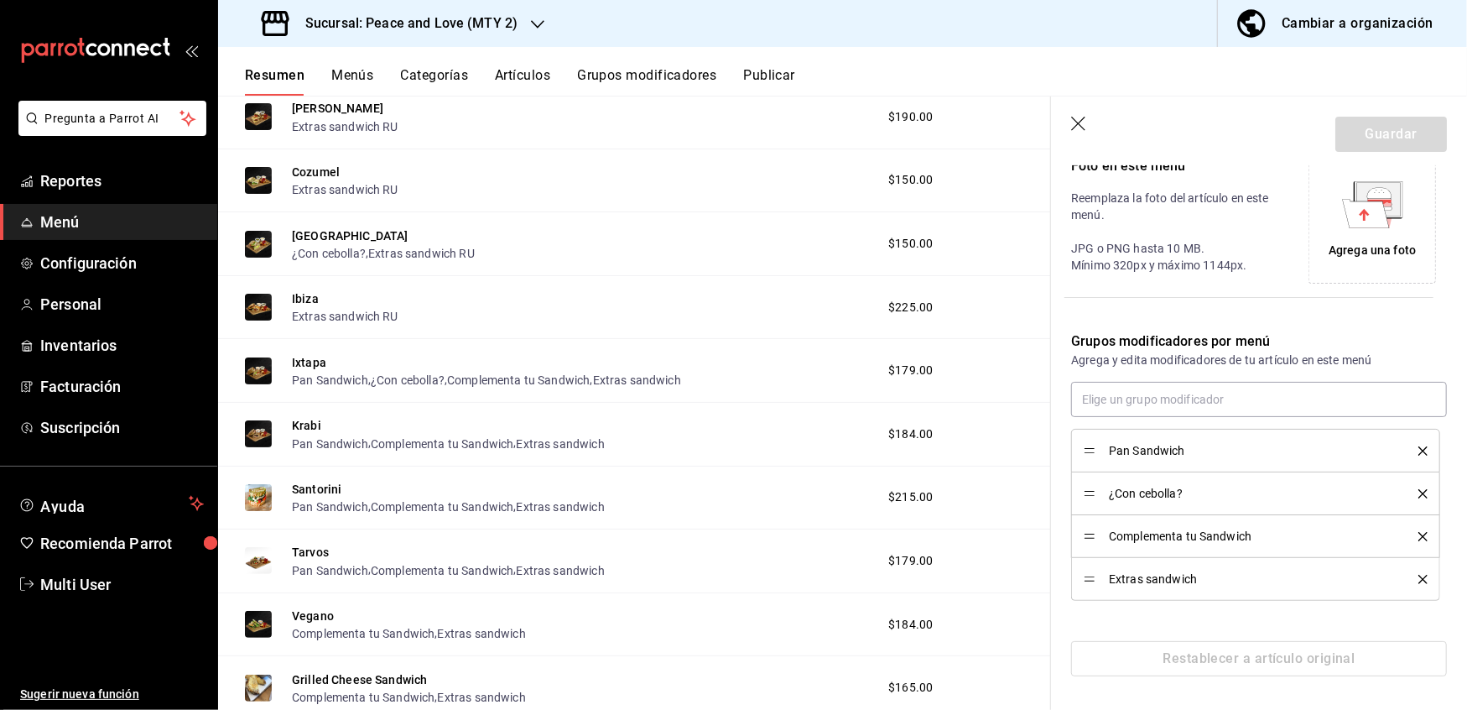
click at [1419, 448] on icon "delete" at bounding box center [1423, 450] width 9 height 9
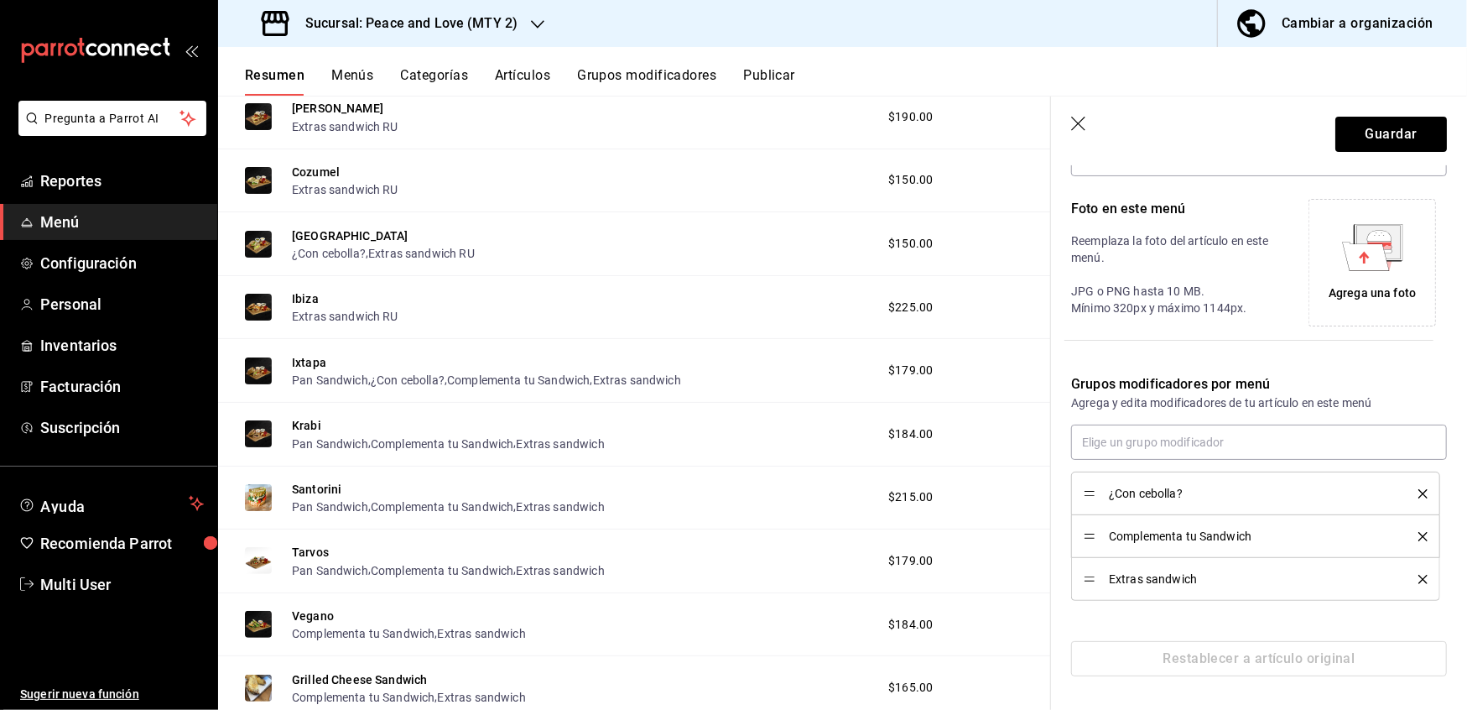
click at [1419, 538] on icon "delete" at bounding box center [1423, 536] width 9 height 9
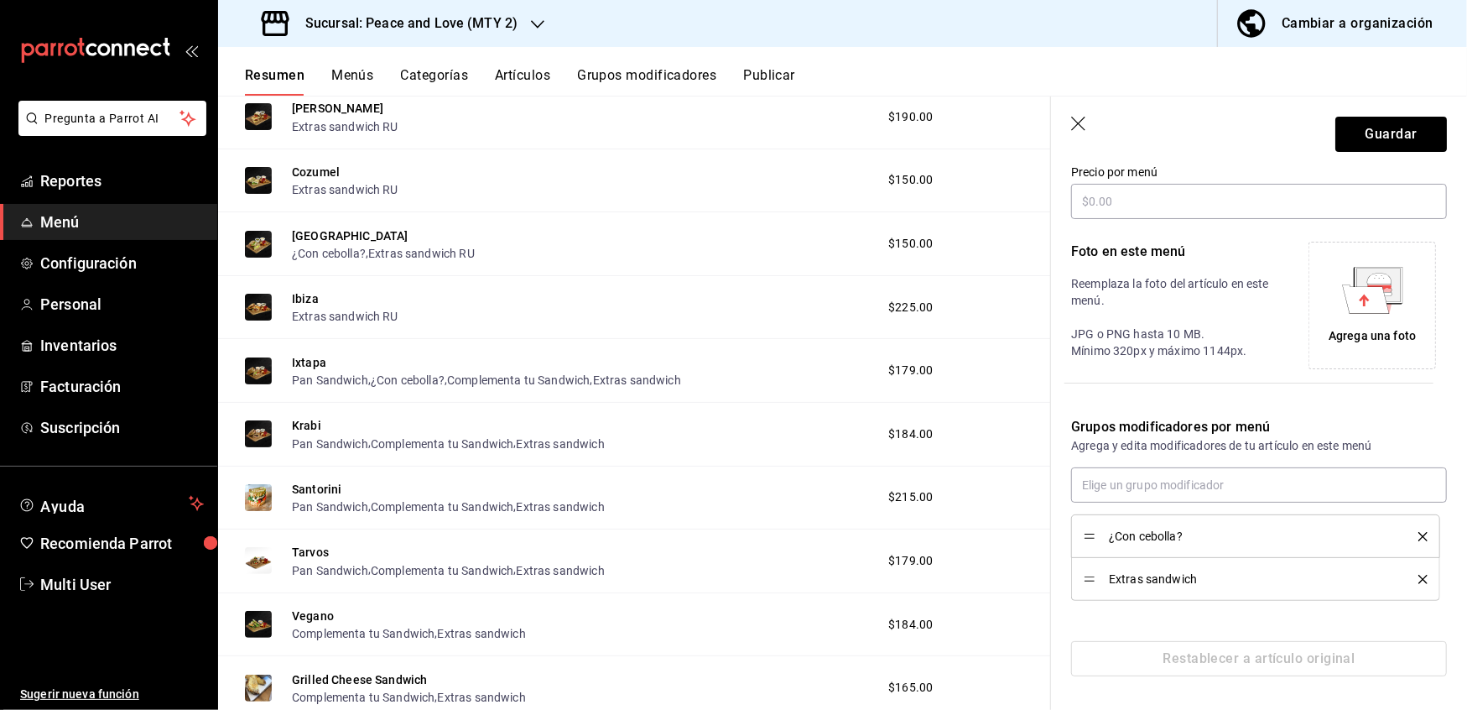
click at [1419, 579] on icon "delete" at bounding box center [1423, 579] width 9 height 9
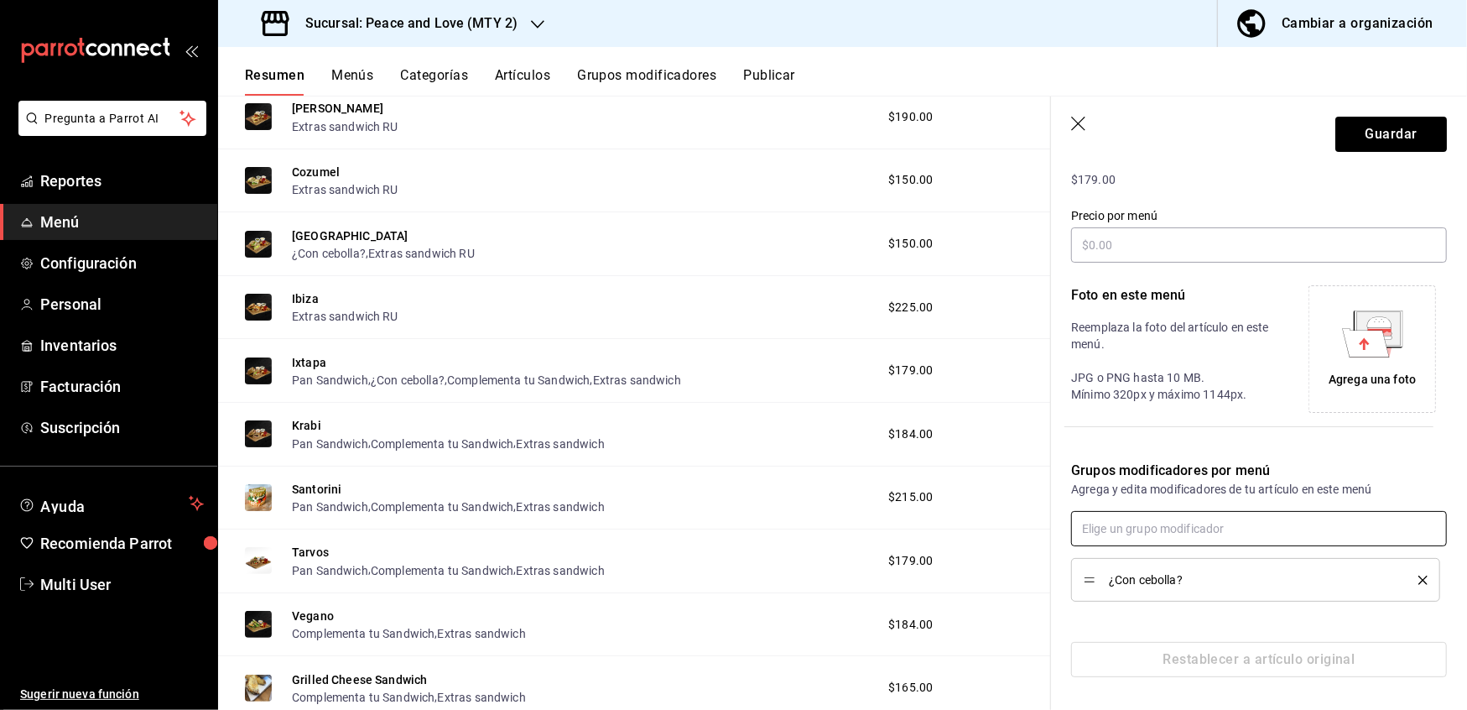
click at [1259, 524] on input "text" at bounding box center [1259, 528] width 376 height 35
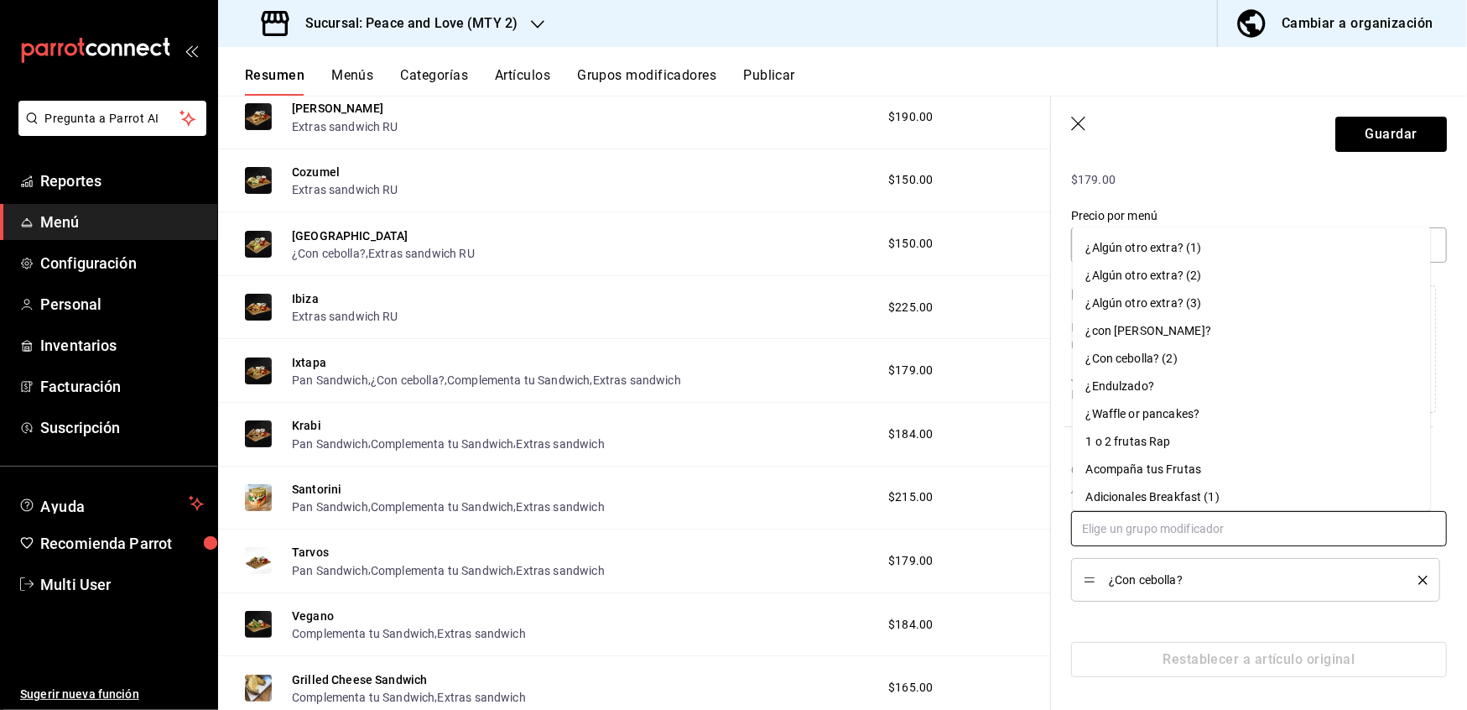
paste input "extras sandwich ru"
type input "extras sandwich ru"
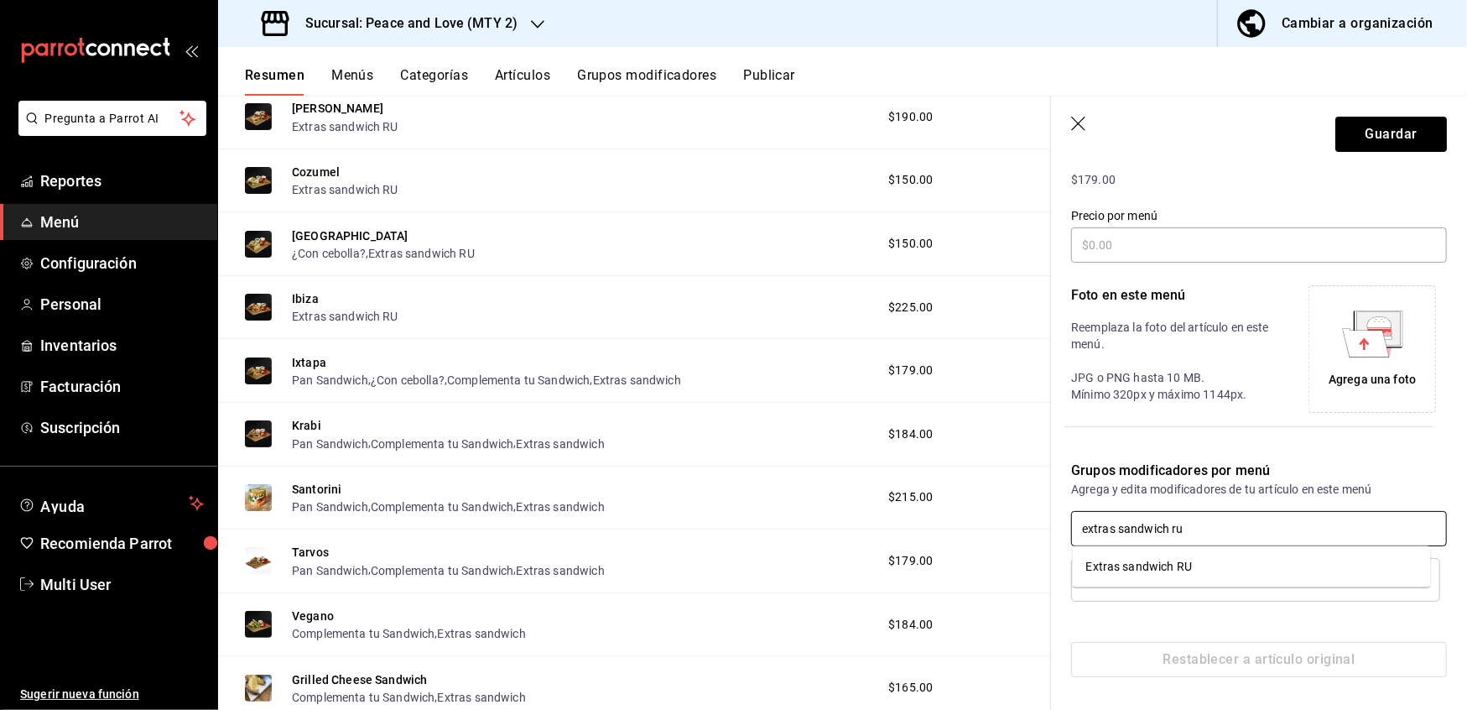
click at [1227, 565] on li "Extras sandwich RU" at bounding box center [1252, 567] width 358 height 28
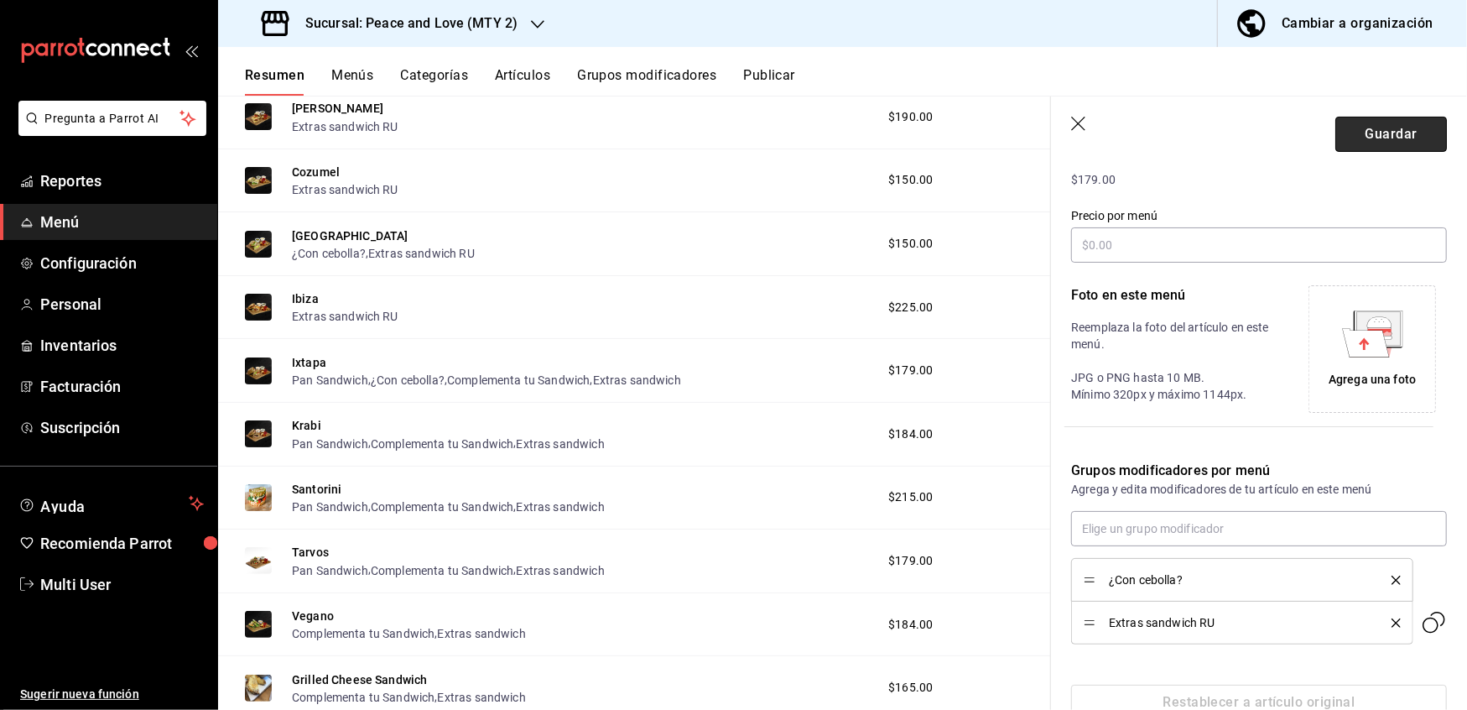
click at [1384, 141] on button "Guardar" at bounding box center [1392, 134] width 112 height 35
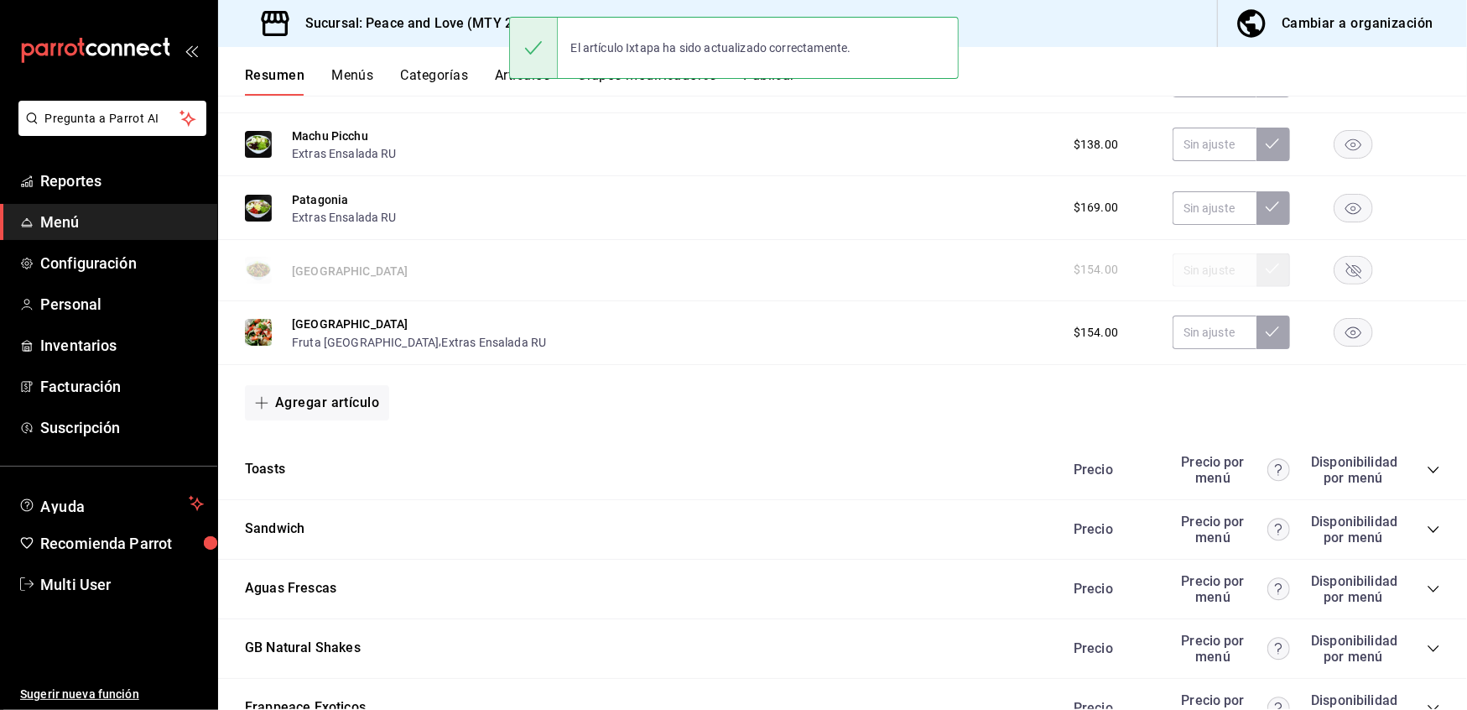
scroll to position [1151, 0]
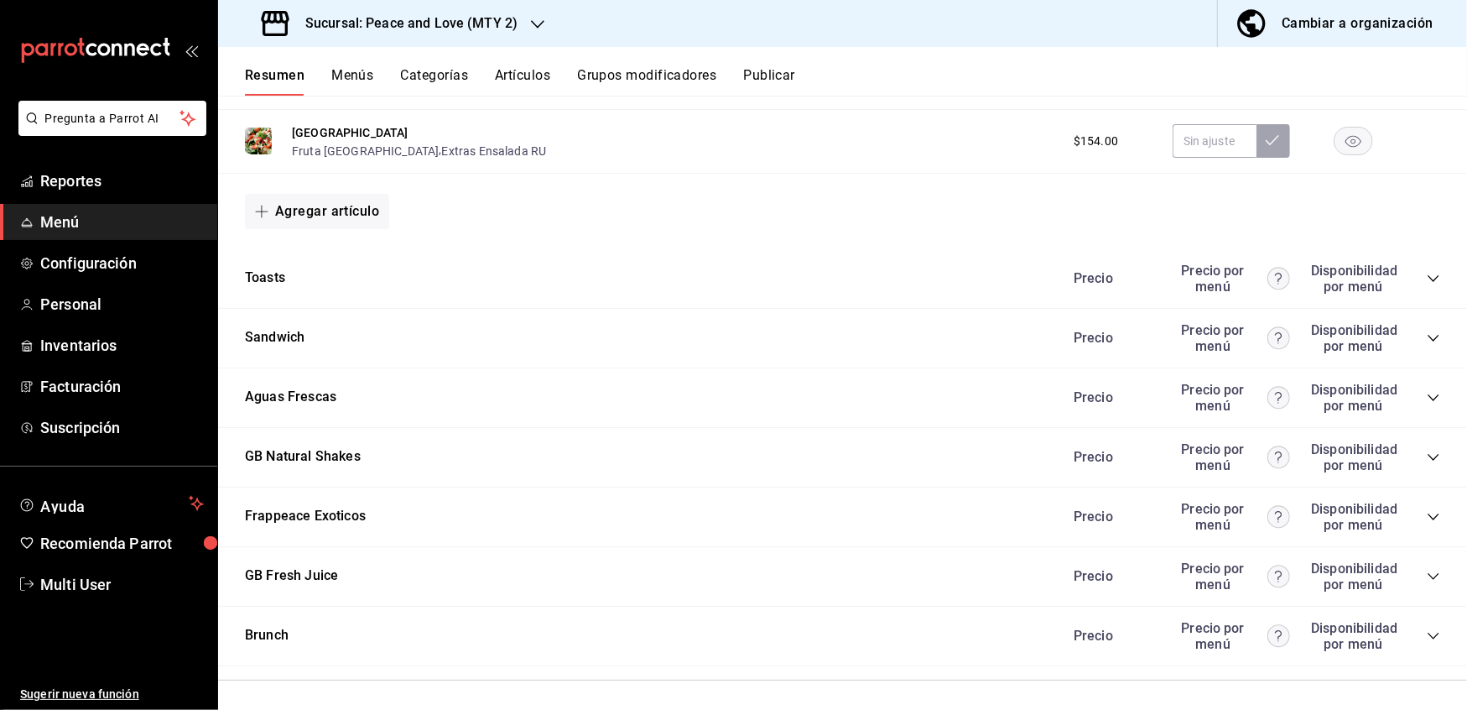
click at [1427, 339] on icon "collapse-category-row" at bounding box center [1433, 337] width 13 height 13
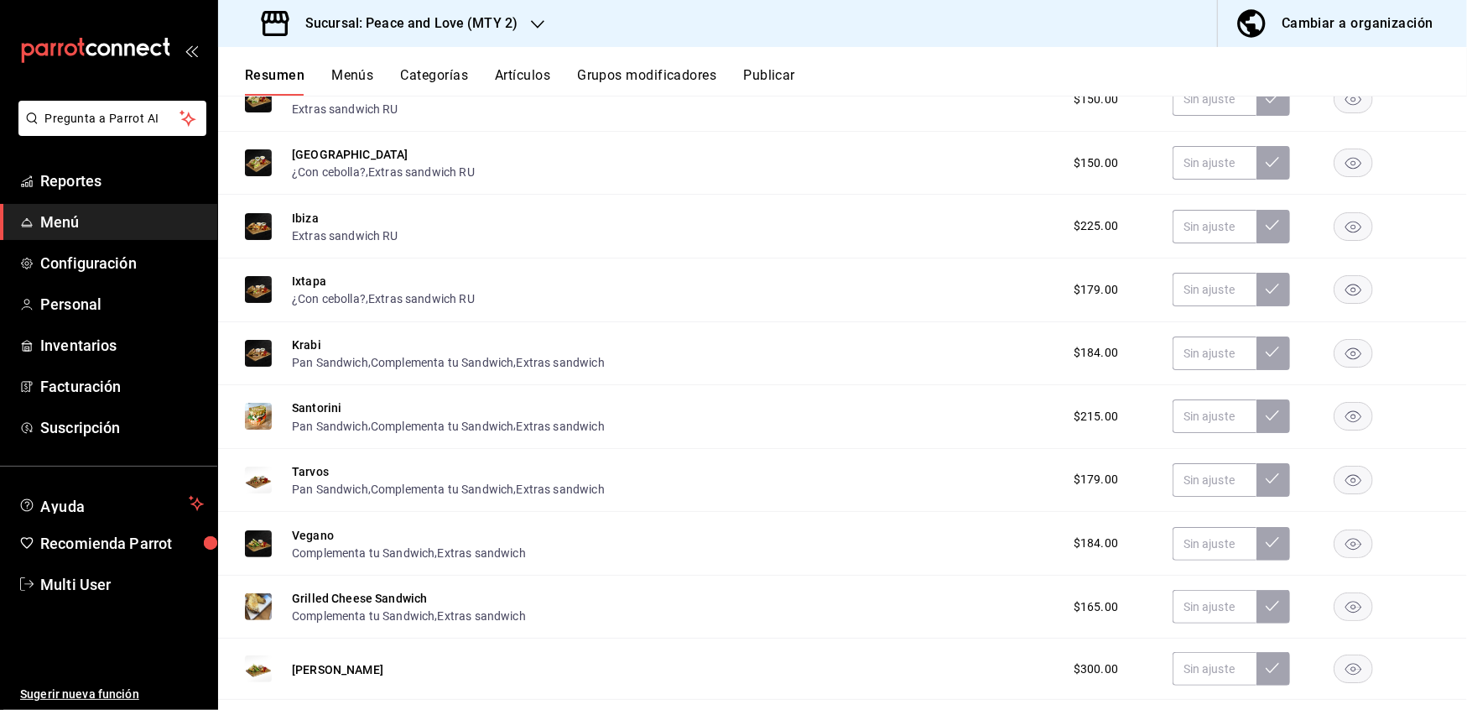
scroll to position [1514, 0]
click at [300, 337] on button "Krabi" at bounding box center [306, 345] width 29 height 17
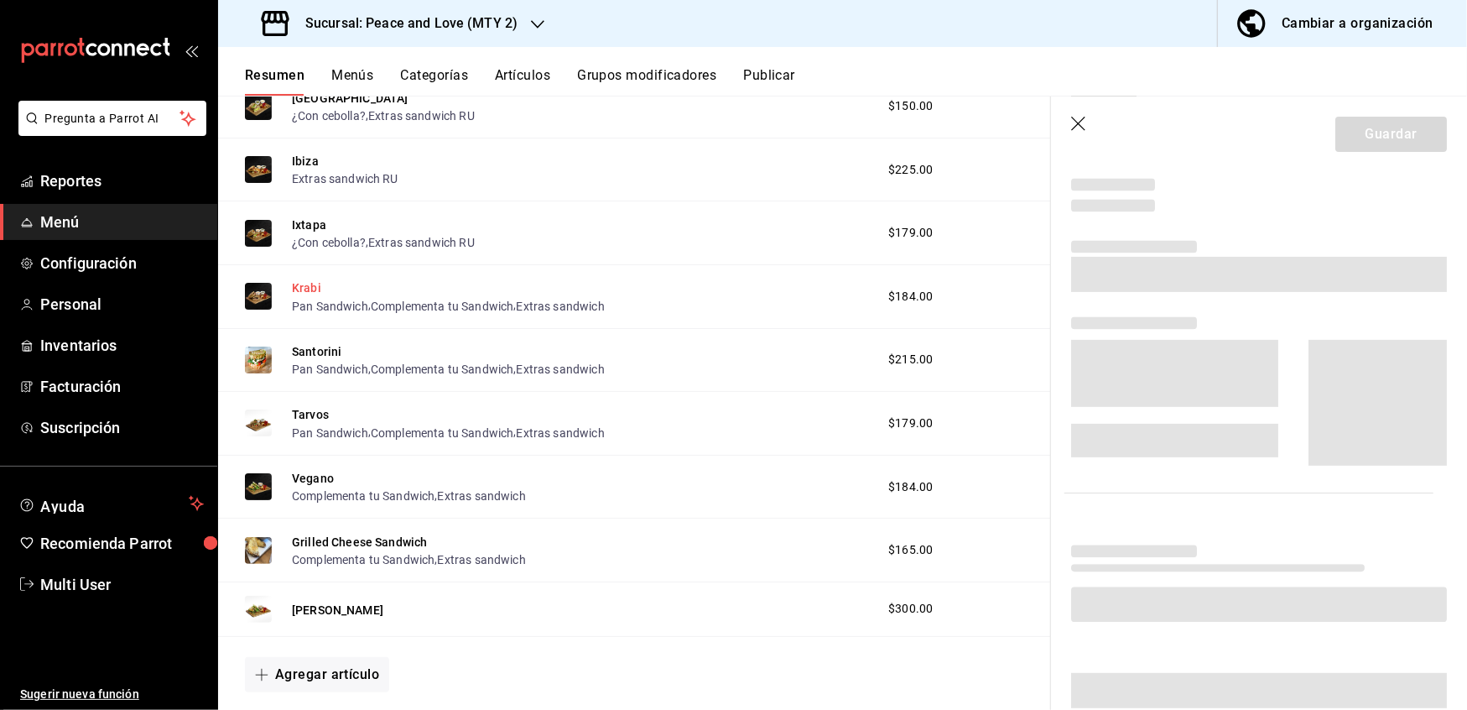
scroll to position [1458, 0]
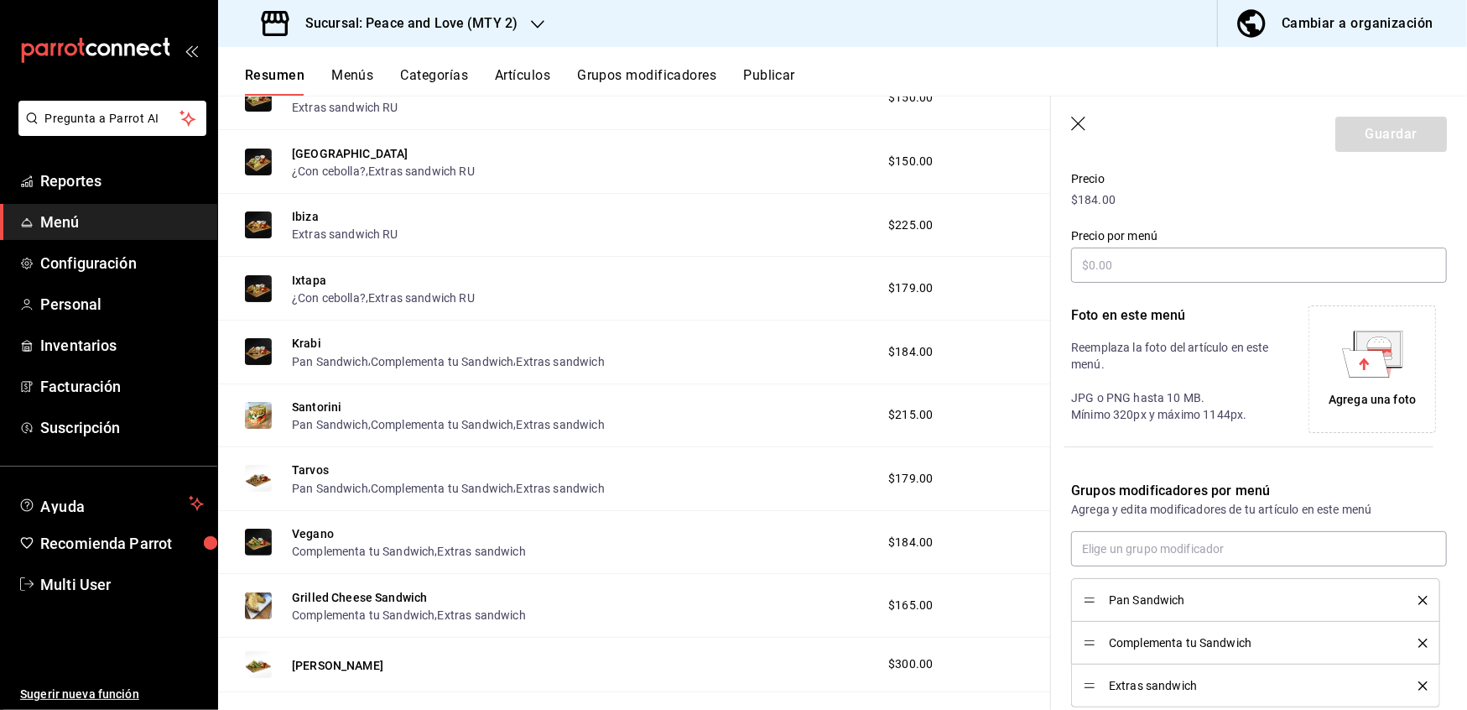
click at [1419, 598] on icon "delete" at bounding box center [1423, 600] width 9 height 9
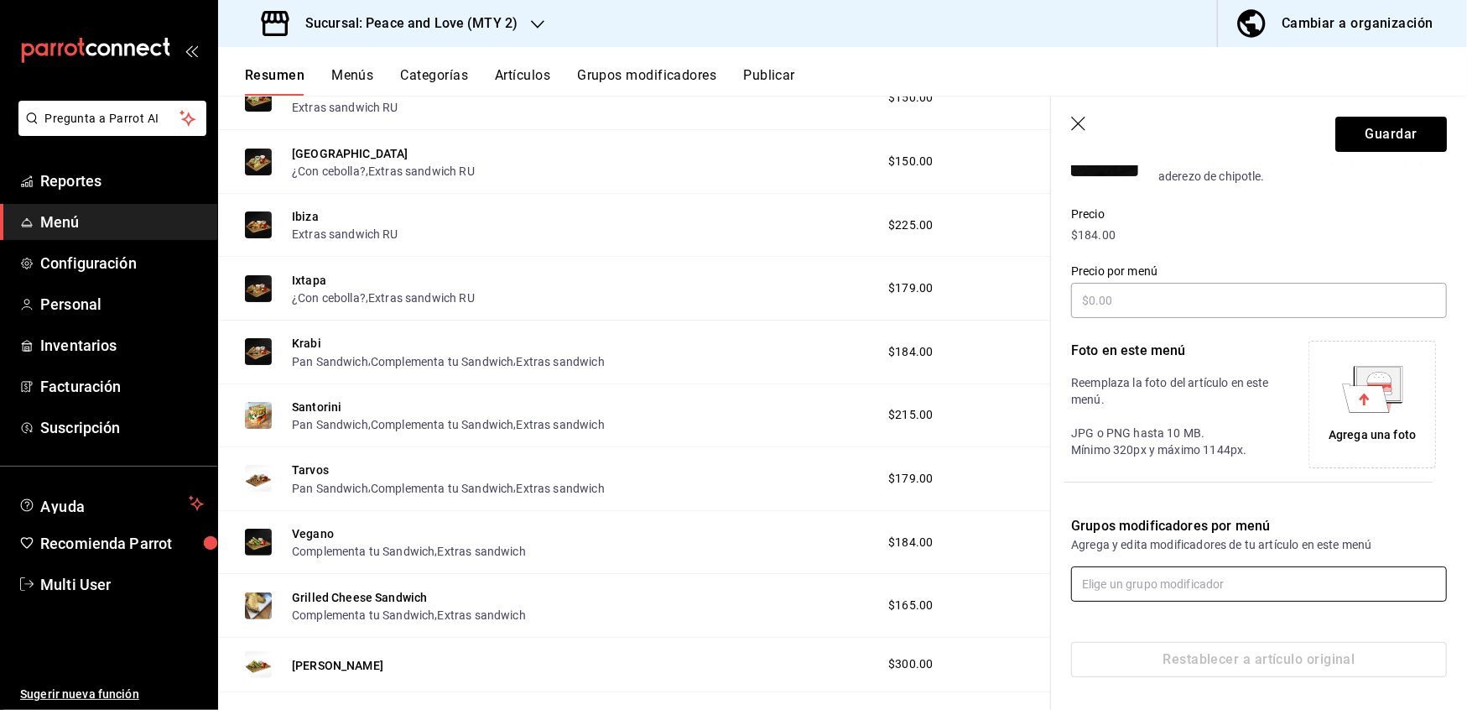
click at [1401, 598] on input "text" at bounding box center [1259, 583] width 376 height 35
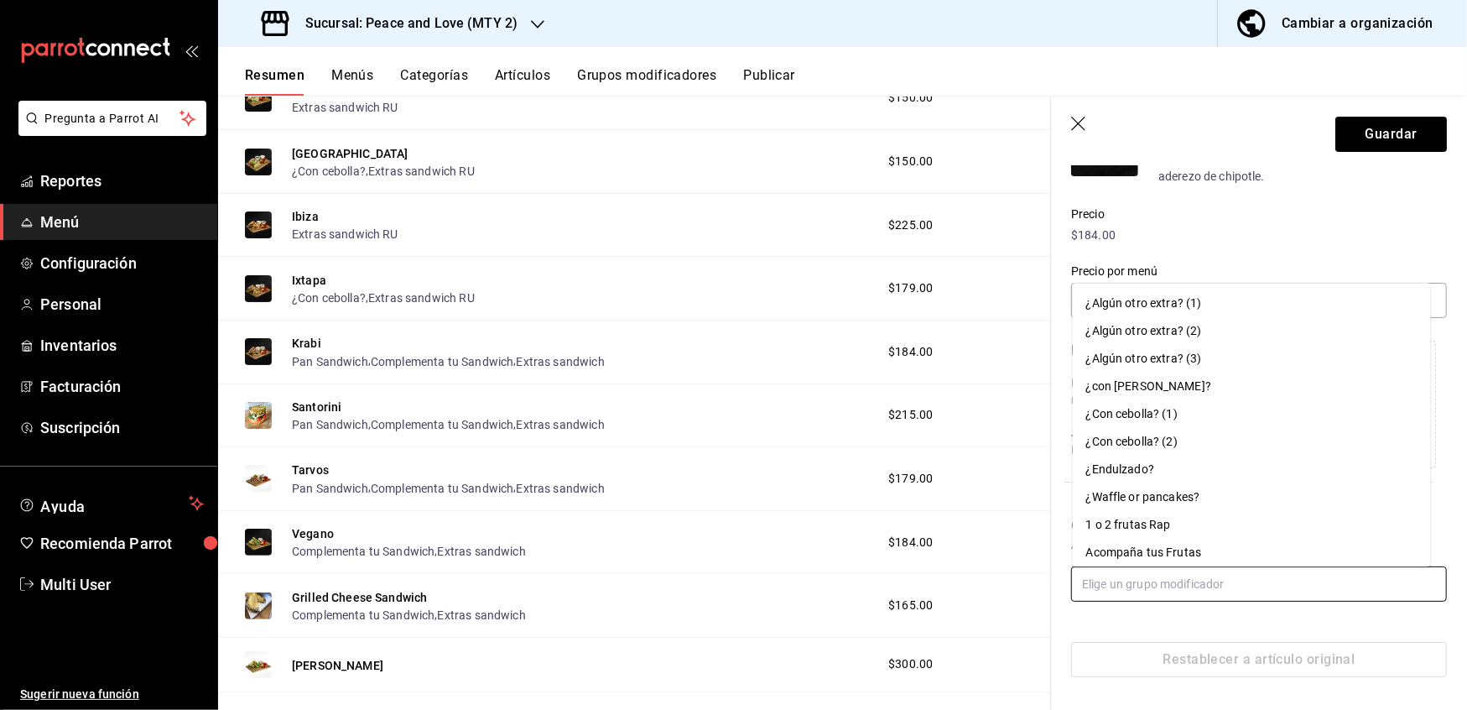
click at [1401, 598] on input "text" at bounding box center [1259, 583] width 376 height 35
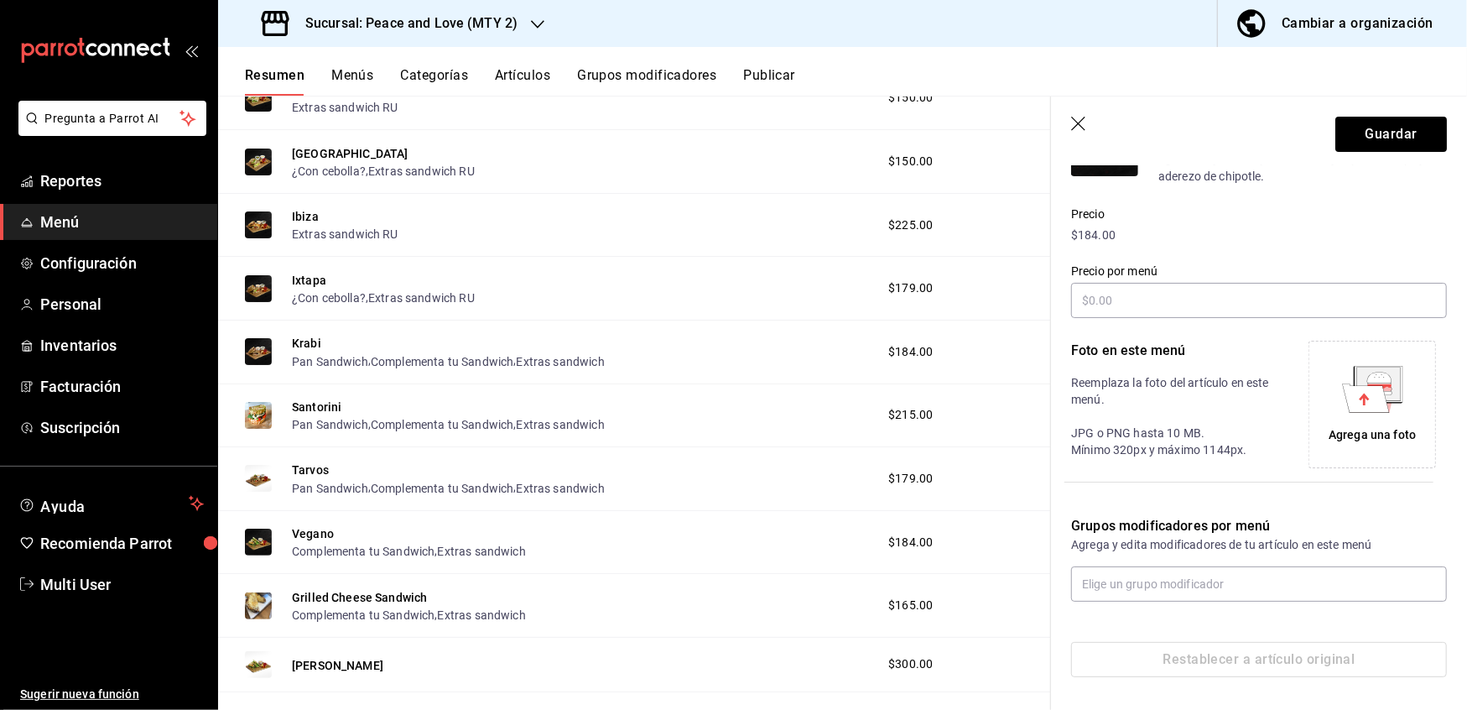
click at [1306, 524] on p "Grupos modificadores por menú" at bounding box center [1259, 526] width 376 height 20
click at [1275, 581] on input "text" at bounding box center [1259, 583] width 376 height 35
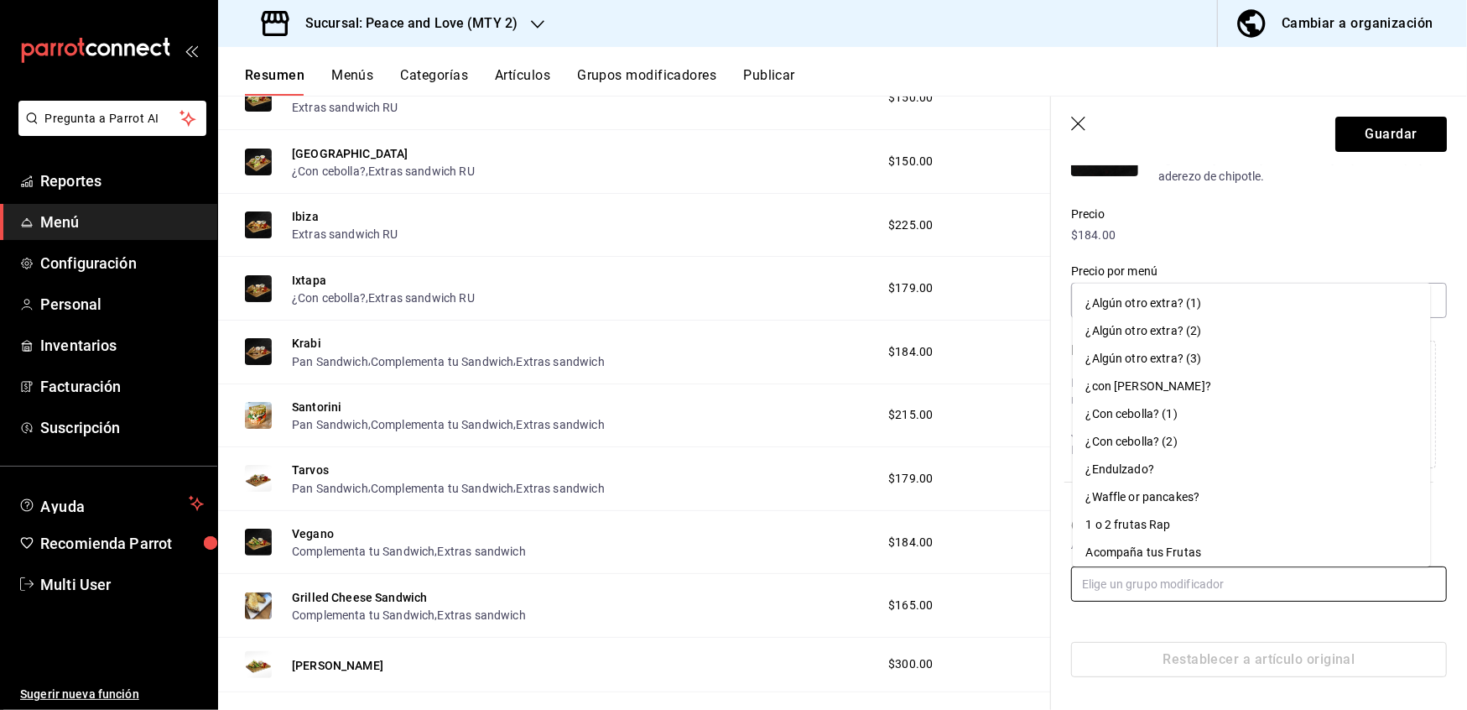
paste input "extras sandwich ru"
type input "extras sandwich ru"
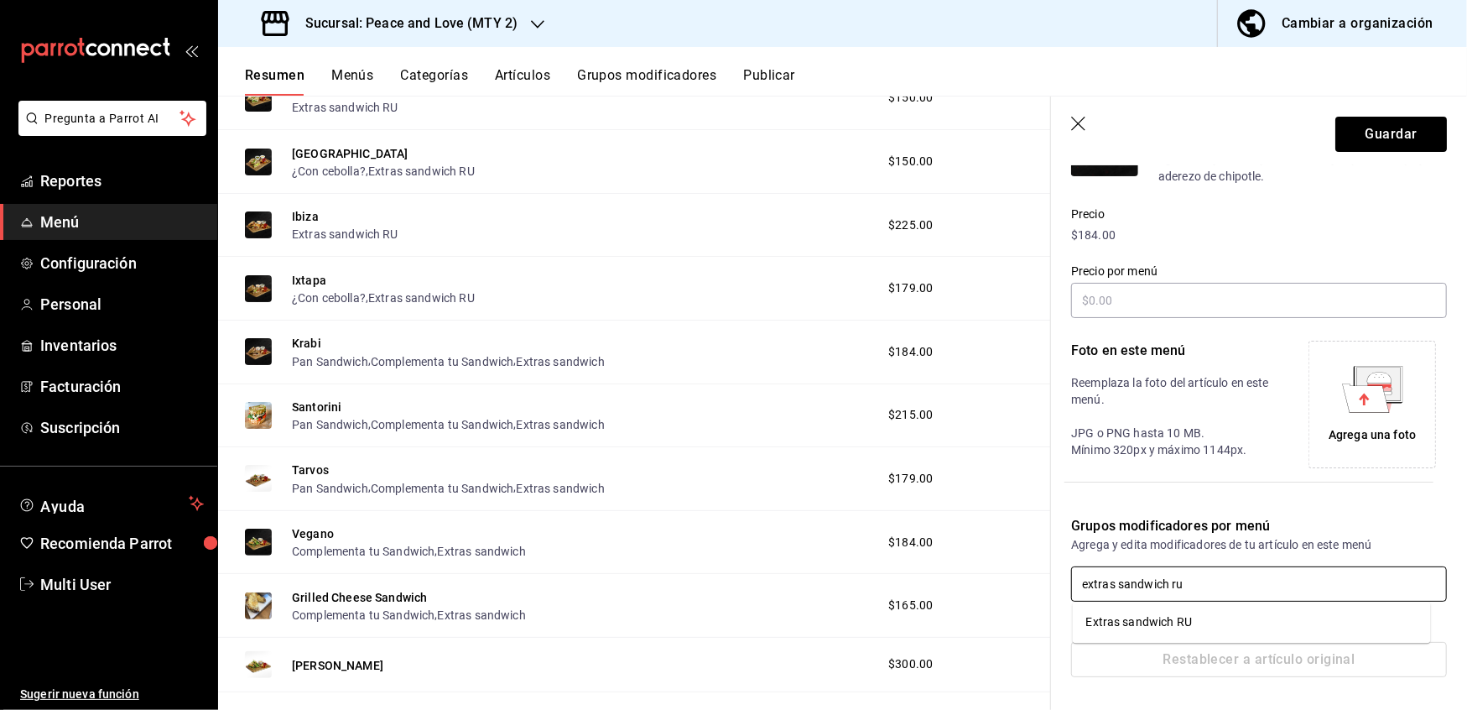
click at [1199, 621] on li "Extras sandwich RU" at bounding box center [1252, 622] width 358 height 28
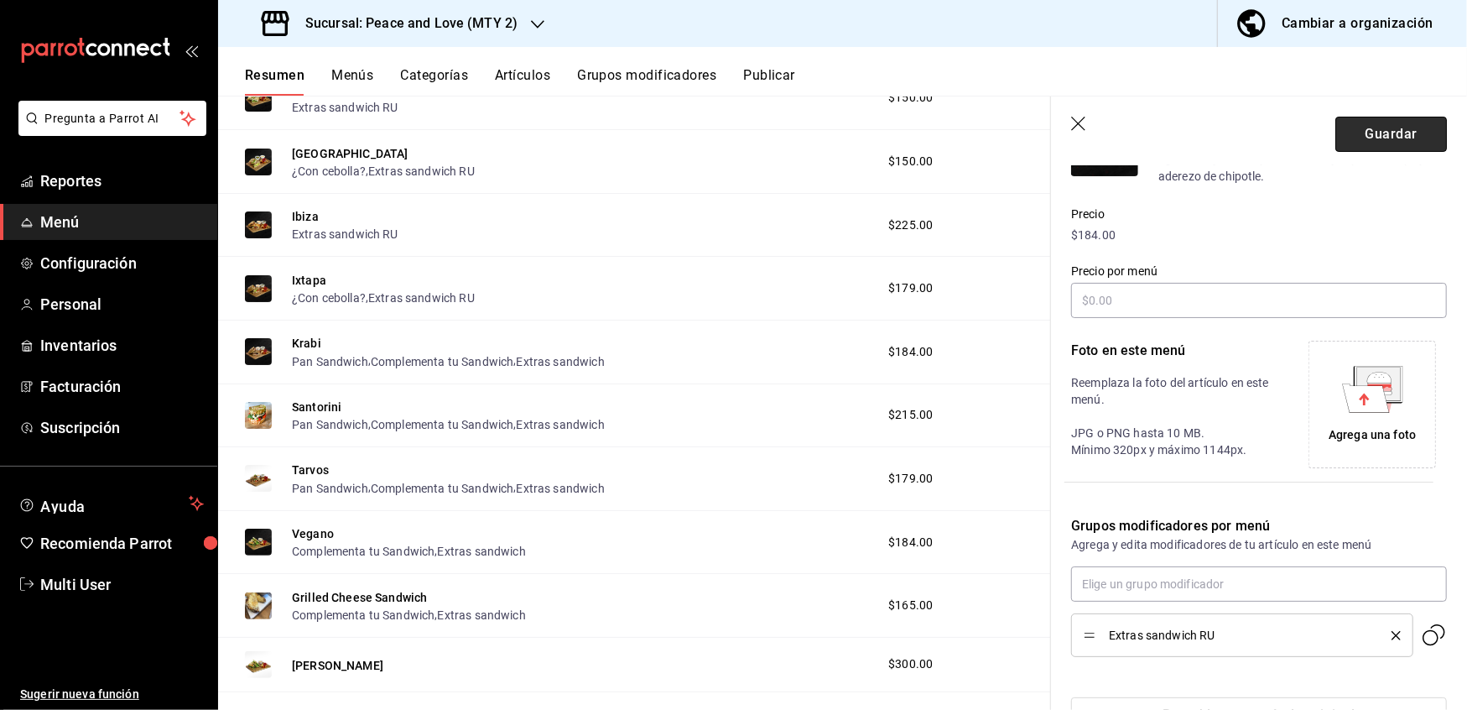
click at [1370, 134] on button "Guardar" at bounding box center [1392, 134] width 112 height 35
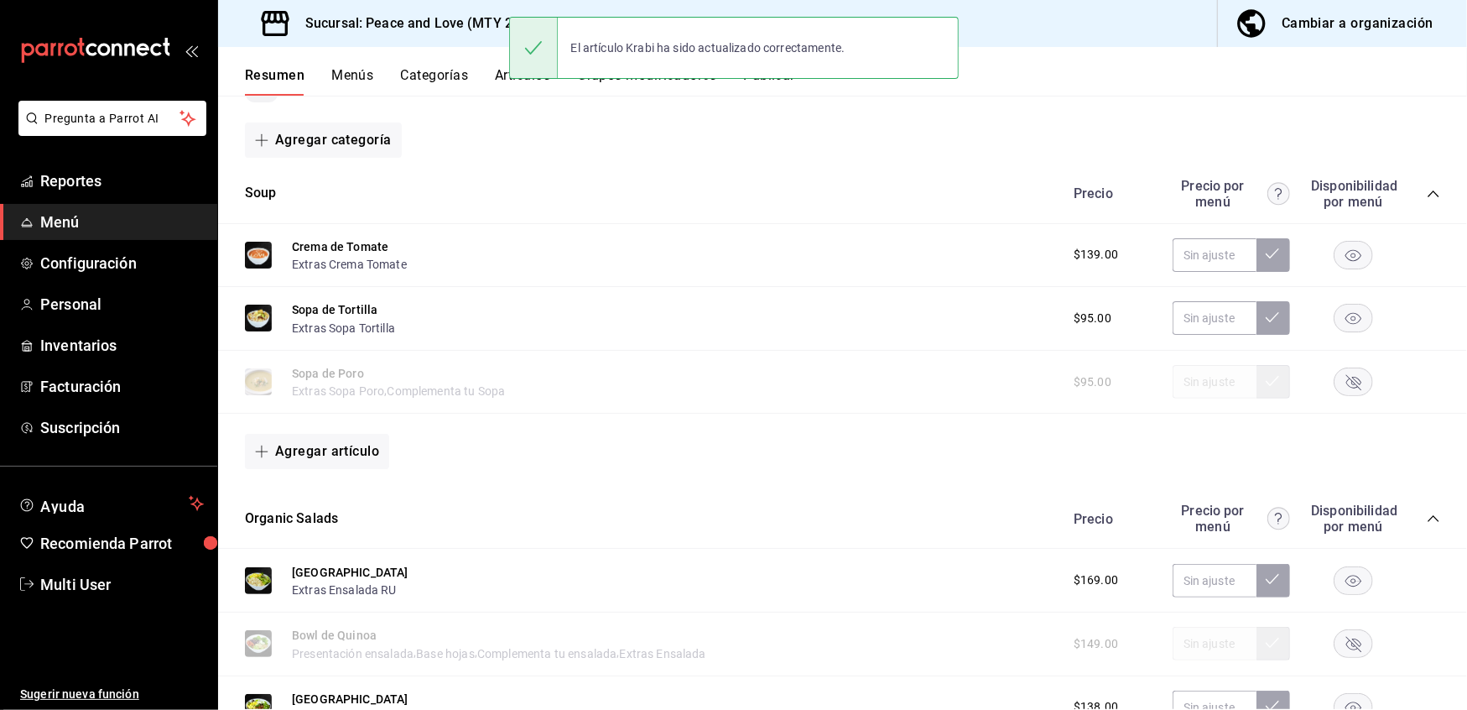
scroll to position [1151, 0]
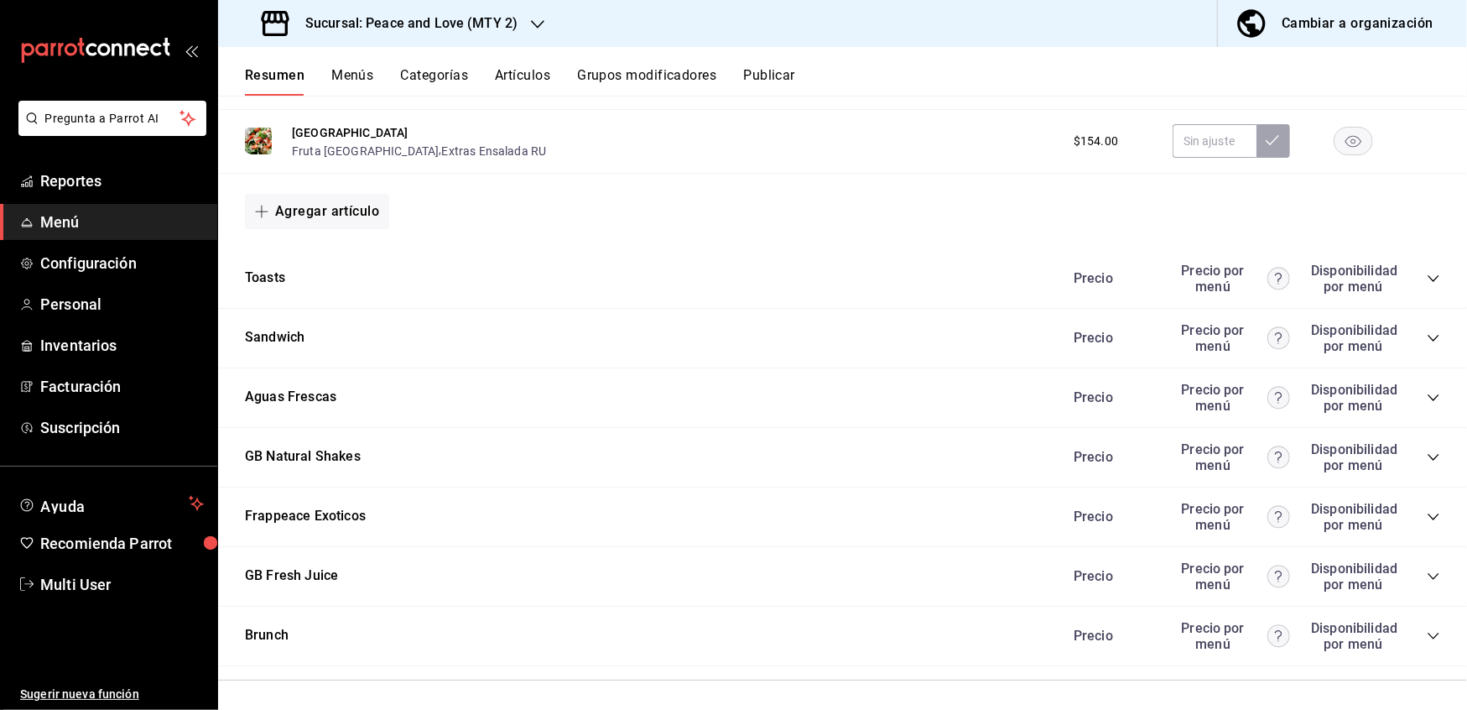
click at [1427, 339] on icon "collapse-category-row" at bounding box center [1433, 337] width 13 height 13
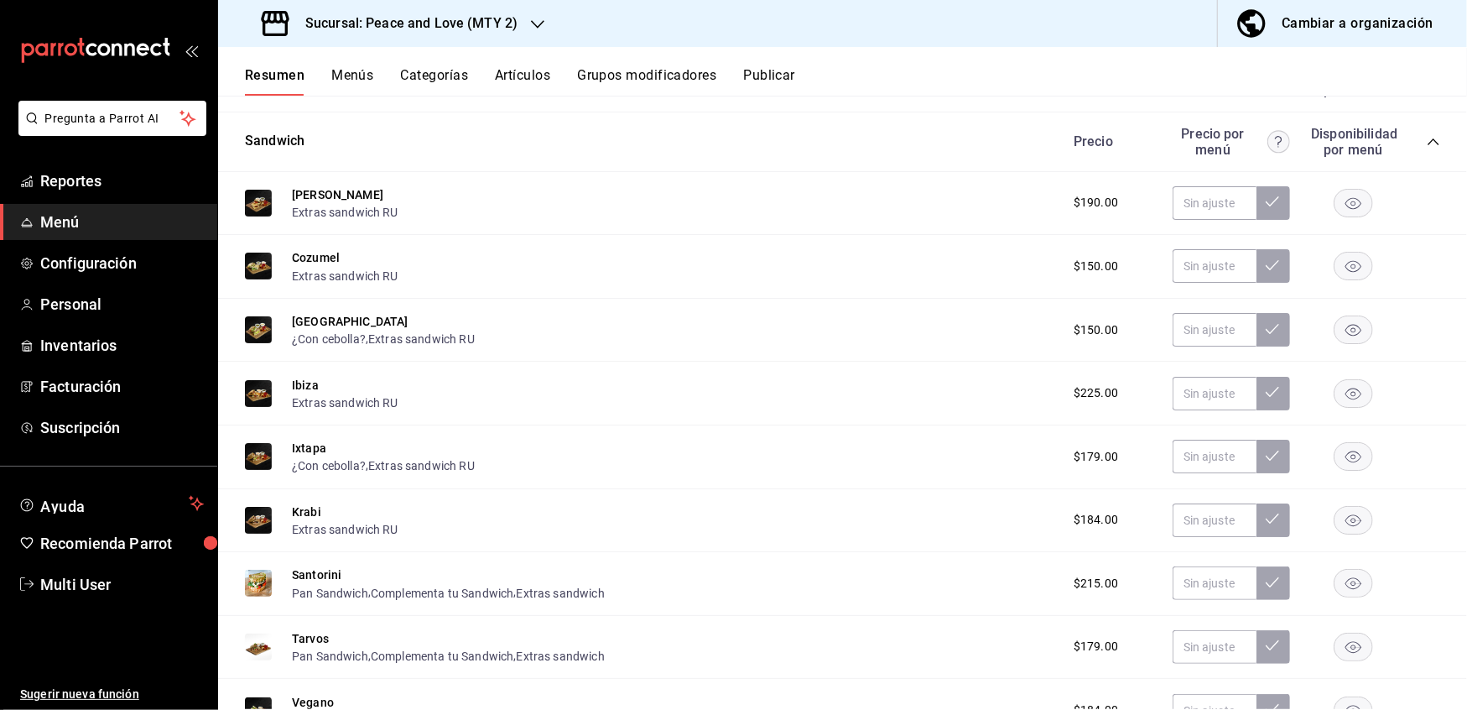
scroll to position [1350, 0]
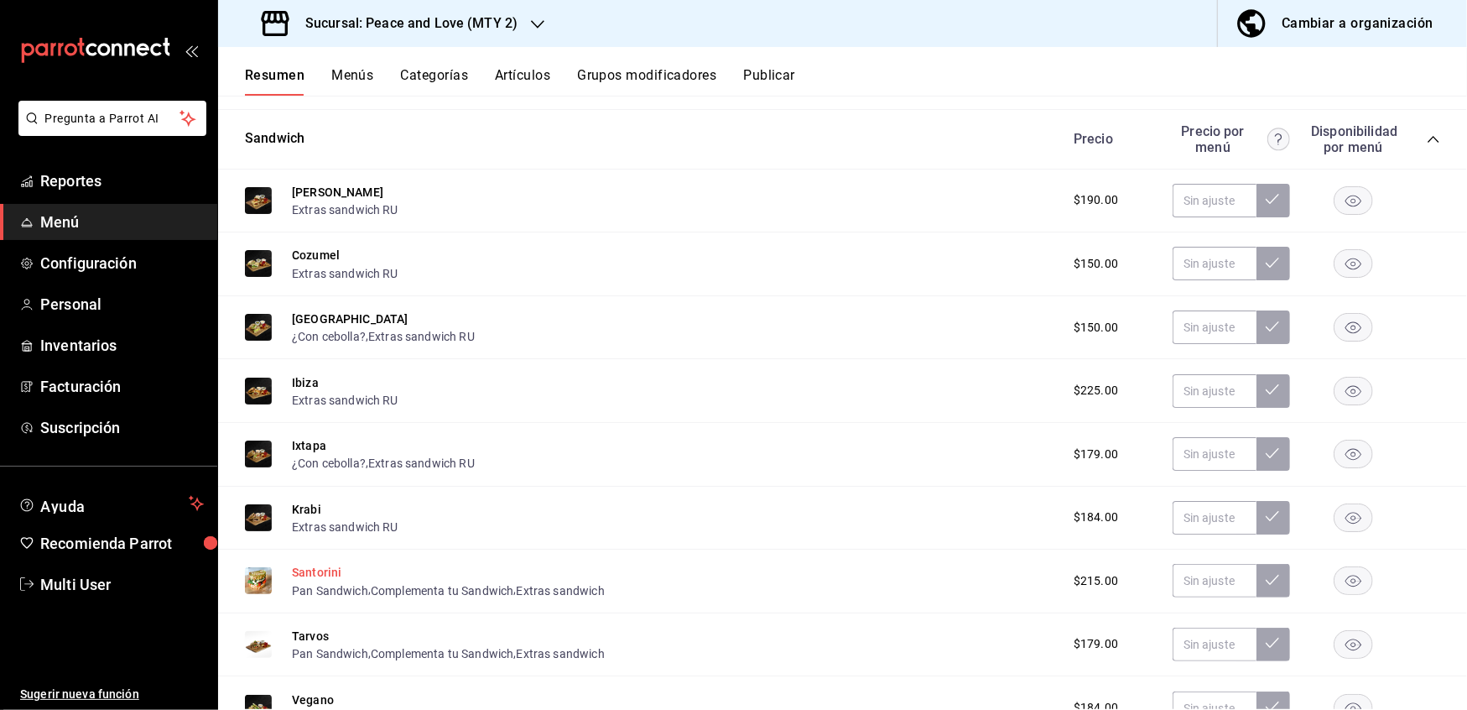
click at [324, 565] on button "Santorini" at bounding box center [317, 572] width 50 height 17
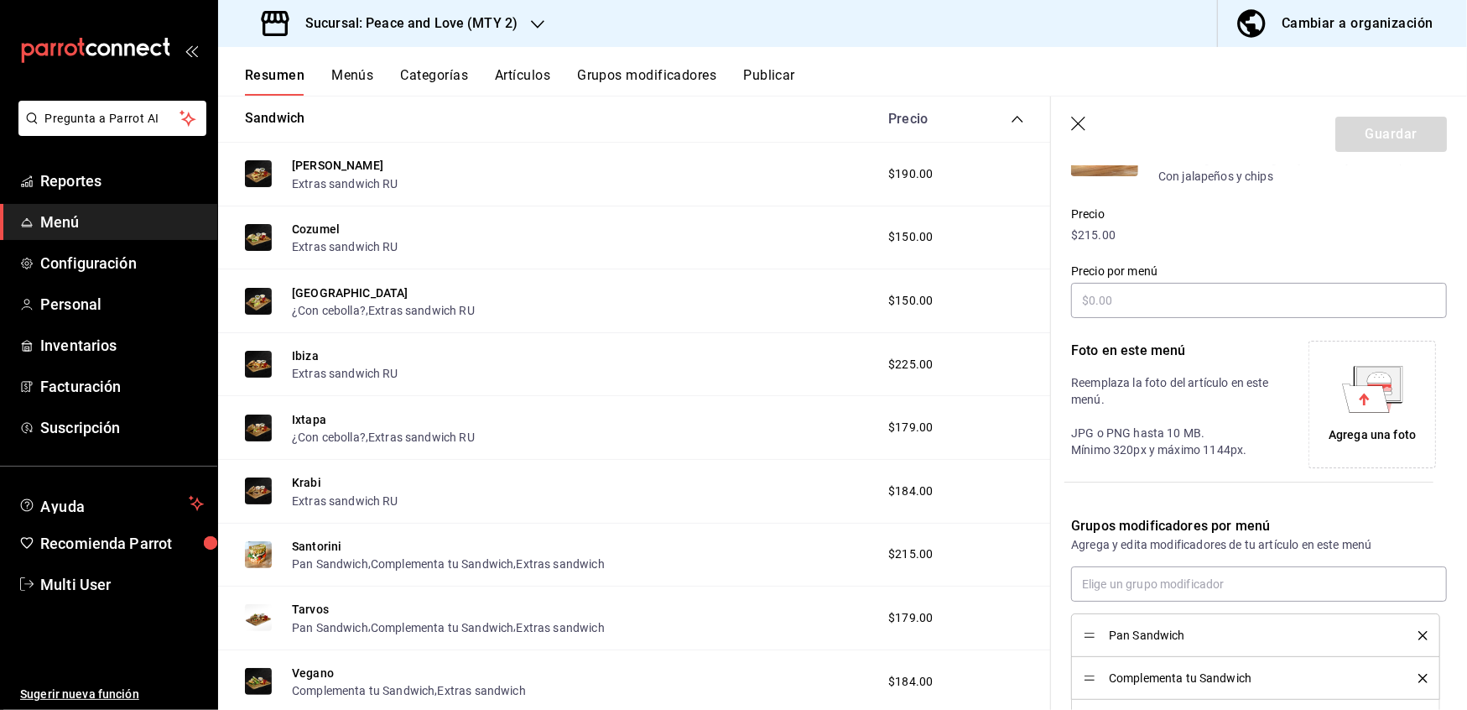
scroll to position [350, 0]
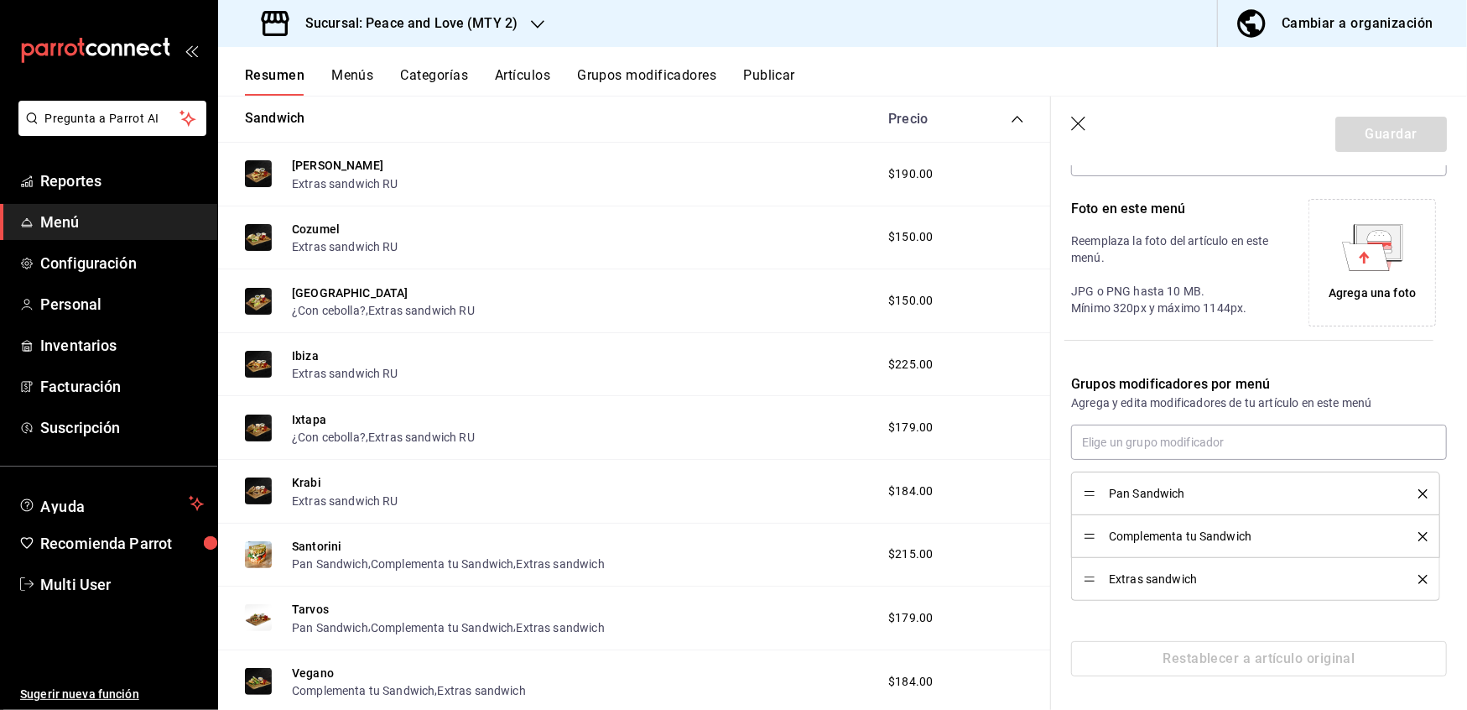
click at [1407, 539] on button "delete" at bounding box center [1417, 536] width 21 height 9
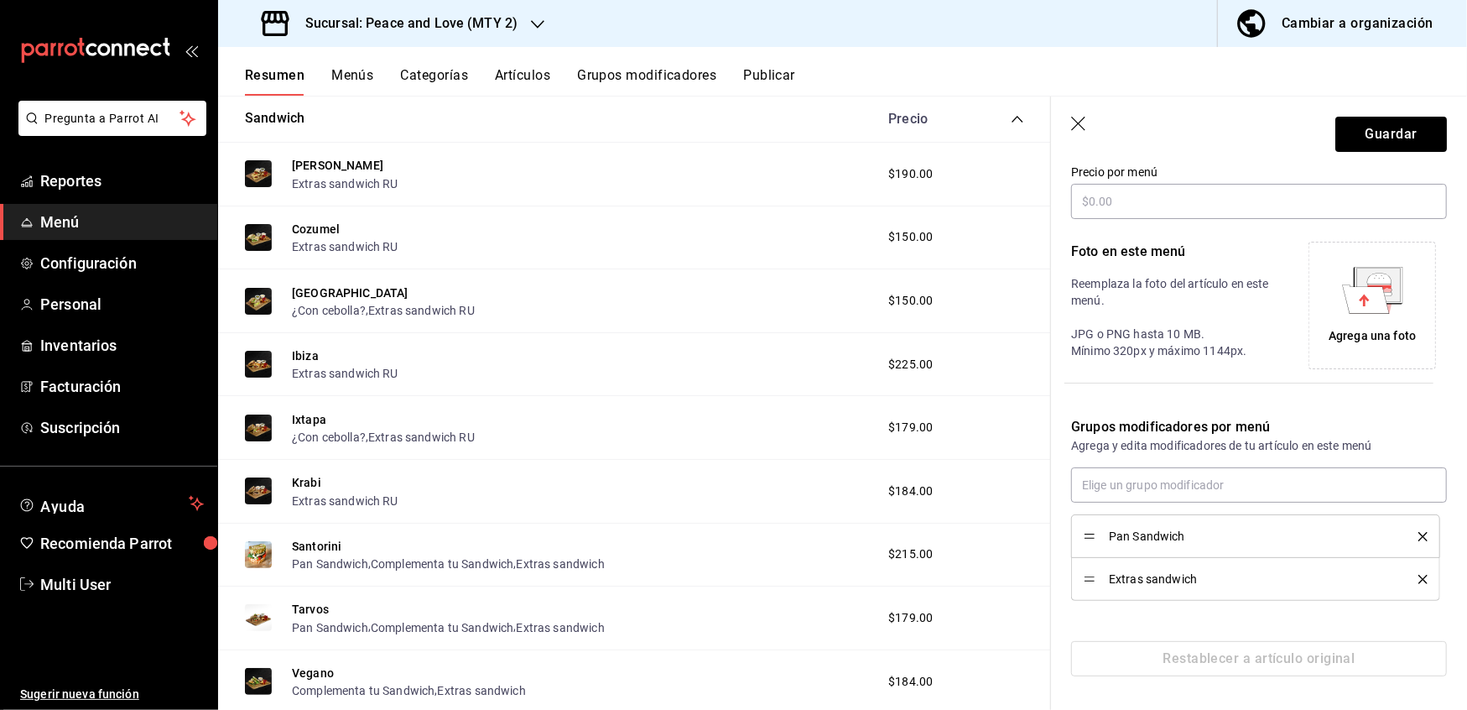
scroll to position [307, 0]
click at [1407, 579] on button "delete" at bounding box center [1417, 579] width 21 height 9
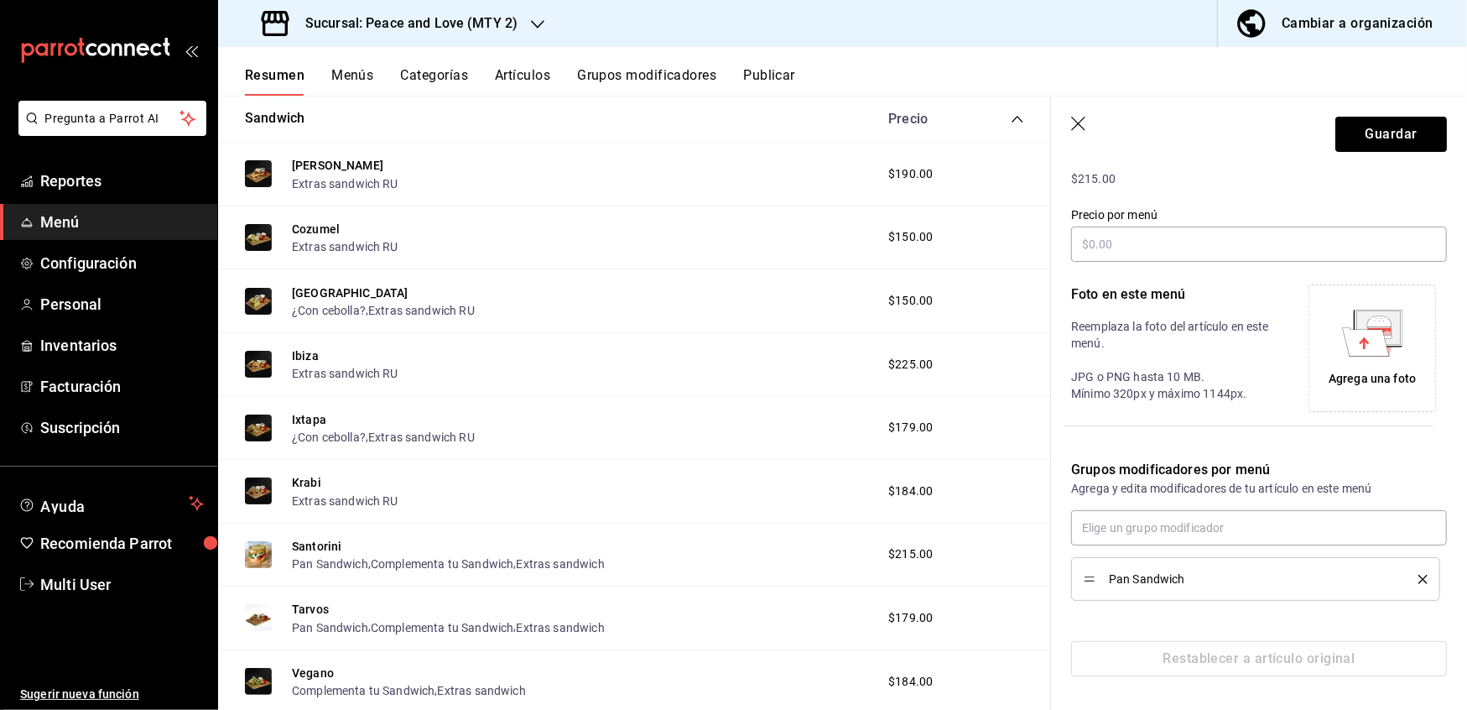
scroll to position [263, 0]
click at [1302, 532] on input "text" at bounding box center [1259, 528] width 376 height 35
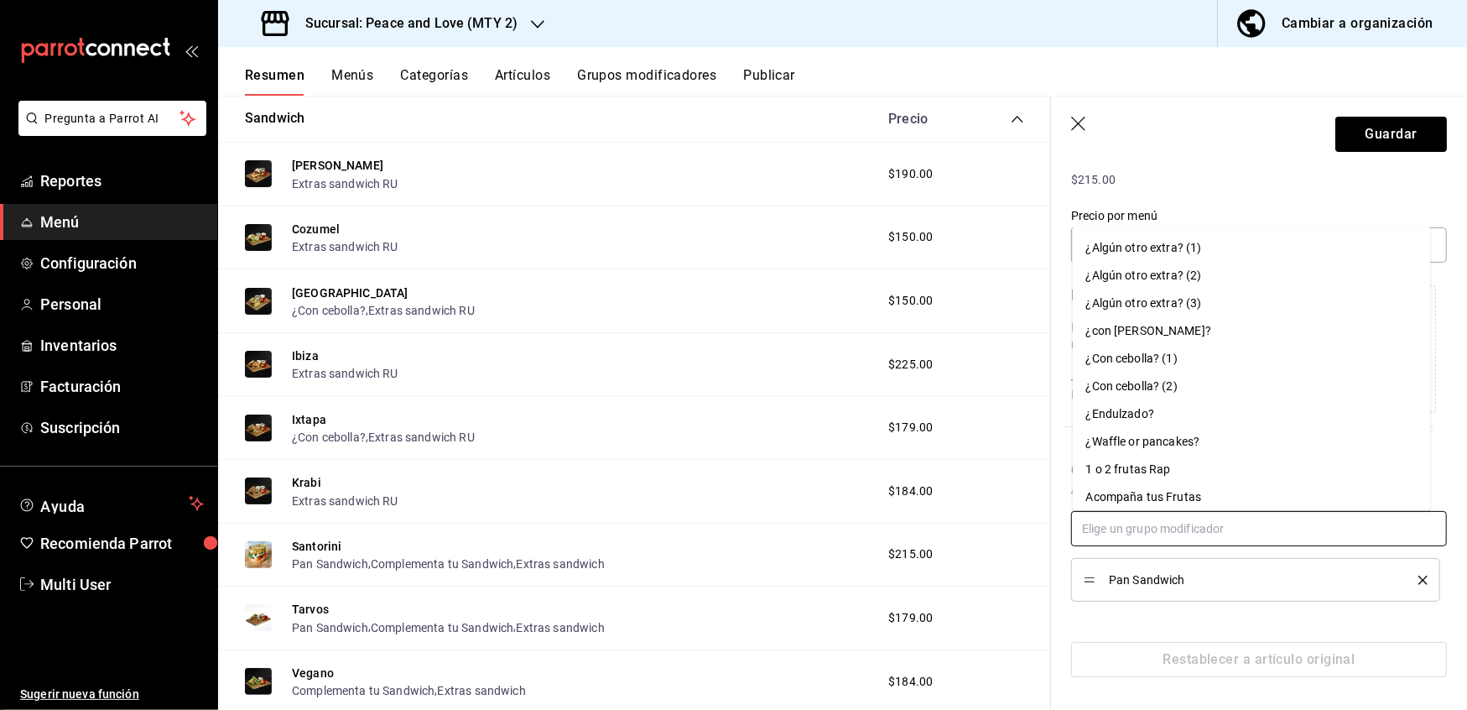
paste input "extras sandwich ru"
type input "extras sandwich ru"
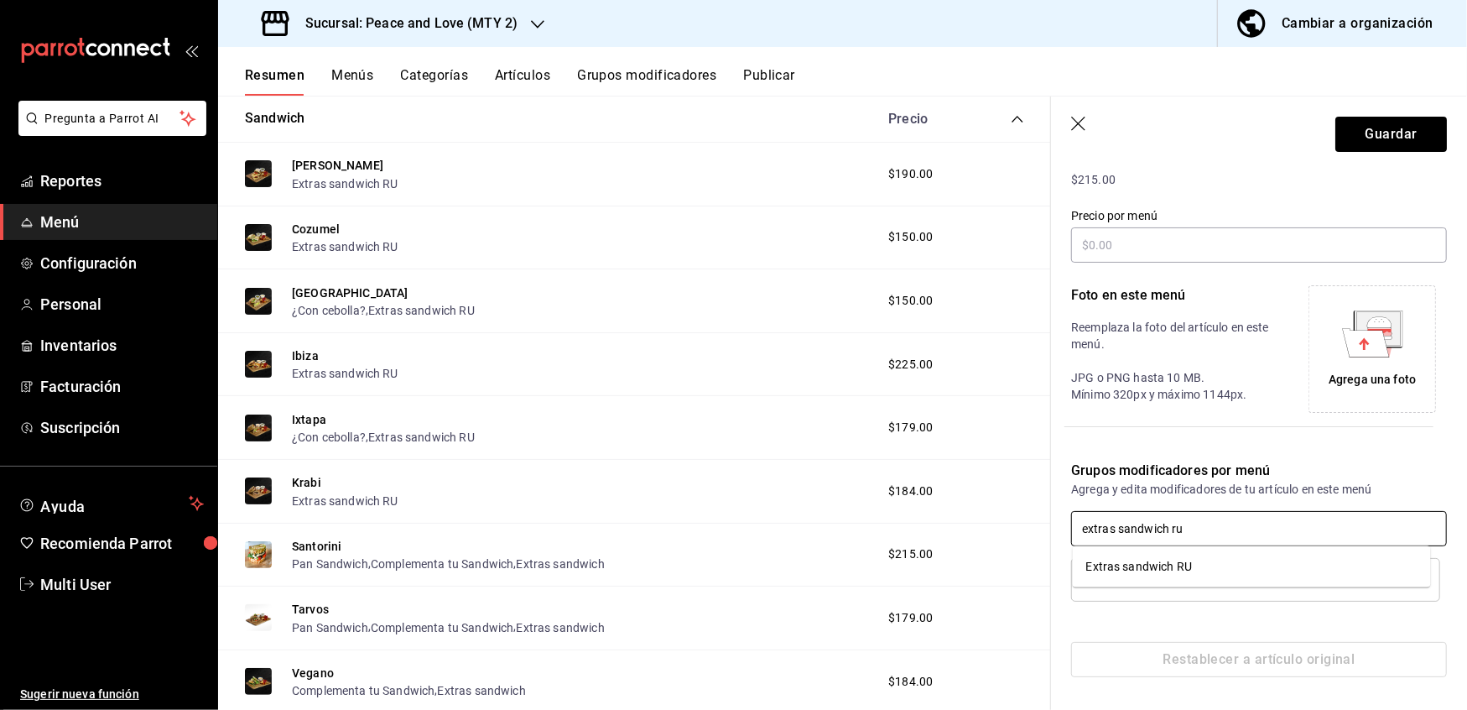
click at [1246, 571] on li "Extras sandwich RU" at bounding box center [1252, 567] width 358 height 28
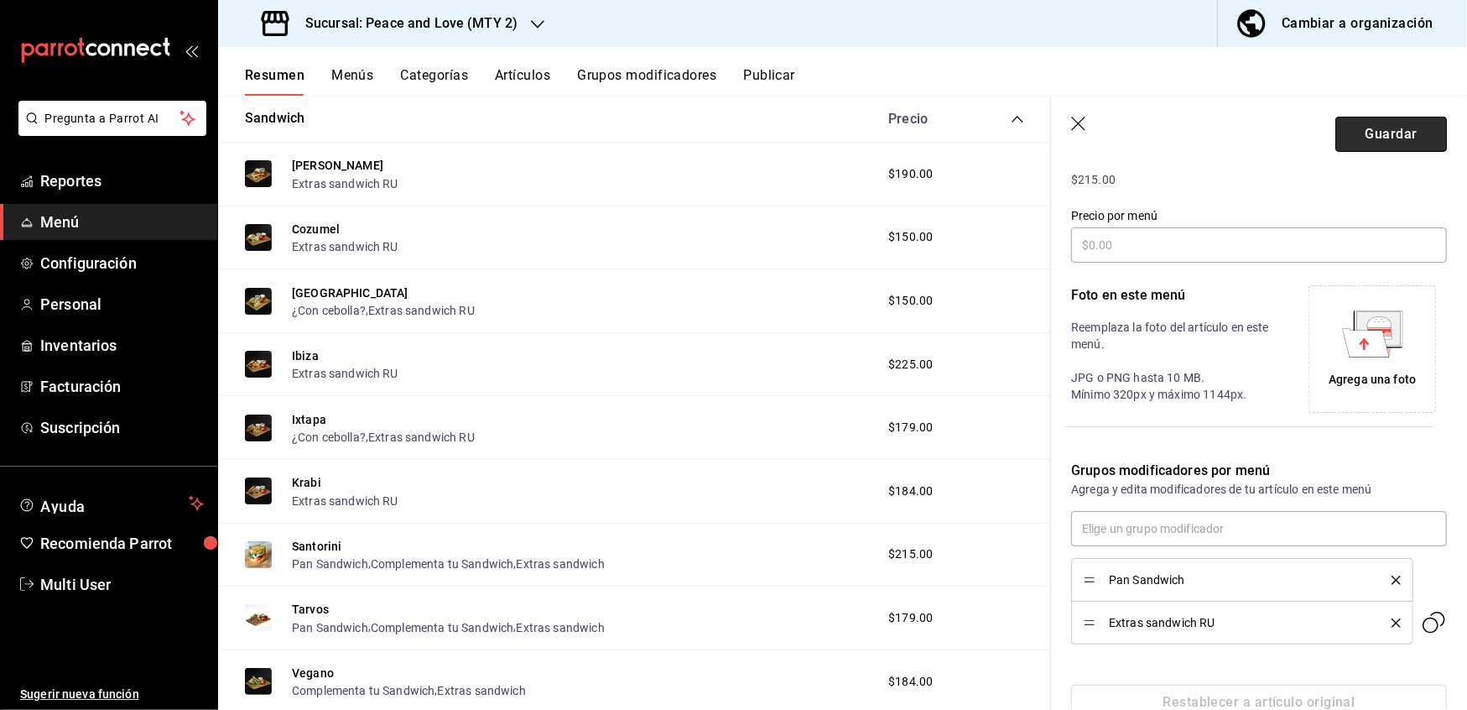
click at [1376, 141] on button "Guardar" at bounding box center [1392, 134] width 112 height 35
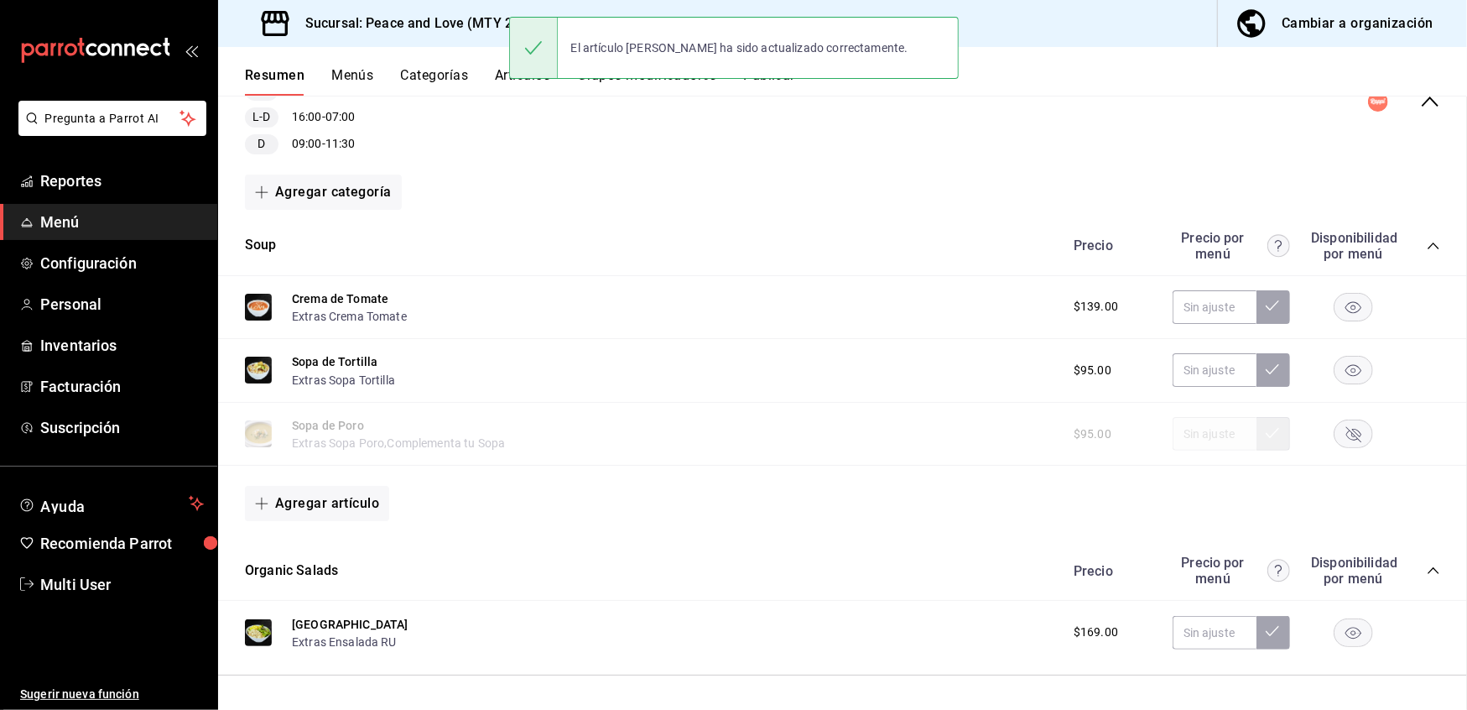
scroll to position [272, 0]
